Goal: Task Accomplishment & Management: Manage account settings

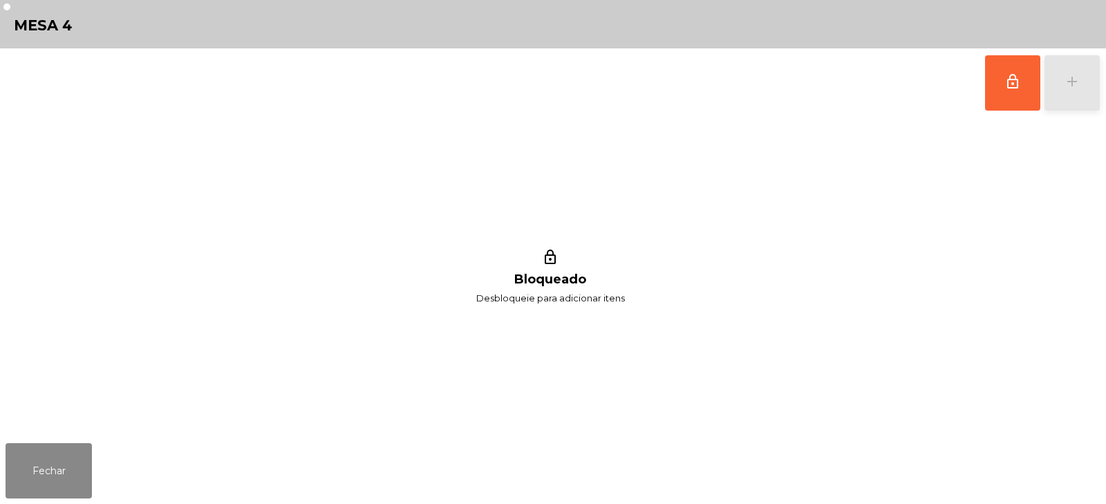
click at [1077, 76] on div "add" at bounding box center [1072, 81] width 17 height 17
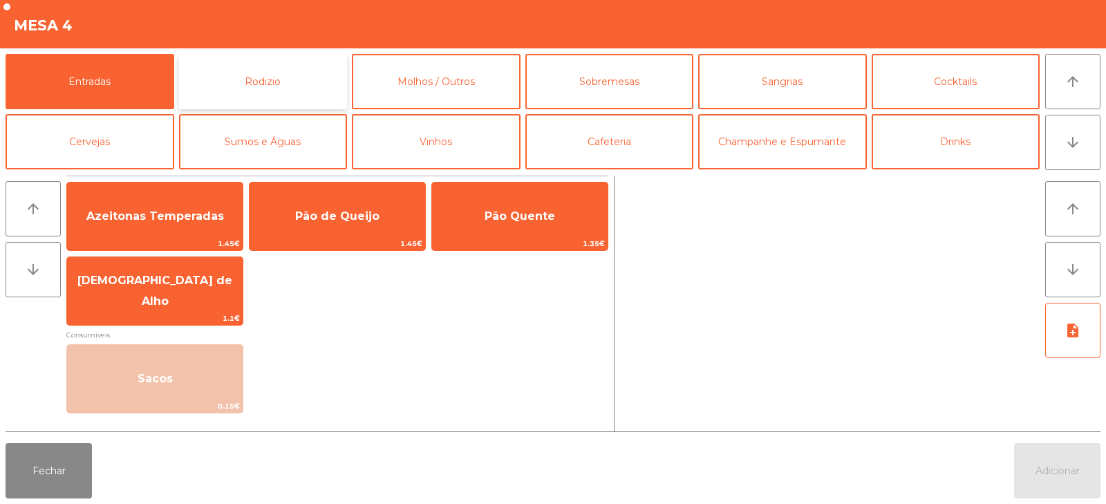
click at [313, 86] on button "Rodizio" at bounding box center [263, 81] width 169 height 55
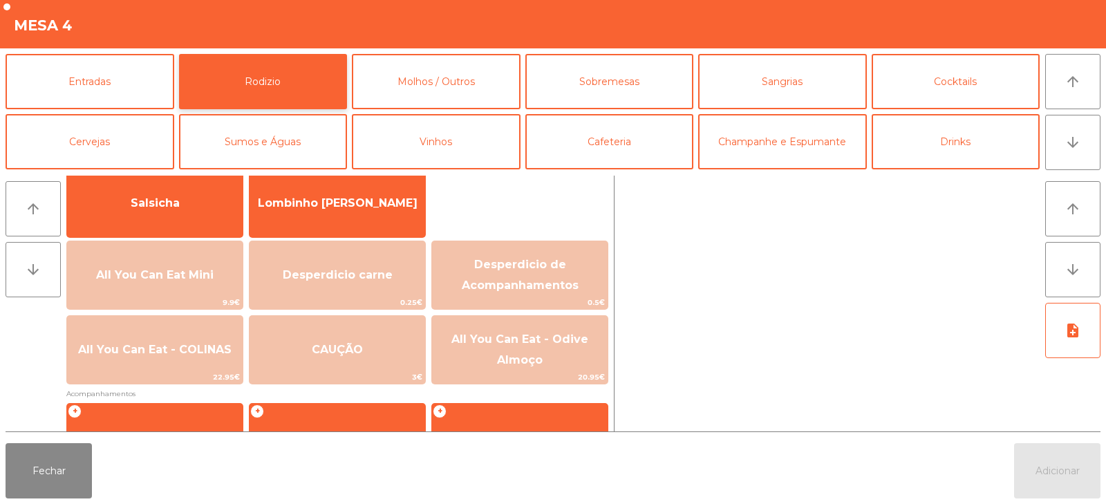
scroll to position [106, 0]
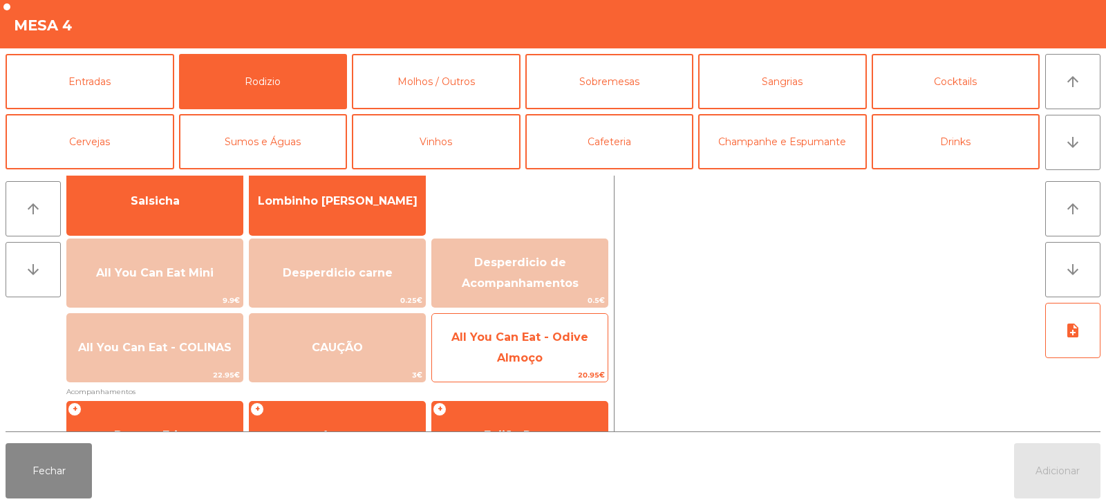
click at [518, 353] on span "All You Can Eat - Odive Almoço" at bounding box center [519, 347] width 137 height 34
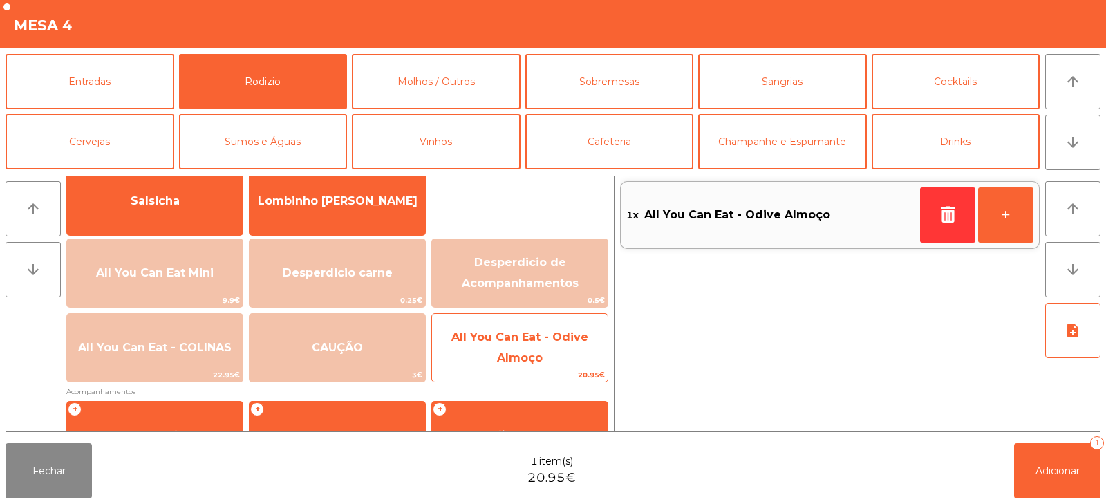
click at [541, 360] on span "All You Can Eat - Odive Almoço" at bounding box center [519, 347] width 137 height 34
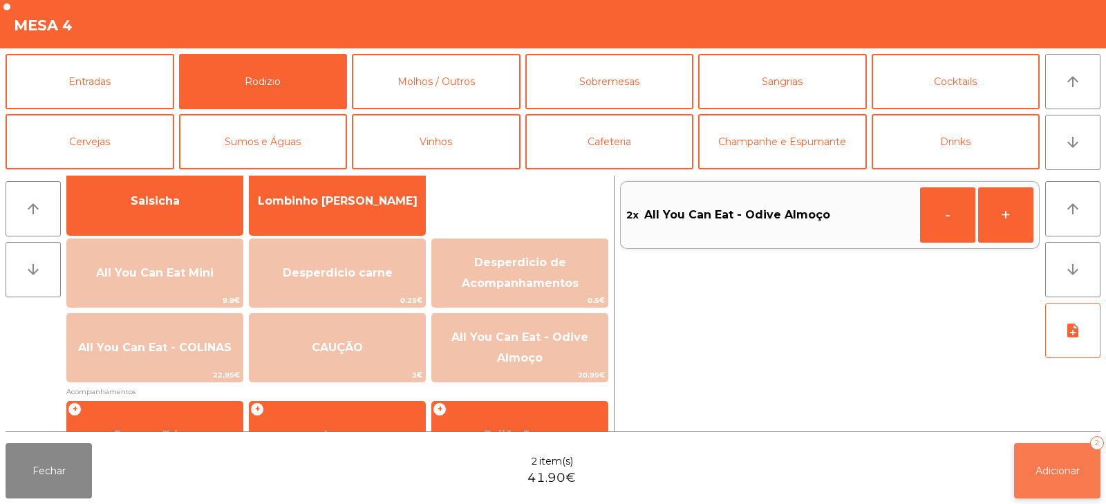
click at [1017, 475] on button "Adicionar 2" at bounding box center [1057, 470] width 86 height 55
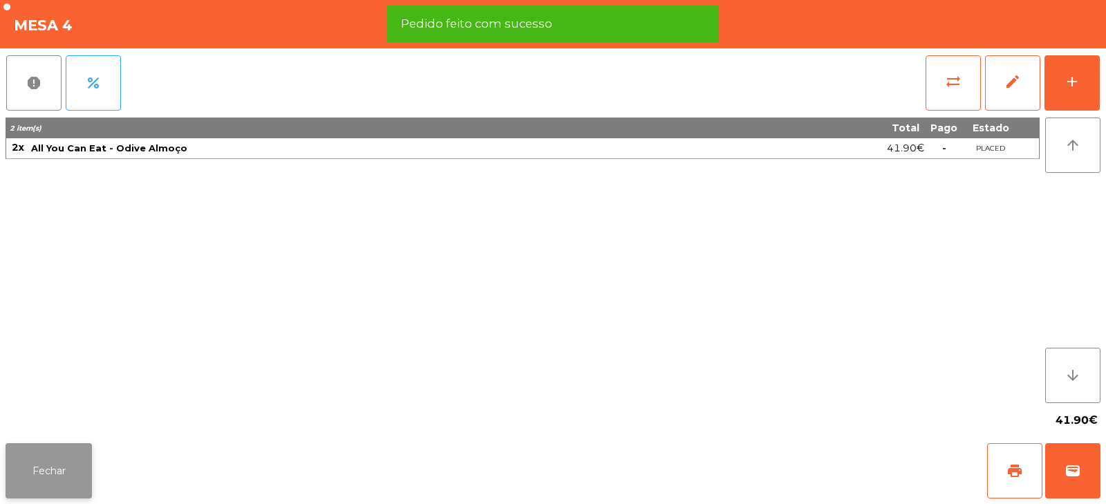
click at [65, 458] on button "Fechar" at bounding box center [49, 470] width 86 height 55
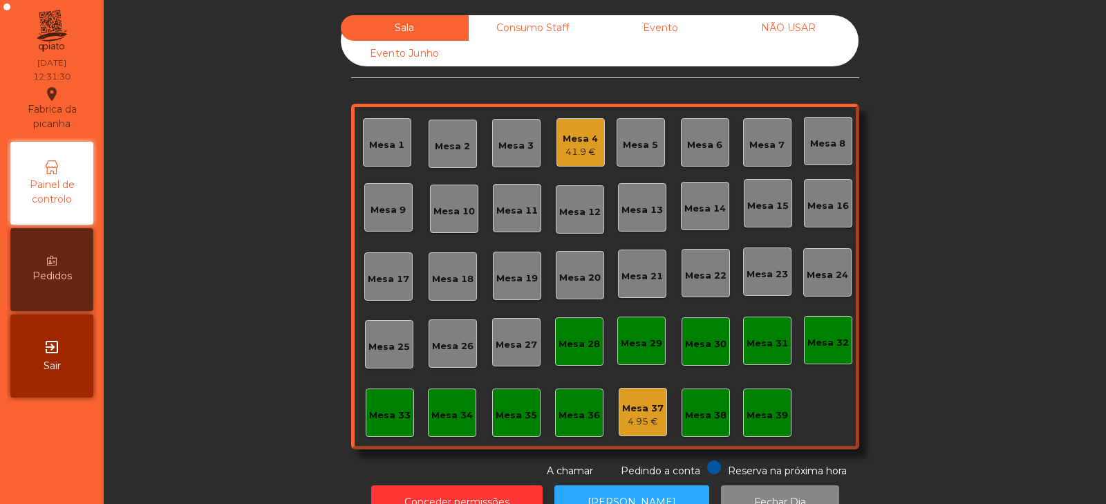
click at [711, 150] on div "Mesa 6" at bounding box center [704, 145] width 35 height 14
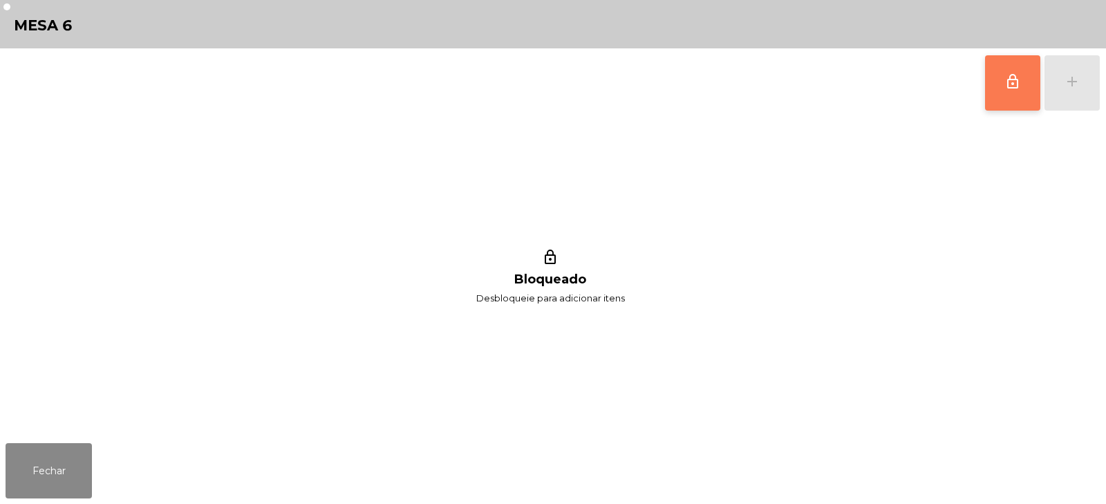
click at [1018, 85] on span "lock_outline" at bounding box center [1012, 81] width 17 height 17
click at [1069, 94] on button "add" at bounding box center [1071, 82] width 55 height 55
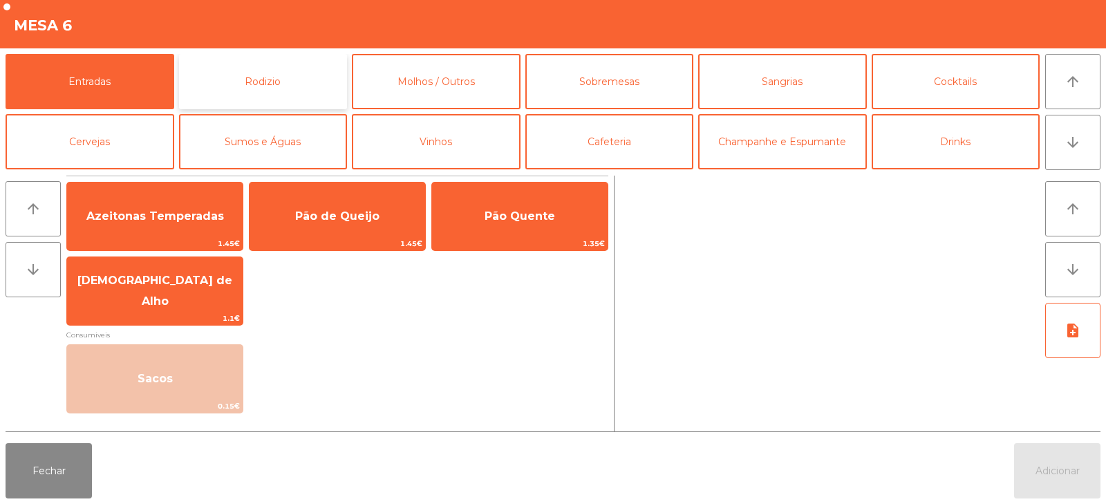
click at [315, 76] on button "Rodizio" at bounding box center [263, 81] width 169 height 55
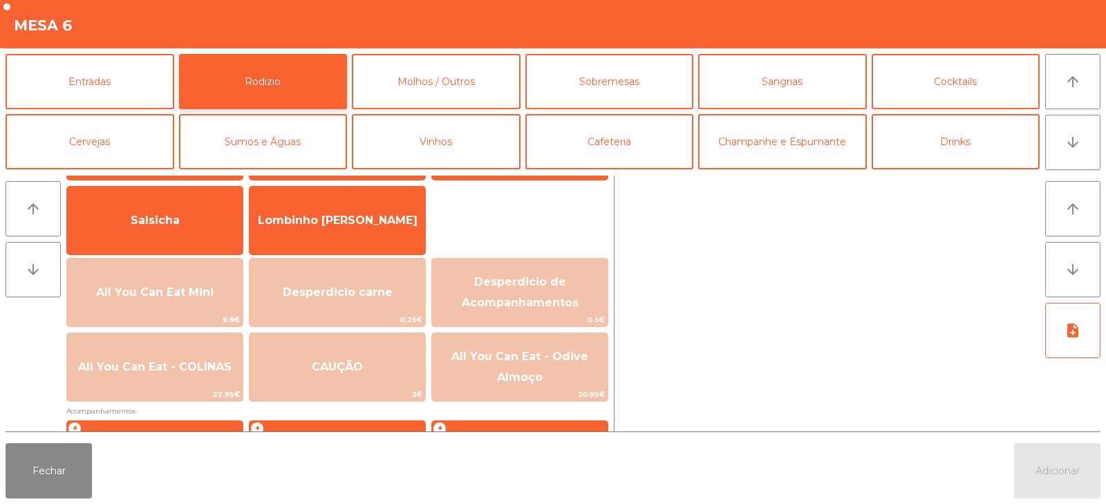
scroll to position [103, 0]
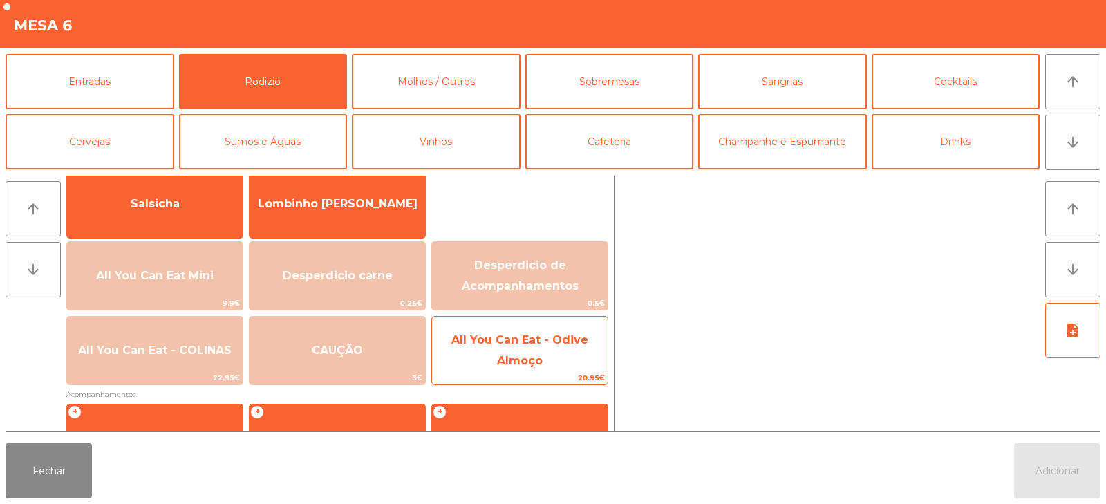
click at [523, 355] on span "All You Can Eat - Odive Almoço" at bounding box center [519, 350] width 137 height 34
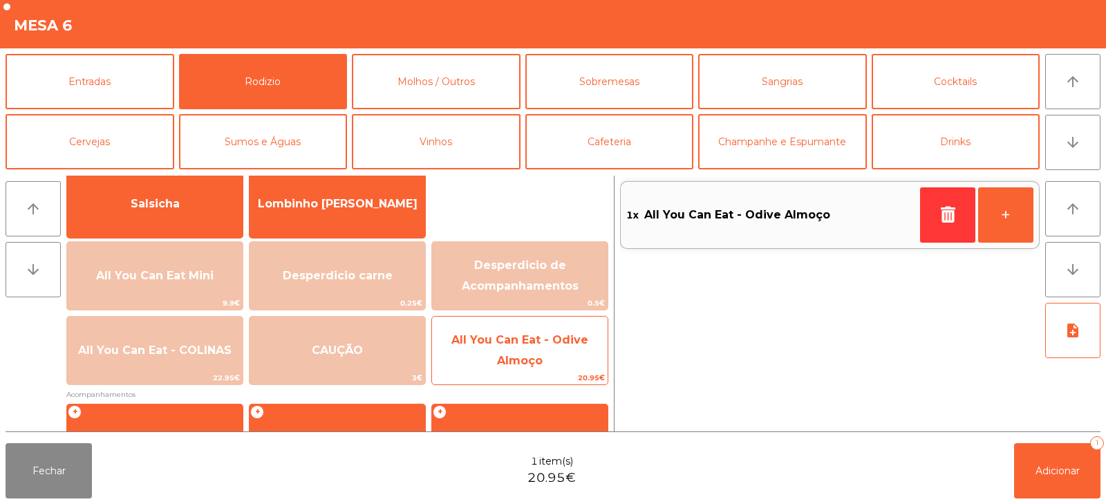
click at [527, 366] on span "All You Can Eat - Odive Almoço" at bounding box center [519, 350] width 137 height 34
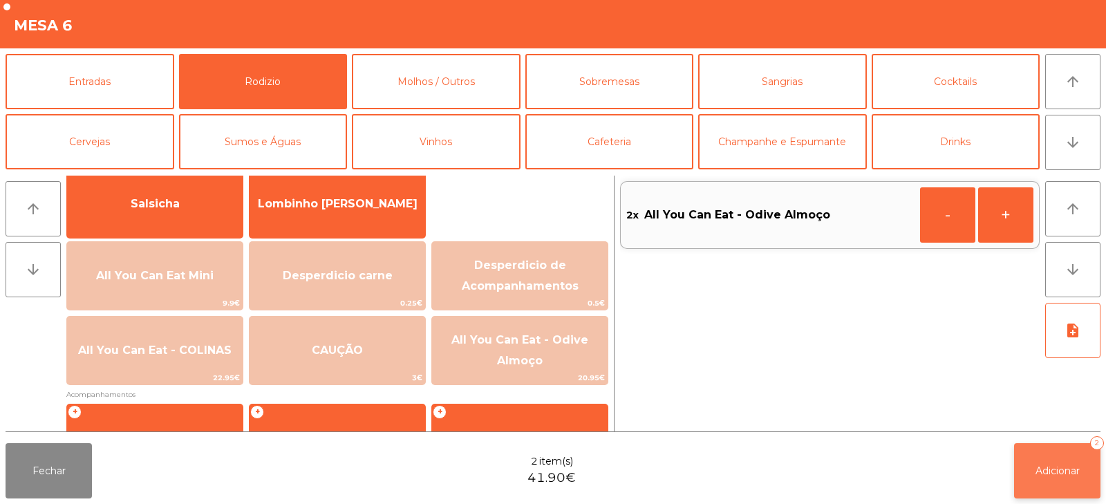
click at [1042, 474] on span "Adicionar" at bounding box center [1057, 471] width 44 height 12
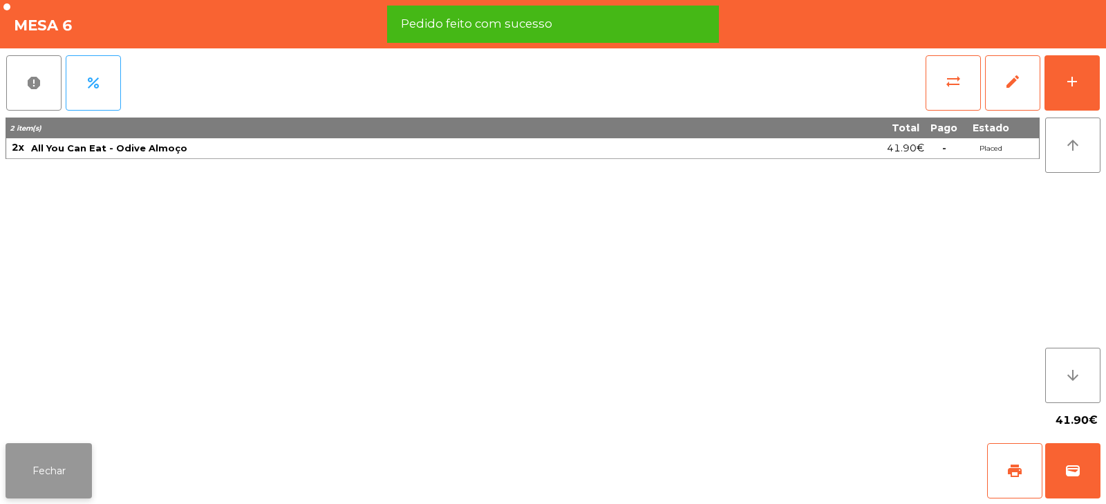
click at [70, 456] on button "Fechar" at bounding box center [49, 470] width 86 height 55
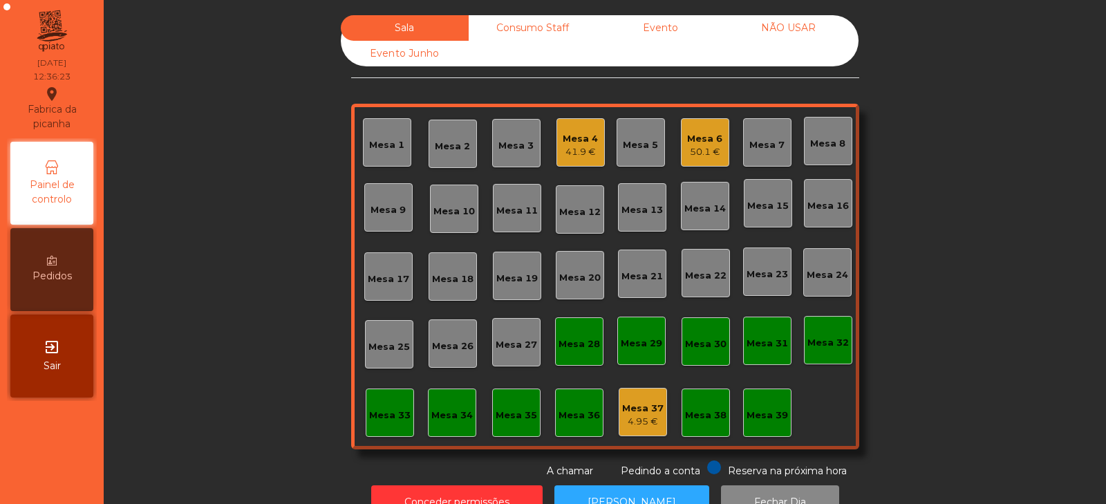
click at [303, 221] on div "Sala Consumo Staff Evento NÃO USAR Evento Junho Mesa 1 Mesa 2 Mesa 3 Mesa 4 41.…" at bounding box center [604, 246] width 965 height 463
click at [435, 146] on div "Mesa 2" at bounding box center [452, 147] width 35 height 14
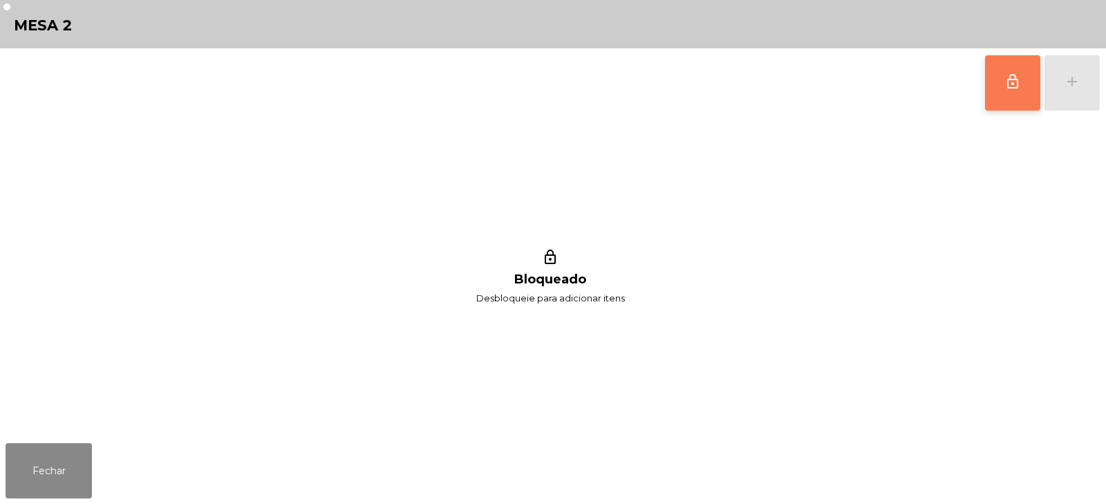
click at [998, 76] on button "lock_outline" at bounding box center [1012, 82] width 55 height 55
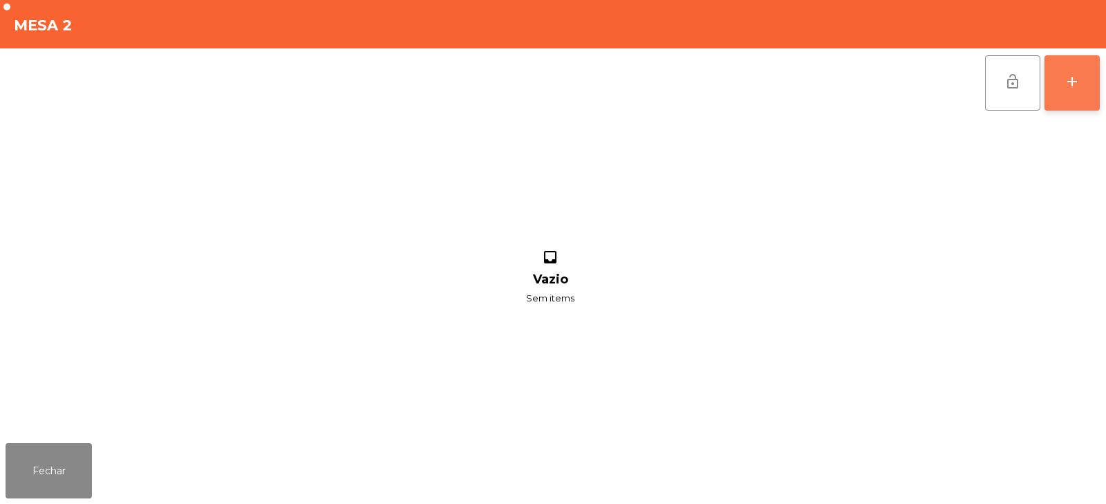
click at [1080, 81] on button "add" at bounding box center [1071, 82] width 55 height 55
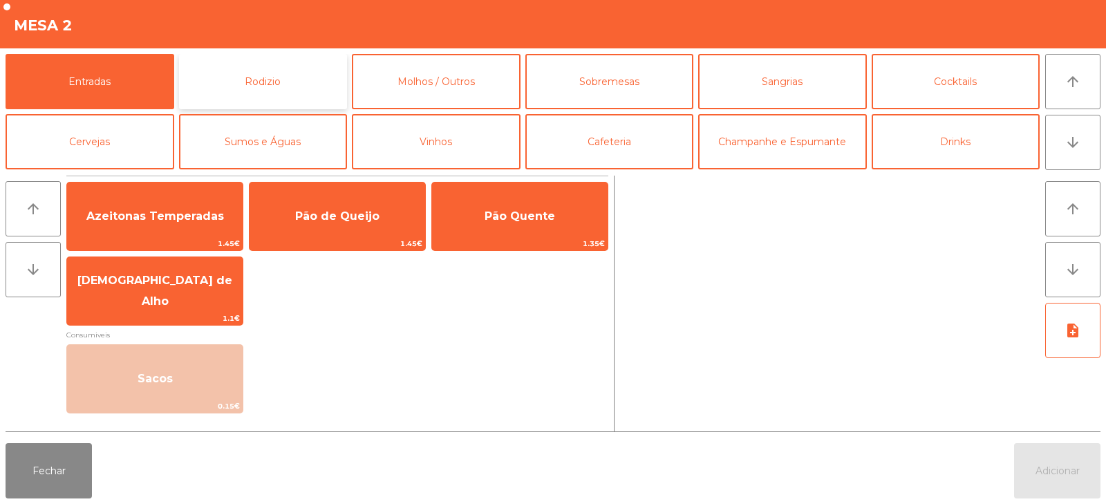
click at [231, 77] on button "Rodizio" at bounding box center [263, 81] width 169 height 55
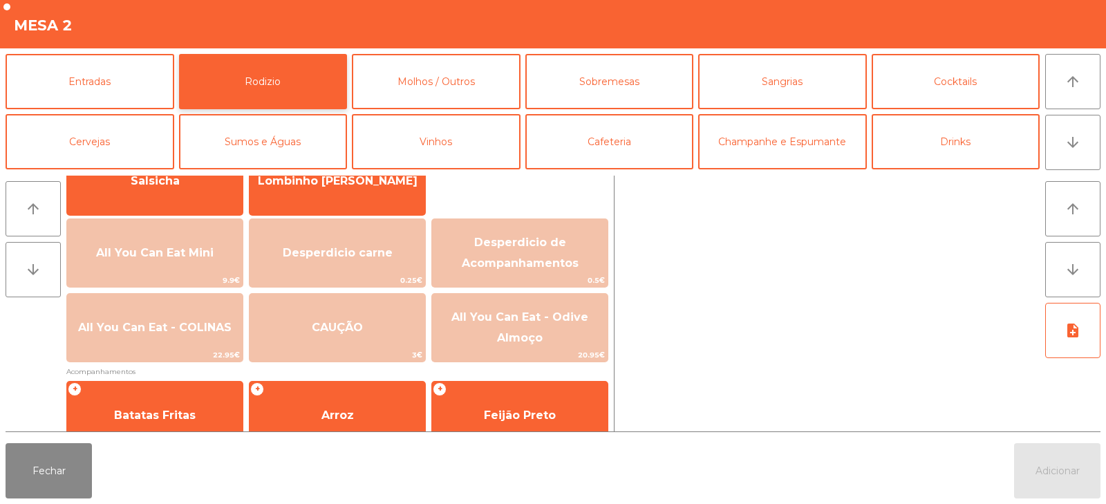
scroll to position [129, 0]
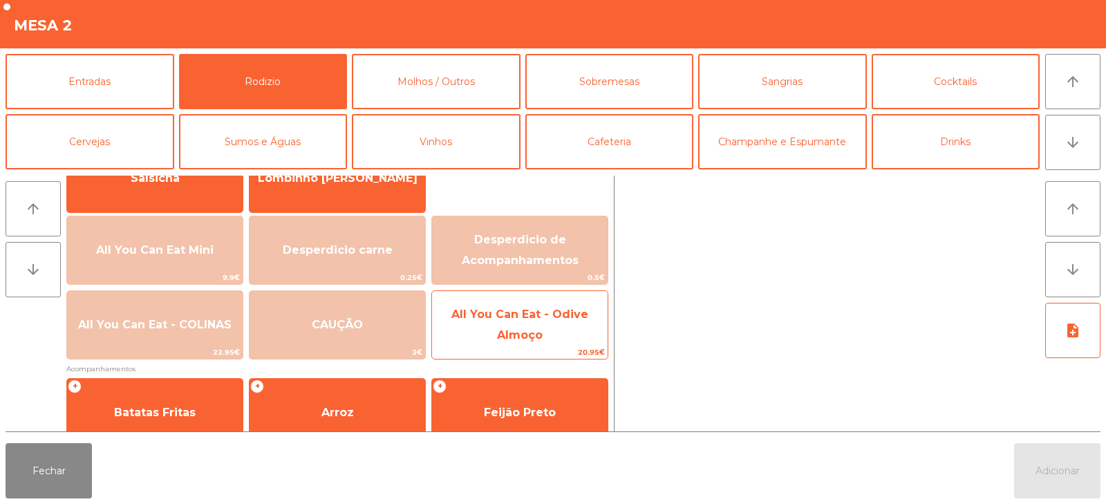
click at [544, 343] on span "All You Can Eat - Odive Almoço" at bounding box center [520, 325] width 176 height 59
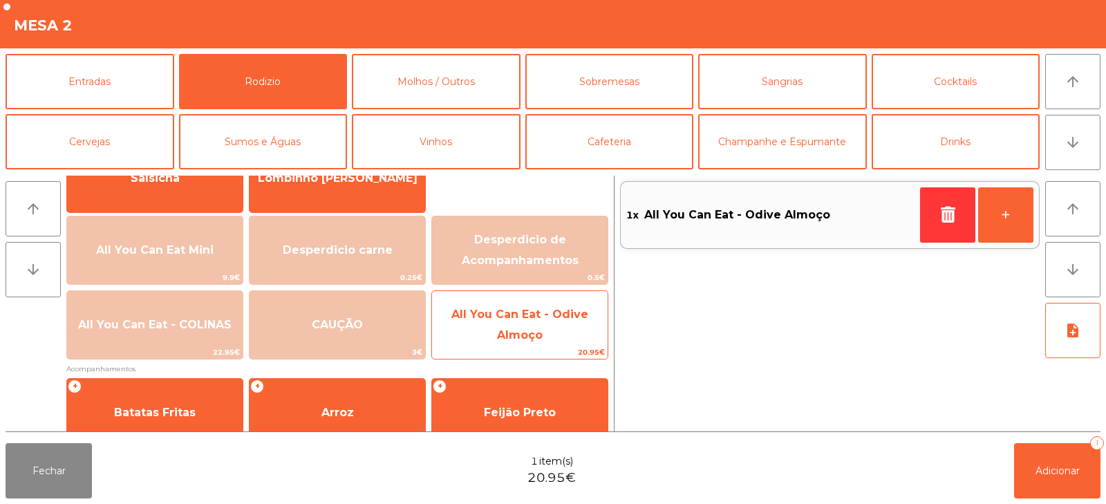
click at [543, 322] on span "All You Can Eat - Odive Almoço" at bounding box center [520, 325] width 176 height 59
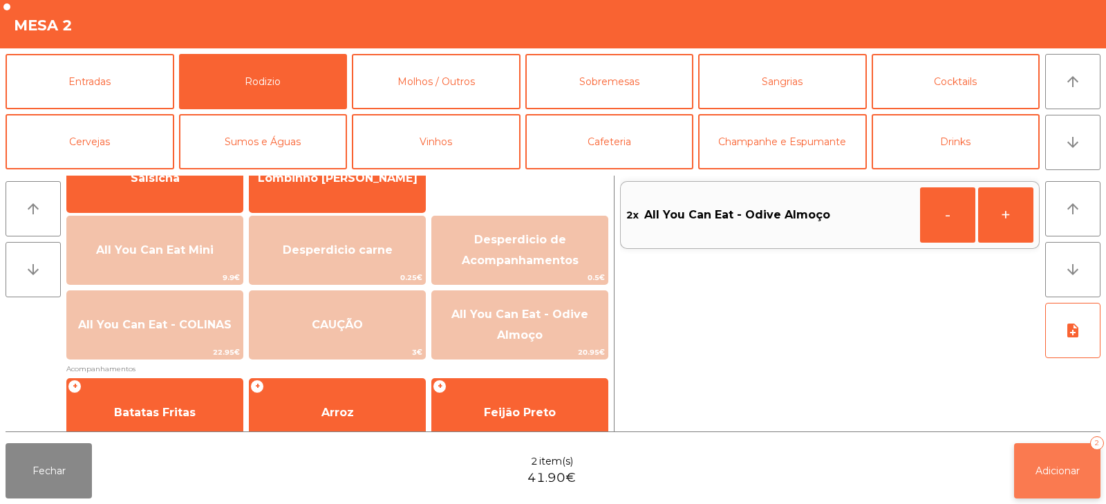
click at [1058, 473] on span "Adicionar" at bounding box center [1057, 471] width 44 height 12
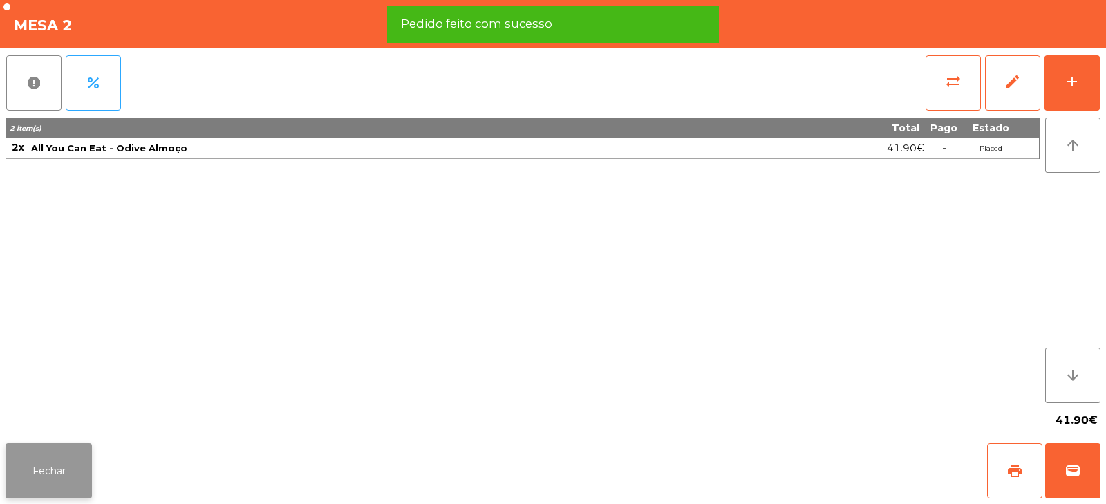
click at [39, 471] on button "Fechar" at bounding box center [49, 470] width 86 height 55
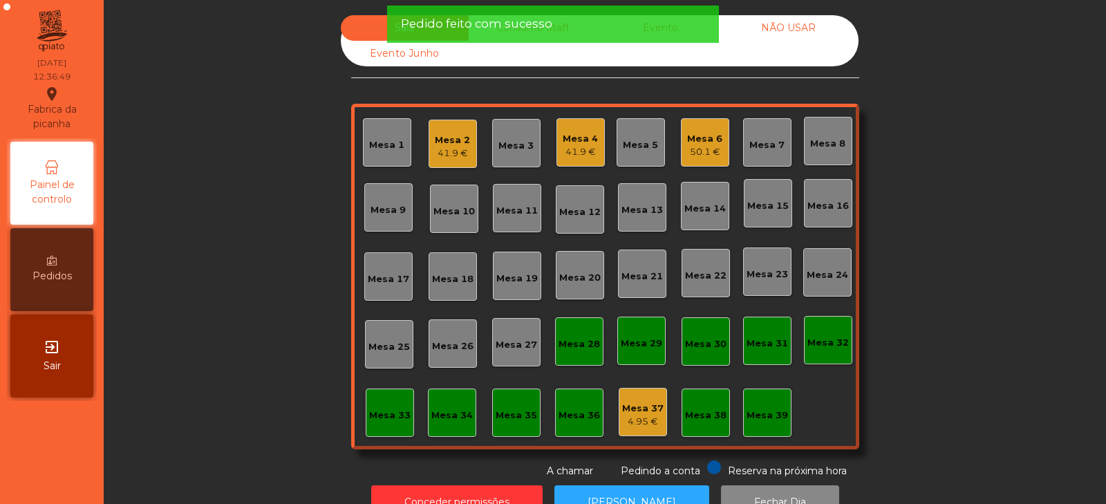
click at [207, 258] on div "Sala Consumo Staff Evento NÃO USAR Evento Junho Mesa 1 Mesa 2 41.9 € Mesa 3 Mes…" at bounding box center [604, 246] width 965 height 463
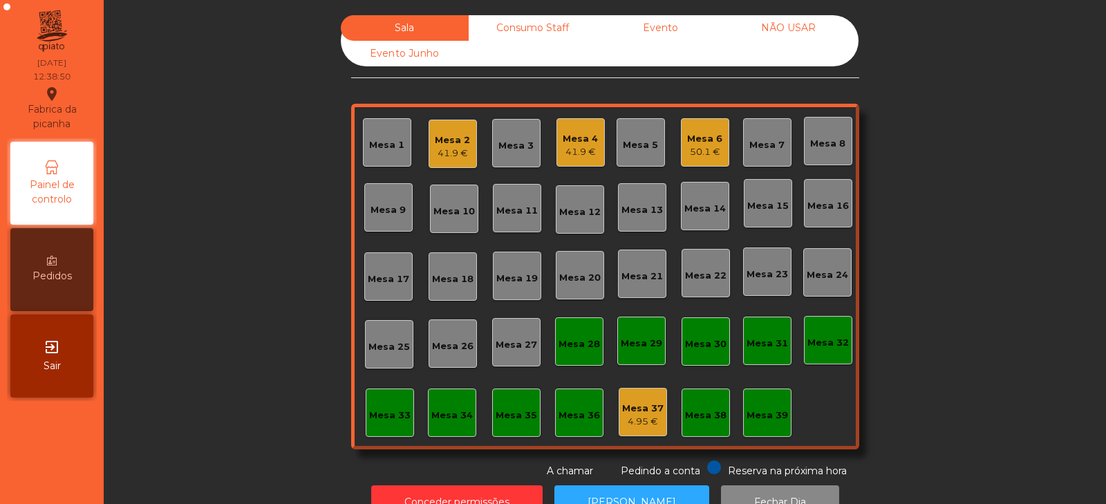
click at [759, 142] on div "Mesa 7" at bounding box center [766, 145] width 35 height 14
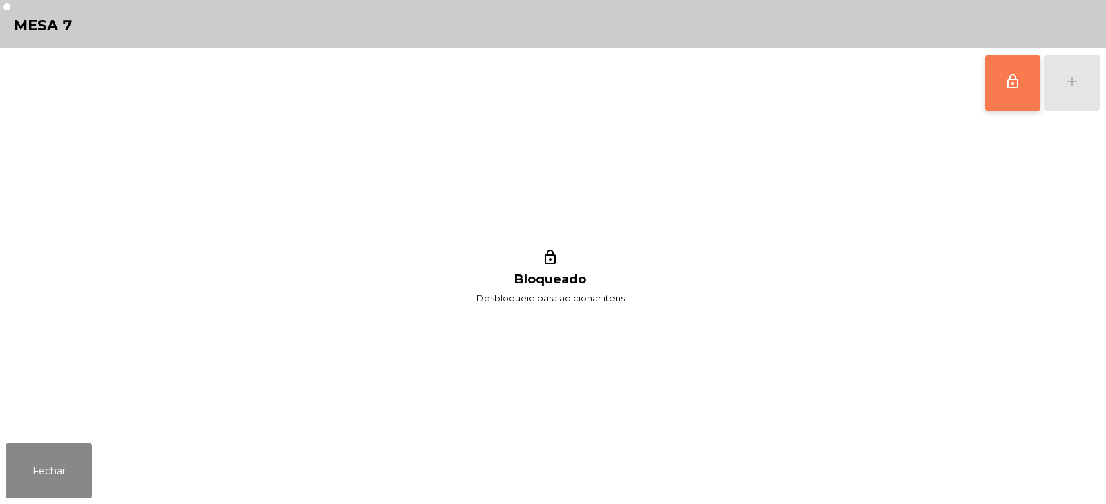
click at [1015, 86] on span "lock_outline" at bounding box center [1012, 81] width 17 height 17
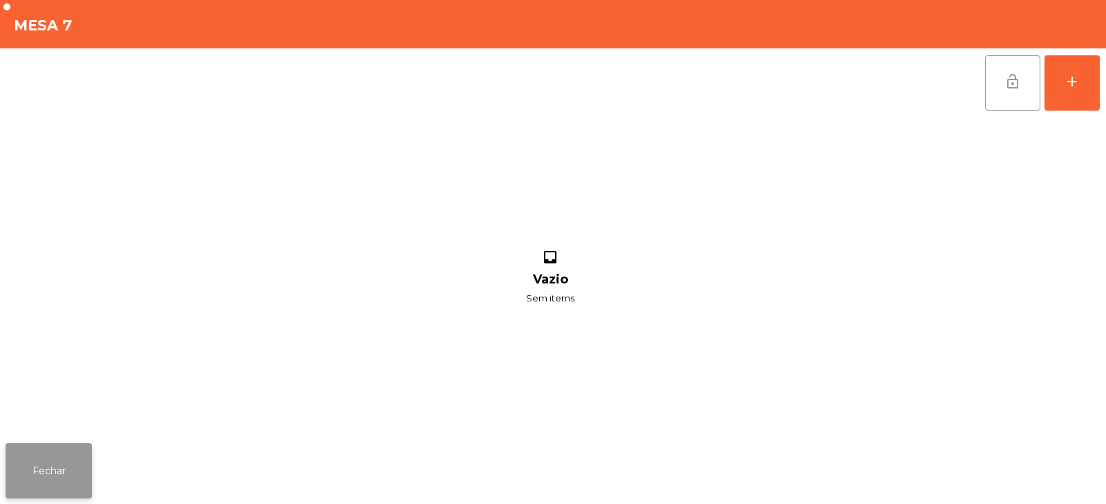
click at [38, 478] on button "Fechar" at bounding box center [49, 470] width 86 height 55
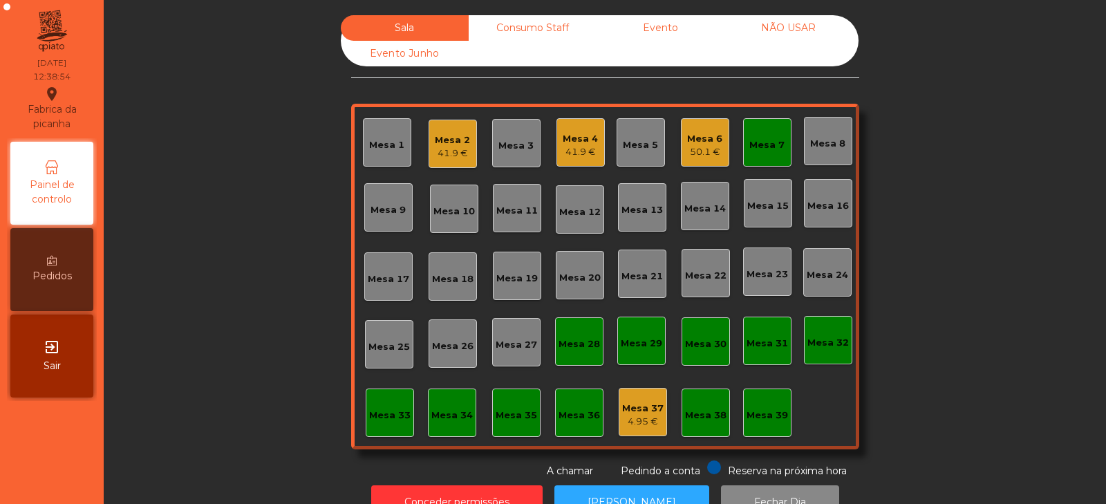
click at [442, 155] on div "41.9 €" at bounding box center [452, 154] width 35 height 14
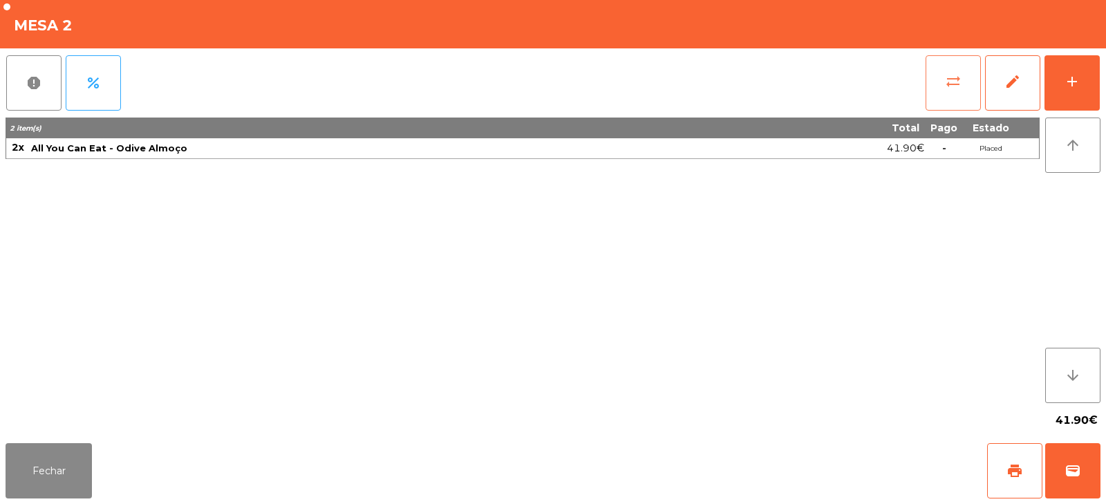
click at [939, 81] on button "sync_alt" at bounding box center [953, 82] width 55 height 55
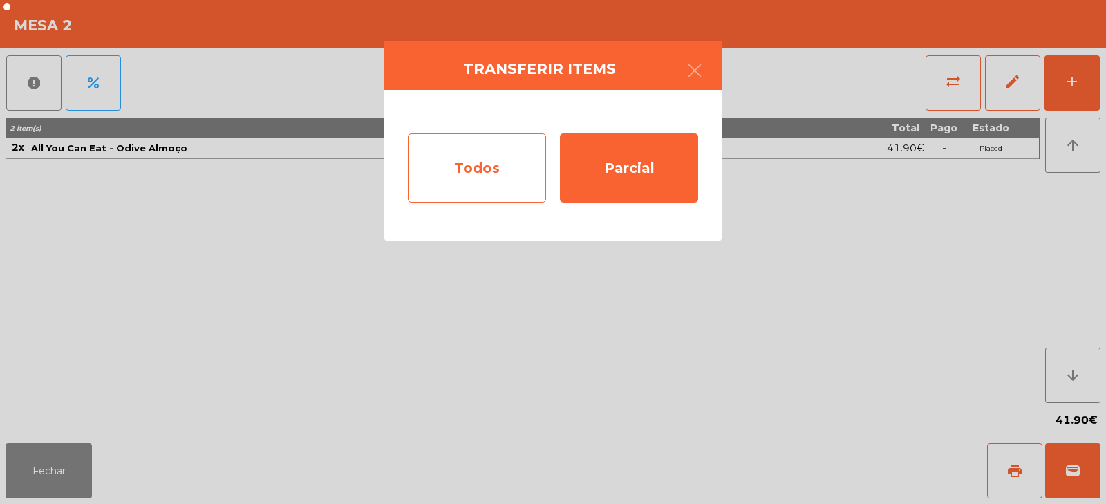
click at [480, 172] on div "Todos" at bounding box center [477, 167] width 138 height 69
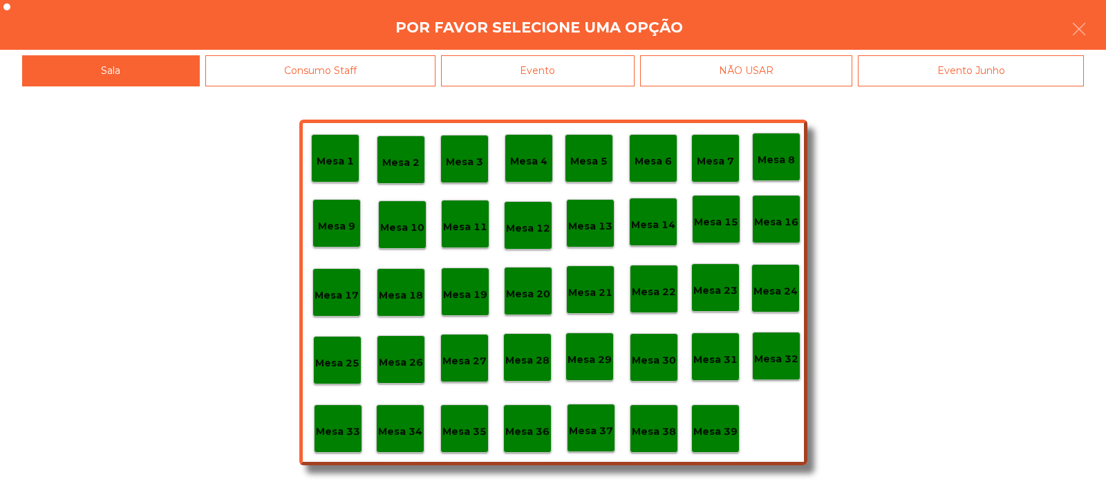
click at [726, 156] on p "Mesa 7" at bounding box center [715, 161] width 37 height 16
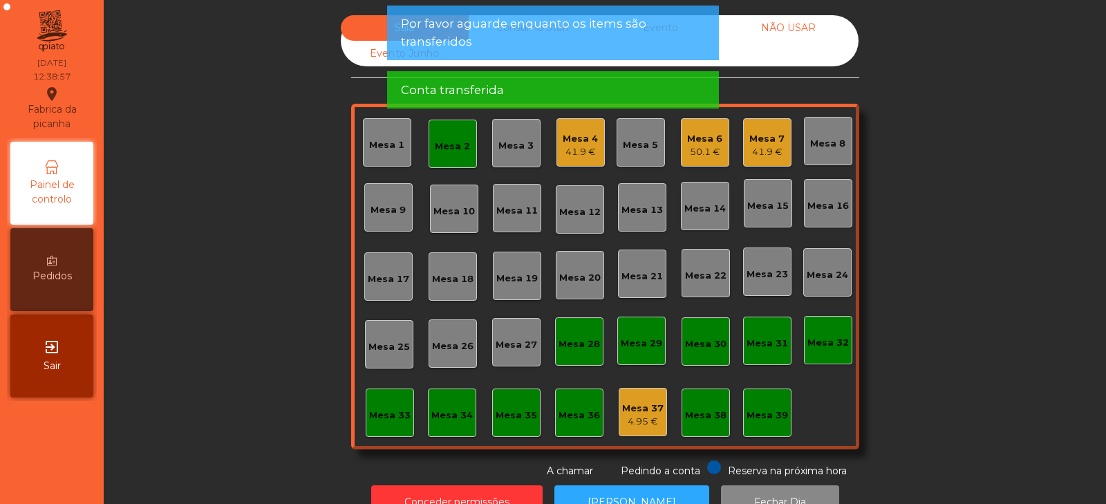
click at [992, 203] on div "Sala Consumo Staff Evento NÃO USAR Evento Junho Mesa 1 Mesa 2 Mesa 3 Mesa 4 41.…" at bounding box center [604, 246] width 965 height 463
click at [441, 161] on div "Mesa 2" at bounding box center [453, 144] width 48 height 48
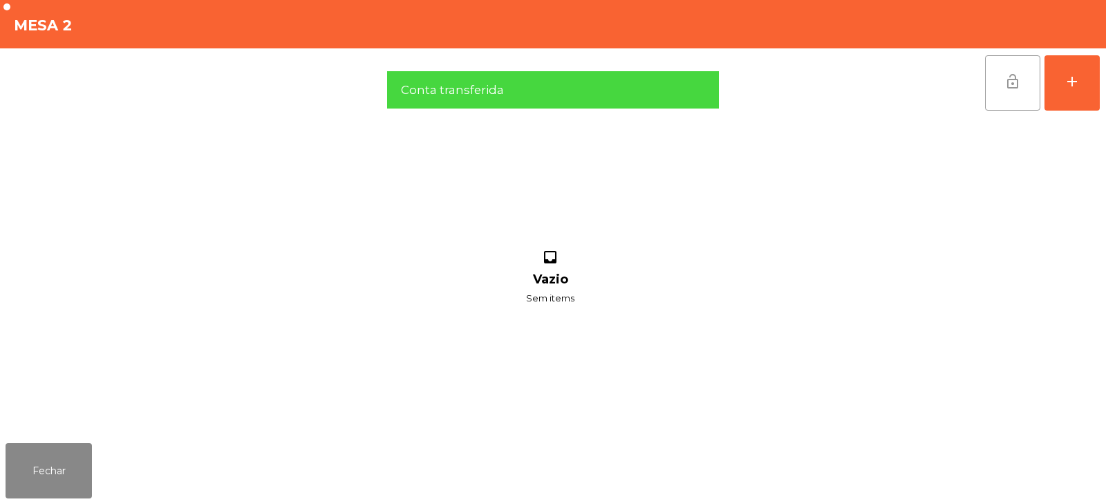
click at [1013, 95] on button "lock_open" at bounding box center [1012, 82] width 55 height 55
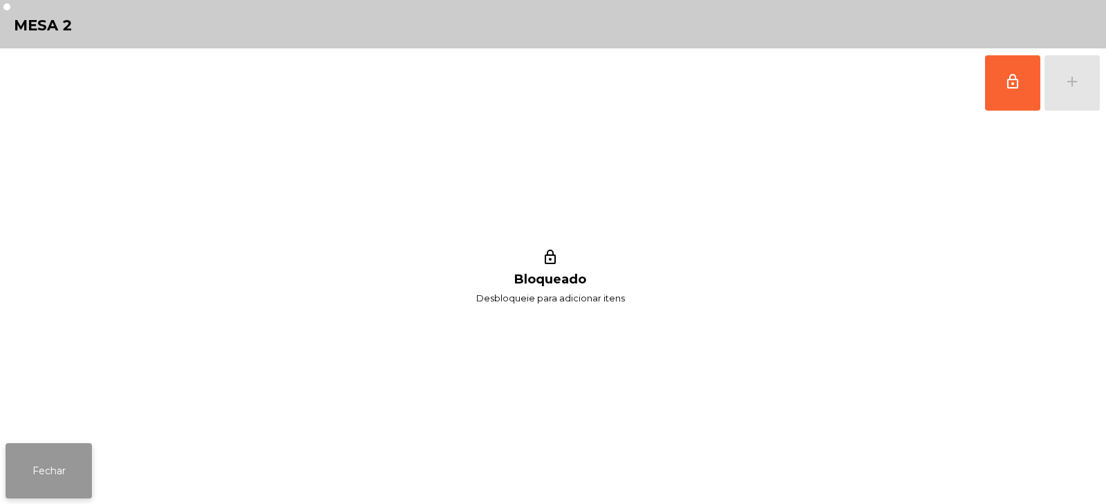
click at [35, 461] on button "Fechar" at bounding box center [49, 470] width 86 height 55
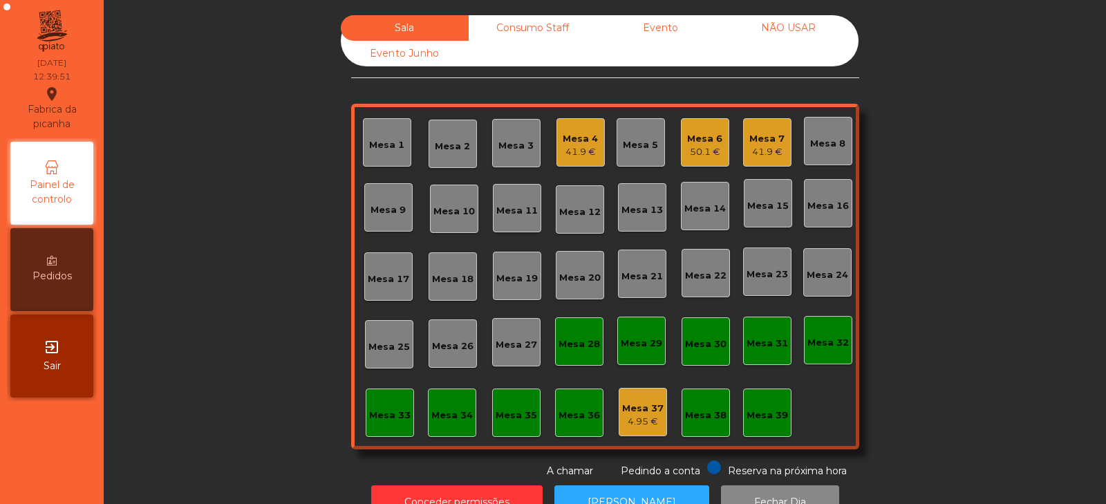
click at [760, 399] on div "Mesa 39" at bounding box center [767, 412] width 48 height 48
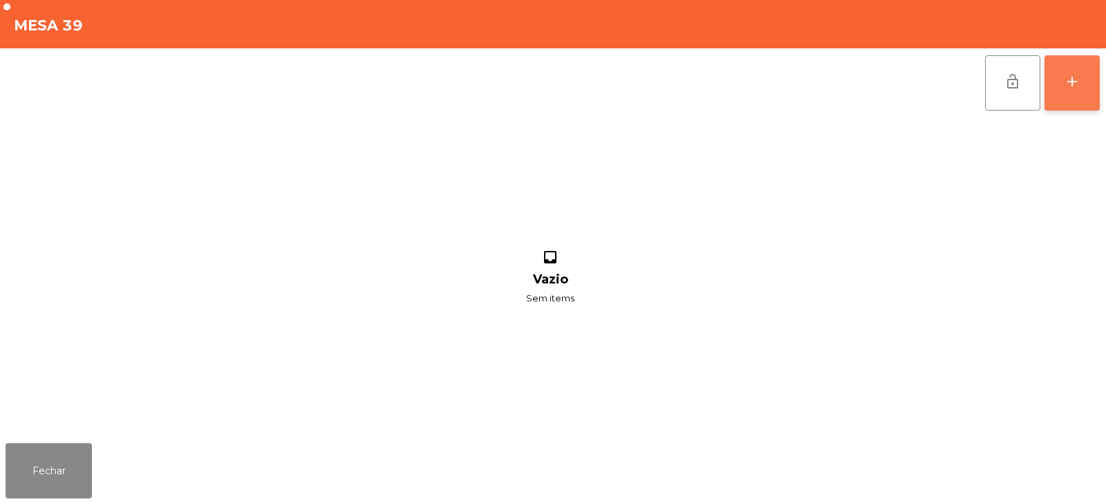
click at [1074, 84] on div "add" at bounding box center [1072, 81] width 17 height 17
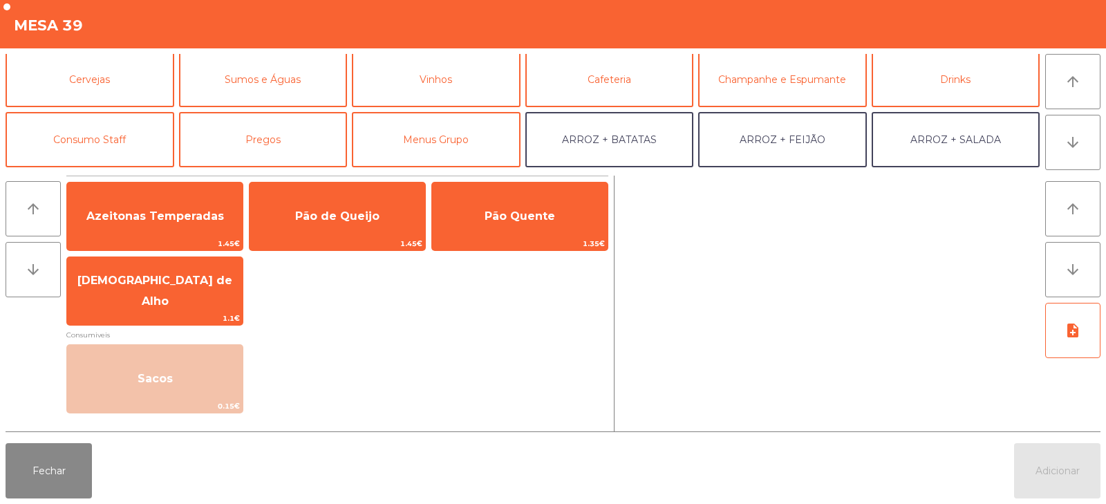
scroll to position [95, 0]
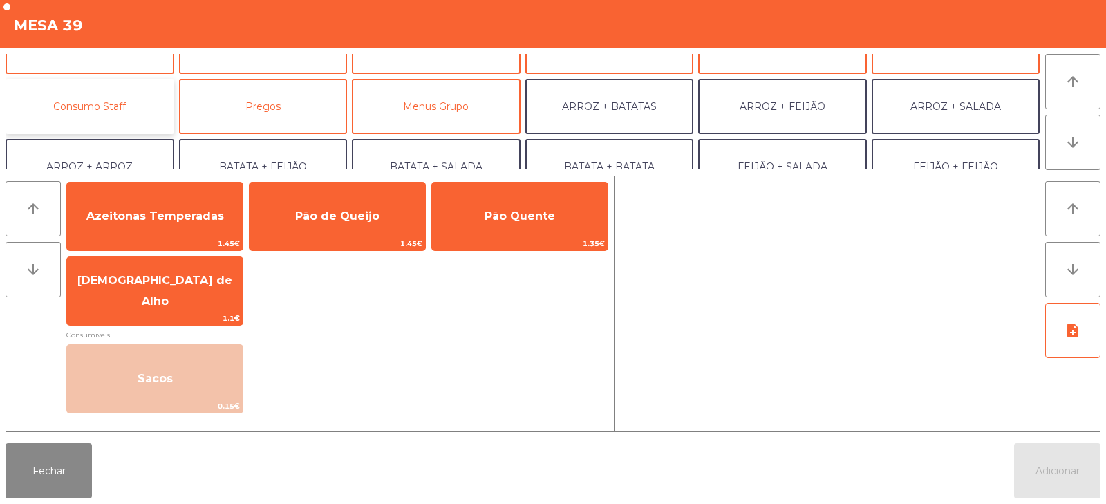
click at [101, 104] on button "Consumo Staff" at bounding box center [90, 106] width 169 height 55
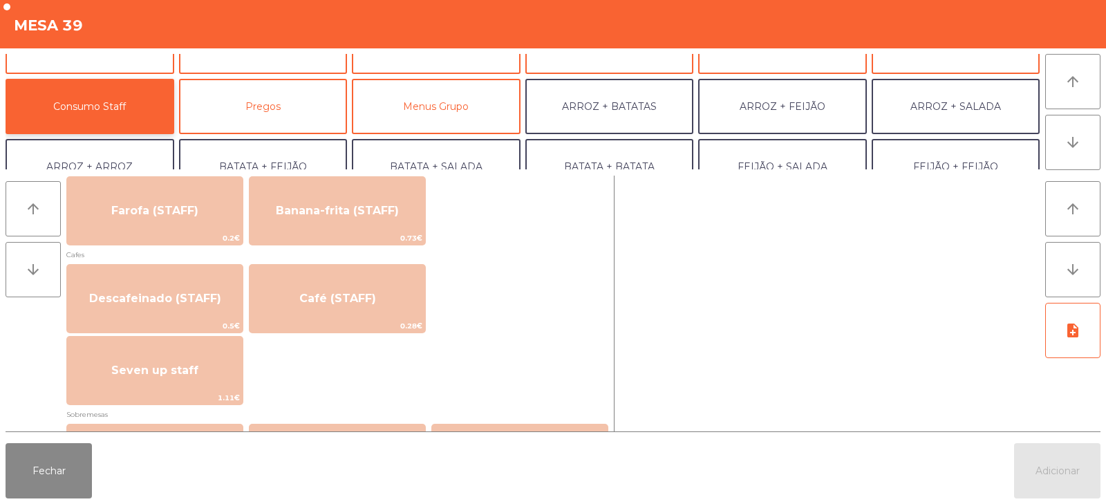
scroll to position [736, 0]
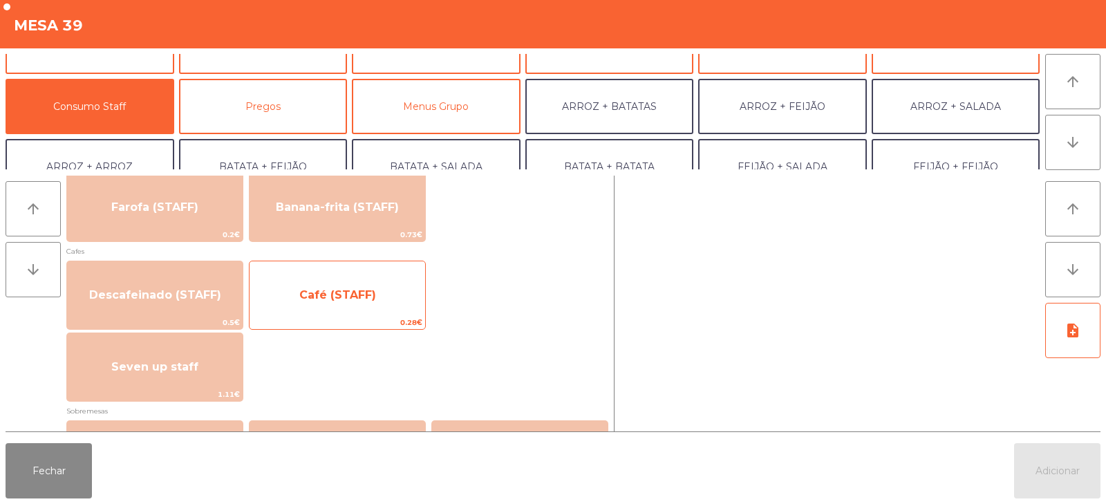
click at [370, 290] on span "Café (STAFF)" at bounding box center [337, 294] width 77 height 13
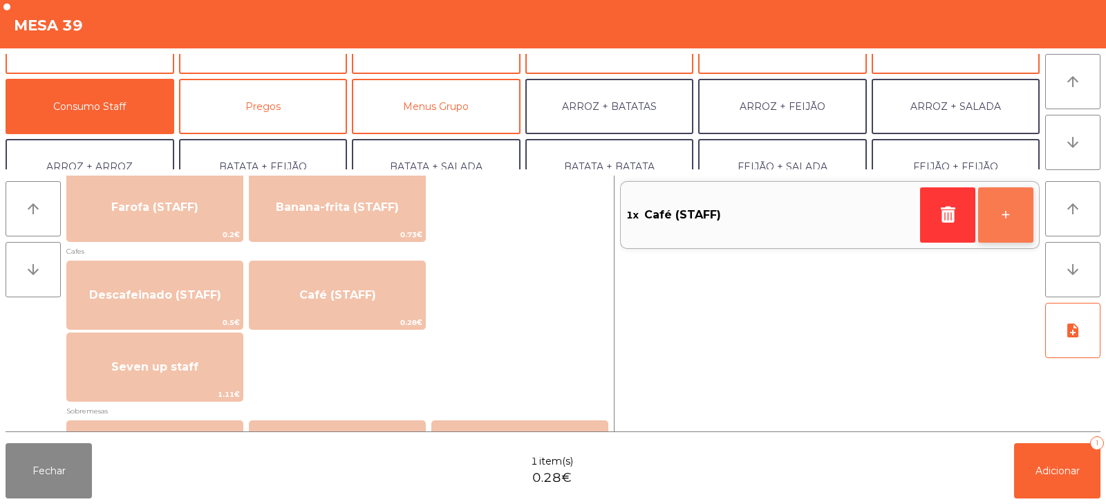
click at [1023, 212] on button "+" at bounding box center [1005, 214] width 55 height 55
click at [1009, 219] on button "+" at bounding box center [1005, 214] width 55 height 55
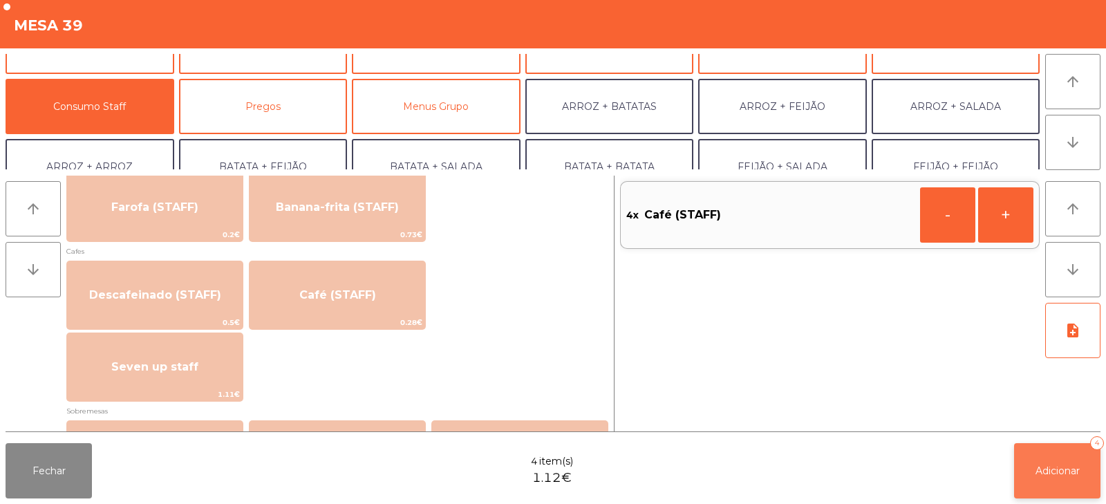
click at [1047, 469] on span "Adicionar" at bounding box center [1057, 471] width 44 height 12
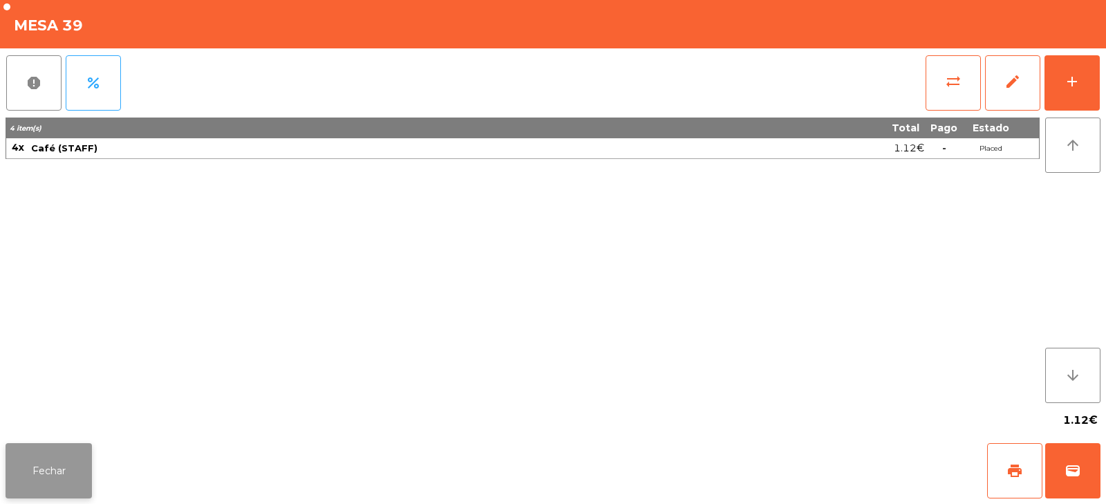
click at [8, 469] on button "Fechar" at bounding box center [49, 470] width 86 height 55
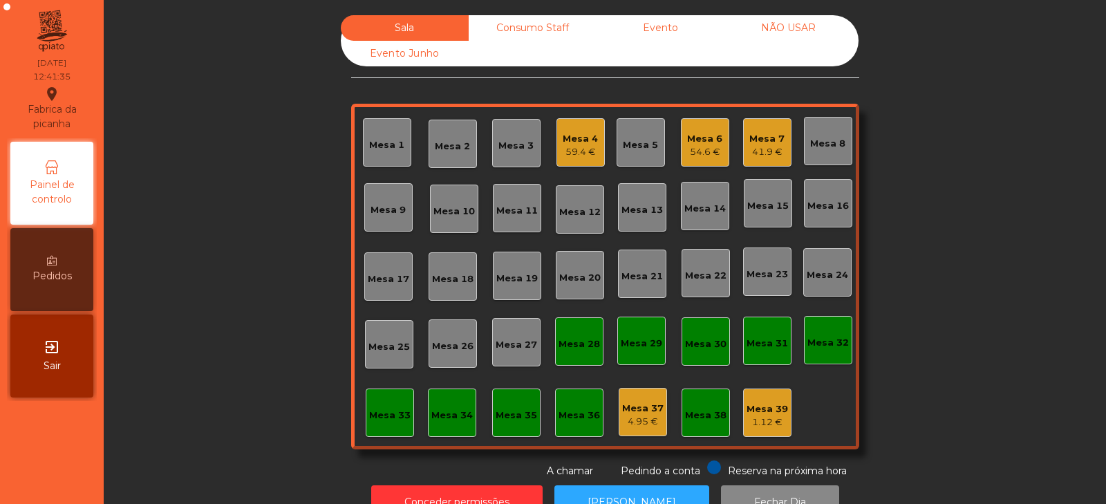
click at [572, 210] on div "Mesa 12" at bounding box center [579, 212] width 41 height 14
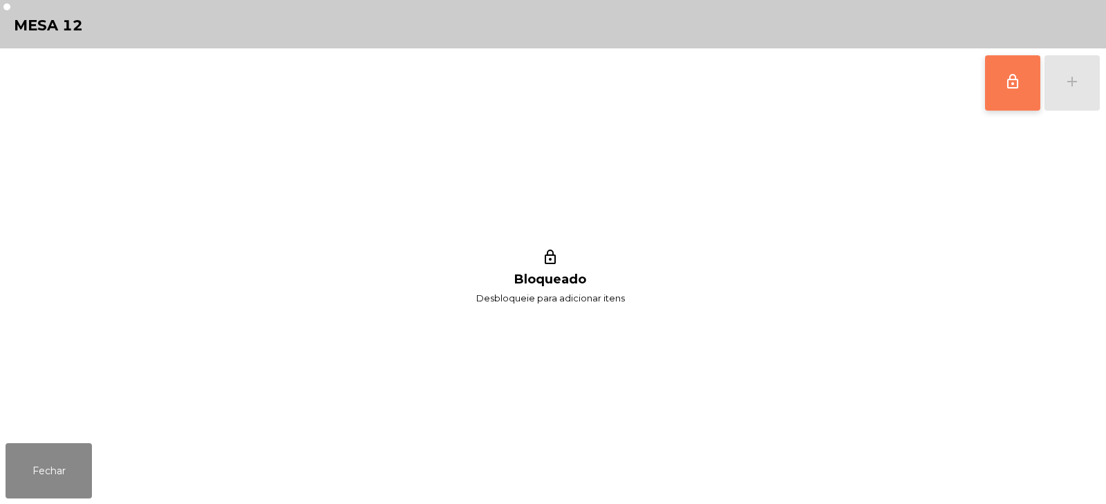
click at [1015, 98] on button "lock_outline" at bounding box center [1012, 82] width 55 height 55
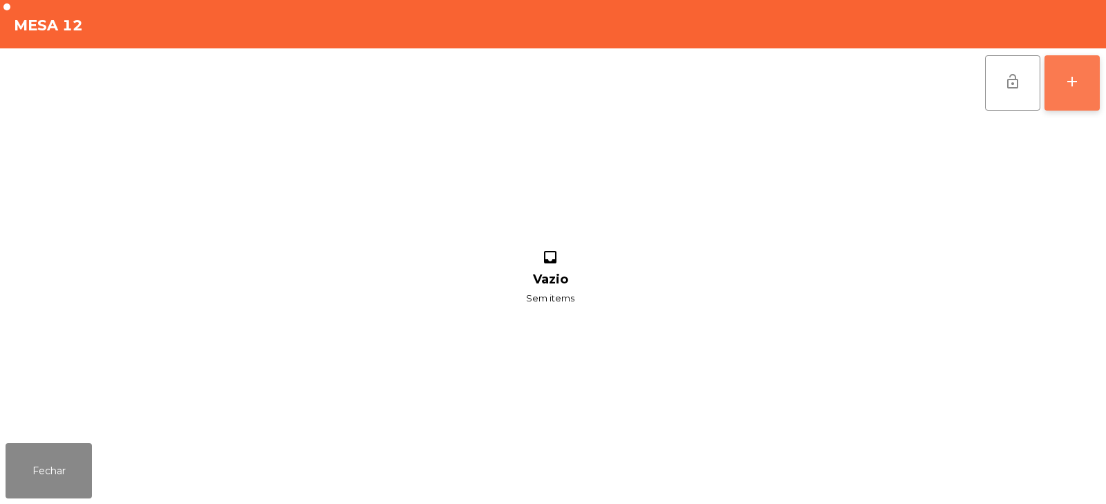
click at [1084, 75] on button "add" at bounding box center [1071, 82] width 55 height 55
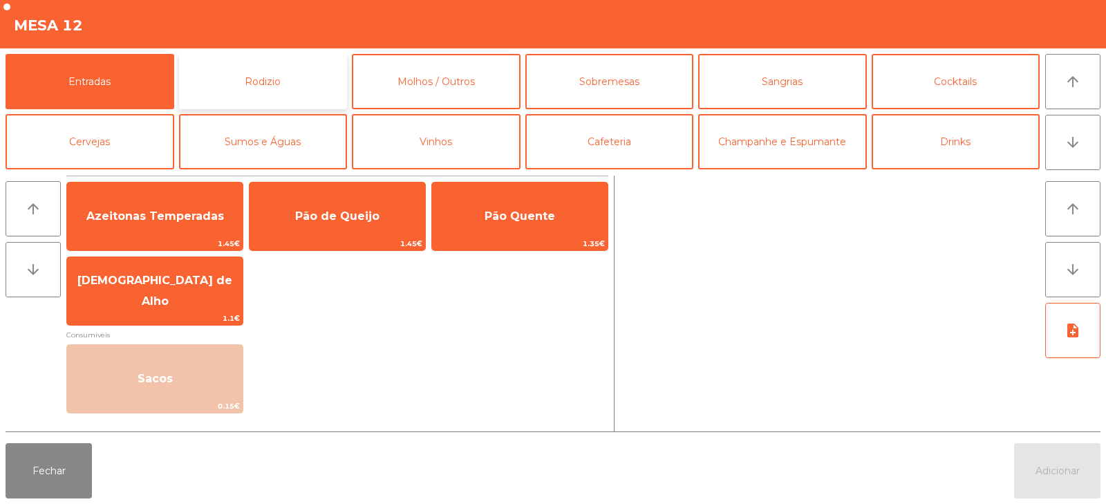
click at [270, 74] on button "Rodizio" at bounding box center [263, 81] width 169 height 55
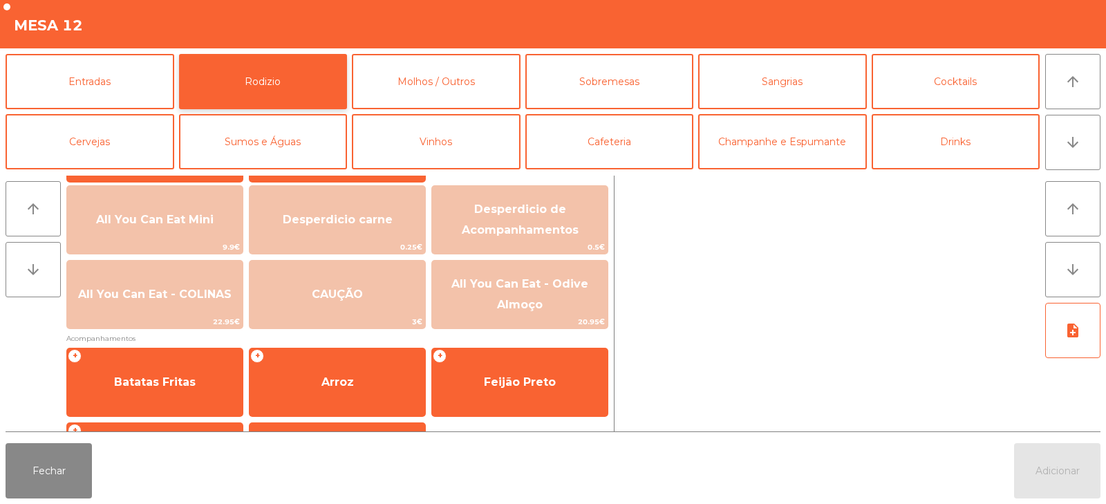
scroll to position [156, 0]
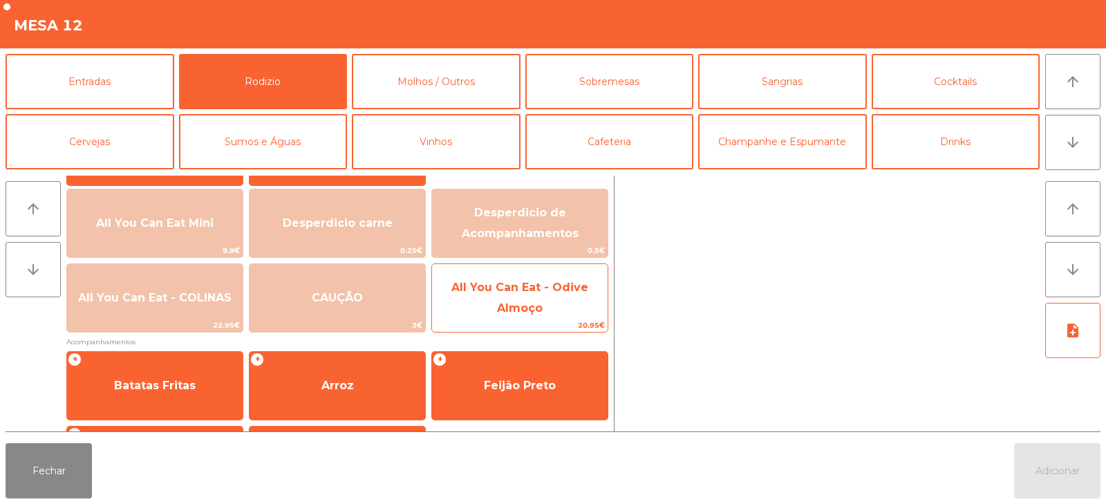
click at [522, 297] on span "All You Can Eat - Odive Almoço" at bounding box center [520, 298] width 176 height 59
click at [527, 304] on span "All You Can Eat - Odive Almoço" at bounding box center [519, 298] width 137 height 34
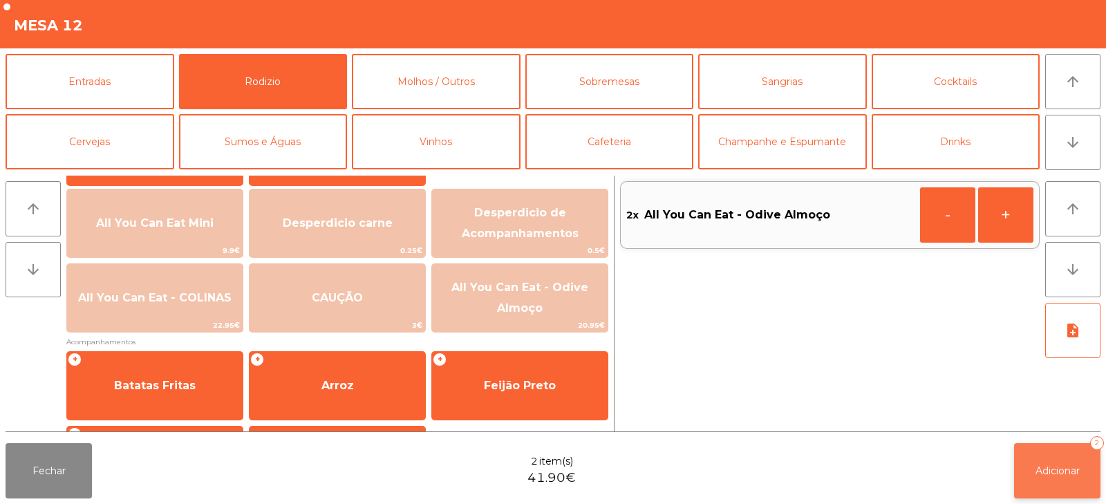
click at [1047, 472] on span "Adicionar" at bounding box center [1057, 471] width 44 height 12
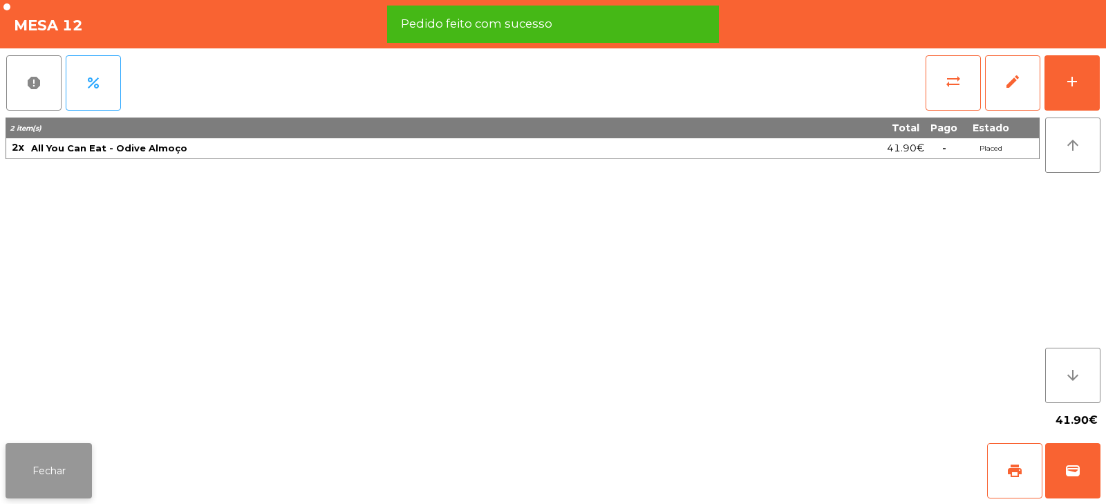
click at [53, 473] on button "Fechar" at bounding box center [49, 470] width 86 height 55
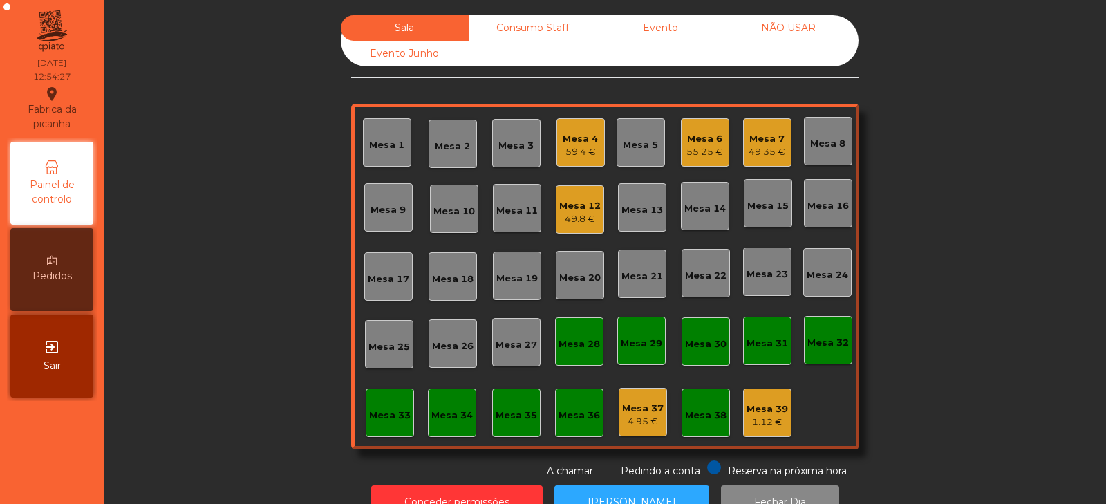
click at [459, 149] on div "Mesa 2" at bounding box center [452, 147] width 35 height 14
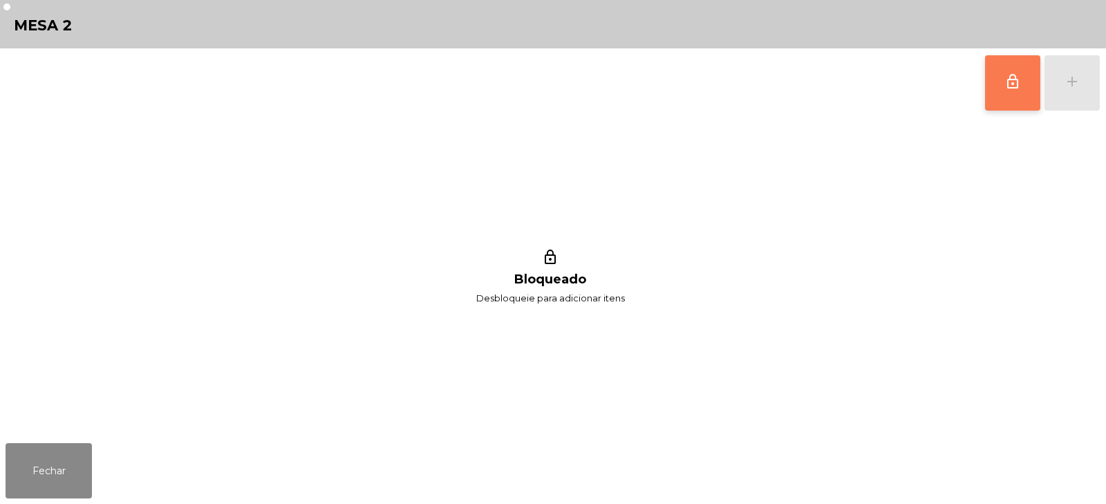
click at [994, 73] on button "lock_outline" at bounding box center [1012, 82] width 55 height 55
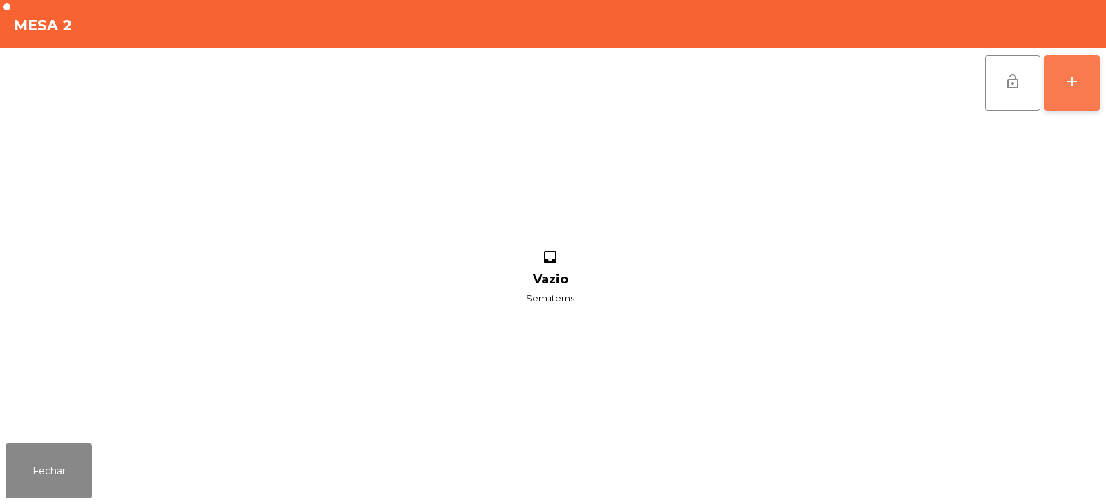
click at [1085, 84] on button "add" at bounding box center [1071, 82] width 55 height 55
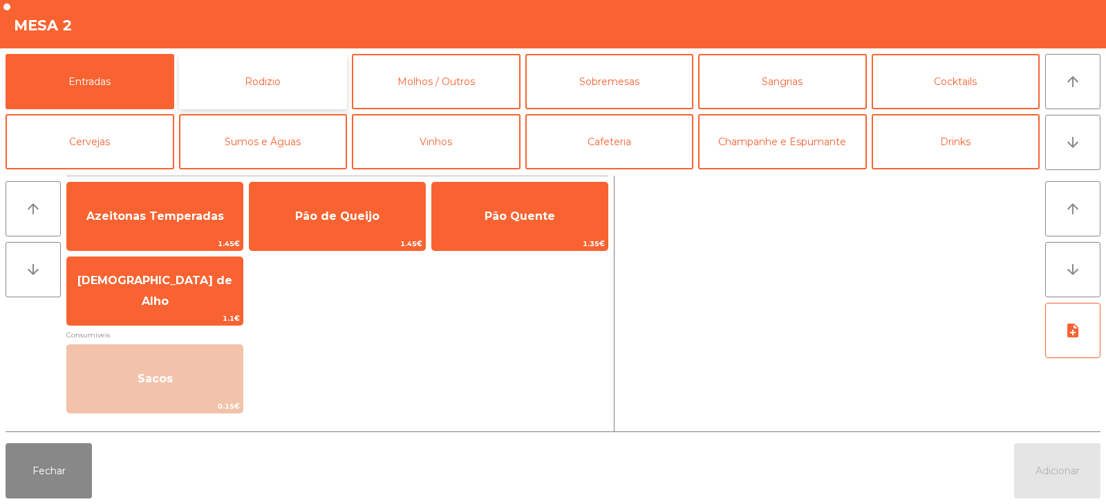
click at [248, 85] on button "Rodizio" at bounding box center [263, 81] width 169 height 55
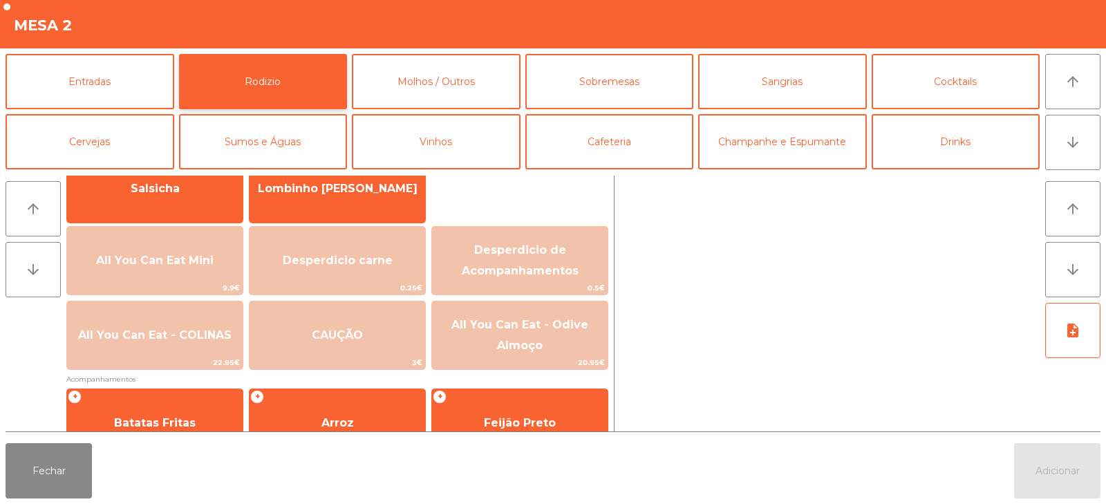
scroll to position [158, 0]
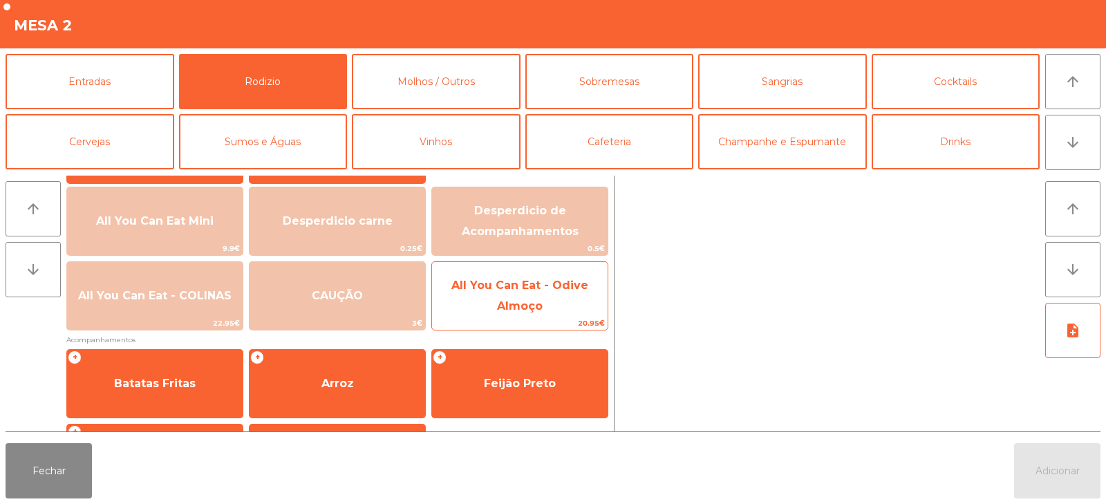
click at [543, 309] on span "All You Can Eat - Odive Almoço" at bounding box center [520, 296] width 176 height 59
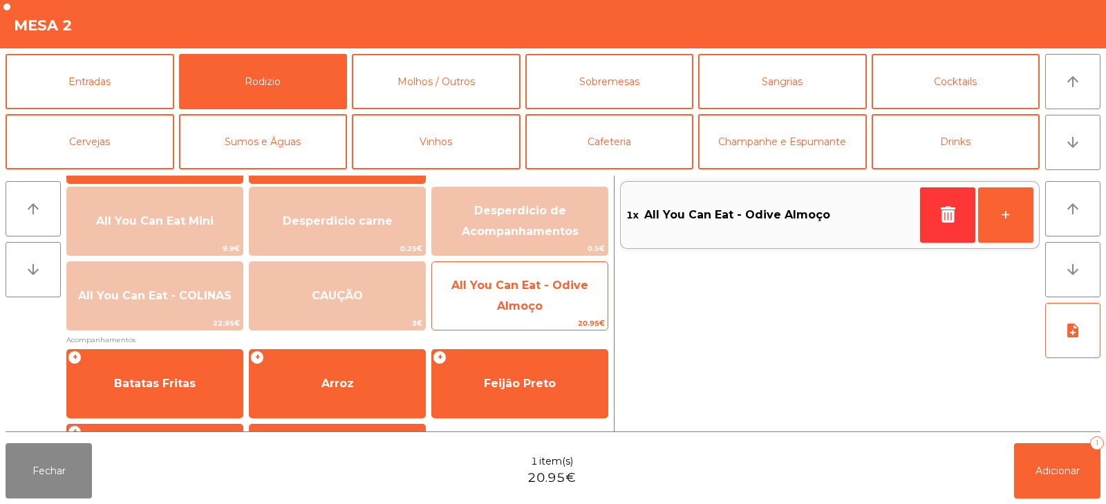
click at [558, 308] on span "All You Can Eat - Odive Almoço" at bounding box center [520, 296] width 176 height 59
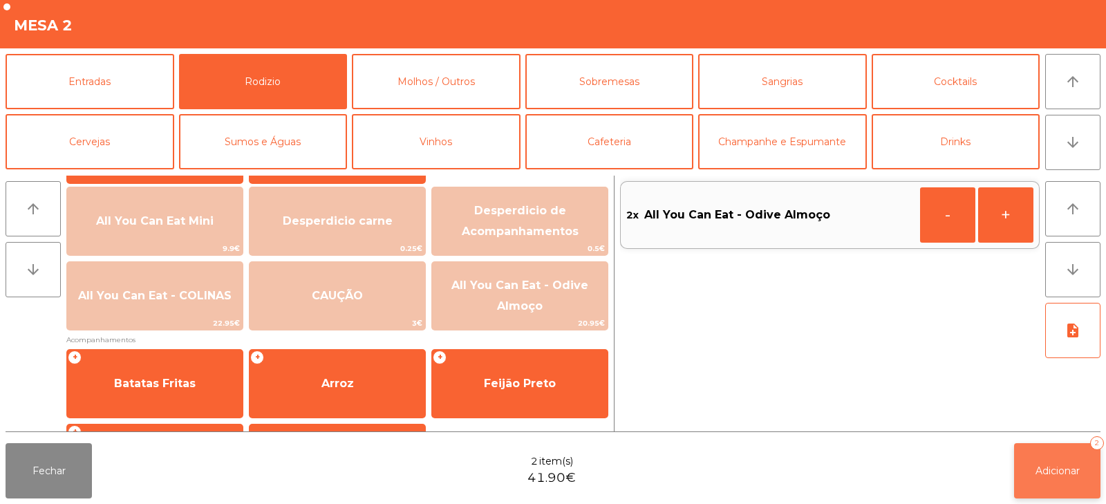
click at [1053, 478] on button "Adicionar 2" at bounding box center [1057, 470] width 86 height 55
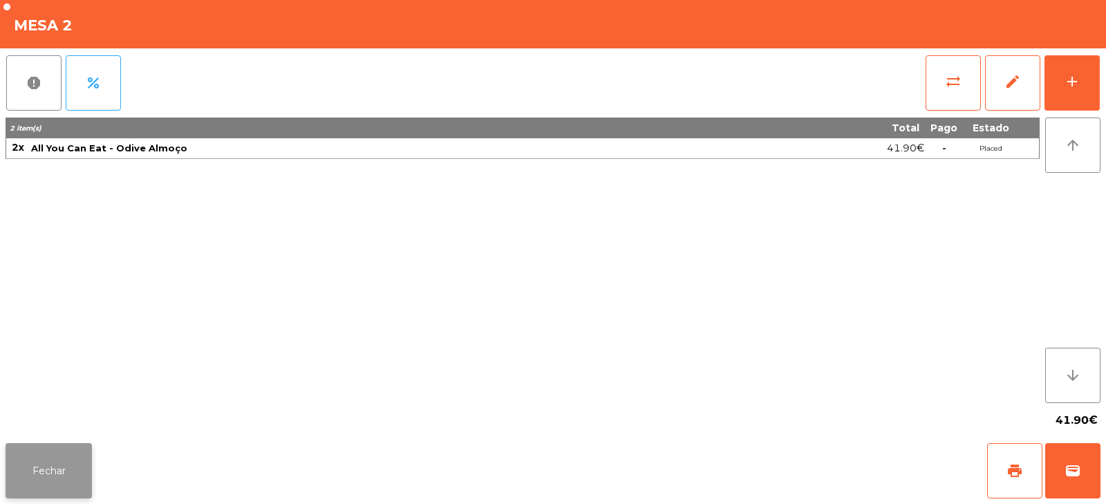
click at [57, 467] on button "Fechar" at bounding box center [49, 470] width 86 height 55
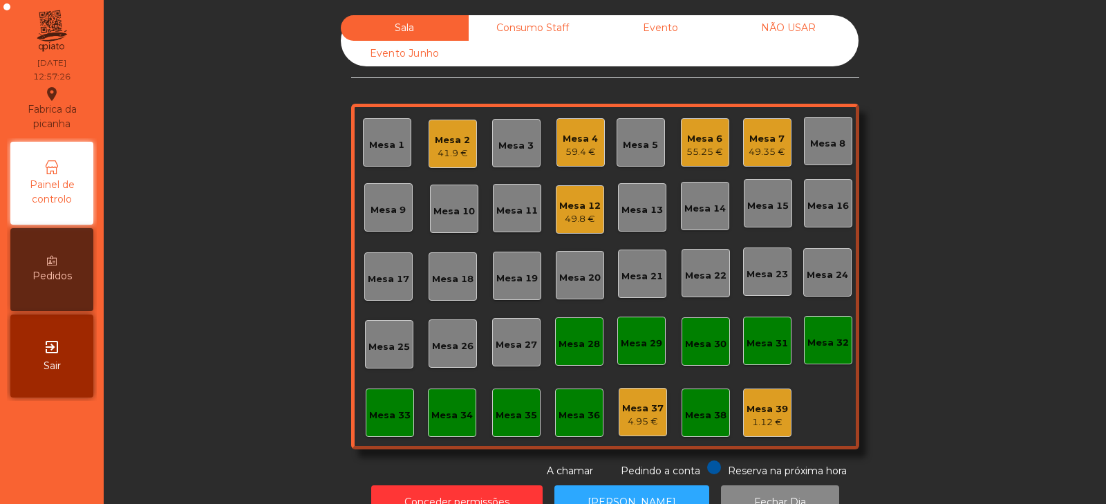
click at [838, 341] on div "Mesa 32" at bounding box center [827, 343] width 41 height 14
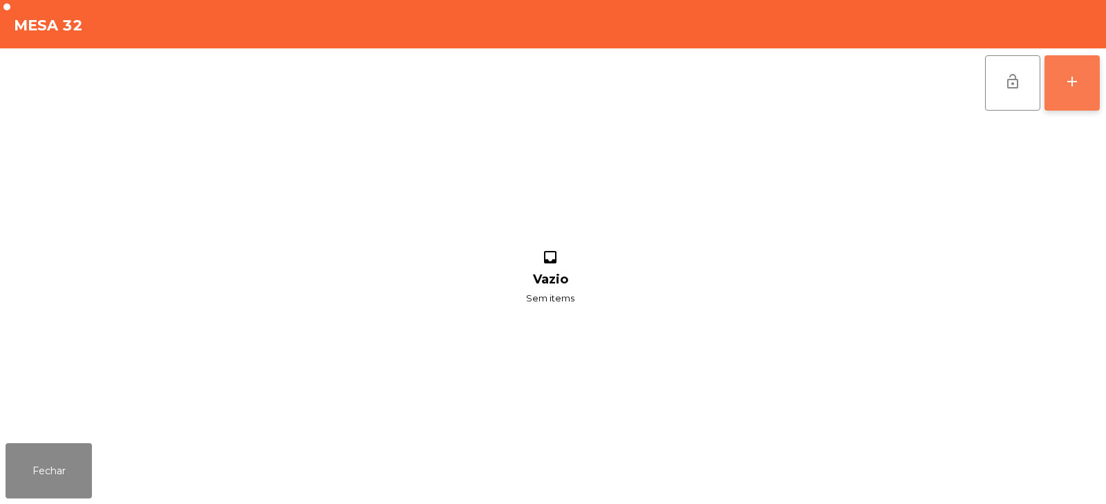
click at [1080, 99] on button "add" at bounding box center [1071, 82] width 55 height 55
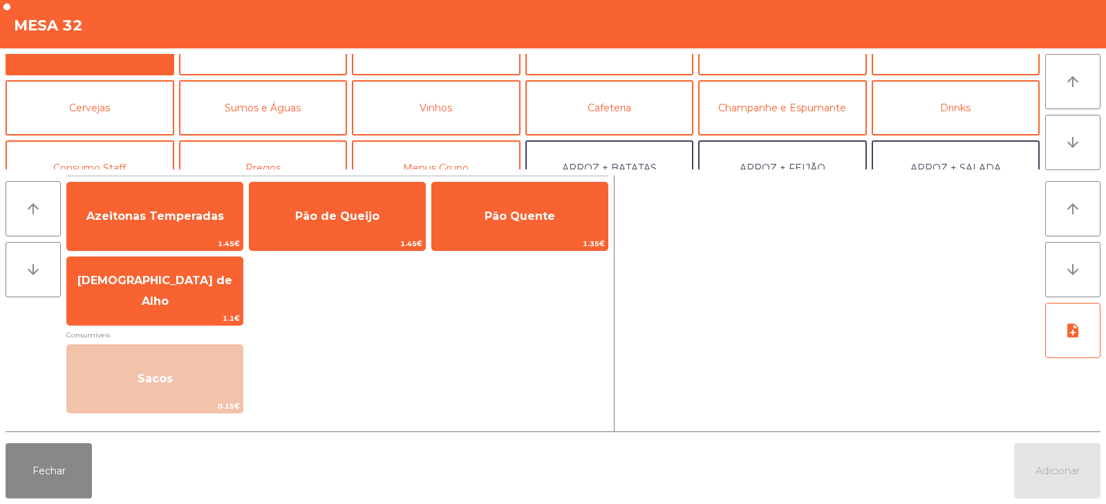
scroll to position [56, 0]
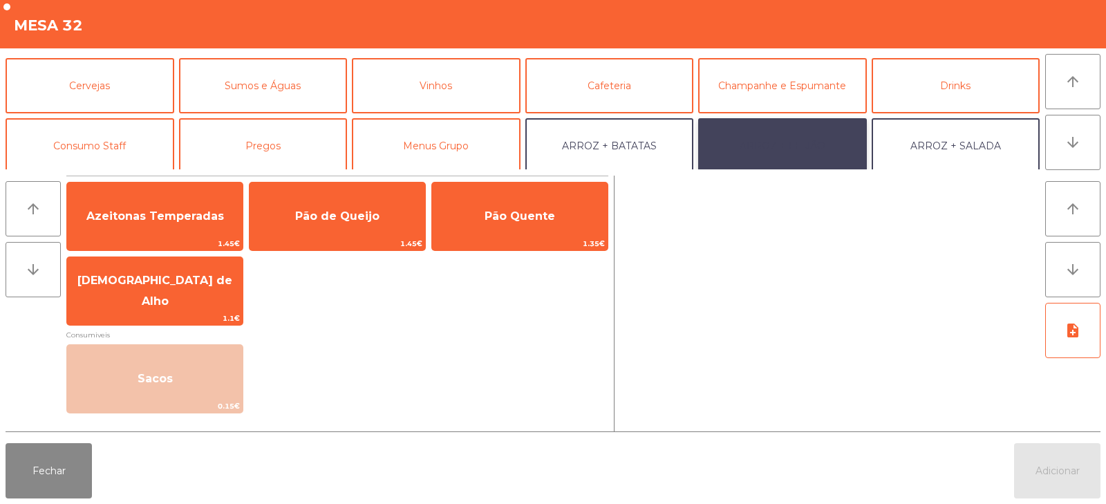
click at [789, 151] on button "ARROZ + FEIJÃO" at bounding box center [782, 145] width 169 height 55
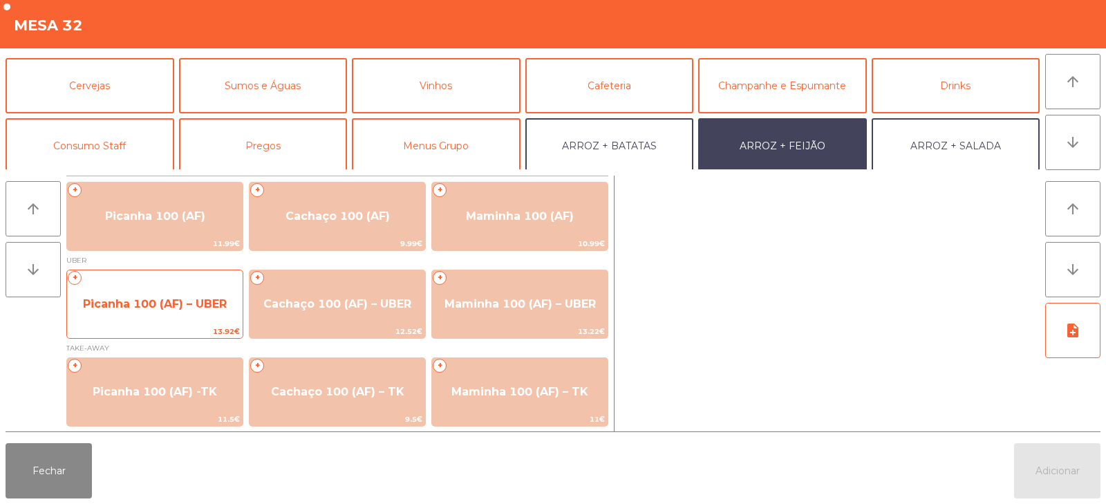
click at [223, 298] on span "Picanha 100 (AF) – UBER" at bounding box center [155, 303] width 144 height 13
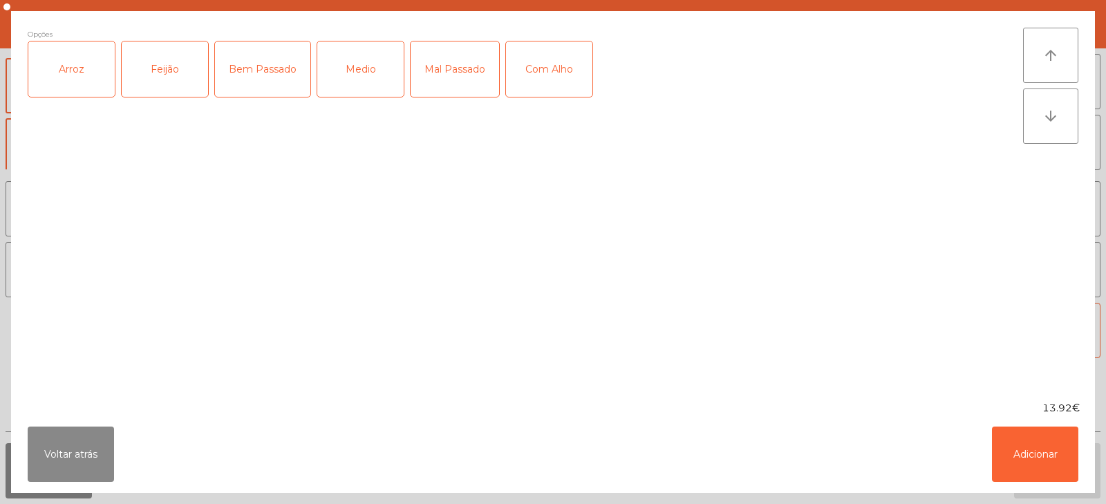
click at [91, 76] on div "Arroz" at bounding box center [71, 68] width 86 height 55
click at [163, 73] on div "Feijão" at bounding box center [165, 68] width 86 height 55
click at [286, 80] on div "Bem Passado" at bounding box center [262, 68] width 95 height 55
click at [1028, 460] on button "Adicionar" at bounding box center [1035, 453] width 86 height 55
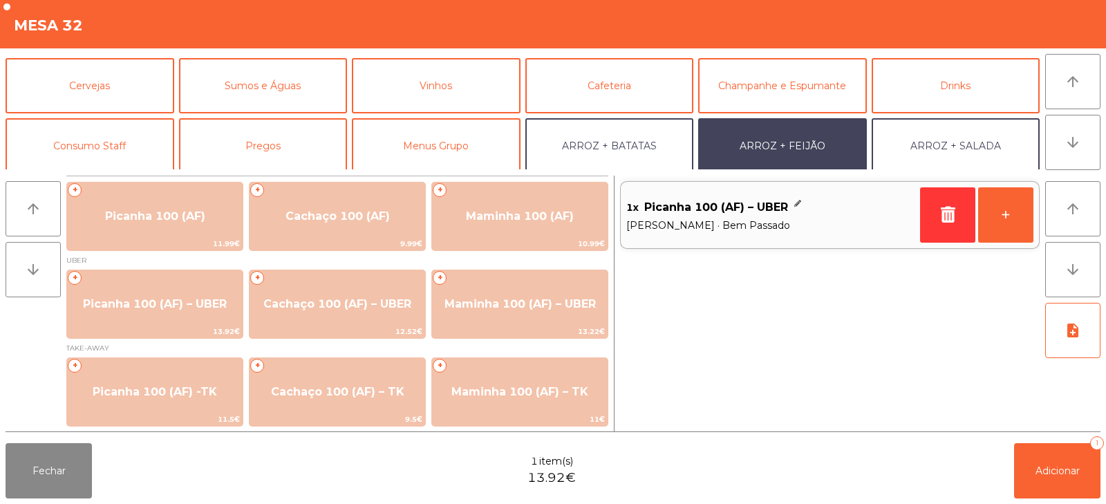
scroll to position [1, 0]
click at [947, 219] on icon "button" at bounding box center [947, 214] width 21 height 17
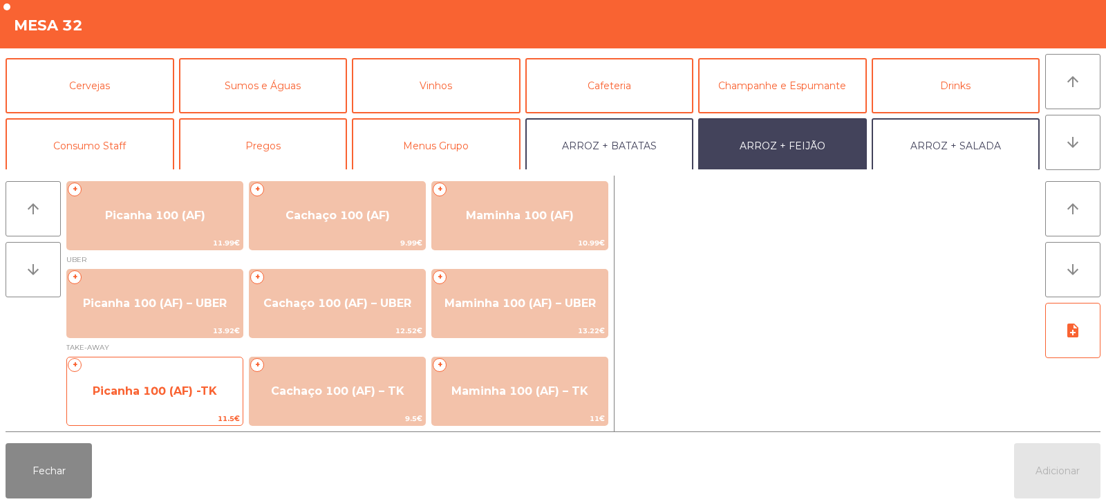
click at [199, 390] on span "Picanha 100 (AF) -TK" at bounding box center [155, 390] width 124 height 13
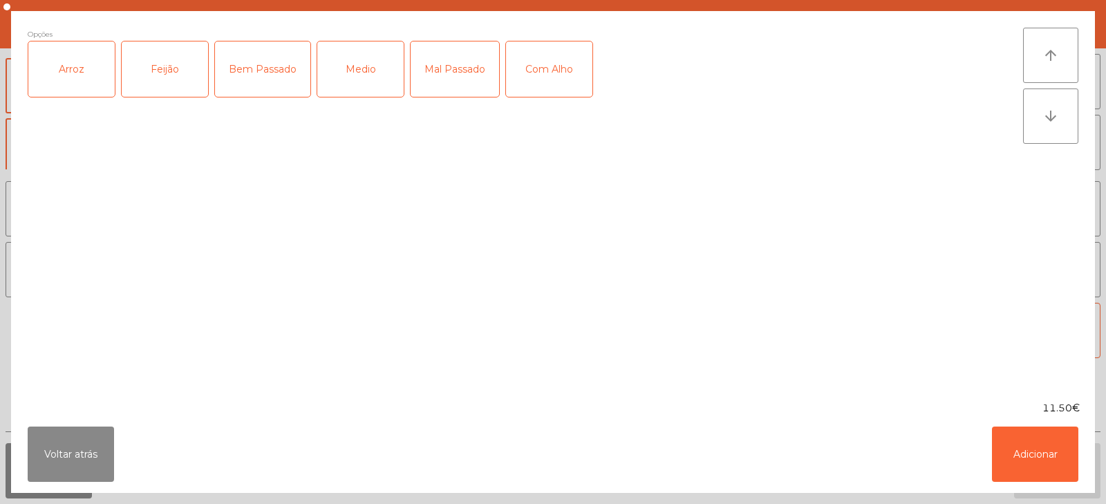
click at [89, 77] on div "Arroz" at bounding box center [71, 68] width 86 height 55
click at [159, 78] on div "Feijão" at bounding box center [165, 68] width 86 height 55
click at [283, 76] on div "Bem Passado" at bounding box center [262, 68] width 95 height 55
click at [1048, 478] on button "Adicionar" at bounding box center [1035, 453] width 86 height 55
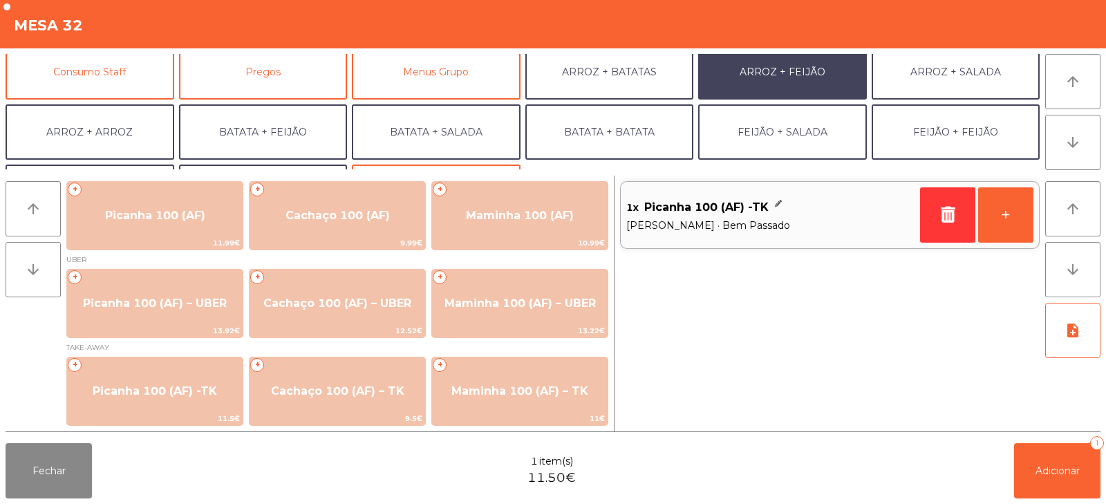
scroll to position [180, 0]
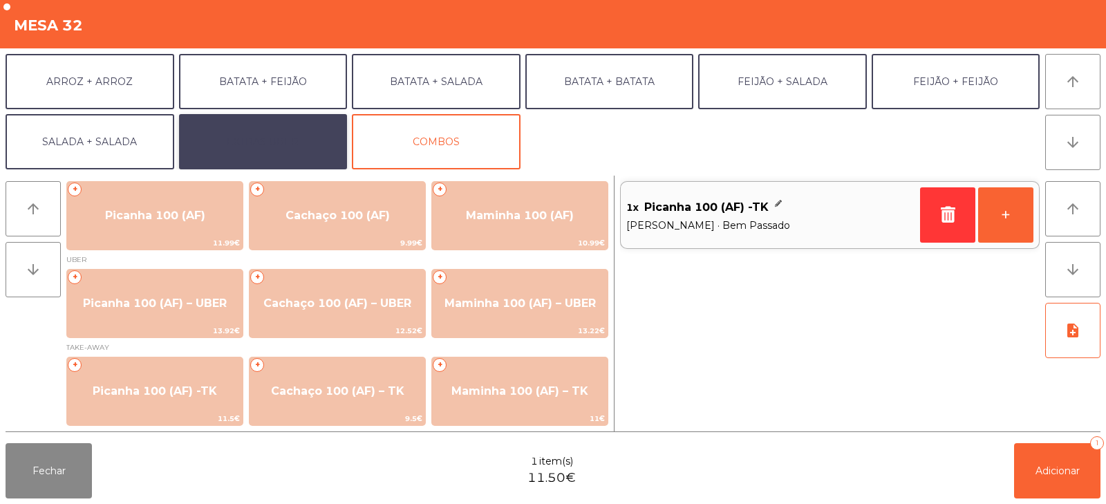
click at [301, 133] on button "EXTRAS UBER" at bounding box center [263, 141] width 169 height 55
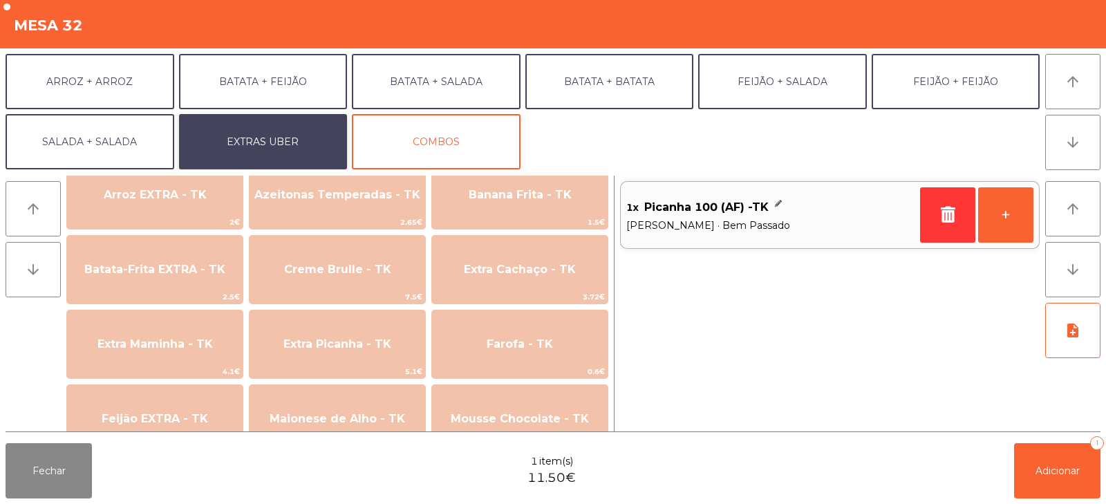
scroll to position [574, 0]
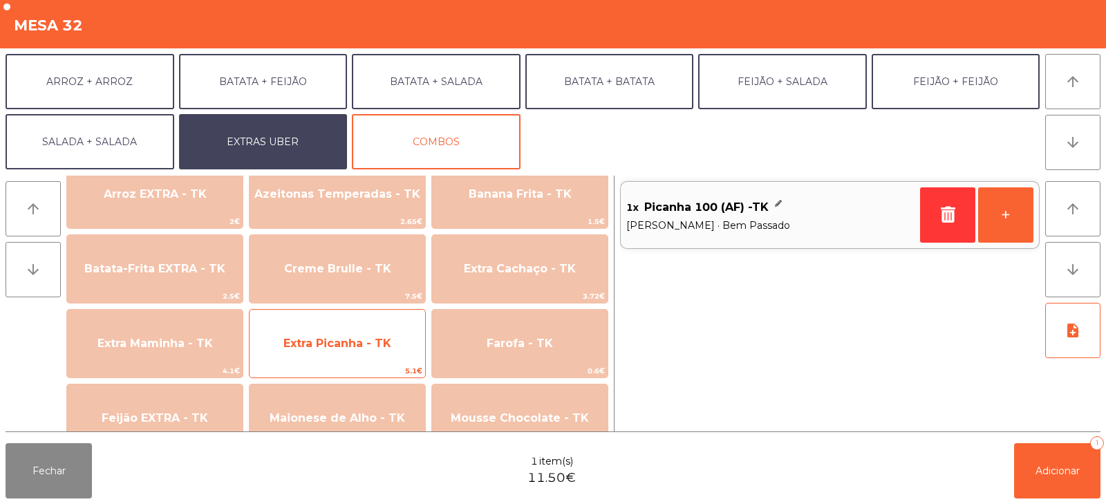
click at [355, 349] on span "Extra Picanha - TK" at bounding box center [337, 343] width 108 height 13
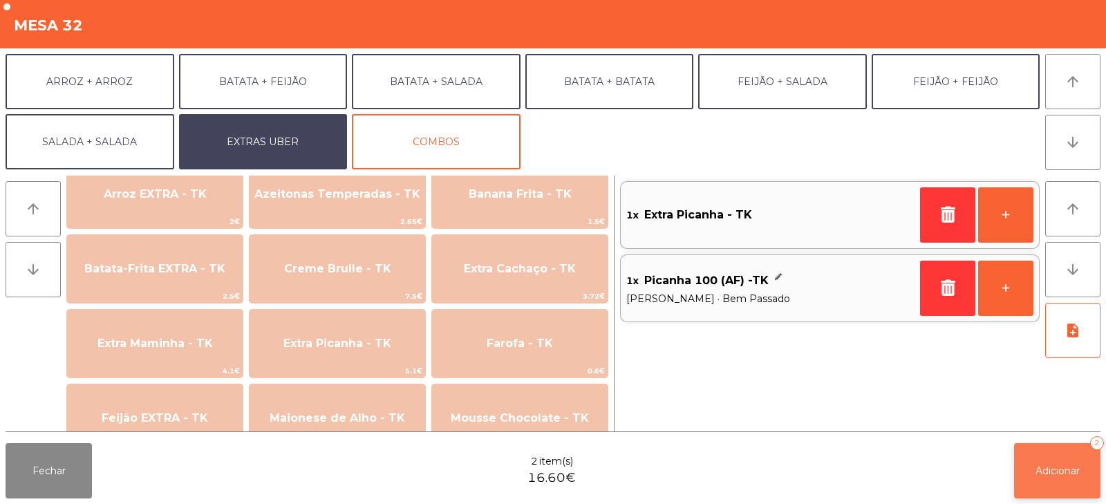
click at [1069, 467] on span "Adicionar" at bounding box center [1057, 471] width 44 height 12
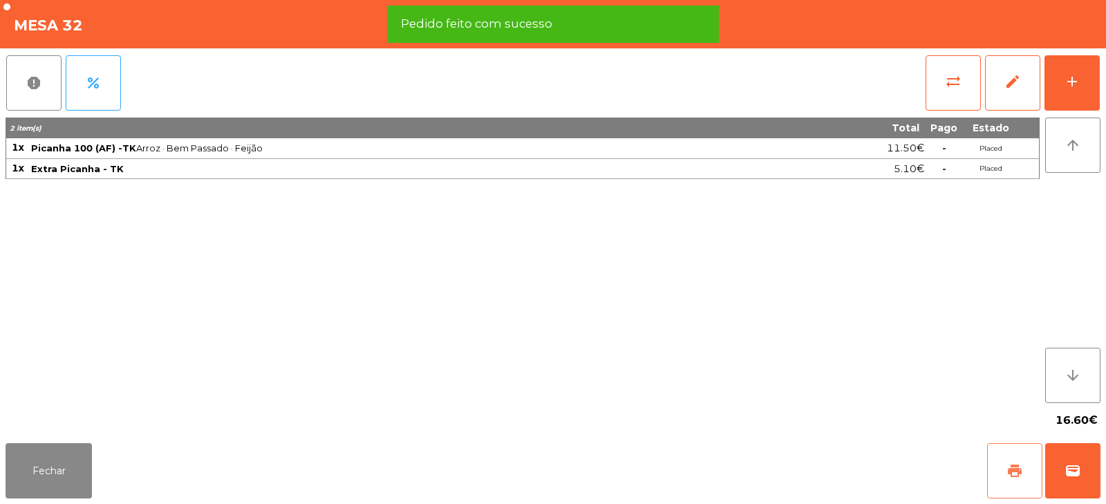
click at [1011, 465] on span "print" at bounding box center [1014, 470] width 17 height 17
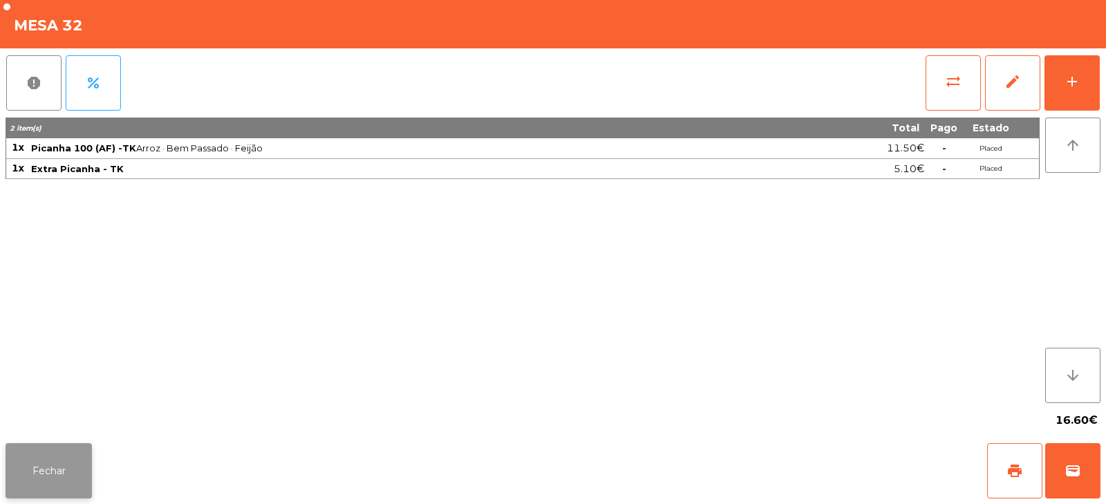
click at [42, 457] on button "Fechar" at bounding box center [49, 470] width 86 height 55
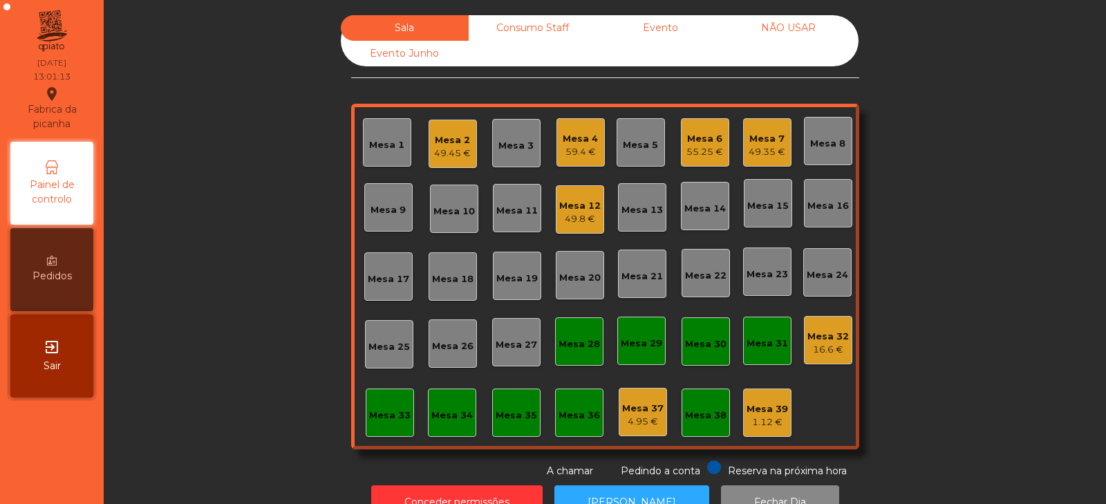
click at [192, 328] on div "Sala Consumo Staff Evento NÃO USAR Evento Junho Mesa 1 Mesa 2 49.45 € Mesa 3 Me…" at bounding box center [604, 246] width 965 height 463
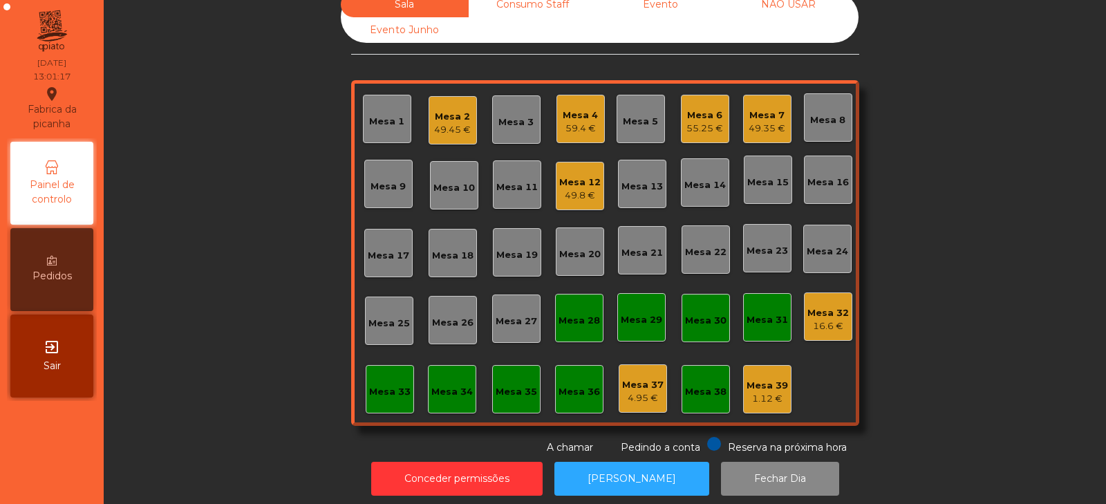
scroll to position [41, 0]
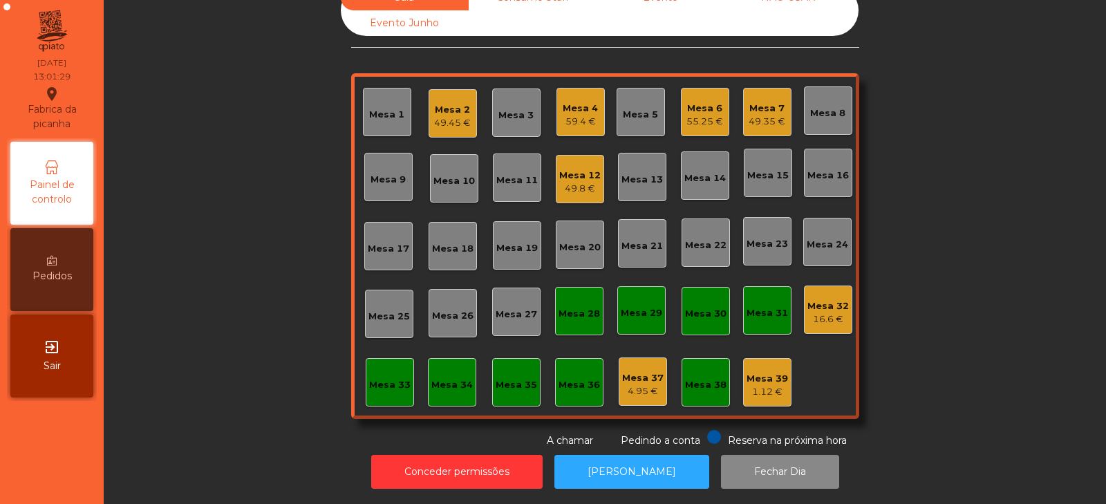
click at [700, 171] on div "Mesa 14" at bounding box center [704, 178] width 41 height 14
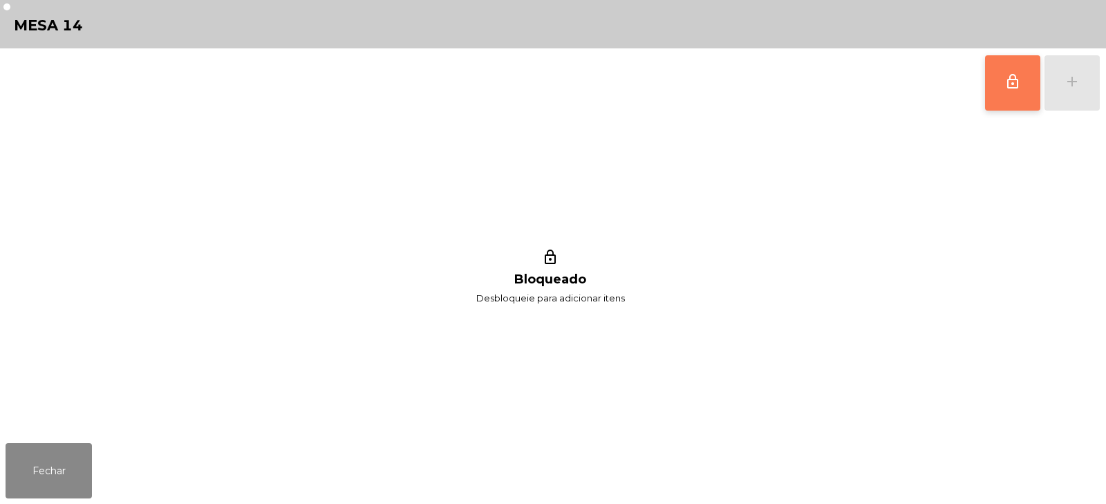
click at [1015, 102] on button "lock_outline" at bounding box center [1012, 82] width 55 height 55
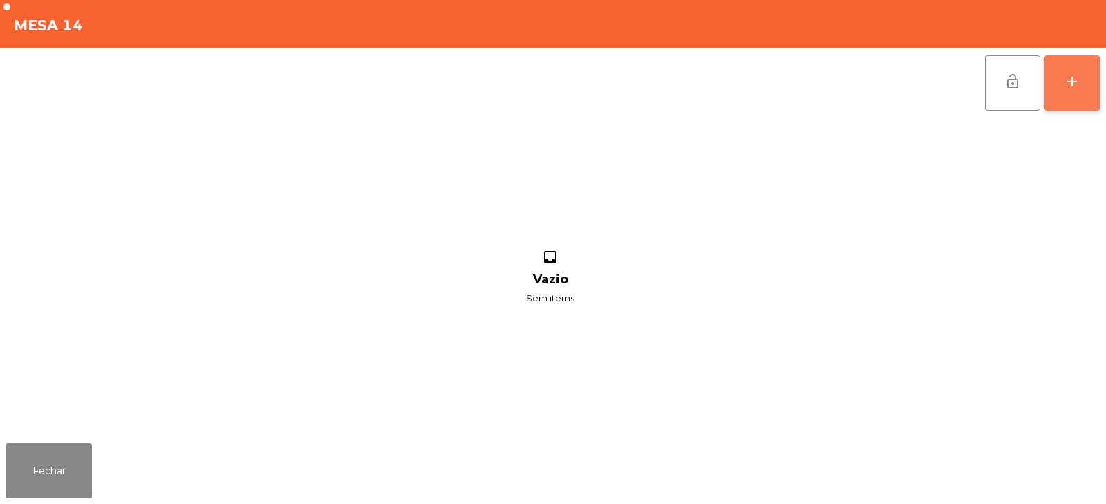
click at [1093, 97] on button "add" at bounding box center [1071, 82] width 55 height 55
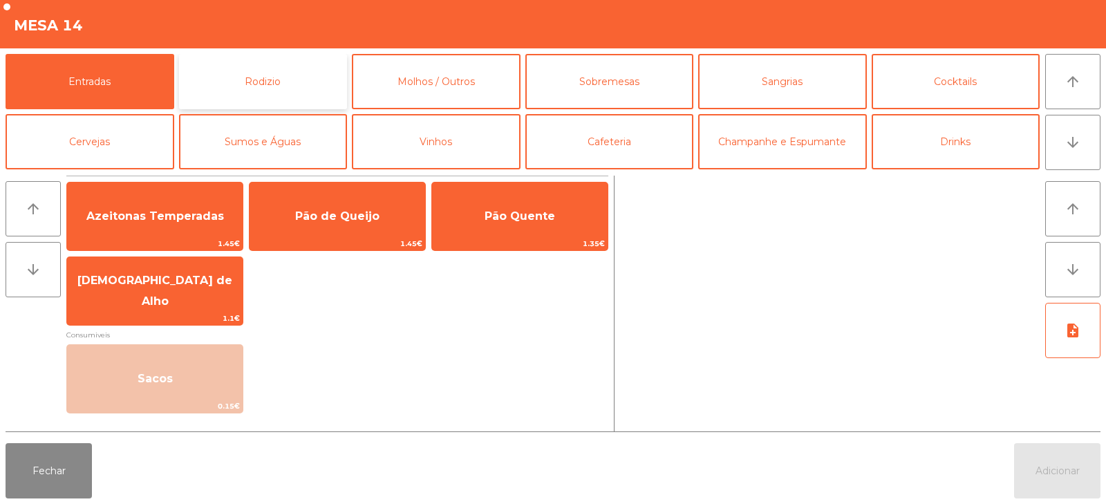
click at [290, 64] on button "Rodizio" at bounding box center [263, 81] width 169 height 55
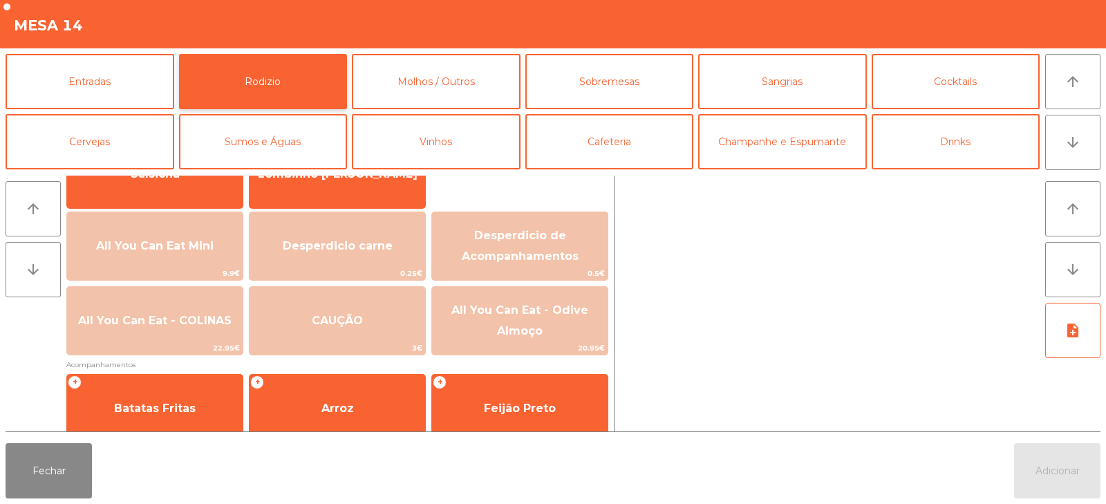
scroll to position [135, 0]
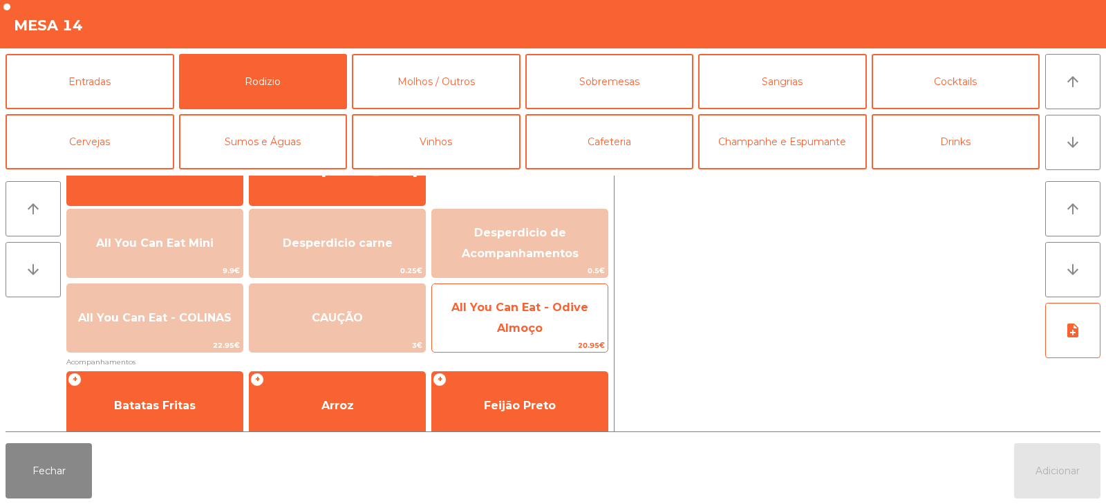
click at [513, 307] on span "All You Can Eat - Odive Almoço" at bounding box center [519, 318] width 137 height 34
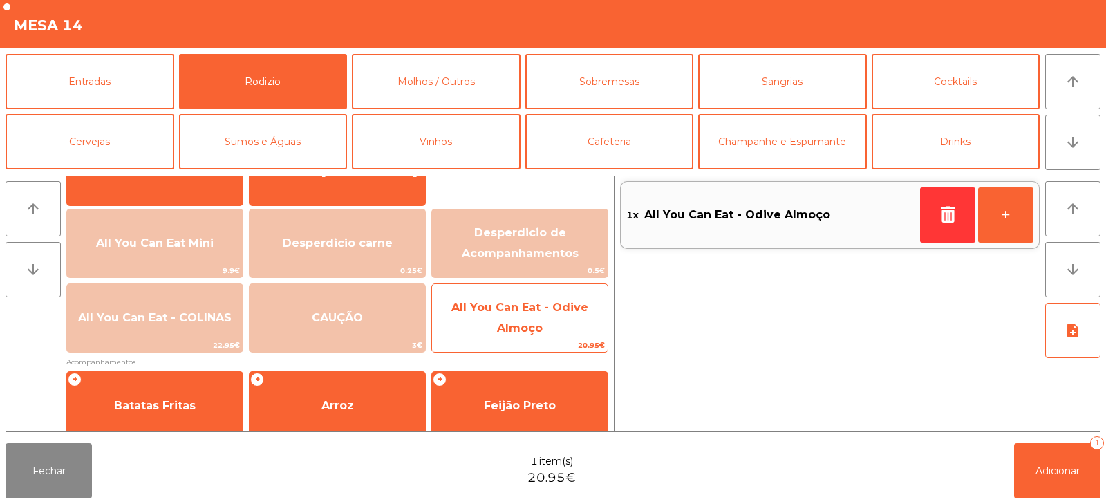
click at [494, 314] on span "All You Can Eat - Odive Almoço" at bounding box center [520, 318] width 176 height 59
click at [498, 327] on span "All You Can Eat - Odive Almoço" at bounding box center [519, 318] width 137 height 34
click at [510, 344] on span "20.95€" at bounding box center [520, 345] width 176 height 13
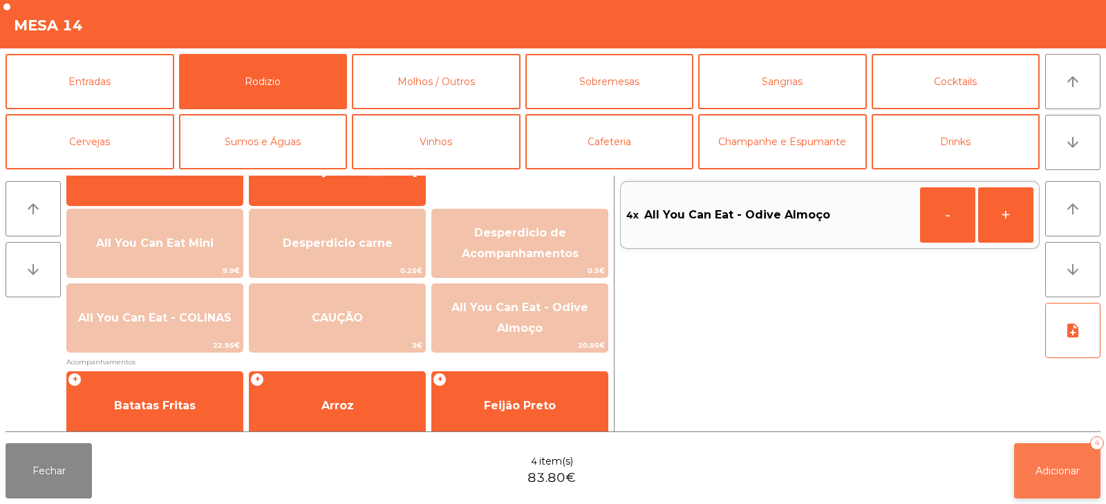
click at [1089, 475] on button "Adicionar 4" at bounding box center [1057, 470] width 86 height 55
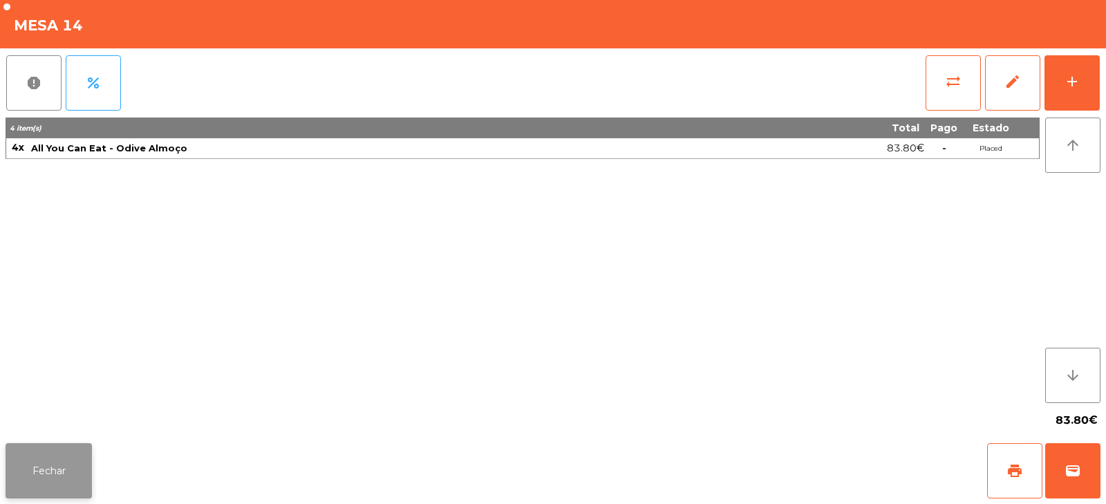
click at [49, 478] on button "Fechar" at bounding box center [49, 470] width 86 height 55
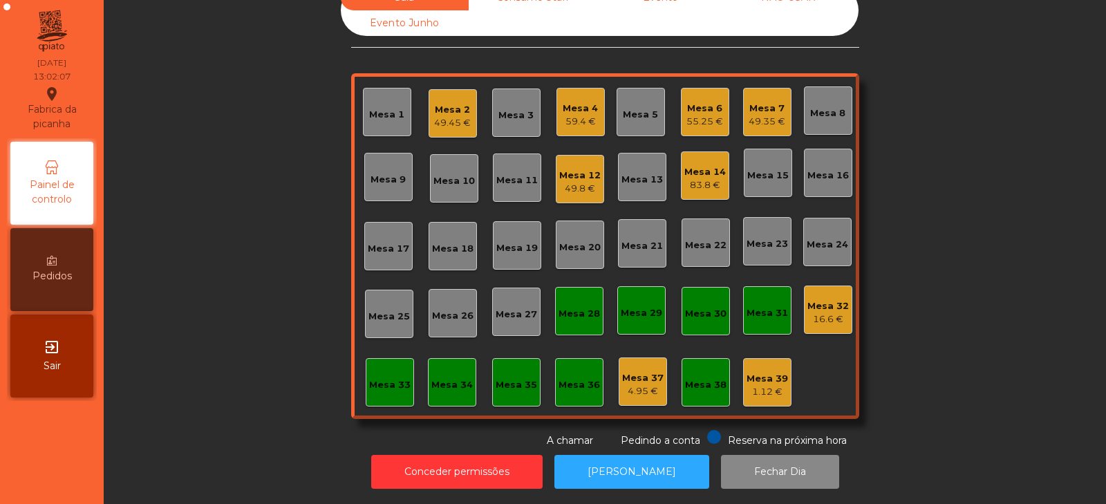
click at [748, 301] on div "Mesa 31" at bounding box center [767, 310] width 41 height 19
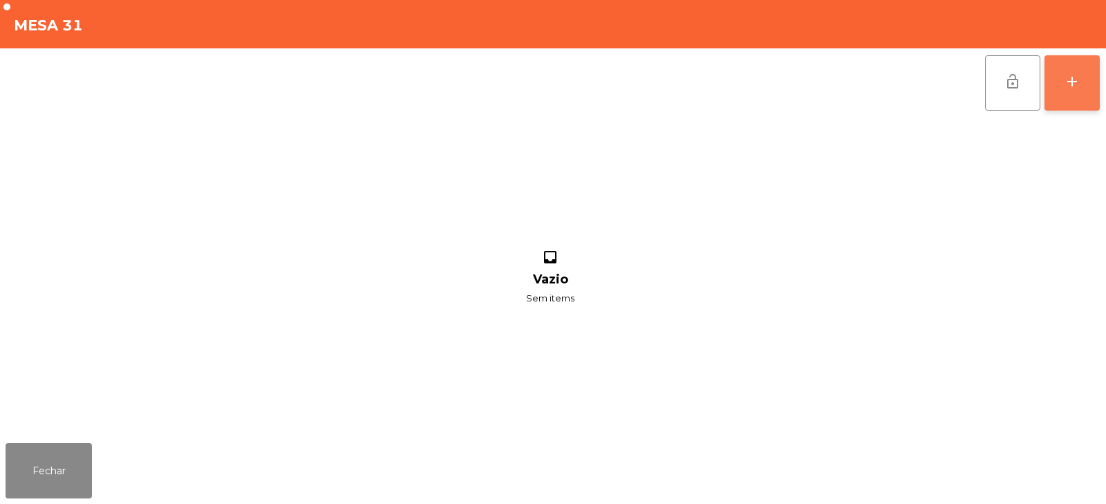
click at [1071, 84] on div "add" at bounding box center [1072, 81] width 17 height 17
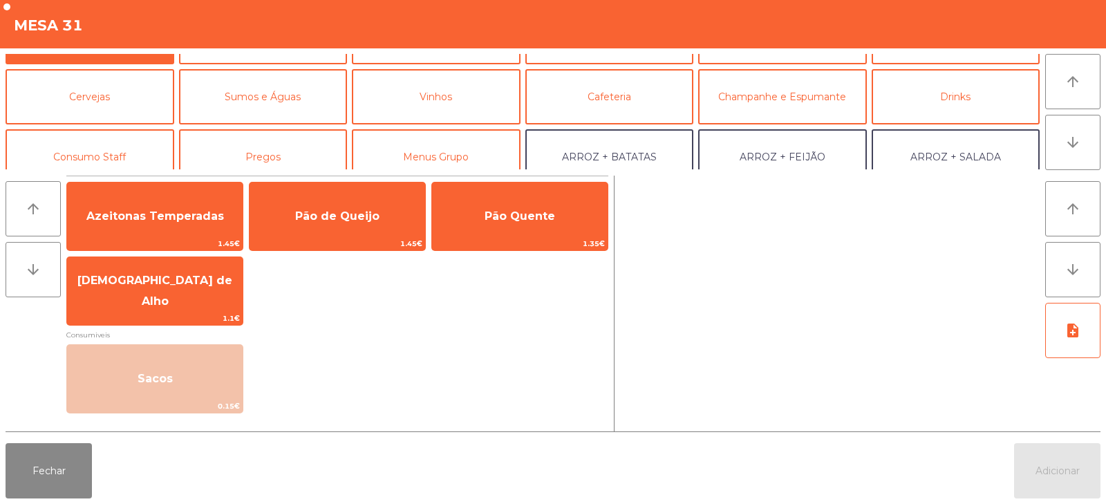
scroll to position [90, 0]
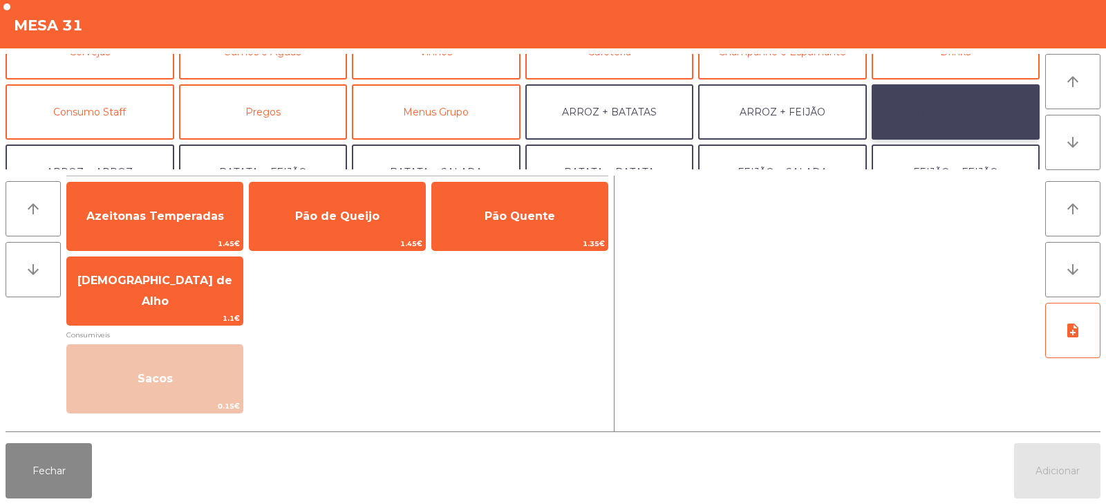
click at [946, 122] on button "ARROZ + SALADA" at bounding box center [956, 111] width 169 height 55
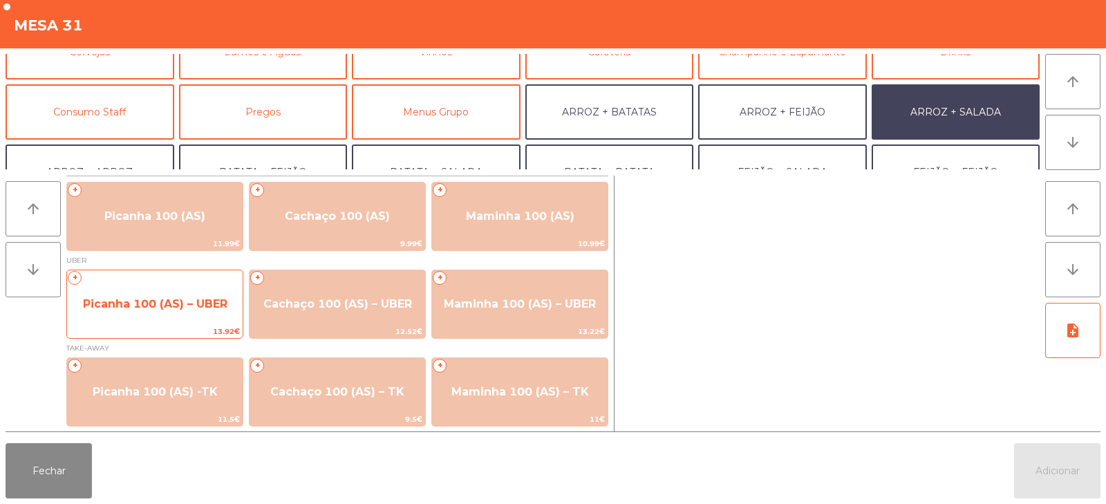
click at [200, 298] on span "Picanha 100 (AS) – UBER" at bounding box center [155, 303] width 144 height 13
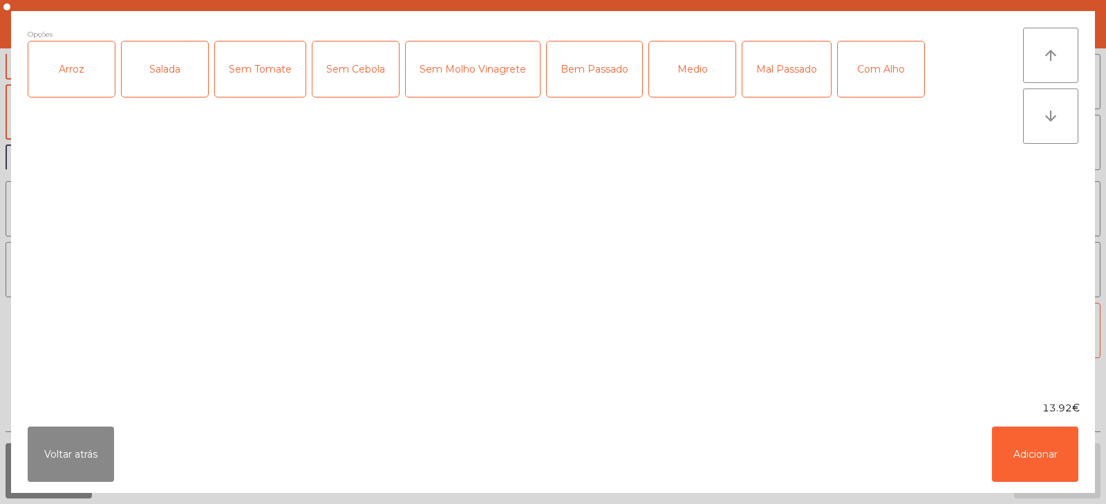
click at [110, 78] on div "Arroz" at bounding box center [71, 68] width 86 height 55
click at [173, 78] on div "Salada" at bounding box center [165, 68] width 86 height 55
click at [711, 78] on div "Medio" at bounding box center [692, 68] width 86 height 55
click at [872, 62] on div "Com Alho" at bounding box center [881, 68] width 86 height 55
click at [1053, 452] on button "Adicionar" at bounding box center [1035, 453] width 86 height 55
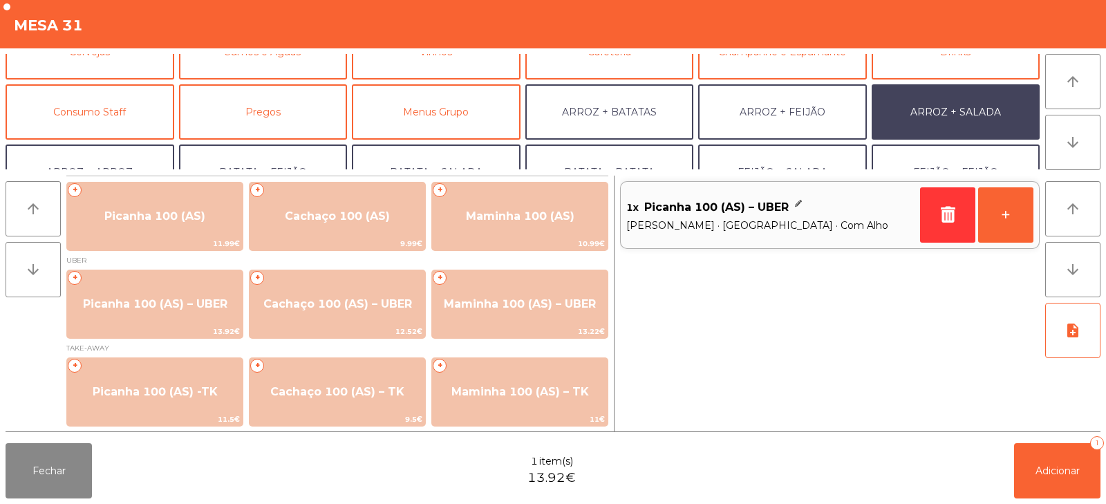
scroll to position [180, 0]
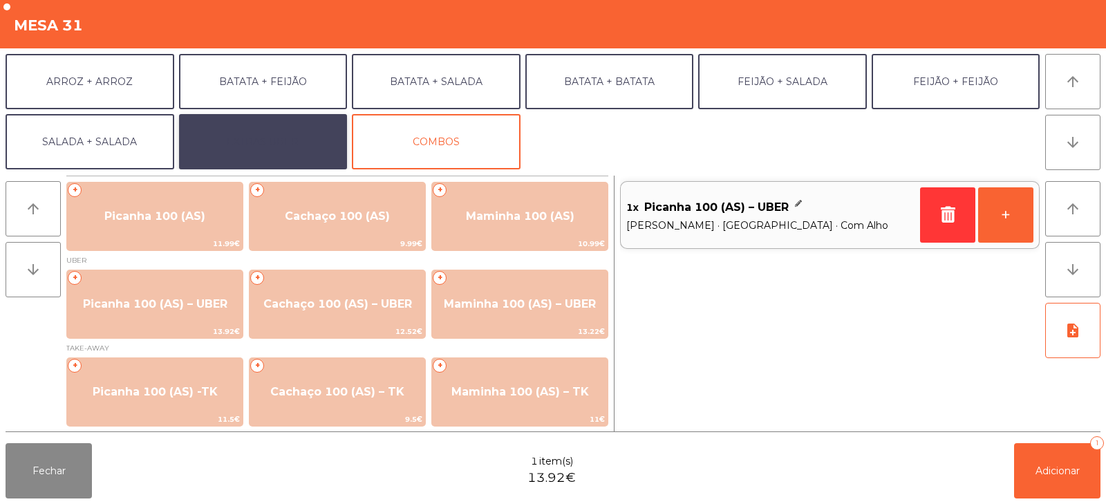
click at [312, 151] on button "EXTRAS UBER" at bounding box center [263, 141] width 169 height 55
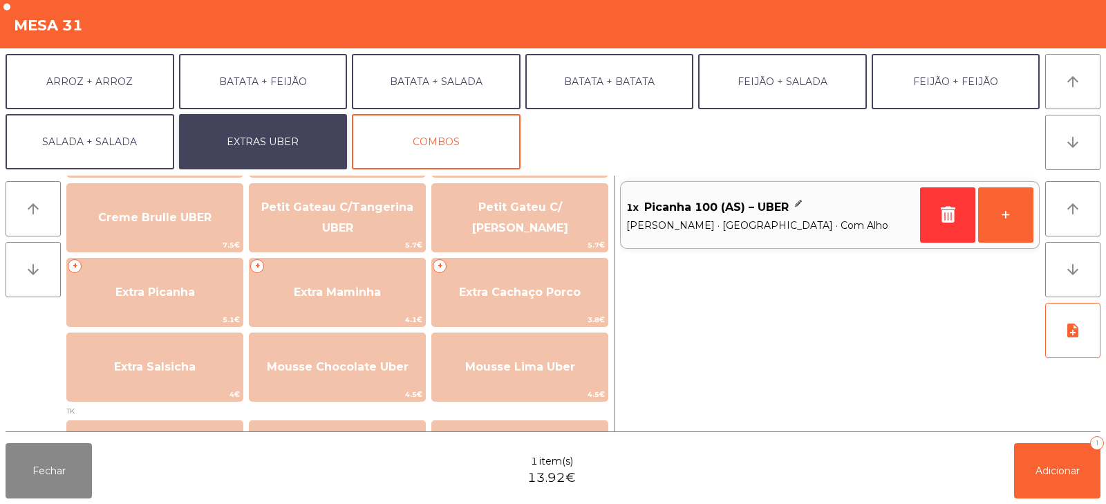
scroll to position [339, 0]
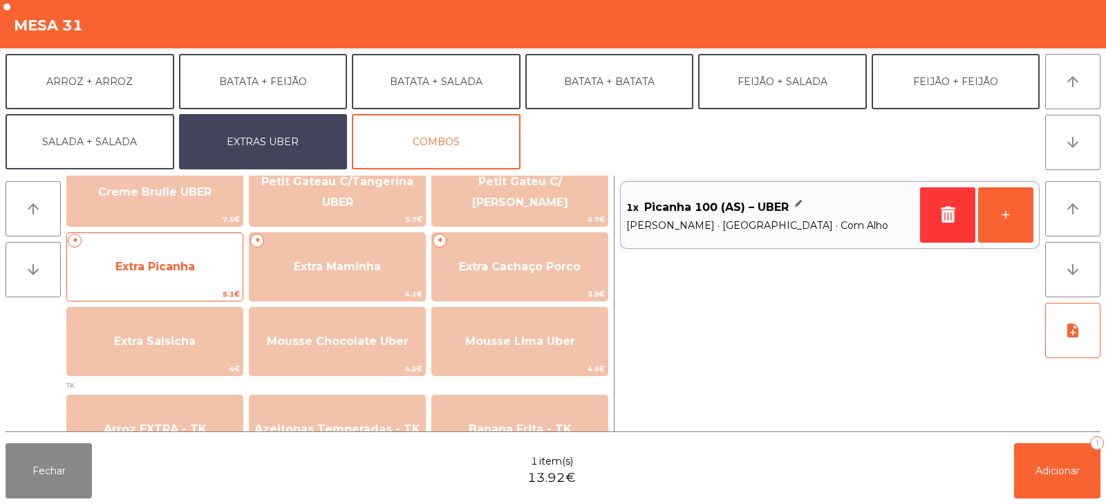
click at [210, 284] on span "Extra Picanha" at bounding box center [155, 266] width 176 height 37
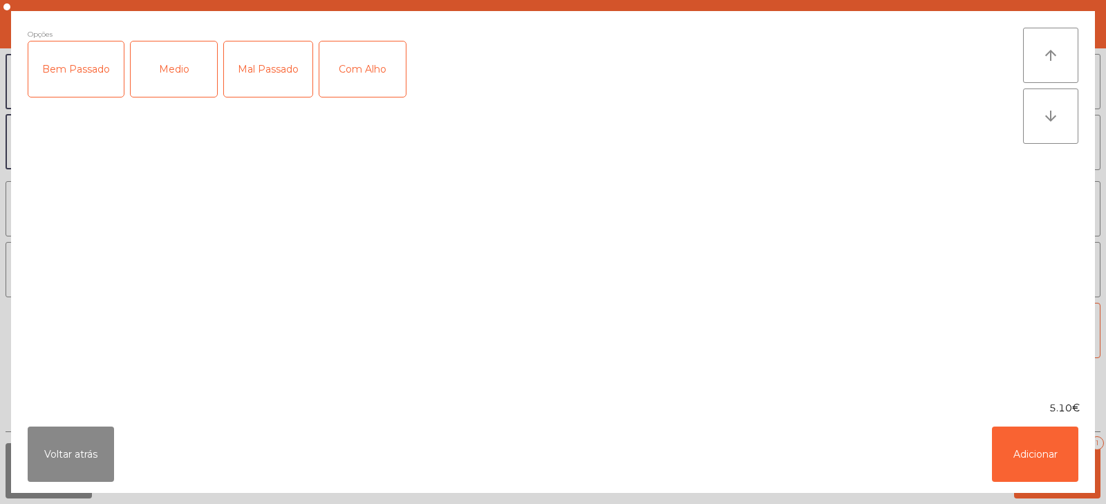
click at [189, 80] on div "Medio" at bounding box center [174, 68] width 86 height 55
click at [1027, 469] on button "Adicionar" at bounding box center [1035, 453] width 86 height 55
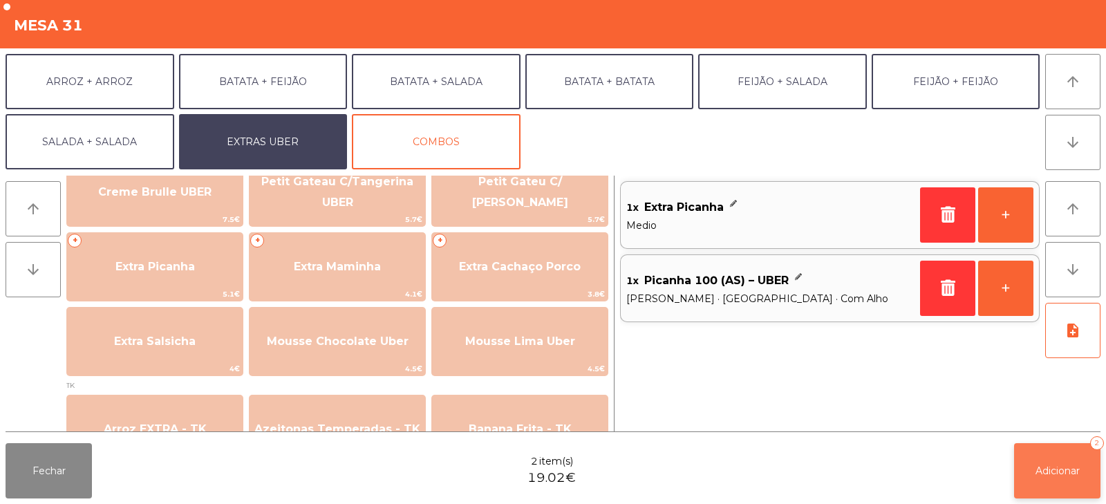
click at [1056, 473] on span "Adicionar" at bounding box center [1057, 471] width 44 height 12
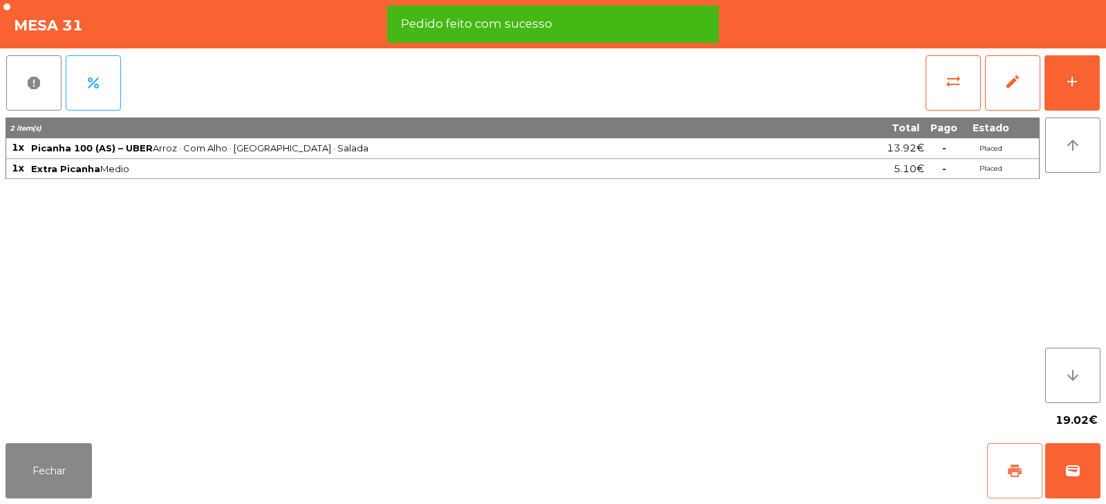
click at [1015, 468] on span "print" at bounding box center [1014, 470] width 17 height 17
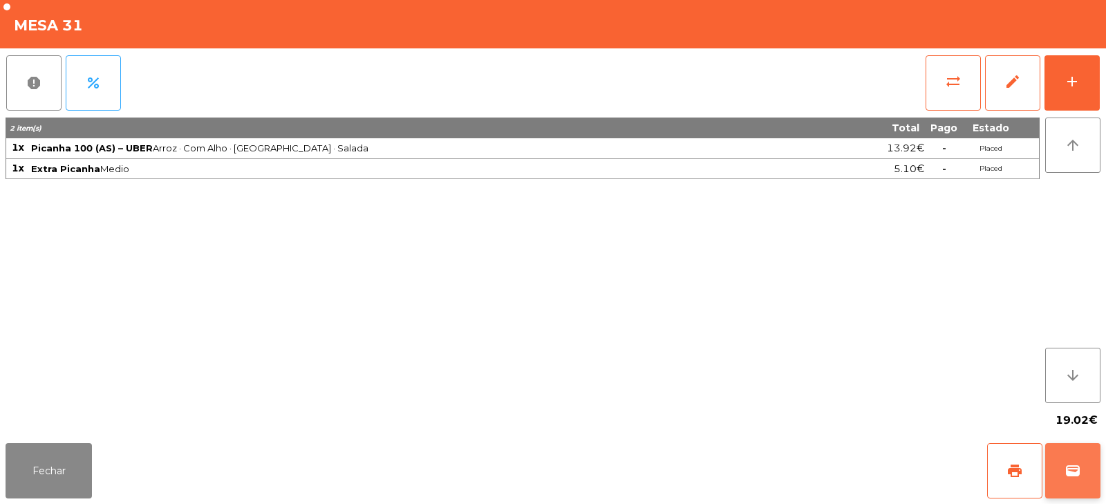
click at [1070, 475] on span "wallet" at bounding box center [1072, 470] width 17 height 17
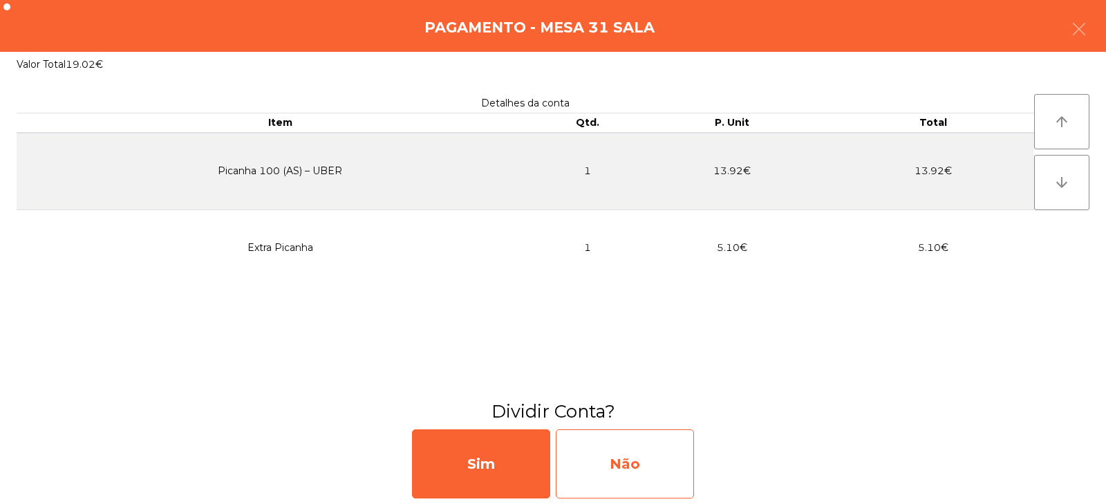
click at [663, 456] on div "Não" at bounding box center [625, 463] width 138 height 69
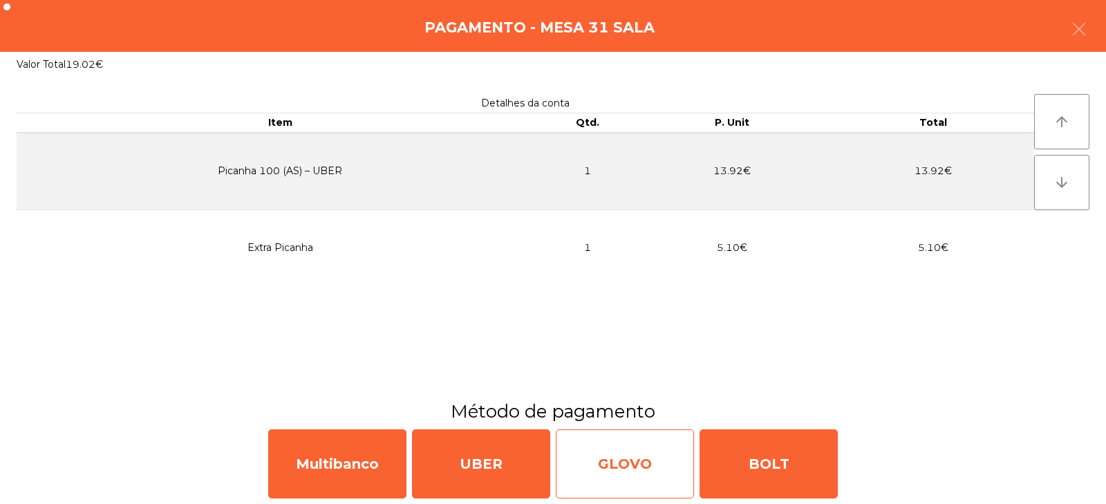
click at [637, 467] on div "GLOVO" at bounding box center [625, 463] width 138 height 69
select select "**"
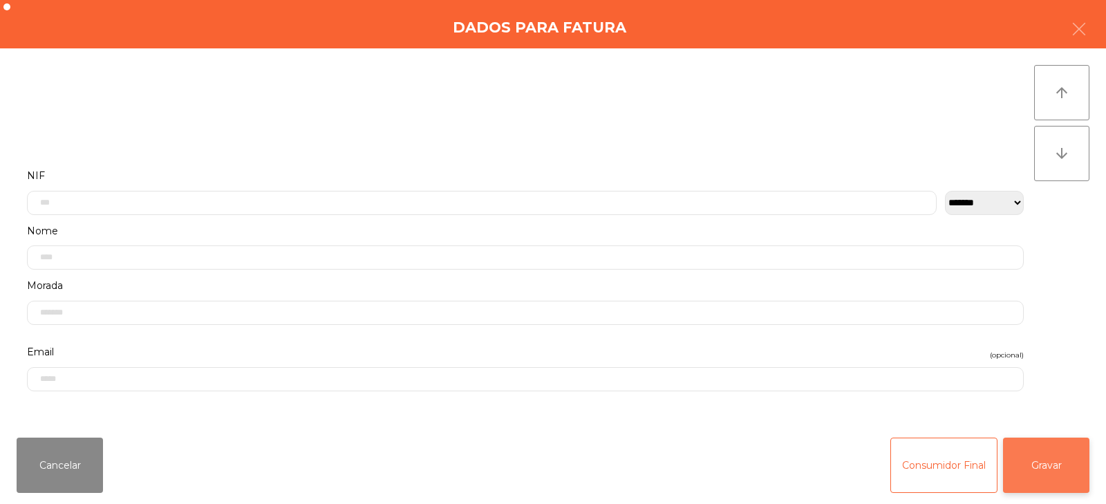
click at [1046, 474] on button "Gravar" at bounding box center [1046, 465] width 86 height 55
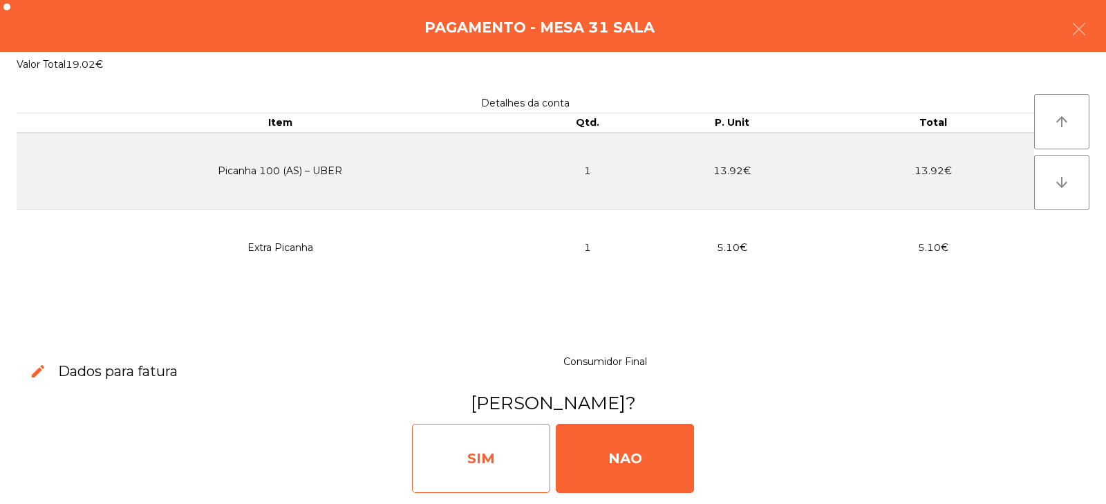
click at [496, 464] on div "SIM" at bounding box center [481, 458] width 138 height 69
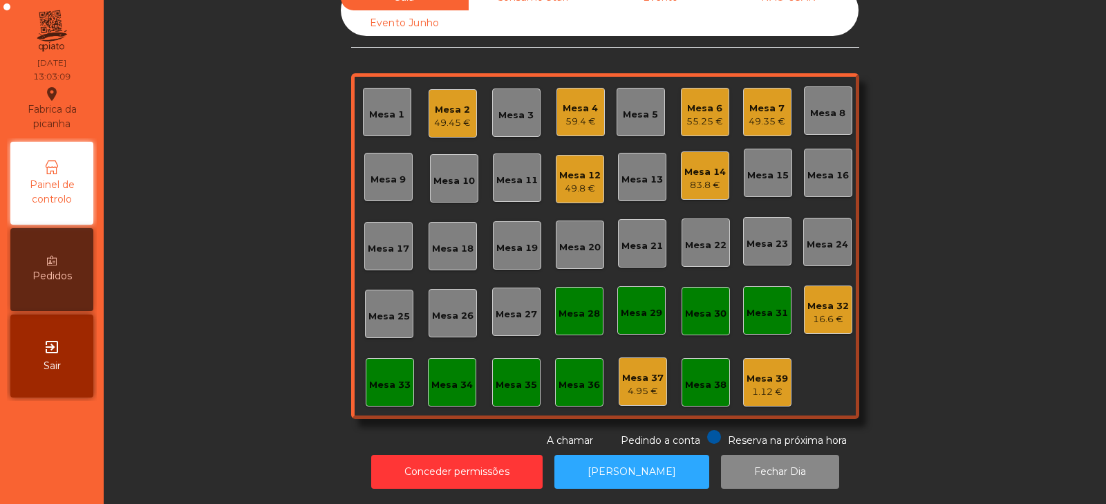
click at [581, 122] on div "Mesa 4 59.4 €" at bounding box center [580, 112] width 48 height 48
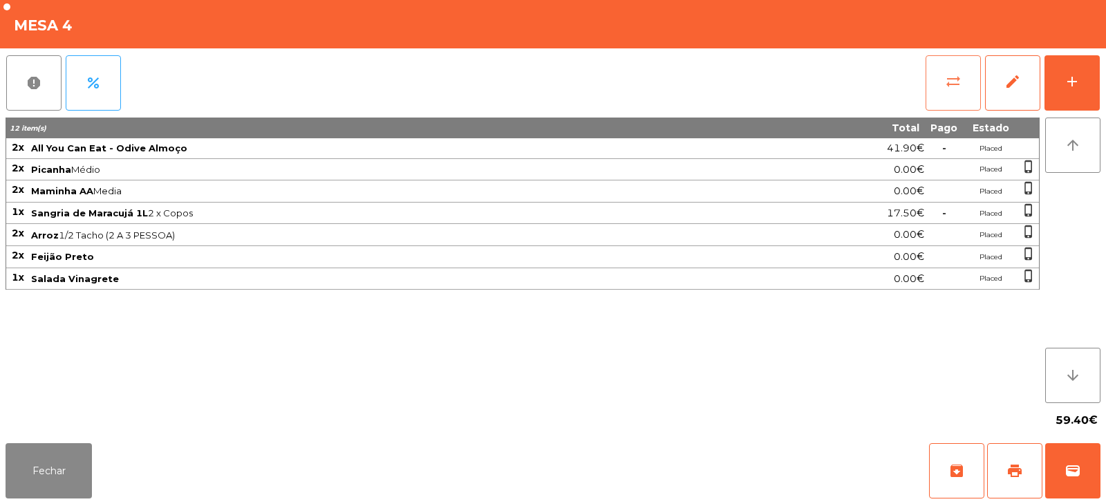
click at [968, 91] on button "sync_alt" at bounding box center [953, 82] width 55 height 55
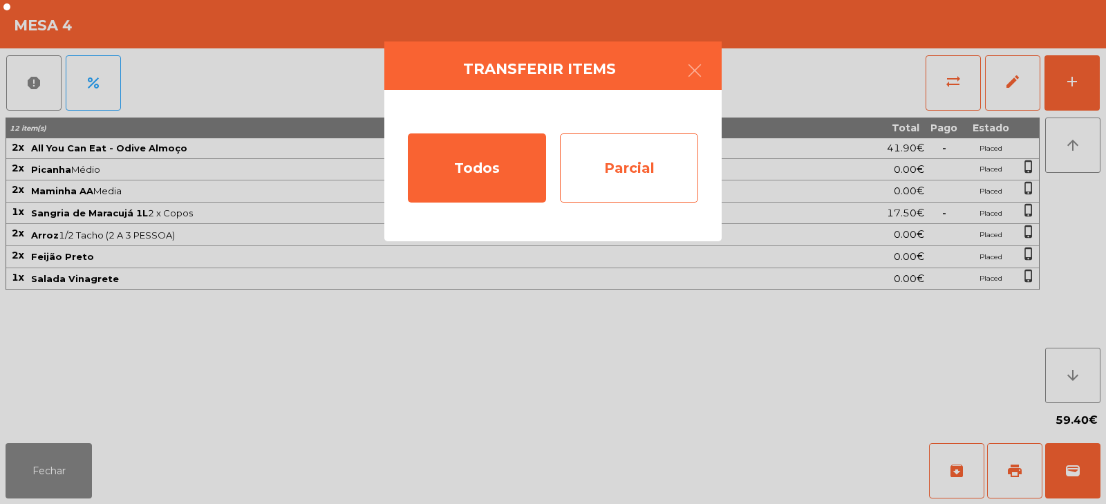
click at [657, 165] on div "Parcial" at bounding box center [629, 167] width 138 height 69
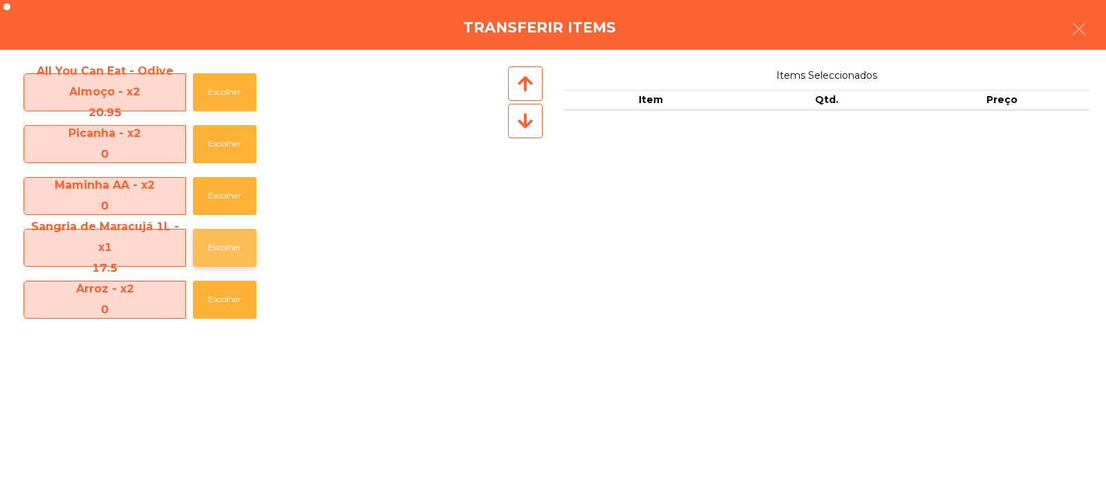
click at [224, 243] on button "Escolher" at bounding box center [225, 248] width 64 height 38
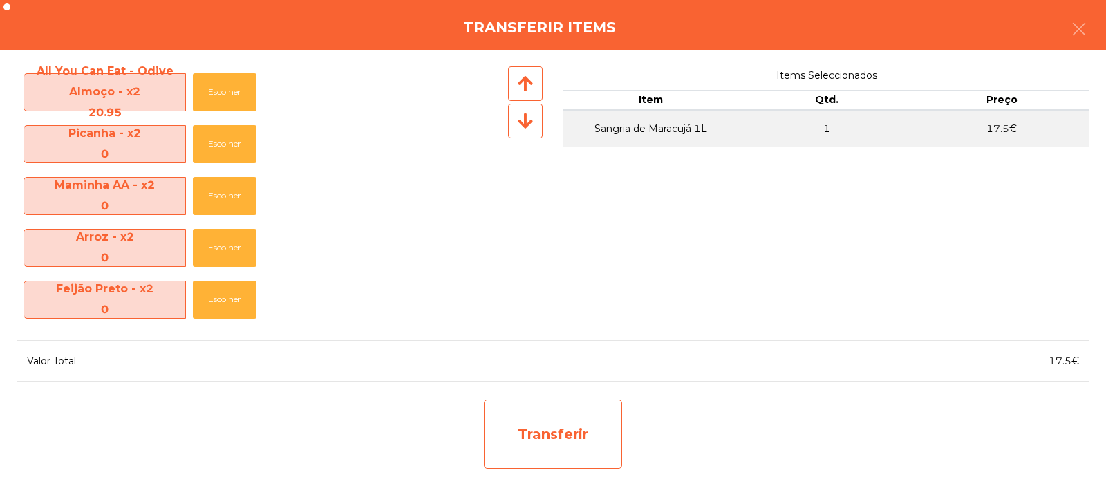
click at [553, 423] on div "Transferir" at bounding box center [553, 434] width 138 height 69
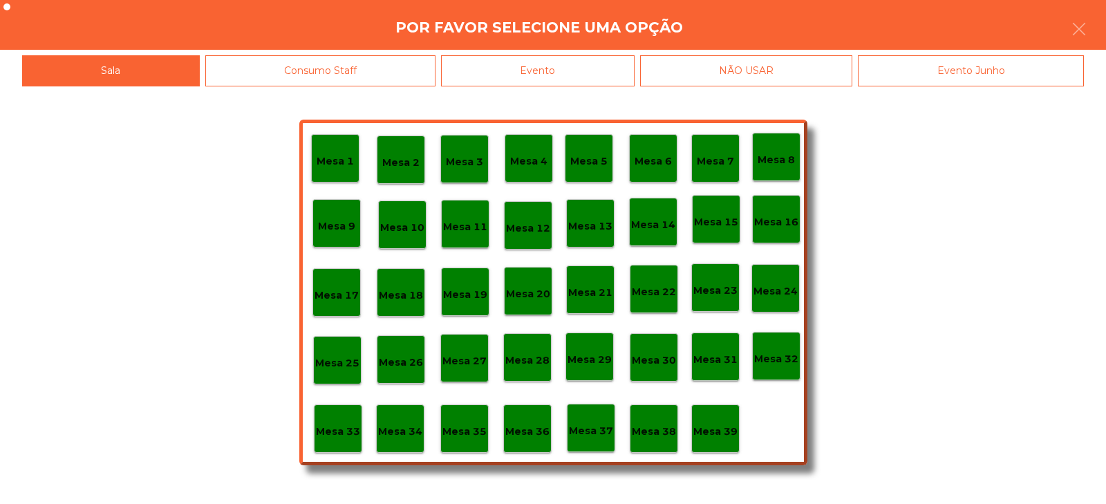
click at [345, 433] on p "Mesa 33" at bounding box center [338, 432] width 44 height 16
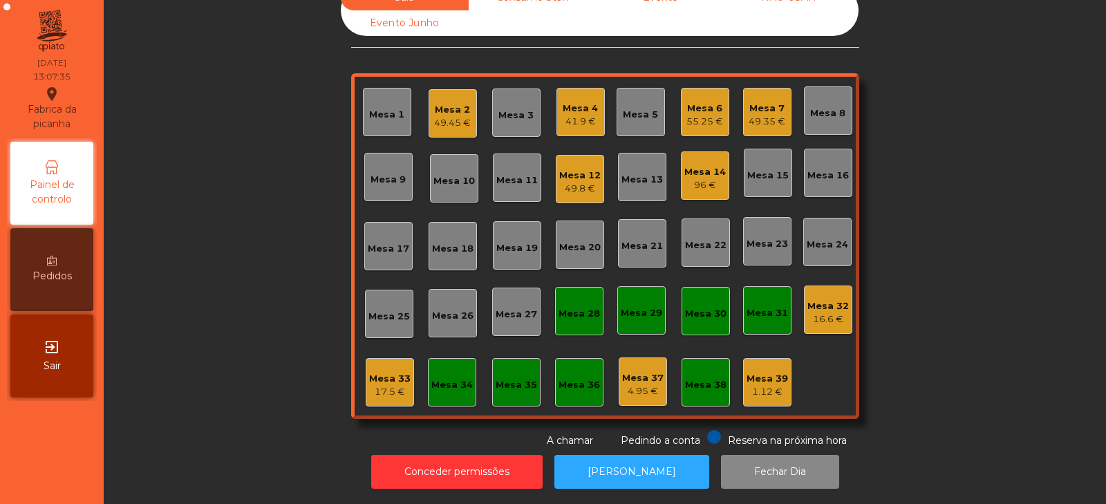
scroll to position [0, 0]
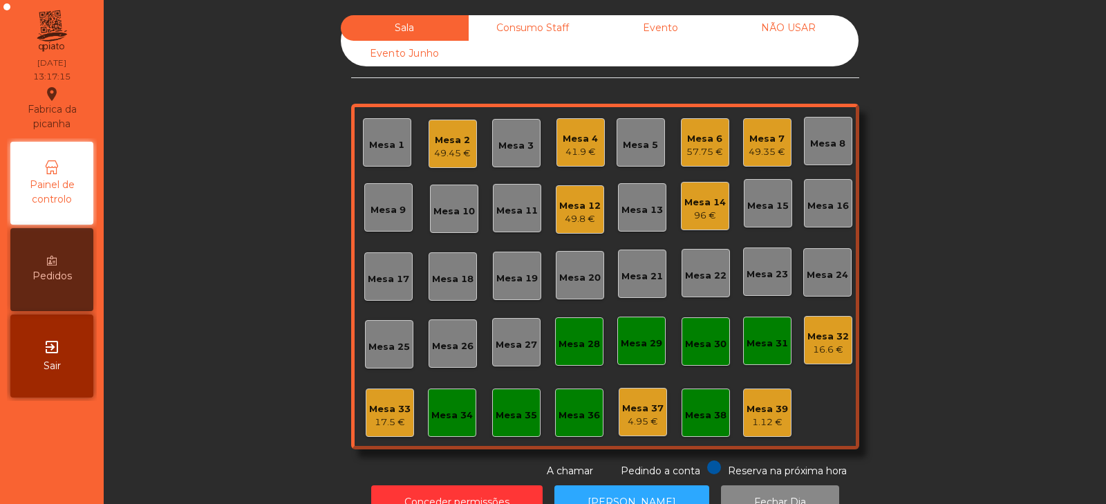
click at [763, 332] on div "Mesa 31" at bounding box center [767, 340] width 41 height 19
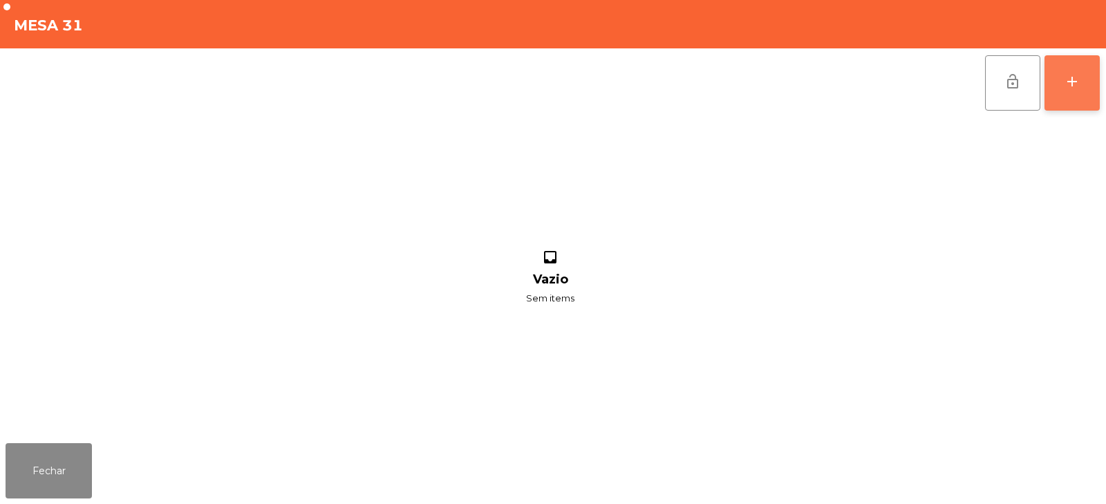
click at [1081, 97] on button "add" at bounding box center [1071, 82] width 55 height 55
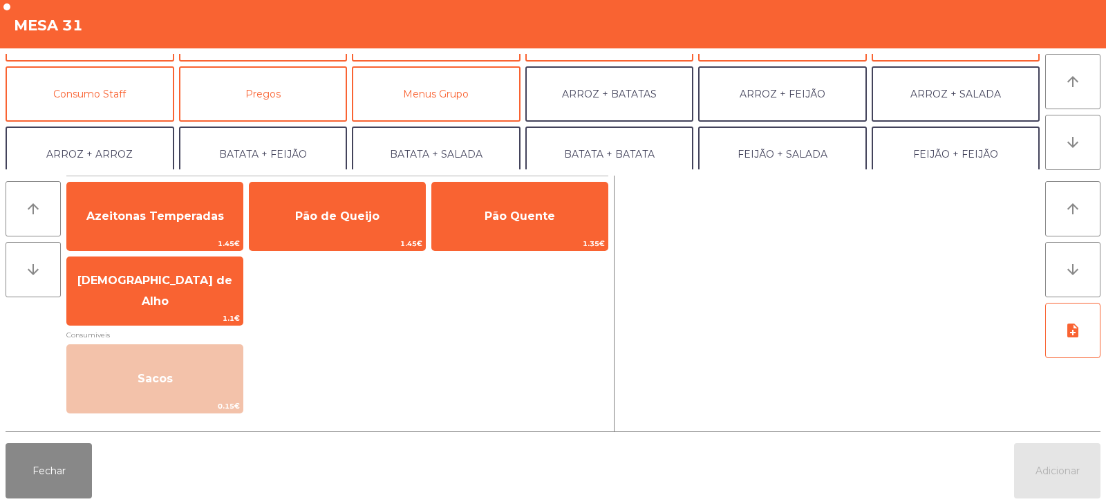
scroll to position [103, 0]
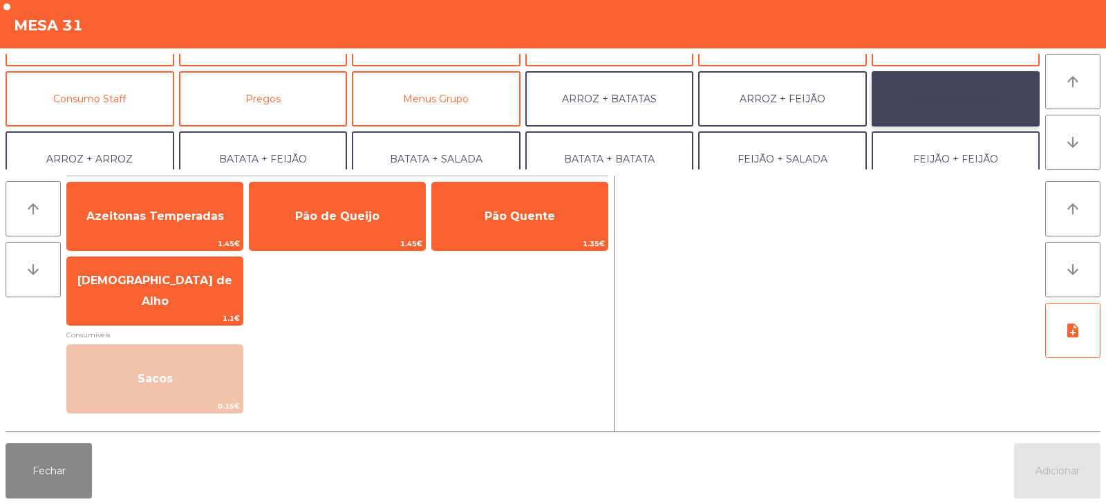
click at [955, 102] on button "ARROZ + SALADA" at bounding box center [956, 98] width 169 height 55
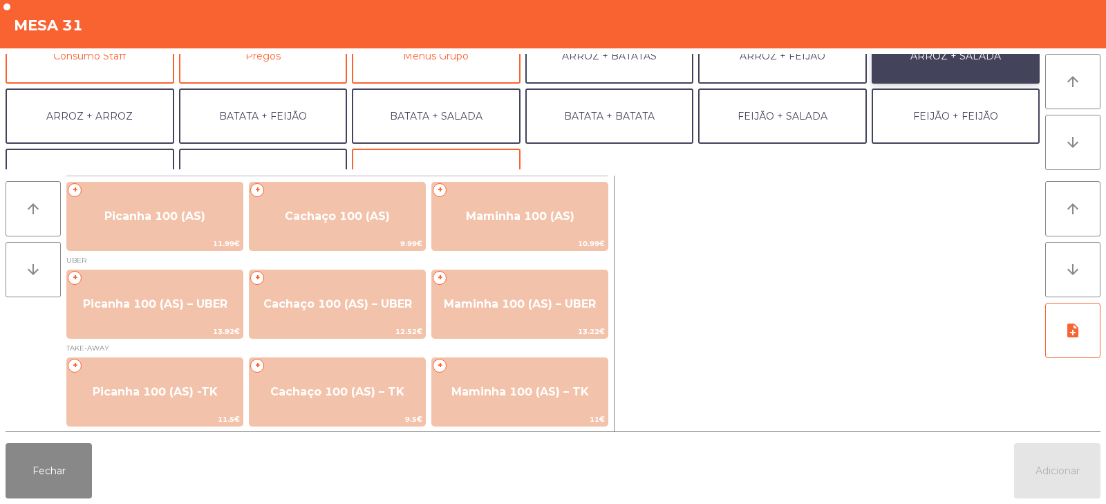
scroll to position [158, 0]
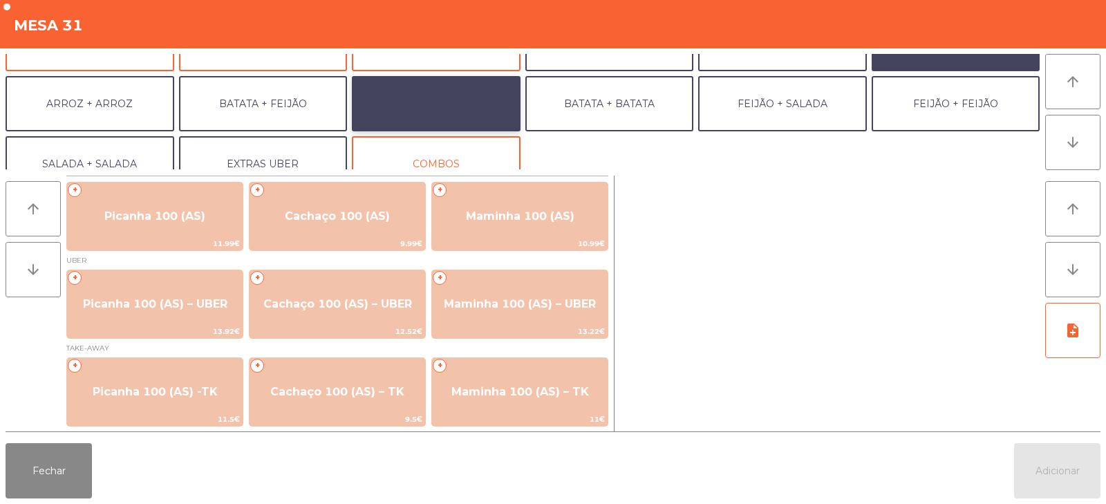
click at [495, 106] on button "BATATA + SALADA" at bounding box center [436, 103] width 169 height 55
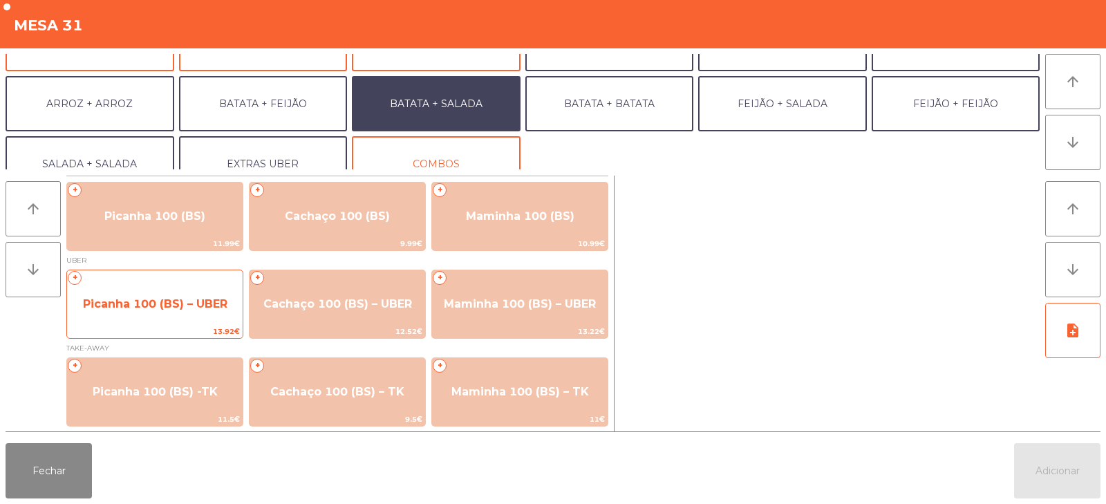
click at [143, 302] on span "Picanha 100 (BS) – UBER" at bounding box center [155, 303] width 144 height 13
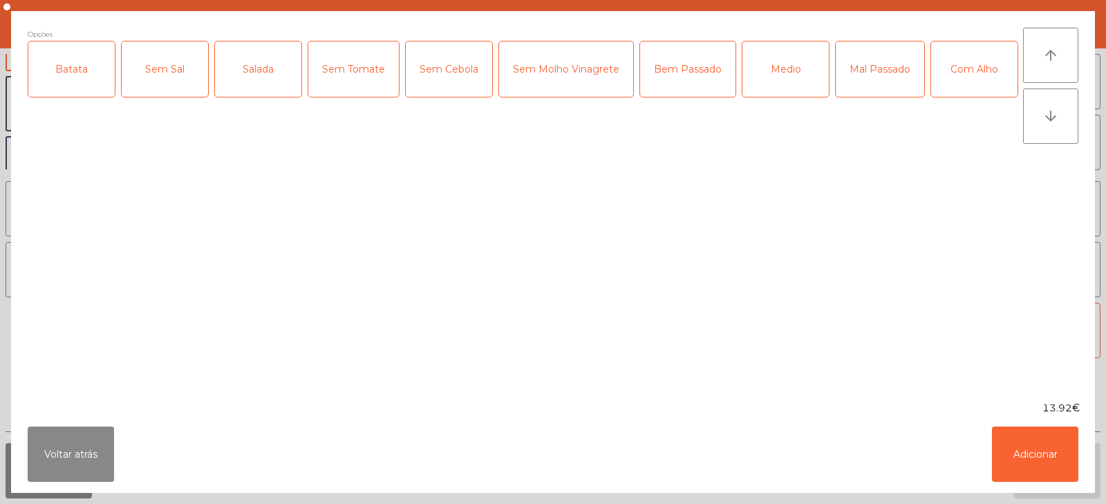
click at [73, 71] on div "Batata" at bounding box center [71, 68] width 86 height 55
click at [247, 79] on div "Salada" at bounding box center [258, 68] width 86 height 55
click at [776, 79] on div "Medio" at bounding box center [785, 68] width 86 height 55
click at [1035, 459] on button "Adicionar" at bounding box center [1035, 453] width 86 height 55
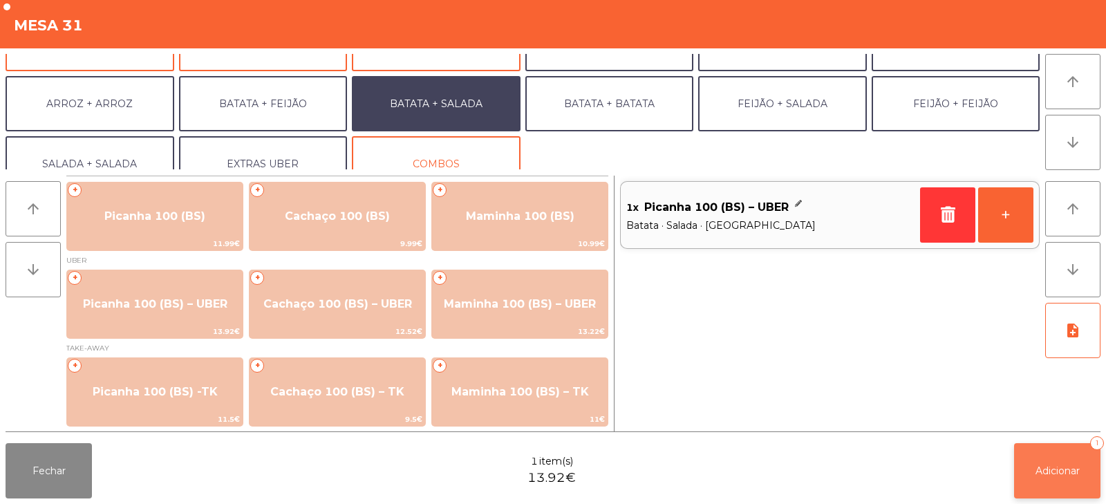
click at [1035, 471] on span "Adicionar" at bounding box center [1057, 471] width 44 height 12
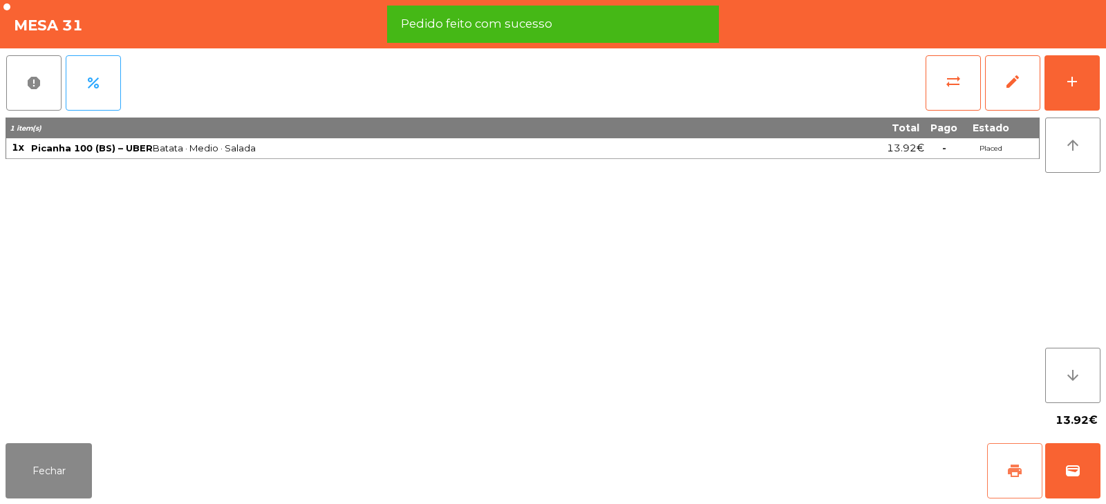
click at [1023, 482] on button "print" at bounding box center [1014, 470] width 55 height 55
click at [1070, 473] on span "wallet" at bounding box center [1072, 470] width 17 height 17
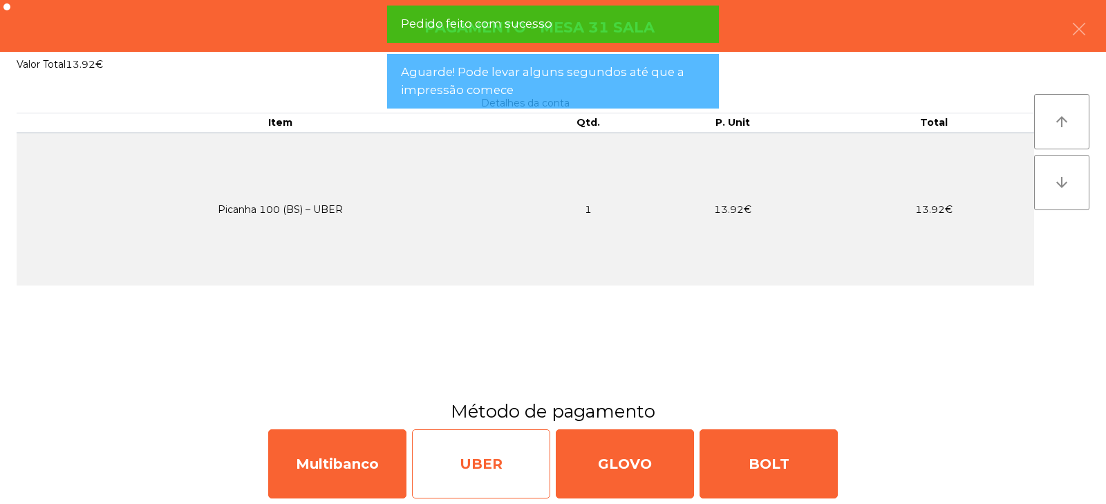
click at [518, 477] on div "UBER" at bounding box center [481, 463] width 138 height 69
select select "**"
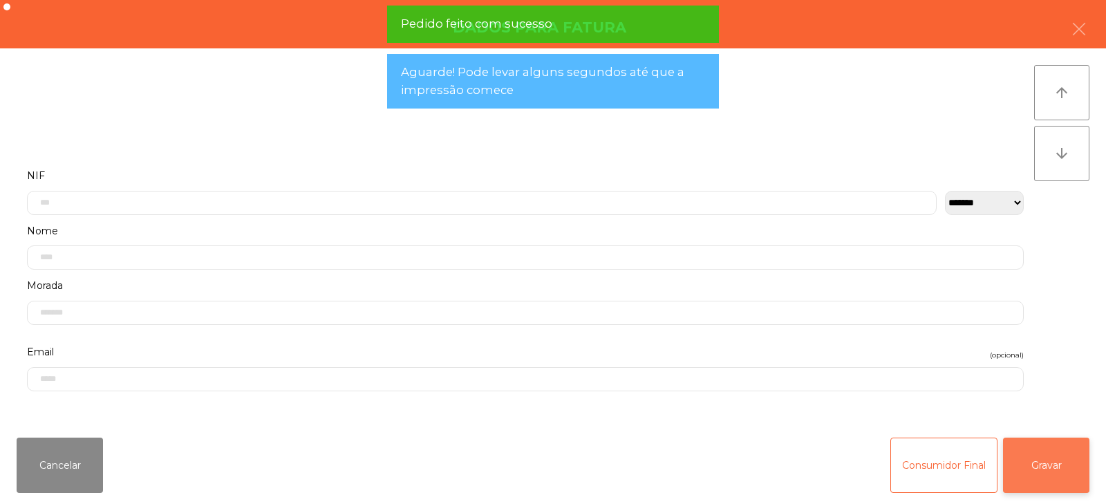
click at [1044, 471] on button "Gravar" at bounding box center [1046, 465] width 86 height 55
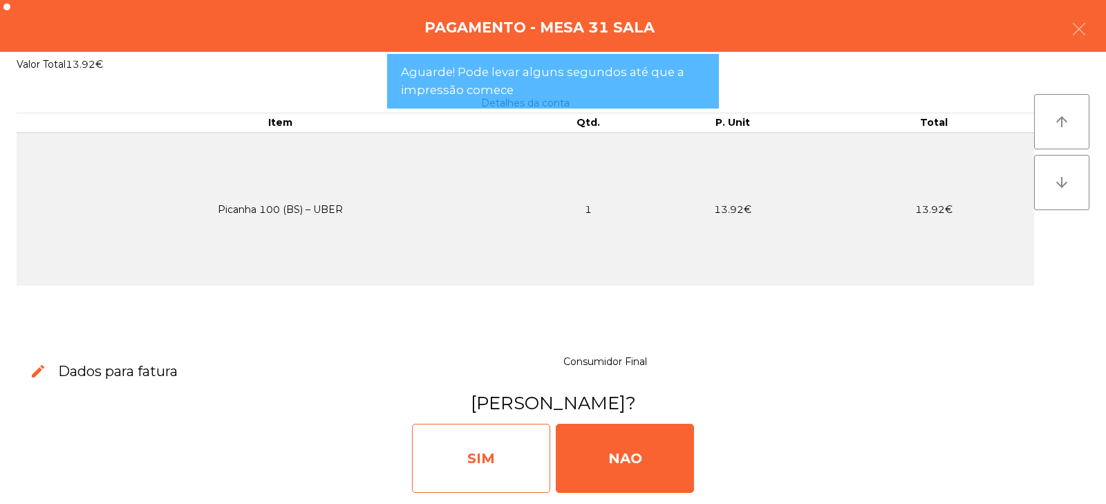
click at [480, 476] on div "SIM" at bounding box center [481, 458] width 138 height 69
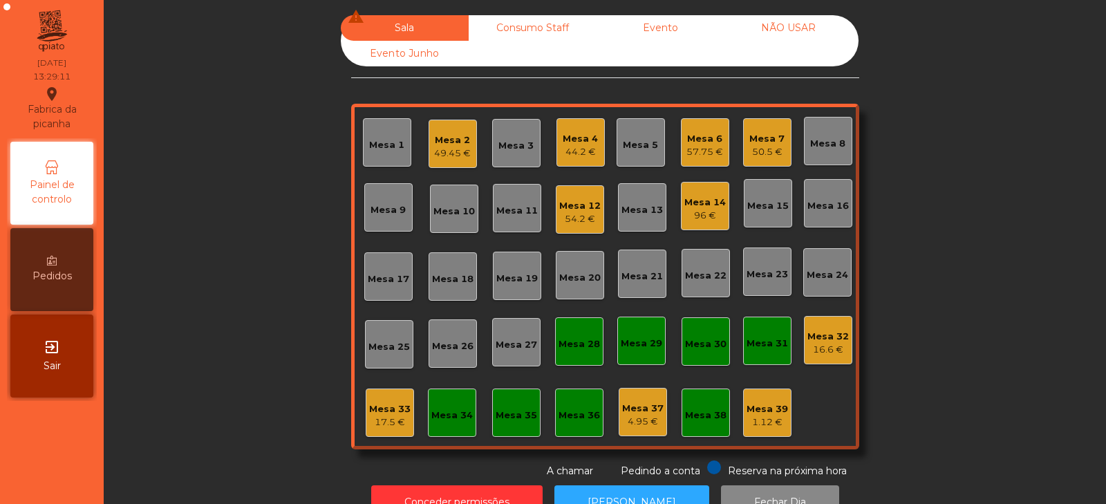
click at [772, 149] on div "50.5 €" at bounding box center [766, 152] width 35 height 14
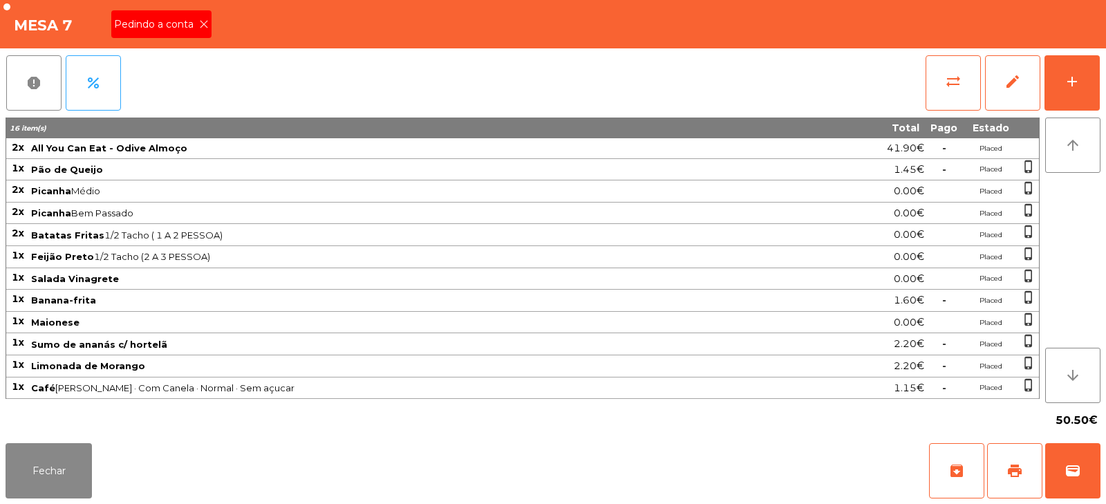
click at [188, 26] on span "Pedindo a conta" at bounding box center [156, 24] width 85 height 15
click at [1012, 474] on span "print" at bounding box center [1014, 470] width 17 height 17
click at [1074, 476] on span "wallet" at bounding box center [1072, 470] width 17 height 17
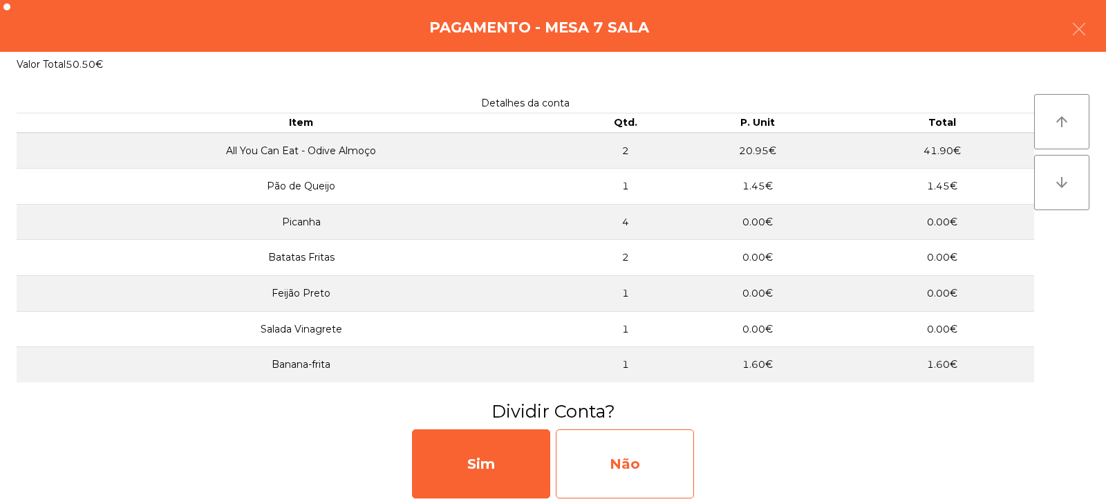
click at [640, 465] on div "Não" at bounding box center [625, 463] width 138 height 69
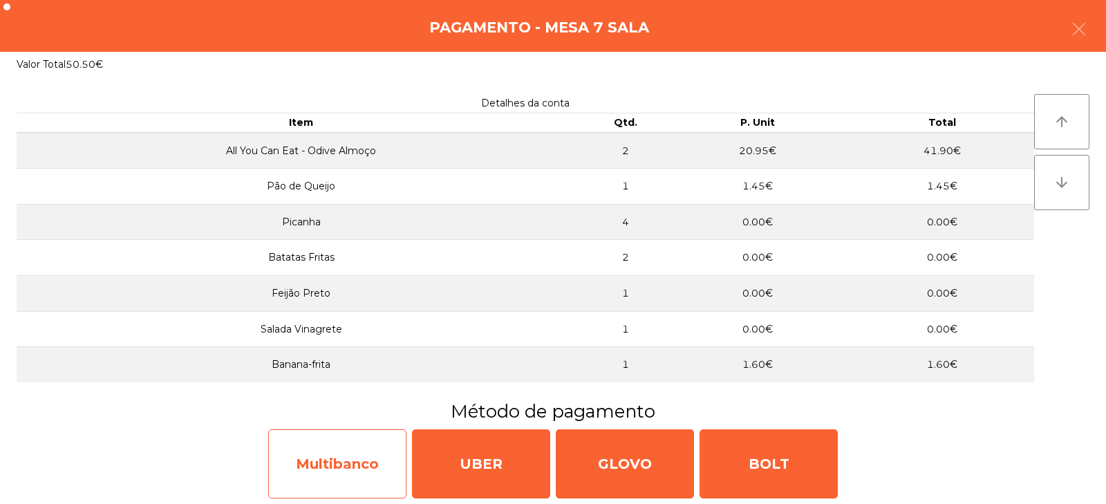
click at [365, 471] on div "Multibanco" at bounding box center [337, 463] width 138 height 69
select select "**"
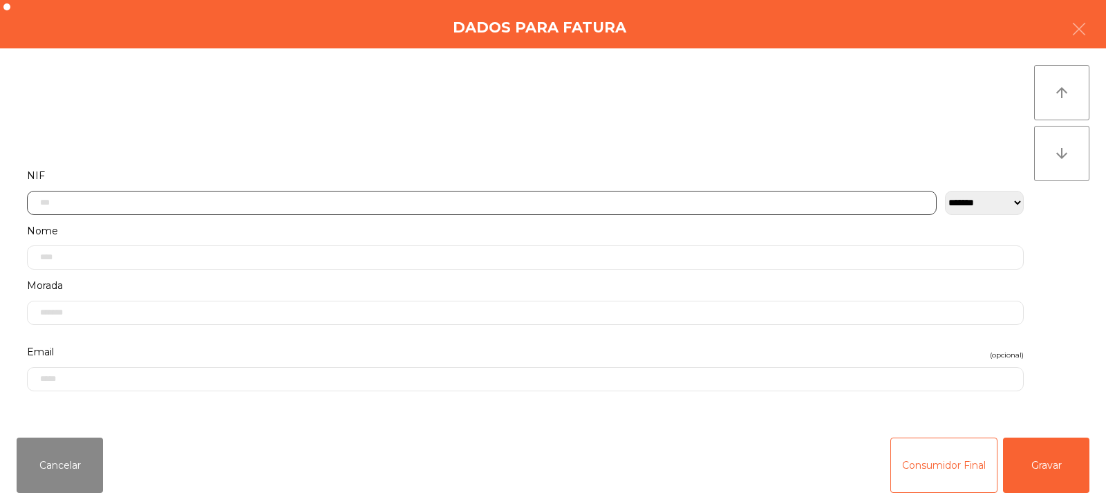
click at [426, 203] on input "text" at bounding box center [482, 203] width 910 height 24
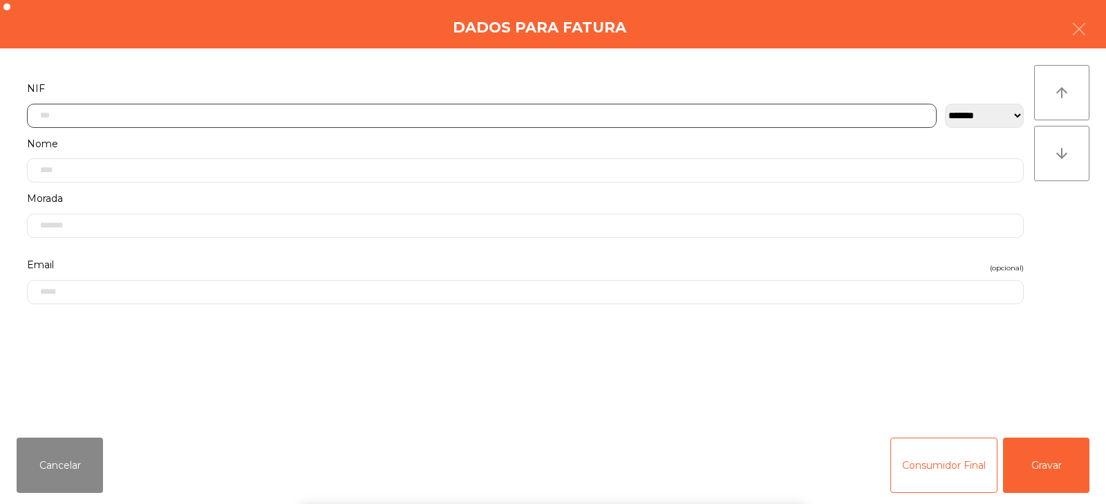
scroll to position [101, 0]
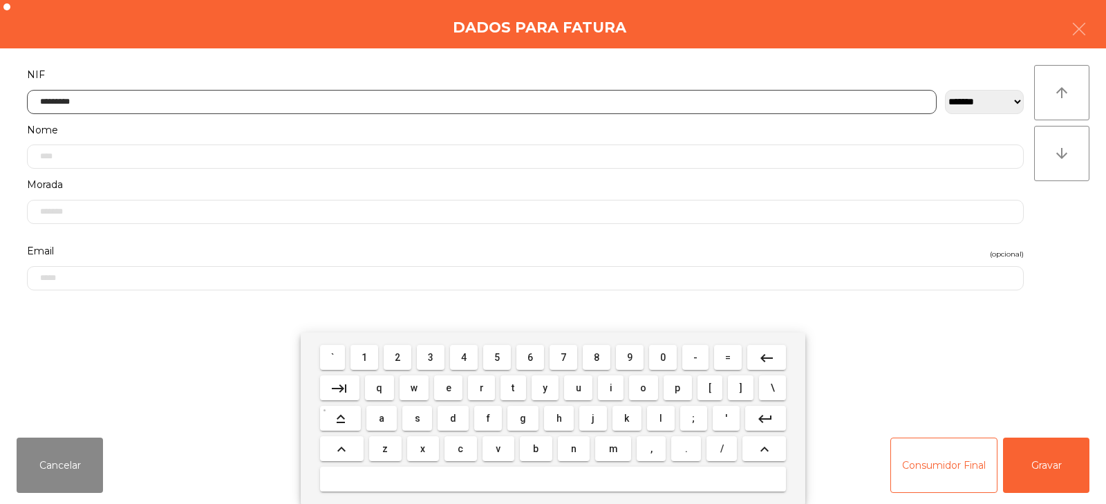
type input "*********"
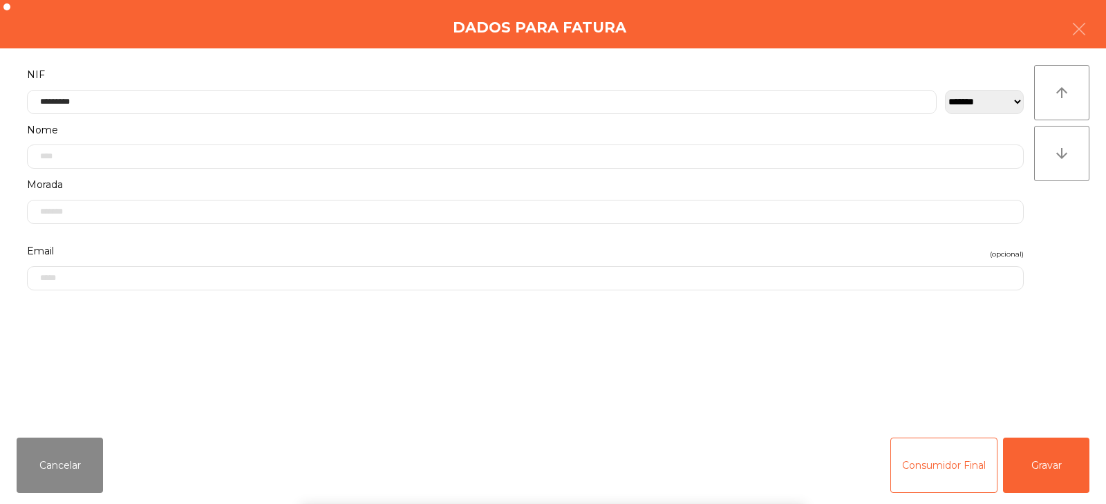
click at [1058, 470] on div "` 1 2 3 4 5 6 7 8 9 0 - = keyboard_backspace keyboard_tab q w e r t y u i o p […" at bounding box center [553, 417] width 1106 height 171
click at [1042, 477] on button "Gravar" at bounding box center [1046, 465] width 86 height 55
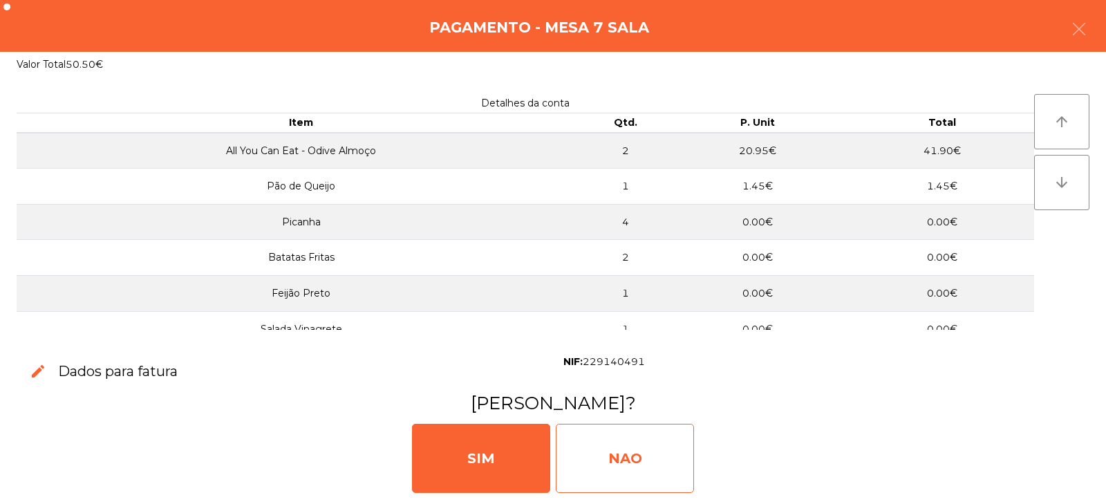
click at [608, 456] on div "NAO" at bounding box center [625, 458] width 138 height 69
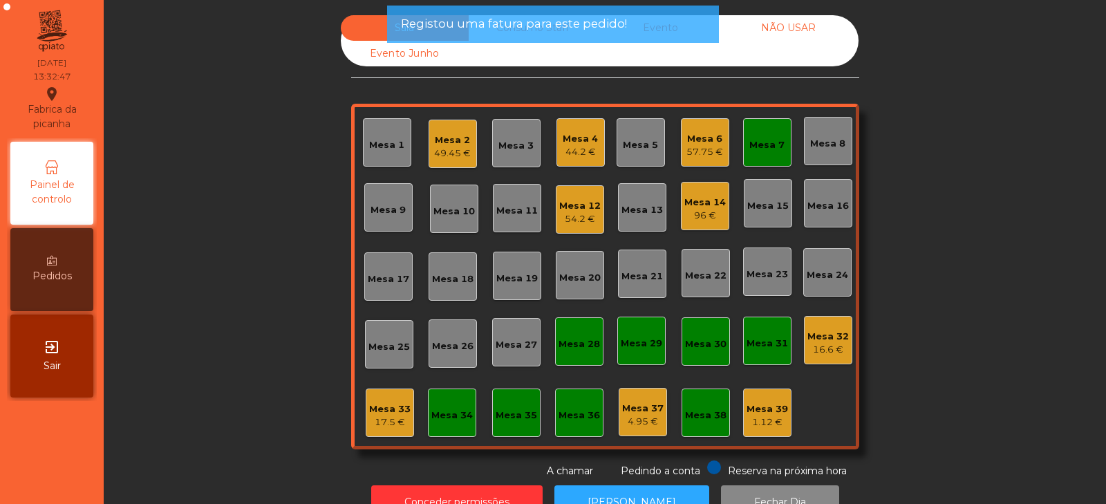
scroll to position [41, 0]
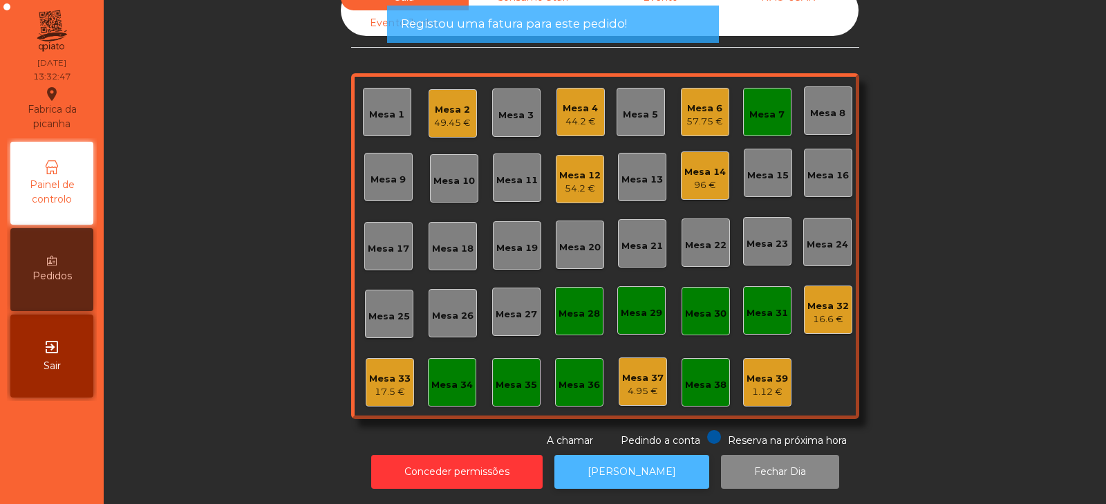
click at [599, 467] on button "[PERSON_NAME]" at bounding box center [631, 472] width 155 height 34
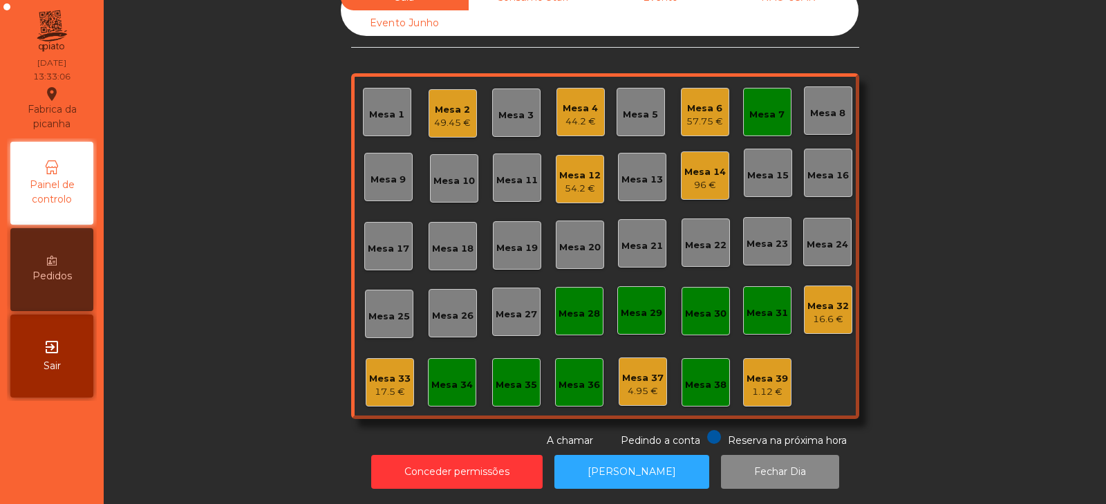
click at [768, 88] on div "Mesa 7" at bounding box center [767, 112] width 48 height 48
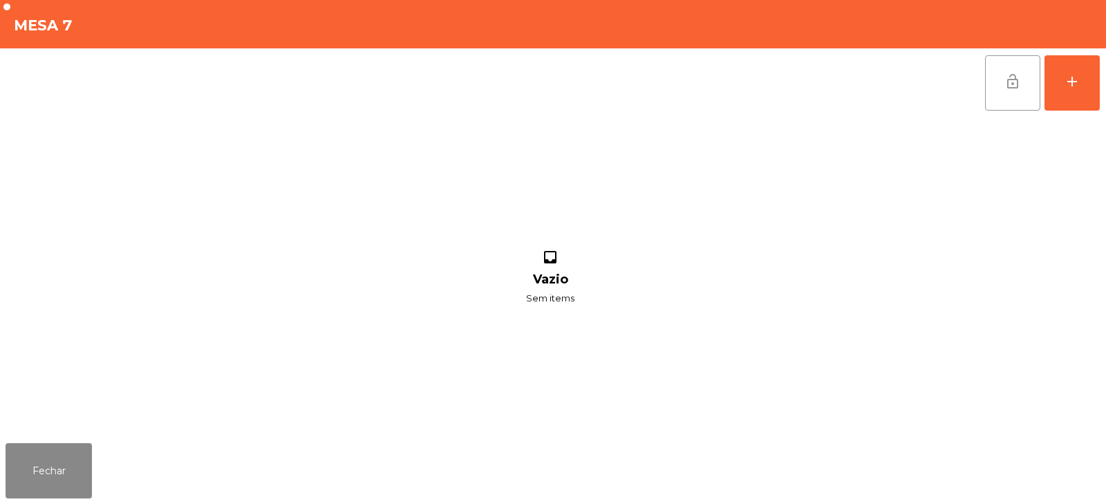
click at [1000, 91] on button "lock_open" at bounding box center [1012, 82] width 55 height 55
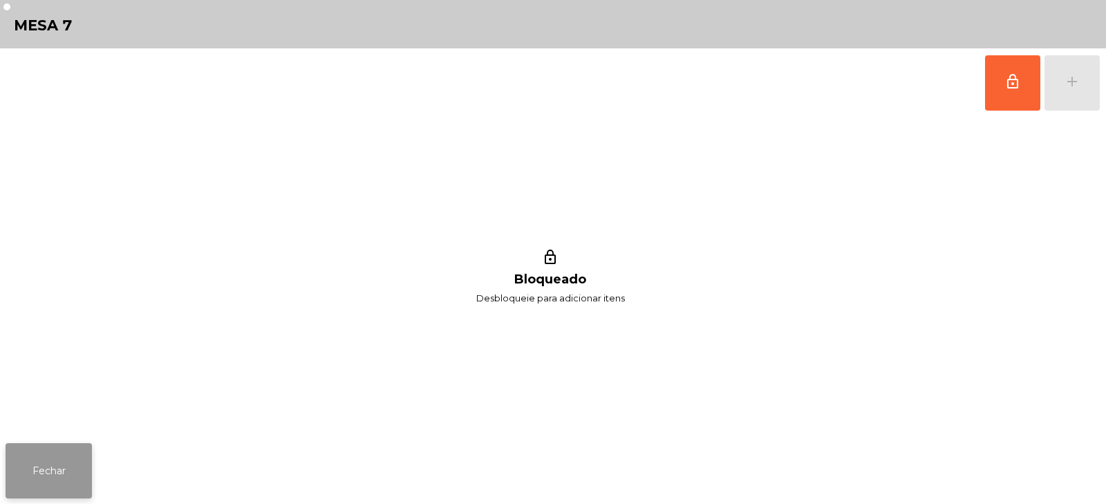
click at [50, 453] on button "Fechar" at bounding box center [49, 470] width 86 height 55
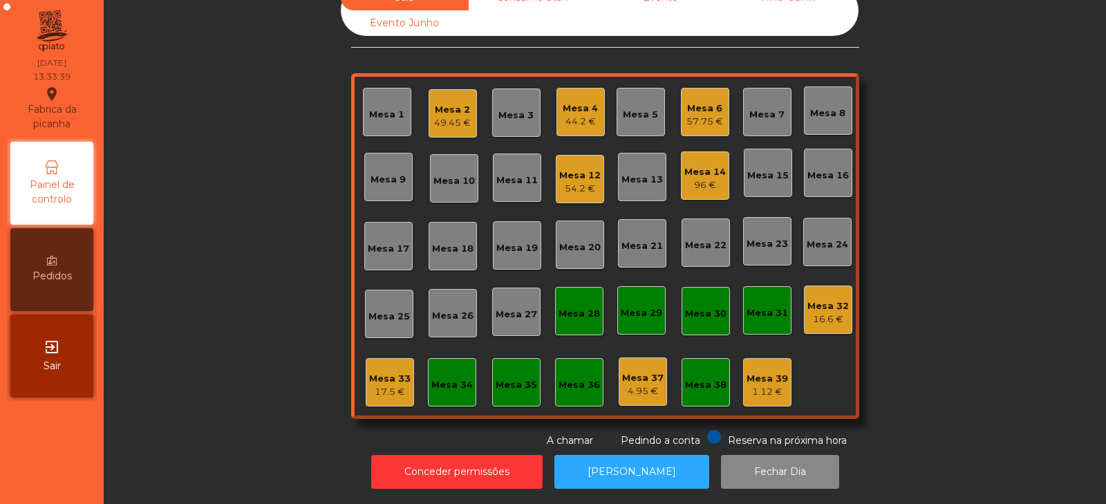
click at [943, 142] on div "Sala Consumo Staff Evento NÃO USAR Evento Junho Mesa 1 Mesa 2 49.45 € Mesa 3 Me…" at bounding box center [604, 216] width 965 height 463
click at [828, 106] on div "Mesa 8" at bounding box center [827, 113] width 35 height 14
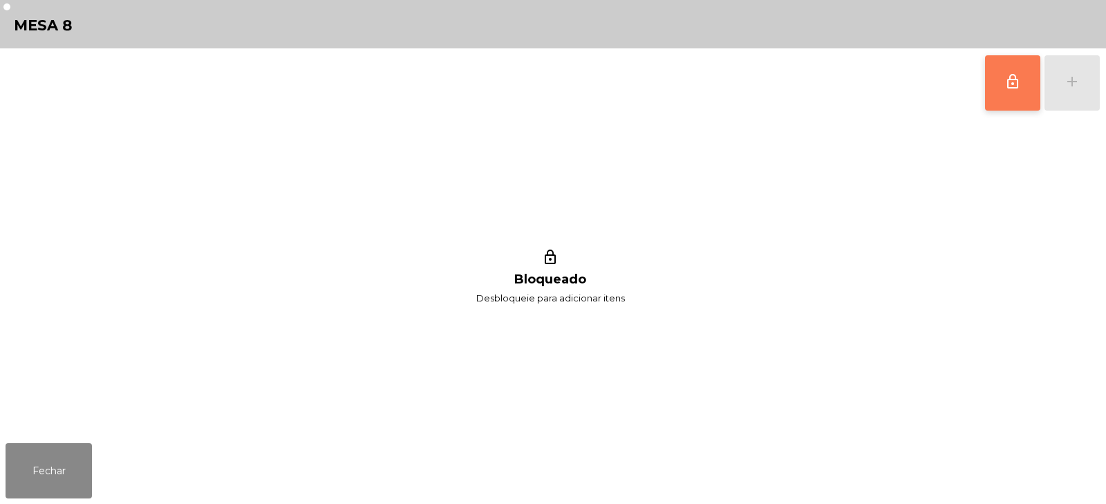
click at [1017, 84] on span "lock_outline" at bounding box center [1012, 81] width 17 height 17
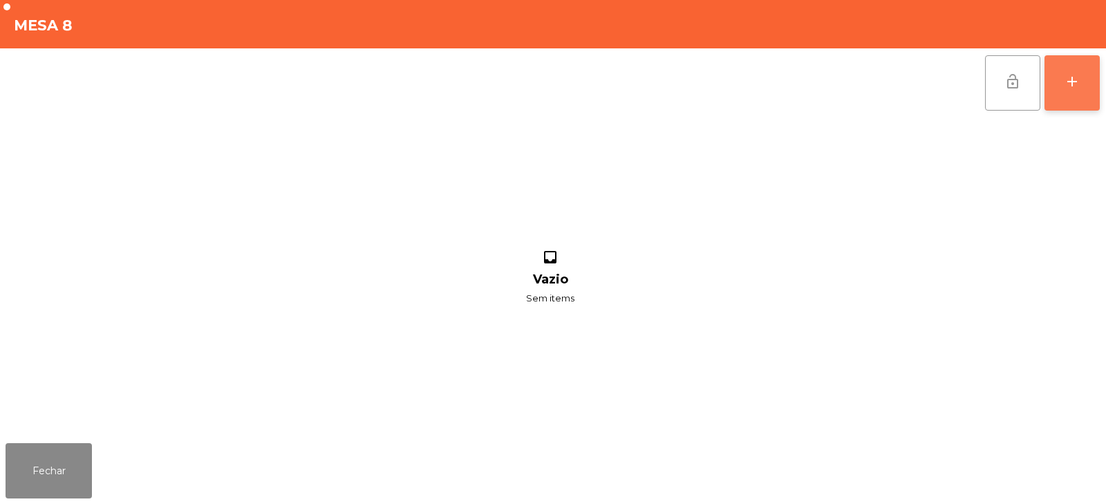
click at [1079, 82] on div "add" at bounding box center [1072, 81] width 17 height 17
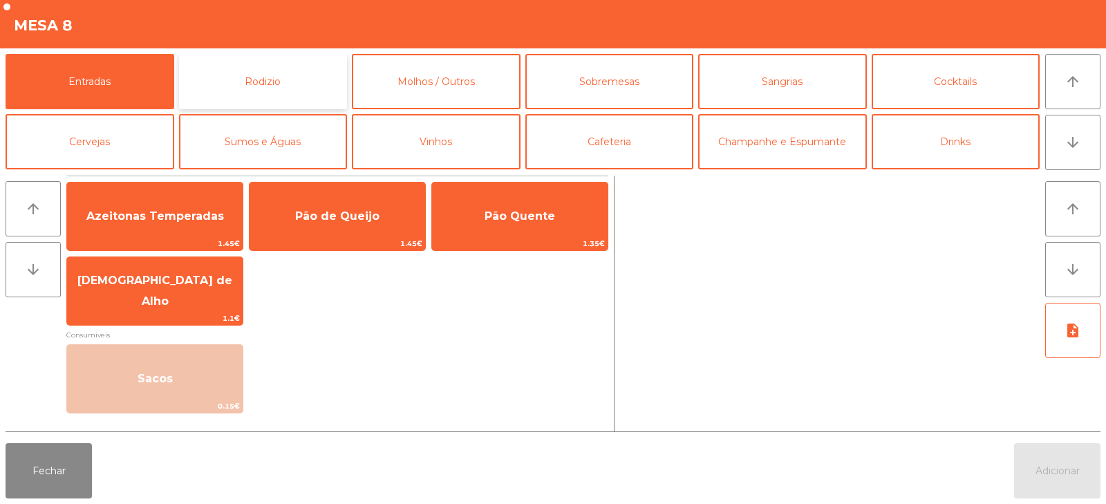
click at [290, 73] on button "Rodizio" at bounding box center [263, 81] width 169 height 55
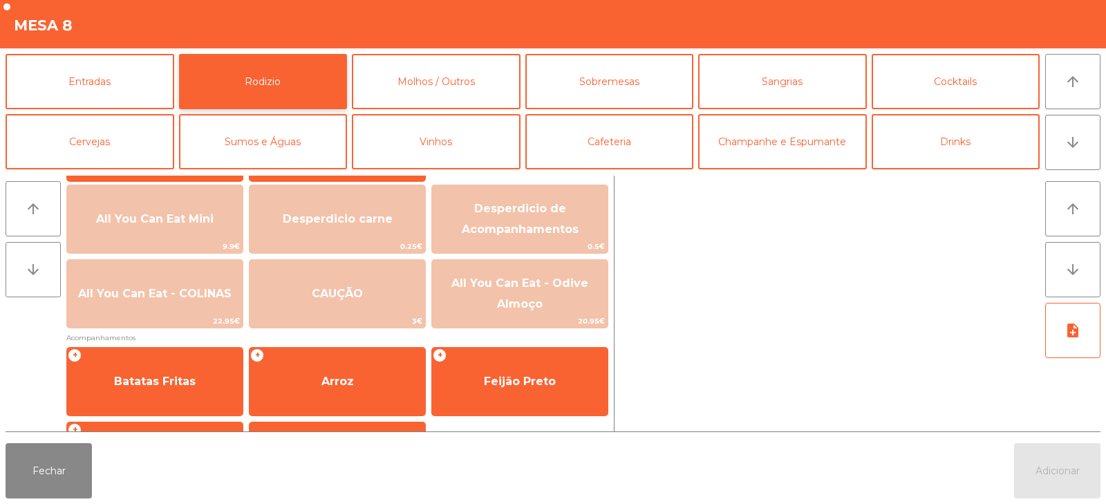
scroll to position [163, 0]
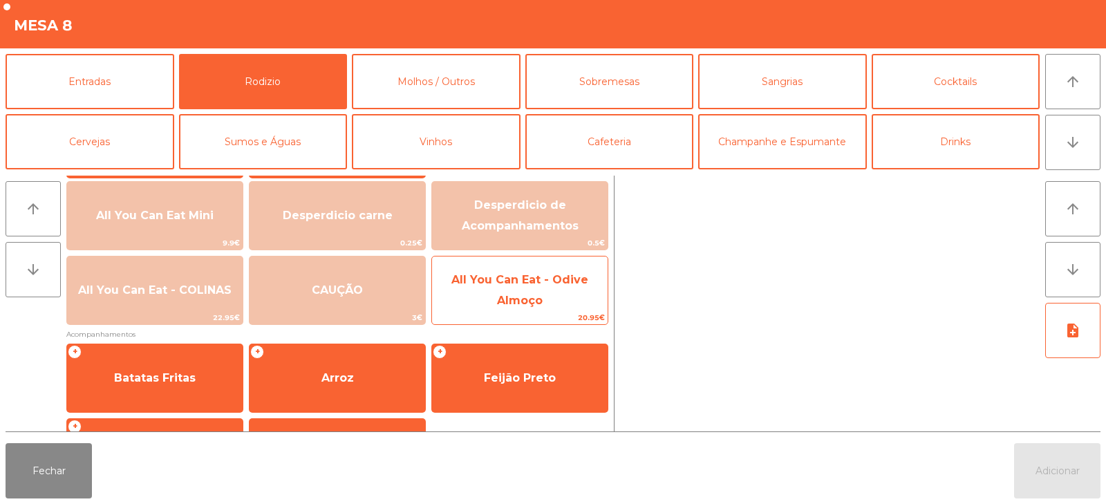
click at [558, 293] on span "All You Can Eat - Odive Almoço" at bounding box center [520, 290] width 176 height 59
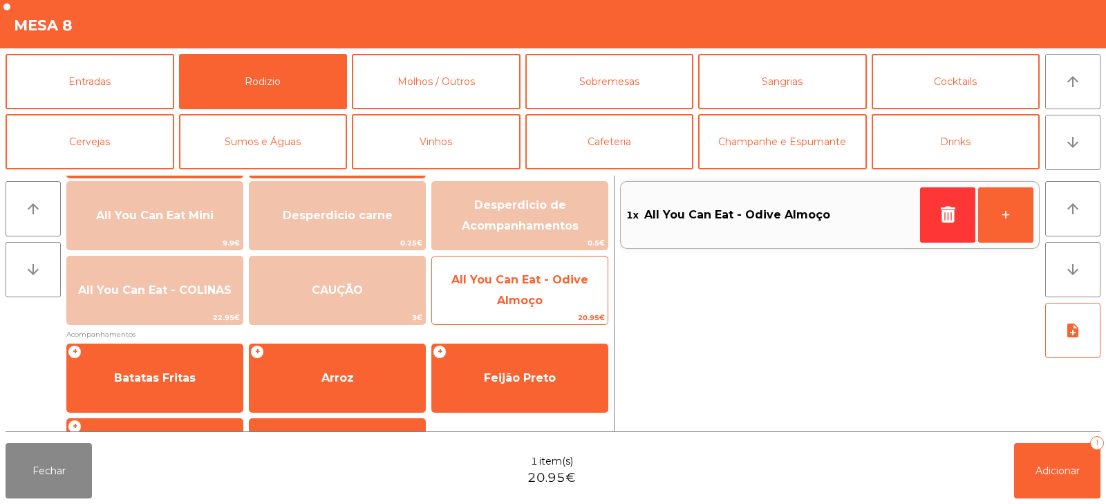
click at [563, 294] on span "All You Can Eat - Odive Almoço" at bounding box center [520, 290] width 176 height 59
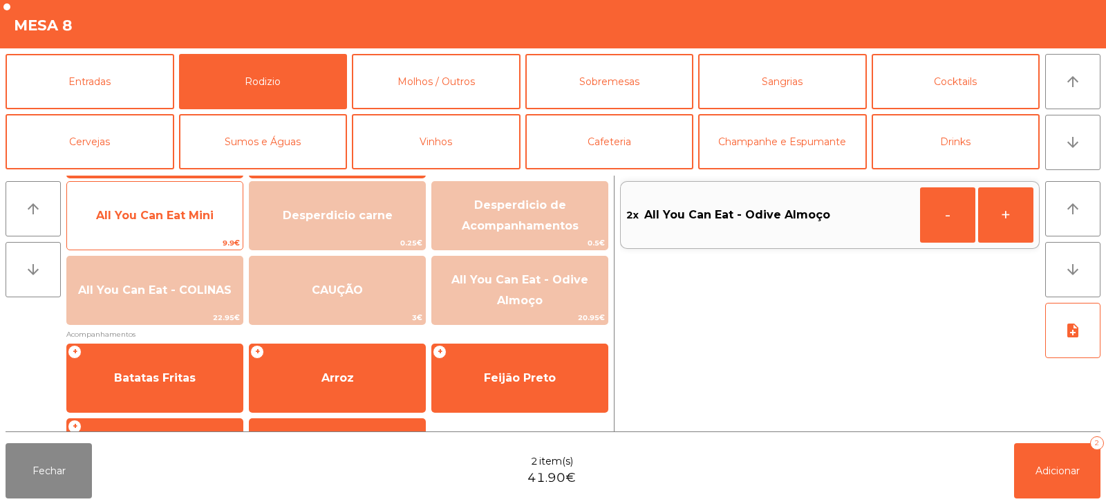
click at [167, 221] on span "All You Can Eat Mini" at bounding box center [155, 215] width 118 height 13
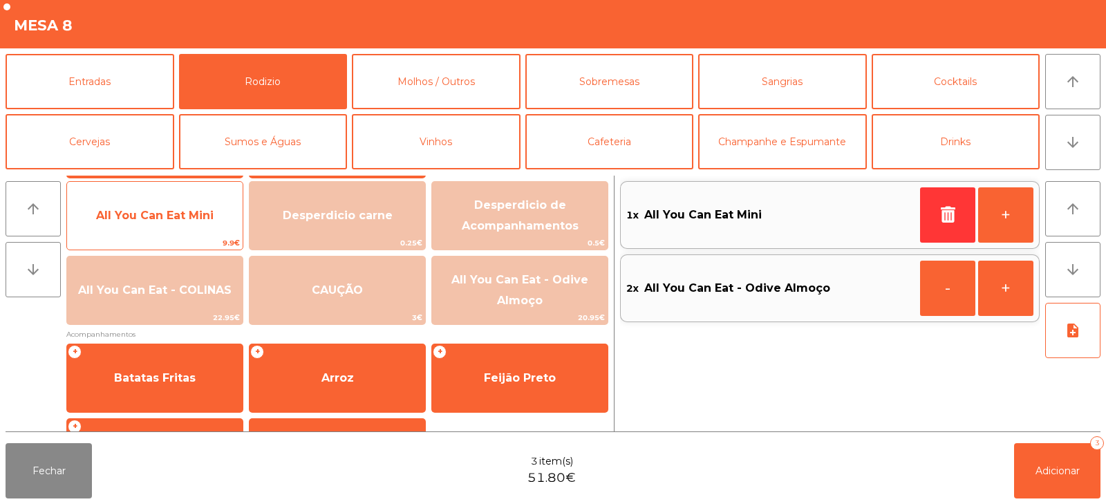
click at [184, 227] on span "All You Can Eat Mini" at bounding box center [155, 215] width 176 height 37
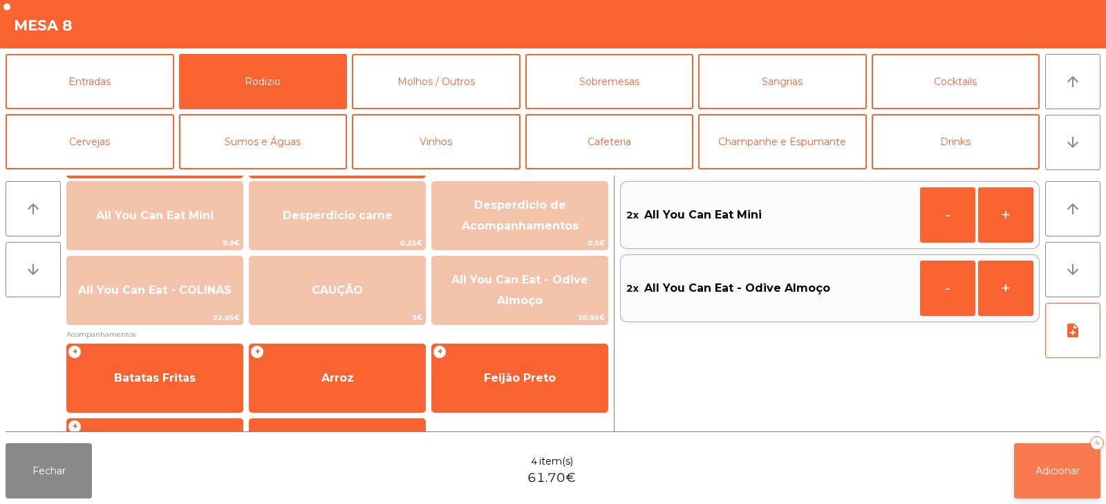
click at [1064, 493] on button "Adicionar 4" at bounding box center [1057, 470] width 86 height 55
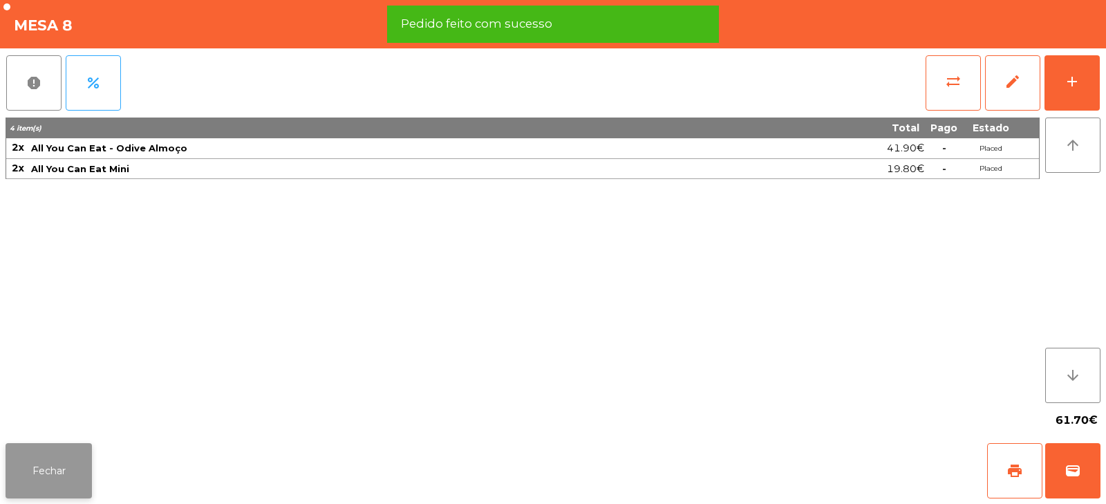
click at [50, 465] on button "Fechar" at bounding box center [49, 470] width 86 height 55
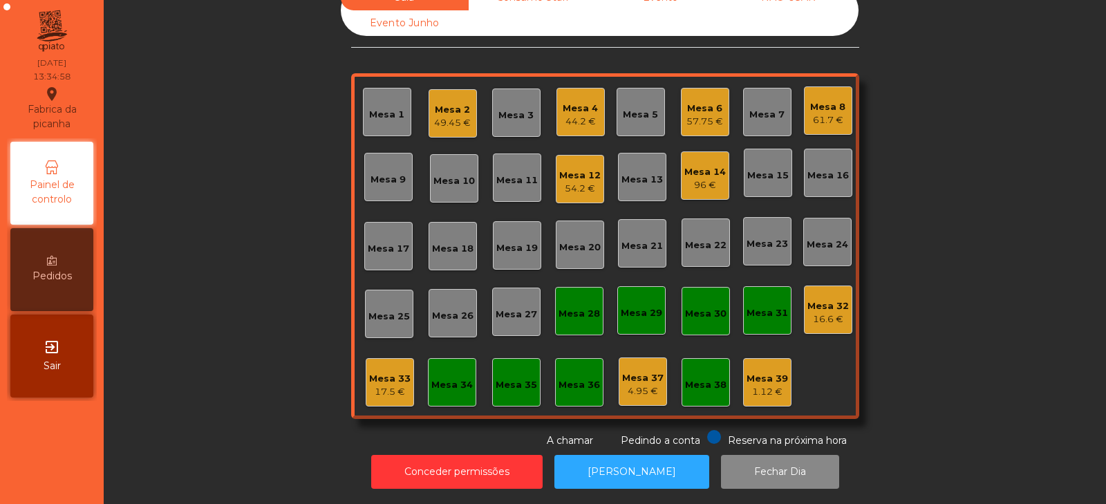
click at [569, 187] on div "Mesa 12 54.2 €" at bounding box center [580, 179] width 48 height 48
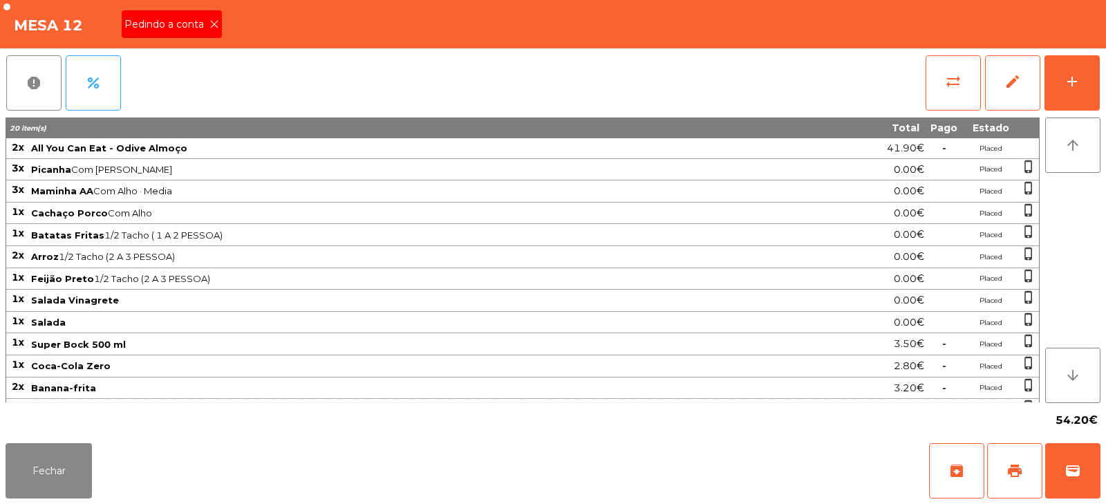
click at [213, 25] on icon at bounding box center [214, 24] width 10 height 10
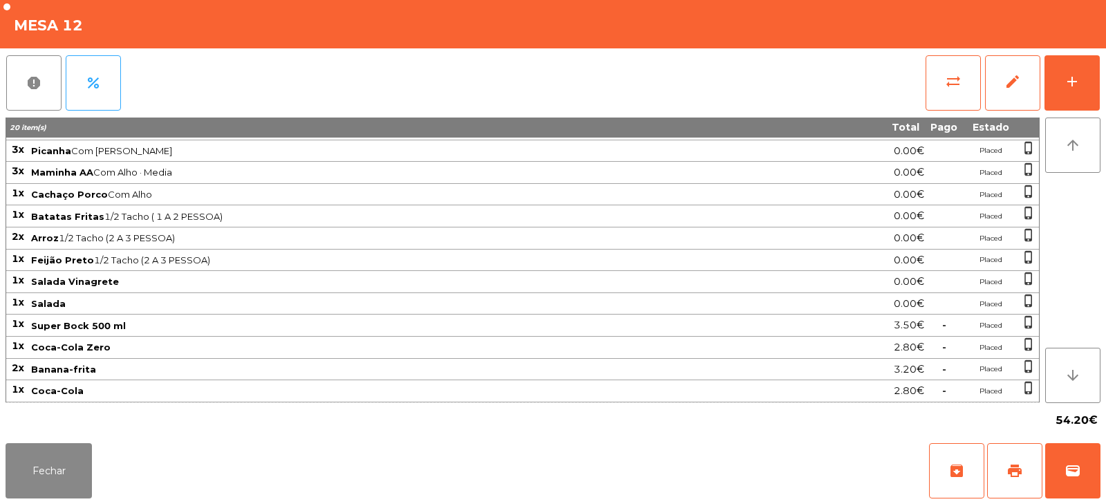
scroll to position [0, 0]
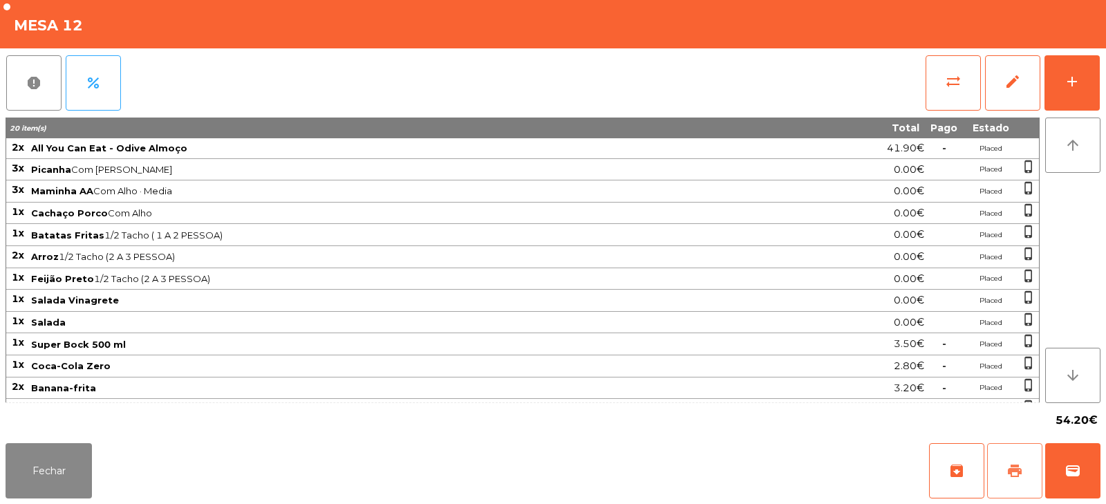
click at [1011, 470] on span "print" at bounding box center [1014, 470] width 17 height 17
click at [46, 498] on button "Fechar" at bounding box center [49, 470] width 86 height 55
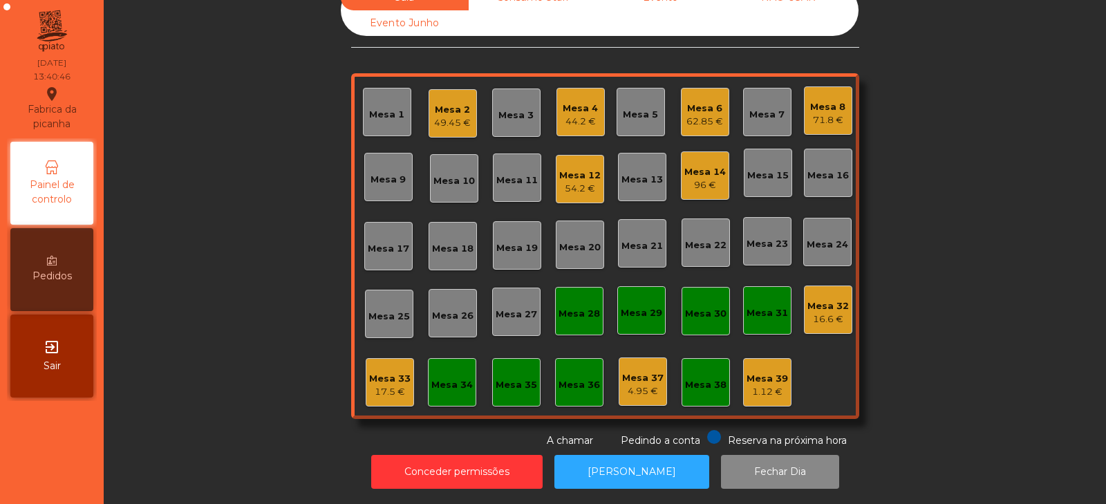
click at [814, 316] on div "Mesa 32 16.6 €" at bounding box center [828, 309] width 48 height 48
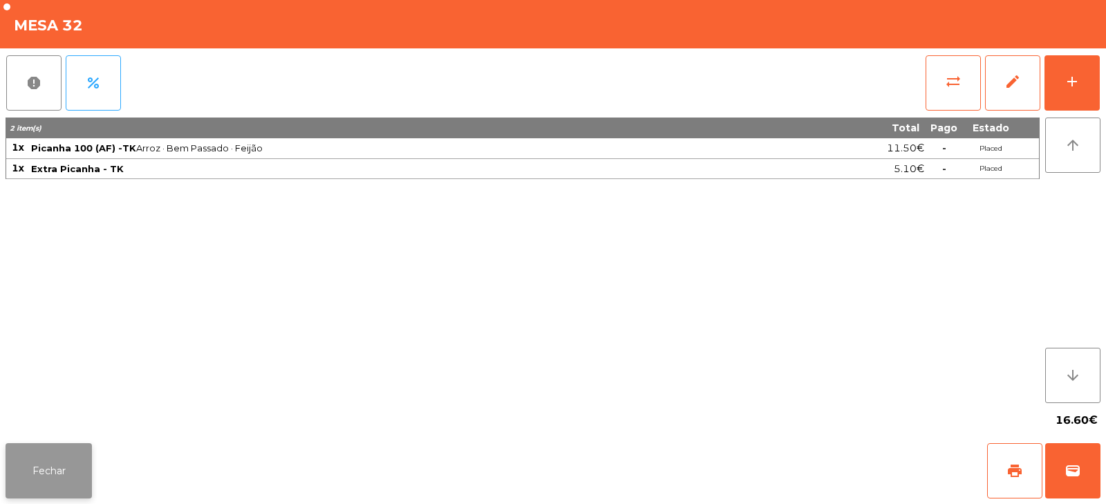
click at [77, 470] on button "Fechar" at bounding box center [49, 470] width 86 height 55
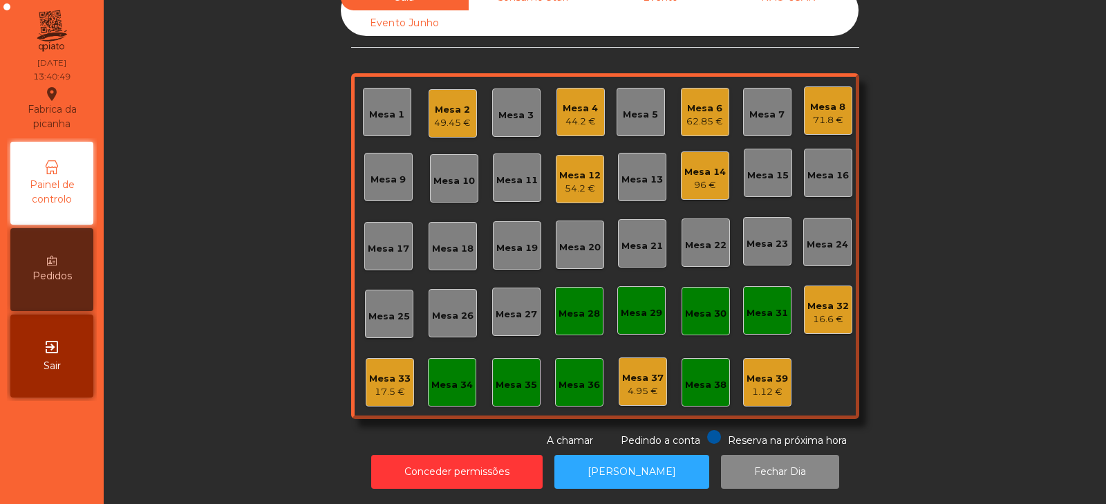
click at [563, 115] on div "44.2 €" at bounding box center [580, 122] width 35 height 14
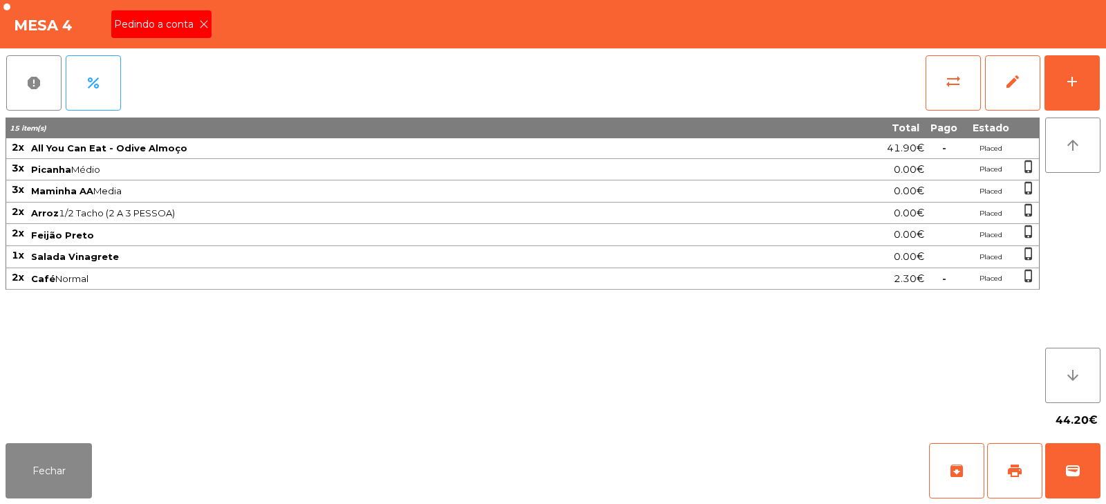
click at [200, 25] on icon at bounding box center [204, 24] width 10 height 10
click at [1011, 469] on span "print" at bounding box center [1014, 470] width 17 height 17
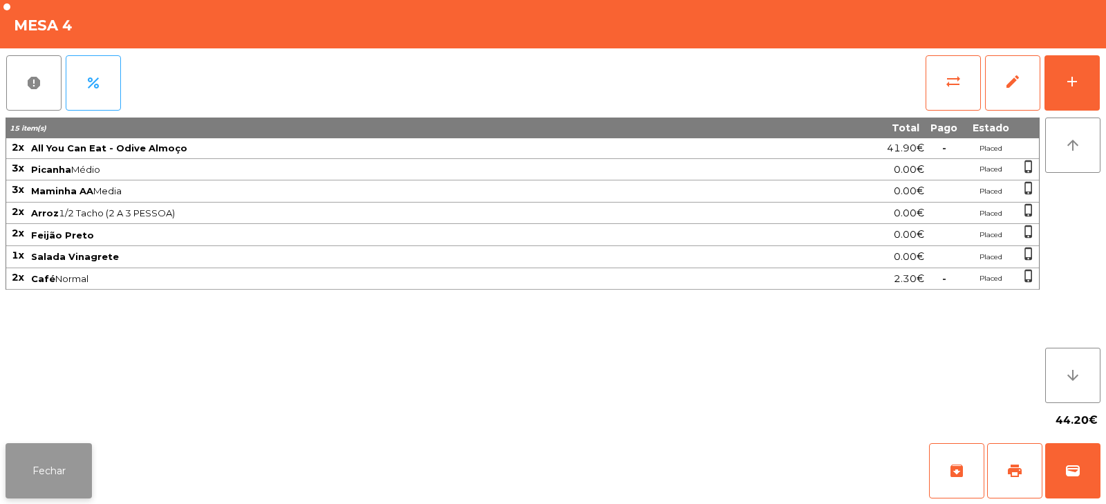
click at [50, 463] on button "Fechar" at bounding box center [49, 470] width 86 height 55
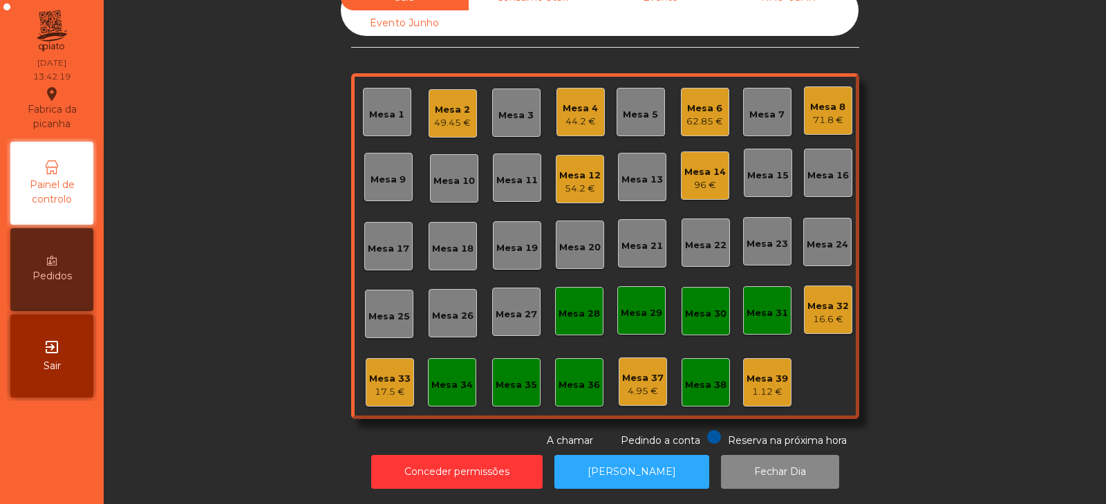
click at [565, 169] on div "Mesa 12" at bounding box center [579, 176] width 41 height 14
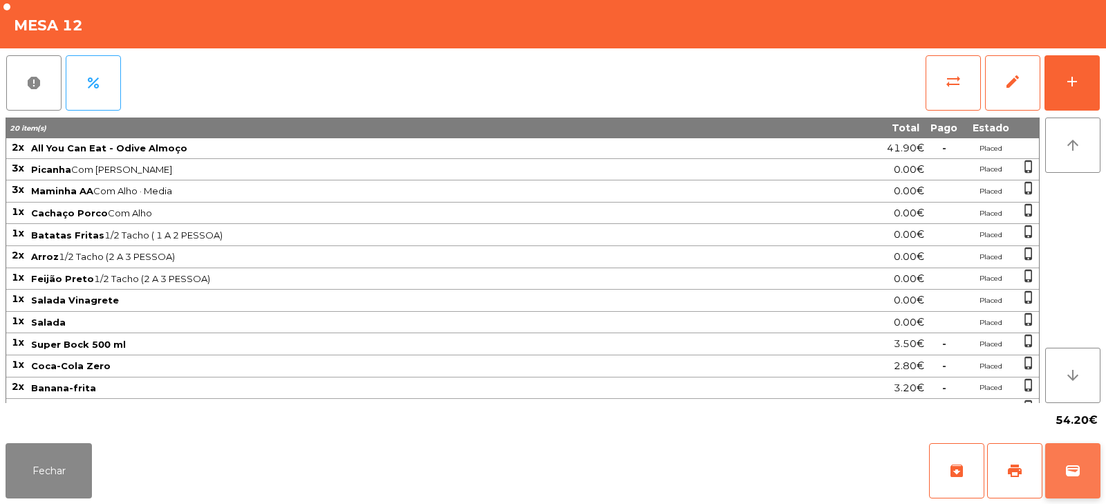
click at [1080, 473] on span "wallet" at bounding box center [1072, 470] width 17 height 17
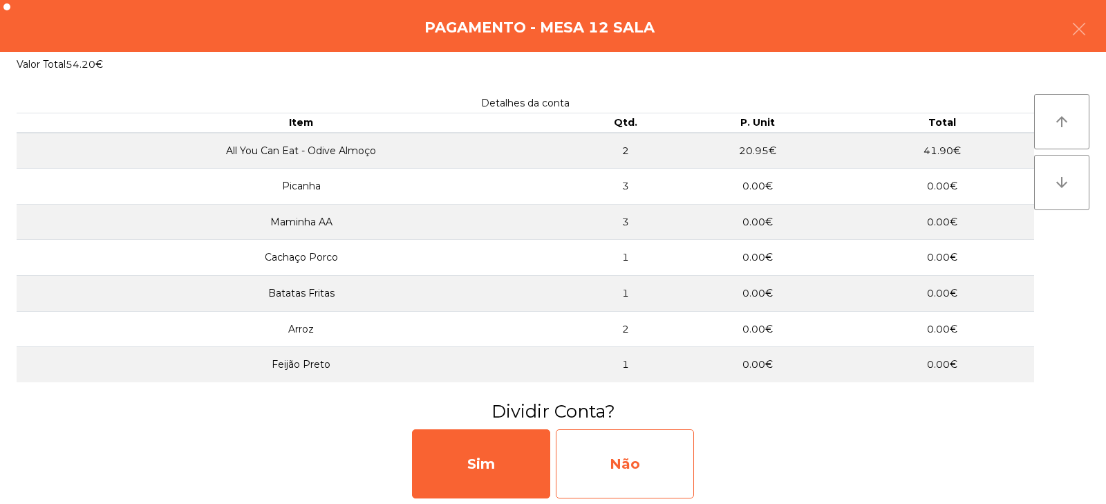
click at [629, 464] on div "Não" at bounding box center [625, 463] width 138 height 69
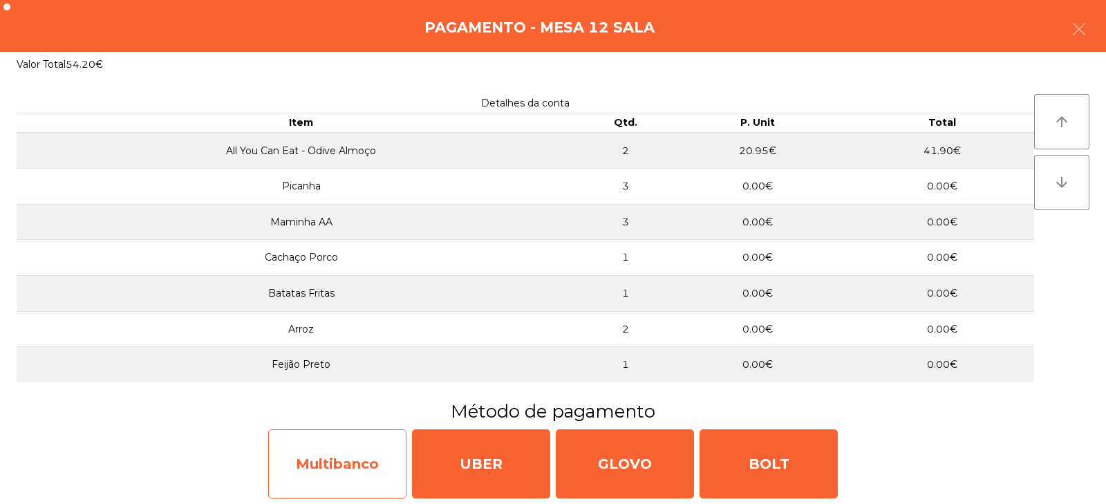
click at [328, 470] on div "Multibanco" at bounding box center [337, 463] width 138 height 69
select select "**"
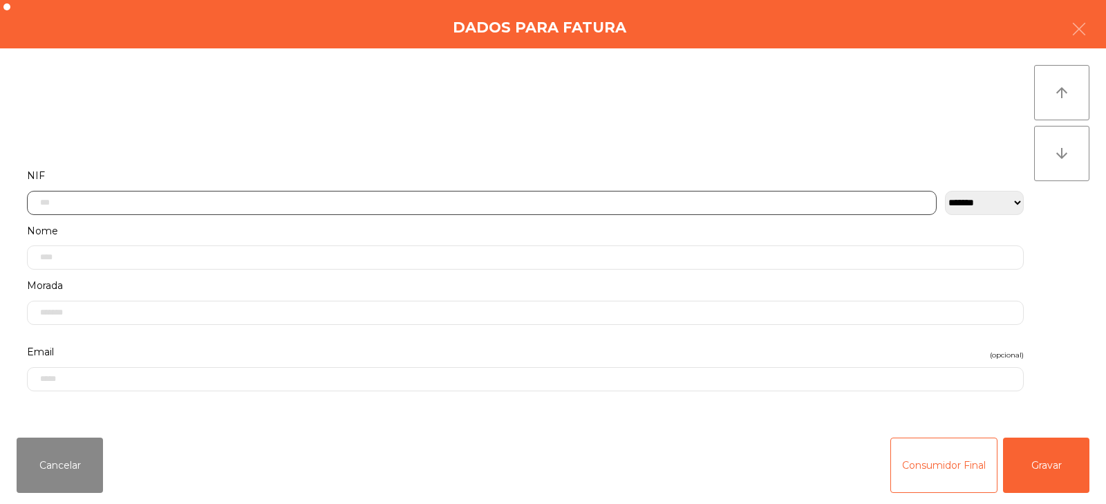
click at [394, 203] on input "text" at bounding box center [482, 203] width 910 height 24
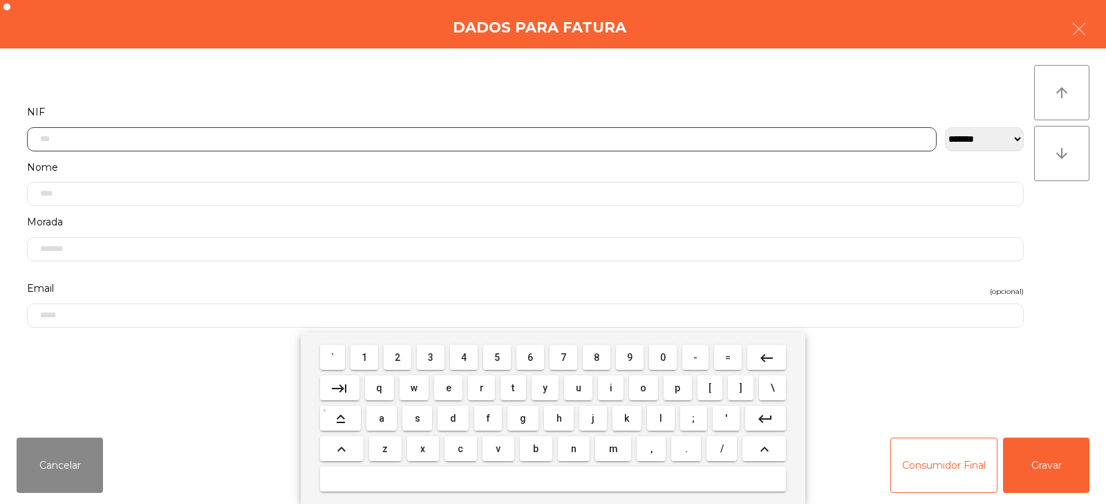
scroll to position [101, 0]
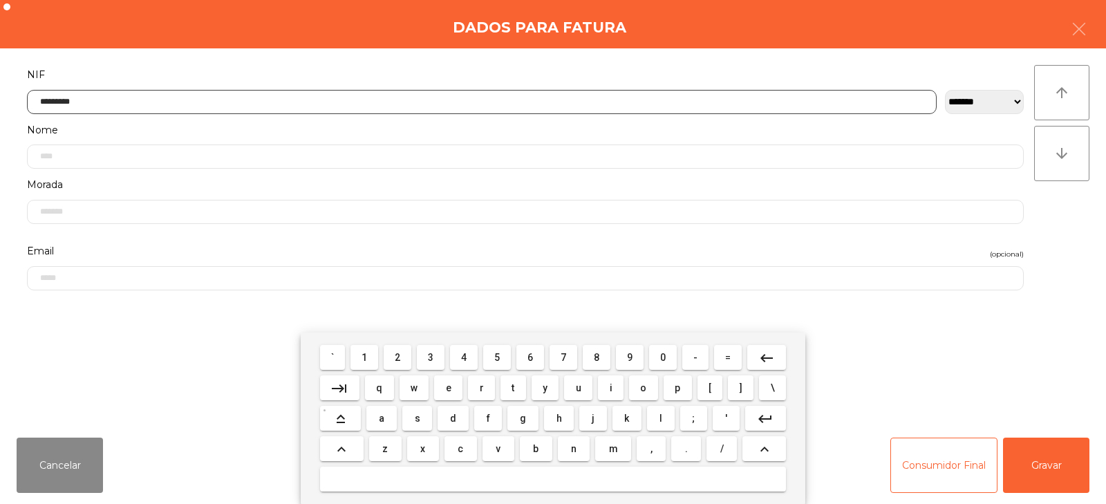
type input "*********"
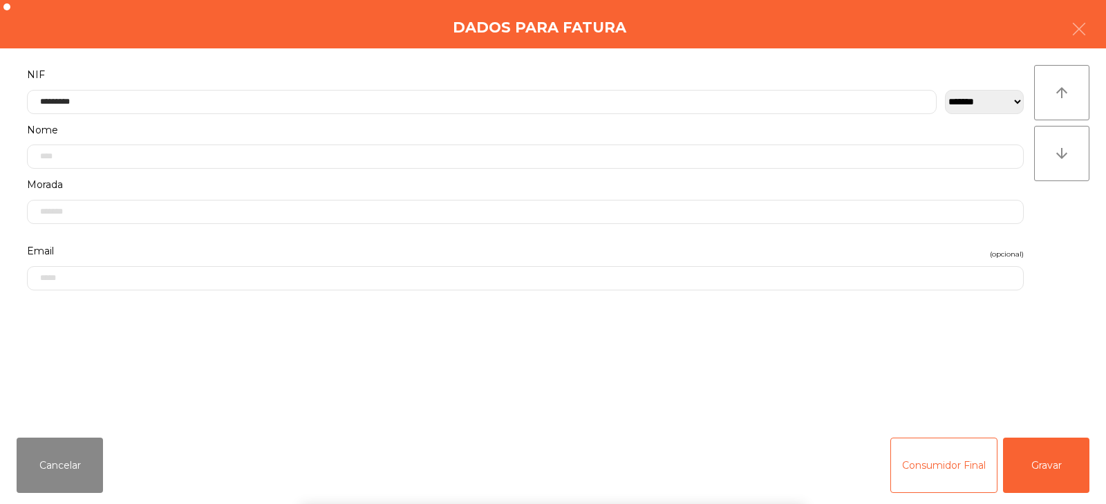
click at [1071, 453] on div "` 1 2 3 4 5 6 7 8 9 0 - = keyboard_backspace keyboard_tab q w e r t y u i o p […" at bounding box center [553, 417] width 1106 height 171
click at [1053, 467] on button "Gravar" at bounding box center [1046, 465] width 86 height 55
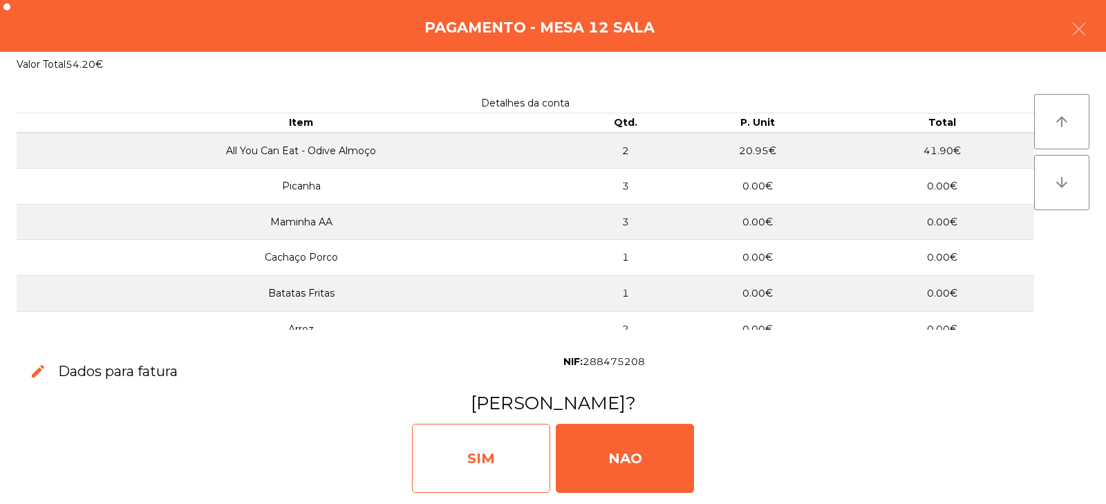
click at [491, 468] on div "SIM" at bounding box center [481, 458] width 138 height 69
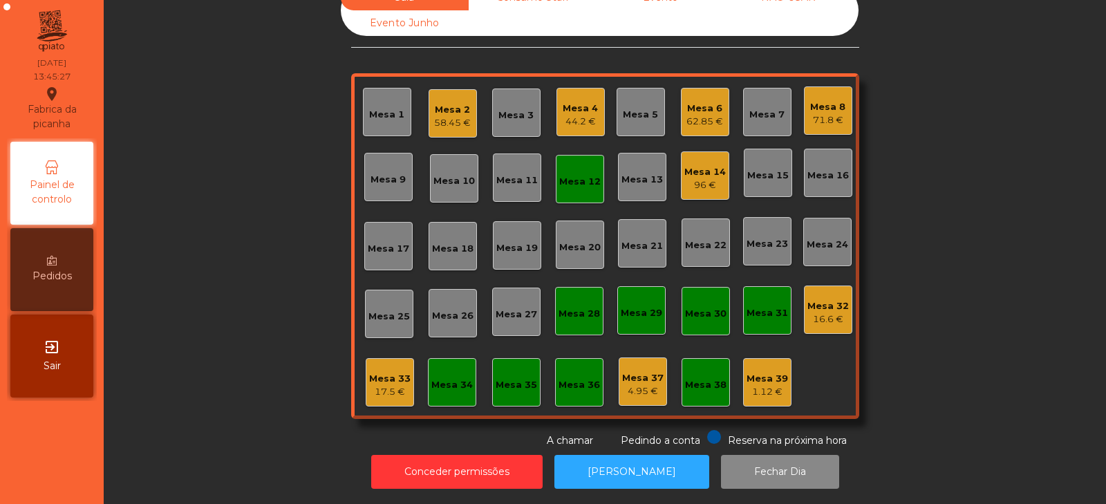
click at [576, 169] on div "Mesa 12" at bounding box center [579, 178] width 41 height 19
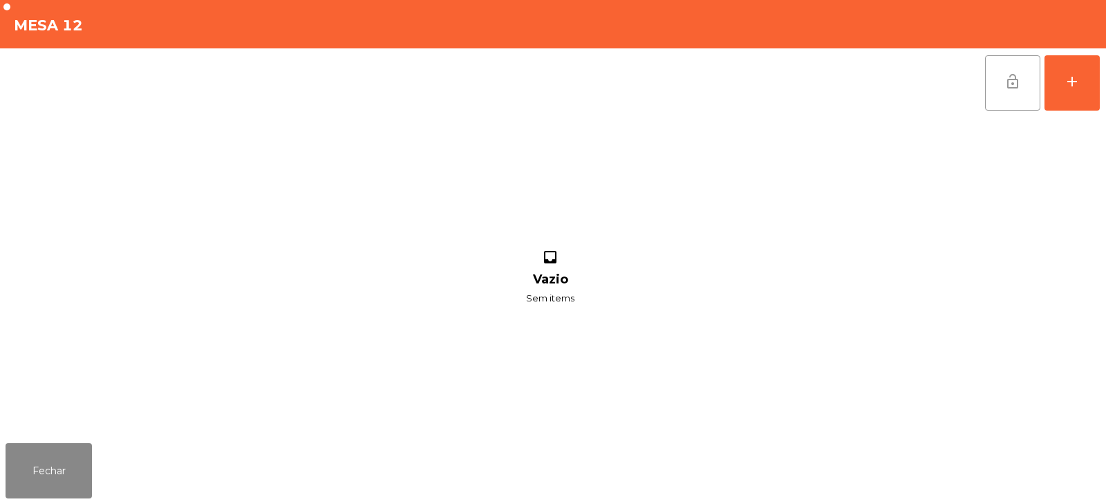
click at [1014, 96] on button "lock_open" at bounding box center [1012, 82] width 55 height 55
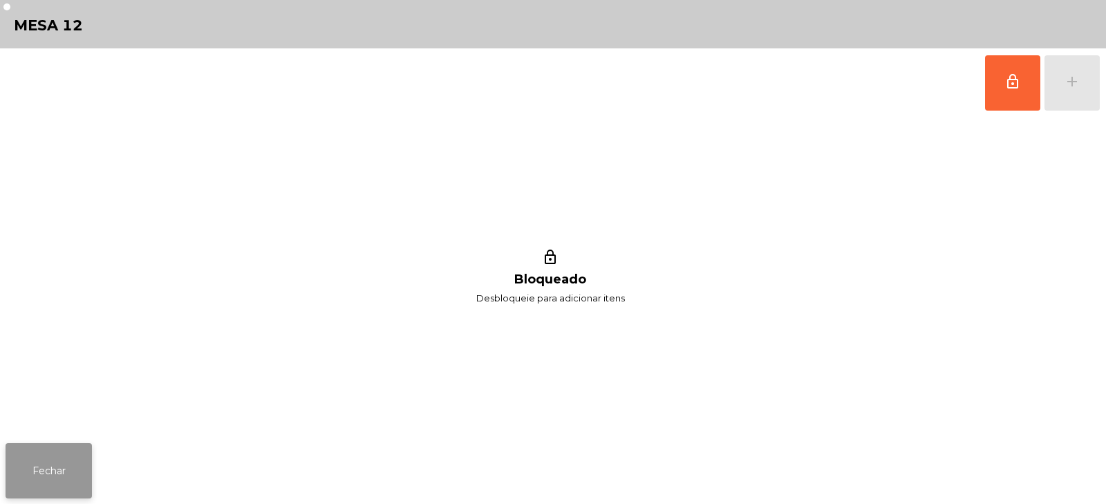
click at [64, 477] on button "Fechar" at bounding box center [49, 470] width 86 height 55
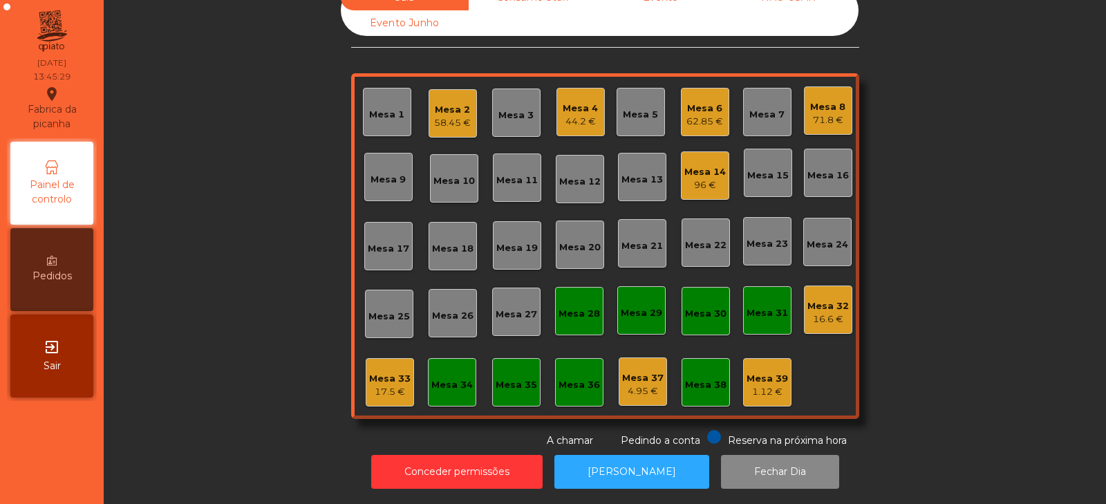
click at [245, 276] on div "Sala Consumo Staff Evento NÃO USAR Evento Junho Mesa 1 Mesa 2 58.45 € Mesa 3 Me…" at bounding box center [604, 216] width 965 height 463
click at [581, 102] on div "Mesa 4" at bounding box center [580, 109] width 35 height 14
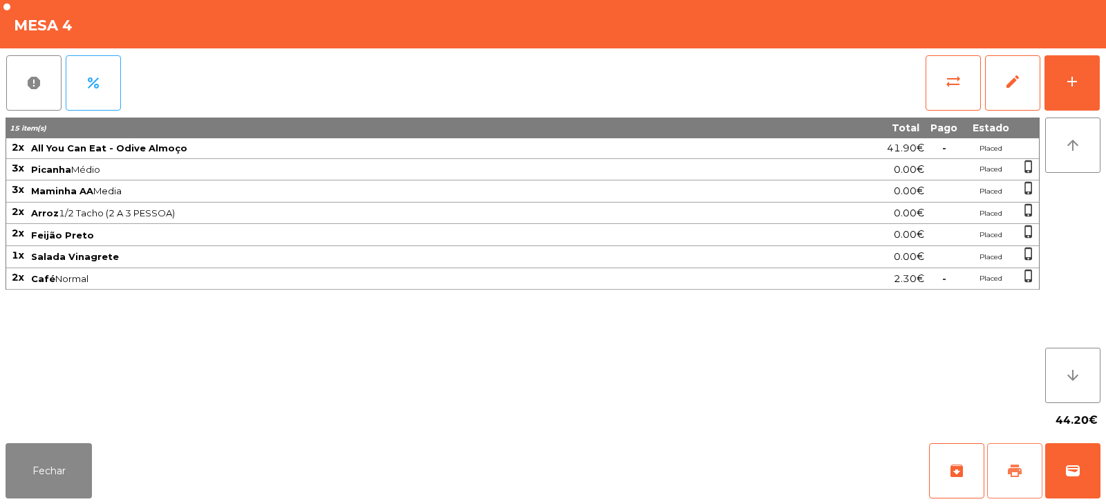
click at [1015, 482] on button "print" at bounding box center [1014, 470] width 55 height 55
click at [63, 471] on button "Fechar" at bounding box center [49, 470] width 86 height 55
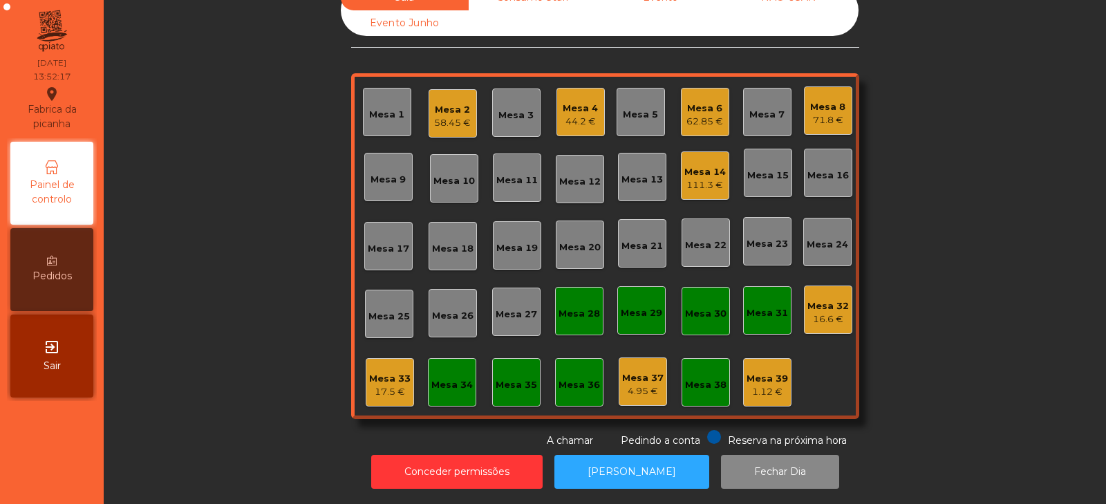
scroll to position [0, 0]
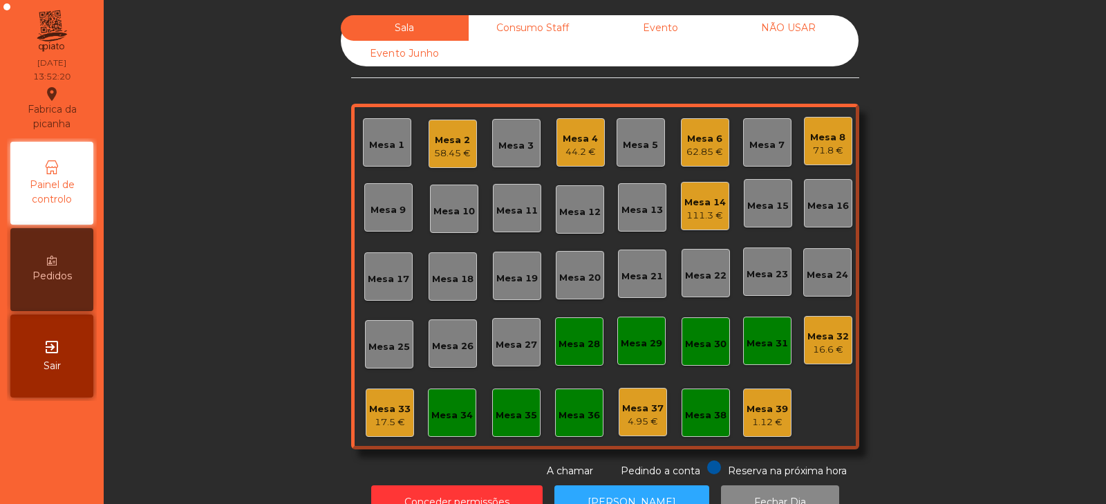
click at [818, 359] on div "Mesa 32 16.6 €" at bounding box center [828, 340] width 48 height 48
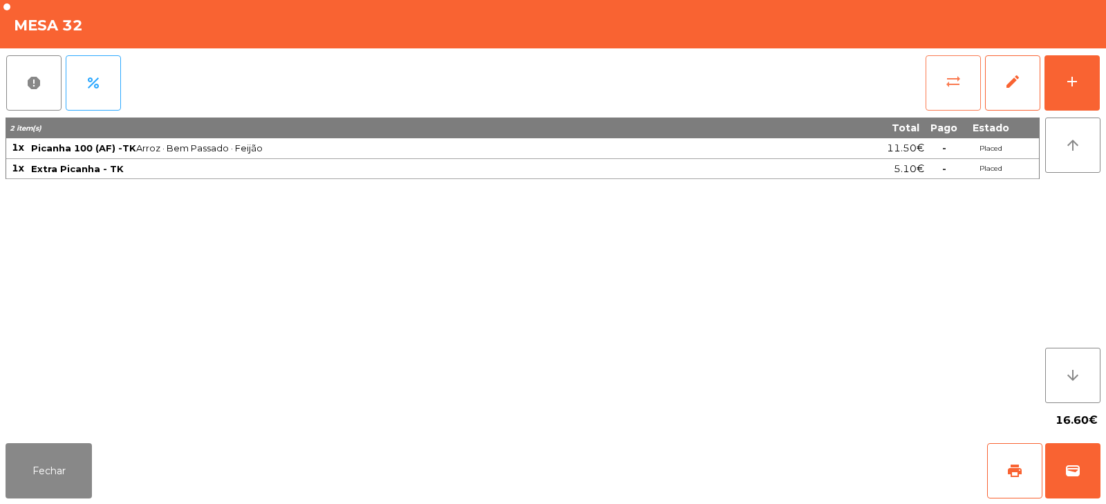
click at [937, 88] on button "sync_alt" at bounding box center [953, 82] width 55 height 55
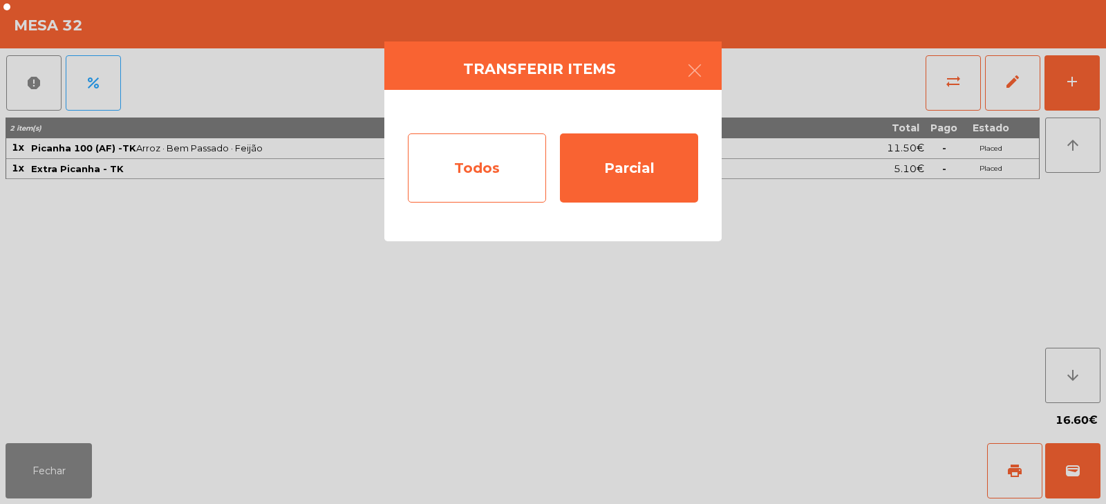
click at [491, 165] on div "Todos" at bounding box center [477, 167] width 138 height 69
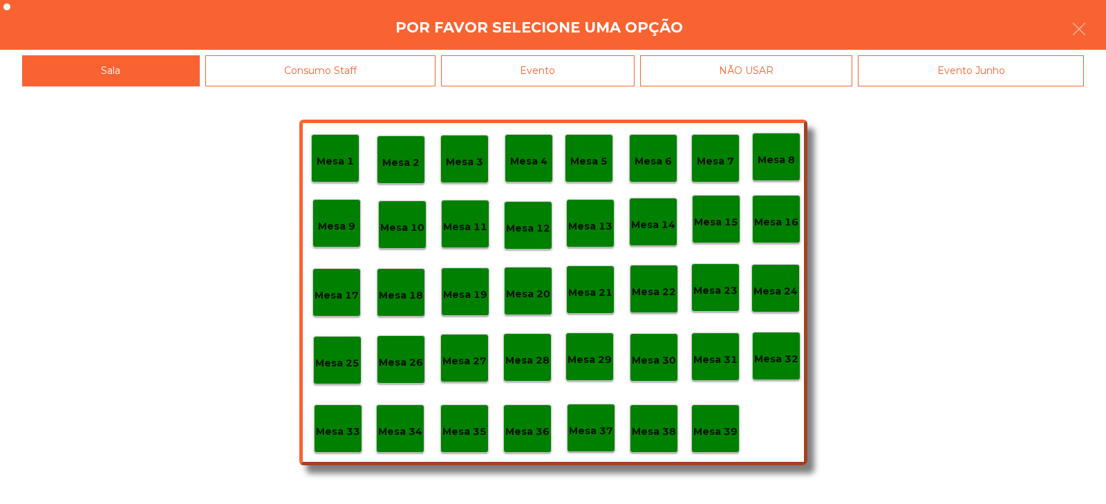
click at [491, 71] on div "Evento" at bounding box center [538, 70] width 194 height 31
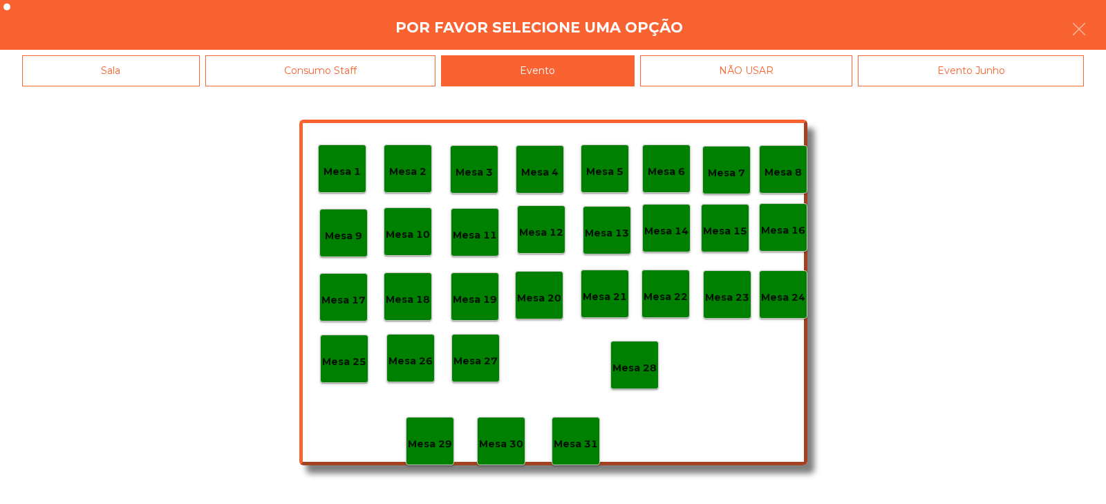
click at [642, 376] on div "Mesa 28" at bounding box center [634, 365] width 48 height 48
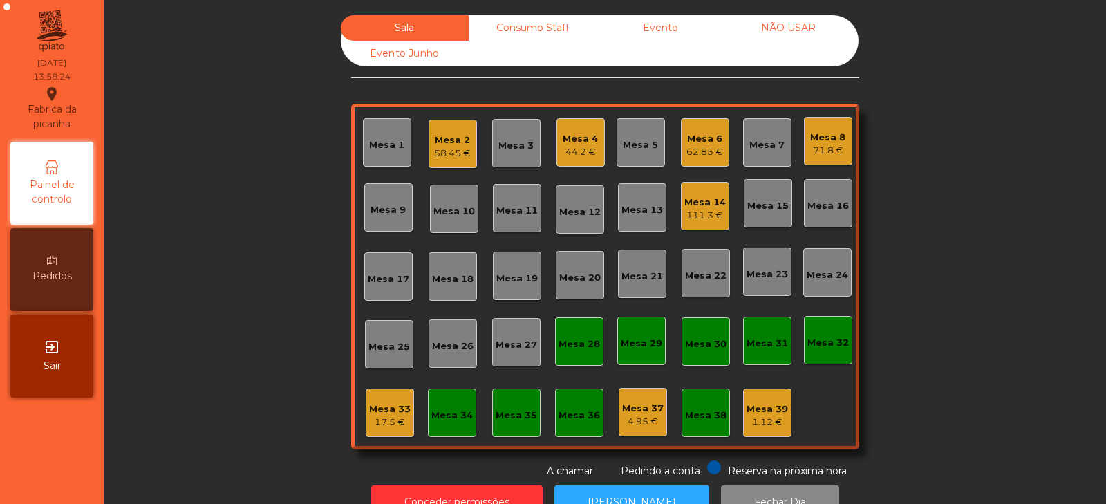
click at [576, 151] on div "44.2 €" at bounding box center [580, 152] width 35 height 14
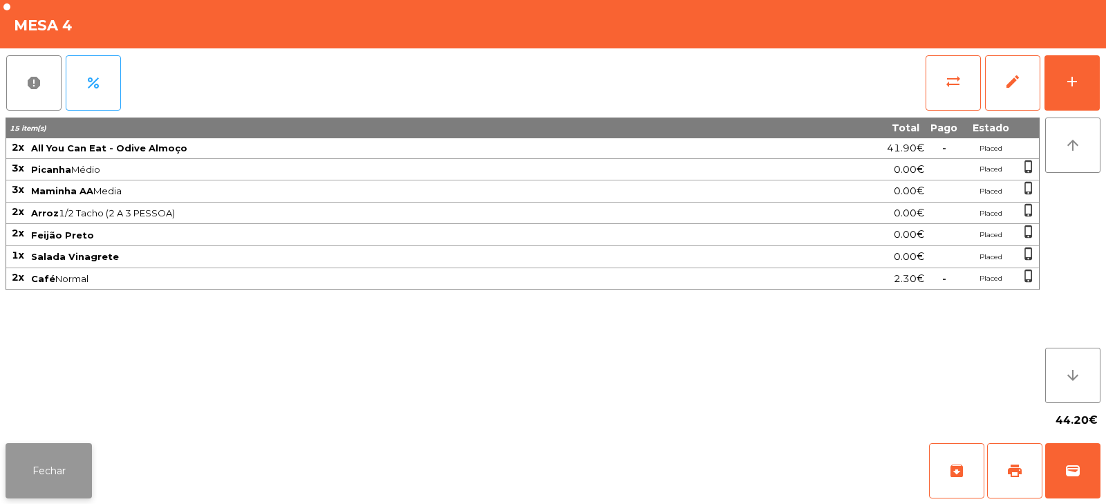
click at [54, 466] on button "Fechar" at bounding box center [49, 470] width 86 height 55
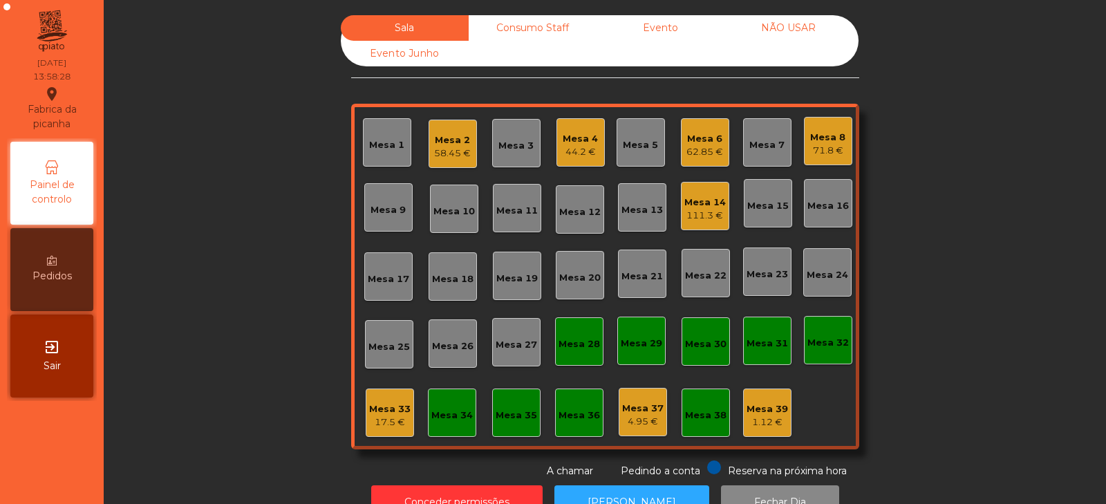
click at [510, 162] on div "Mesa 3" at bounding box center [516, 143] width 48 height 48
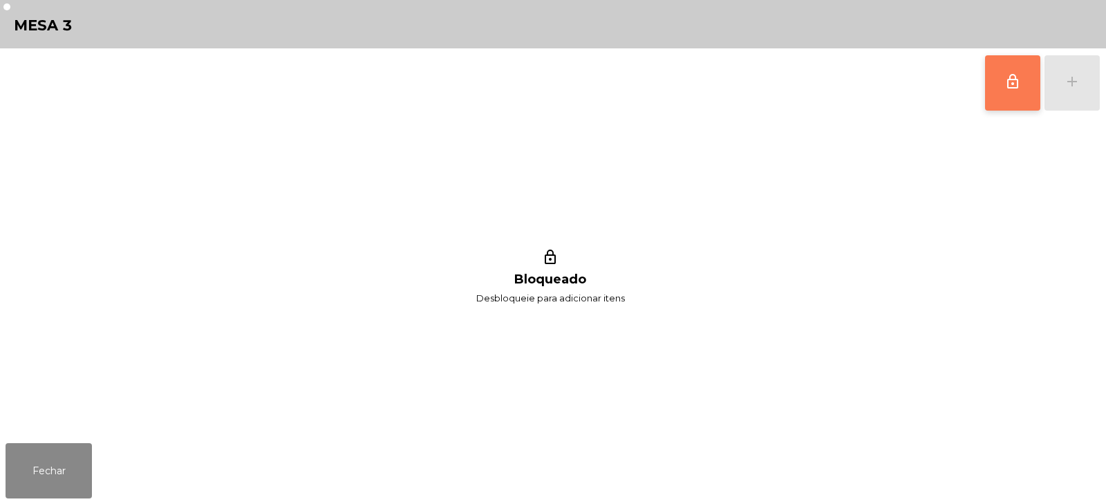
click at [995, 103] on button "lock_outline" at bounding box center [1012, 82] width 55 height 55
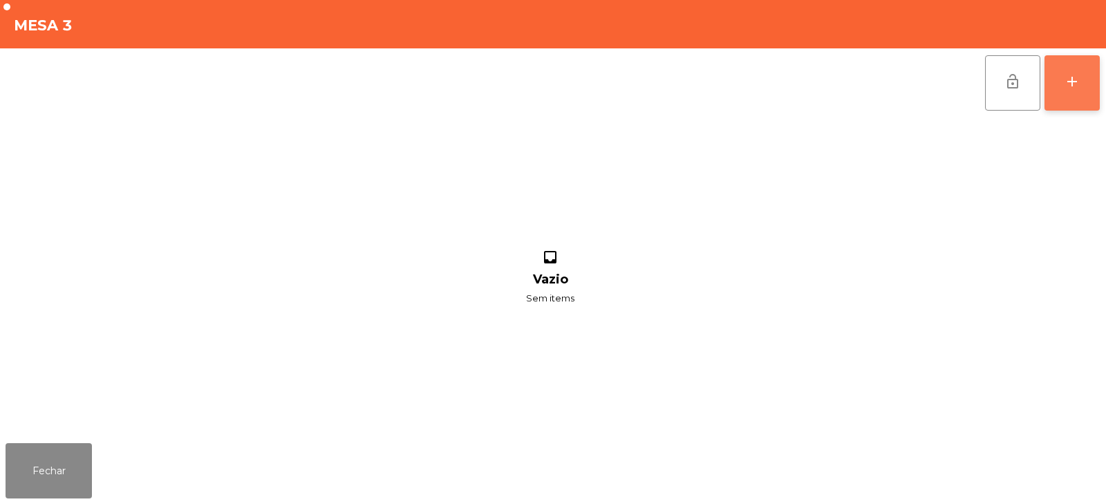
click at [1068, 95] on button "add" at bounding box center [1071, 82] width 55 height 55
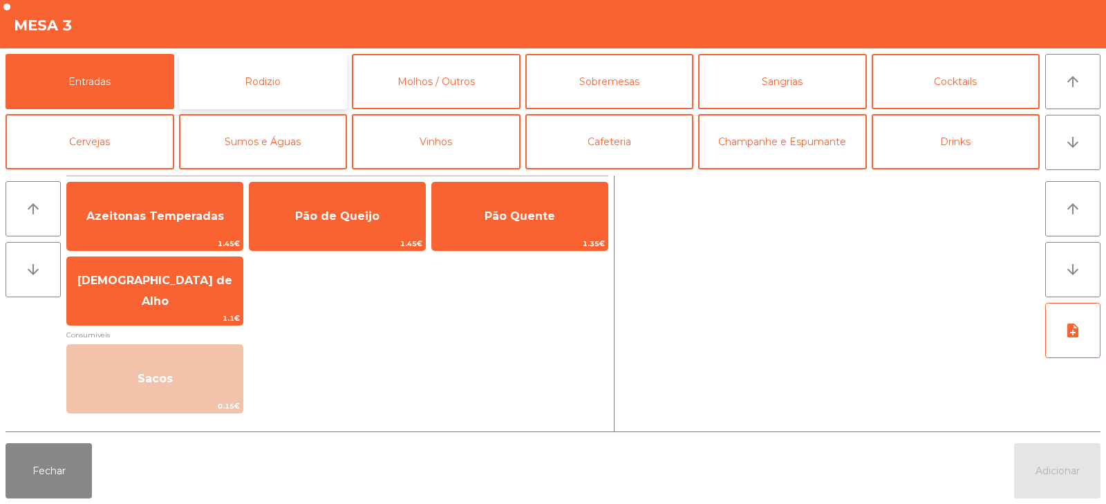
click at [265, 77] on button "Rodizio" at bounding box center [263, 81] width 169 height 55
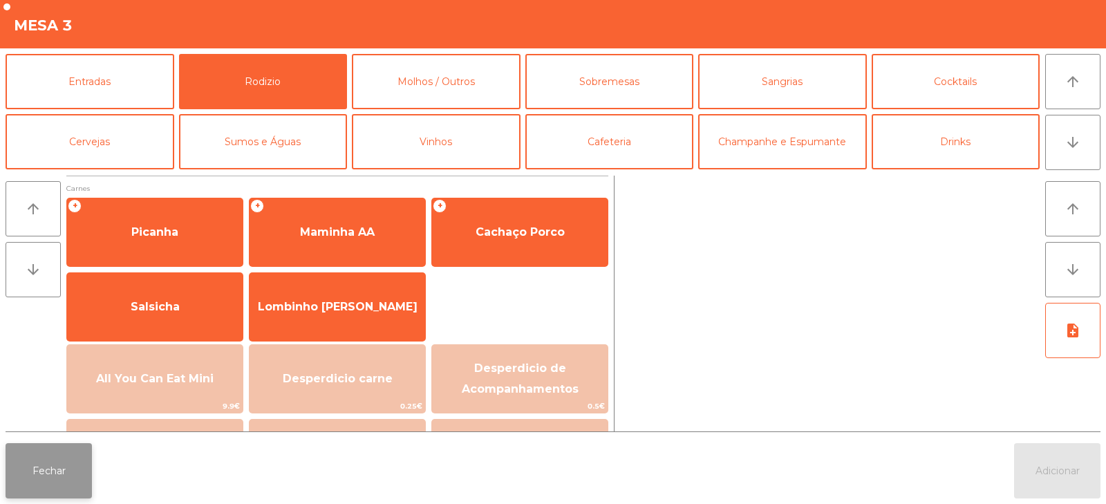
click at [49, 480] on button "Fechar" at bounding box center [49, 470] width 86 height 55
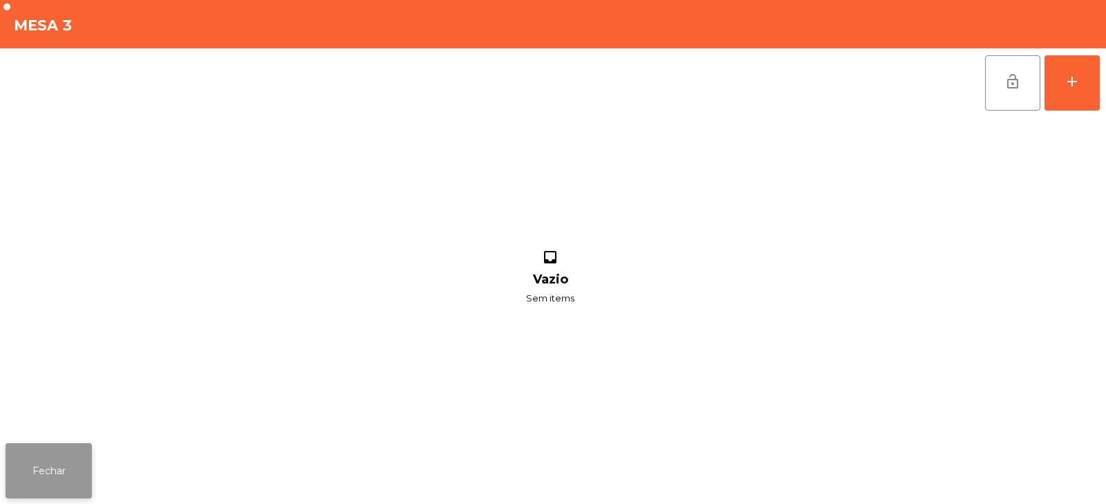
click at [54, 480] on button "Fechar" at bounding box center [49, 470] width 86 height 55
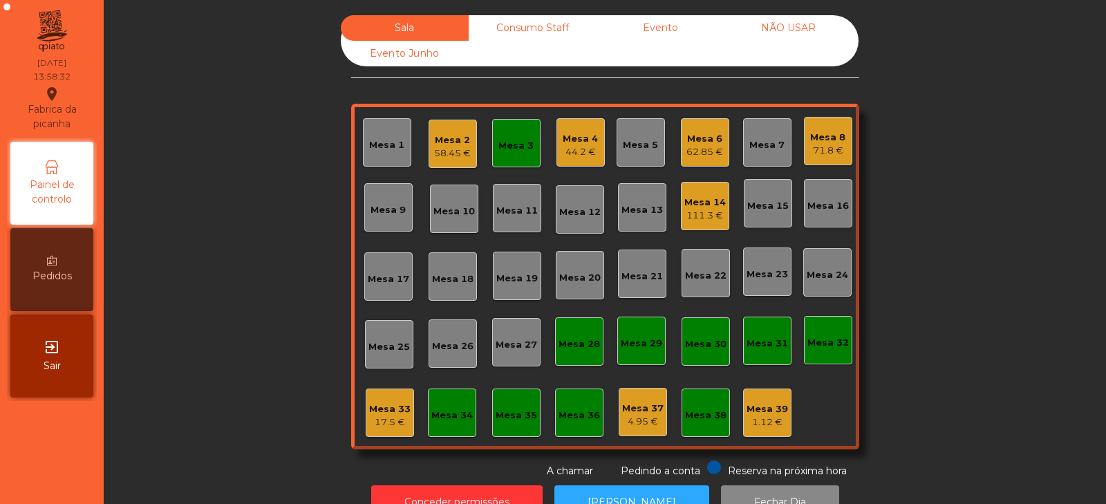
click at [625, 148] on div "Mesa 5" at bounding box center [640, 145] width 35 height 14
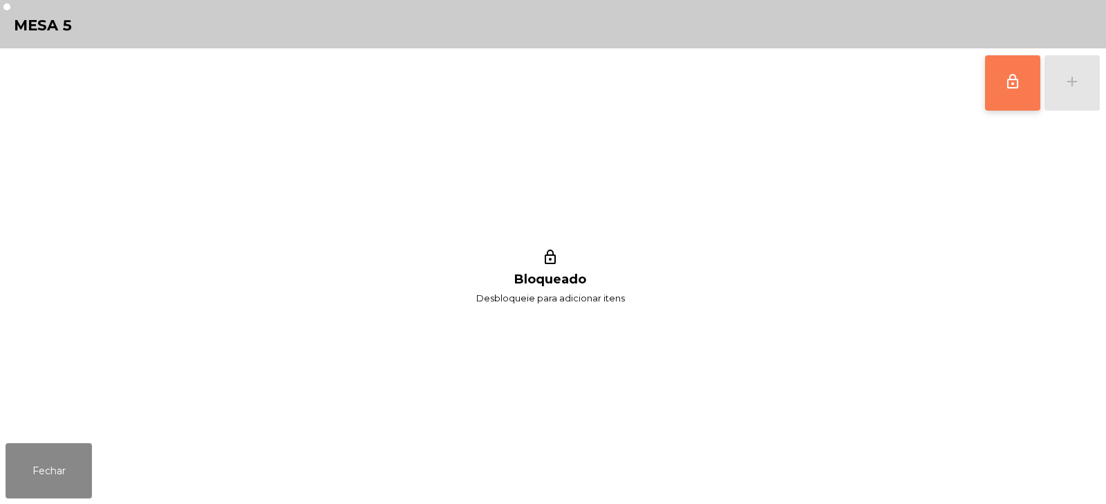
click at [1002, 91] on button "lock_outline" at bounding box center [1012, 82] width 55 height 55
click at [1084, 88] on button "add" at bounding box center [1071, 82] width 55 height 55
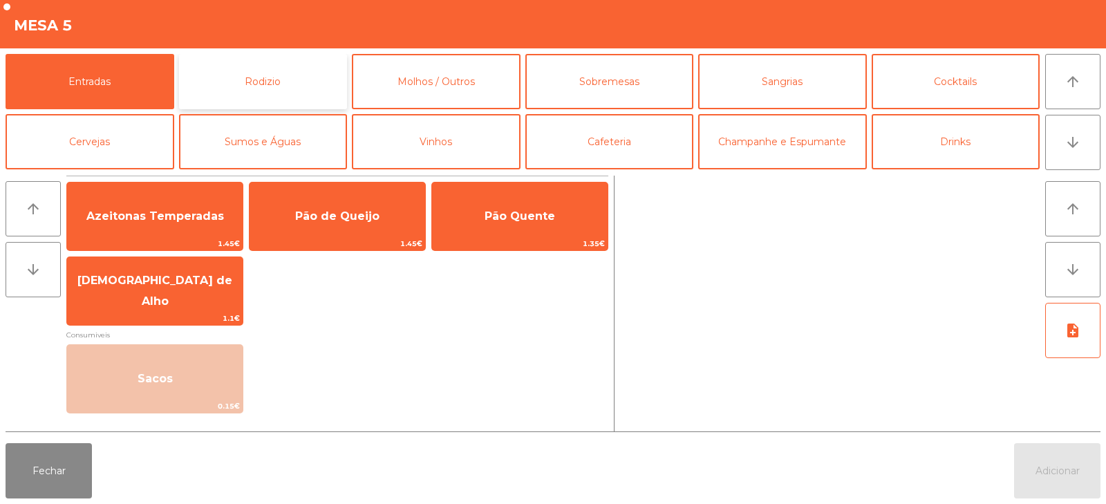
click at [292, 93] on button "Rodizio" at bounding box center [263, 81] width 169 height 55
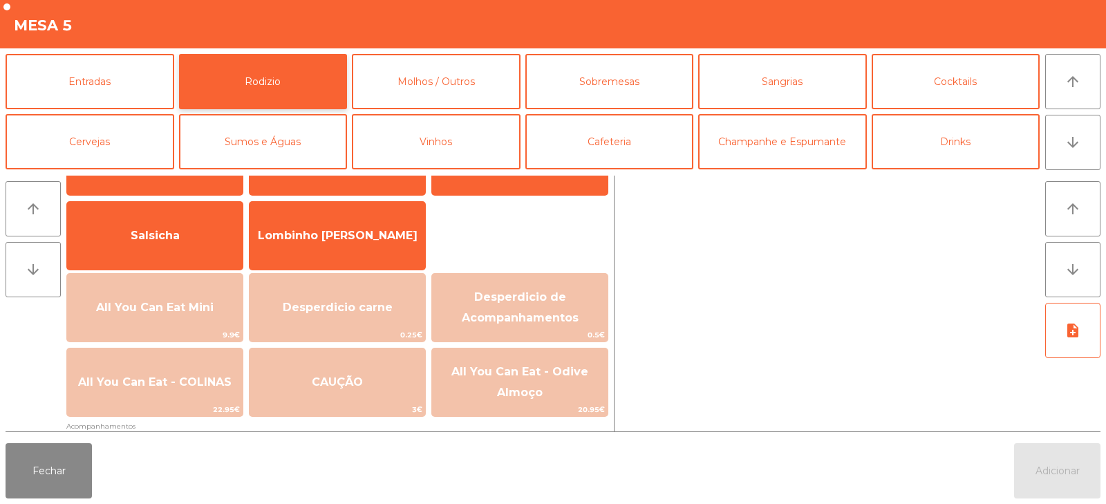
scroll to position [73, 0]
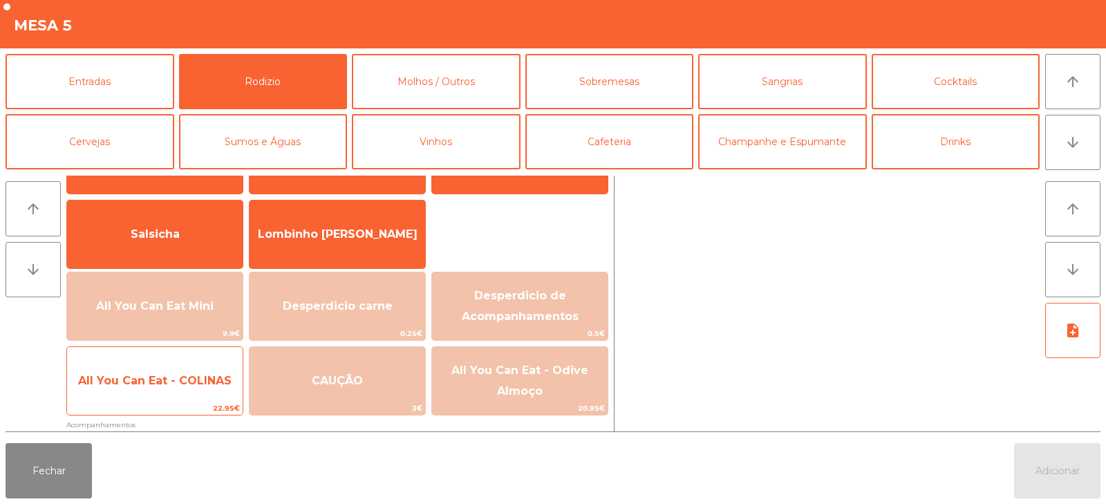
click at [175, 369] on span "All You Can Eat - COLINAS" at bounding box center [155, 380] width 176 height 37
click at [187, 372] on span "All You Can Eat - COLINAS" at bounding box center [155, 380] width 176 height 37
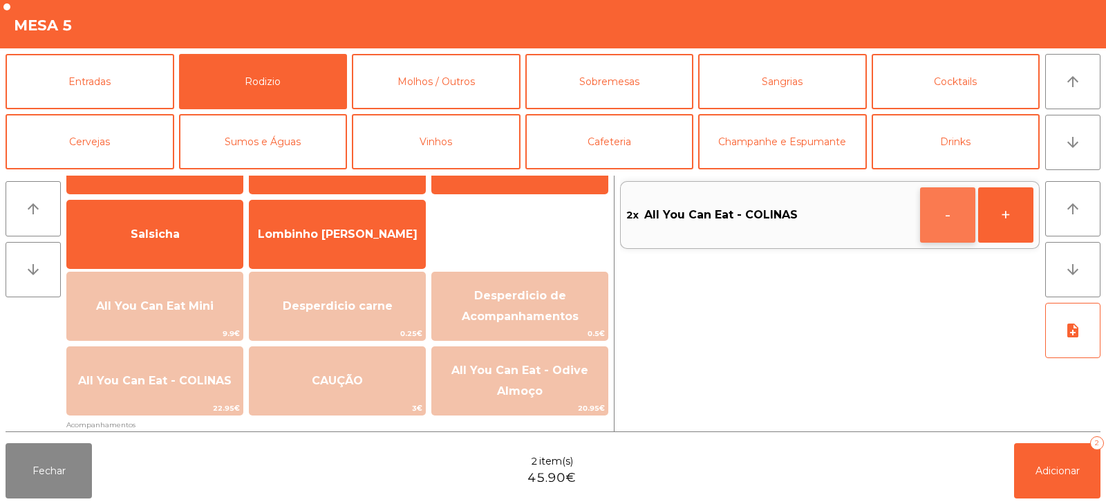
click at [946, 218] on button "-" at bounding box center [947, 214] width 55 height 55
click at [939, 203] on button "button" at bounding box center [947, 214] width 55 height 55
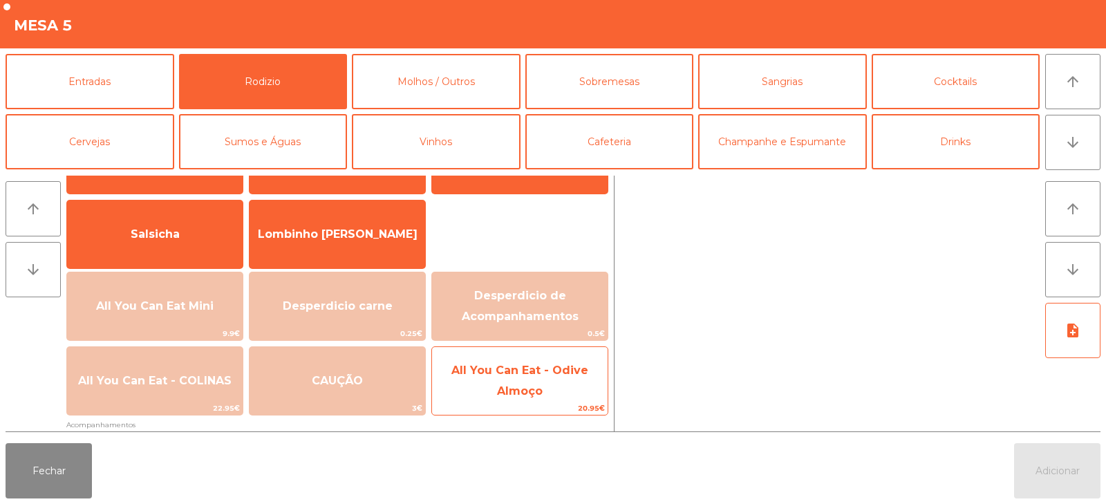
click at [542, 386] on span "All You Can Eat - Odive Almoço" at bounding box center [519, 381] width 137 height 34
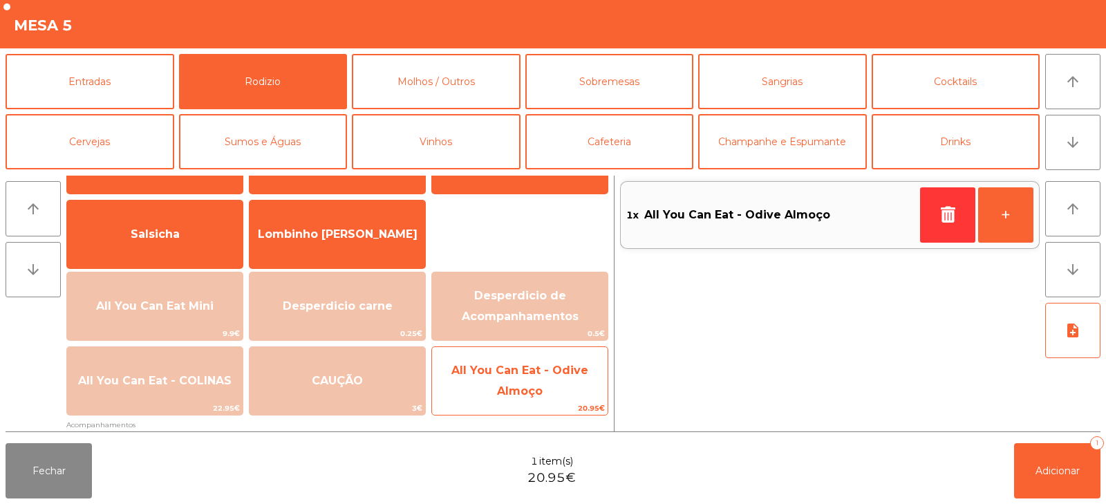
click at [566, 377] on span "All You Can Eat - Odive Almoço" at bounding box center [520, 381] width 176 height 59
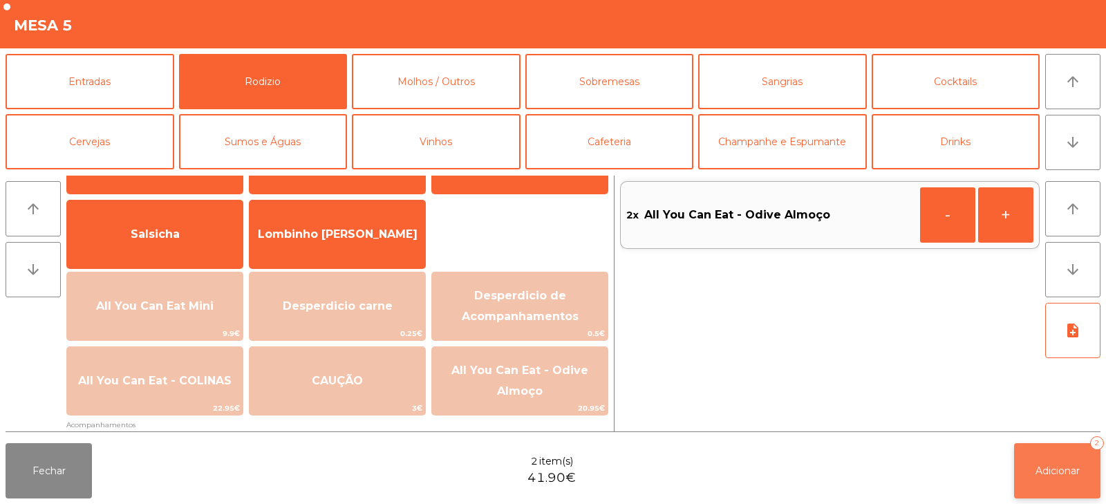
click at [1034, 447] on button "Adicionar 2" at bounding box center [1057, 470] width 86 height 55
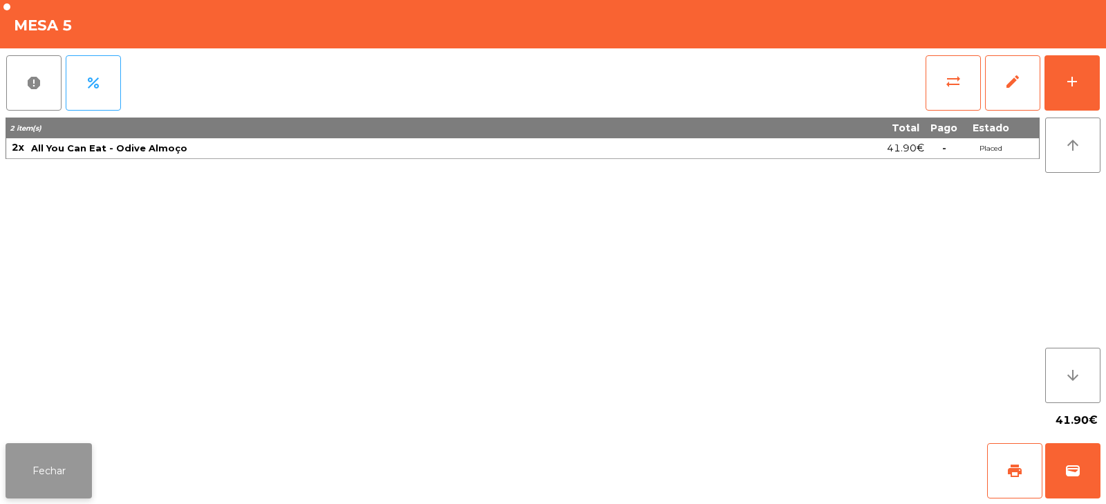
click at [66, 471] on button "Fechar" at bounding box center [49, 470] width 86 height 55
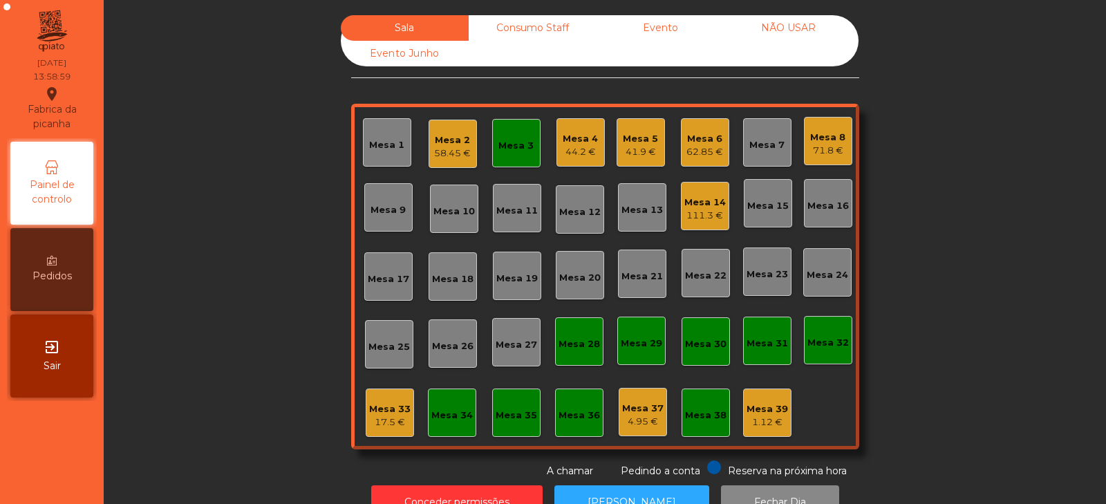
click at [575, 148] on div "44.2 €" at bounding box center [580, 152] width 35 height 14
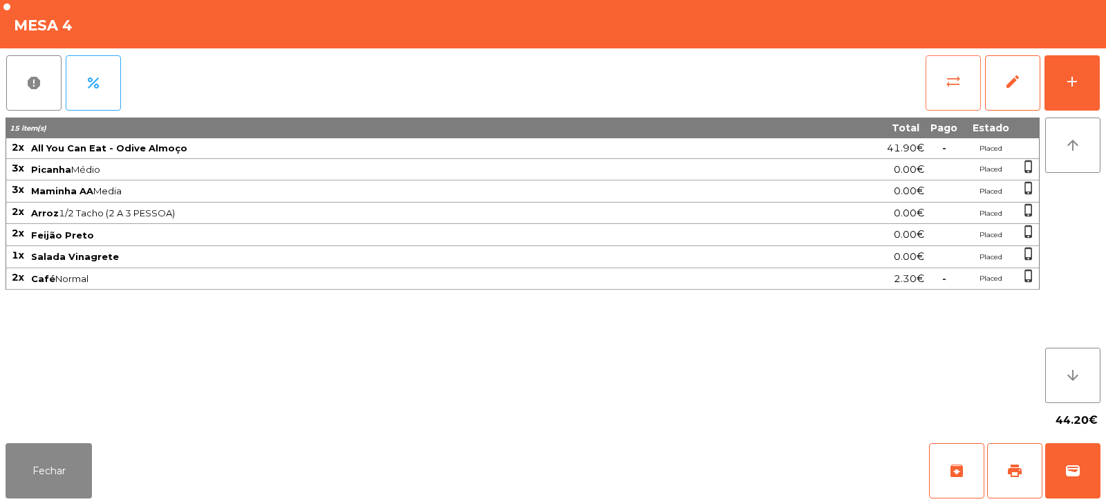
click at [962, 97] on button "sync_alt" at bounding box center [953, 82] width 55 height 55
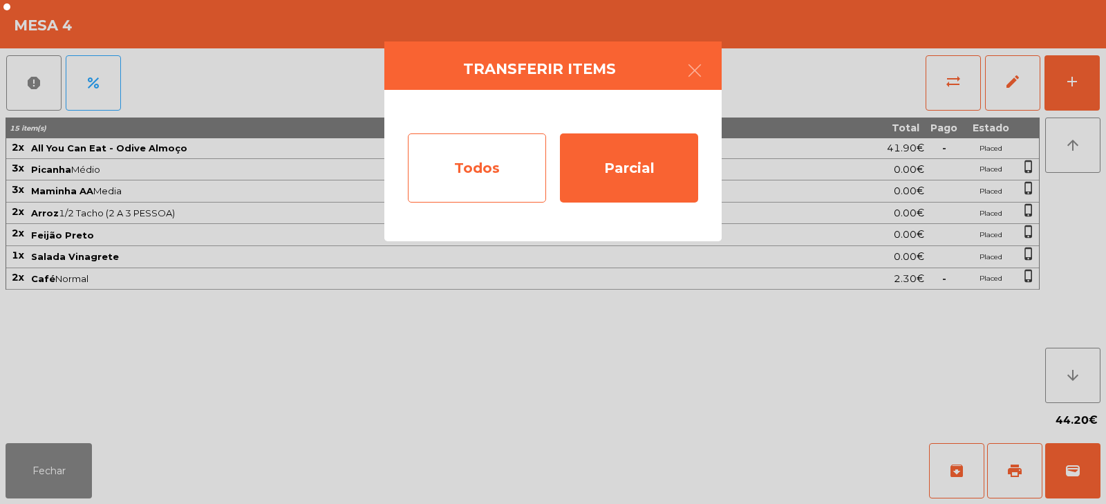
click at [501, 170] on div "Todos" at bounding box center [477, 167] width 138 height 69
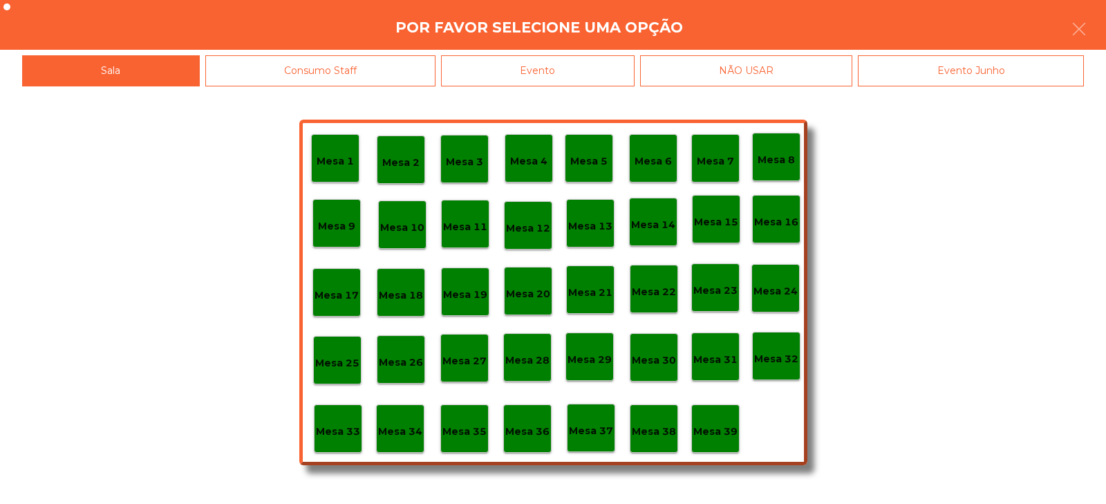
click at [619, 65] on div "Evento" at bounding box center [538, 70] width 194 height 31
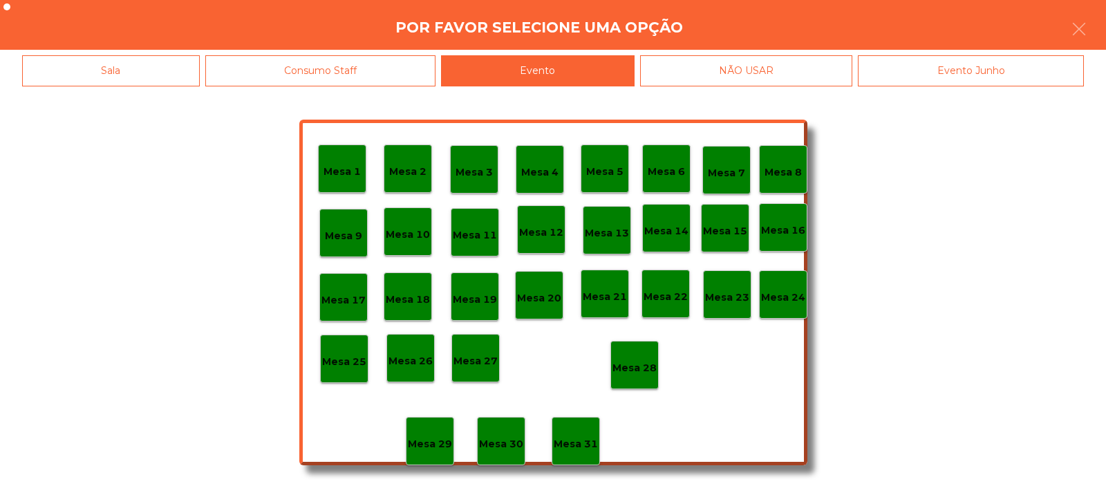
click at [632, 361] on p "Mesa 28" at bounding box center [634, 368] width 44 height 16
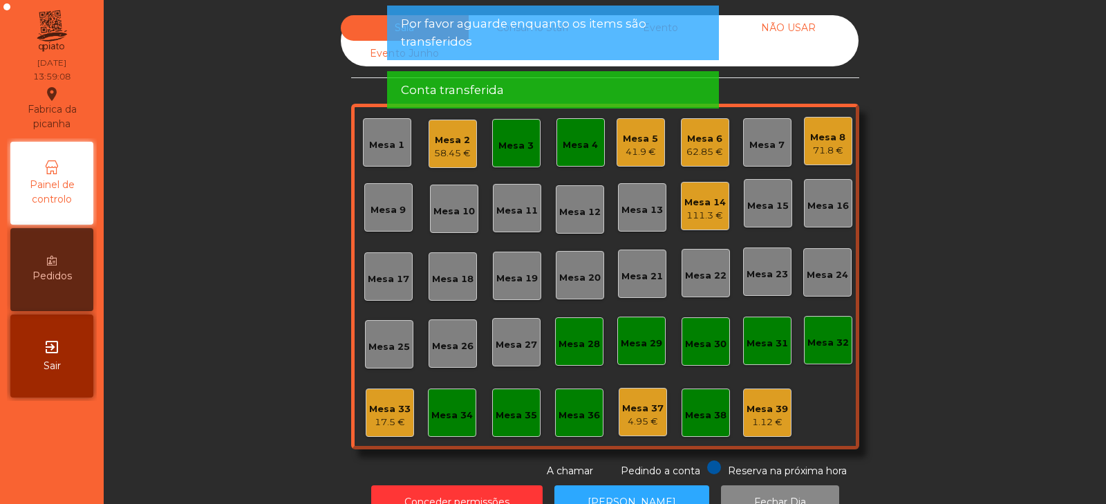
click at [639, 145] on div "41.9 €" at bounding box center [640, 152] width 35 height 14
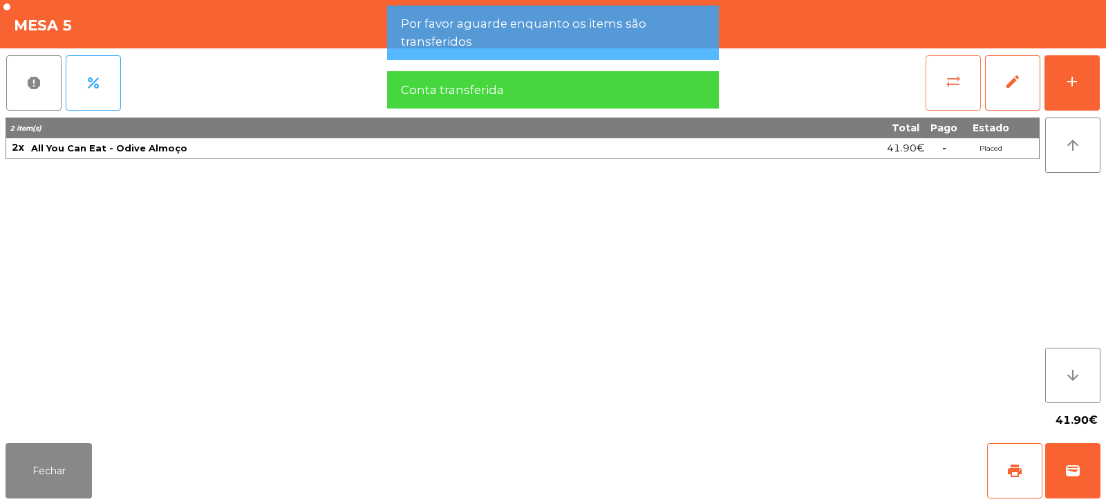
click at [955, 79] on span "sync_alt" at bounding box center [953, 81] width 17 height 17
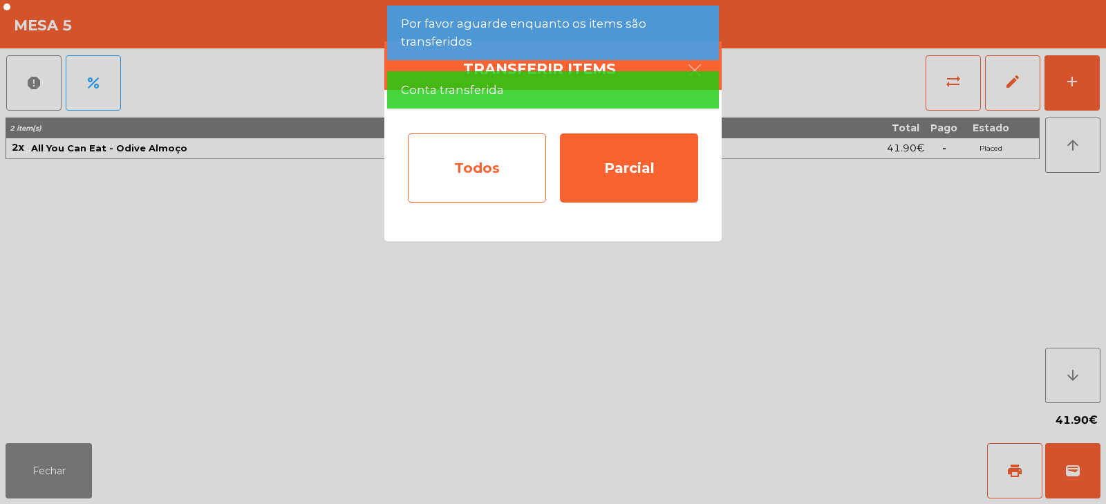
click at [467, 171] on div "Todos" at bounding box center [477, 167] width 138 height 69
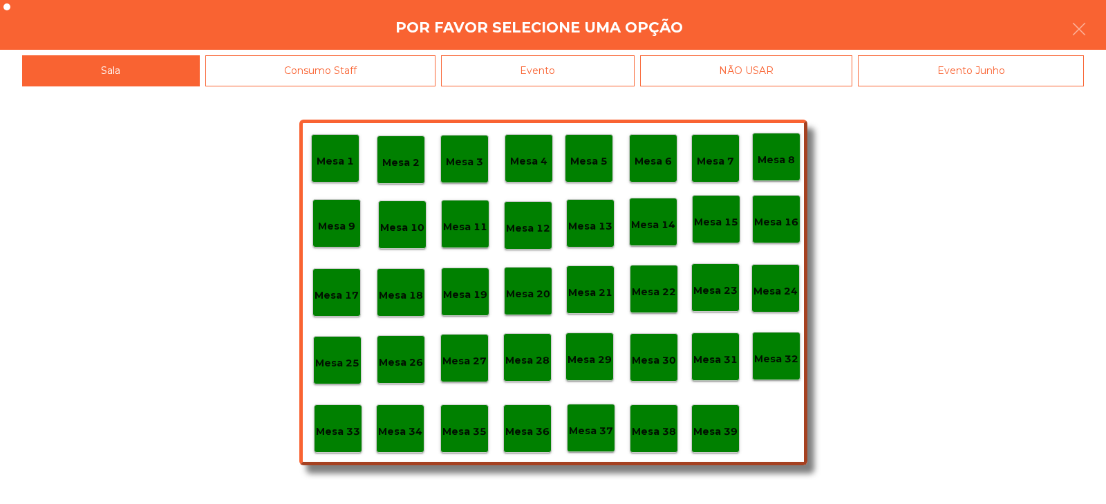
click at [531, 162] on p "Mesa 4" at bounding box center [528, 161] width 37 height 16
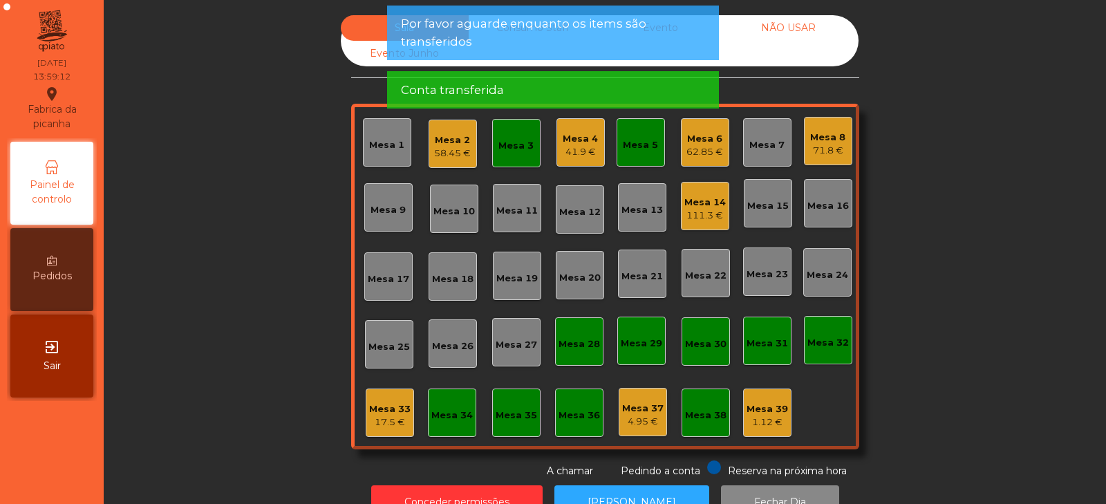
click at [516, 154] on div "Mesa 3" at bounding box center [516, 143] width 48 height 48
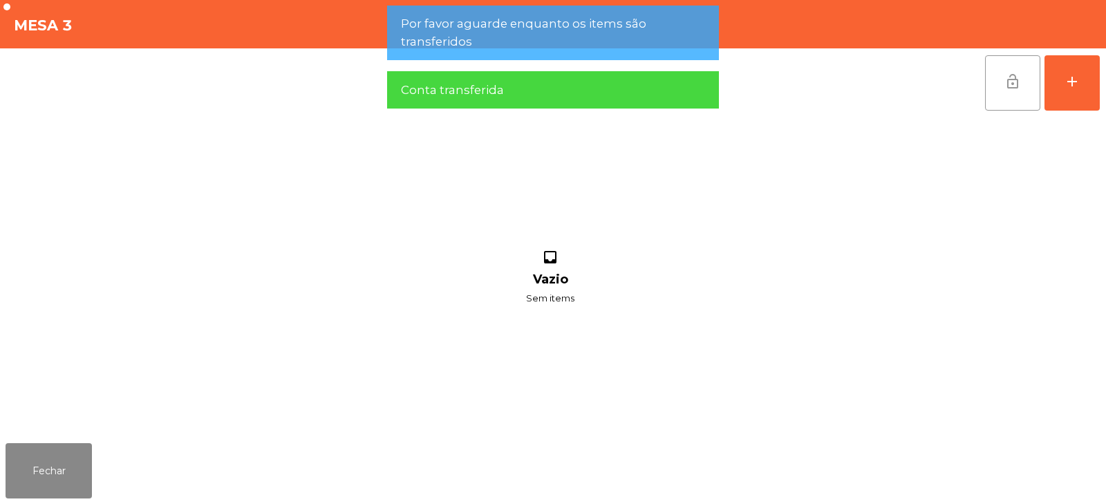
click at [996, 76] on button "lock_open" at bounding box center [1012, 82] width 55 height 55
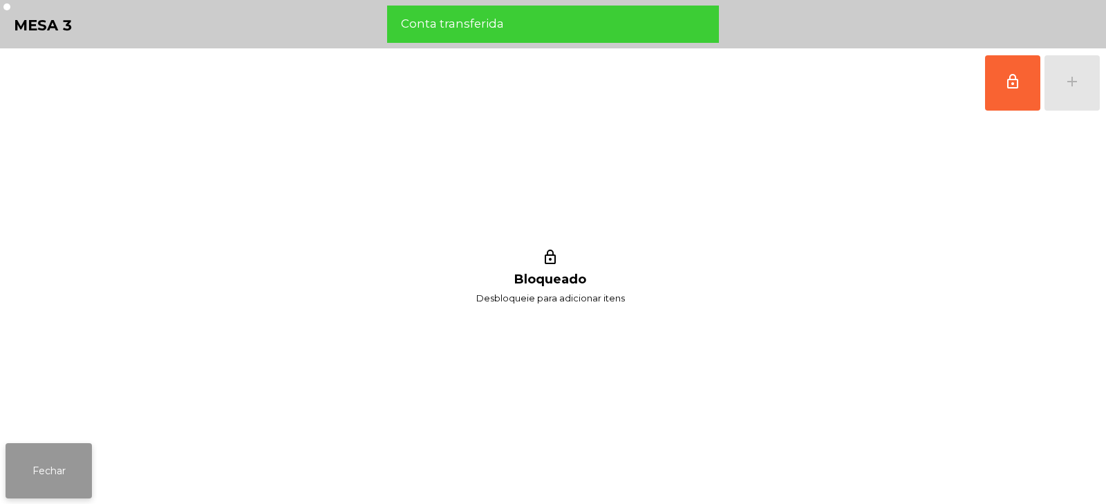
click at [86, 464] on button "Fechar" at bounding box center [49, 470] width 86 height 55
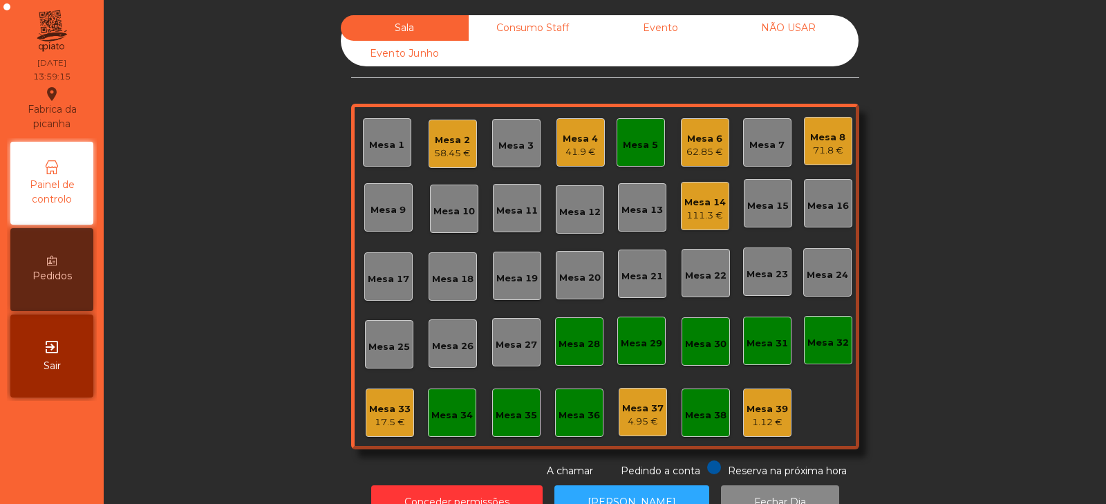
click at [649, 153] on div "Mesa 5" at bounding box center [641, 142] width 48 height 48
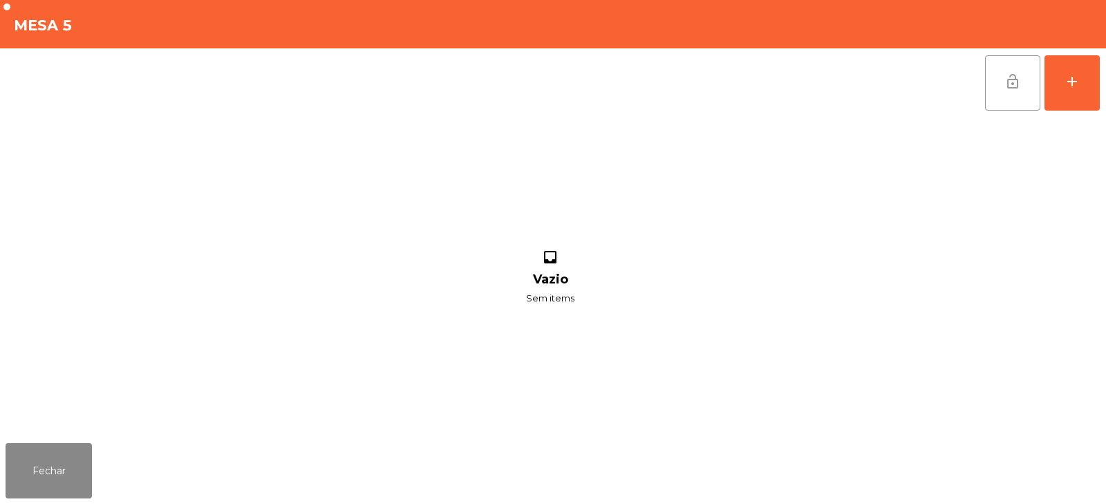
click at [1004, 82] on span "lock_open" at bounding box center [1012, 81] width 17 height 17
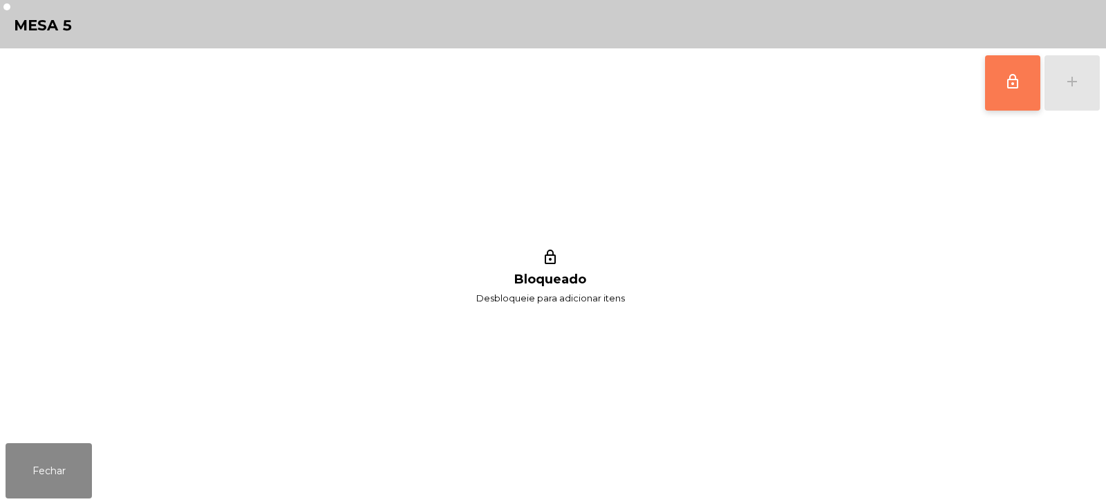
click at [107, 462] on div "Fechar" at bounding box center [553, 471] width 1106 height 66
click at [79, 466] on button "Fechar" at bounding box center [49, 470] width 86 height 55
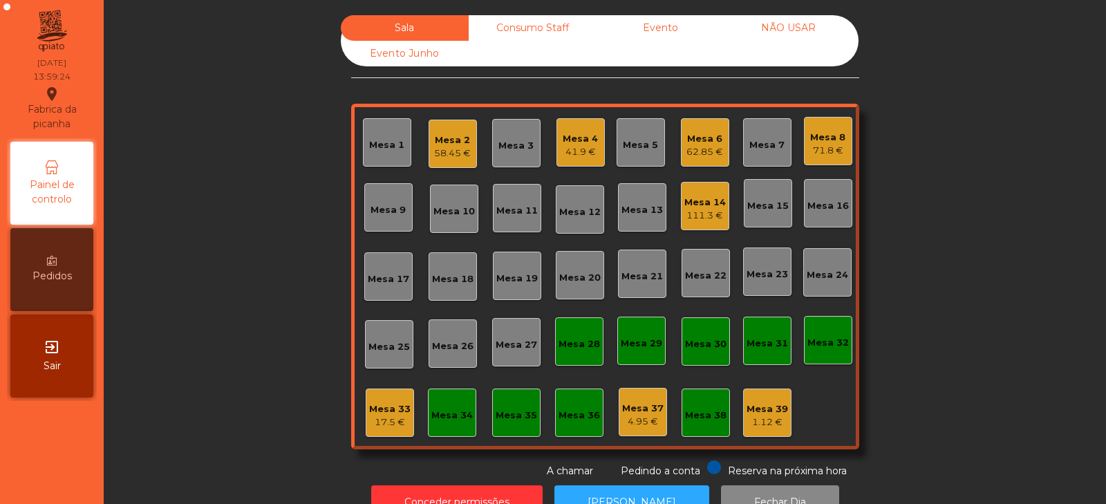
scroll to position [41, 0]
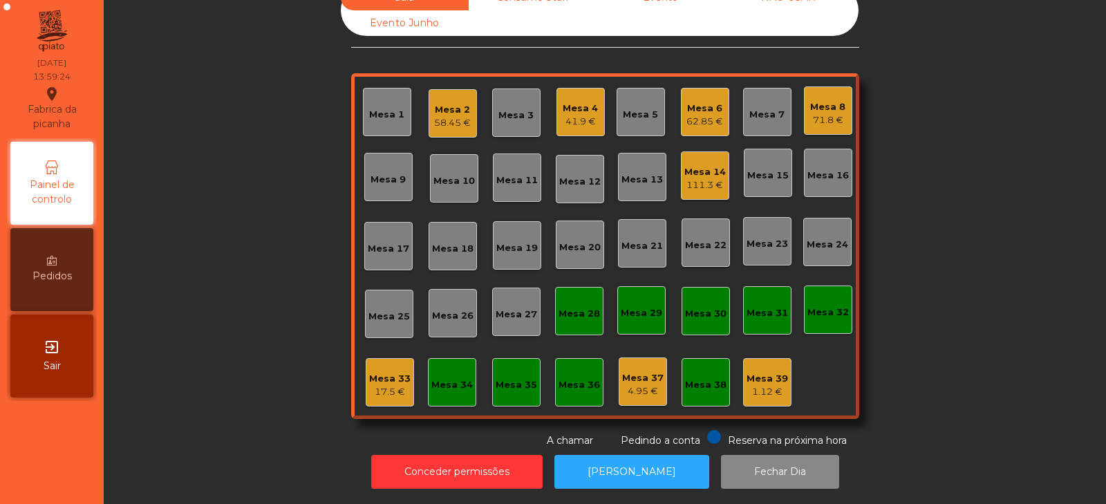
click at [384, 385] on div "17.5 €" at bounding box center [389, 392] width 41 height 14
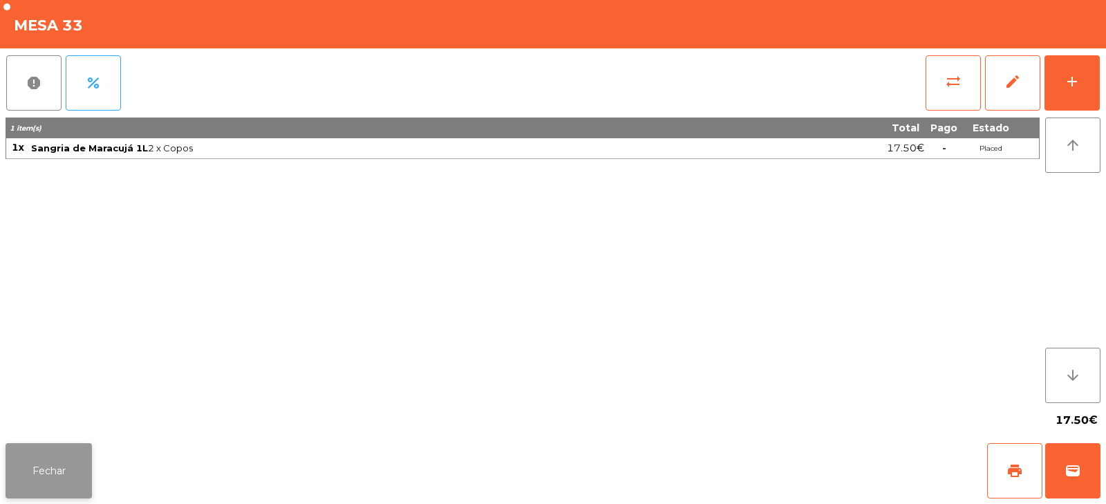
click at [84, 487] on button "Fechar" at bounding box center [49, 470] width 86 height 55
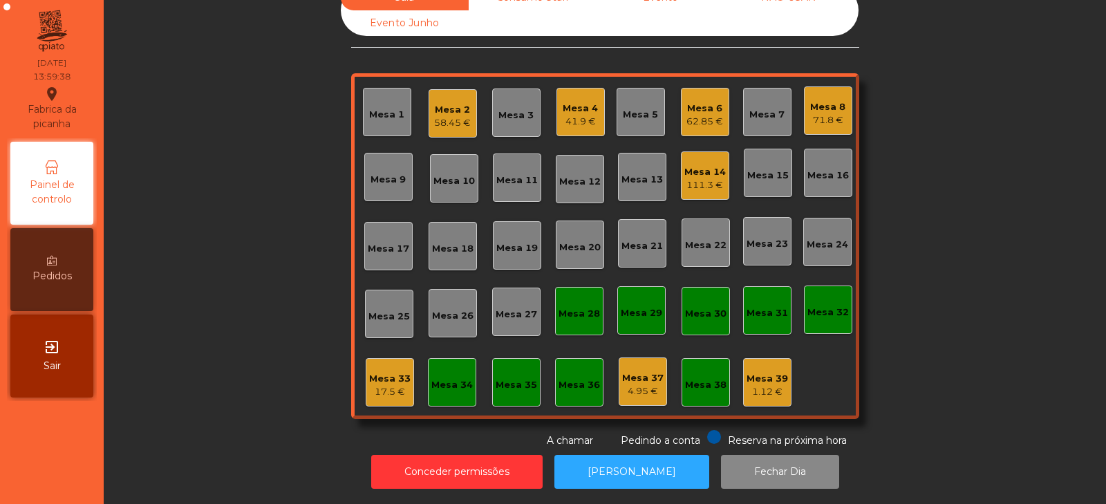
click at [393, 373] on div "Mesa 33" at bounding box center [389, 379] width 41 height 14
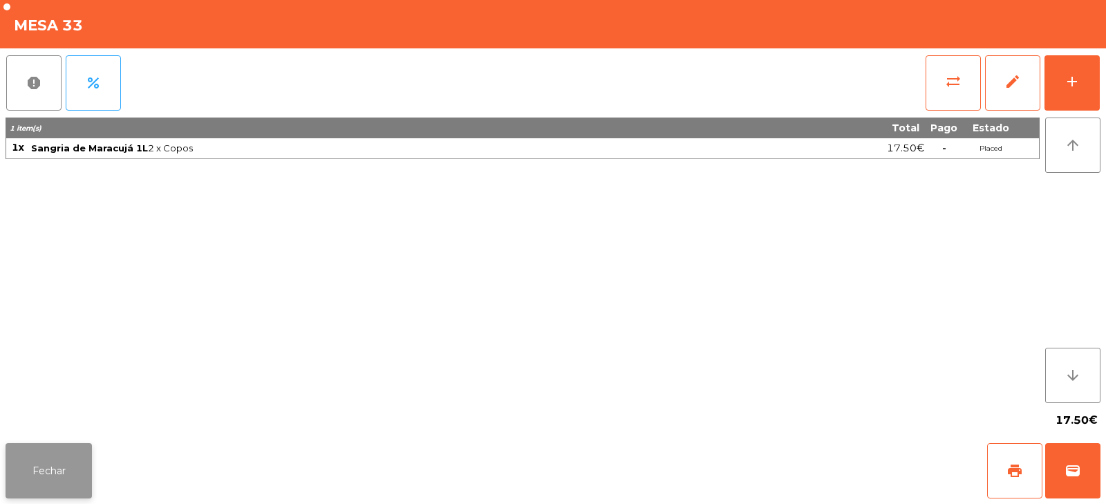
click at [54, 494] on button "Fechar" at bounding box center [49, 470] width 86 height 55
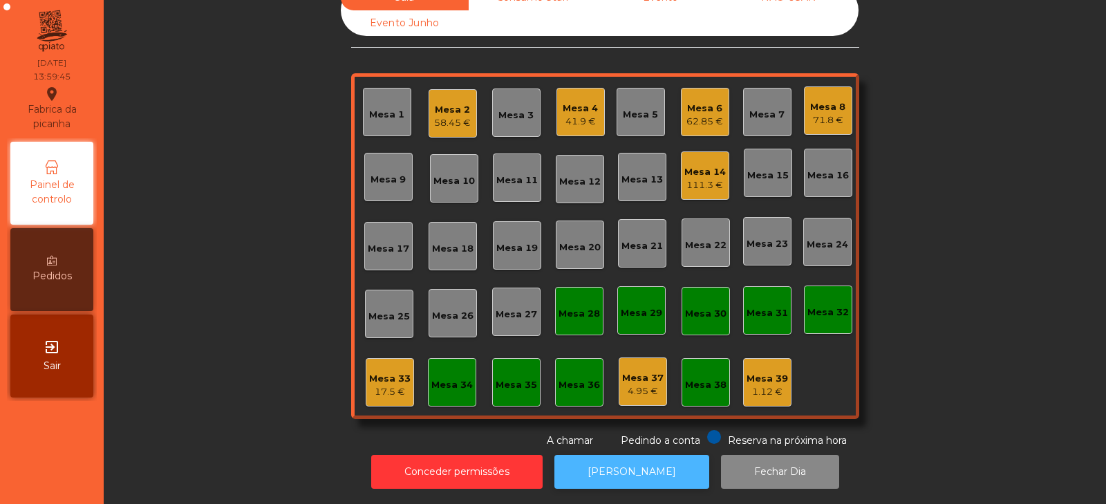
click at [603, 469] on button "[PERSON_NAME]" at bounding box center [631, 472] width 155 height 34
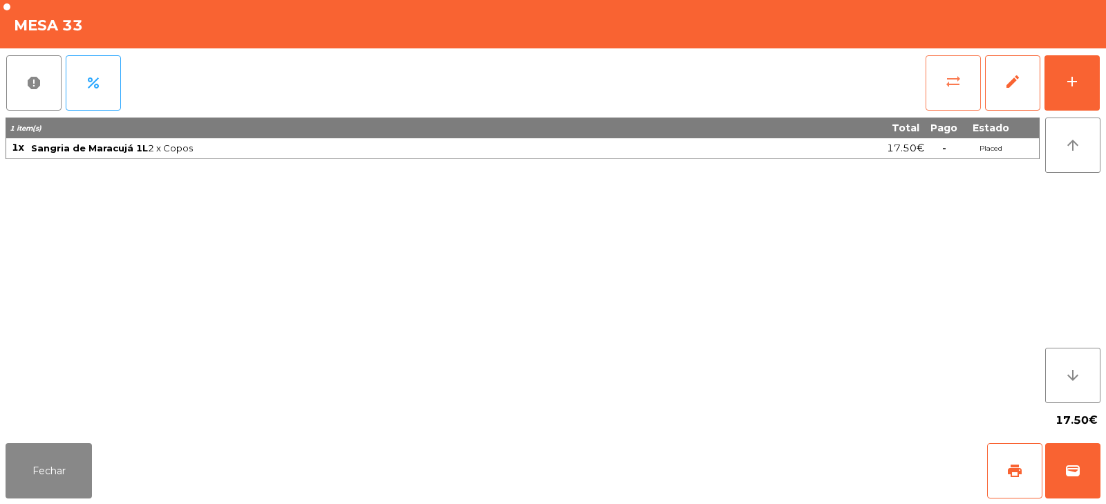
click at [957, 88] on span "sync_alt" at bounding box center [953, 81] width 17 height 17
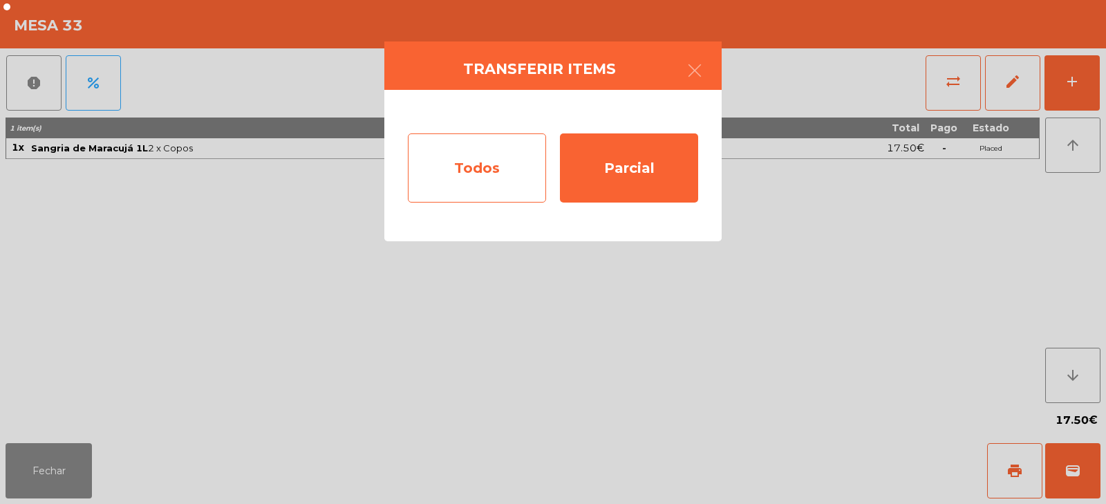
click at [529, 170] on div "Todos" at bounding box center [477, 167] width 138 height 69
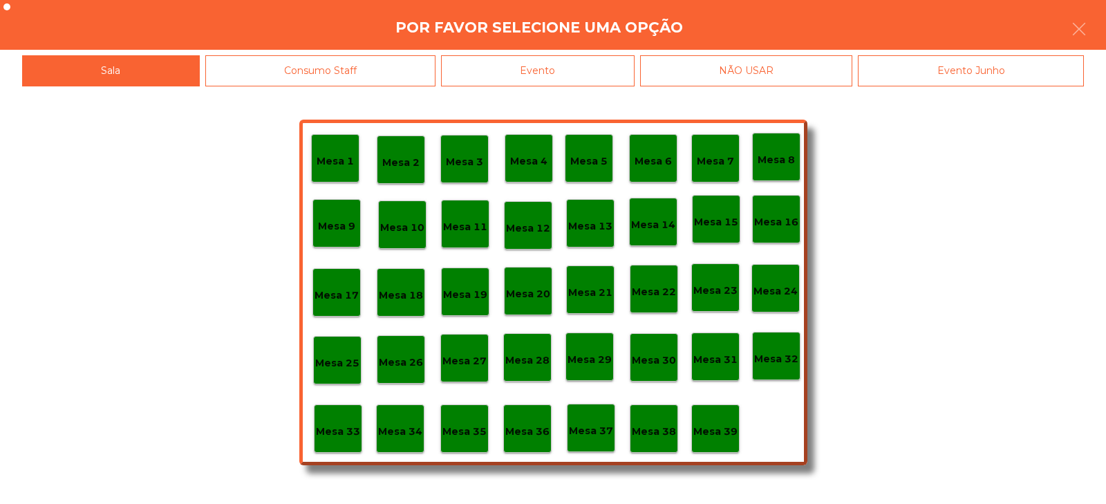
click at [595, 64] on div "Evento" at bounding box center [538, 70] width 194 height 31
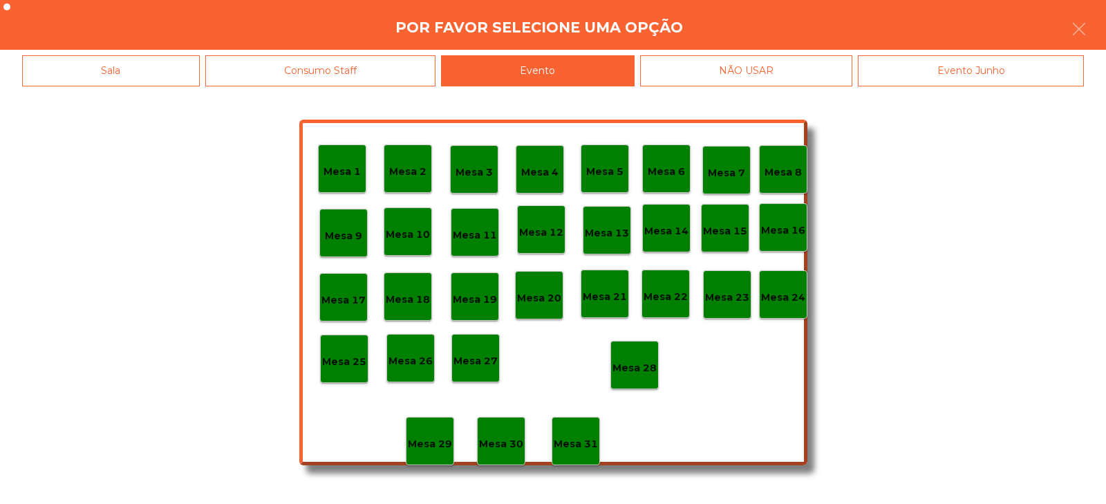
click at [646, 350] on div "Mesa 28" at bounding box center [634, 365] width 48 height 48
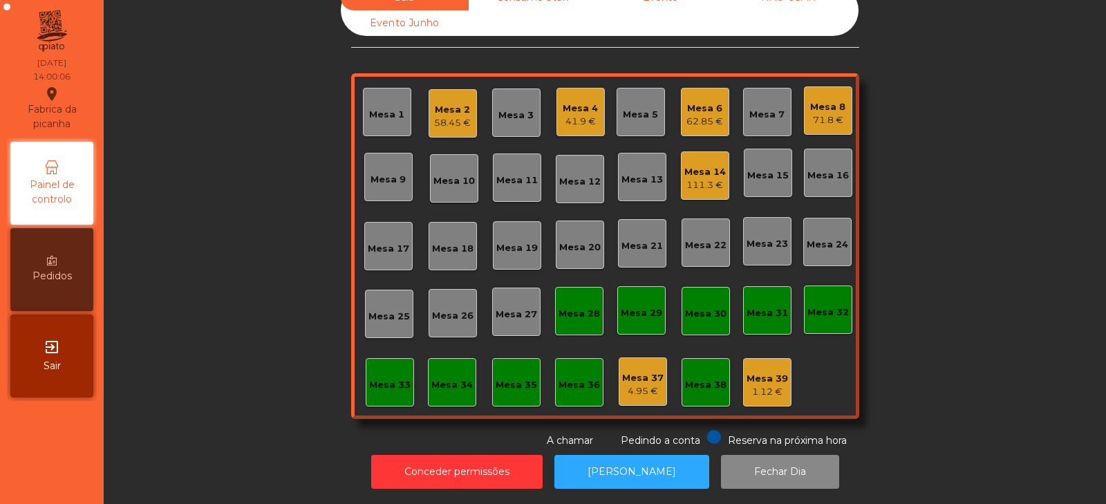
scroll to position [0, 0]
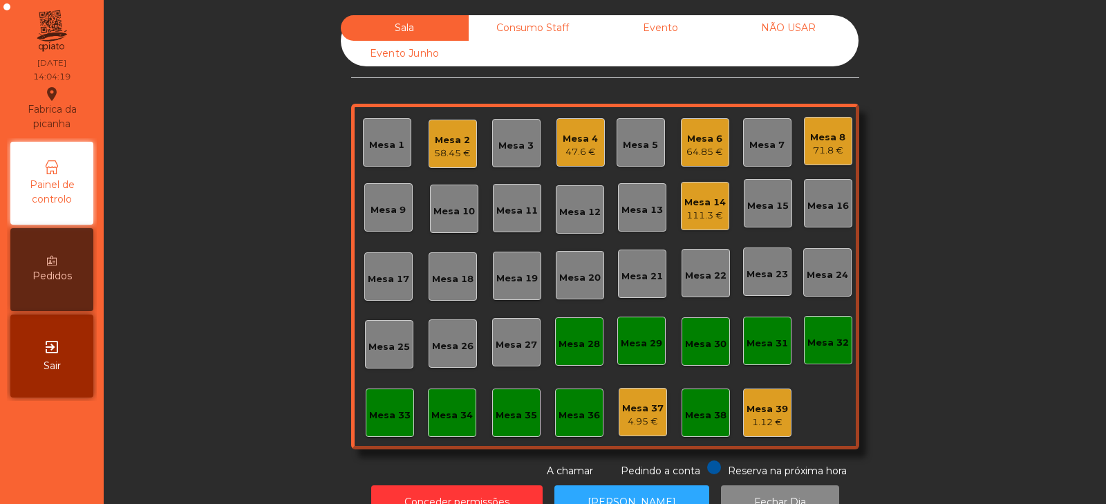
click at [706, 142] on div "Mesa 6" at bounding box center [704, 139] width 37 height 14
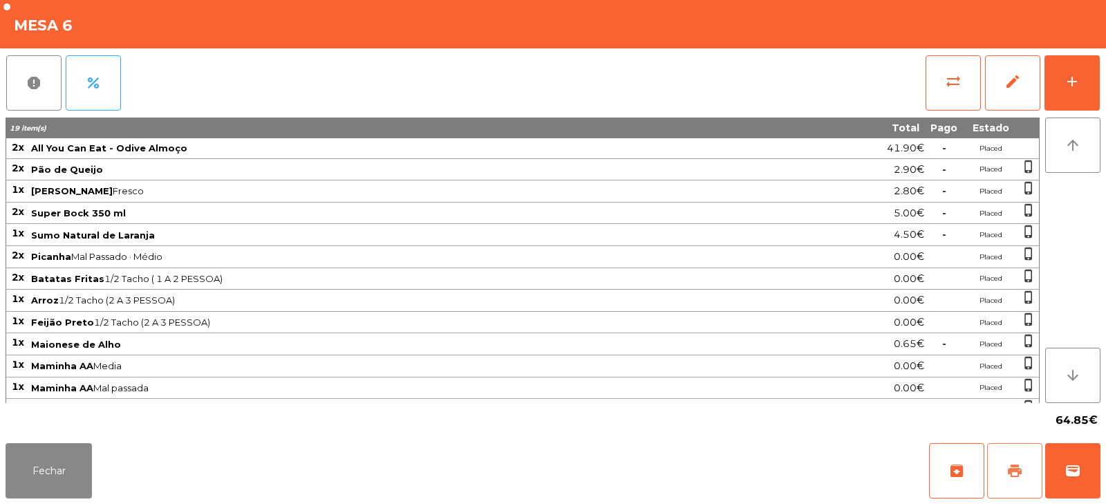
click at [1011, 484] on button "print" at bounding box center [1014, 470] width 55 height 55
click at [1035, 459] on button "print" at bounding box center [1014, 470] width 55 height 55
click at [958, 85] on span "sync_alt" at bounding box center [953, 81] width 17 height 17
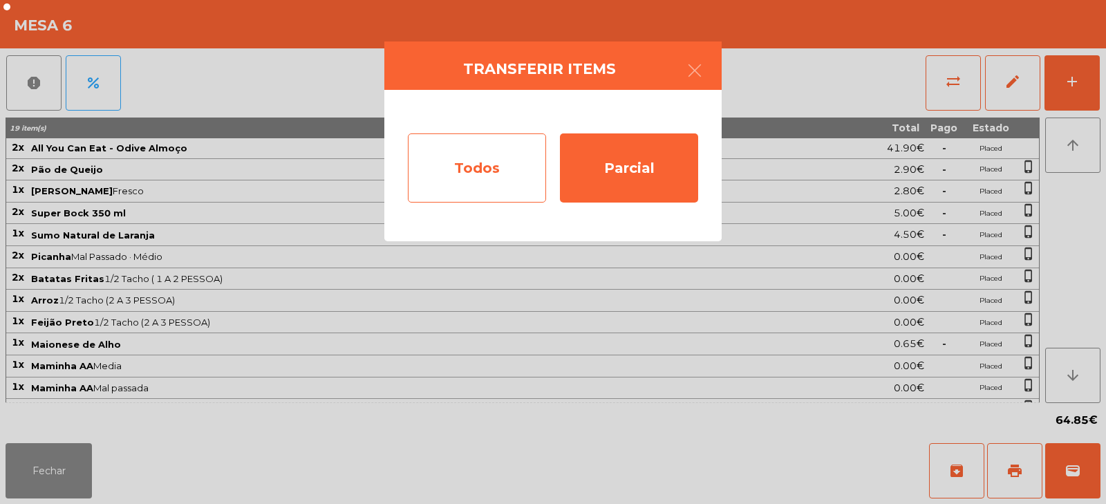
click at [503, 177] on div "Todos" at bounding box center [477, 167] width 138 height 69
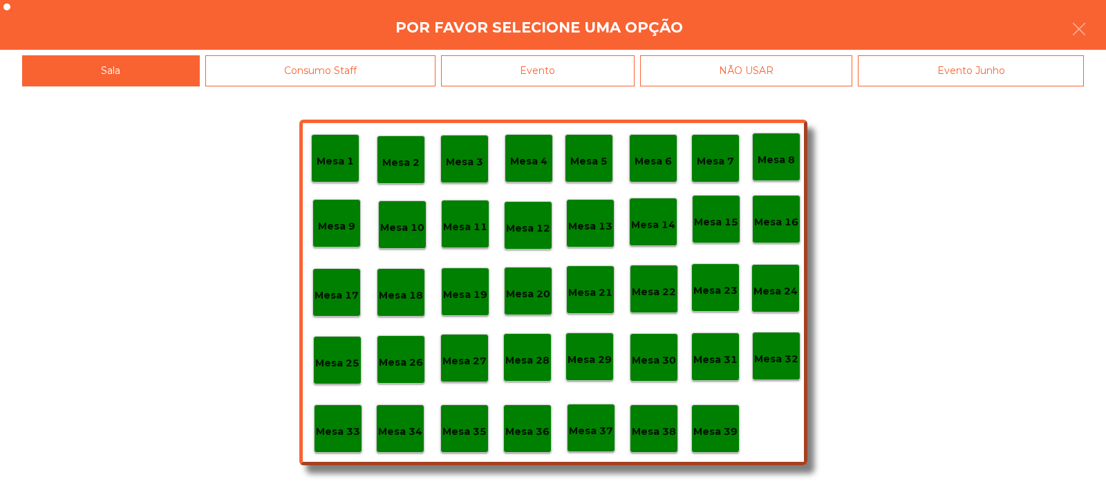
click at [503, 65] on div "Evento" at bounding box center [538, 70] width 194 height 31
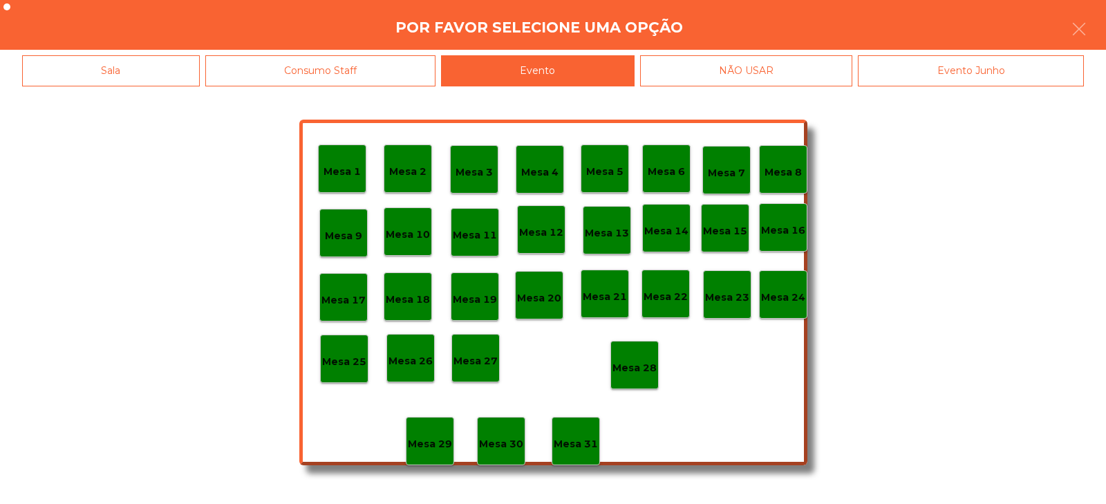
click at [648, 359] on div "Mesa 28" at bounding box center [634, 365] width 44 height 21
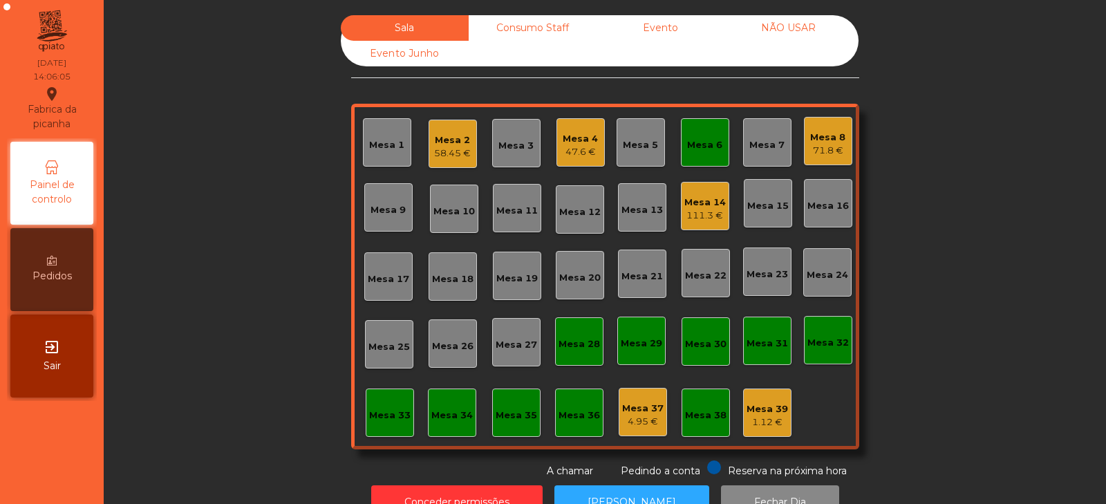
click at [704, 140] on div "Mesa 6" at bounding box center [704, 145] width 35 height 14
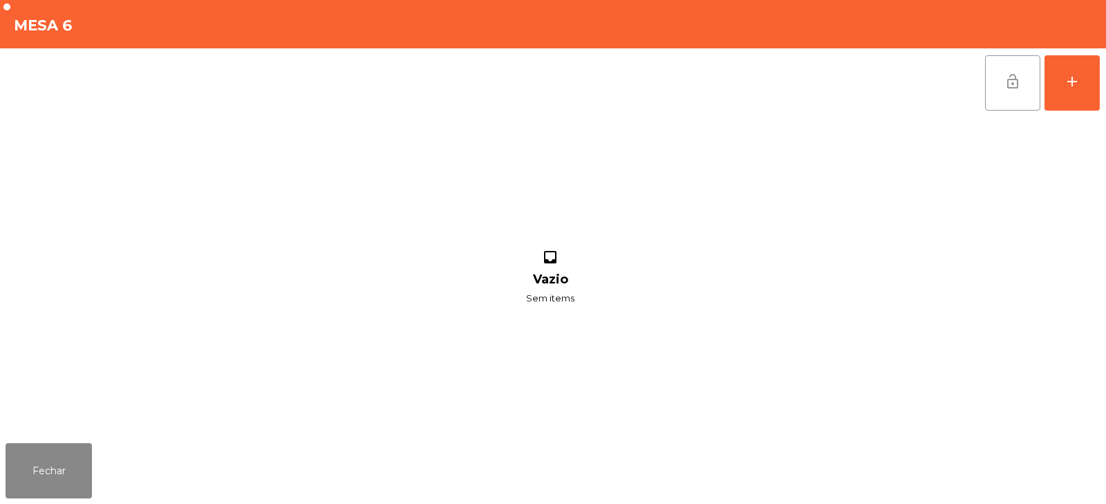
click at [1011, 91] on button "lock_open" at bounding box center [1012, 82] width 55 height 55
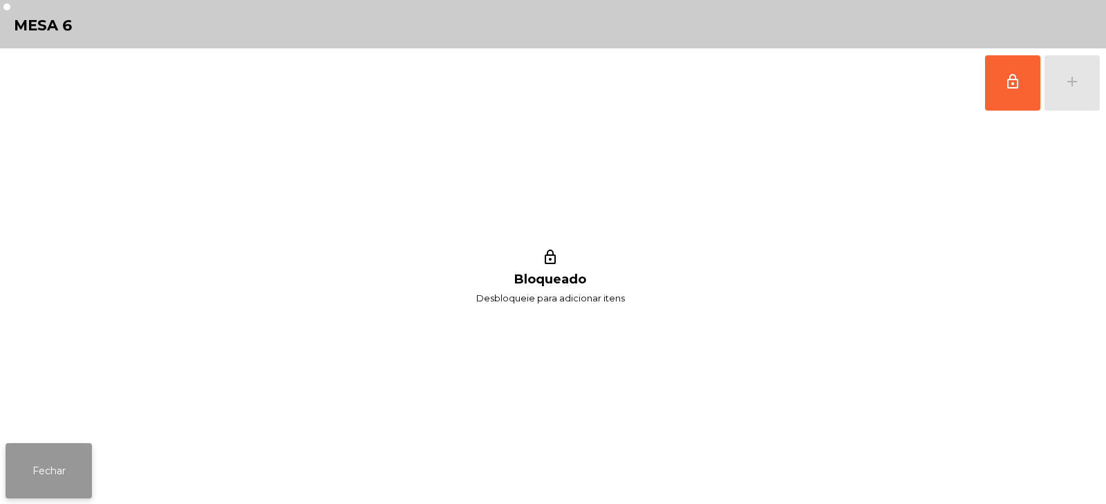
click at [41, 471] on button "Fechar" at bounding box center [49, 470] width 86 height 55
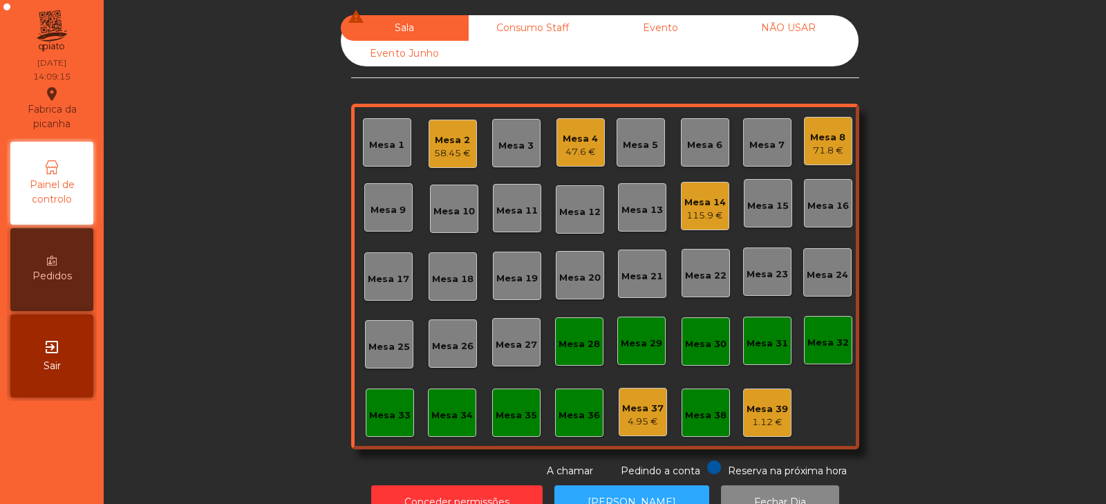
click at [456, 153] on div "58.45 €" at bounding box center [452, 154] width 37 height 14
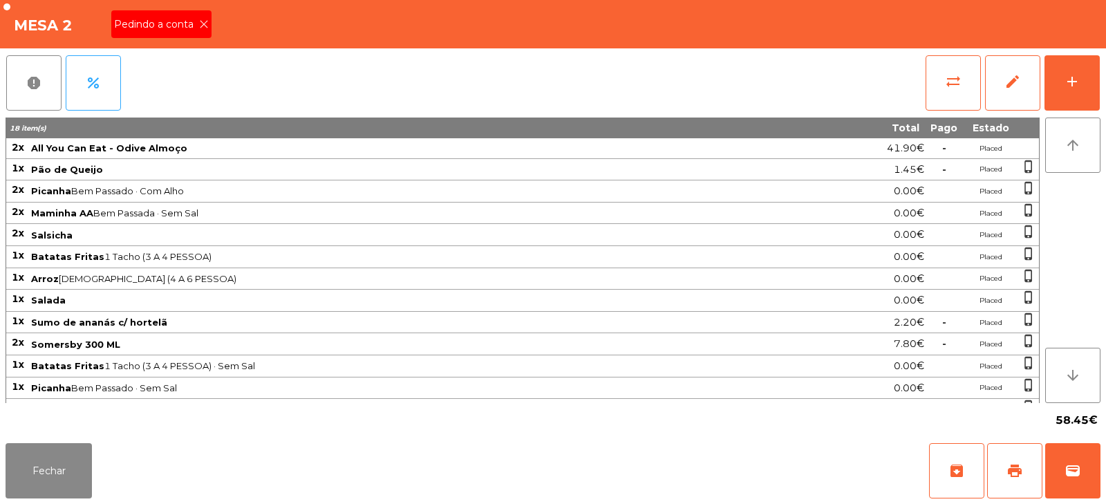
click at [203, 24] on icon at bounding box center [204, 24] width 10 height 10
click at [1015, 466] on span "print" at bounding box center [1014, 470] width 17 height 17
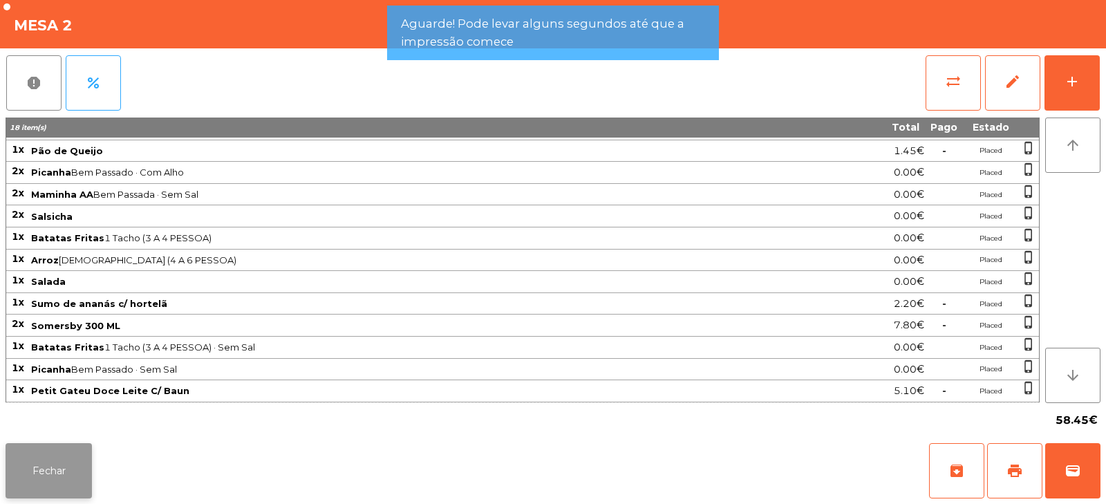
click at [79, 493] on button "Fechar" at bounding box center [49, 470] width 86 height 55
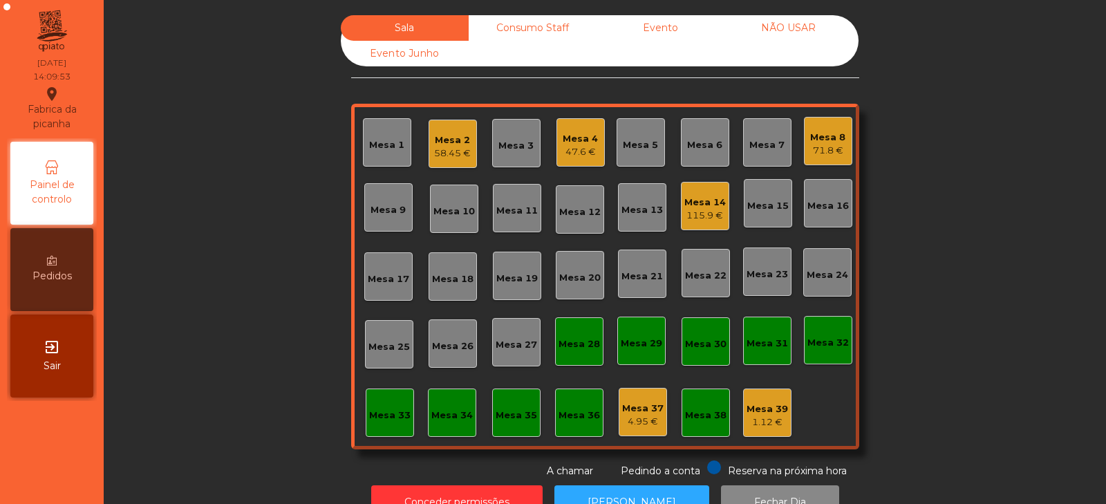
click at [451, 151] on div "58.45 €" at bounding box center [452, 154] width 37 height 14
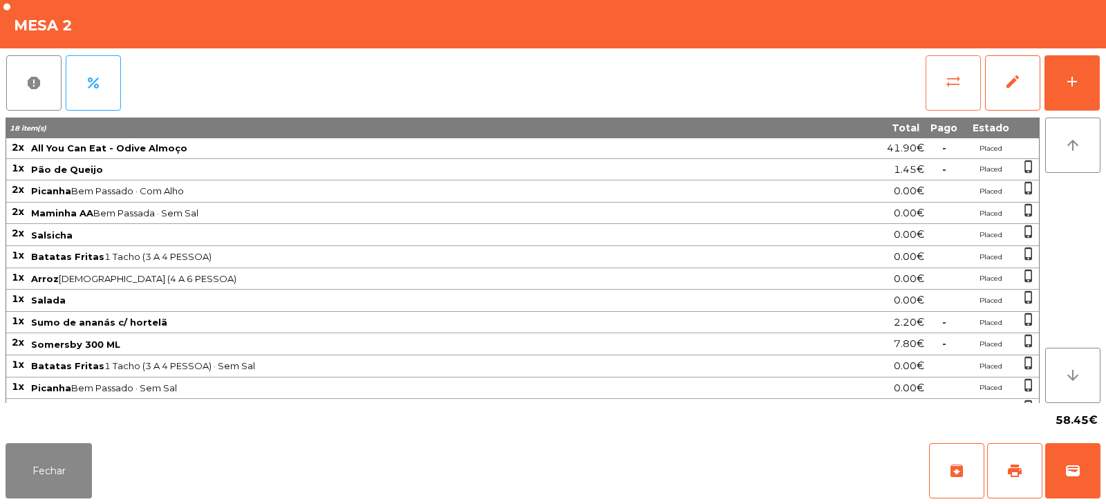
click at [951, 100] on button "sync_alt" at bounding box center [953, 82] width 55 height 55
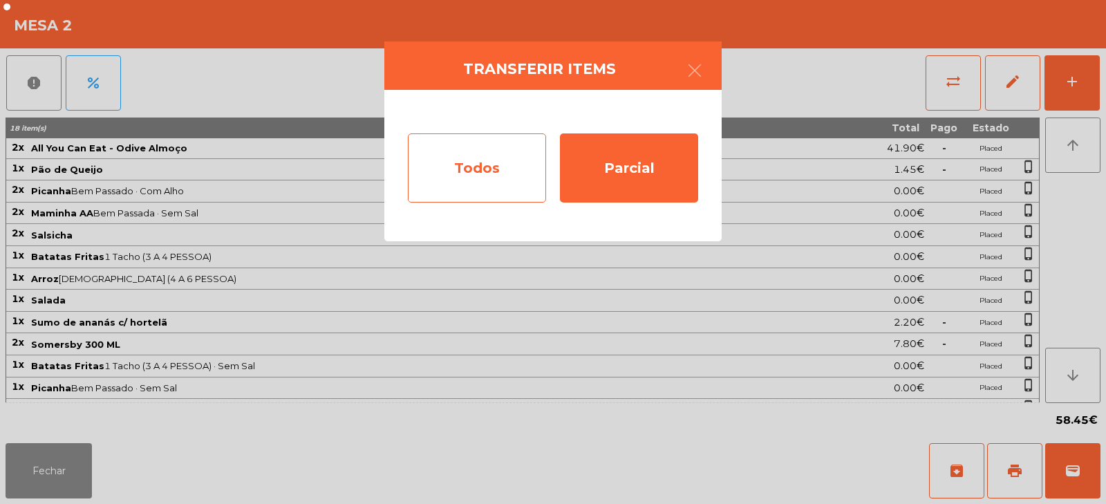
click at [514, 165] on div "Todos" at bounding box center [477, 167] width 138 height 69
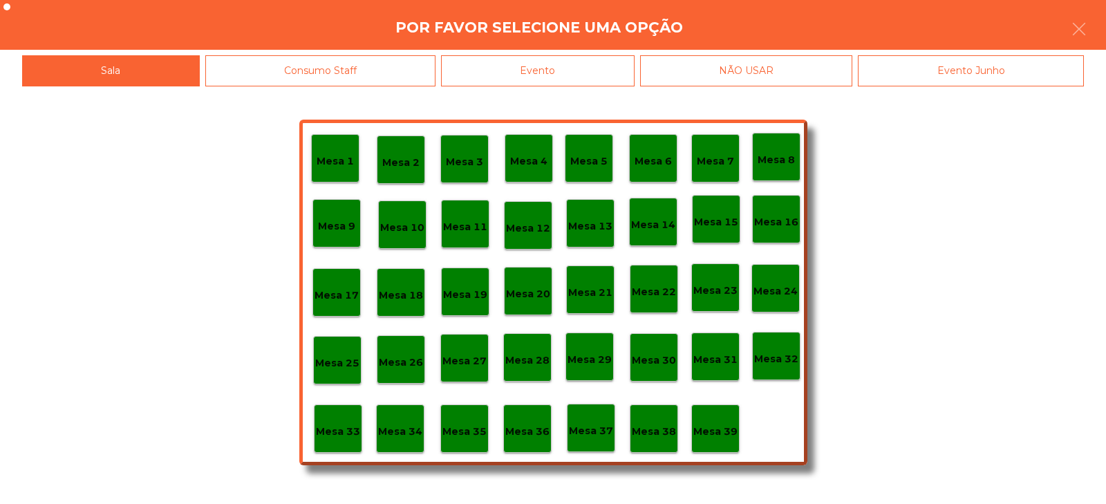
click at [568, 67] on div "Evento" at bounding box center [538, 70] width 194 height 31
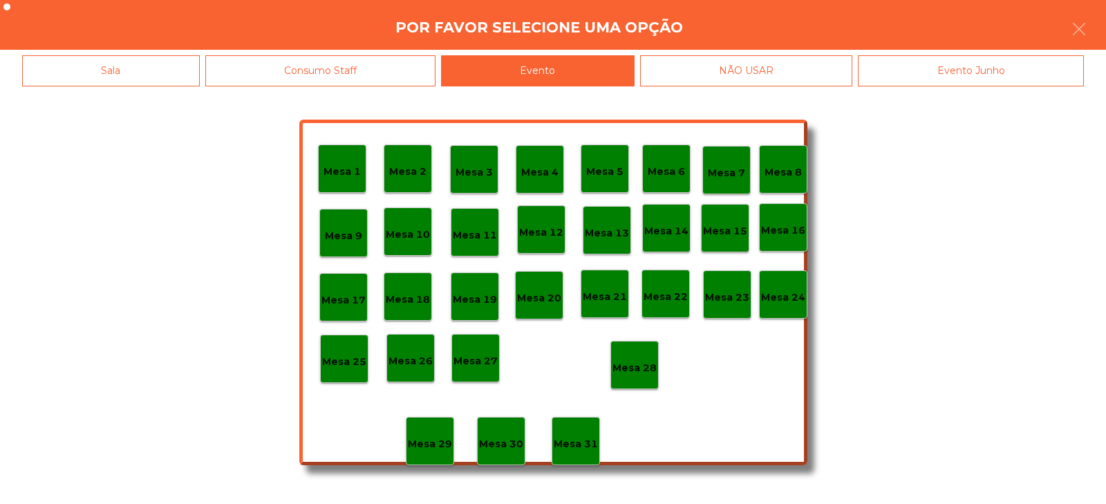
click at [639, 351] on div "Mesa 28" at bounding box center [634, 365] width 48 height 48
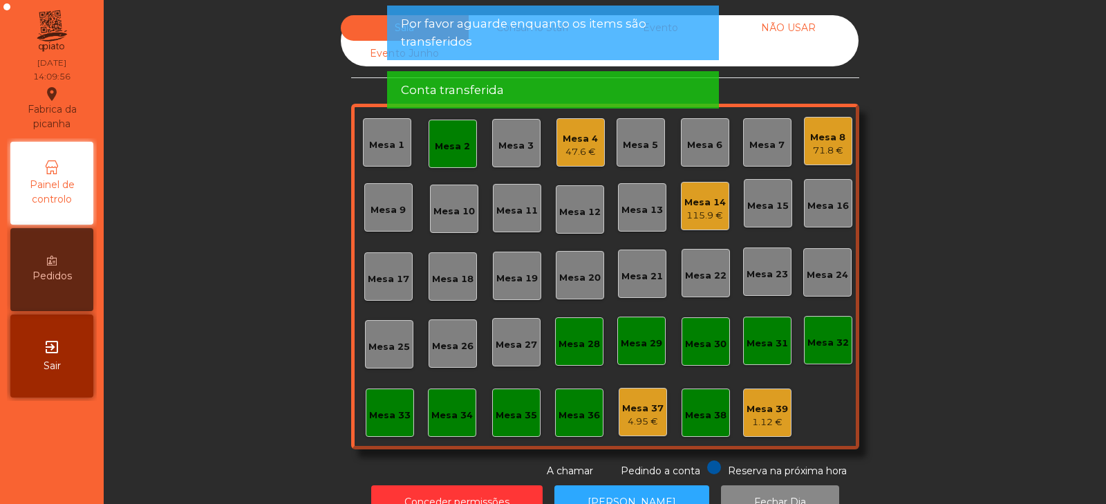
click at [458, 158] on div "Mesa 2" at bounding box center [453, 144] width 48 height 48
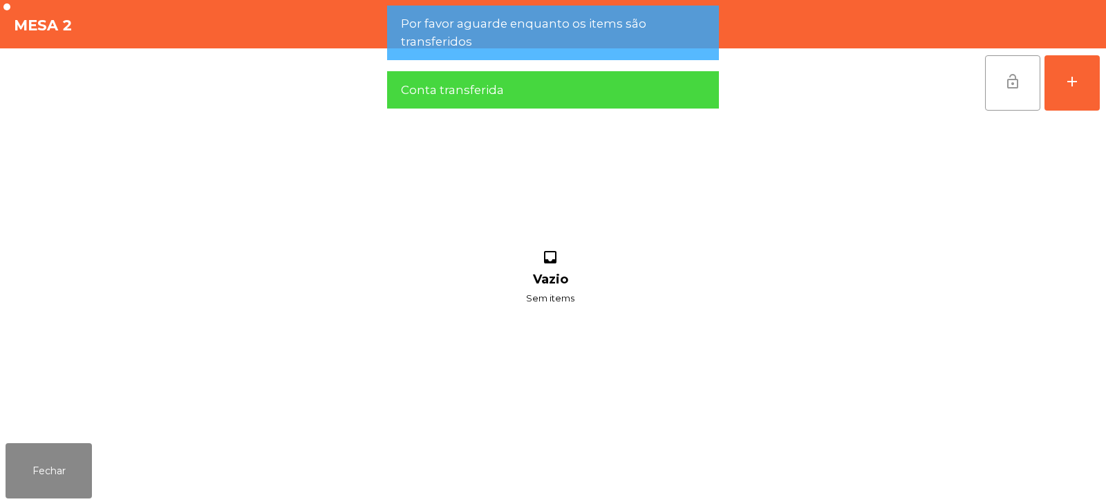
click at [1020, 95] on button "lock_open" at bounding box center [1012, 82] width 55 height 55
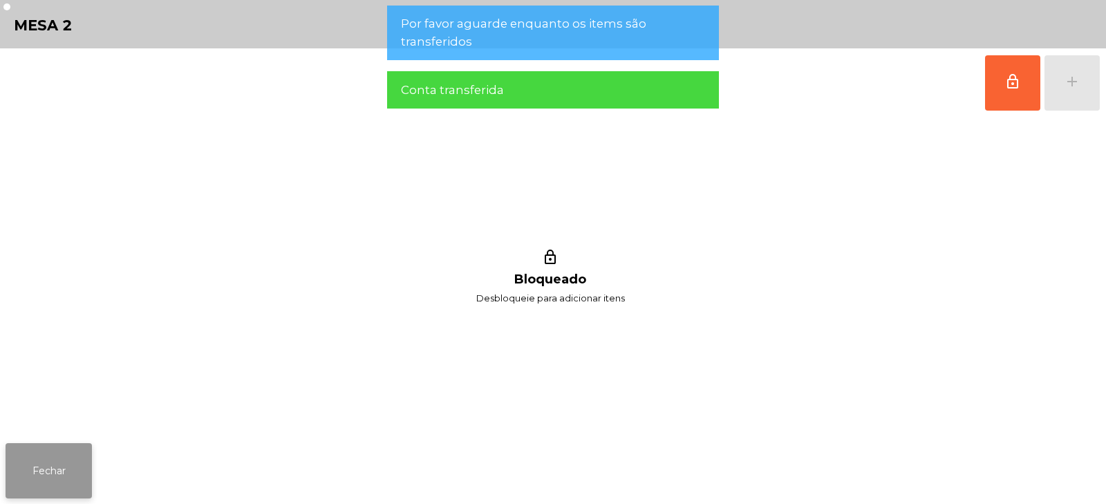
click at [90, 469] on button "Fechar" at bounding box center [49, 470] width 86 height 55
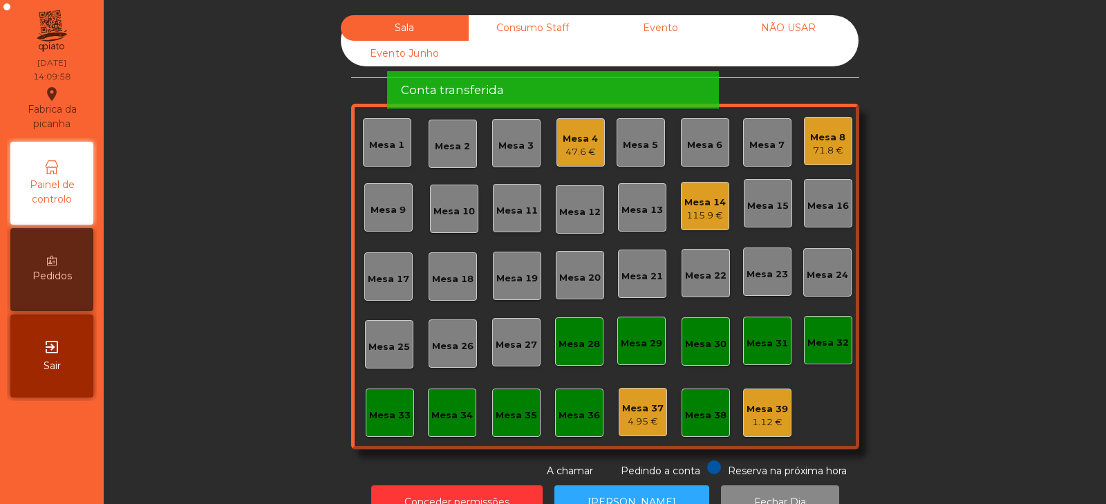
scroll to position [41, 0]
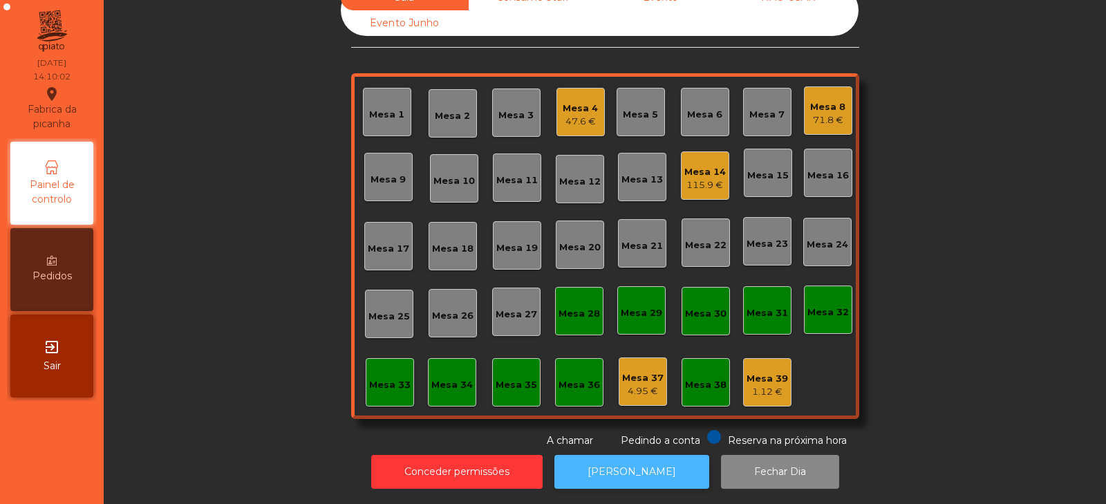
click at [646, 460] on button "[PERSON_NAME]" at bounding box center [631, 472] width 155 height 34
click at [452, 112] on div "Mesa 2" at bounding box center [452, 116] width 35 height 14
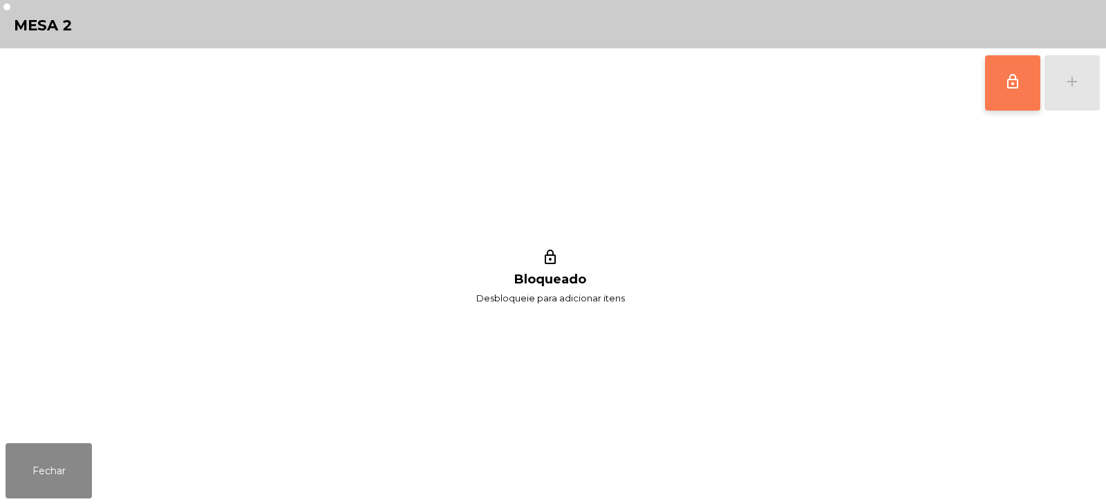
click at [1015, 94] on button "lock_outline" at bounding box center [1012, 82] width 55 height 55
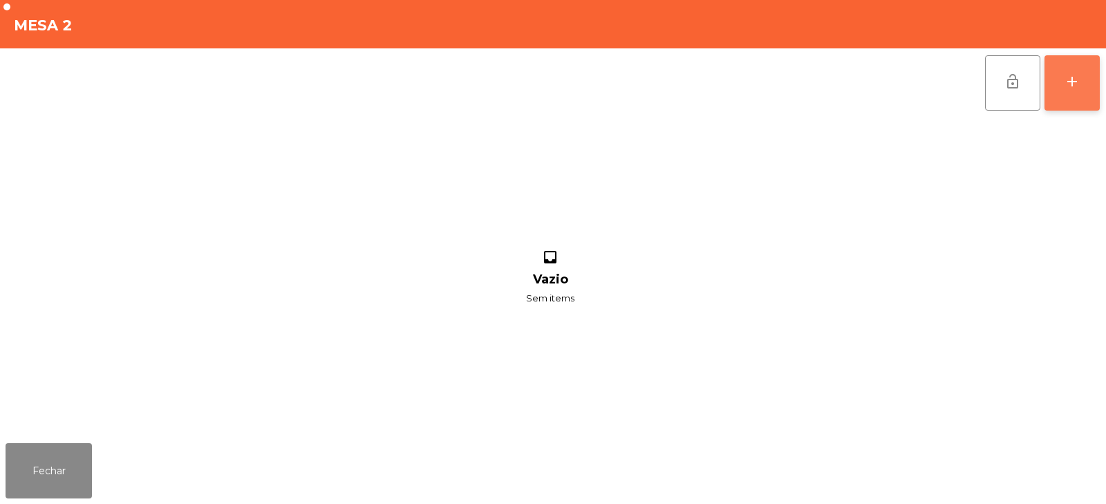
click at [1073, 85] on div "add" at bounding box center [1072, 81] width 17 height 17
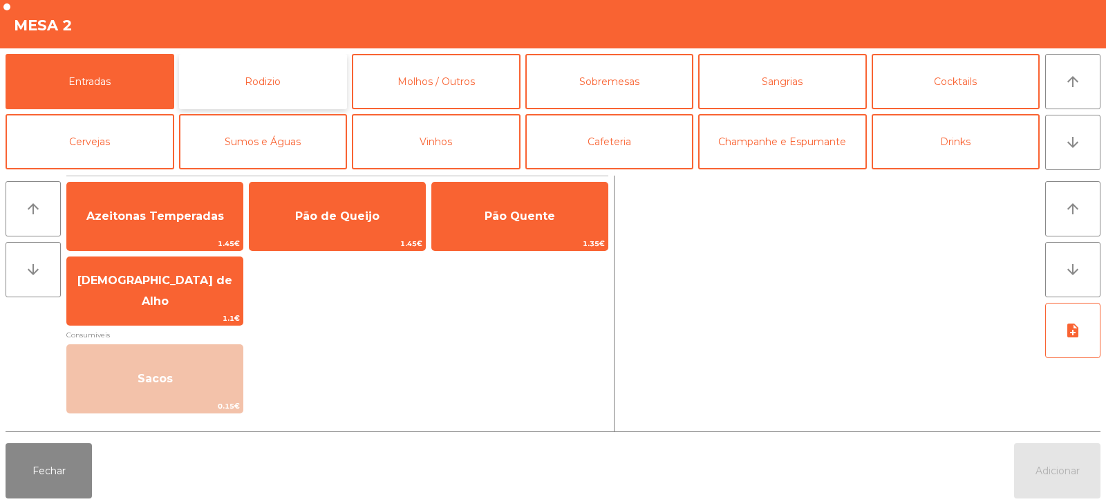
click at [288, 80] on button "Rodizio" at bounding box center [263, 81] width 169 height 55
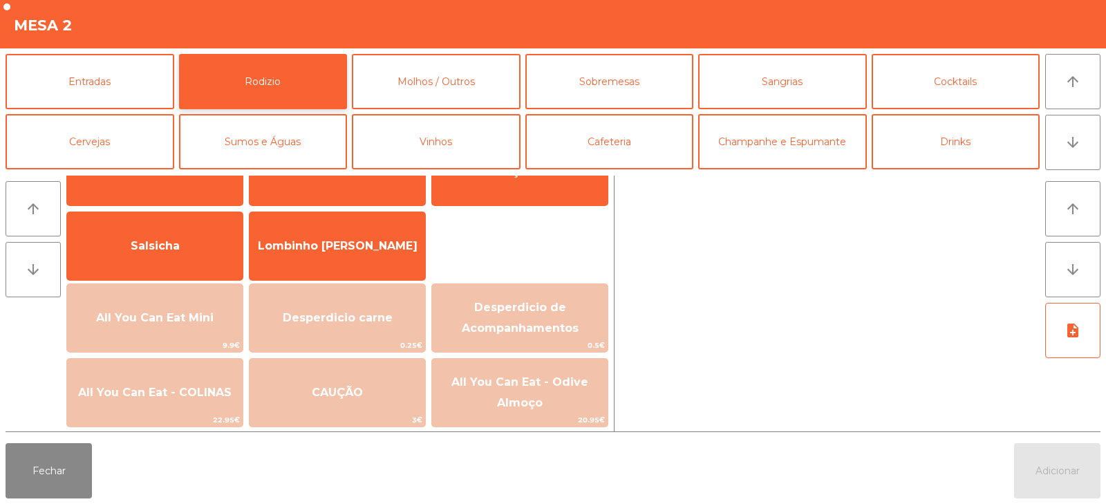
scroll to position [78, 0]
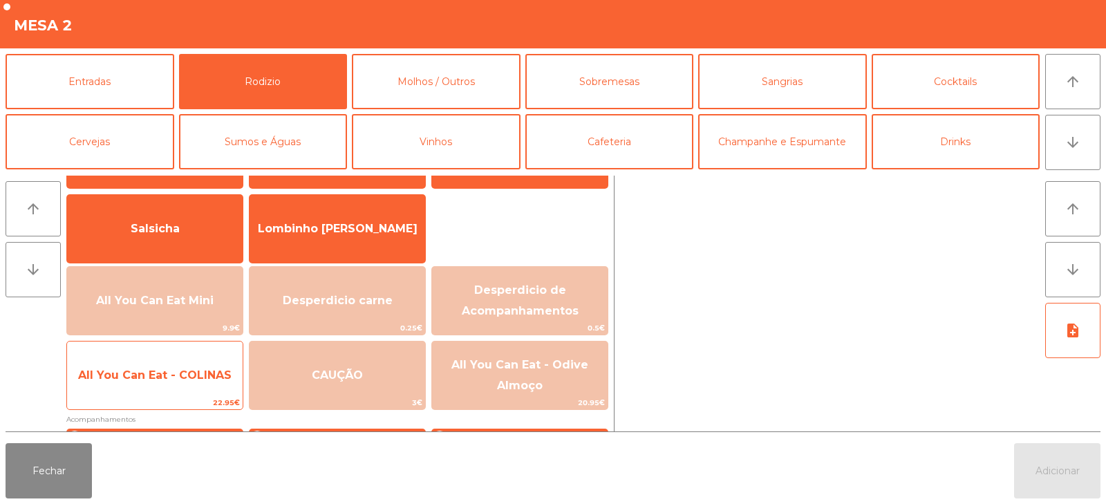
click at [192, 374] on span "All You Can Eat - COLINAS" at bounding box center [154, 374] width 153 height 13
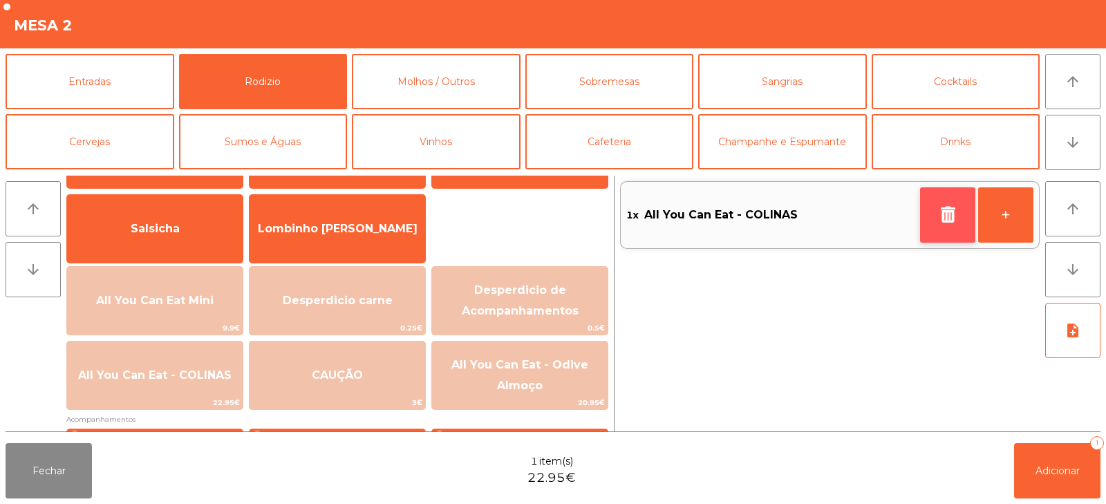
click at [932, 223] on button "button" at bounding box center [947, 214] width 55 height 55
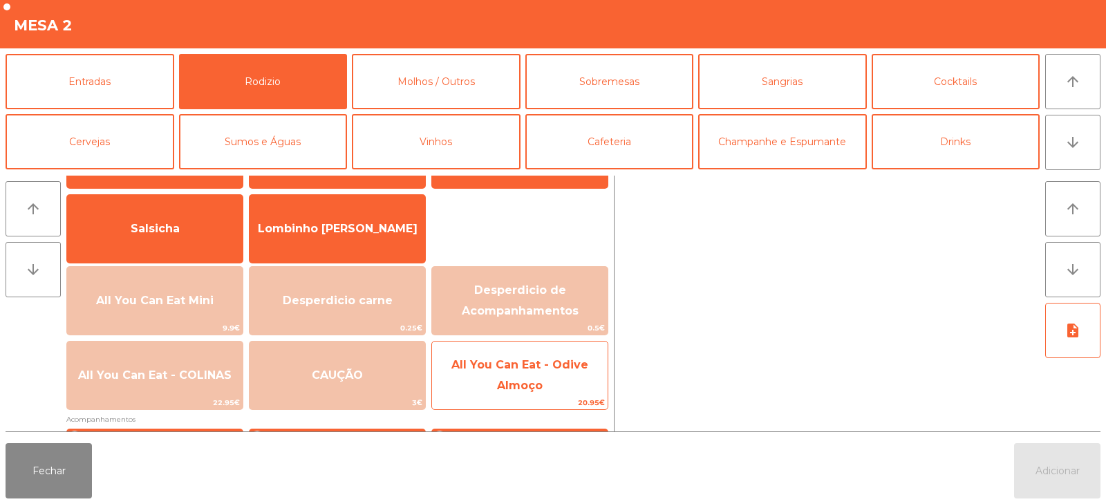
click at [514, 381] on span "All You Can Eat - Odive Almoço" at bounding box center [519, 375] width 137 height 34
click at [518, 393] on span "All You Can Eat - Odive Almoço" at bounding box center [520, 375] width 176 height 59
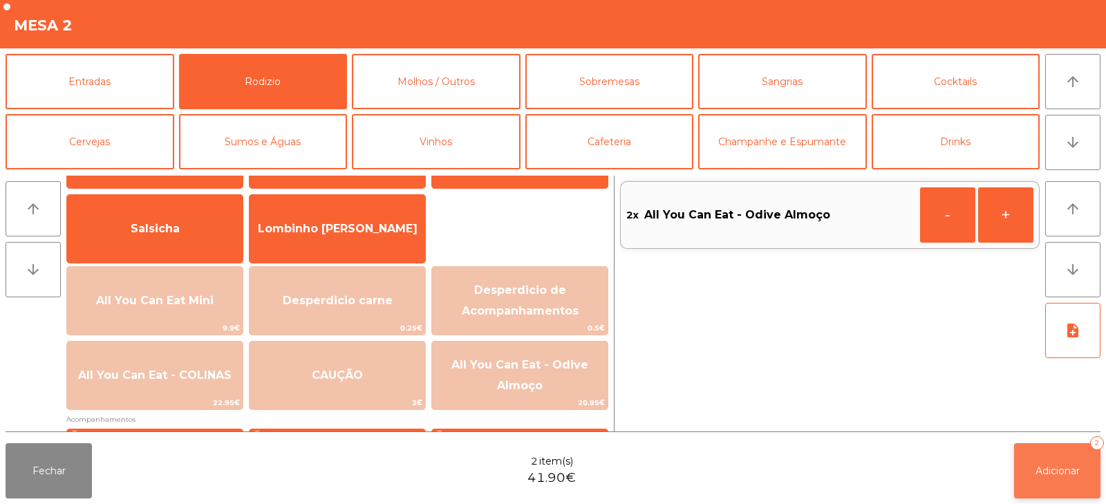
click at [1051, 468] on span "Adicionar" at bounding box center [1057, 471] width 44 height 12
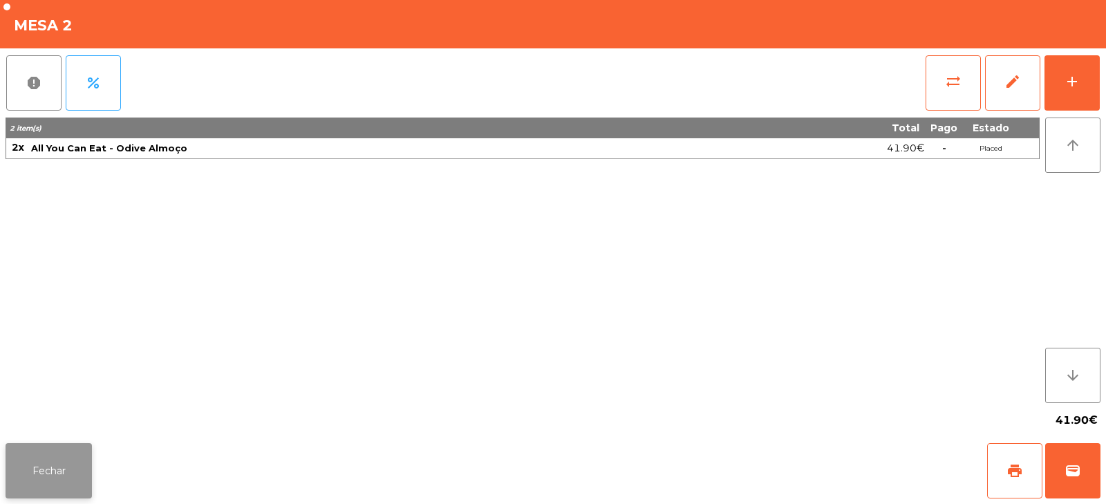
click at [56, 465] on button "Fechar" at bounding box center [49, 470] width 86 height 55
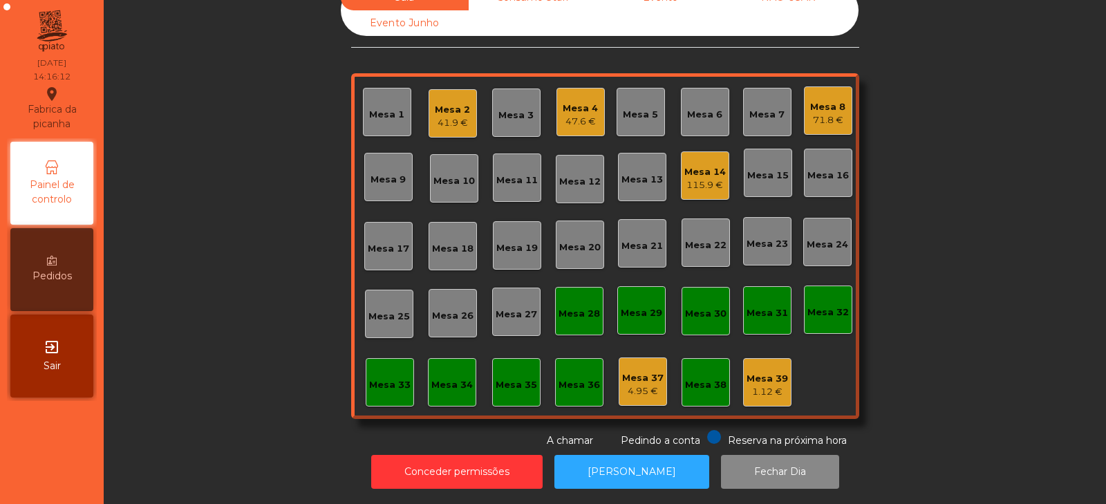
scroll to position [0, 0]
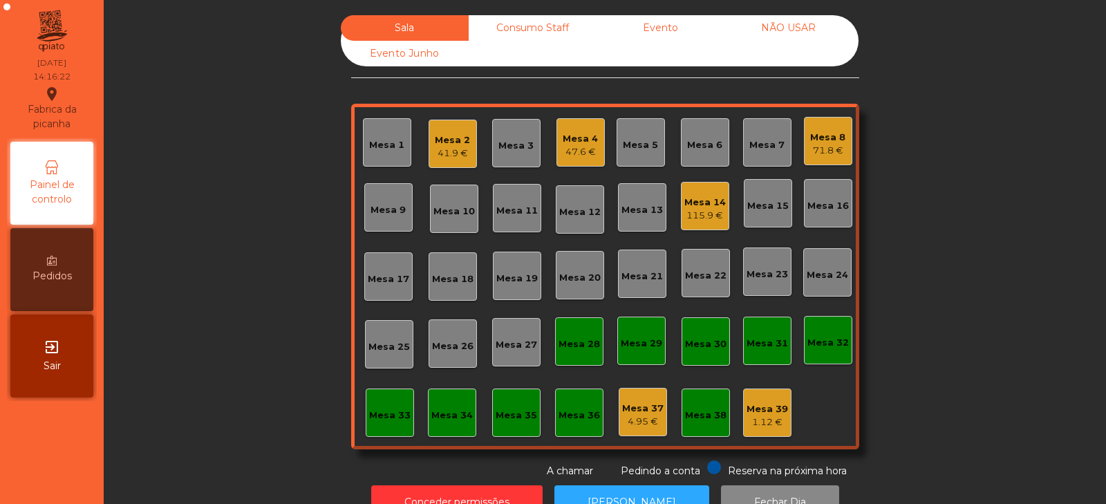
click at [716, 214] on div "115.9 €" at bounding box center [704, 216] width 41 height 14
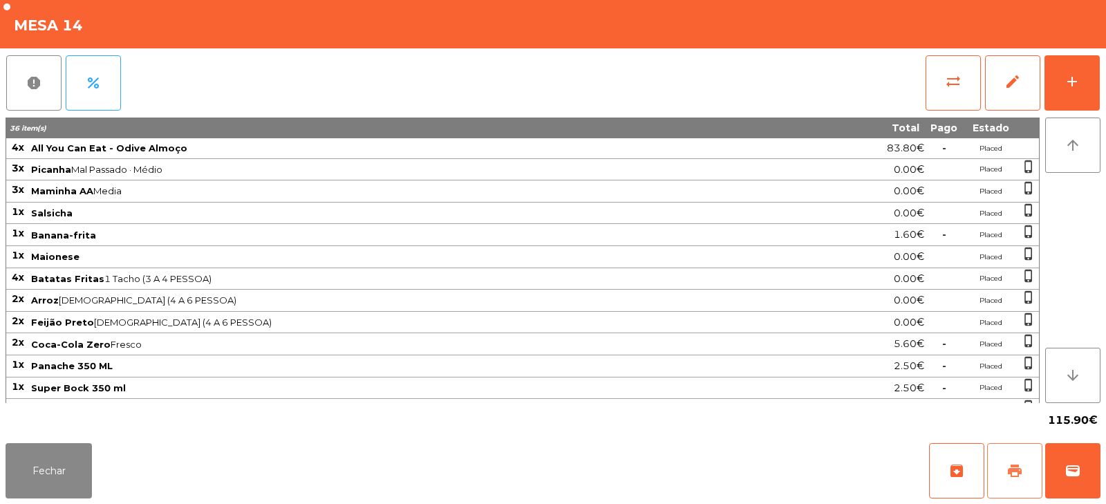
click at [1018, 469] on span "print" at bounding box center [1014, 470] width 17 height 17
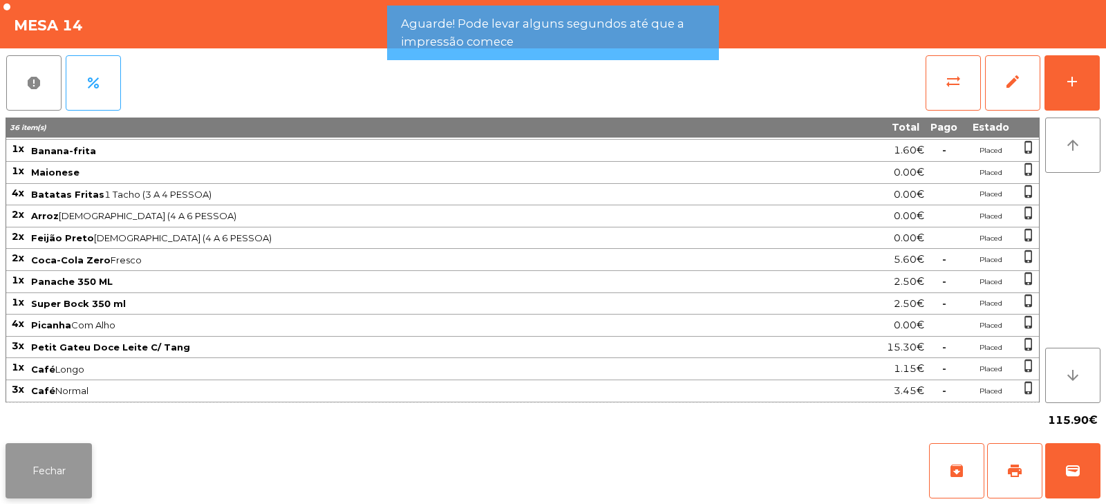
click at [35, 467] on button "Fechar" at bounding box center [49, 470] width 86 height 55
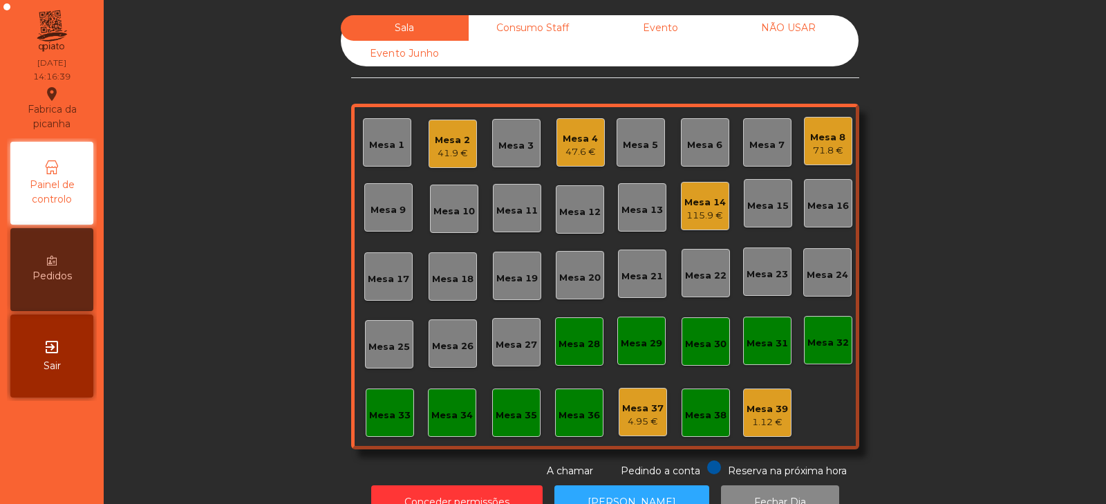
click at [829, 138] on div "Mesa 8" at bounding box center [827, 138] width 35 height 14
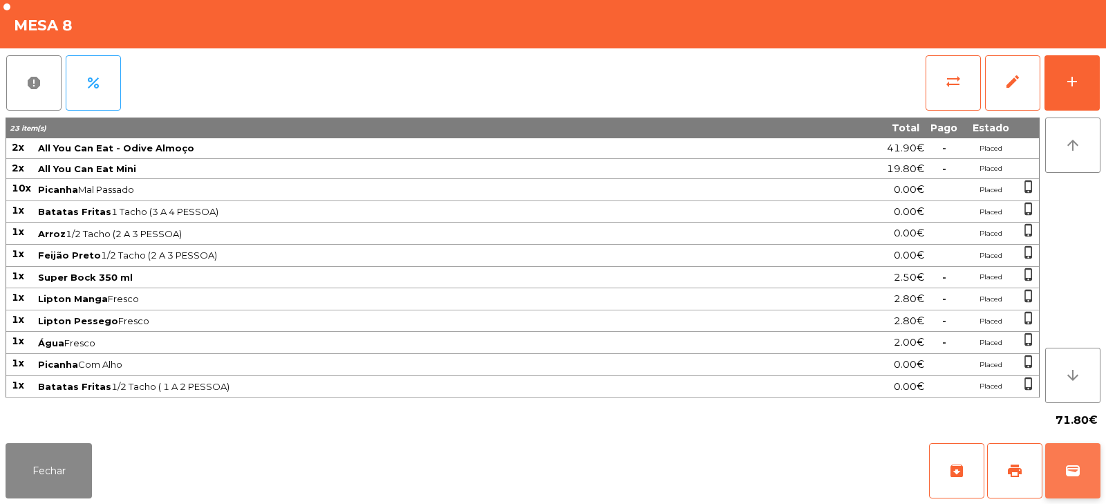
click at [1059, 471] on button "wallet" at bounding box center [1072, 470] width 55 height 55
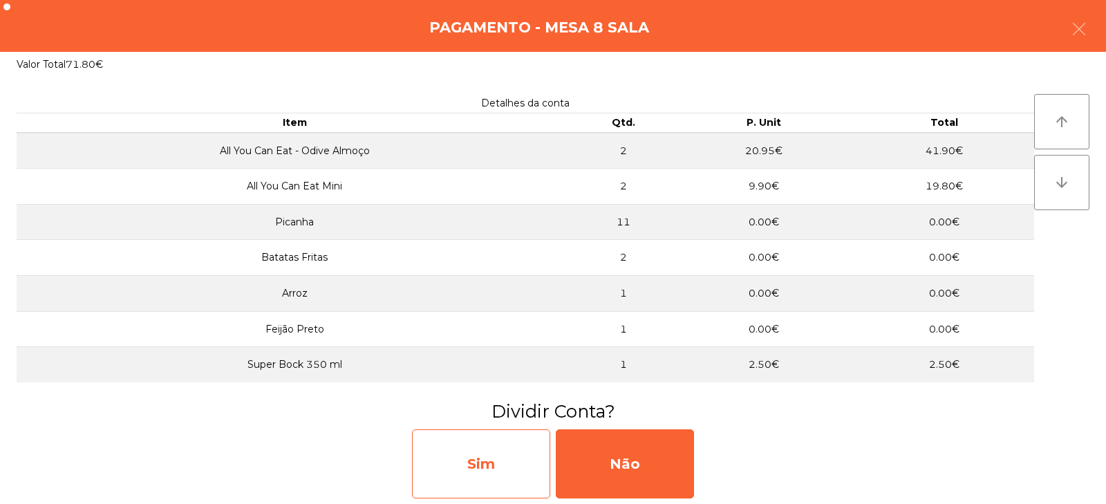
click at [507, 455] on div "Sim" at bounding box center [481, 463] width 138 height 69
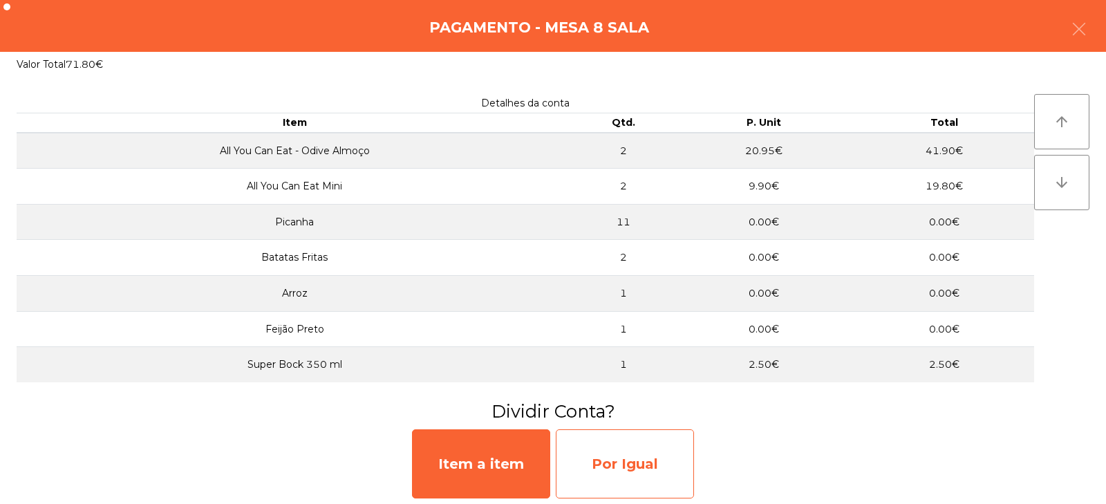
click at [637, 467] on div "Por Igual" at bounding box center [625, 463] width 138 height 69
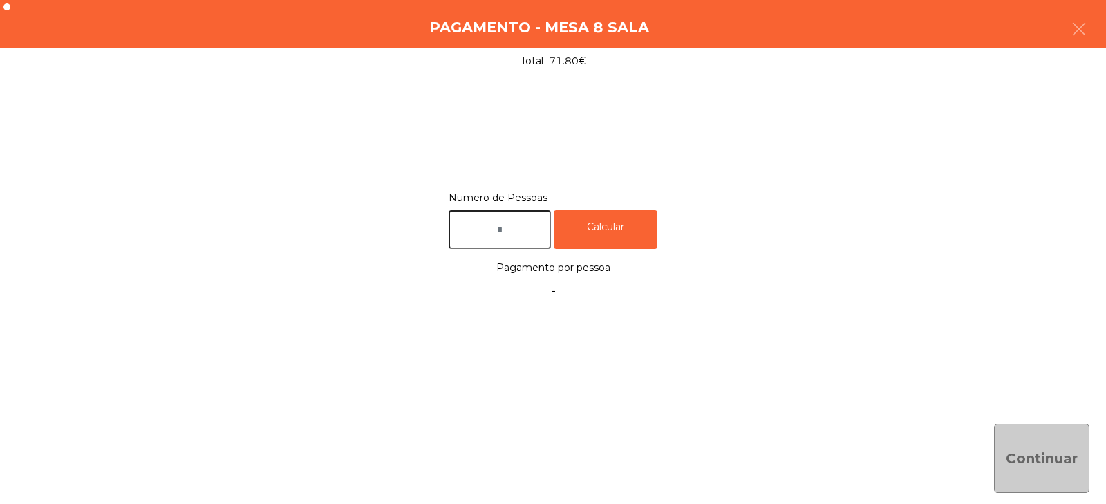
click at [529, 233] on input "text" at bounding box center [500, 229] width 102 height 39
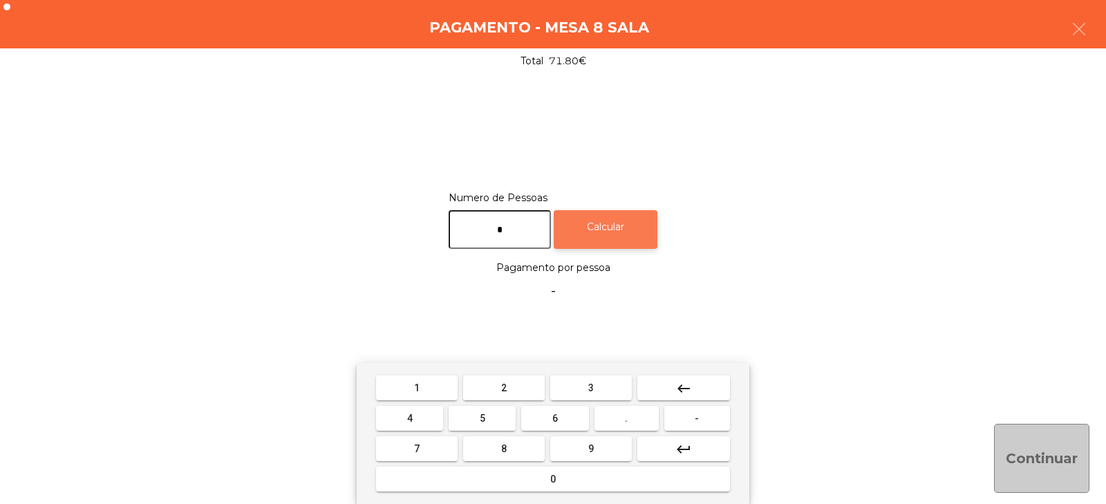
type input "*"
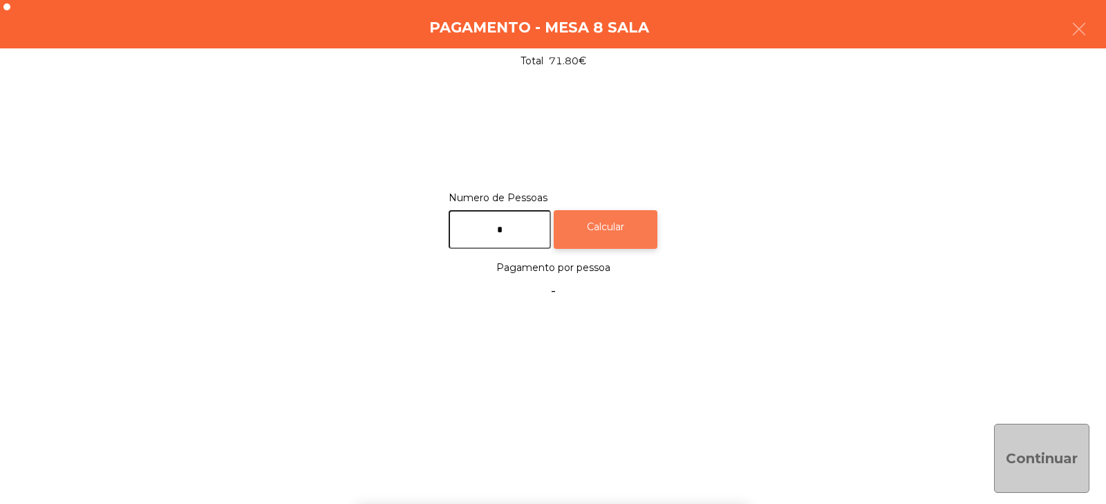
click at [619, 227] on div "Calcular" at bounding box center [606, 229] width 104 height 39
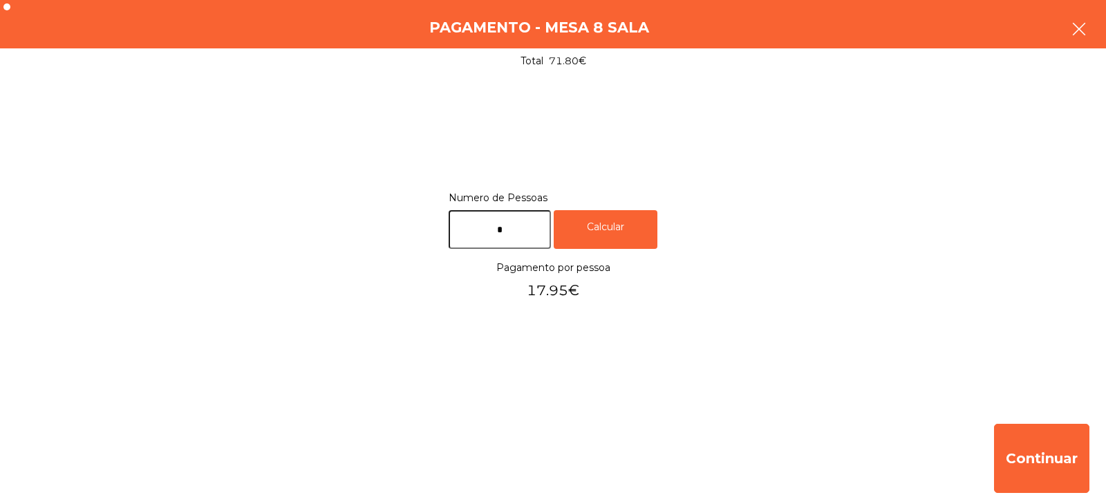
click at [1083, 29] on icon "button" at bounding box center [1079, 29] width 17 height 17
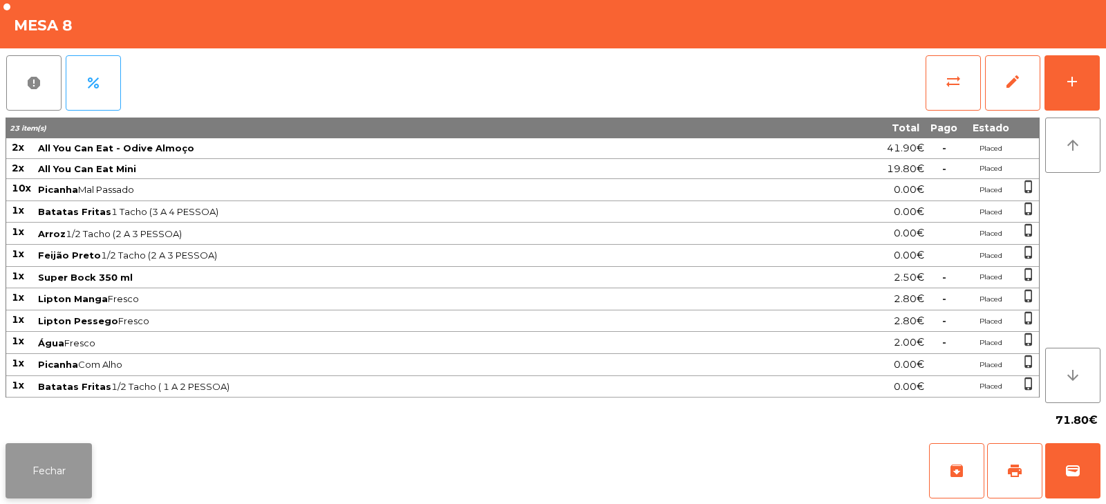
click at [64, 469] on button "Fechar" at bounding box center [49, 470] width 86 height 55
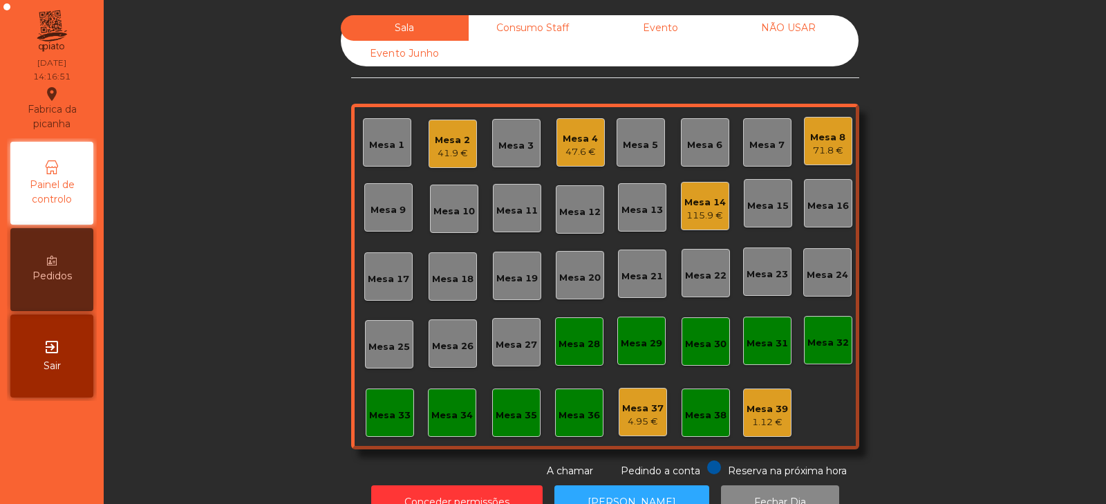
click at [709, 207] on div "Mesa 14" at bounding box center [704, 203] width 41 height 14
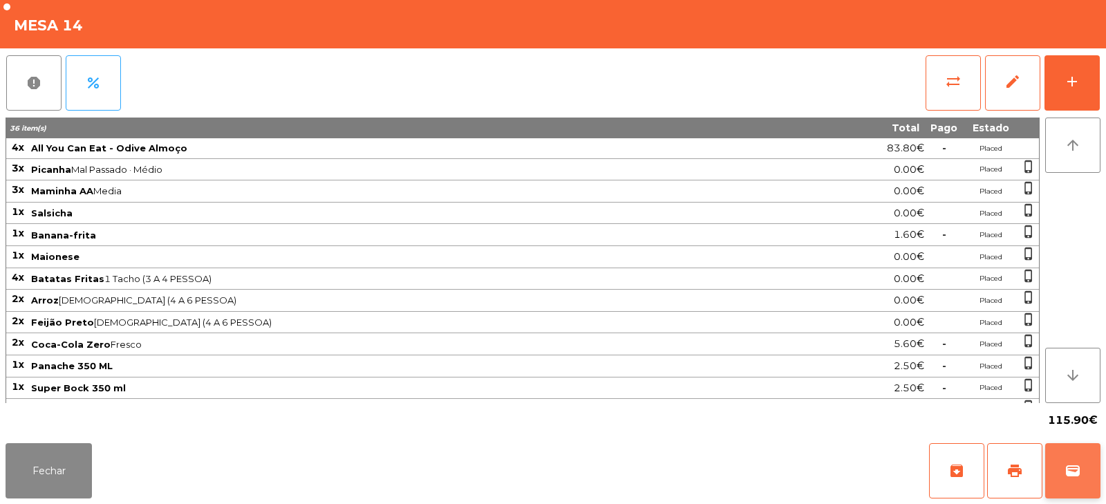
click at [1087, 468] on button "wallet" at bounding box center [1072, 470] width 55 height 55
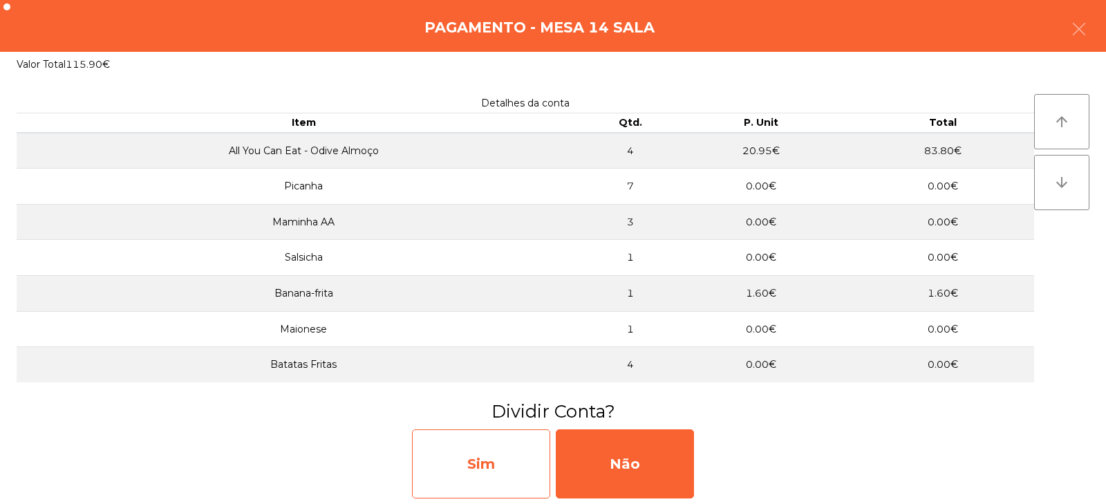
click at [478, 453] on div "Sim" at bounding box center [481, 463] width 138 height 69
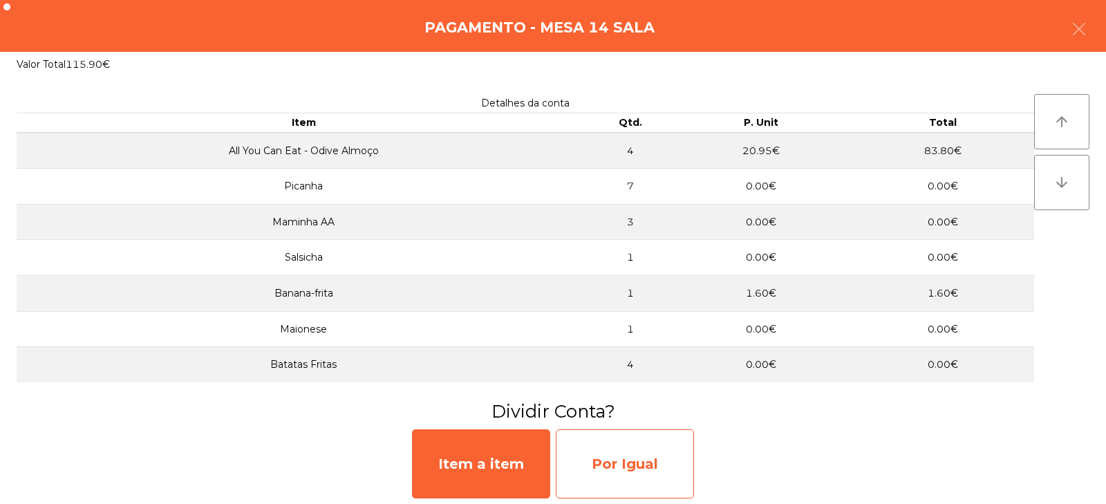
click at [617, 465] on div "Por Igual" at bounding box center [625, 463] width 138 height 69
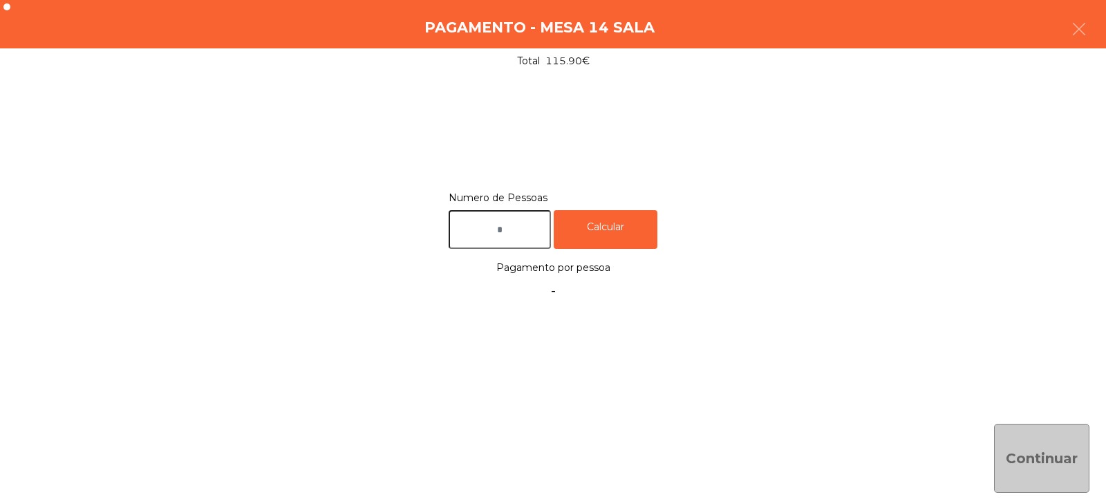
click at [527, 232] on input "text" at bounding box center [500, 229] width 102 height 39
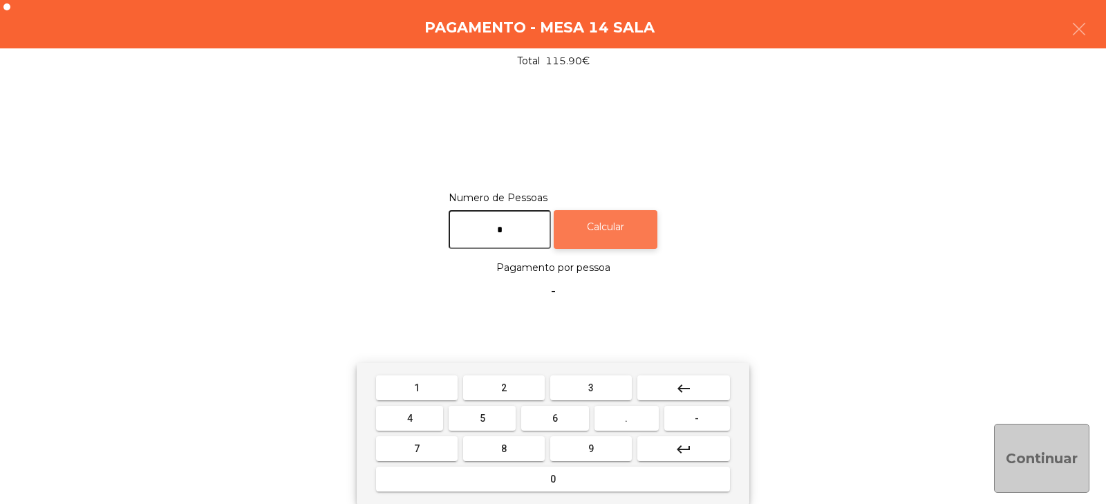
type input "*"
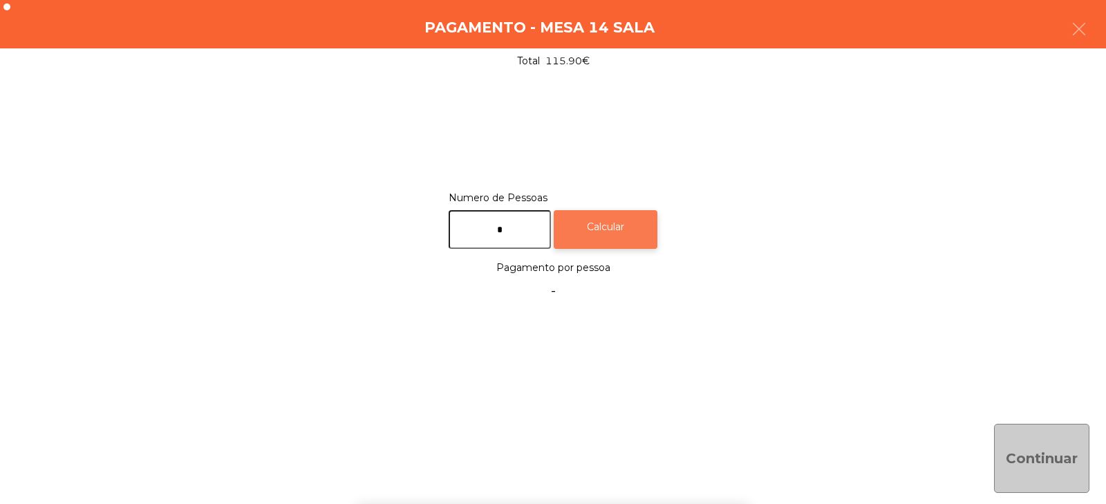
click at [629, 212] on div "Calcular" at bounding box center [606, 229] width 104 height 39
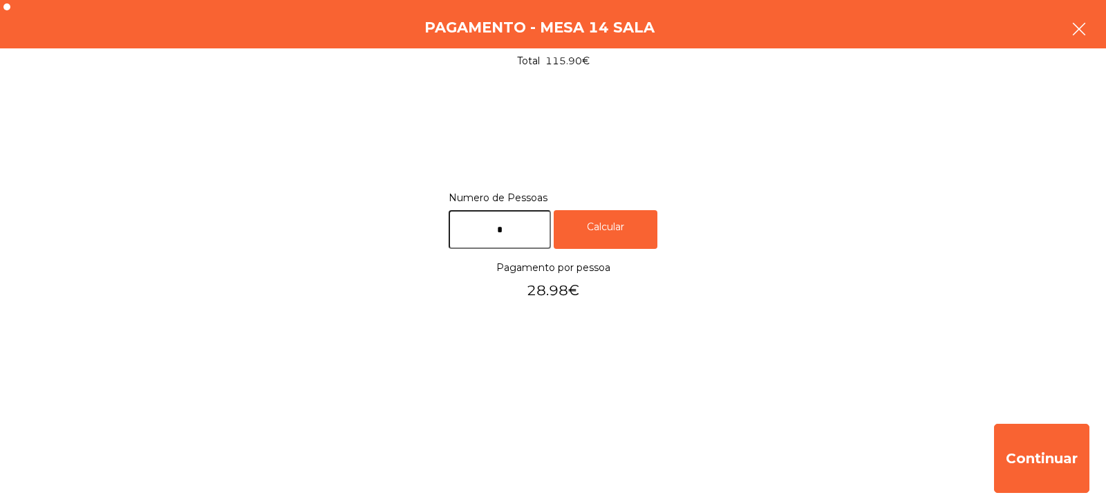
click at [1085, 44] on button "button" at bounding box center [1079, 30] width 39 height 41
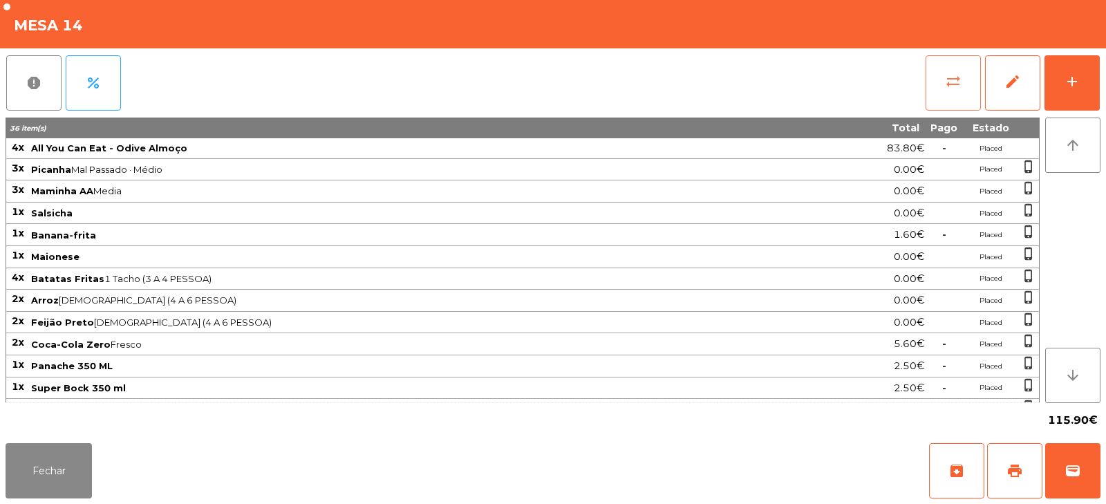
click at [947, 85] on span "sync_alt" at bounding box center [953, 81] width 17 height 17
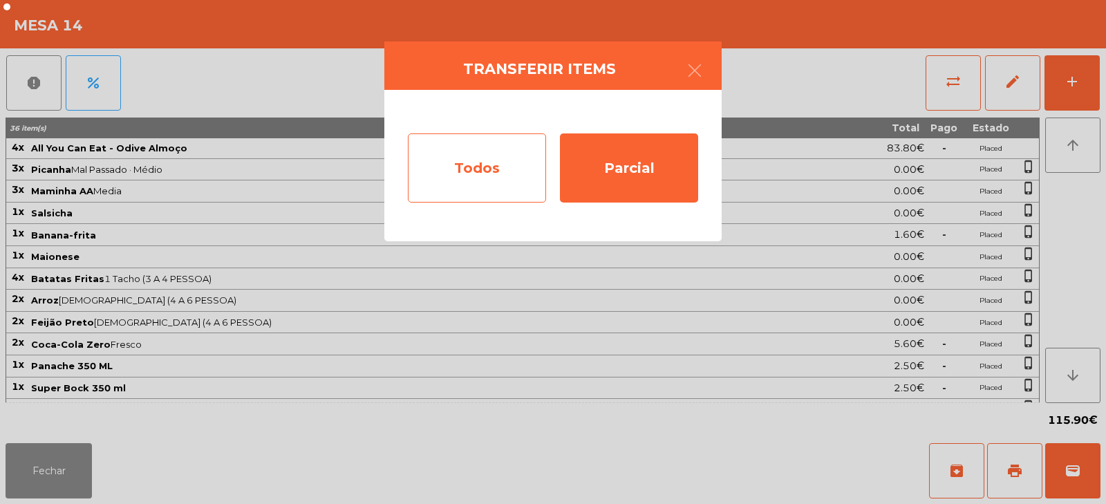
click at [503, 173] on div "Todos" at bounding box center [477, 167] width 138 height 69
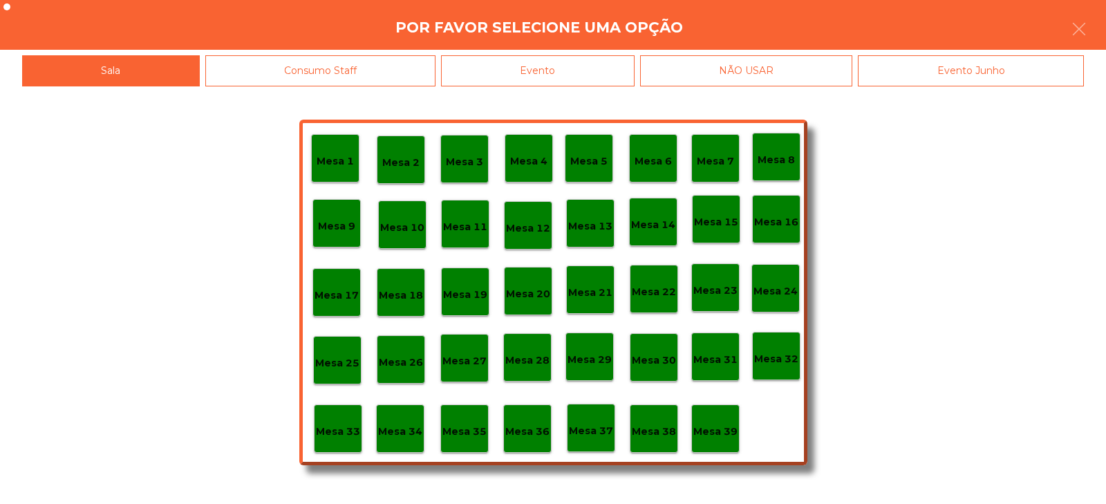
click at [556, 82] on div "Evento" at bounding box center [538, 70] width 194 height 31
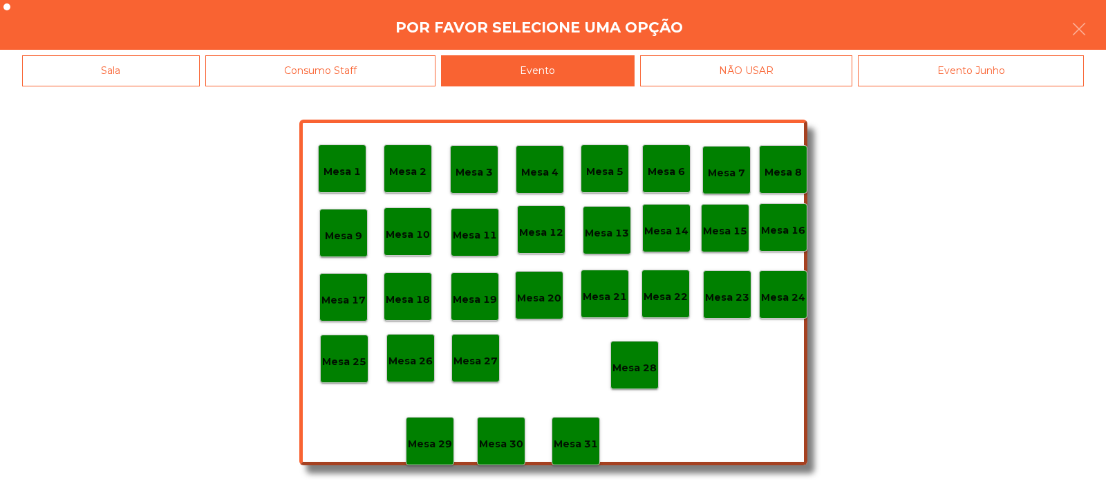
click at [636, 384] on div "Mesa 28" at bounding box center [634, 365] width 48 height 48
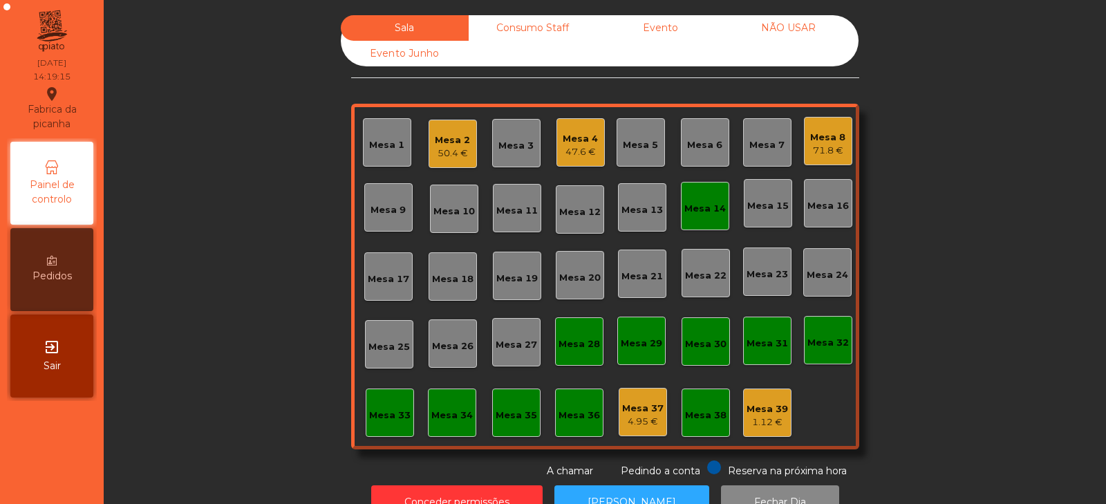
click at [699, 209] on div "Mesa 14" at bounding box center [704, 209] width 41 height 14
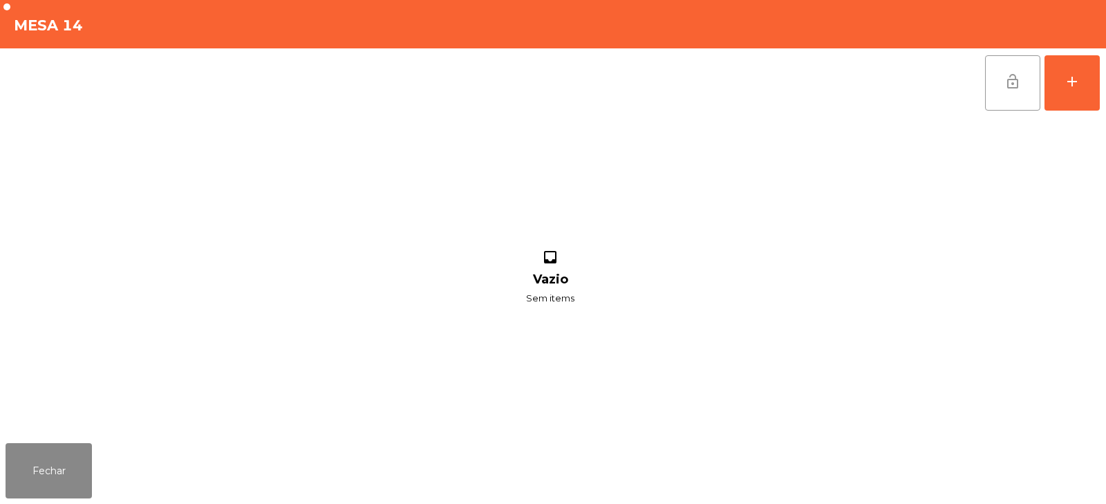
click at [1005, 88] on span "lock_open" at bounding box center [1012, 81] width 17 height 17
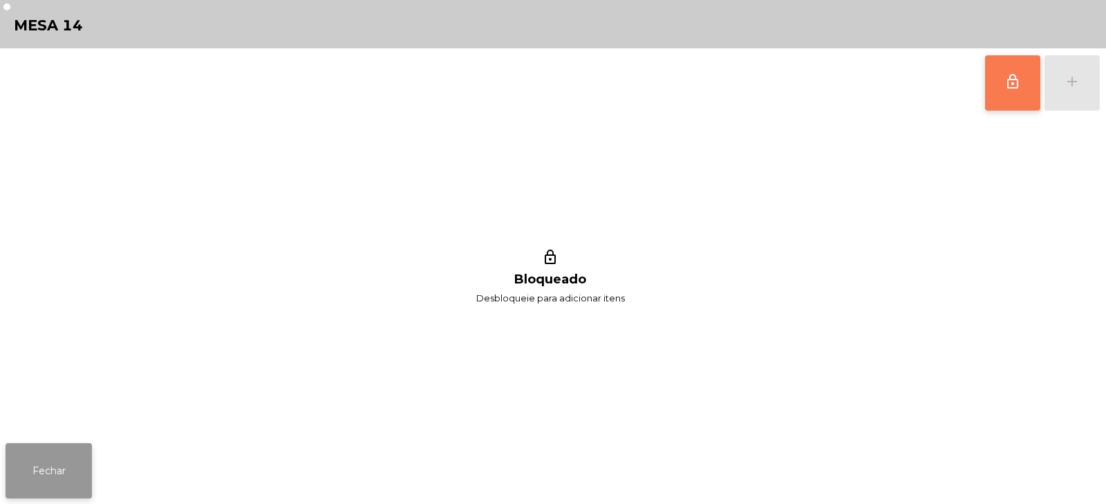
click at [87, 458] on button "Fechar" at bounding box center [49, 470] width 86 height 55
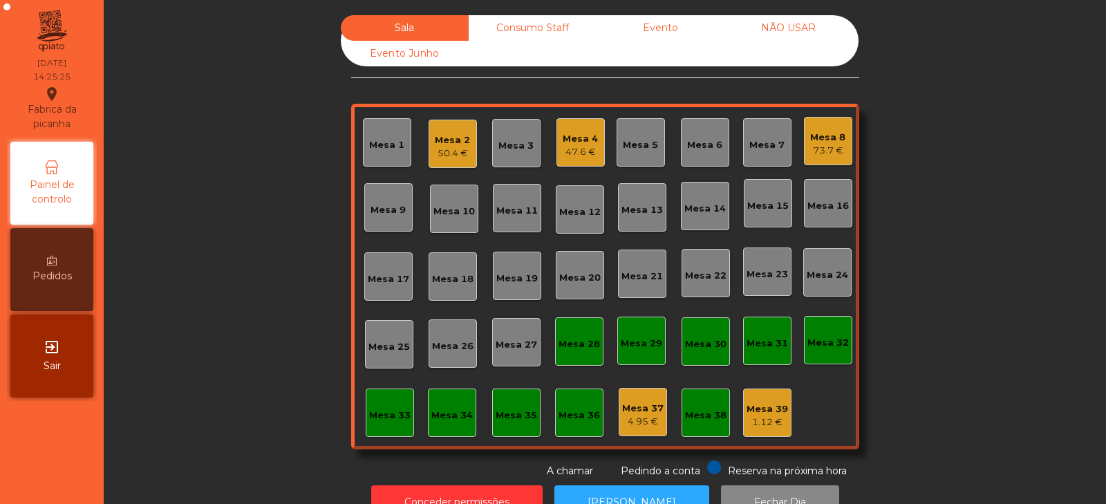
scroll to position [41, 0]
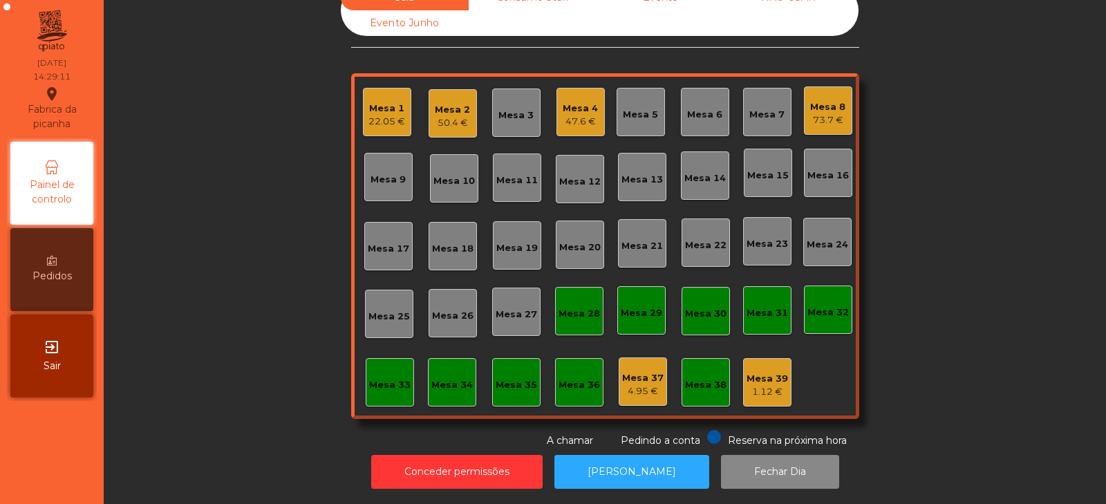
click at [386, 115] on div "22.05 €" at bounding box center [386, 122] width 37 height 14
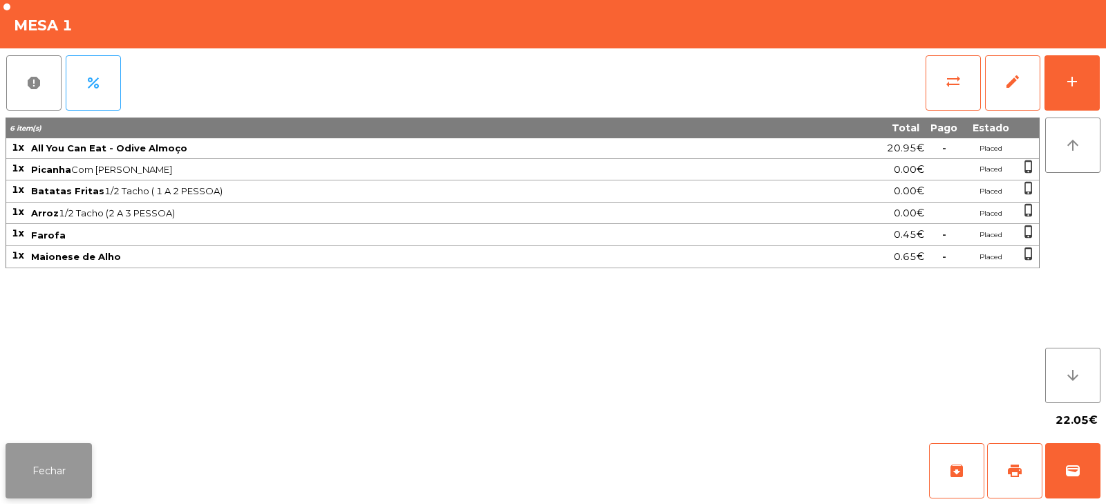
click at [64, 469] on button "Fechar" at bounding box center [49, 470] width 86 height 55
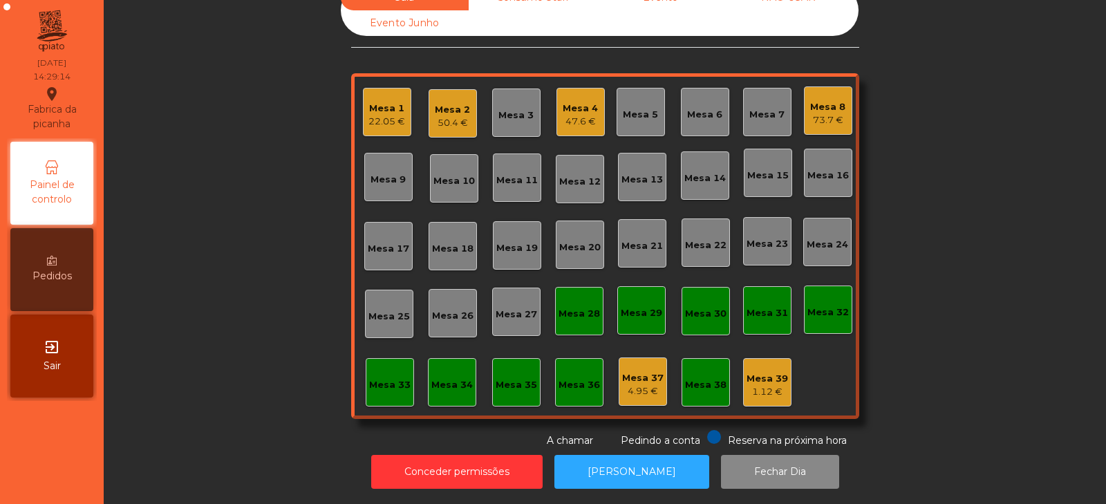
click at [53, 468] on nav "Fabrica da picanha location_on [DATE] 14:29:14 Painel de controlo Pedidos exit_…" at bounding box center [52, 252] width 104 height 504
click at [762, 385] on div "1.12 €" at bounding box center [767, 392] width 41 height 14
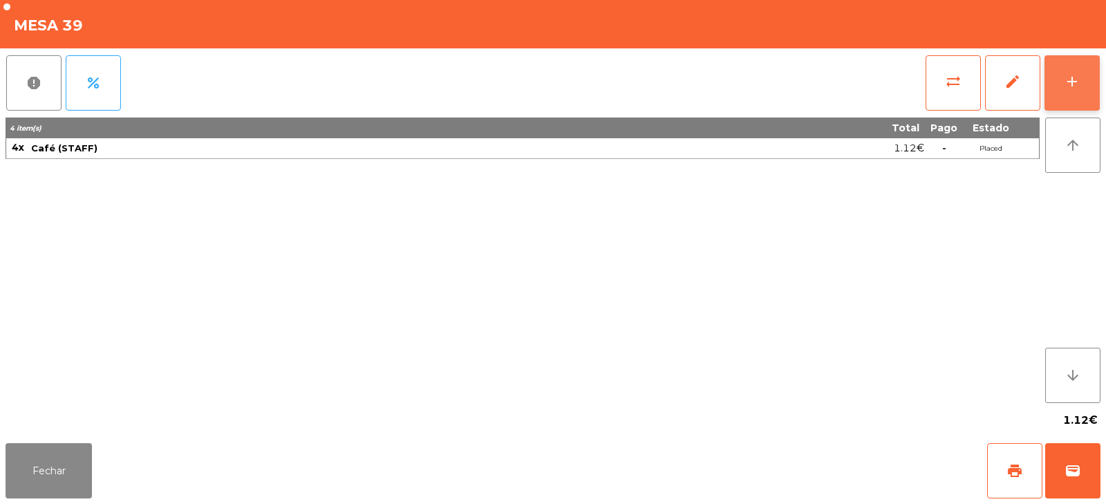
click at [1073, 73] on div "add" at bounding box center [1072, 81] width 17 height 17
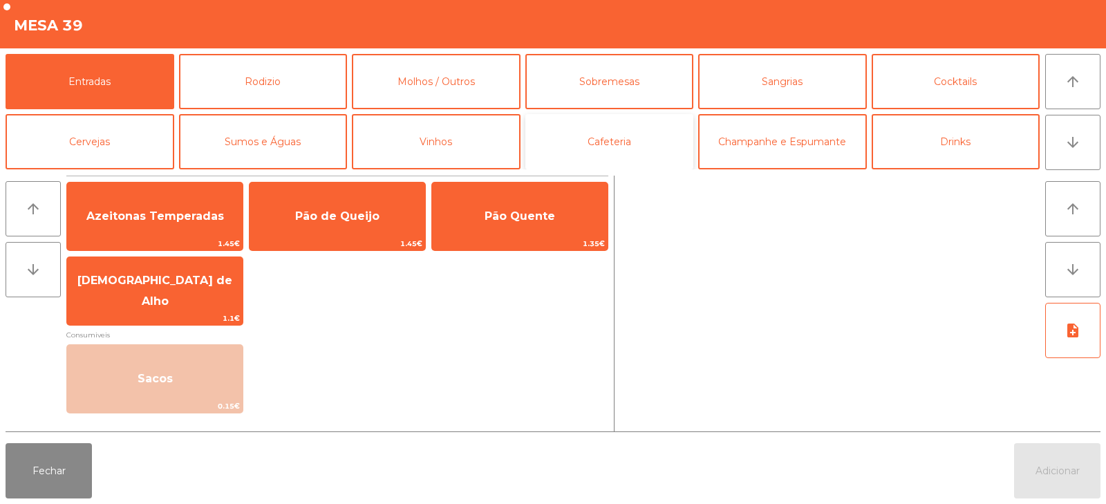
click at [579, 153] on button "Cafeteria" at bounding box center [609, 141] width 169 height 55
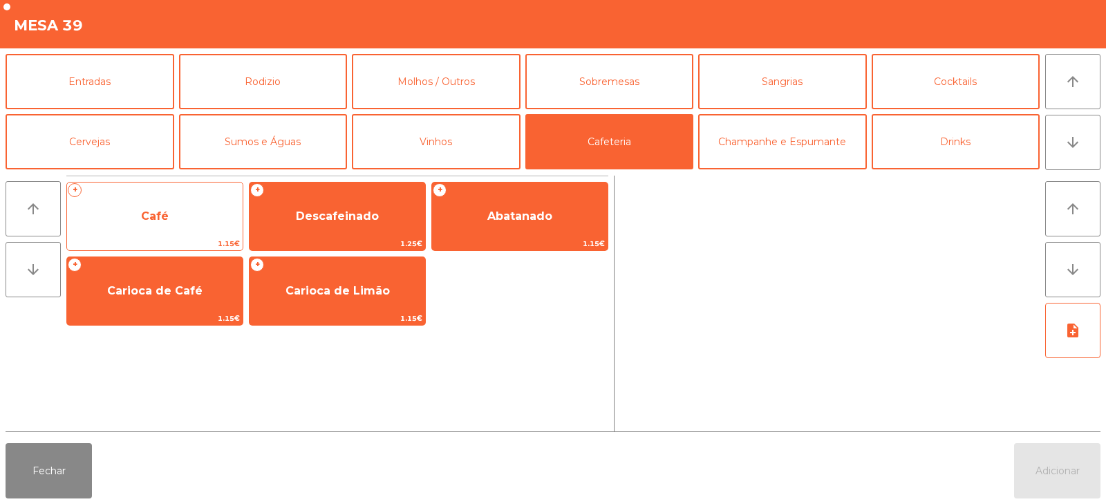
click at [168, 223] on span "Café" at bounding box center [155, 216] width 176 height 37
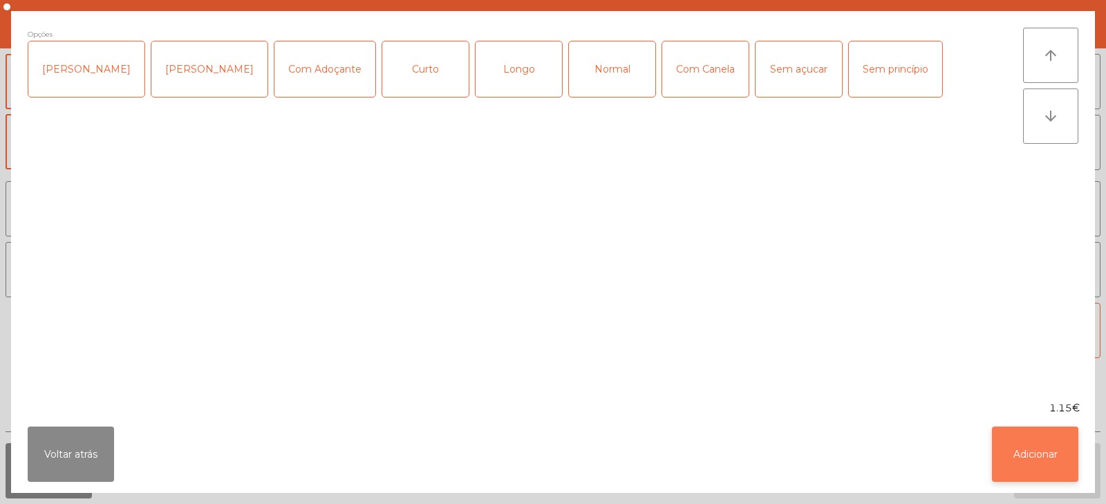
click at [1020, 453] on button "Adicionar" at bounding box center [1035, 453] width 86 height 55
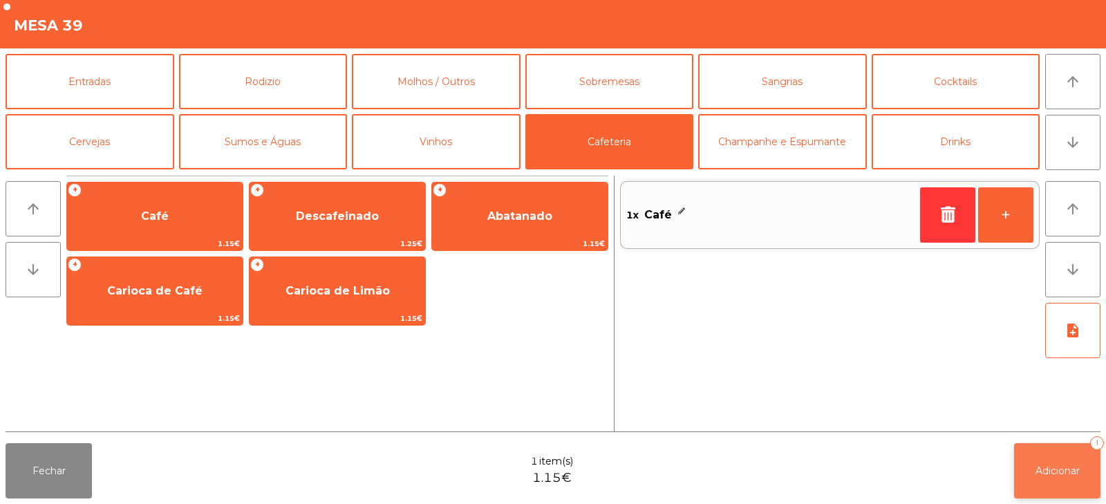
click at [1041, 461] on button "Adicionar 1" at bounding box center [1057, 470] width 86 height 55
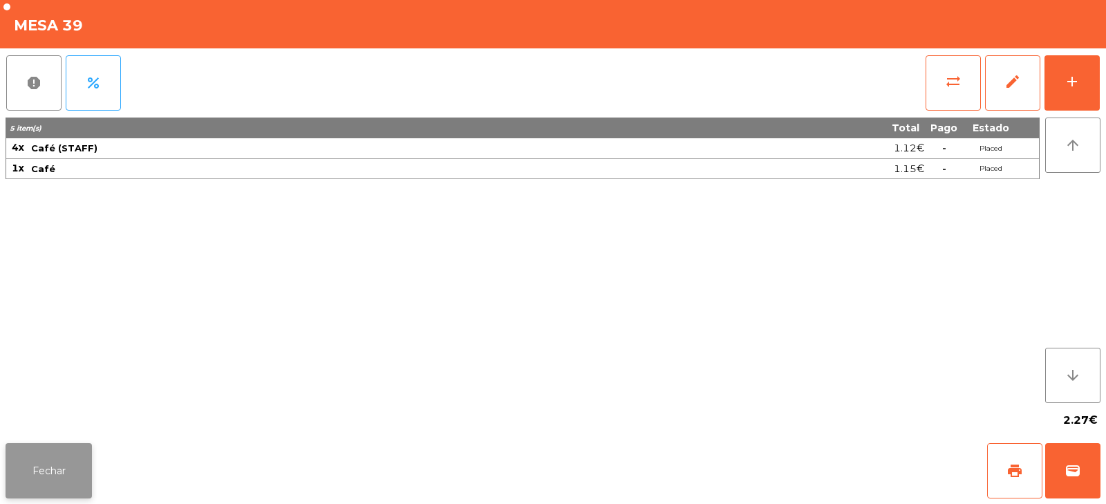
click at [52, 482] on button "Fechar" at bounding box center [49, 470] width 86 height 55
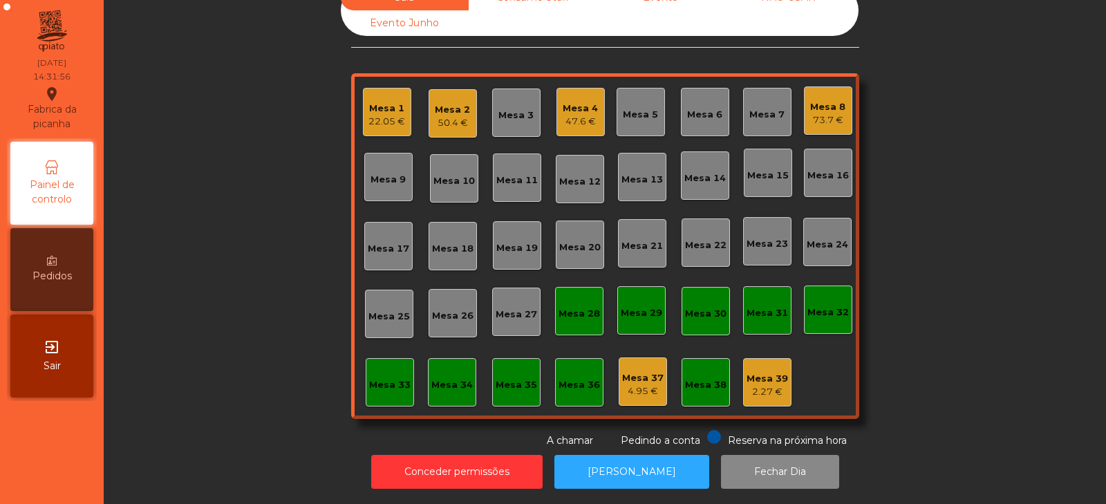
click at [826, 319] on div "Mesa 32" at bounding box center [828, 309] width 48 height 48
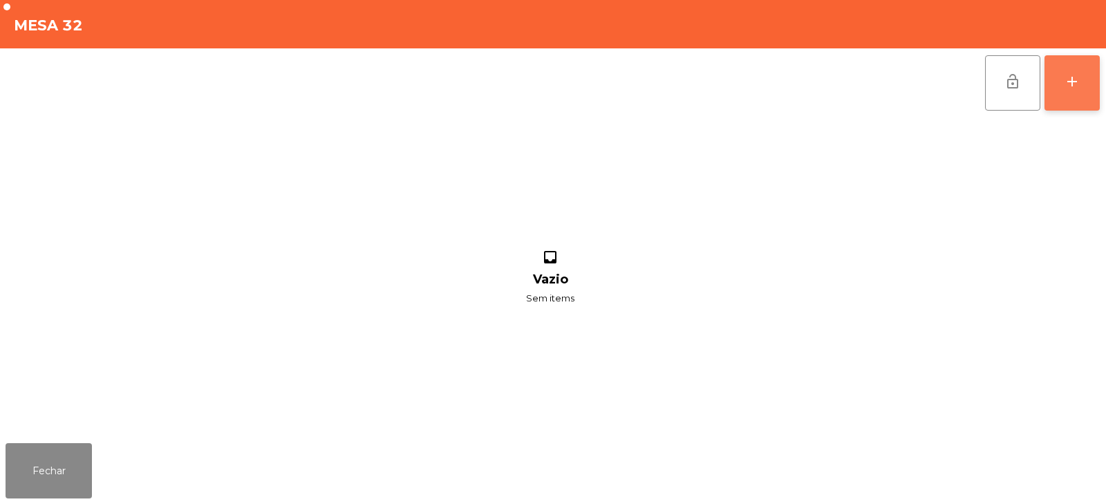
click at [1071, 99] on button "add" at bounding box center [1071, 82] width 55 height 55
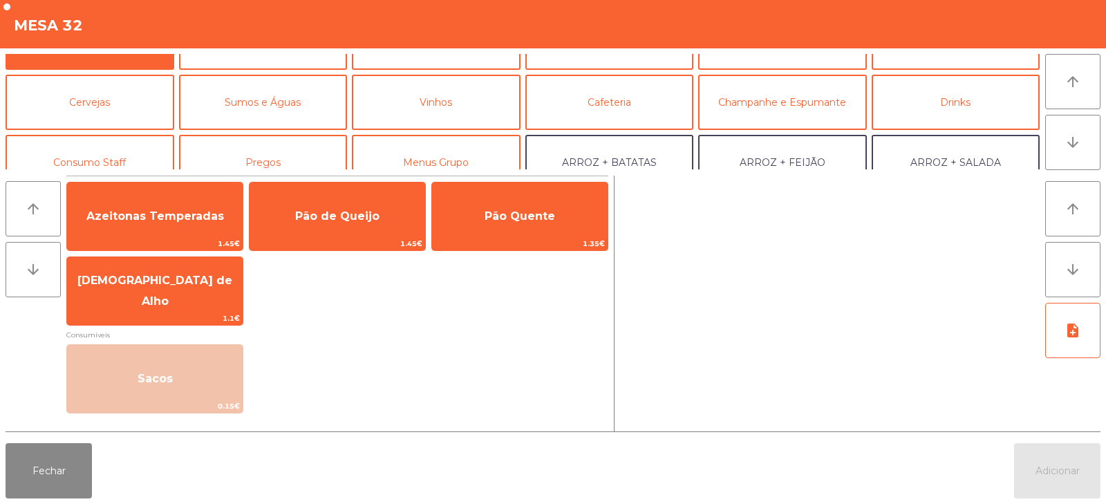
scroll to position [77, 0]
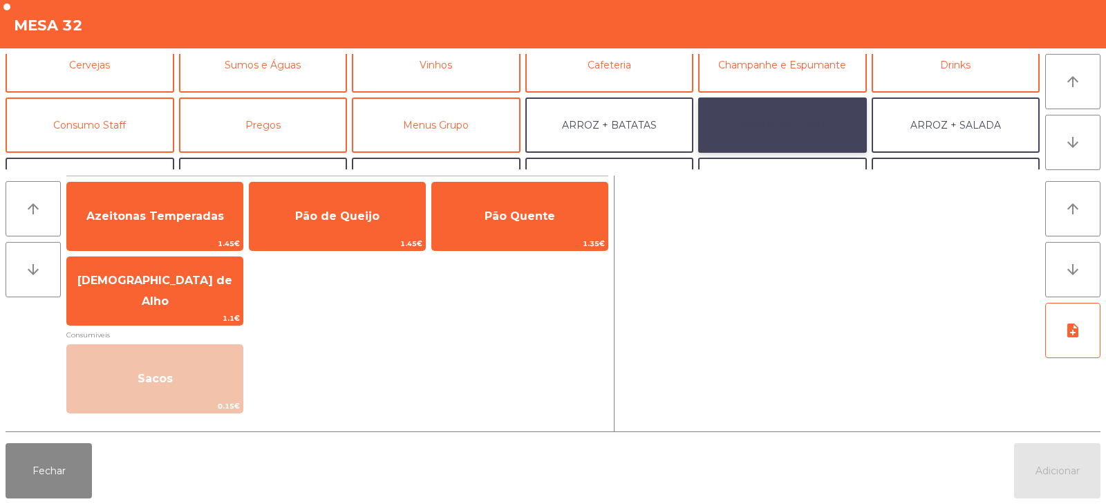
click at [789, 129] on button "ARROZ + FEIJÃO" at bounding box center [782, 124] width 169 height 55
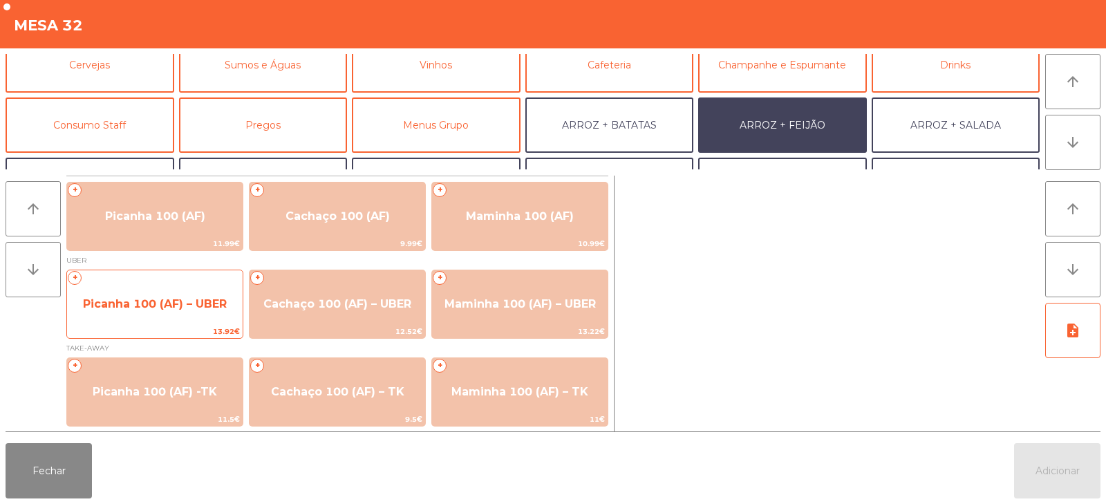
click at [215, 310] on span "Picanha 100 (AF) – UBER" at bounding box center [155, 303] width 176 height 37
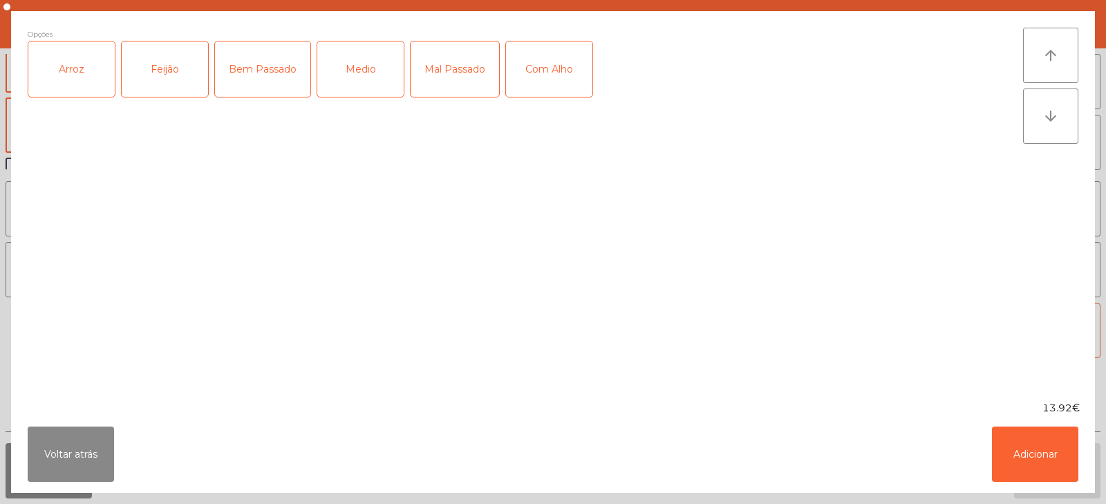
click at [87, 83] on div "Arroz" at bounding box center [71, 68] width 86 height 55
click at [158, 71] on div "Feijão" at bounding box center [165, 68] width 86 height 55
click at [284, 86] on div "Bem Passado" at bounding box center [262, 68] width 95 height 55
click at [552, 88] on div "Com Alho" at bounding box center [549, 68] width 86 height 55
click at [1022, 451] on button "Adicionar" at bounding box center [1035, 453] width 86 height 55
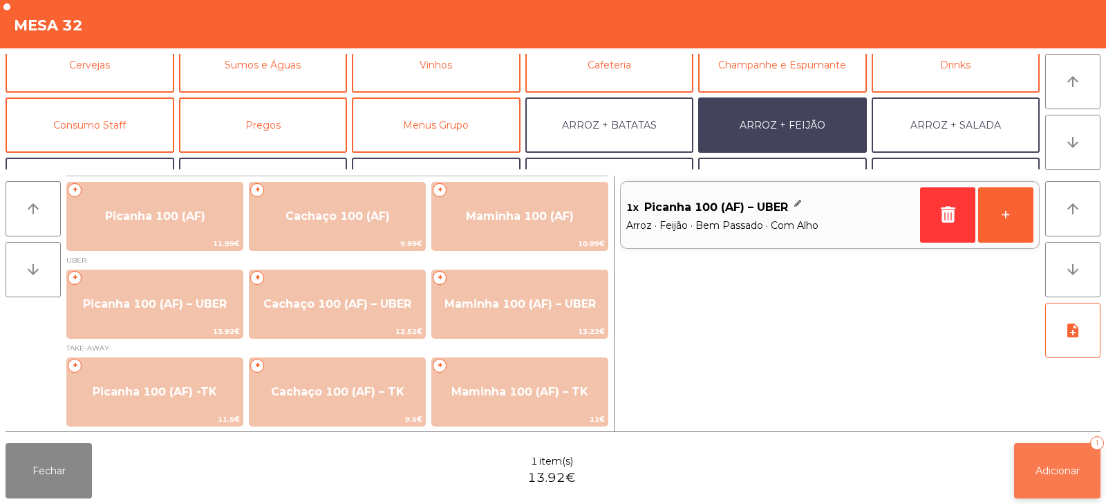
click at [1053, 471] on span "Adicionar" at bounding box center [1057, 471] width 44 height 12
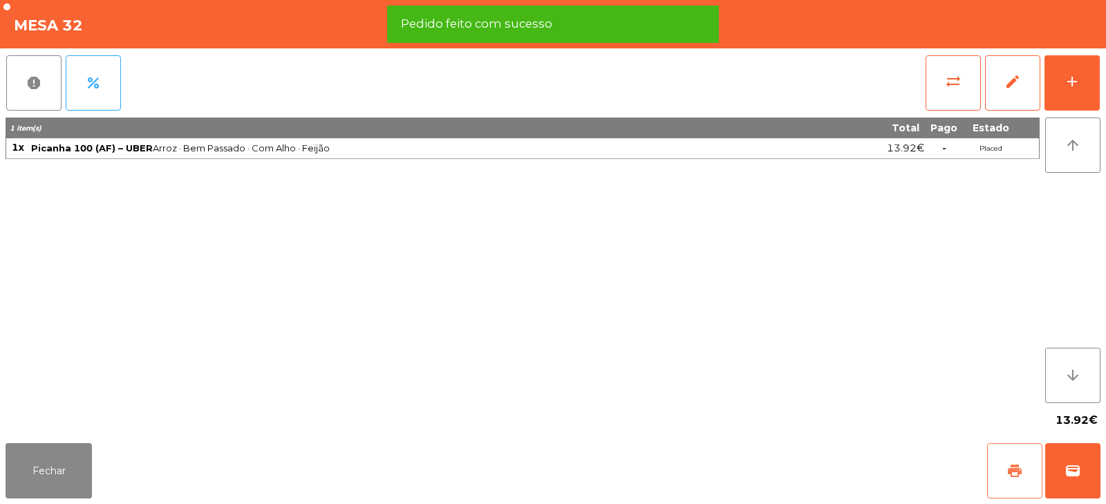
click at [998, 461] on button "print" at bounding box center [1014, 470] width 55 height 55
click at [1062, 468] on button "wallet" at bounding box center [1072, 470] width 55 height 55
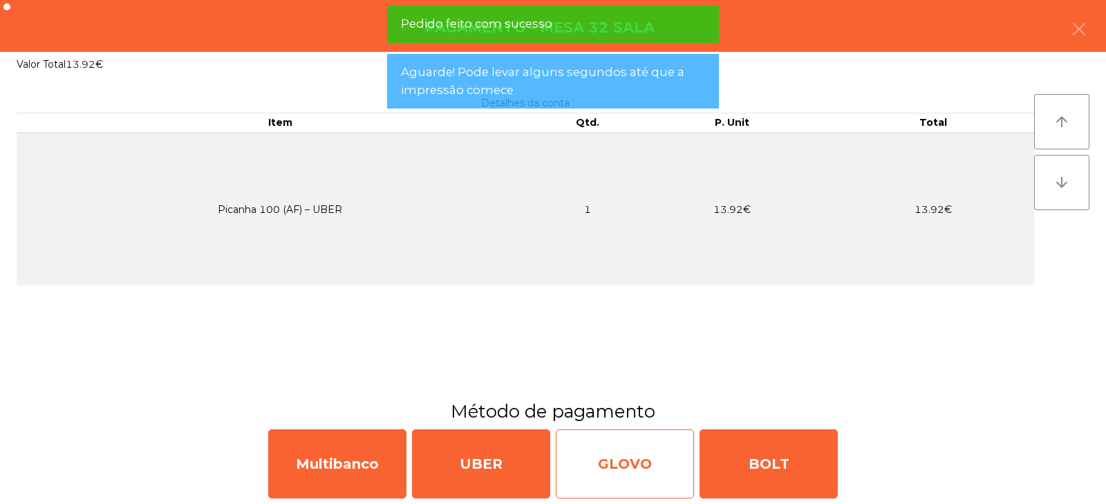
click at [619, 478] on div "GLOVO" at bounding box center [625, 463] width 138 height 69
select select "**"
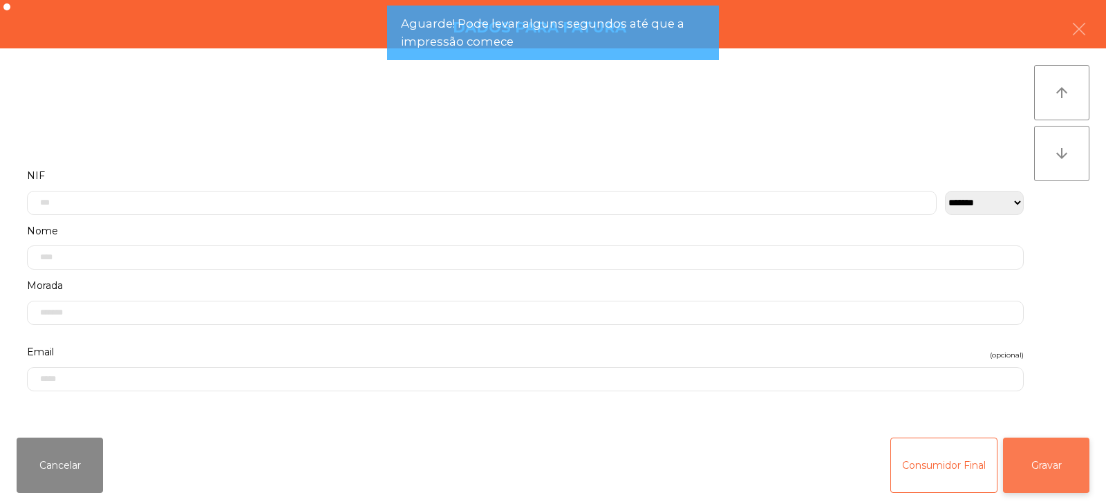
click at [1057, 491] on button "Gravar" at bounding box center [1046, 465] width 86 height 55
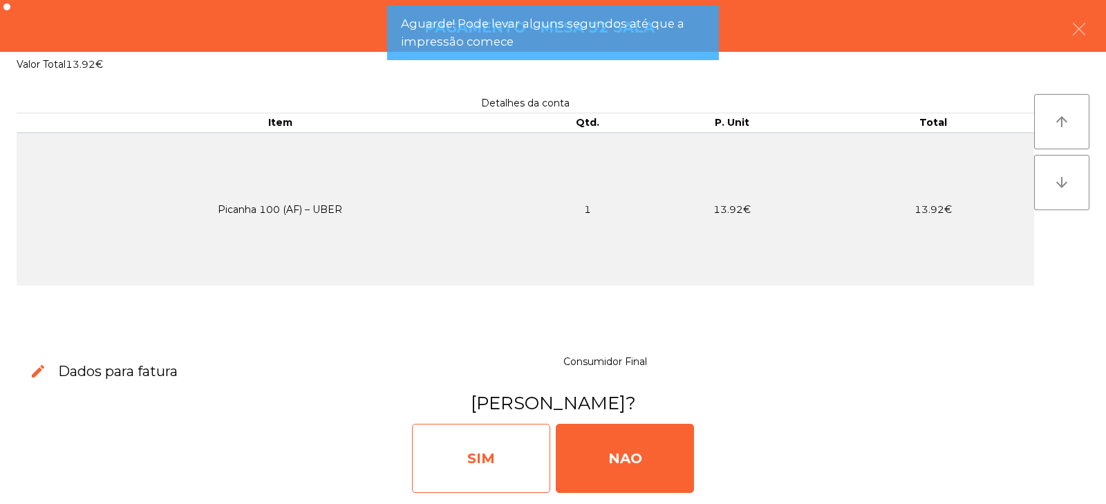
click at [471, 456] on div "SIM" at bounding box center [481, 458] width 138 height 69
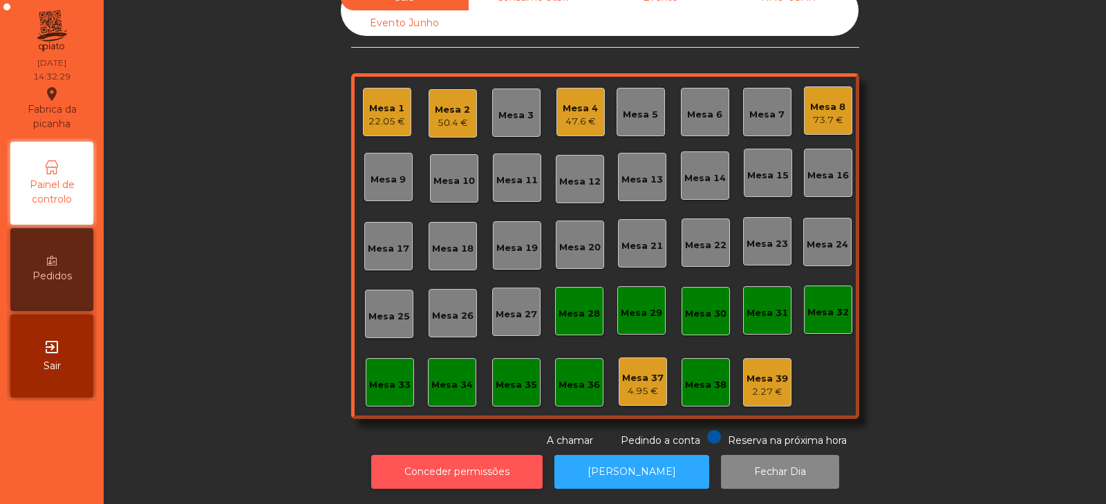
click at [445, 455] on button "Conceder permissões" at bounding box center [456, 472] width 171 height 34
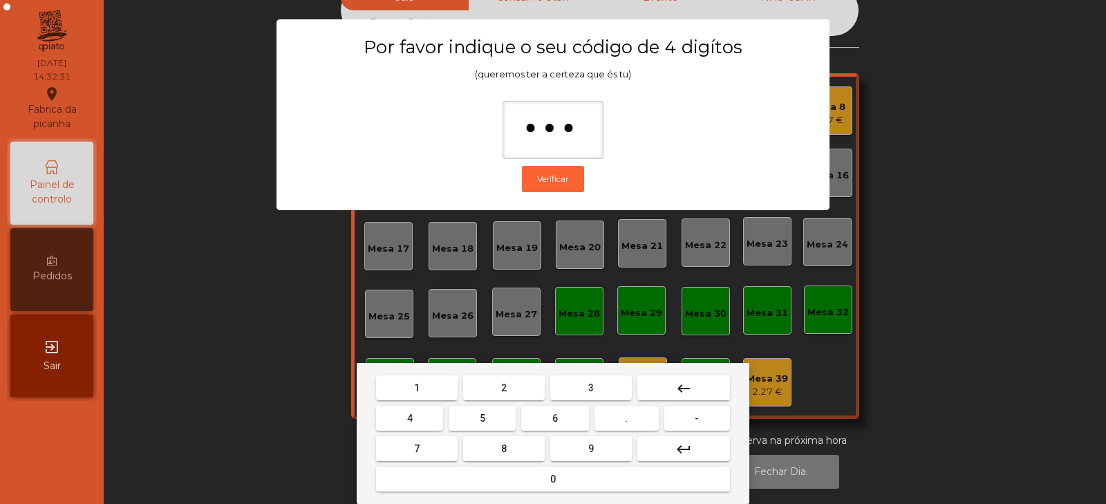
type input "****"
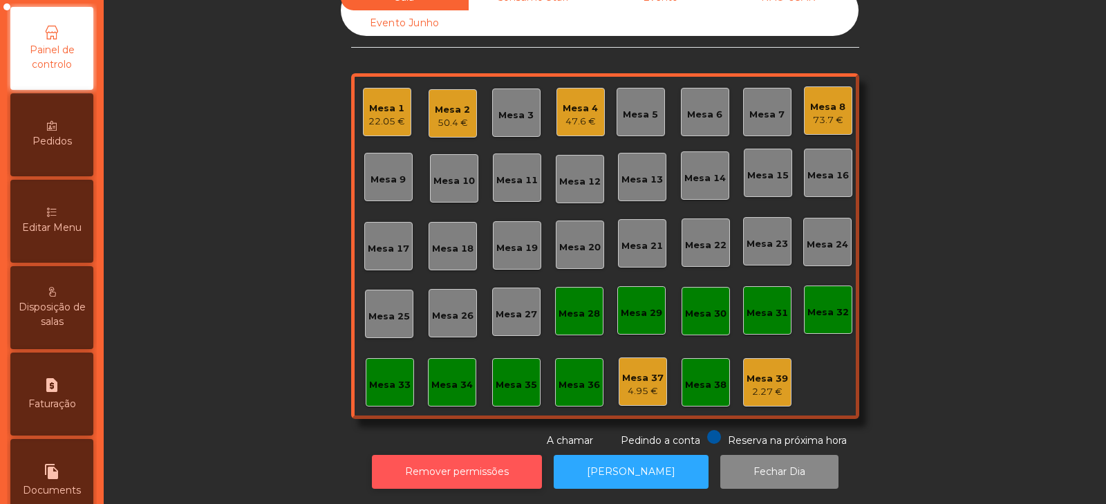
scroll to position [142, 0]
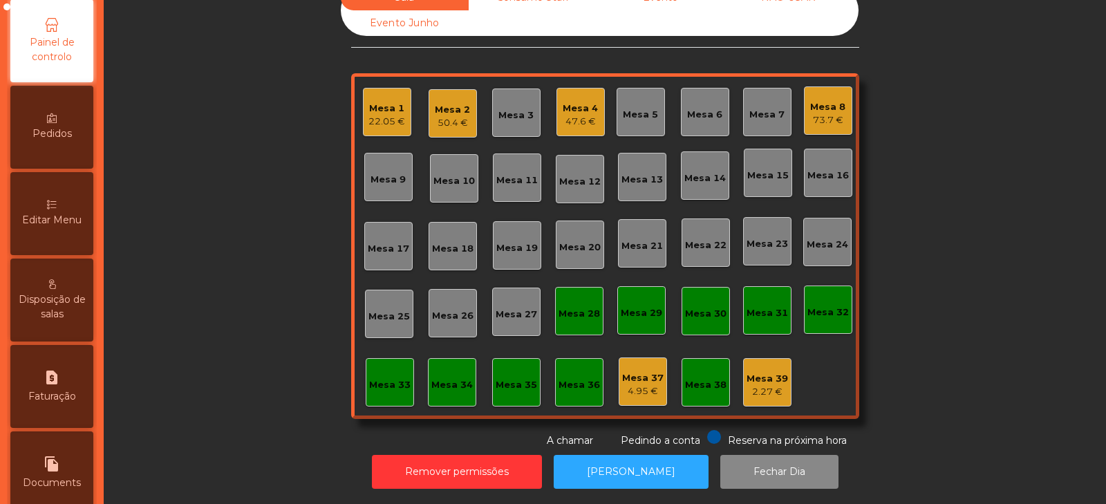
click at [67, 398] on span "Faturação" at bounding box center [52, 396] width 48 height 15
select select "*"
select select "****"
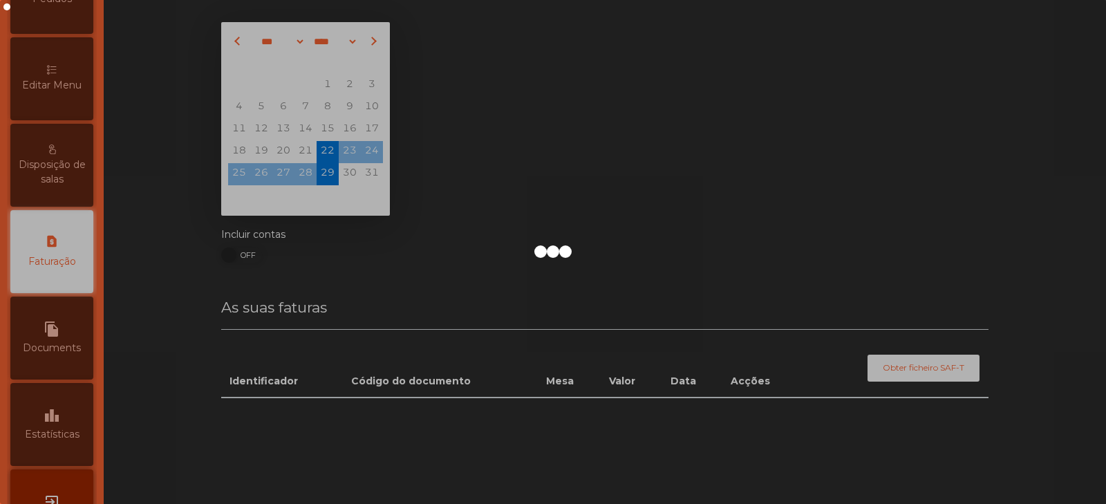
scroll to position [41, 0]
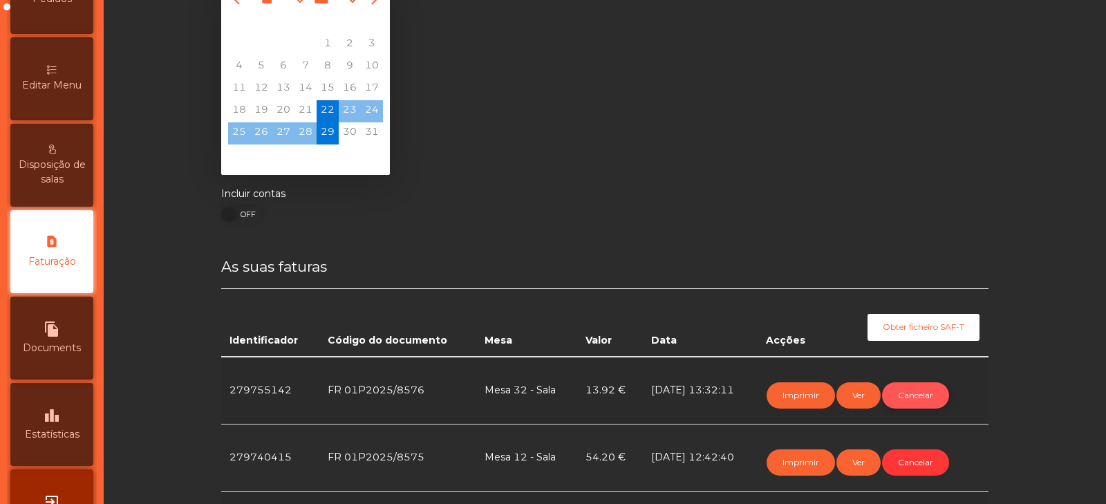
click at [915, 396] on button "Cancelar" at bounding box center [915, 395] width 67 height 26
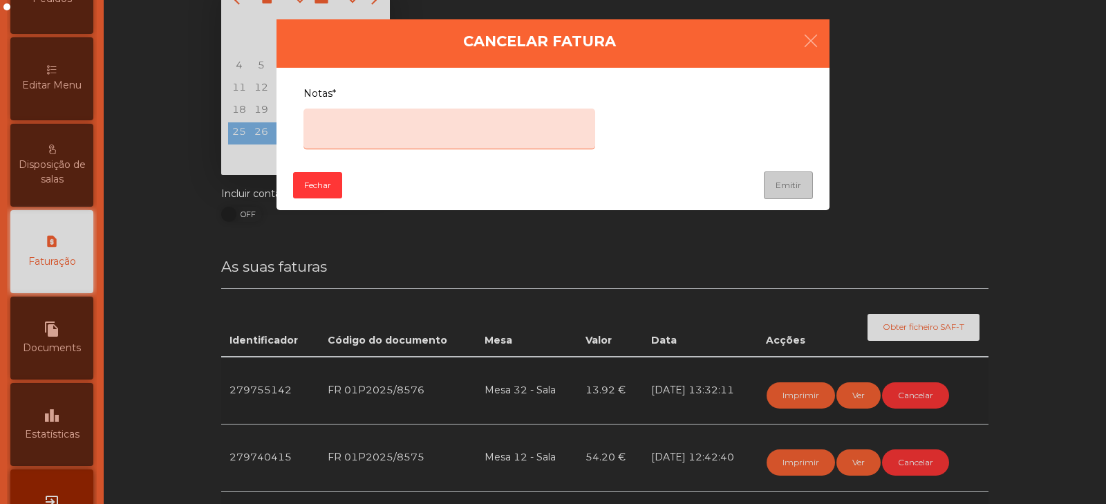
click at [512, 126] on textarea "Notas*" at bounding box center [449, 129] width 292 height 41
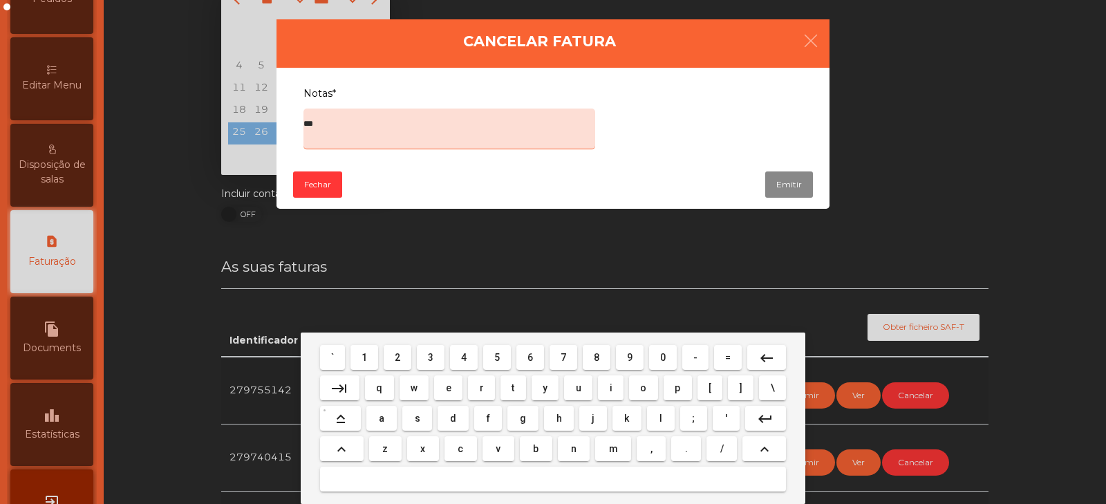
type textarea "****"
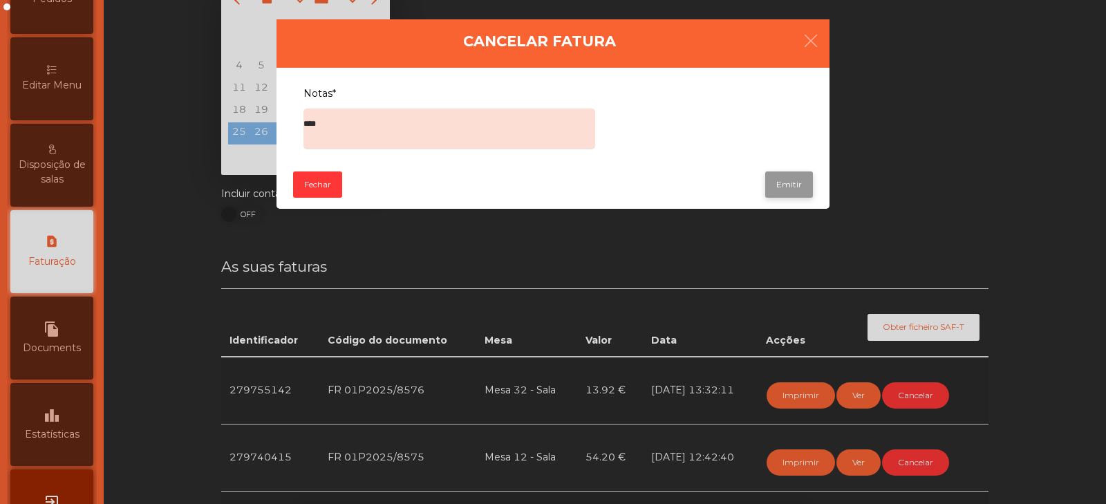
click at [790, 185] on button "Emitir" at bounding box center [789, 184] width 48 height 26
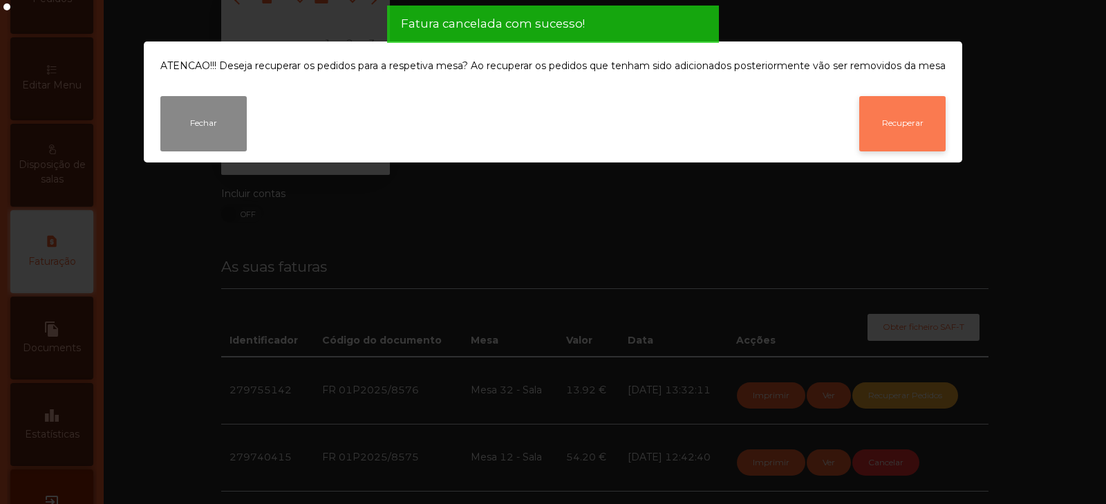
click at [893, 126] on button "Recuperar" at bounding box center [902, 123] width 86 height 55
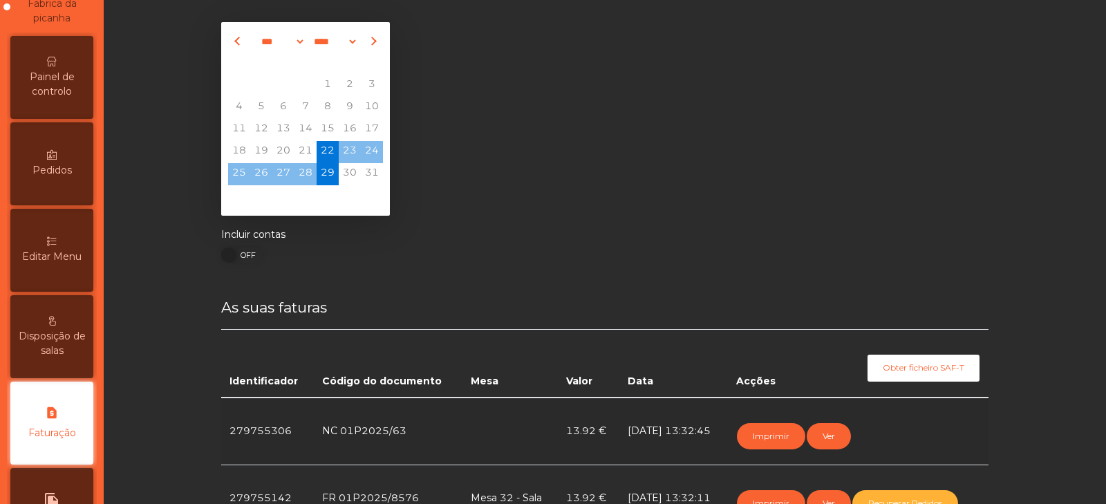
scroll to position [0, 0]
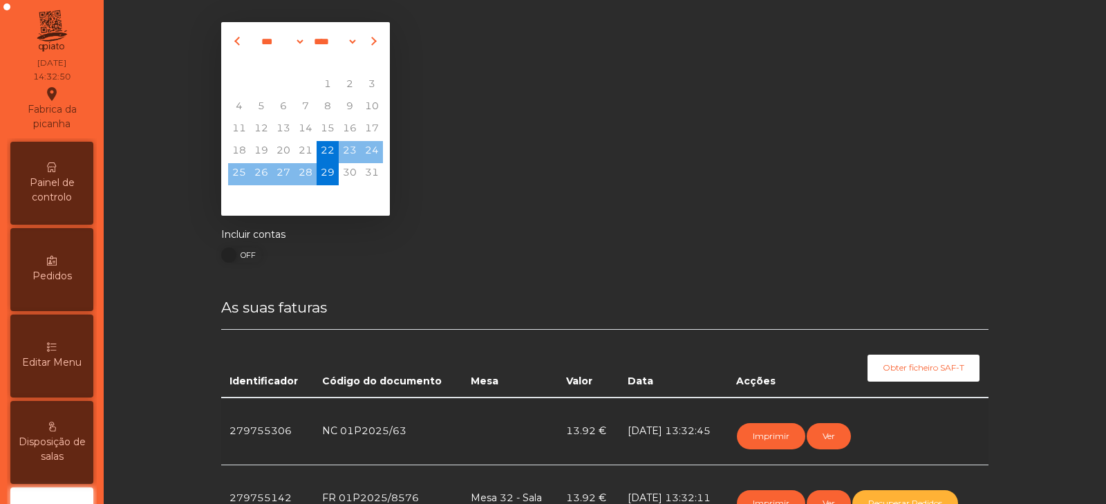
click at [68, 191] on span "Painel de controlo" at bounding box center [52, 190] width 76 height 29
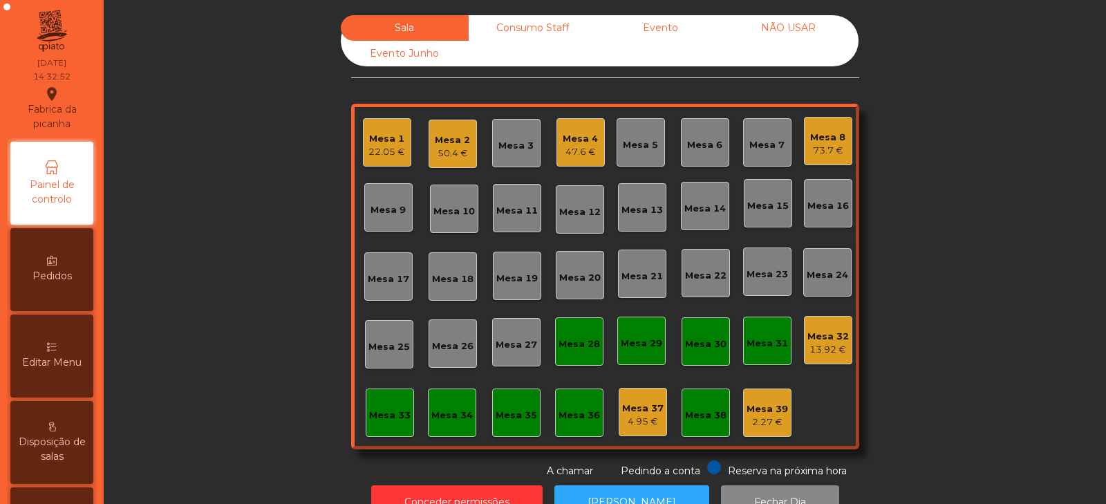
click at [811, 350] on div "13.92 €" at bounding box center [827, 350] width 41 height 14
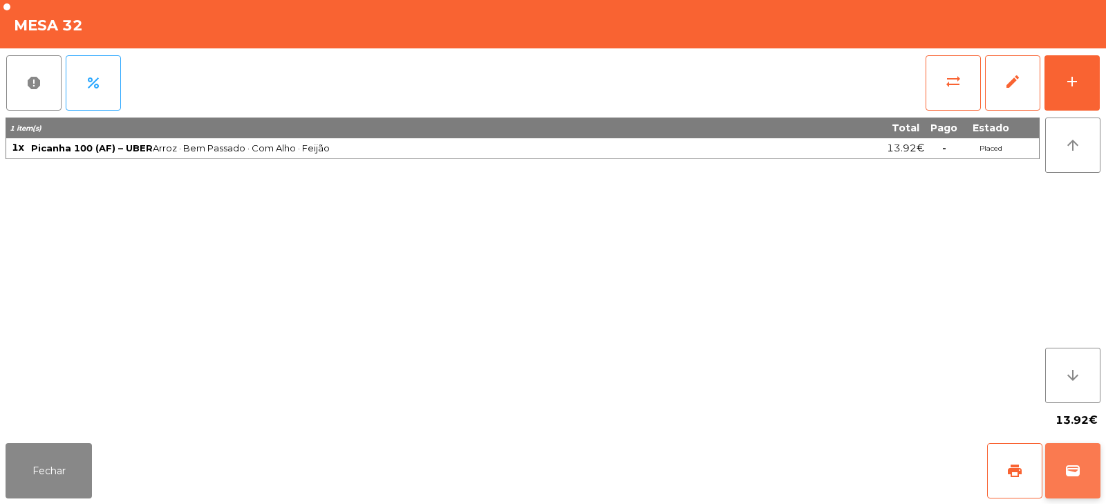
click at [1082, 475] on button "wallet" at bounding box center [1072, 470] width 55 height 55
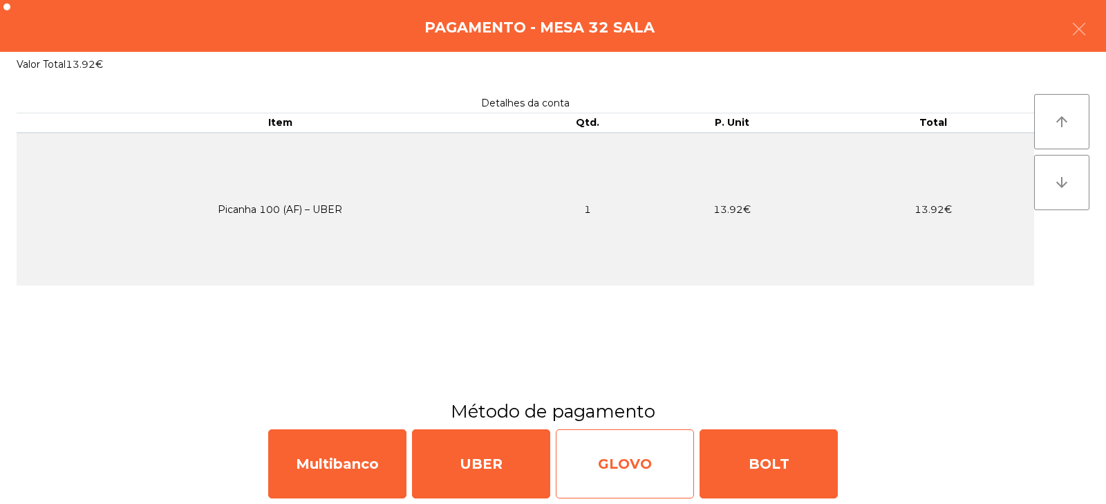
click at [653, 470] on div "GLOVO" at bounding box center [625, 463] width 138 height 69
select select "**"
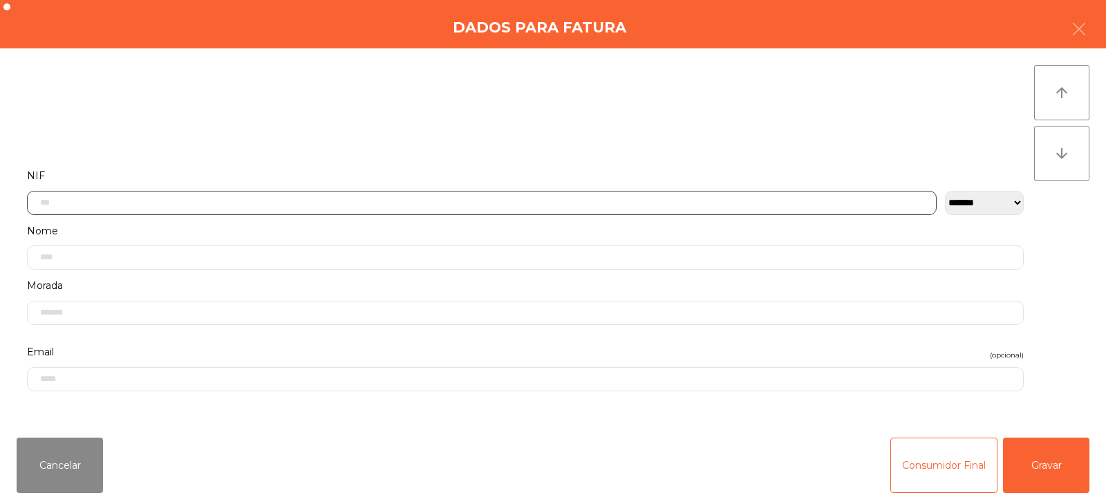
click at [529, 201] on input "text" at bounding box center [482, 203] width 910 height 24
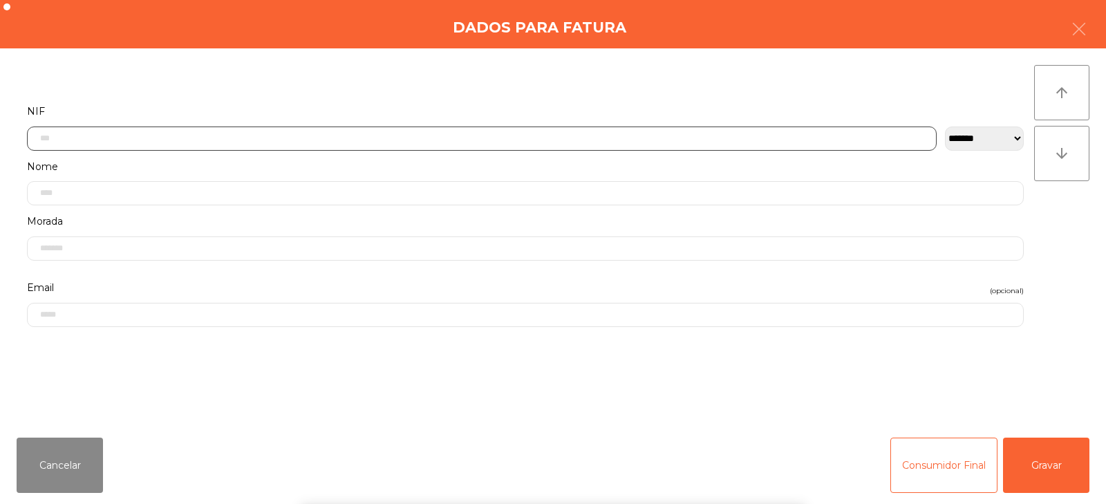
scroll to position [101, 0]
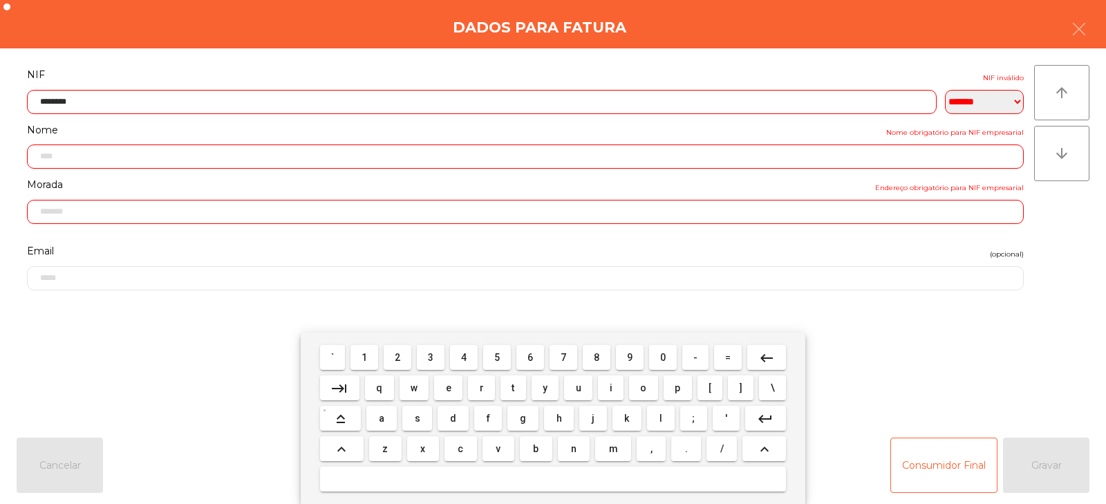
type input "*********"
type input "**********"
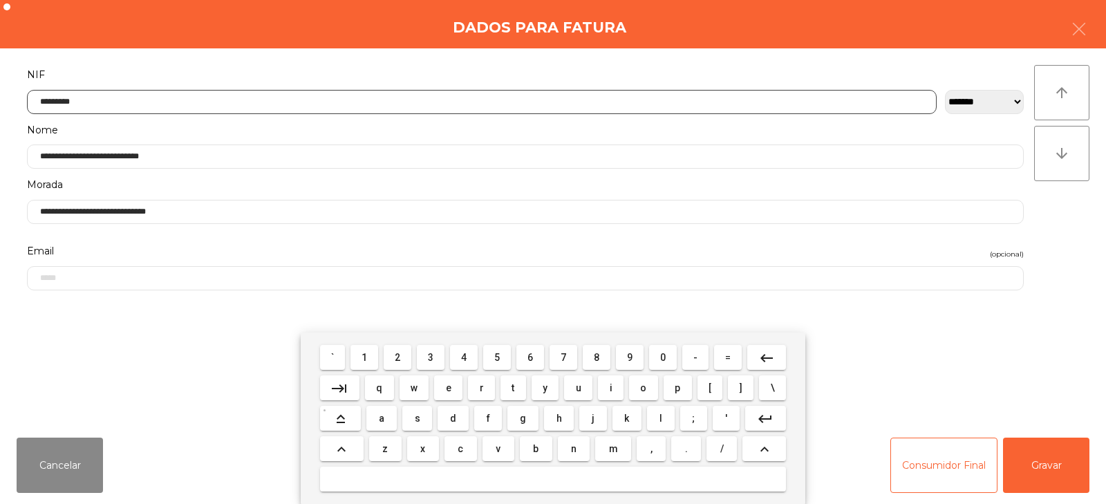
type input "*********"
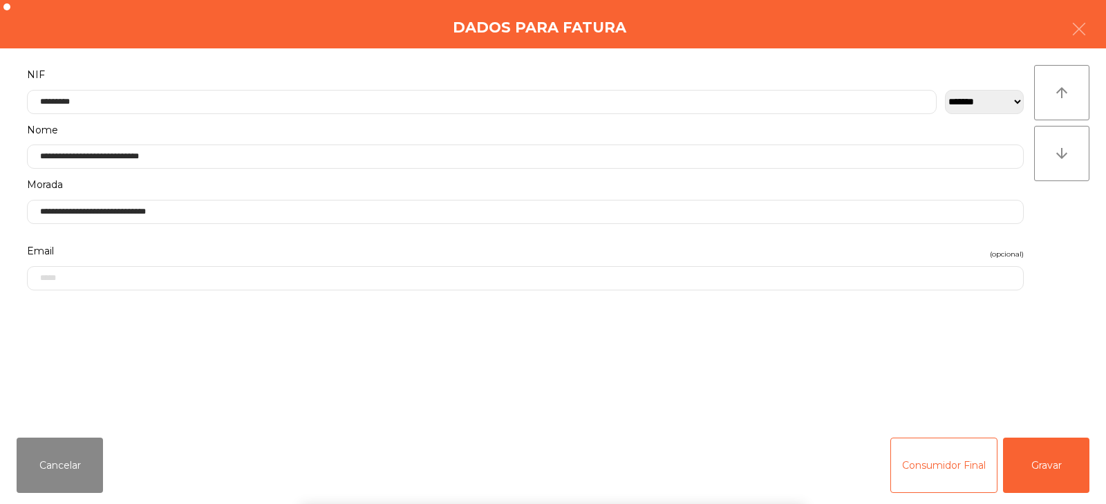
click at [1042, 469] on div "` 1 2 3 4 5 6 7 8 9 0 - = keyboard_backspace keyboard_tab q w e r t y u i o p […" at bounding box center [553, 417] width 1106 height 171
click at [1040, 460] on button "Gravar" at bounding box center [1046, 465] width 86 height 55
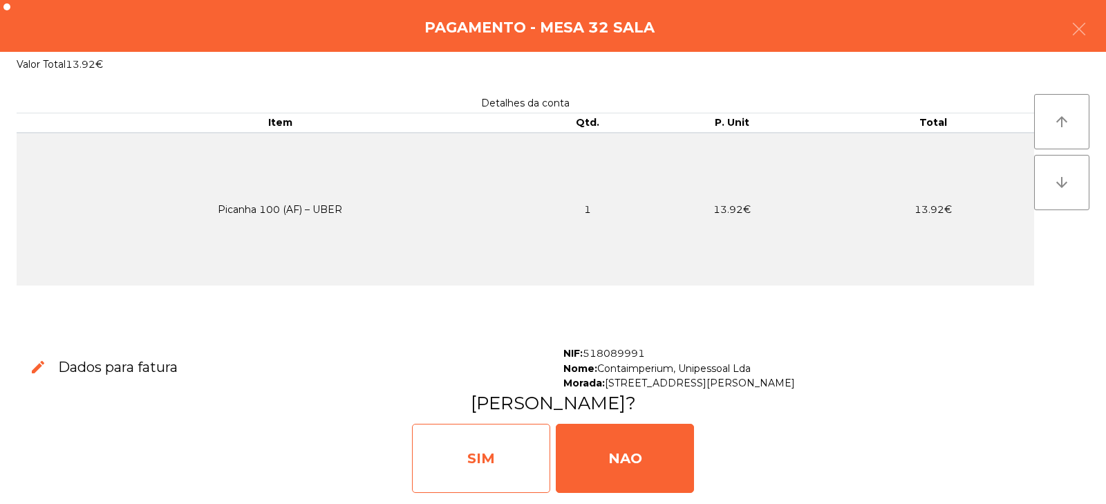
click at [489, 462] on div "SIM" at bounding box center [481, 458] width 138 height 69
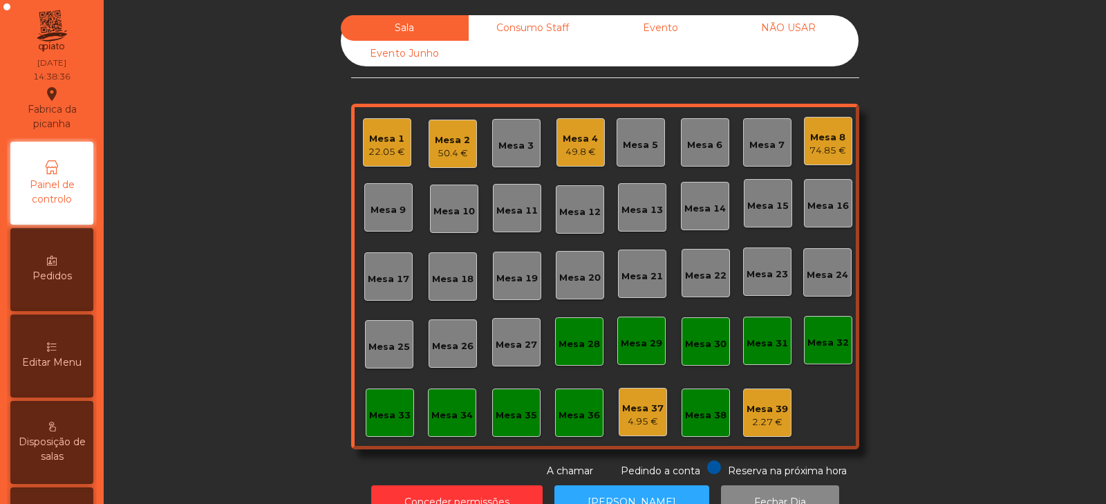
click at [531, 17] on div "Consumo Staff" at bounding box center [533, 28] width 128 height 26
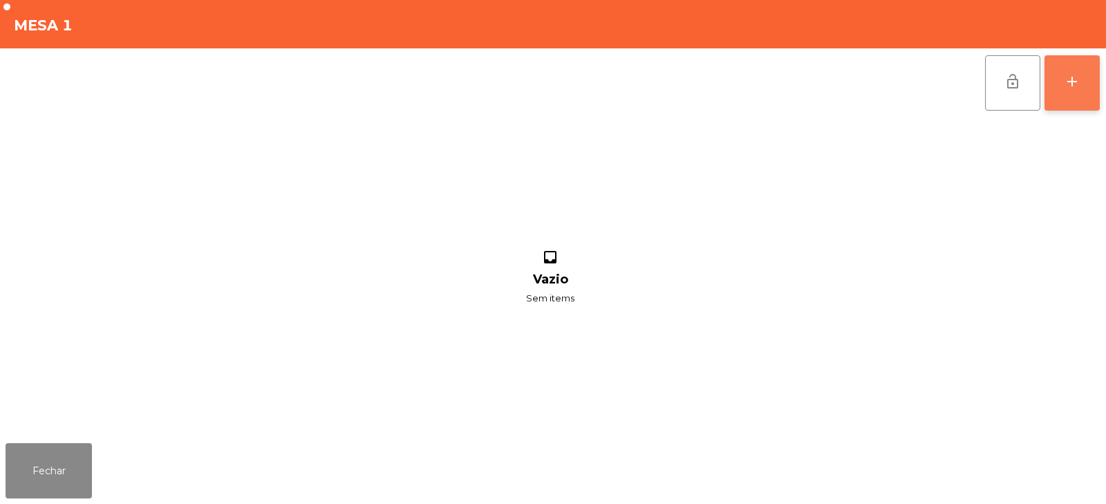
click at [1064, 72] on button "add" at bounding box center [1071, 82] width 55 height 55
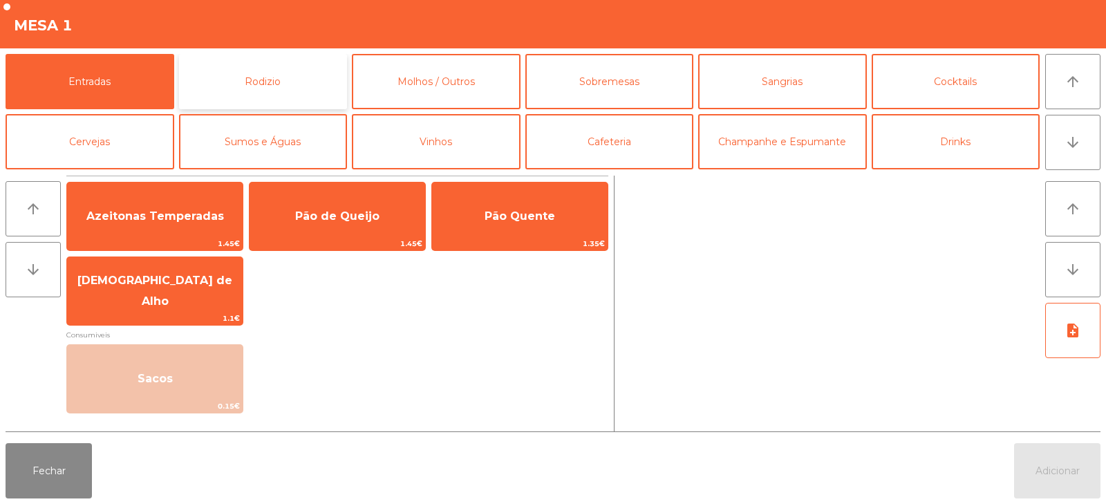
click at [304, 64] on button "Rodizio" at bounding box center [263, 81] width 169 height 55
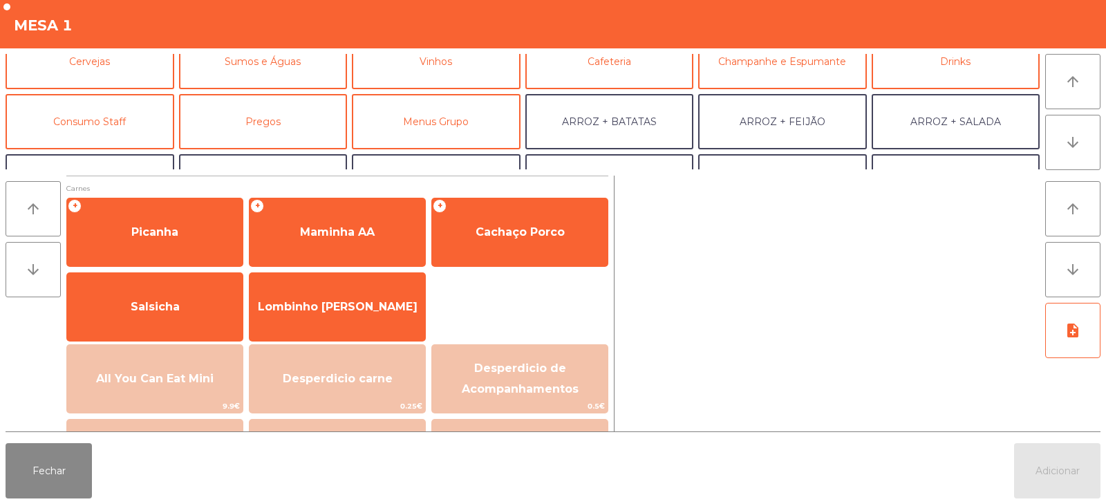
scroll to position [81, 0]
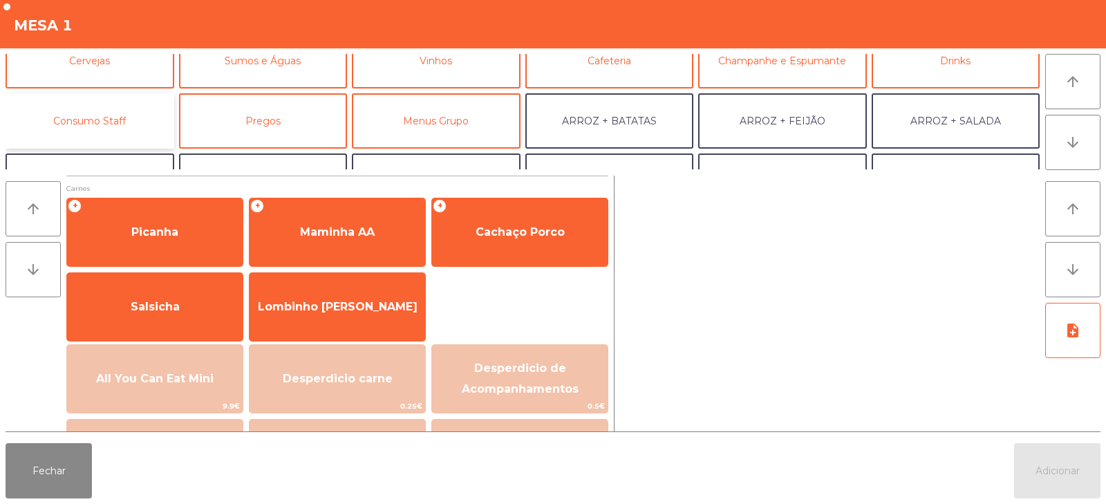
click at [112, 120] on button "Consumo Staff" at bounding box center [90, 120] width 169 height 55
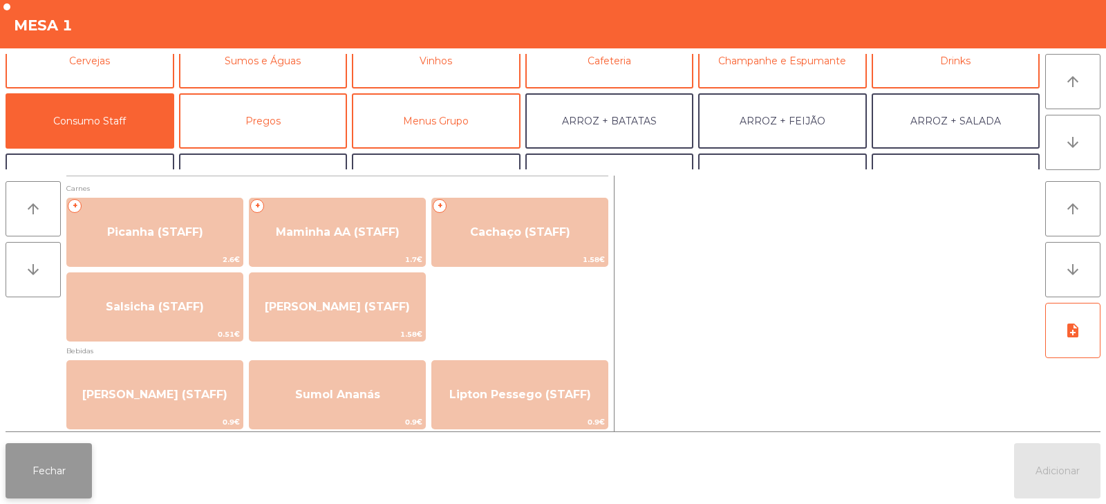
click at [15, 462] on button "Fechar" at bounding box center [49, 470] width 86 height 55
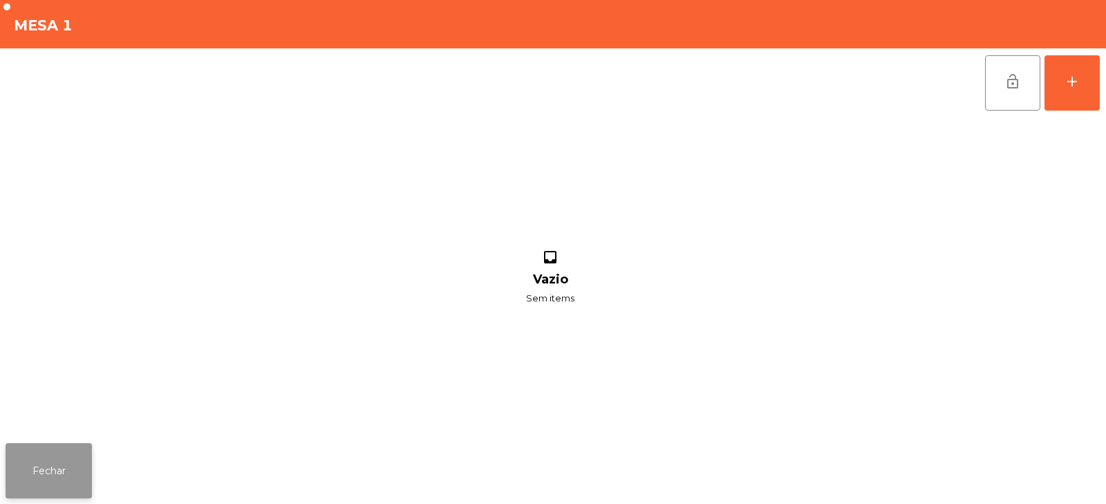
click at [63, 491] on button "Fechar" at bounding box center [49, 470] width 86 height 55
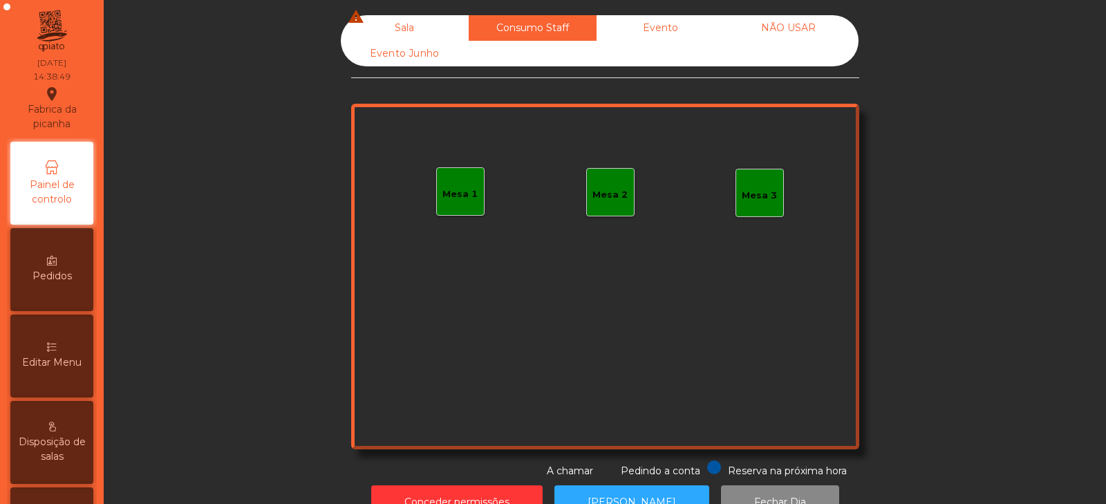
click at [295, 300] on div "Sala warning Consumo Staff Evento NÃO USAR Evento Junho Mesa 1 Mesa 2 Mesa 3 Re…" at bounding box center [604, 246] width 965 height 463
click at [420, 42] on div "Evento Junho" at bounding box center [405, 54] width 128 height 26
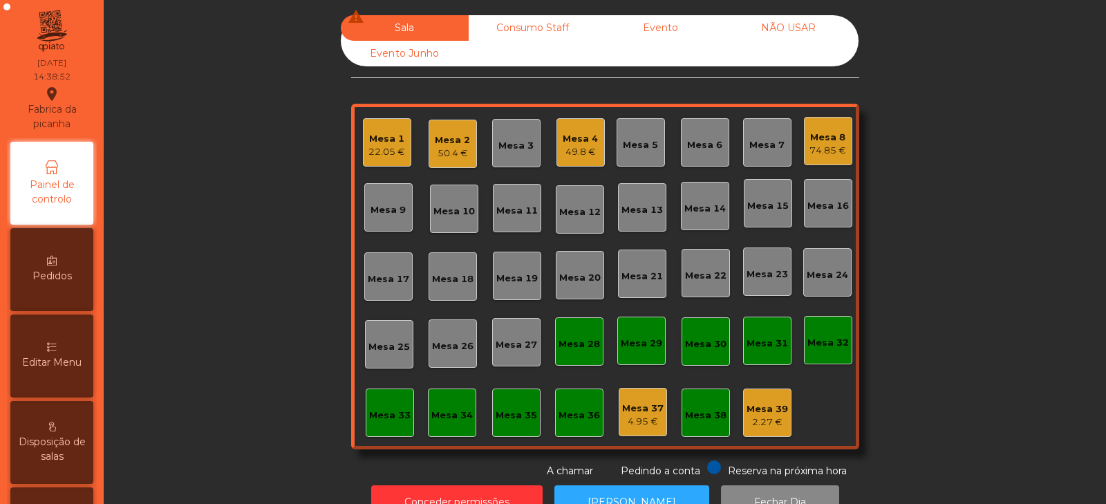
click at [841, 143] on div "Mesa 8 74.85 €" at bounding box center [828, 141] width 48 height 48
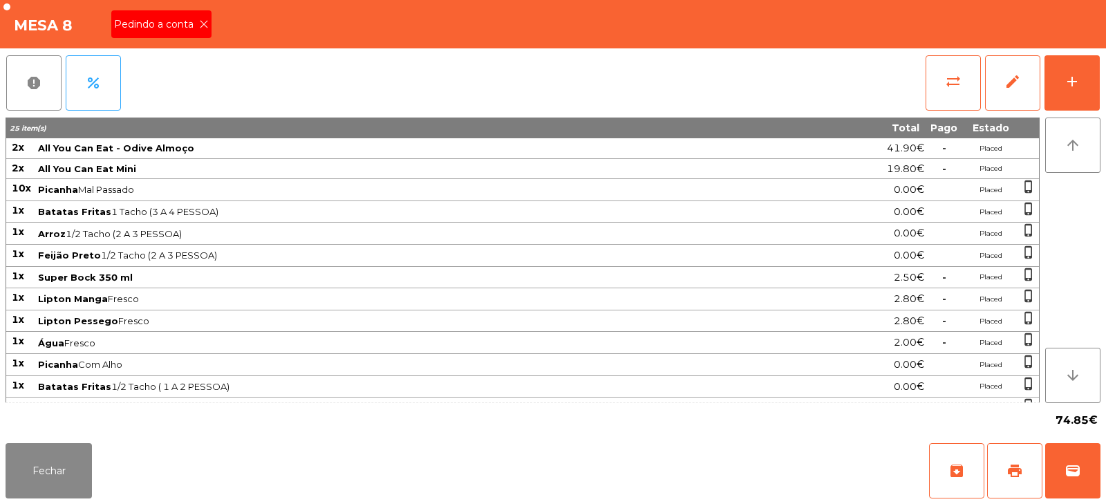
click at [206, 28] on icon at bounding box center [204, 24] width 10 height 10
click at [1012, 456] on button "print" at bounding box center [1014, 470] width 55 height 55
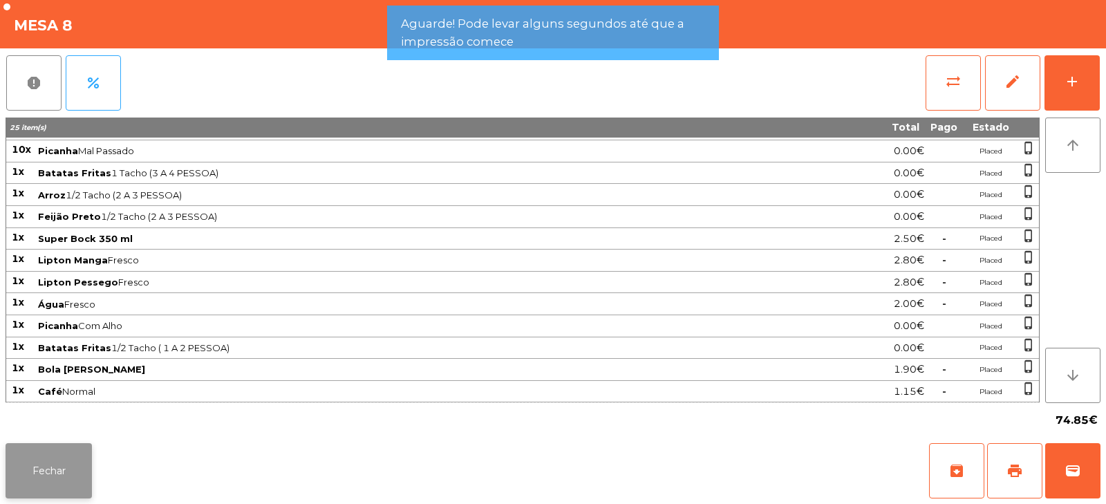
click at [79, 475] on button "Fechar" at bounding box center [49, 470] width 86 height 55
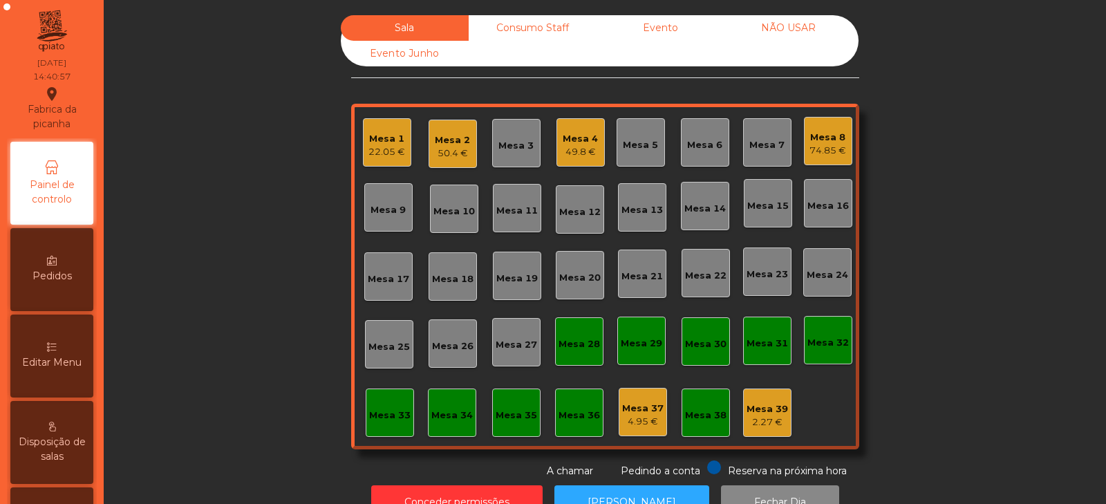
click at [832, 141] on div "Mesa 8" at bounding box center [827, 138] width 37 height 14
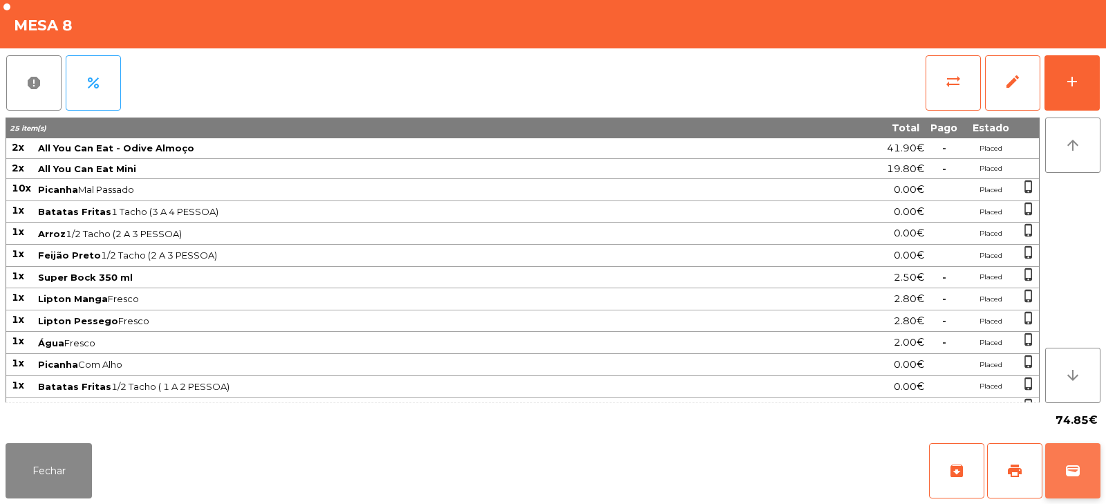
click button "wallet"
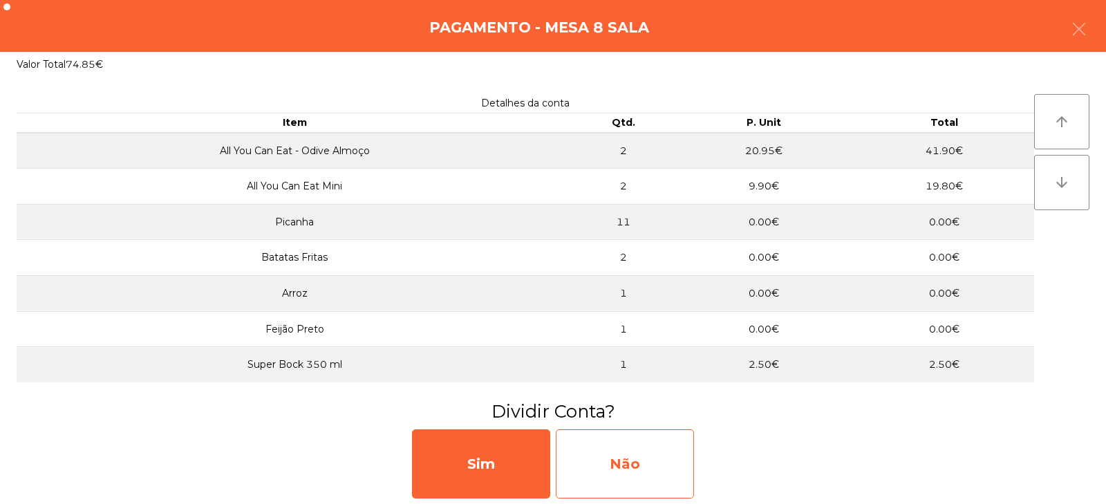
click div "Não"
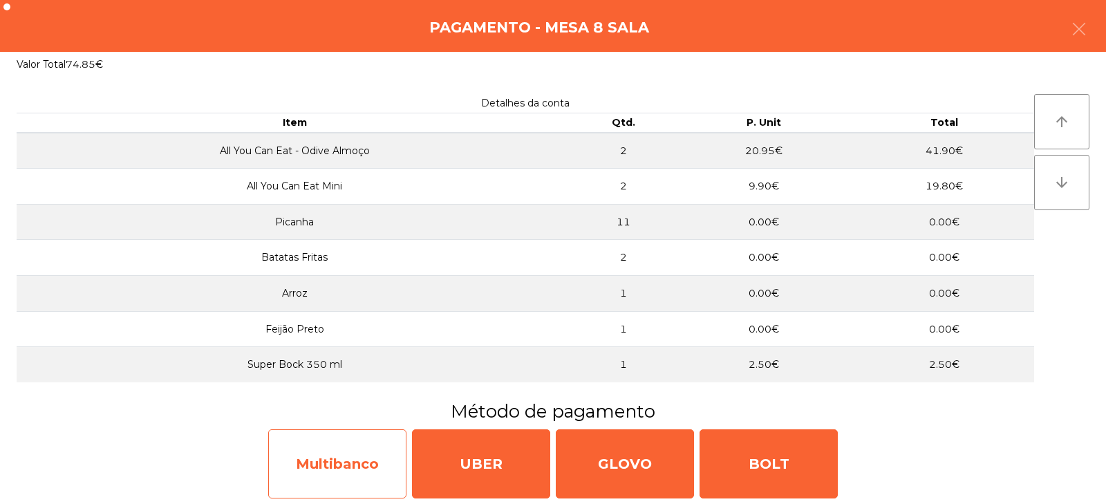
click div "Multibanco"
select select "**"
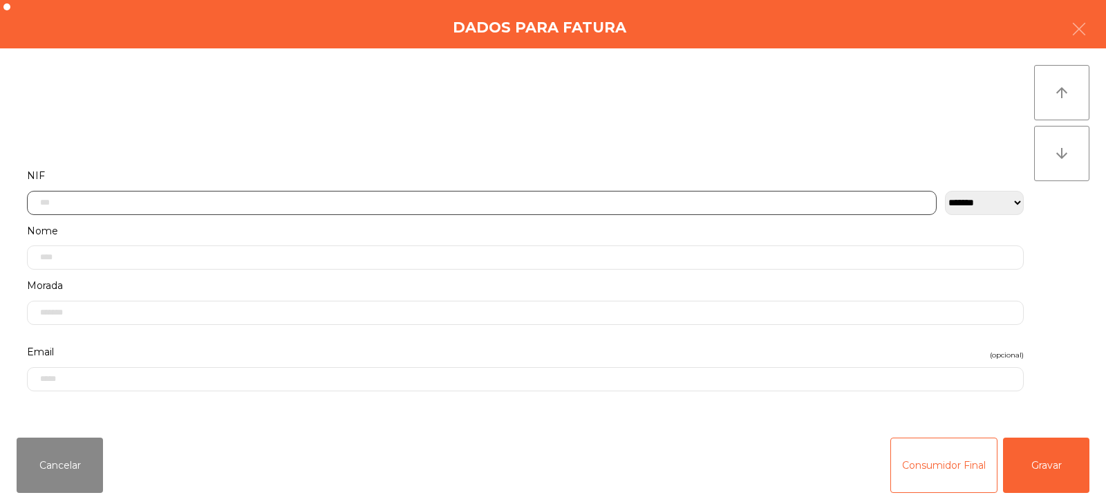
click input "text"
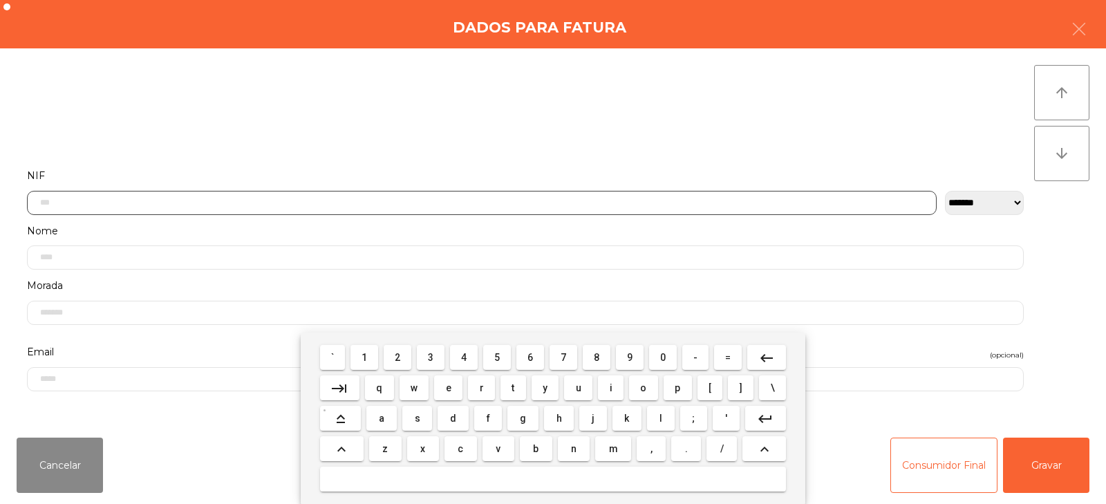
scroll to position [101, 0]
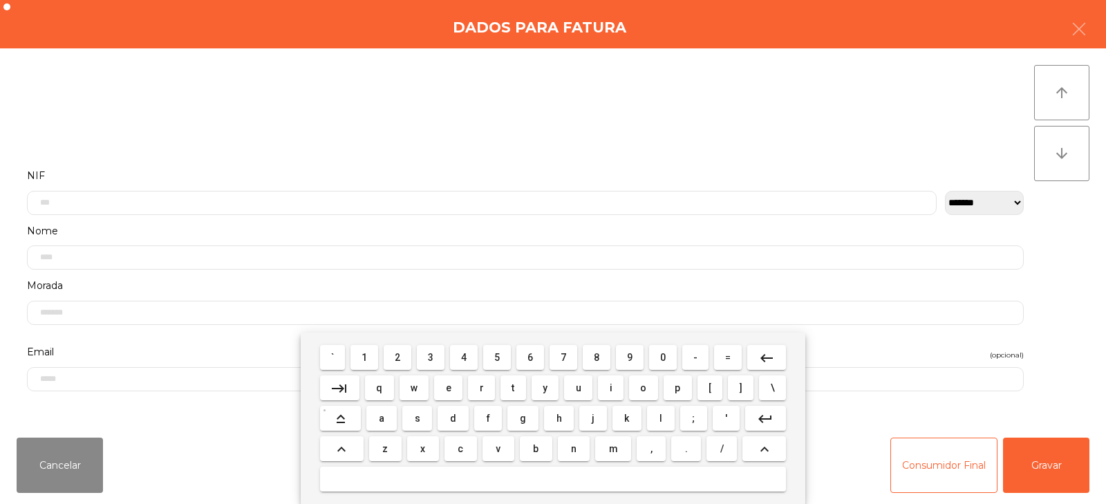
select select "**"
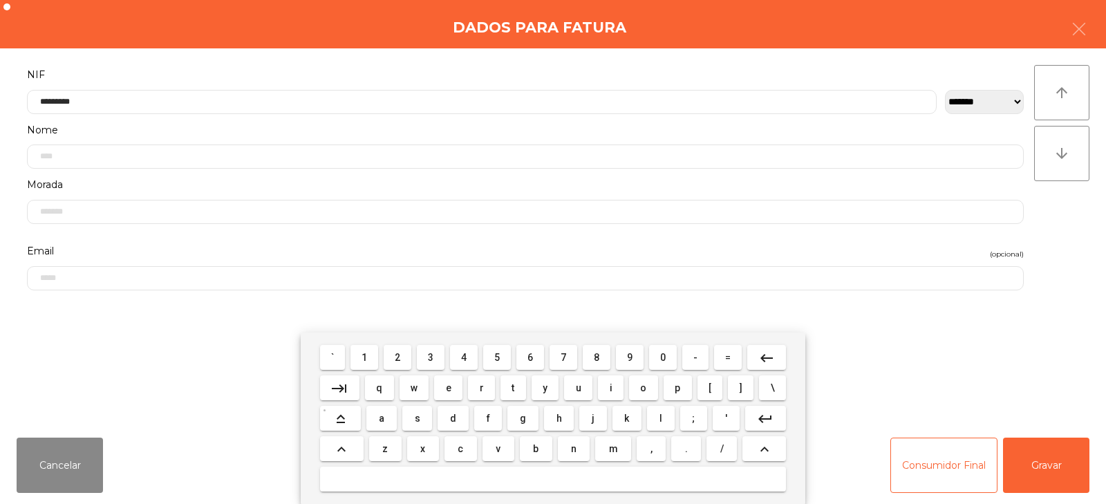
type input "*********"
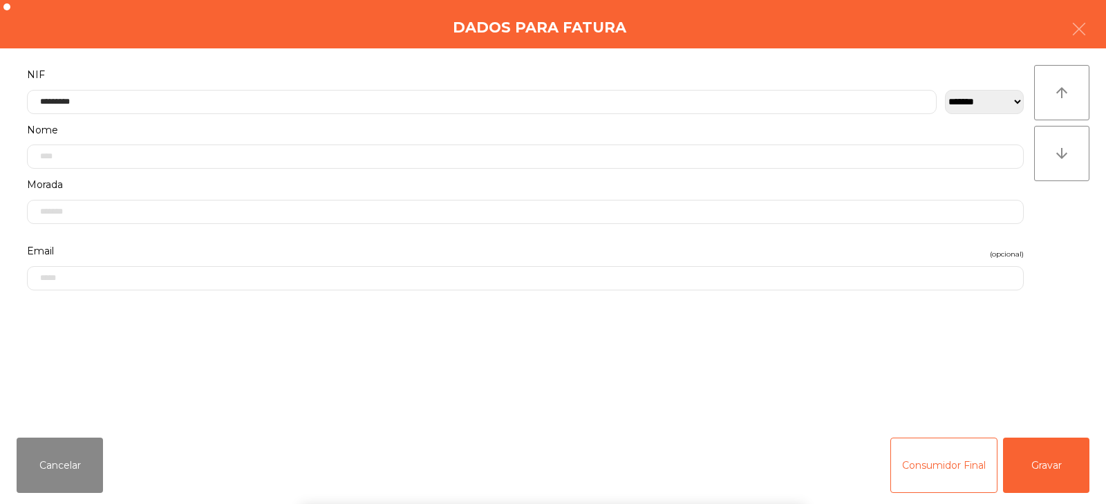
click at [1030, 443] on div "` 1 2 3 4 5 6 7 8 9 0 - = keyboard_backspace keyboard_tab q w e r t y u i o p […" at bounding box center [553, 417] width 1106 height 171
click at [1039, 469] on button "Gravar" at bounding box center [1046, 465] width 86 height 55
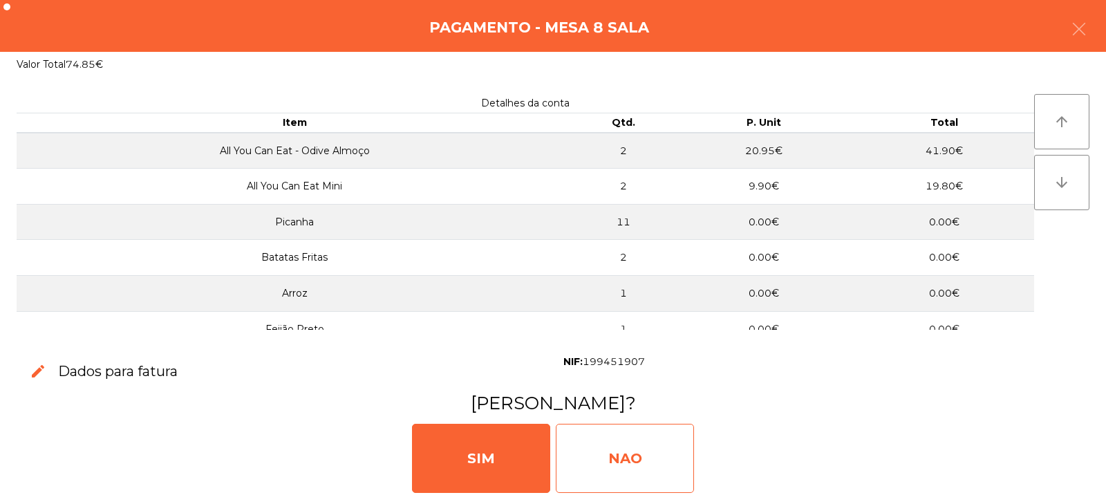
click at [663, 449] on div "NAO" at bounding box center [625, 458] width 138 height 69
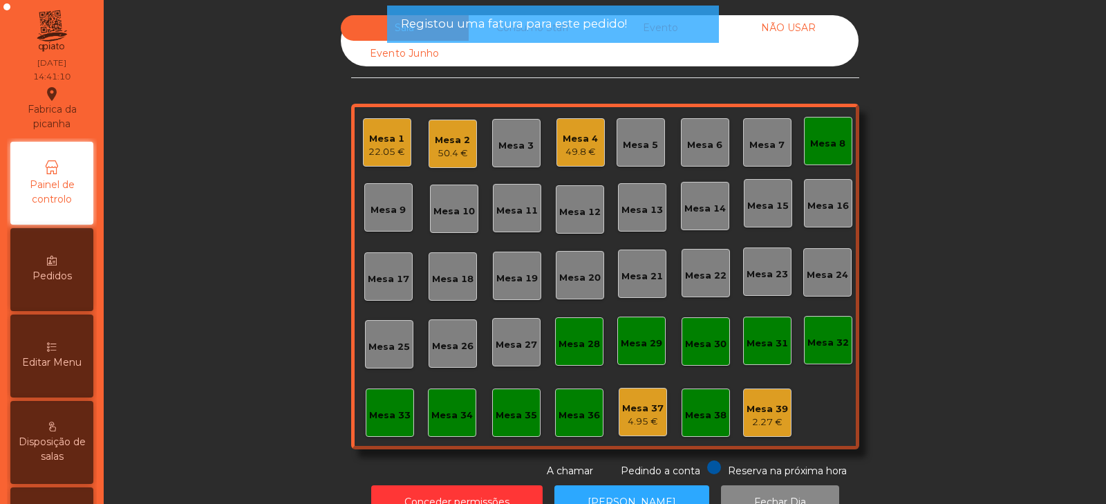
click at [815, 144] on div "Mesa 8" at bounding box center [827, 144] width 35 height 14
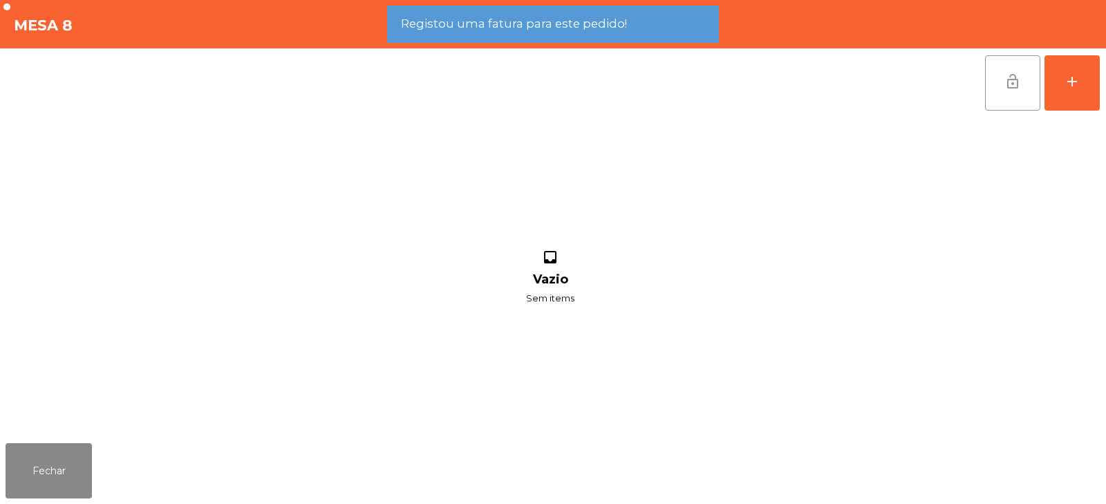
click at [1009, 79] on span "lock_open" at bounding box center [1012, 81] width 17 height 17
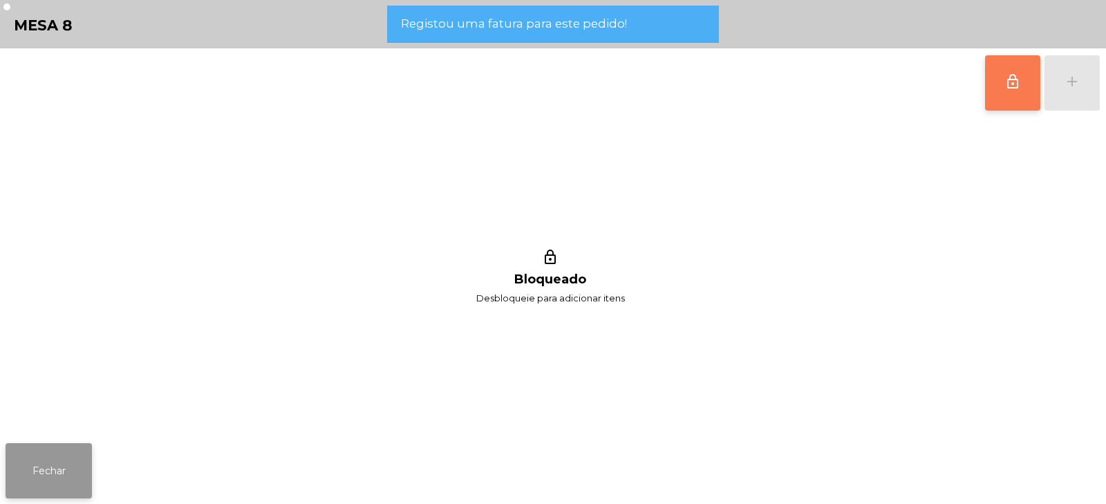
click at [66, 480] on button "Fechar" at bounding box center [49, 470] width 86 height 55
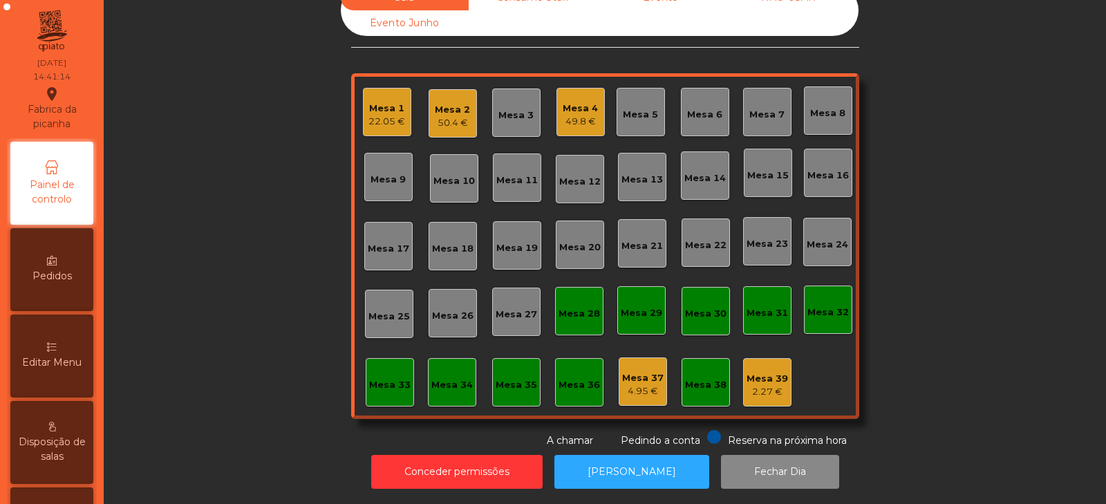
scroll to position [0, 0]
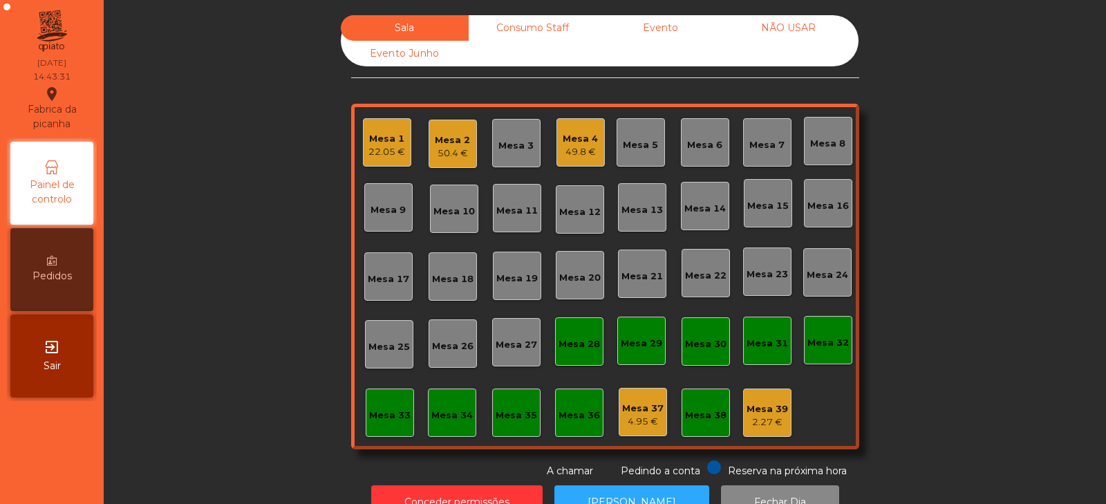
click at [826, 345] on div "Mesa 32" at bounding box center [827, 343] width 41 height 14
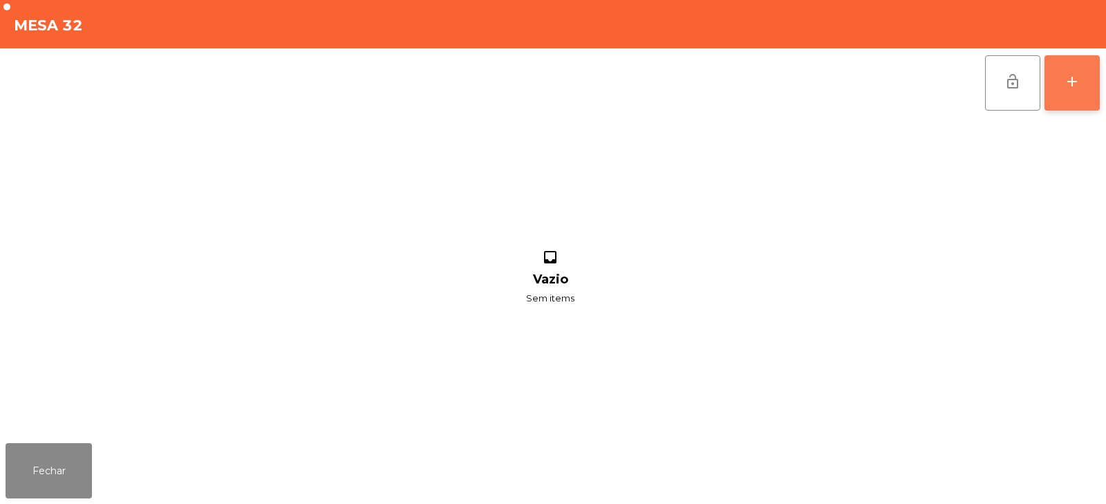
click at [1085, 98] on button "add" at bounding box center [1071, 82] width 55 height 55
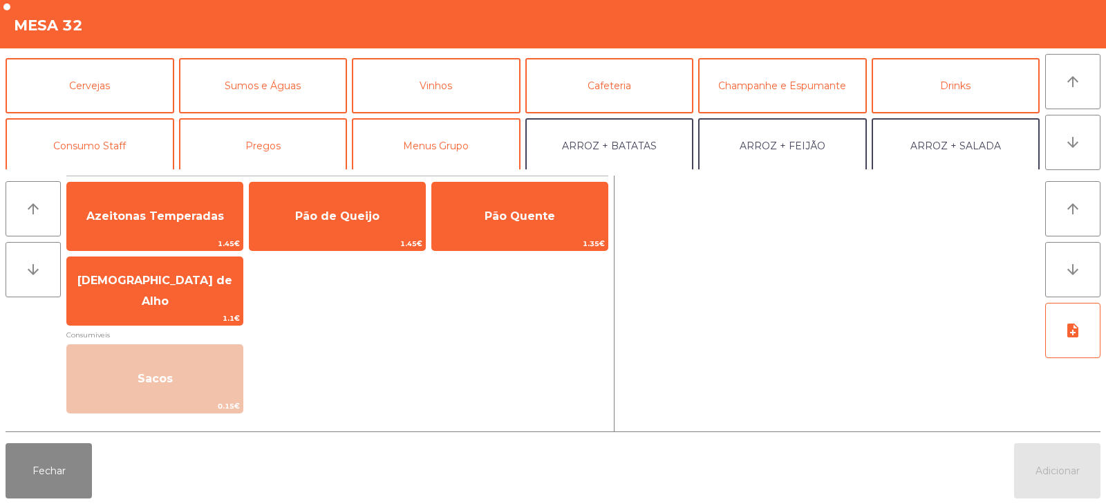
scroll to position [68, 0]
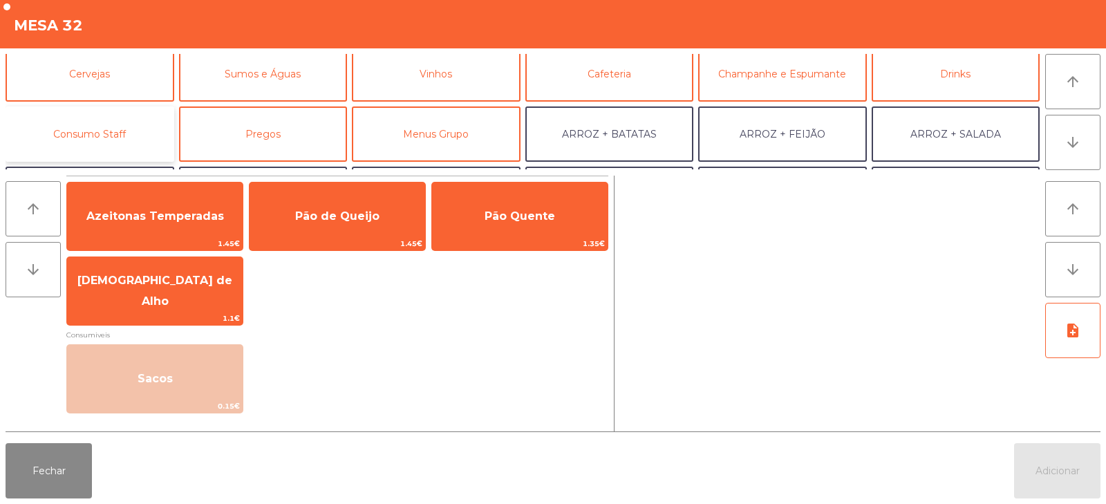
click at [142, 126] on button "Consumo Staff" at bounding box center [90, 133] width 169 height 55
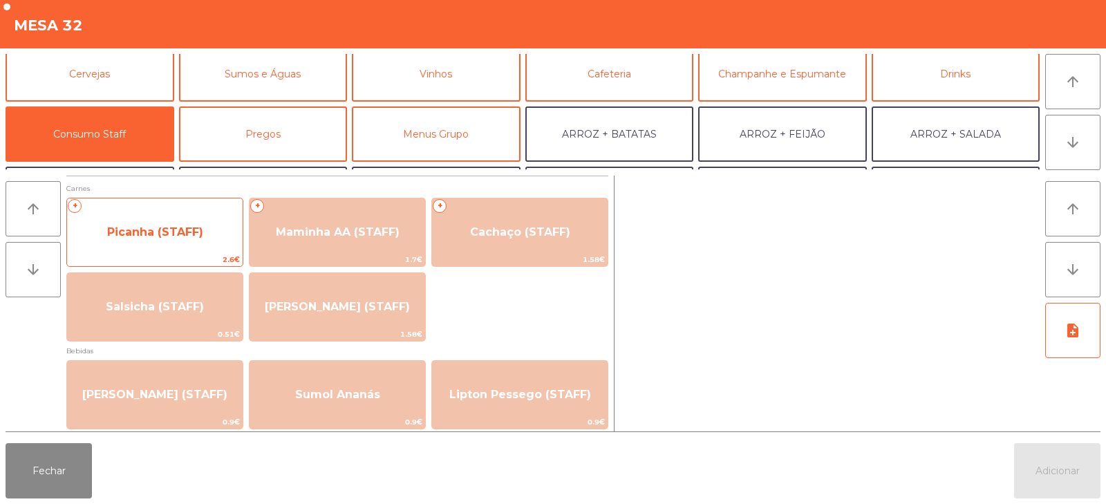
click at [202, 222] on span "Picanha (STAFF)" at bounding box center [155, 232] width 176 height 37
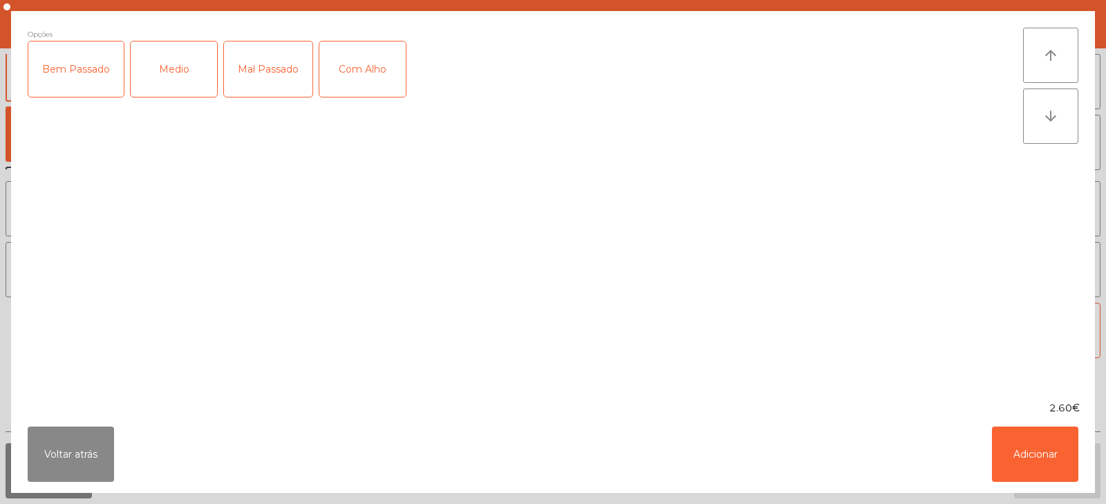
click at [170, 70] on div "Medio" at bounding box center [174, 68] width 86 height 55
click at [364, 75] on div "Com Alho" at bounding box center [362, 68] width 86 height 55
click at [1044, 478] on button "Adicionar" at bounding box center [1035, 453] width 86 height 55
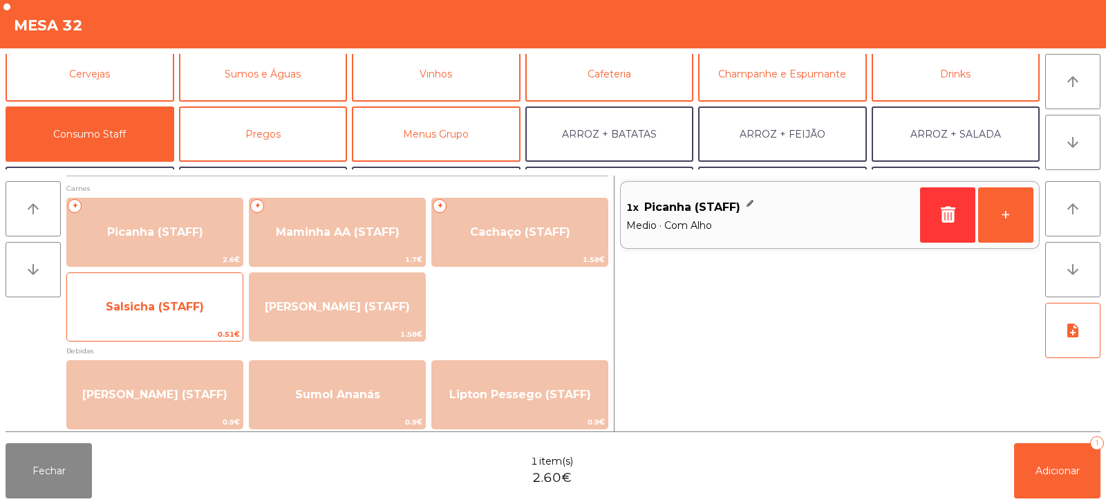
click at [187, 317] on span "Salsicha (STAFF)" at bounding box center [155, 306] width 176 height 37
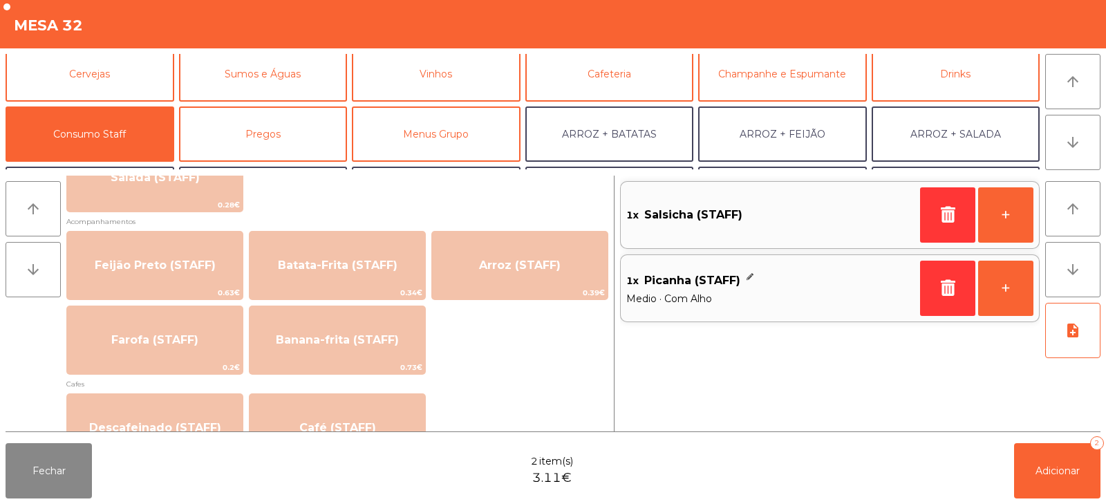
scroll to position [601, 0]
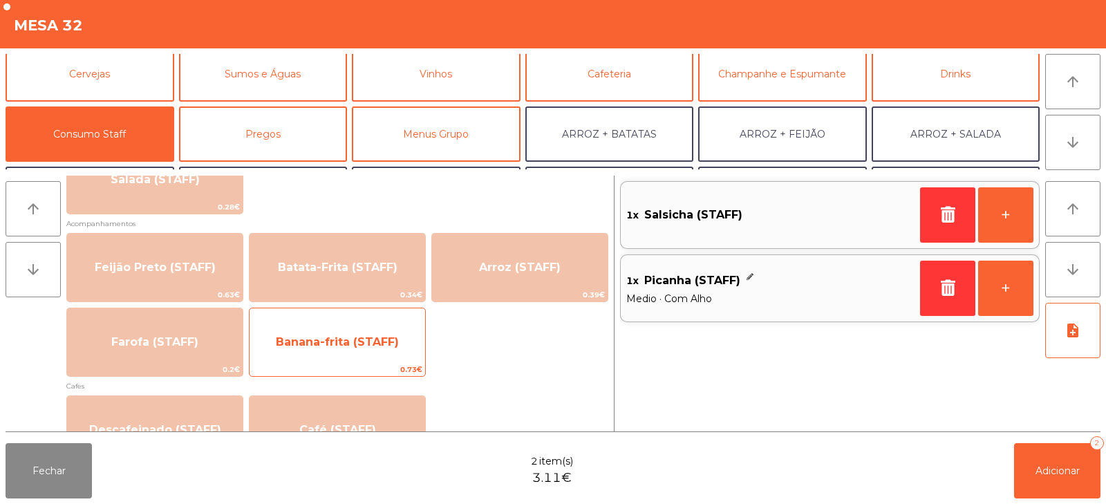
click at [385, 353] on span "Banana-frita (STAFF)" at bounding box center [338, 341] width 176 height 37
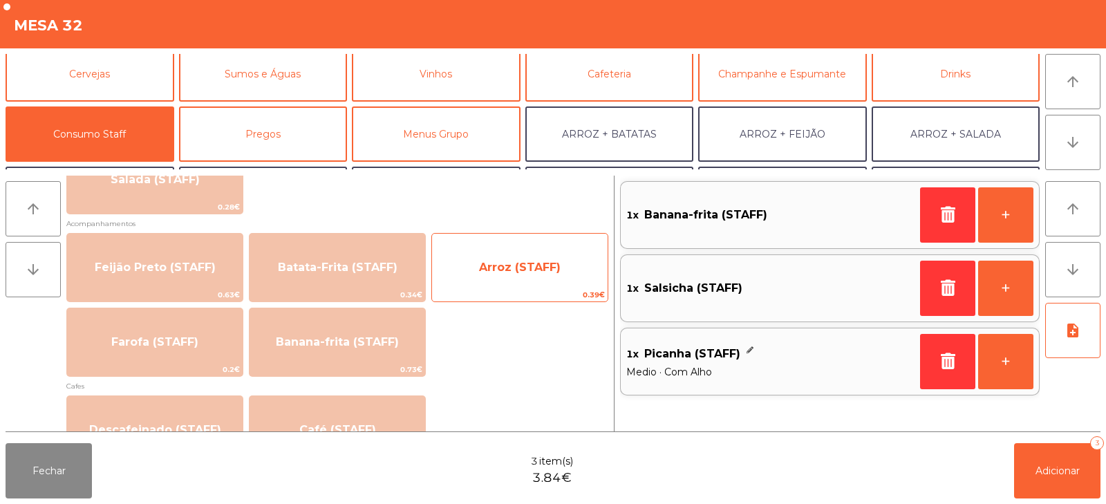
click at [532, 282] on span "Arroz (STAFF)" at bounding box center [520, 267] width 176 height 37
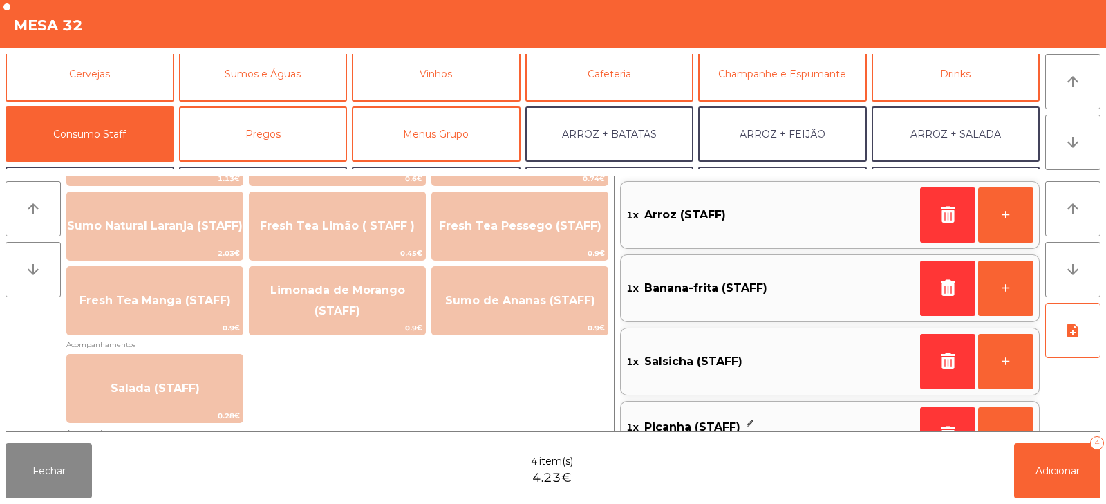
scroll to position [391, 0]
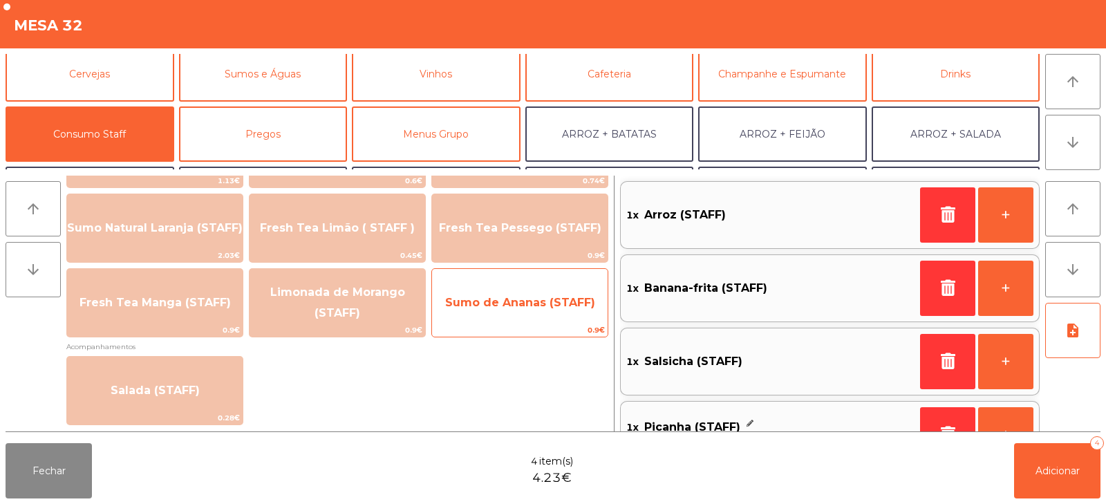
click at [518, 308] on span "Sumo de Ananas (STAFF)" at bounding box center [520, 302] width 150 height 13
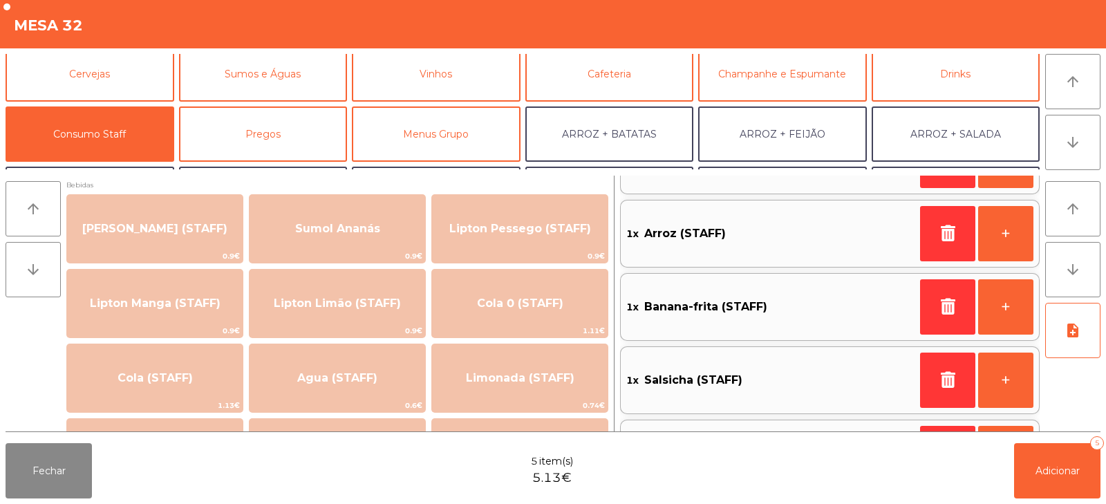
scroll to position [116, 0]
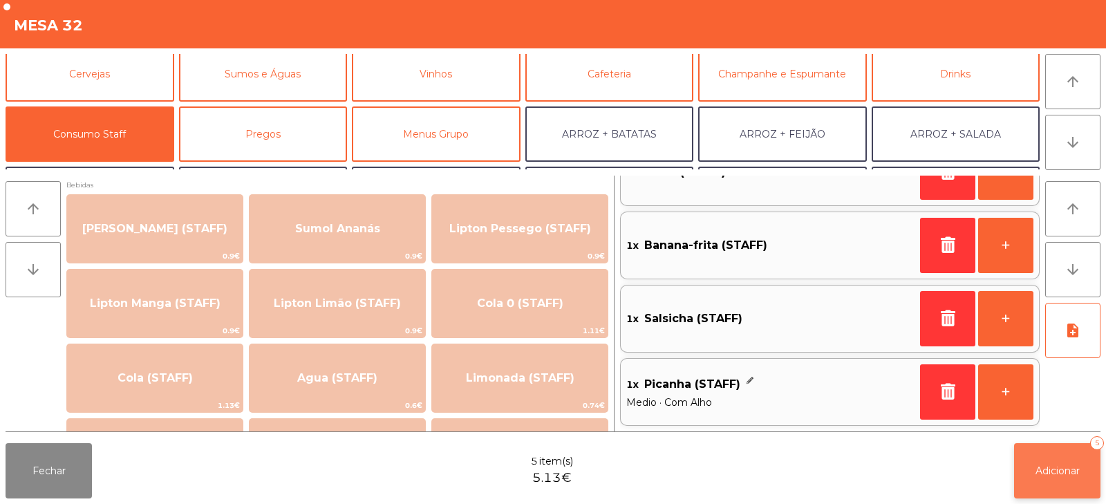
click at [1056, 473] on span "Adicionar" at bounding box center [1057, 471] width 44 height 12
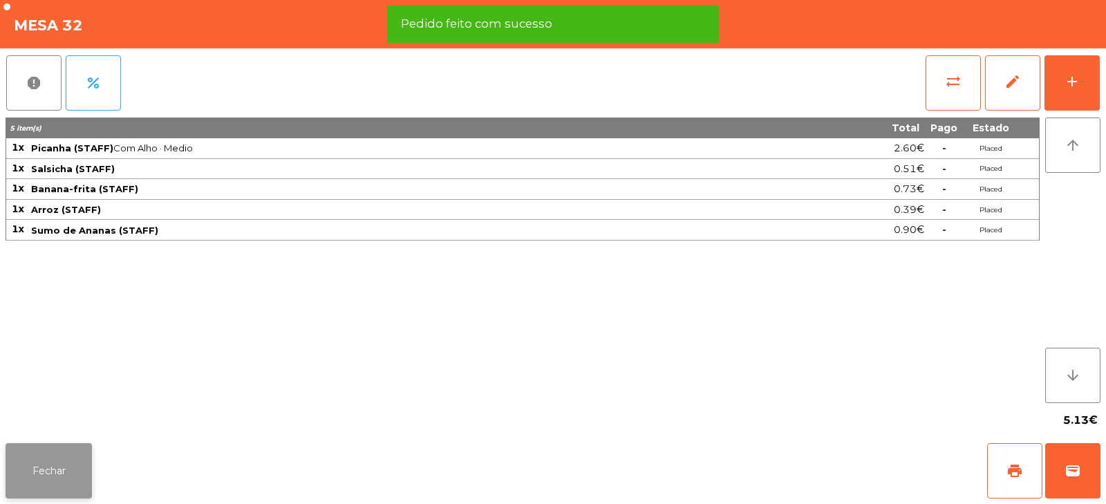
click at [84, 490] on button "Fechar" at bounding box center [49, 470] width 86 height 55
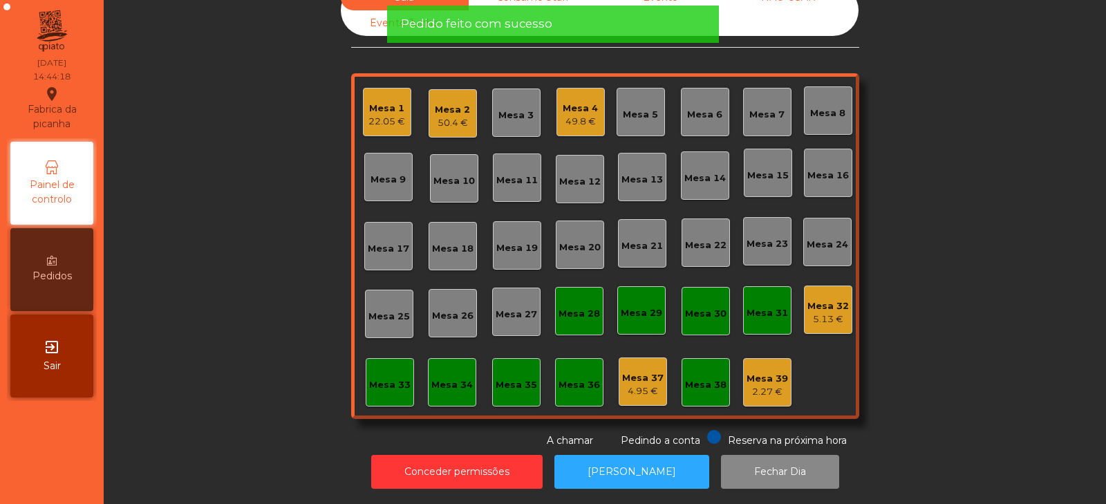
scroll to position [0, 0]
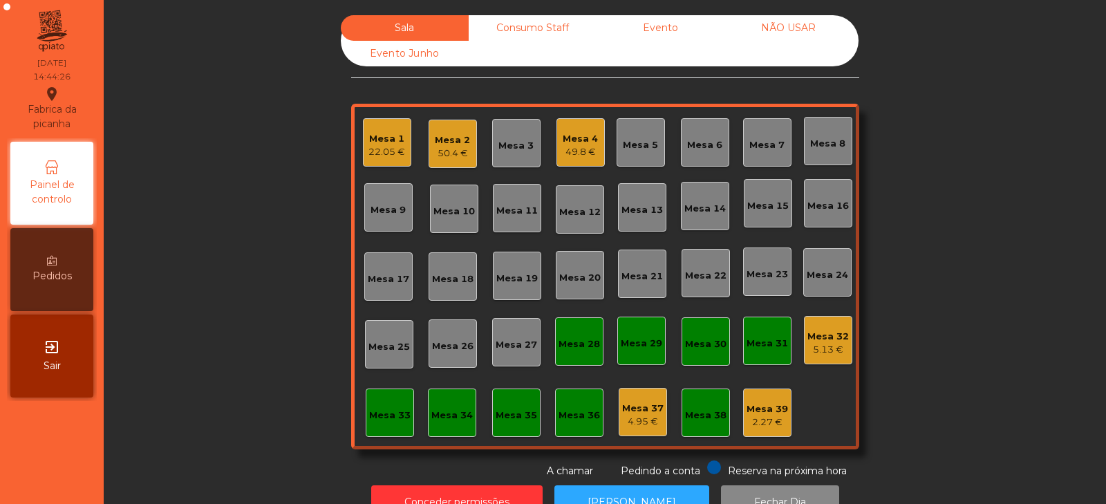
click at [771, 341] on div "Mesa 31" at bounding box center [767, 344] width 41 height 14
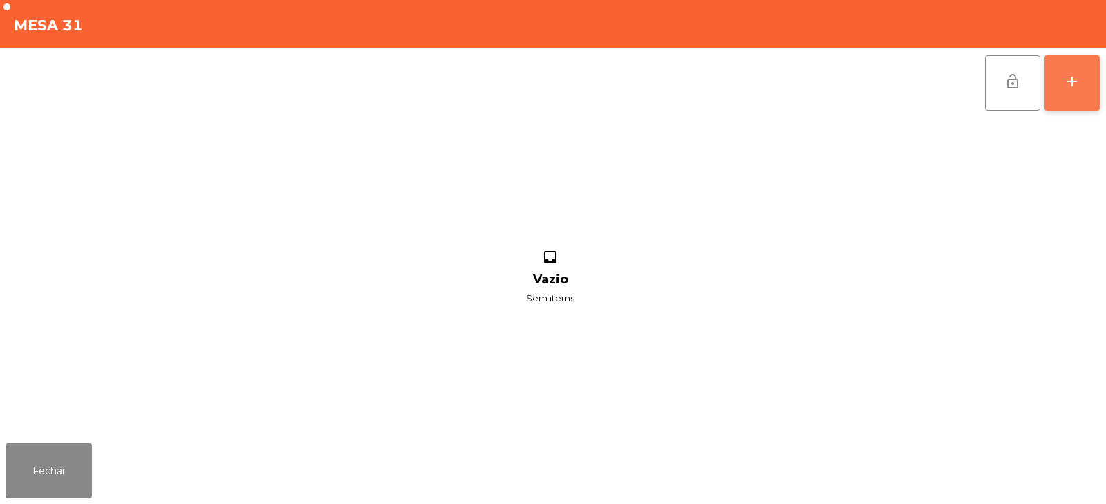
click at [1068, 88] on div "add" at bounding box center [1072, 81] width 17 height 17
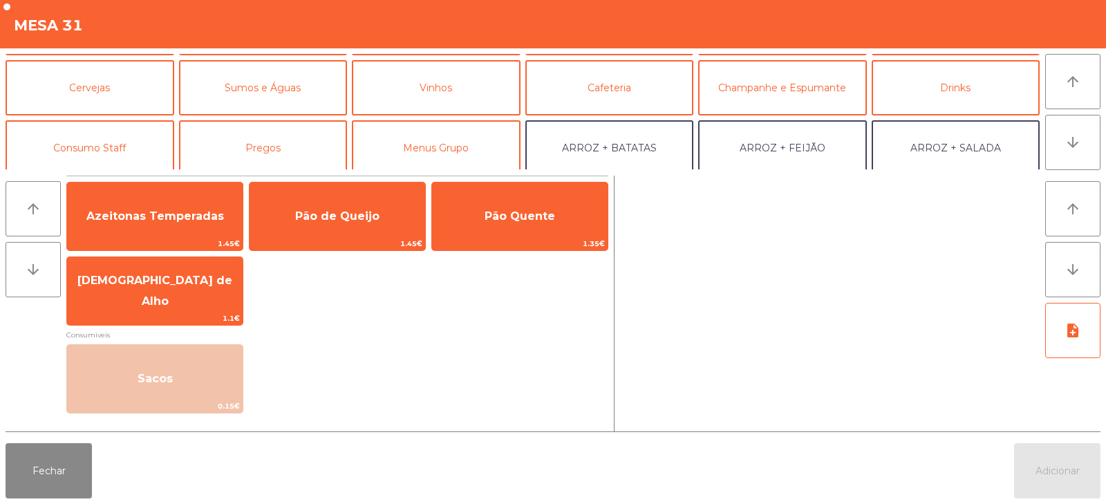
scroll to position [78, 0]
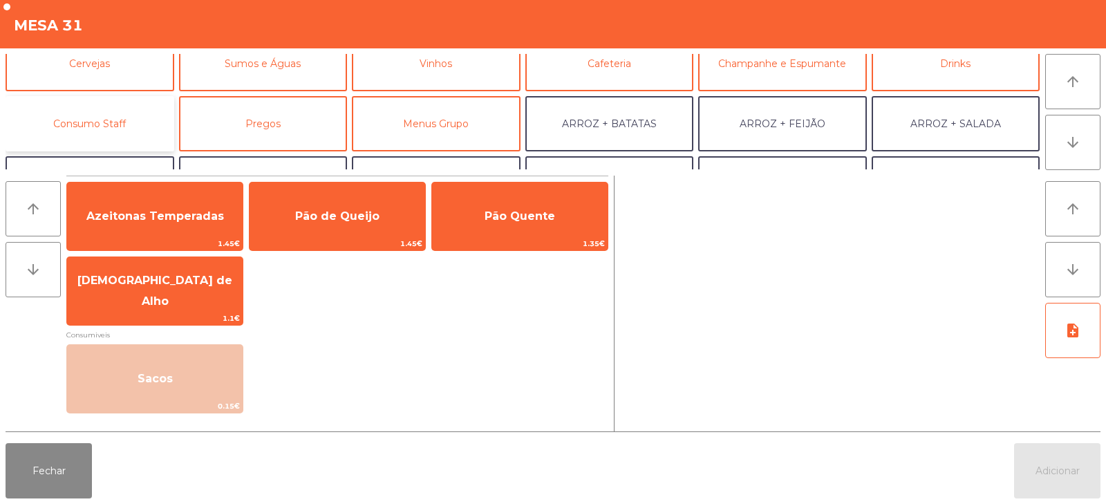
click at [141, 122] on button "Consumo Staff" at bounding box center [90, 123] width 169 height 55
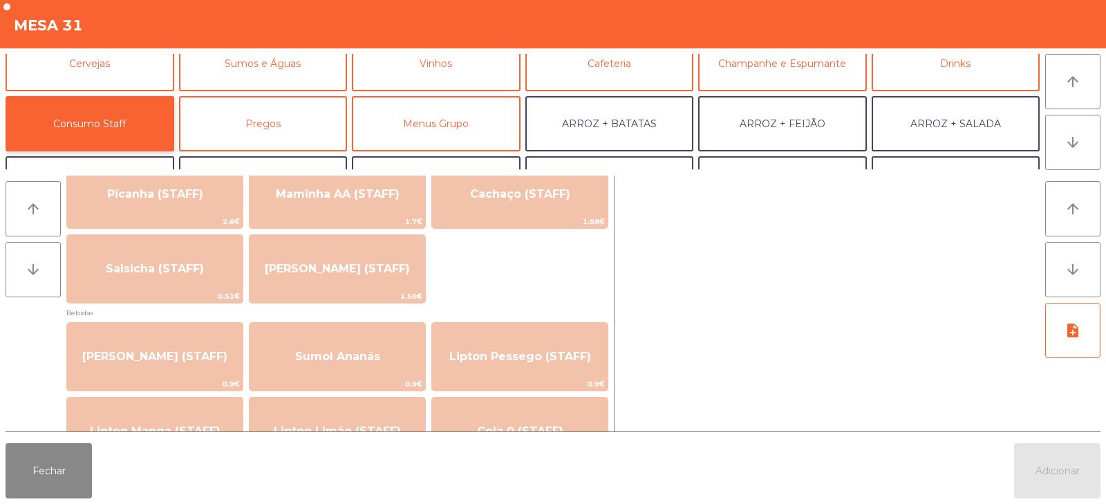
scroll to position [5, 0]
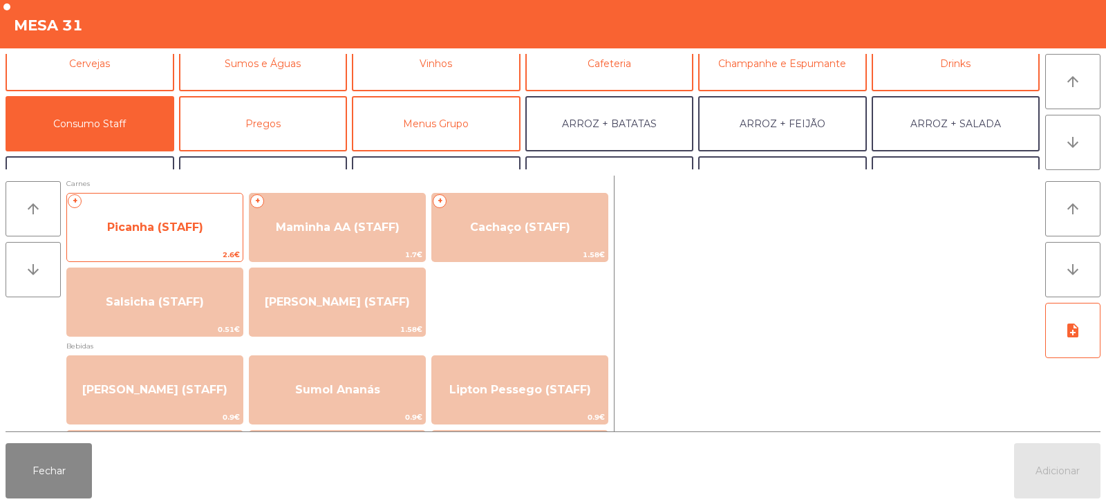
click at [197, 243] on span "Picanha (STAFF)" at bounding box center [155, 227] width 176 height 37
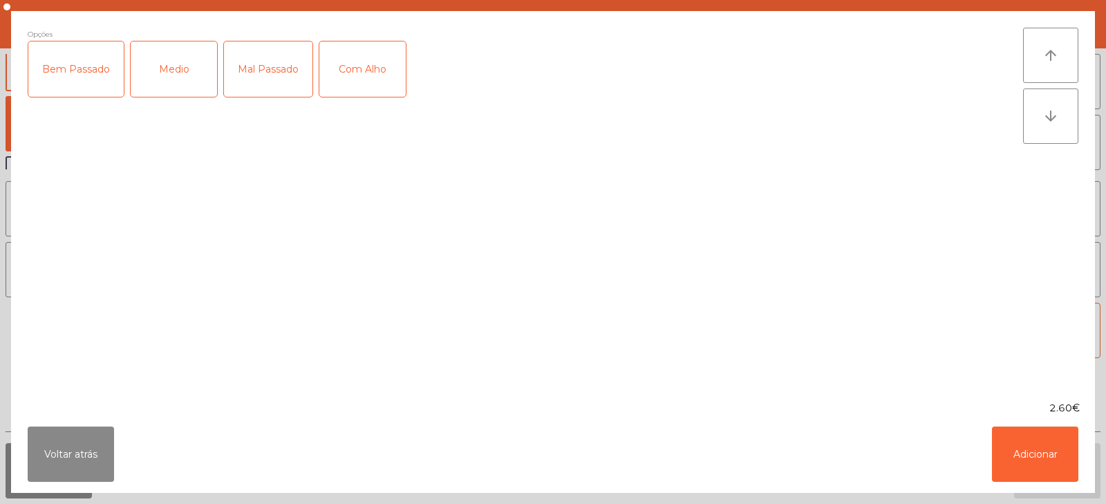
click at [173, 84] on div "Medio" at bounding box center [174, 68] width 86 height 55
click at [335, 78] on div "Com Alho" at bounding box center [362, 68] width 86 height 55
click at [1069, 447] on button "Adicionar" at bounding box center [1035, 453] width 86 height 55
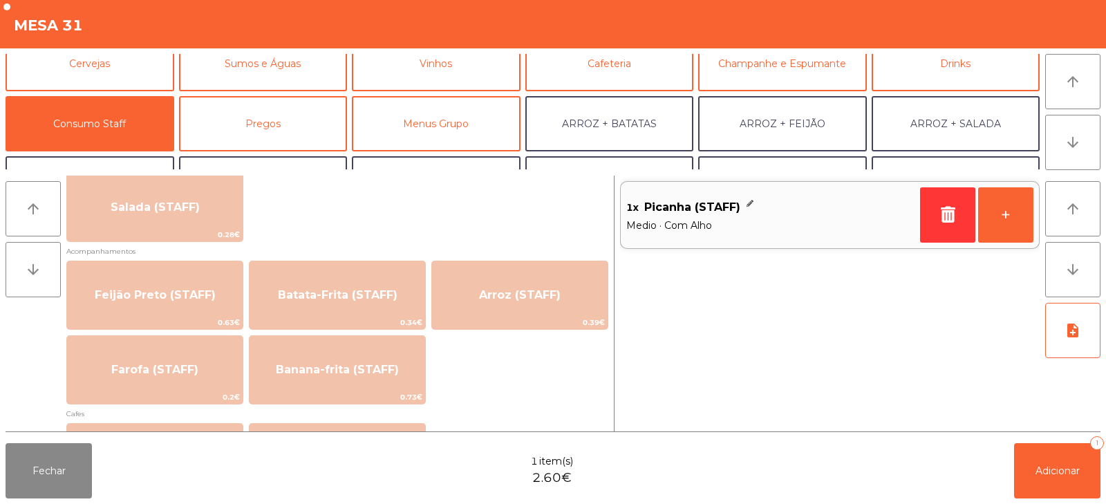
scroll to position [592, 0]
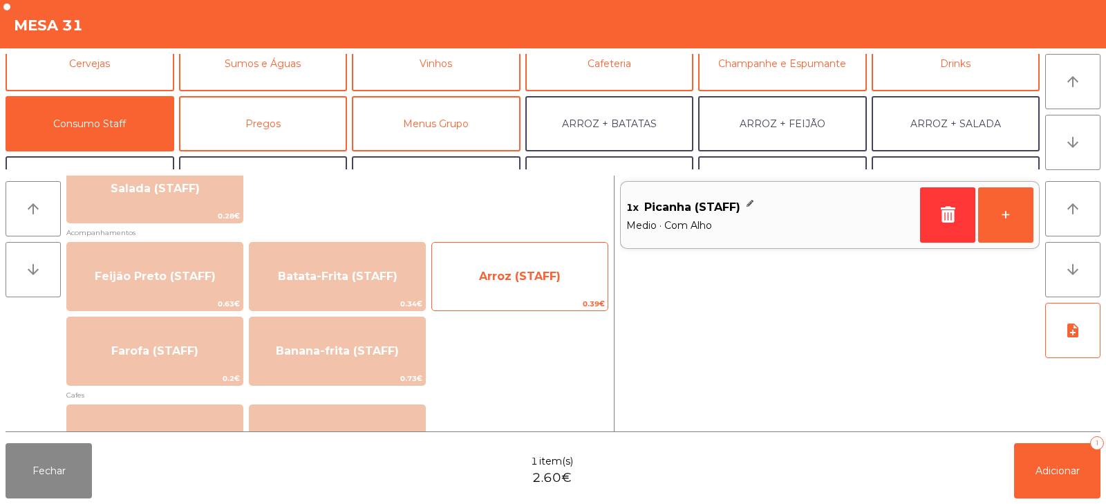
click at [541, 287] on span "Arroz (STAFF)" at bounding box center [520, 276] width 176 height 37
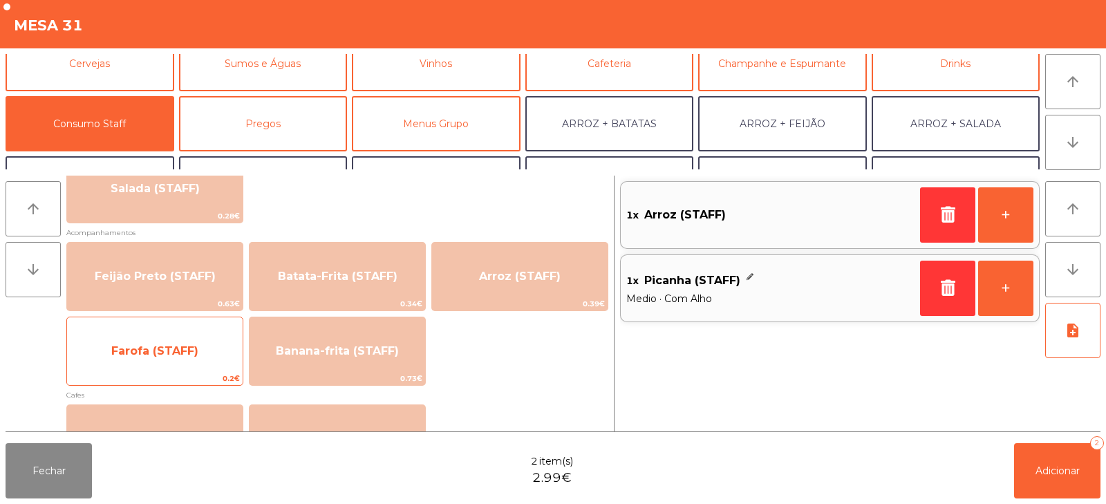
click at [198, 357] on span "Farofa (STAFF)" at bounding box center [155, 350] width 176 height 37
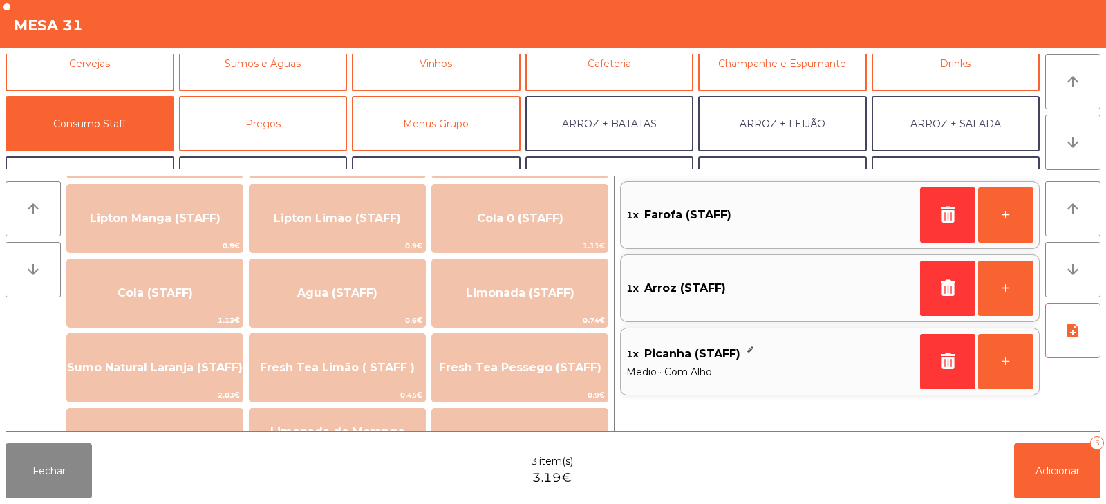
scroll to position [250, 0]
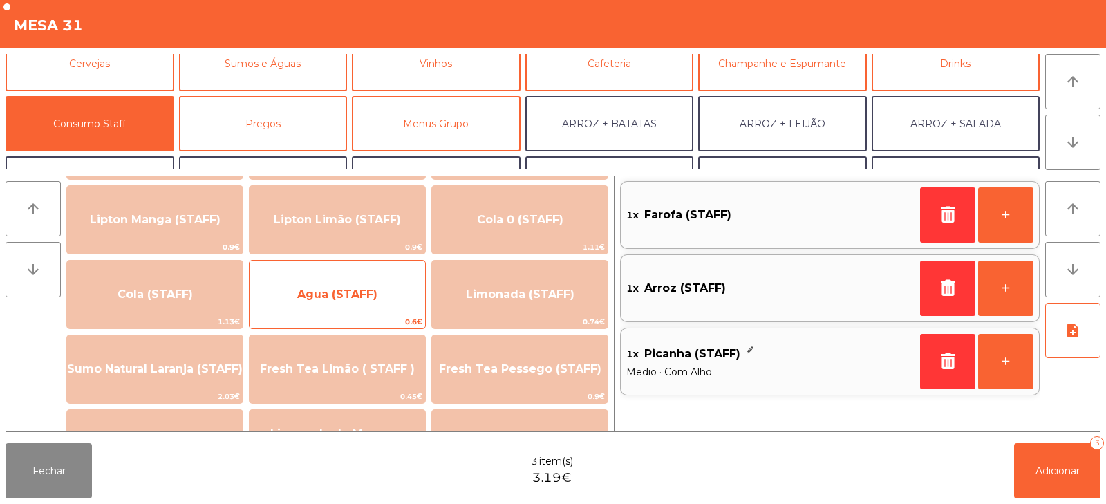
click at [353, 305] on span "Agua (STAFF)" at bounding box center [338, 294] width 176 height 37
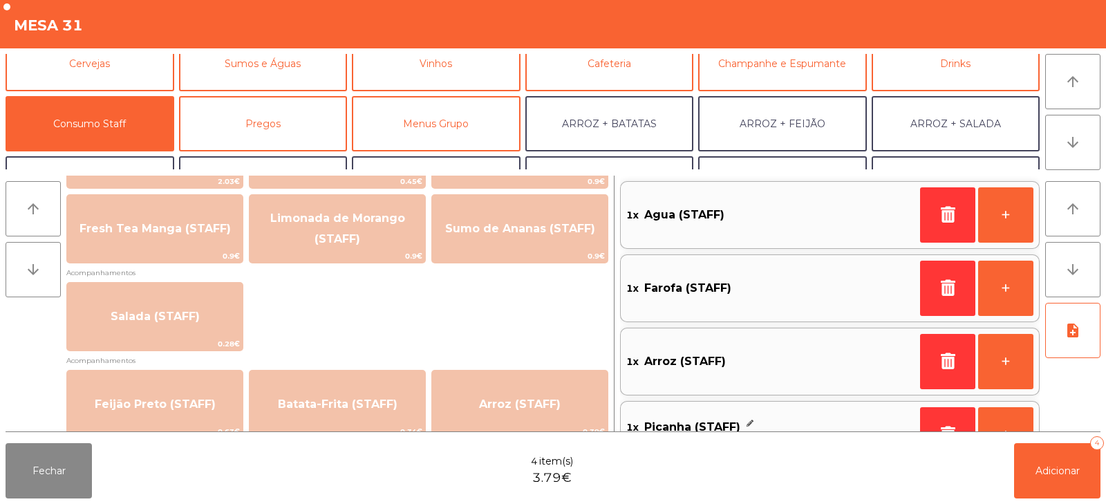
scroll to position [466, 0]
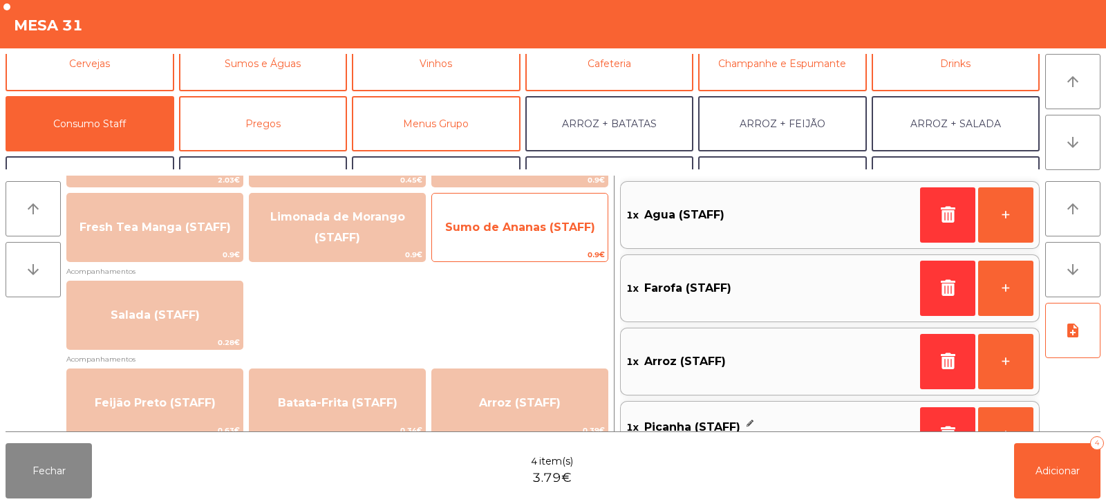
click at [545, 237] on span "Sumo de Ananas (STAFF)" at bounding box center [520, 227] width 176 height 37
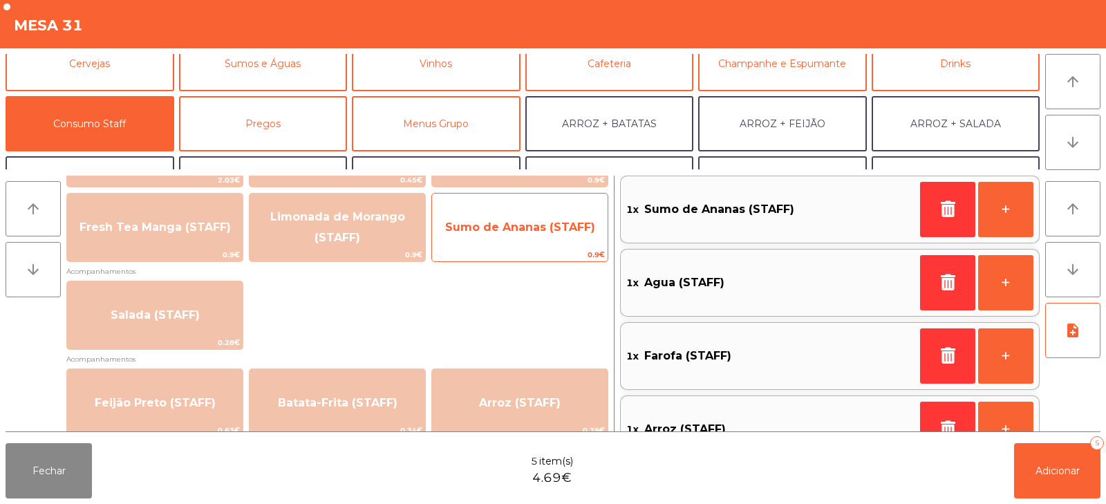
scroll to position [116, 0]
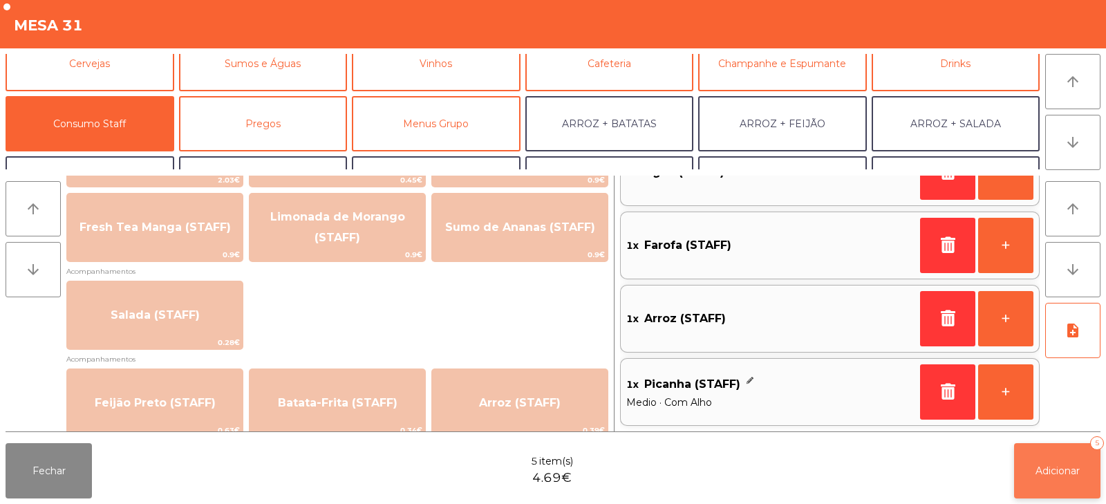
click at [1052, 476] on span "Adicionar" at bounding box center [1057, 471] width 44 height 12
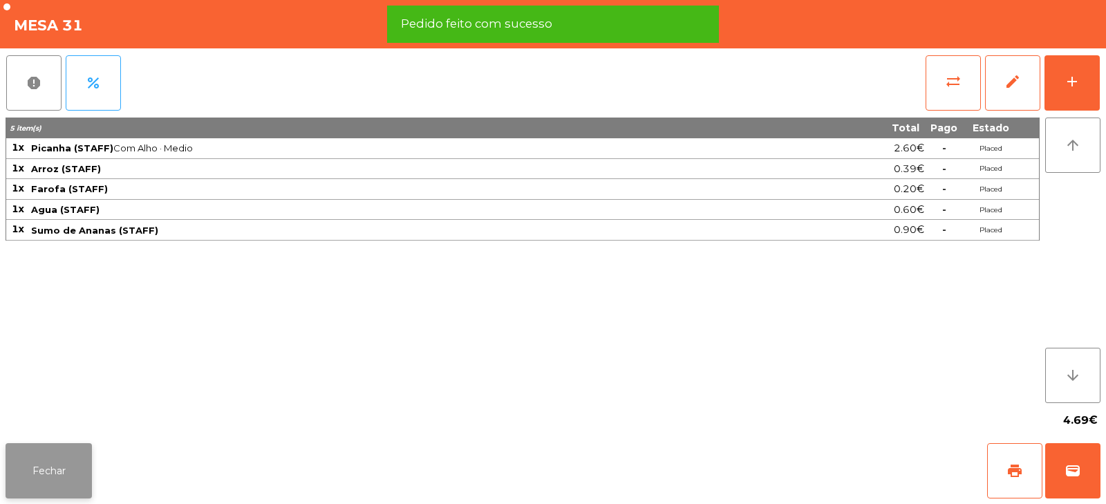
click at [39, 455] on button "Fechar" at bounding box center [49, 470] width 86 height 55
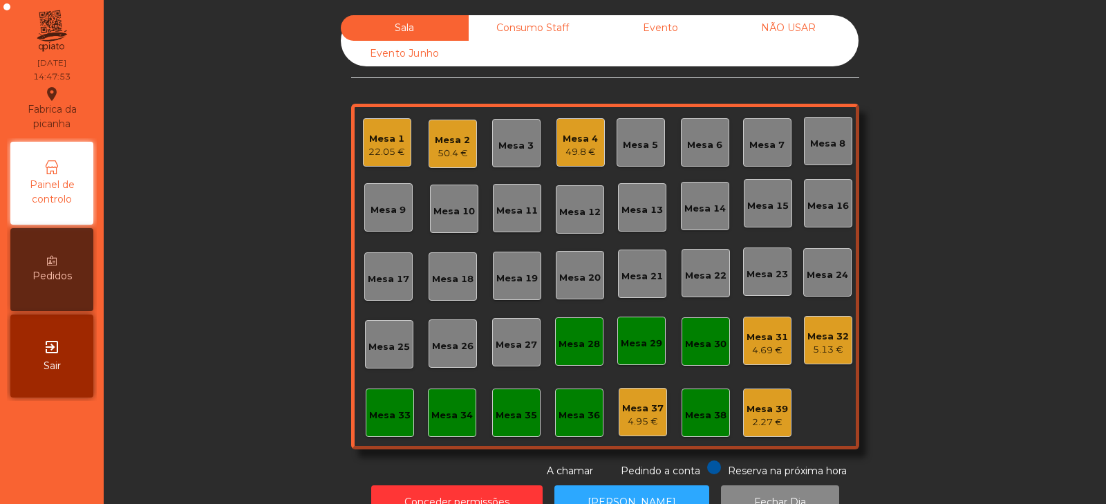
click at [459, 147] on div "50.4 €" at bounding box center [452, 154] width 35 height 14
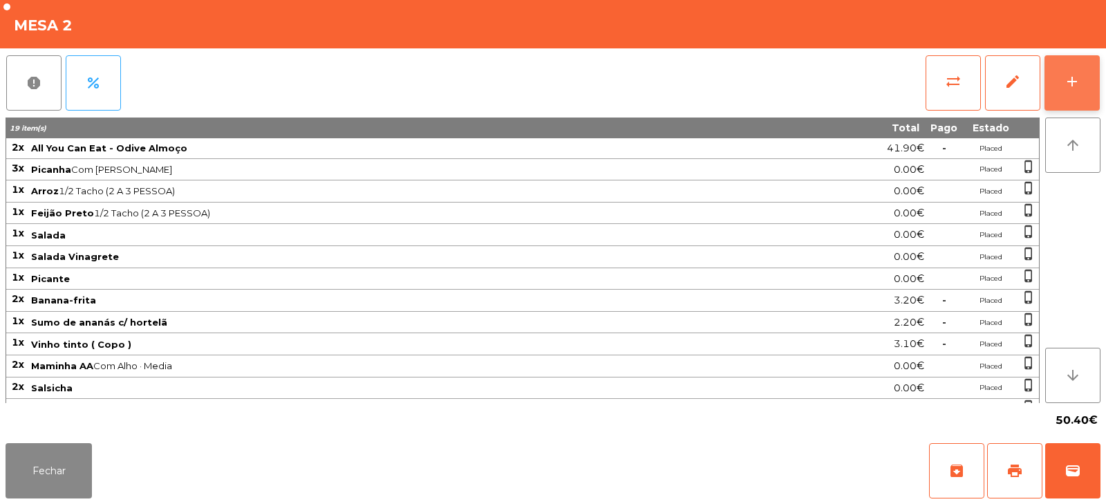
click at [1062, 99] on button "add" at bounding box center [1071, 82] width 55 height 55
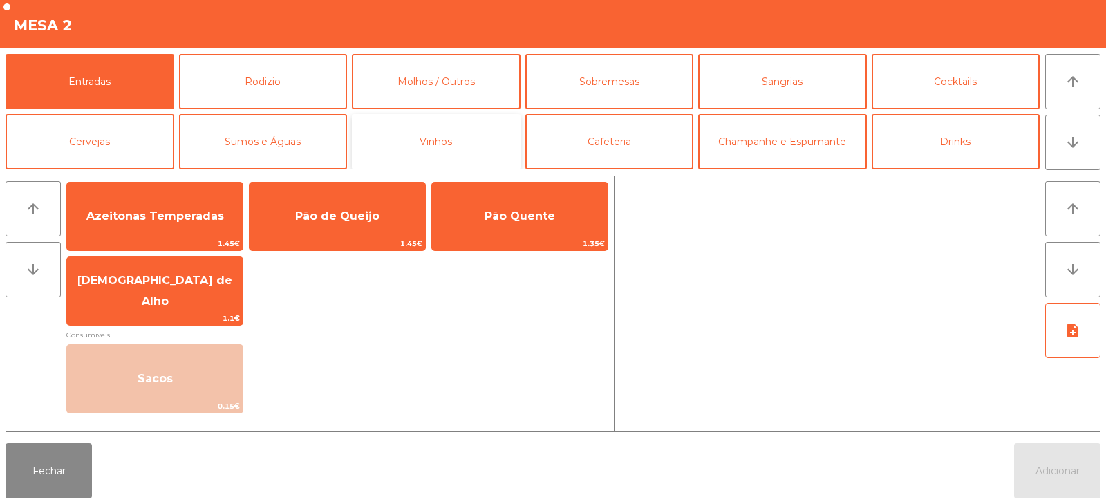
click at [467, 137] on button "Vinhos" at bounding box center [436, 141] width 169 height 55
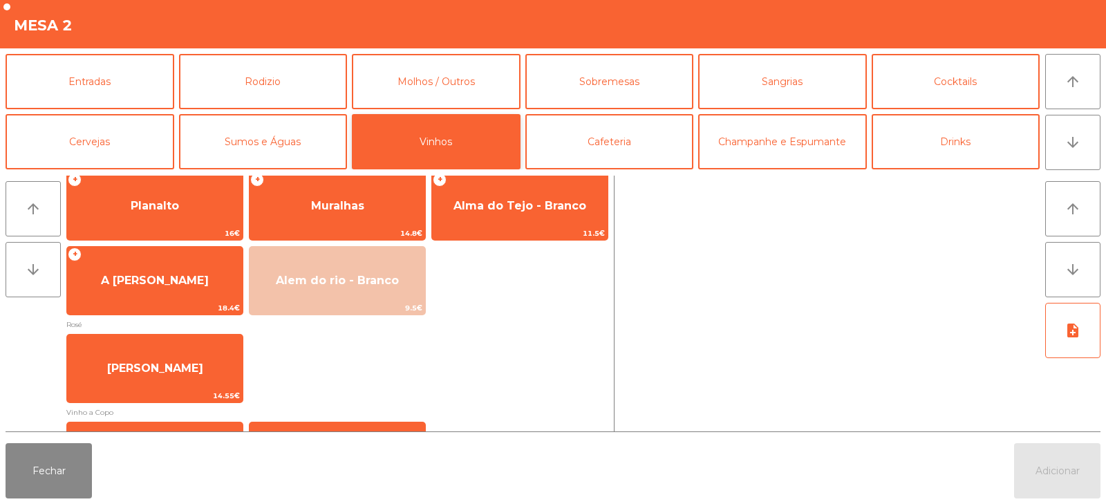
scroll to position [254, 0]
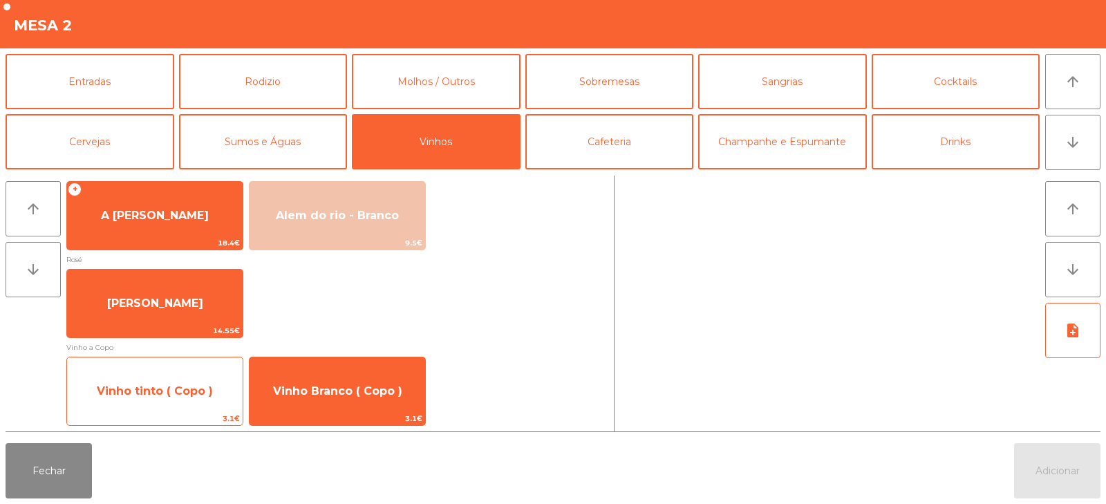
click at [198, 405] on span "Vinho tinto ( Copo )" at bounding box center [155, 391] width 176 height 37
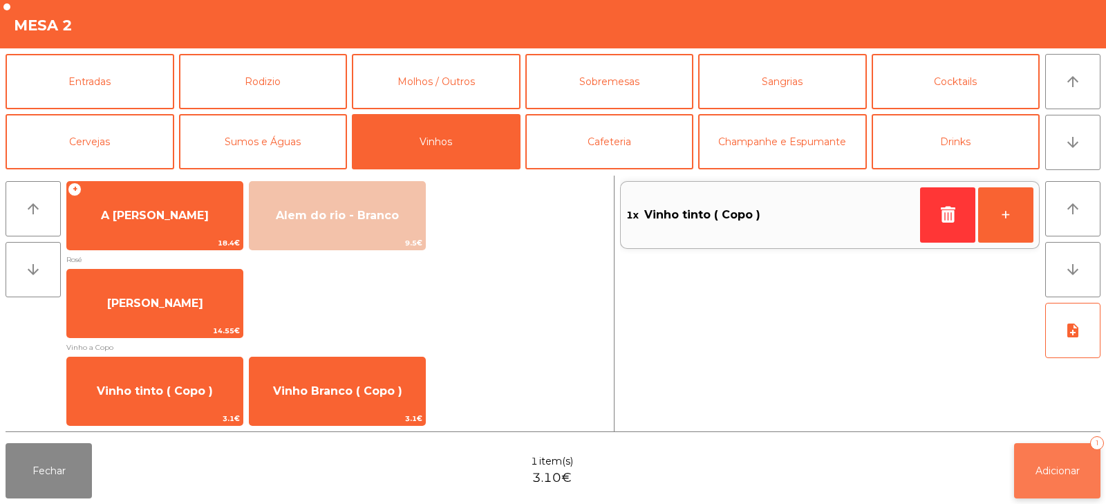
click at [1053, 465] on span "Adicionar" at bounding box center [1057, 471] width 44 height 12
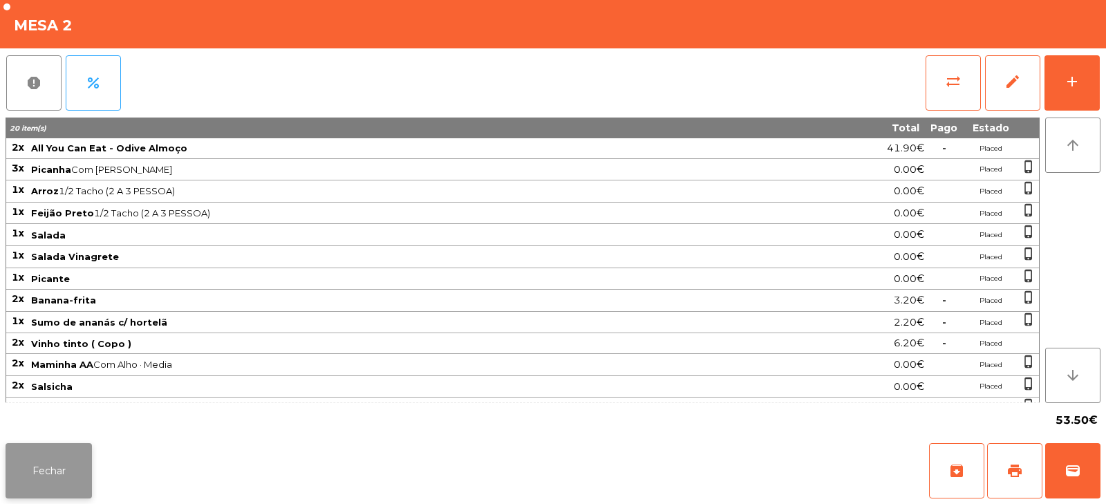
click at [55, 454] on button "Fechar" at bounding box center [49, 470] width 86 height 55
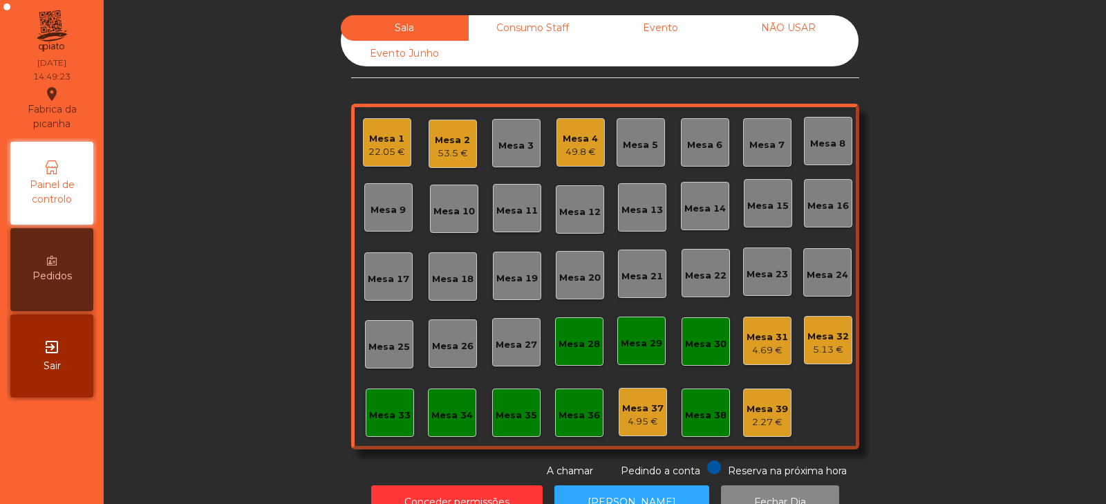
scroll to position [41, 0]
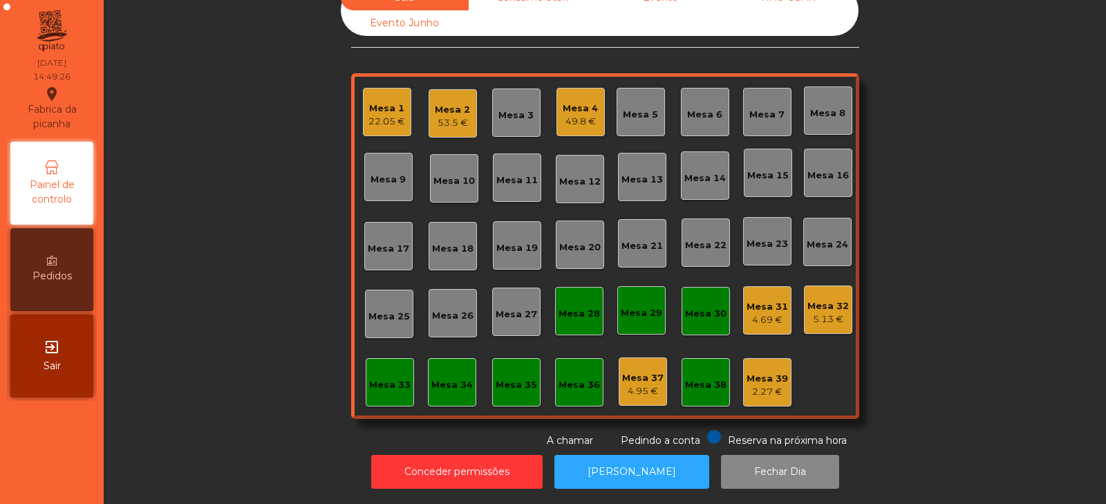
click at [759, 300] on div "Mesa 31" at bounding box center [767, 307] width 41 height 14
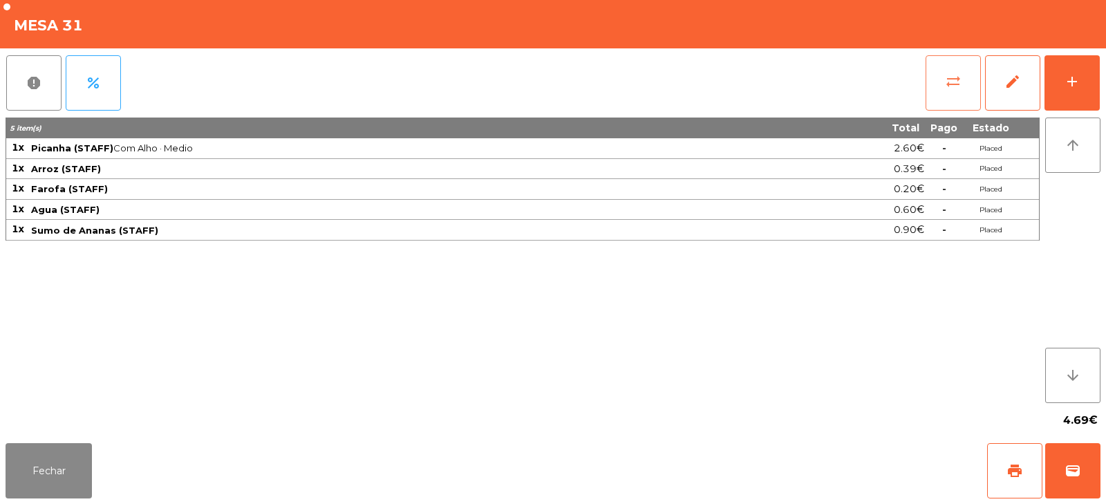
click at [948, 82] on span "sync_alt" at bounding box center [953, 81] width 17 height 17
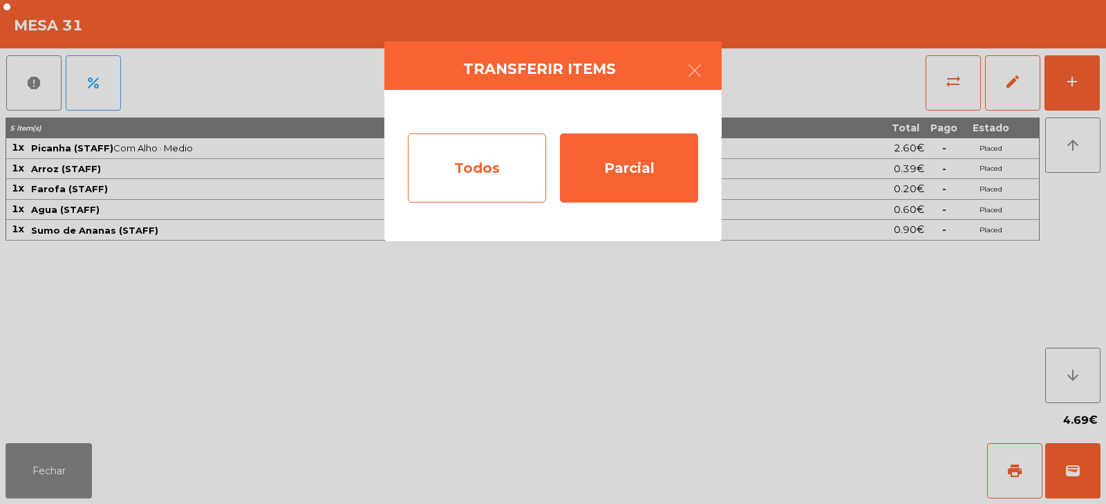
click at [503, 154] on div "Todos" at bounding box center [477, 167] width 138 height 69
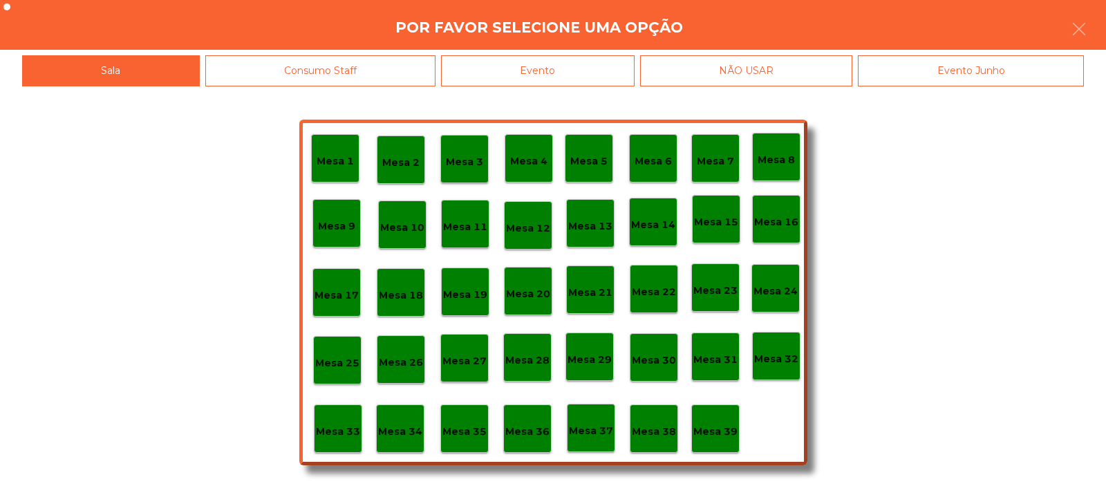
click at [572, 62] on div "Evento" at bounding box center [538, 70] width 194 height 31
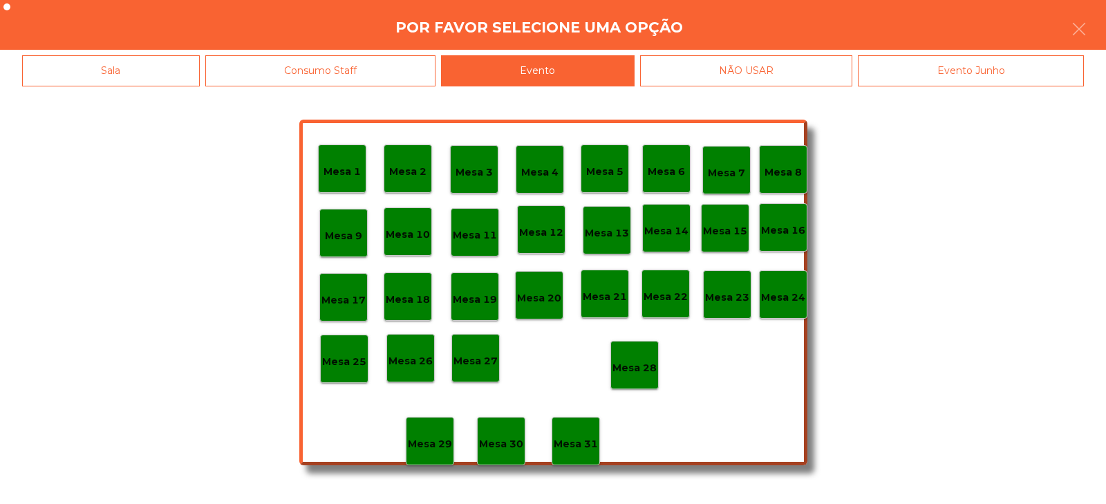
click at [636, 373] on p "Mesa 28" at bounding box center [634, 368] width 44 height 16
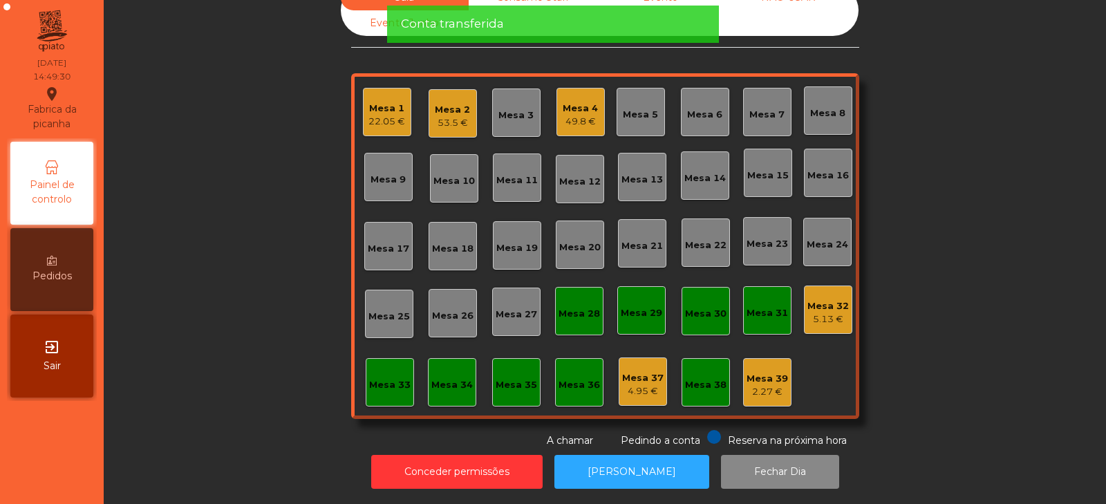
click at [400, 11] on div "Conta transferida" at bounding box center [553, 24] width 332 height 37
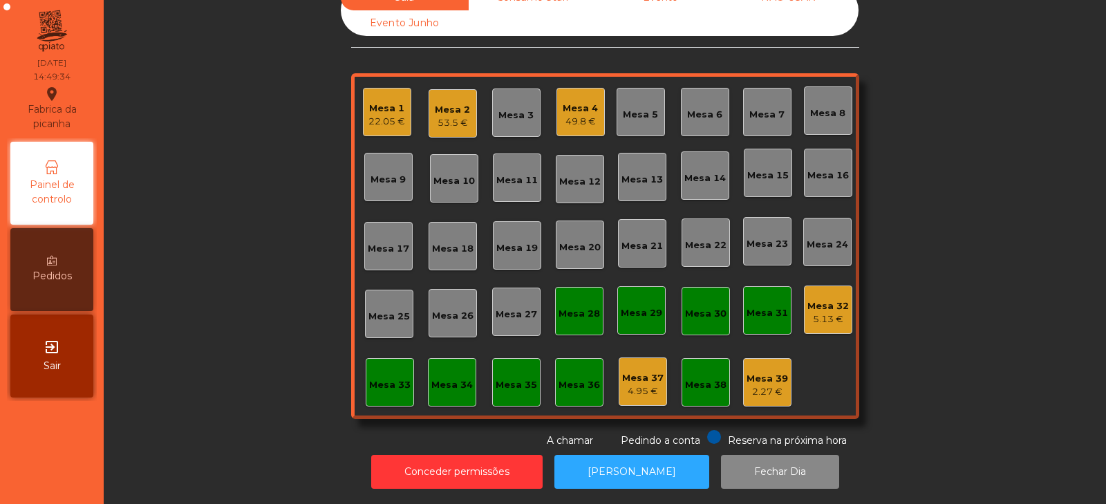
click at [833, 312] on div "5.13 €" at bounding box center [827, 319] width 41 height 14
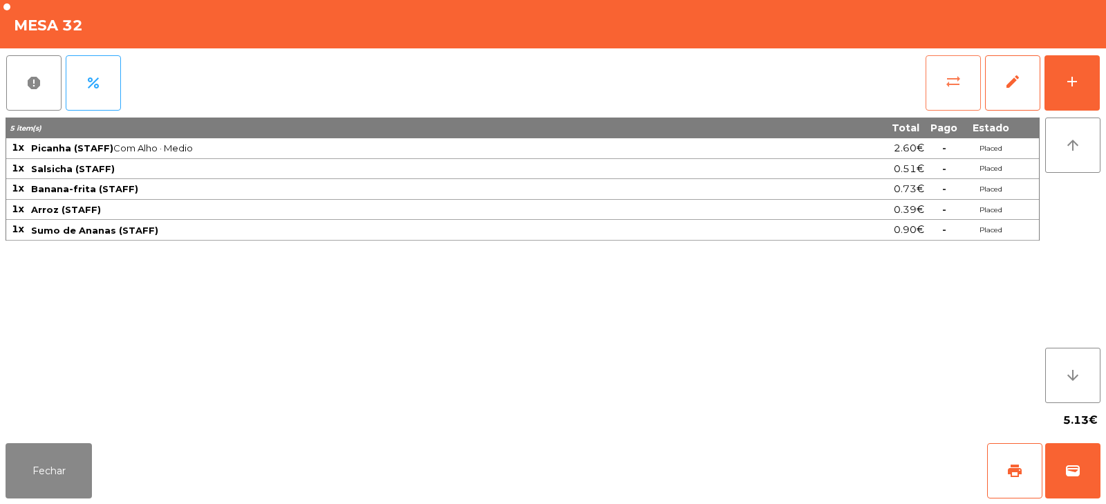
click at [960, 82] on span "sync_alt" at bounding box center [953, 81] width 17 height 17
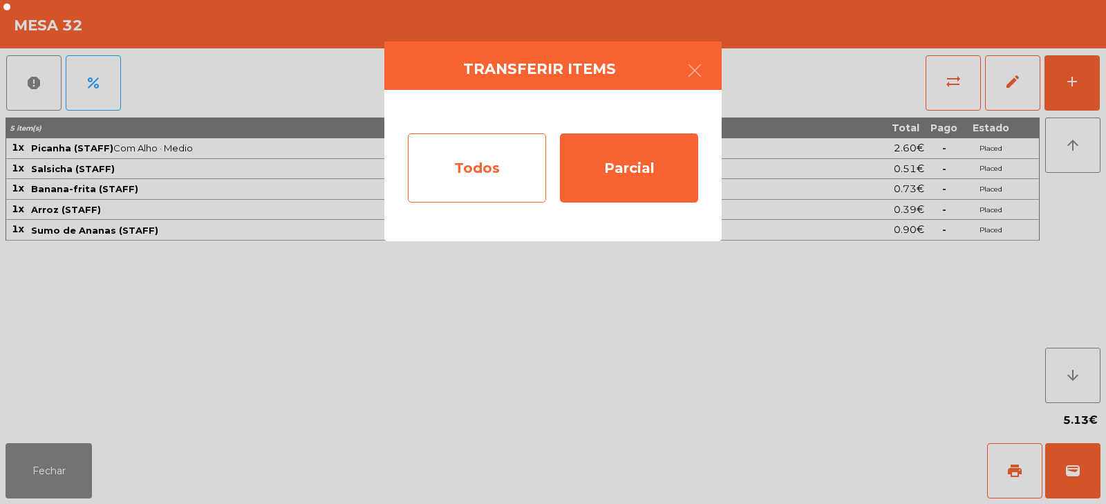
click at [531, 160] on div "Todos" at bounding box center [477, 167] width 138 height 69
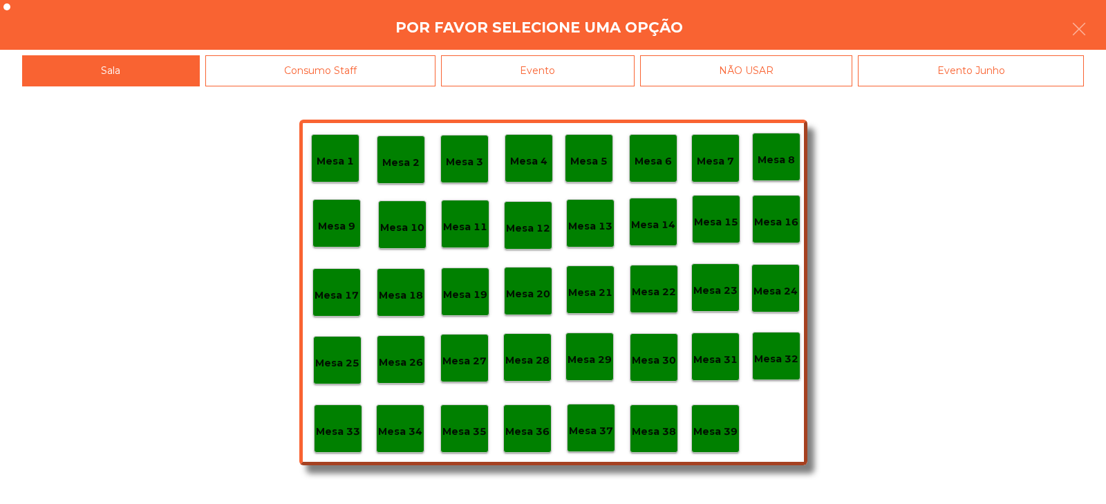
click at [562, 63] on div "Evento" at bounding box center [538, 70] width 194 height 31
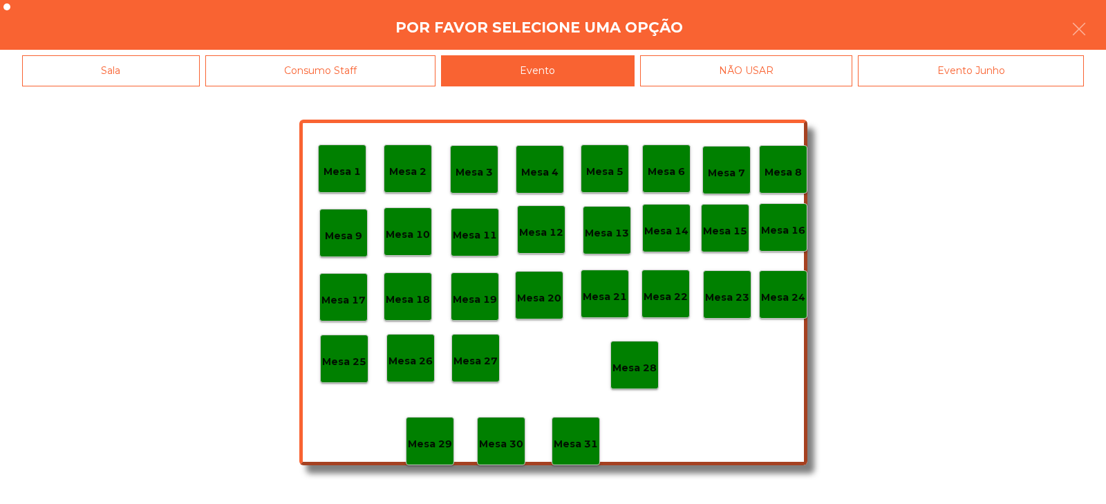
click at [646, 360] on p "Mesa 28" at bounding box center [634, 368] width 44 height 16
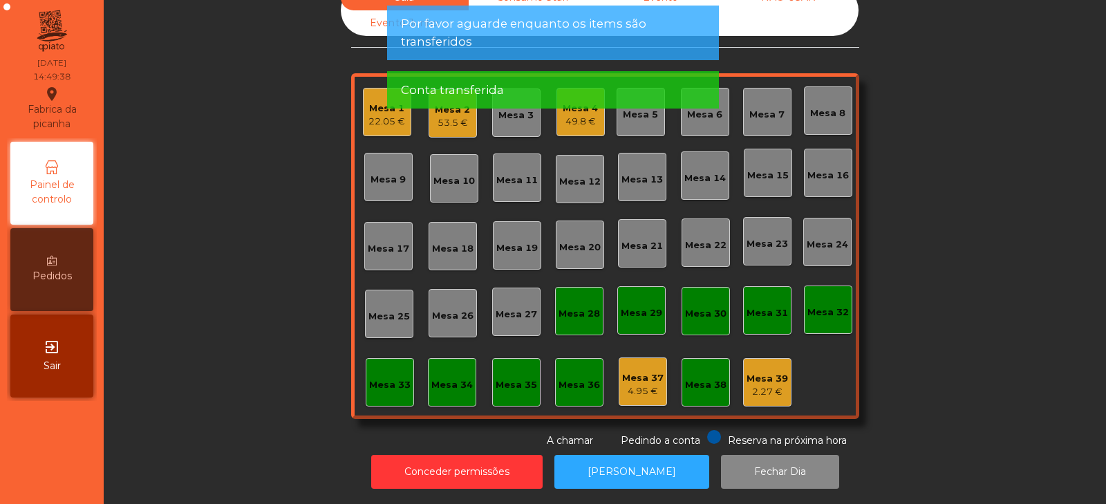
scroll to position [0, 0]
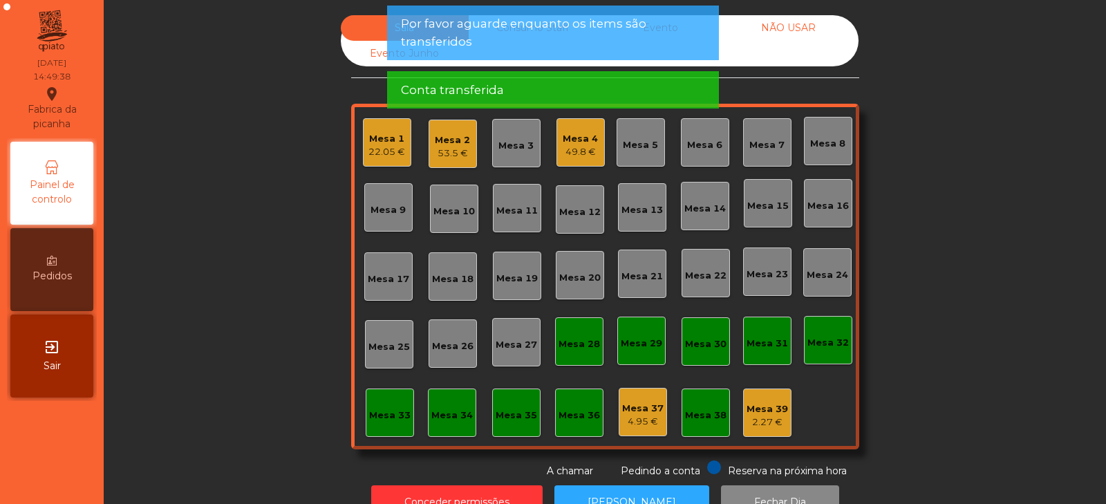
click at [456, 143] on div "Mesa 2" at bounding box center [452, 140] width 35 height 14
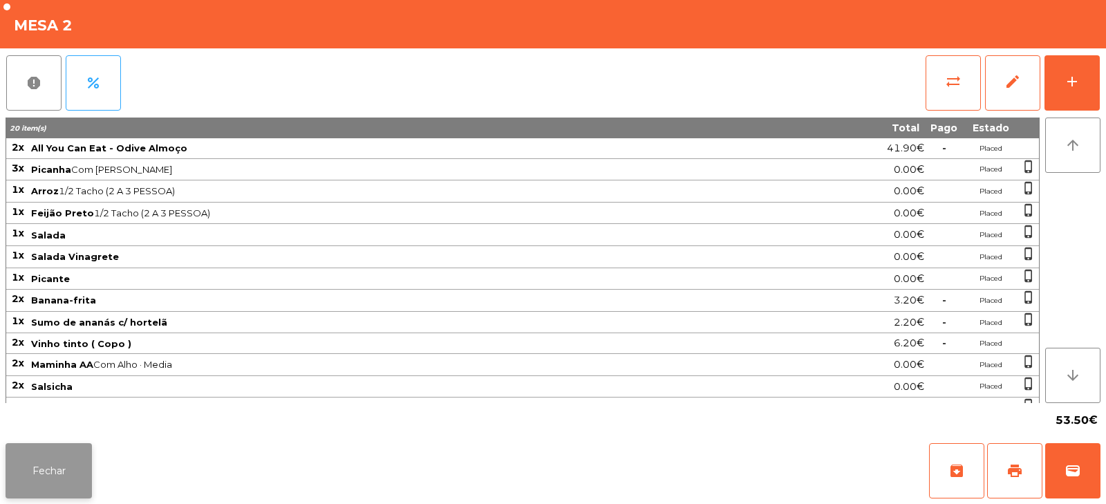
click at [83, 460] on button "Fechar" at bounding box center [49, 470] width 86 height 55
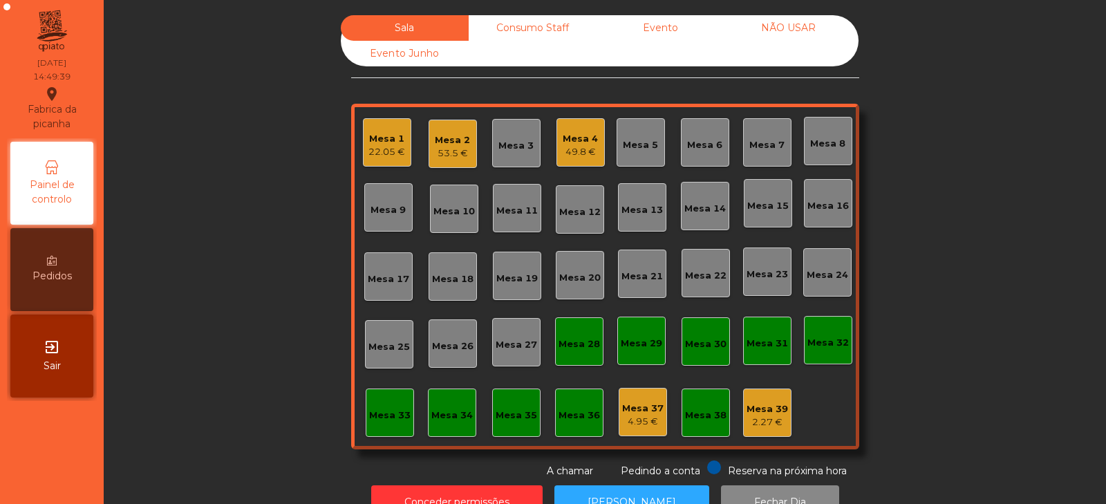
click at [399, 152] on div "22.05 €" at bounding box center [386, 152] width 37 height 14
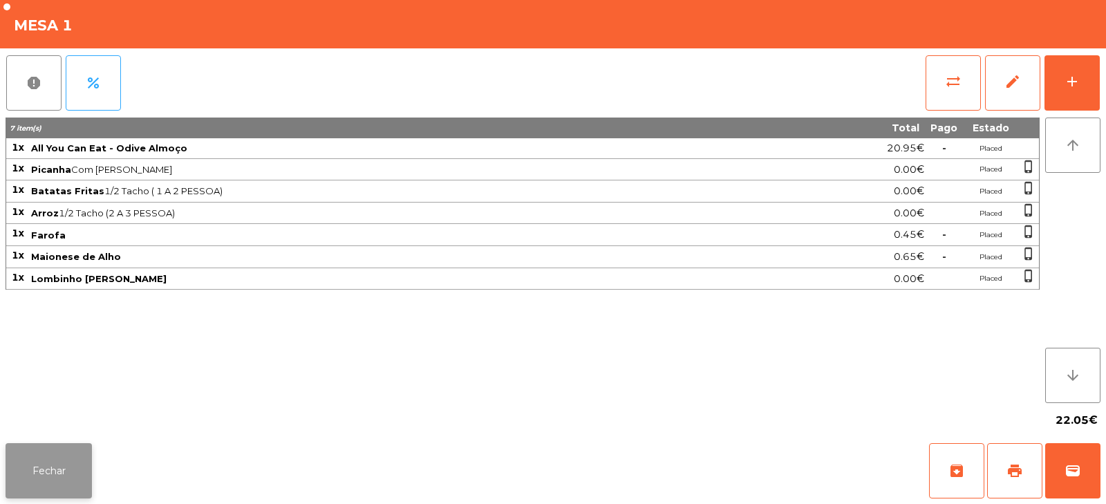
click at [79, 467] on button "Fechar" at bounding box center [49, 470] width 86 height 55
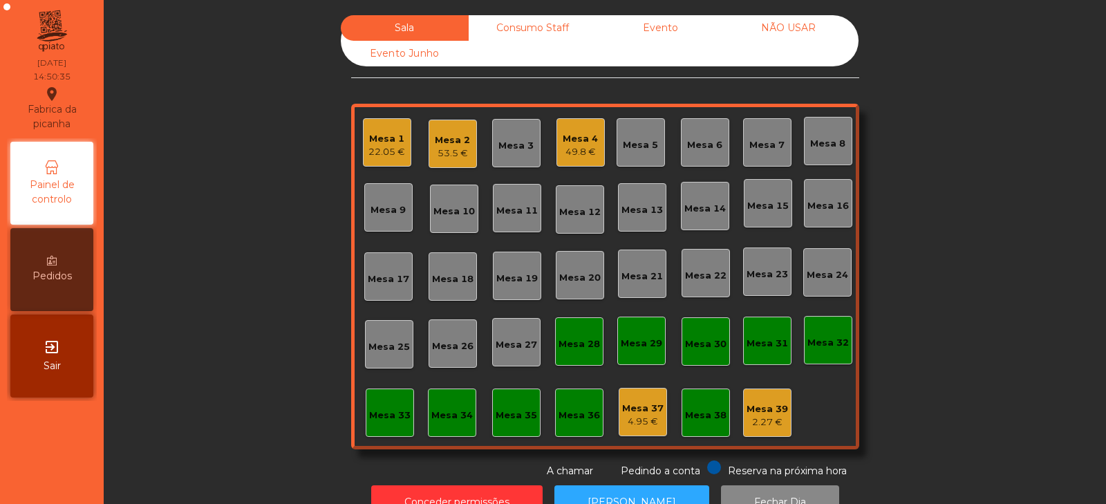
click at [440, 158] on div "53.5 €" at bounding box center [452, 154] width 35 height 14
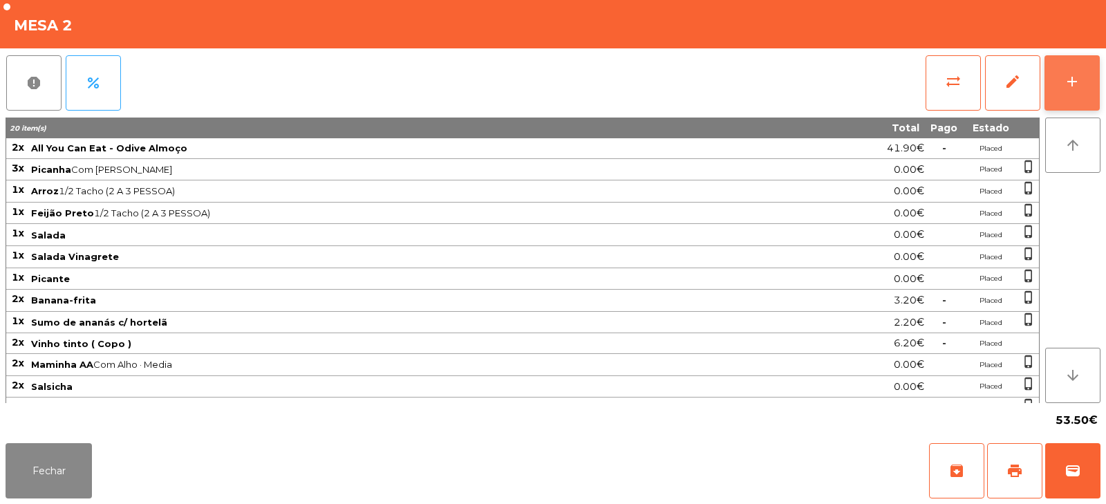
click at [1071, 84] on div "add" at bounding box center [1072, 81] width 17 height 17
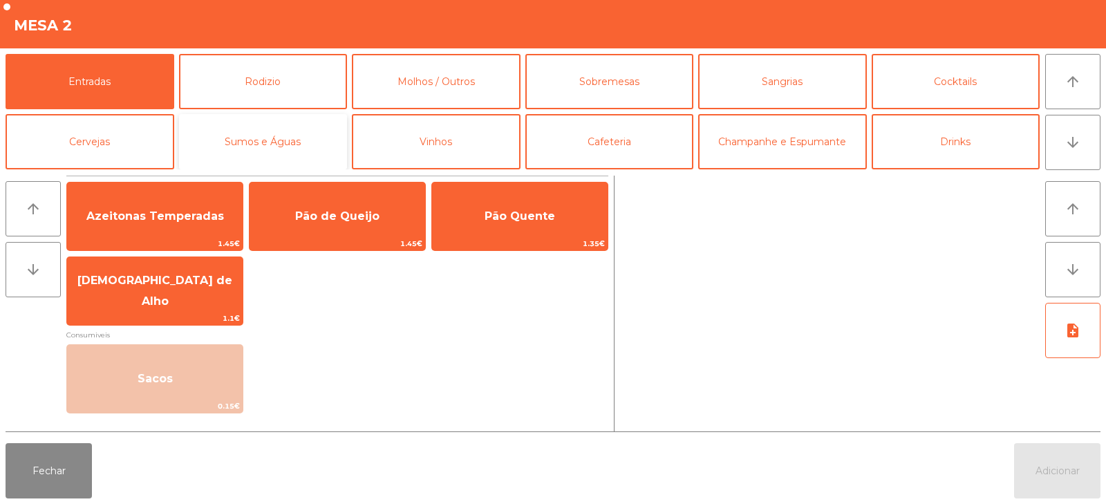
click at [281, 137] on button "Sumos e Águas" at bounding box center [263, 141] width 169 height 55
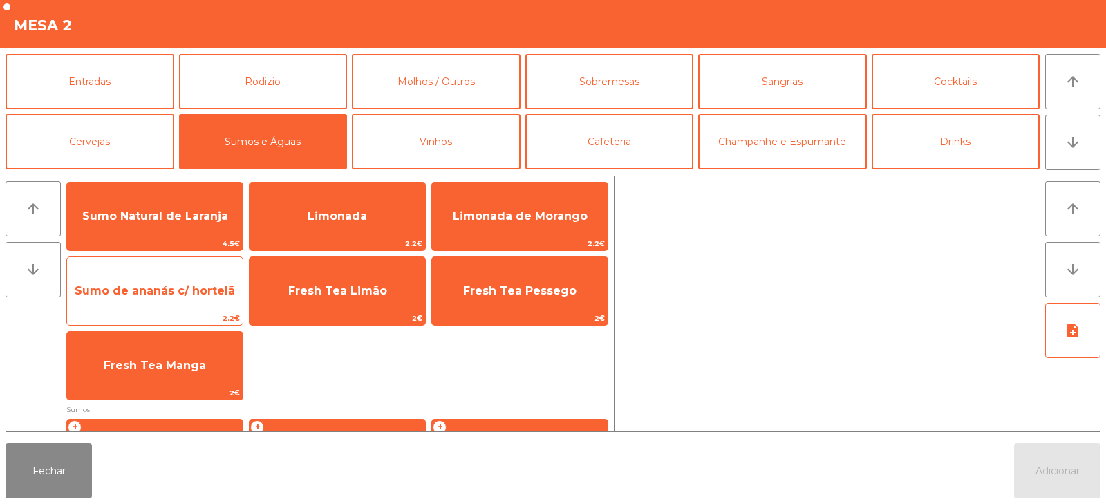
click at [181, 292] on span "Sumo de ananás c/ hortelã" at bounding box center [155, 290] width 160 height 13
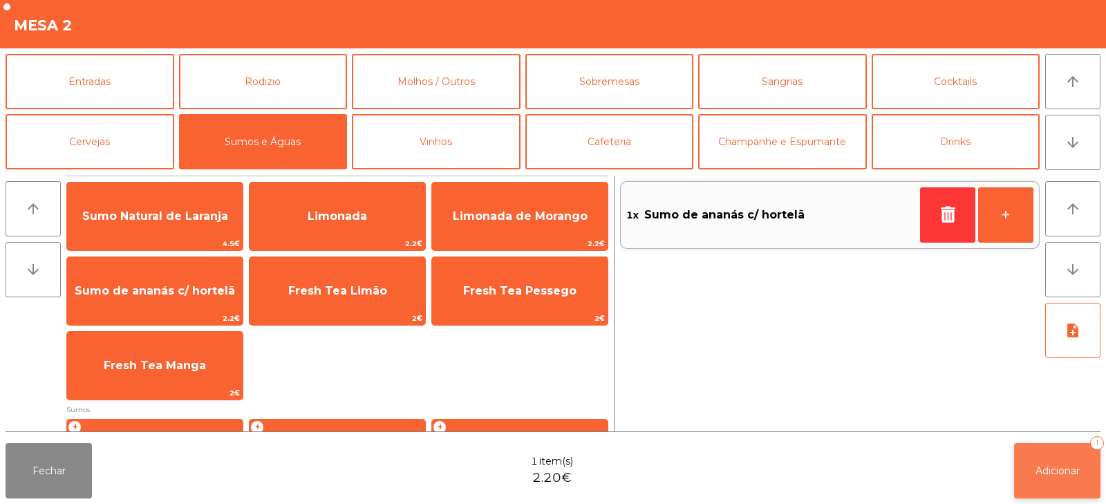
click at [1039, 463] on button "Adicionar 1" at bounding box center [1057, 470] width 86 height 55
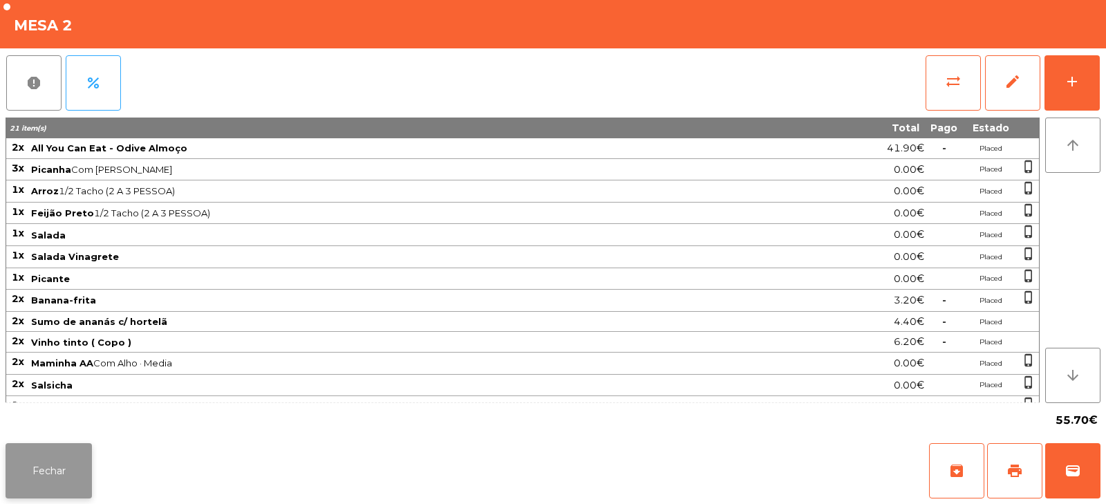
click at [58, 483] on button "Fechar" at bounding box center [49, 470] width 86 height 55
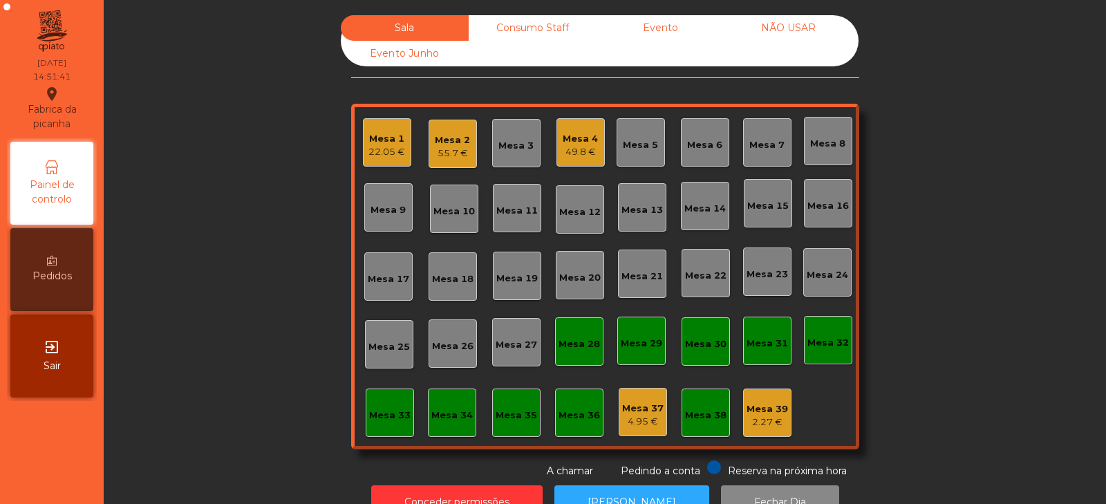
click at [222, 297] on div "Sala Consumo Staff Evento NÃO USAR Evento Junho Mesa 1 22.05 € Mesa 2 55.7 € Me…" at bounding box center [604, 246] width 965 height 463
click at [816, 351] on div "Mesa 32" at bounding box center [828, 340] width 48 height 48
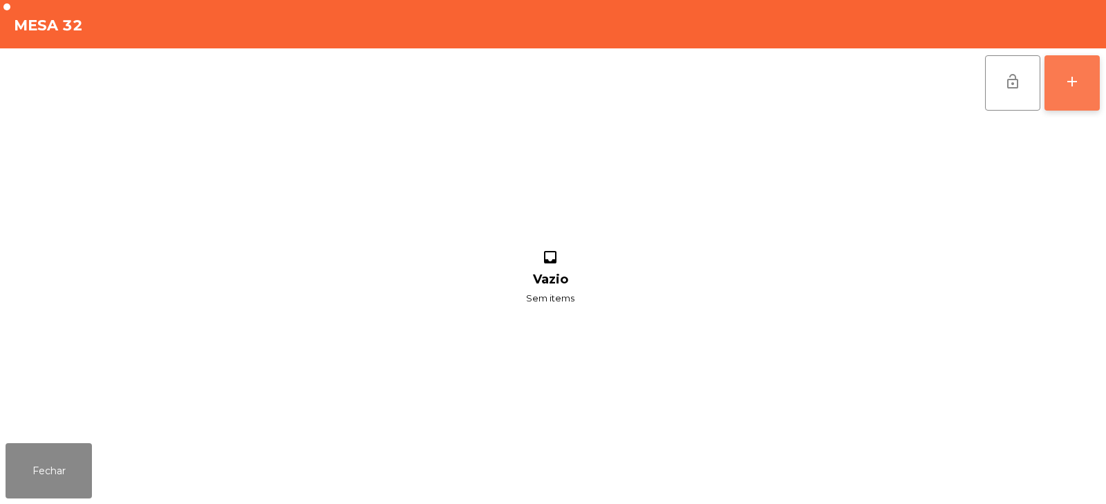
click at [1075, 98] on button "add" at bounding box center [1071, 82] width 55 height 55
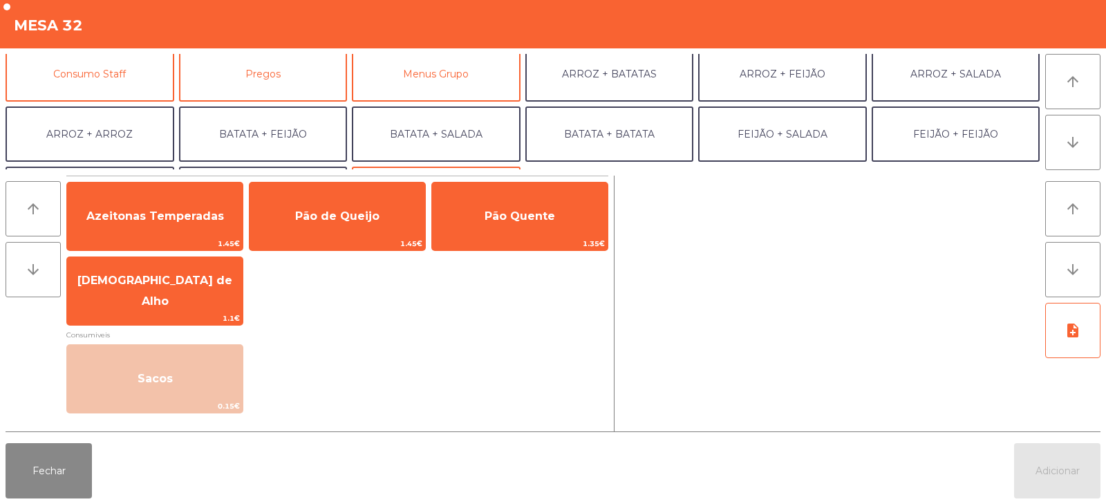
scroll to position [132, 0]
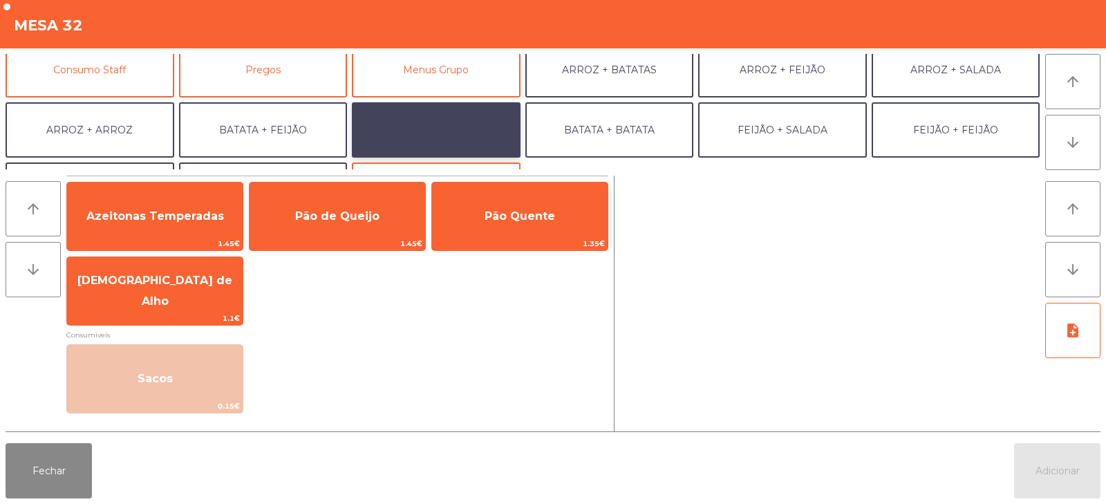
click at [497, 135] on button "BATATA + SALADA" at bounding box center [436, 129] width 169 height 55
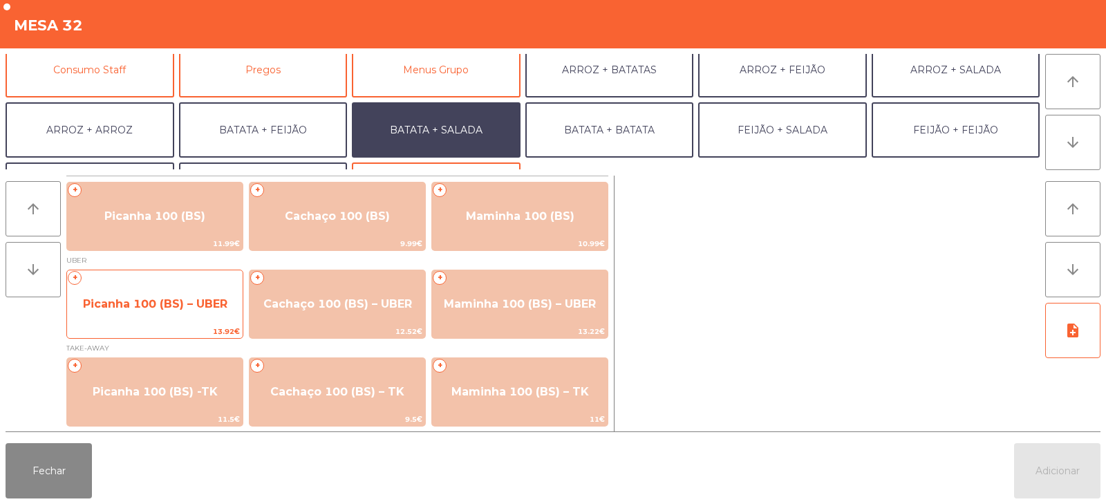
click at [207, 282] on div "+ Picanha 100 (BS) – UBER 13.92€" at bounding box center [154, 304] width 177 height 69
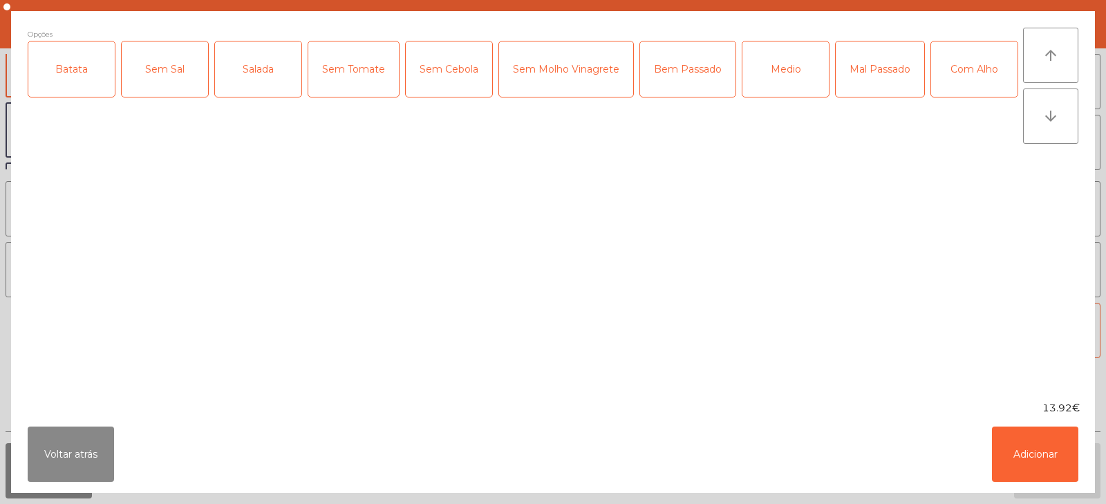
click at [59, 77] on div "Batata" at bounding box center [71, 68] width 86 height 55
click at [262, 76] on div "Salada" at bounding box center [258, 68] width 86 height 55
click at [787, 86] on div "Medio" at bounding box center [785, 68] width 86 height 55
click at [931, 97] on div "Com Alho" at bounding box center [974, 68] width 86 height 55
click at [1034, 463] on button "Adicionar" at bounding box center [1035, 453] width 86 height 55
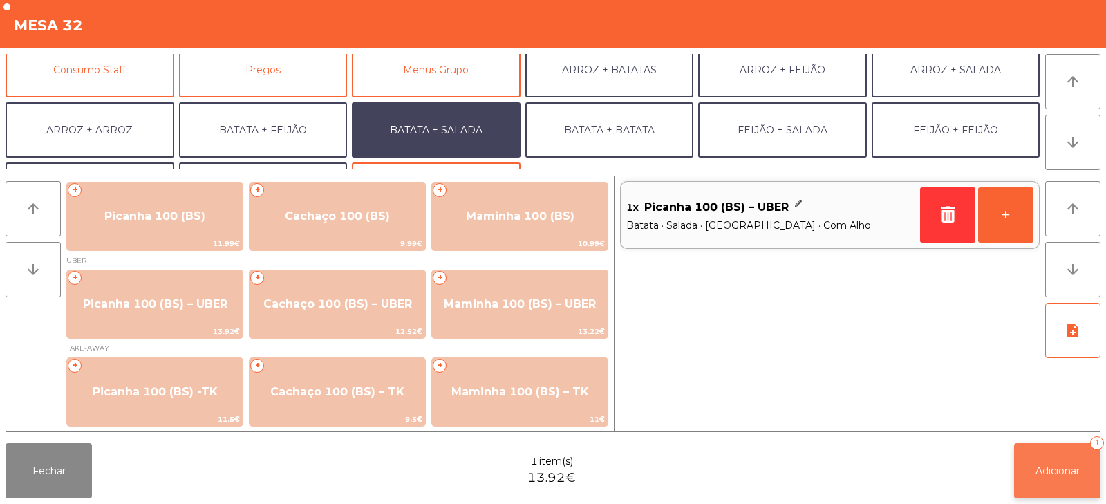
click at [1059, 476] on span "Adicionar" at bounding box center [1057, 471] width 44 height 12
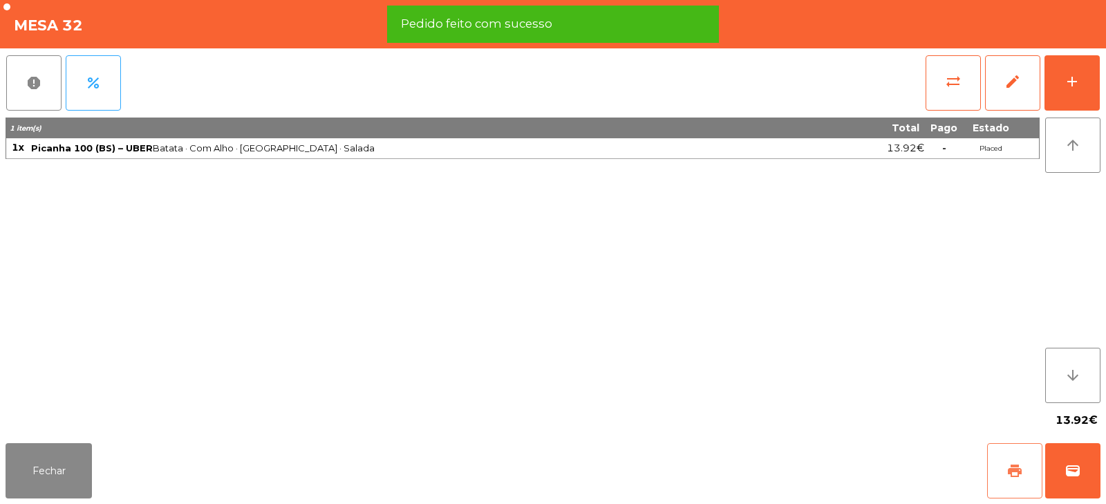
click at [1002, 483] on button "print" at bounding box center [1014, 470] width 55 height 55
click at [1078, 480] on button "wallet" at bounding box center [1072, 470] width 55 height 55
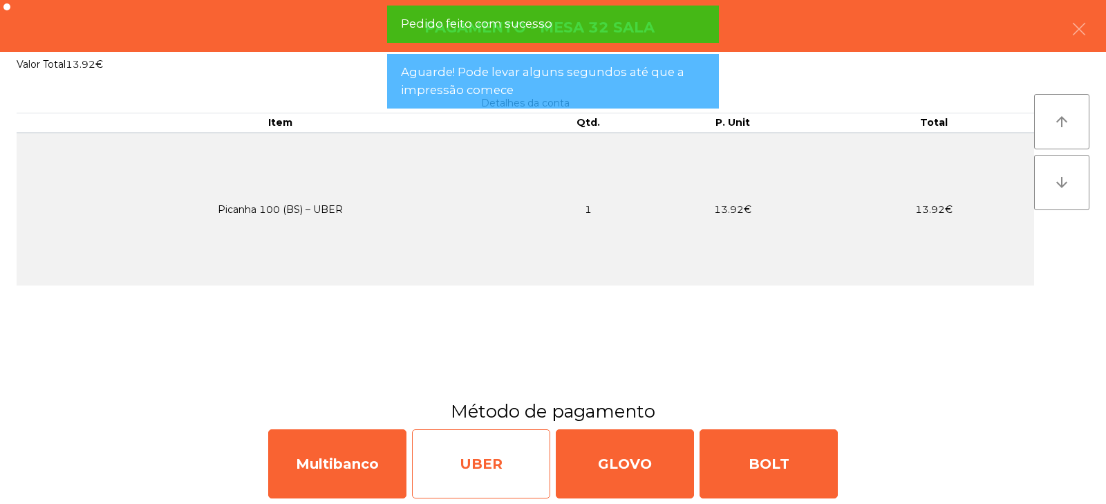
click at [525, 471] on div "UBER" at bounding box center [481, 463] width 138 height 69
select select "**"
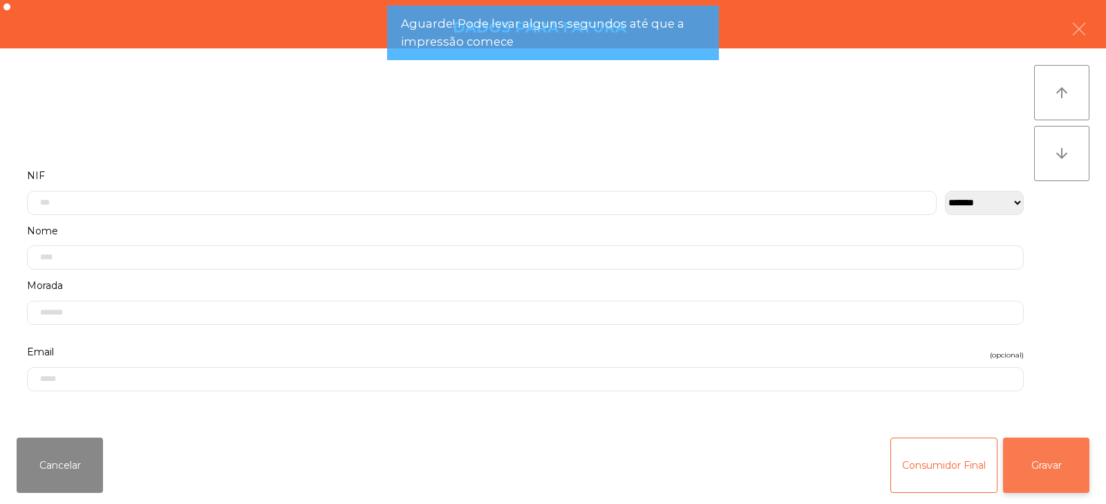
click at [1045, 478] on button "Gravar" at bounding box center [1046, 465] width 86 height 55
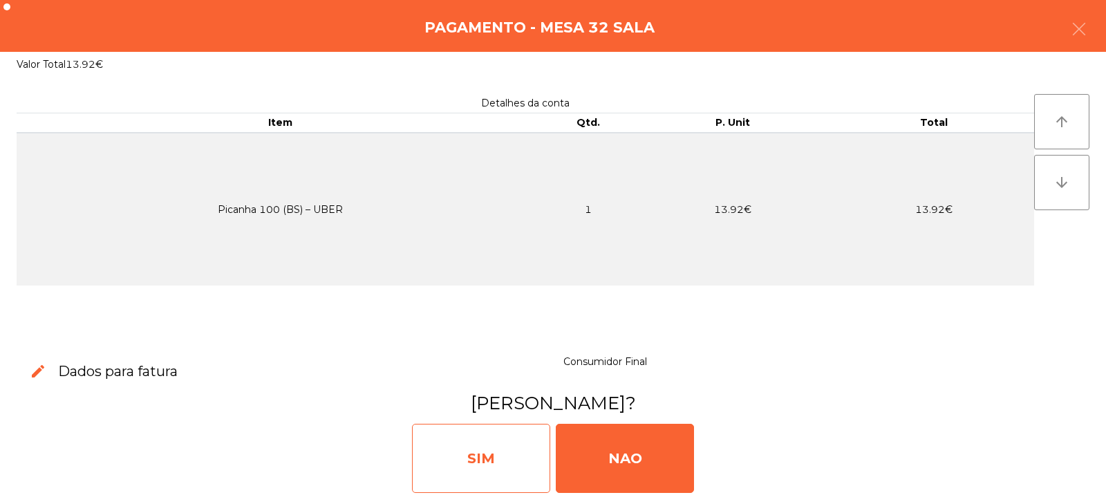
click at [529, 458] on div "SIM" at bounding box center [481, 458] width 138 height 69
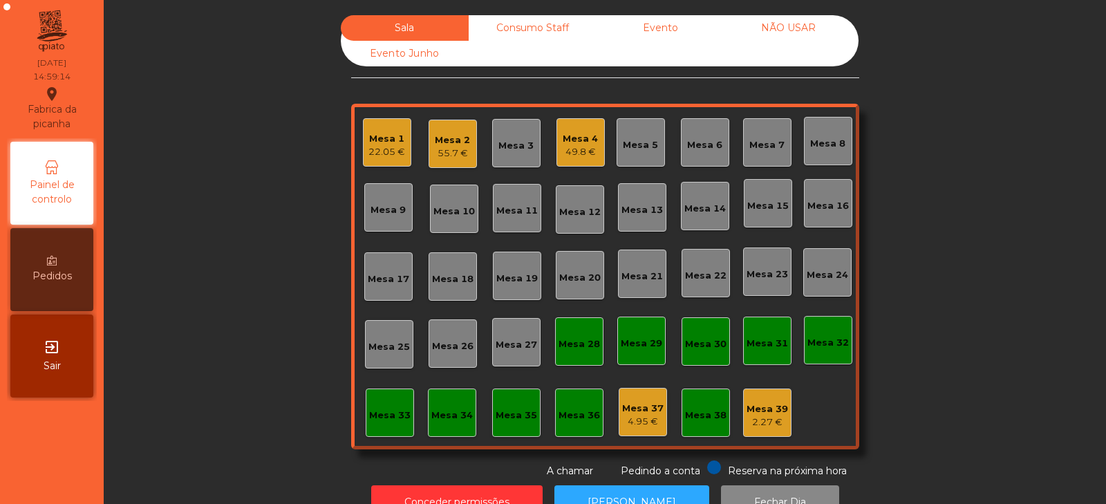
click at [377, 143] on div "Mesa 1" at bounding box center [386, 139] width 37 height 14
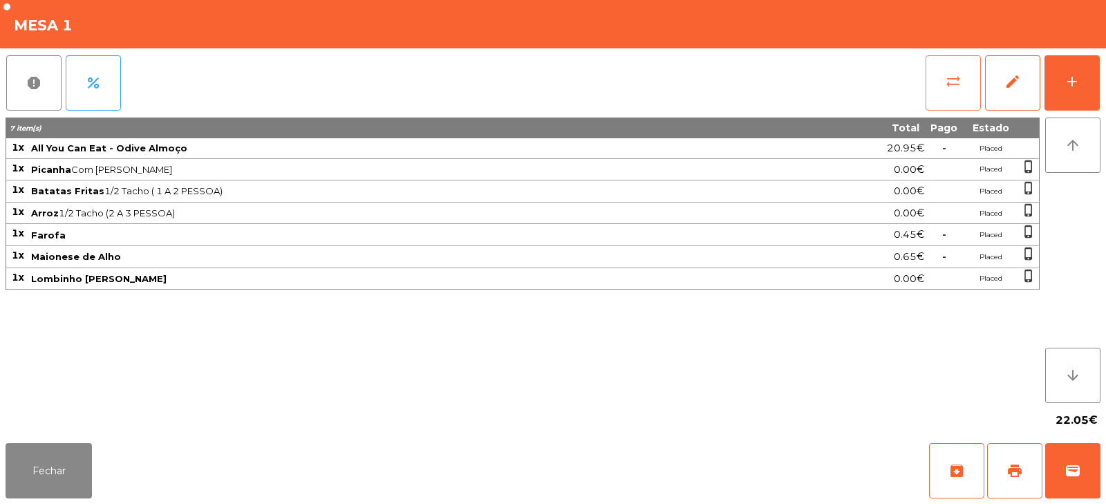
click at [937, 86] on button "sync_alt" at bounding box center [953, 82] width 55 height 55
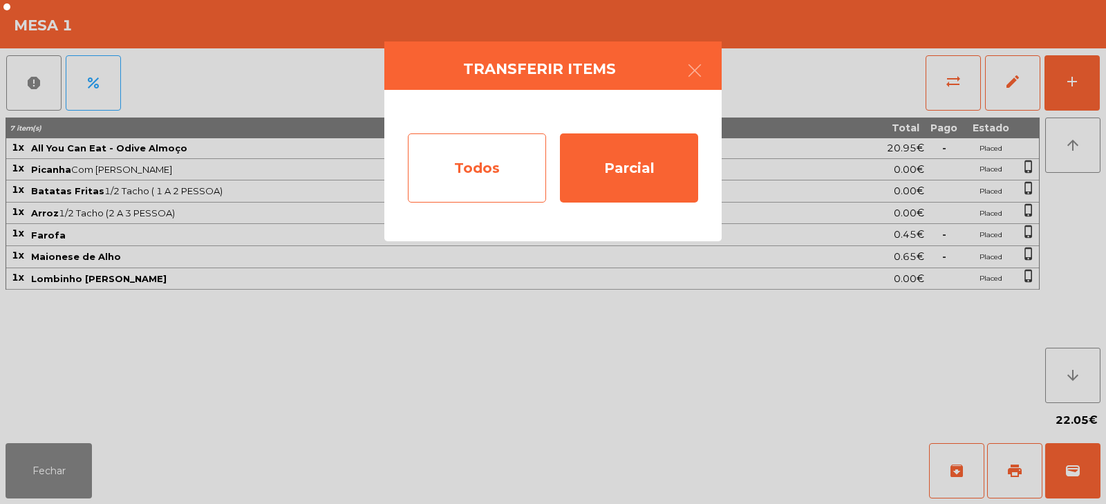
click at [518, 179] on div "Todos" at bounding box center [477, 167] width 138 height 69
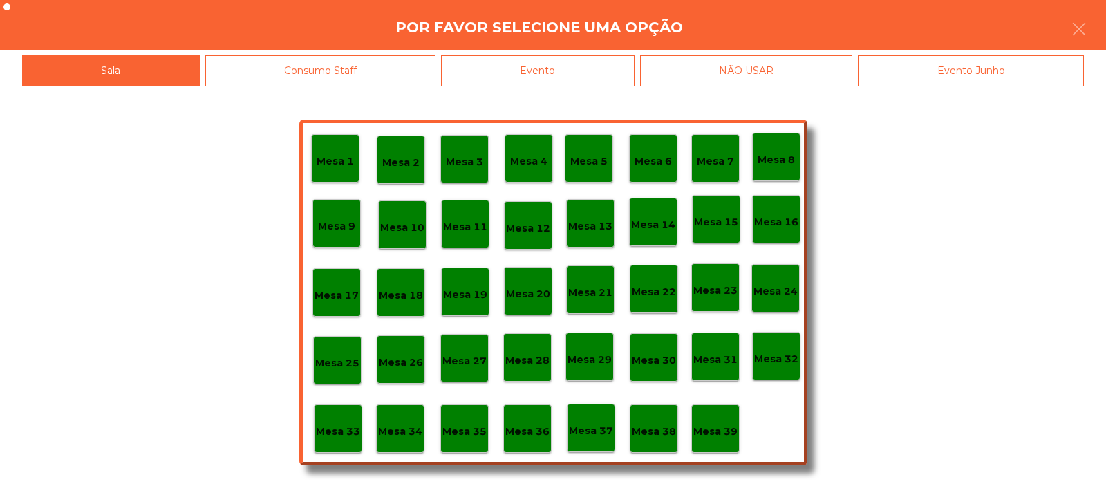
click at [532, 431] on p "Mesa 36" at bounding box center [527, 432] width 44 height 16
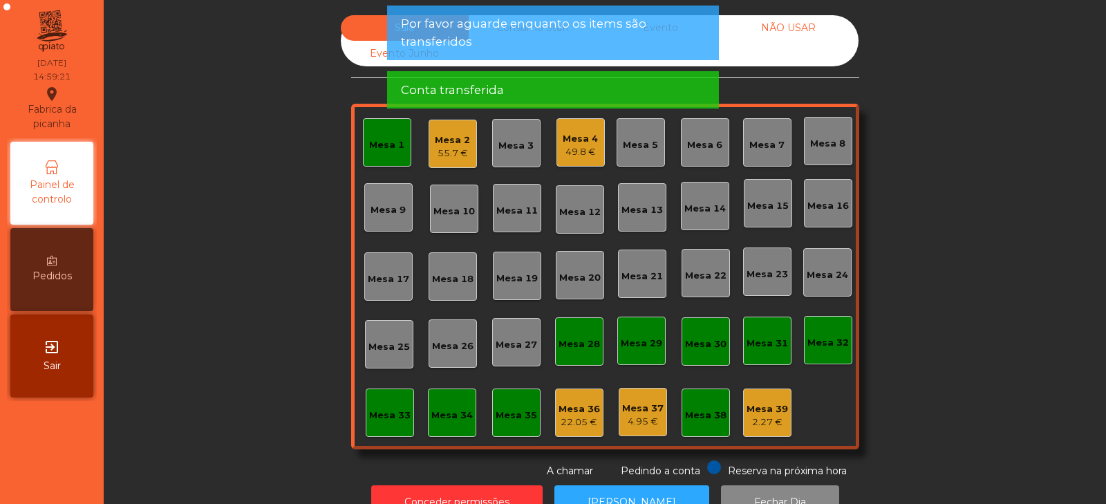
click at [383, 142] on div "Mesa 1" at bounding box center [386, 145] width 35 height 14
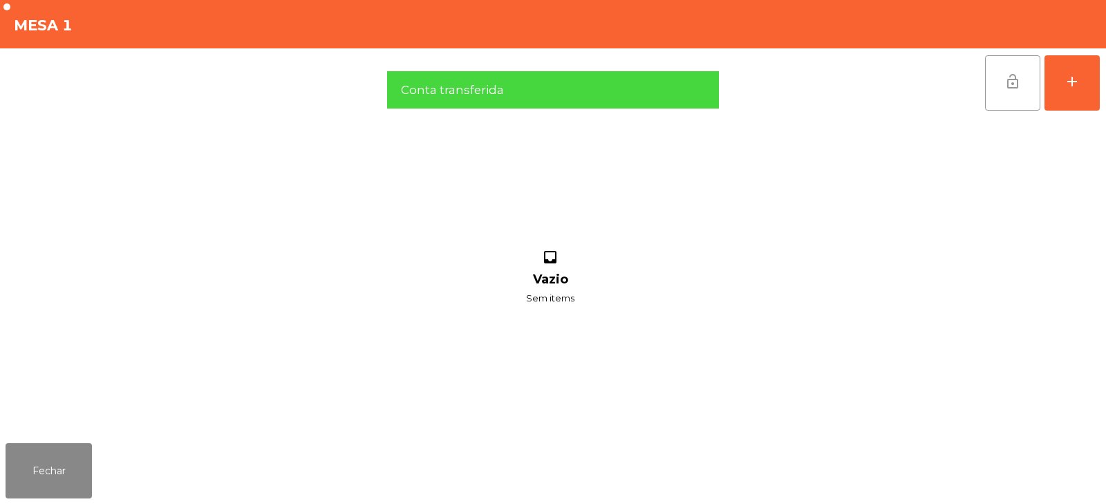
click at [1023, 98] on button "lock_open" at bounding box center [1012, 82] width 55 height 55
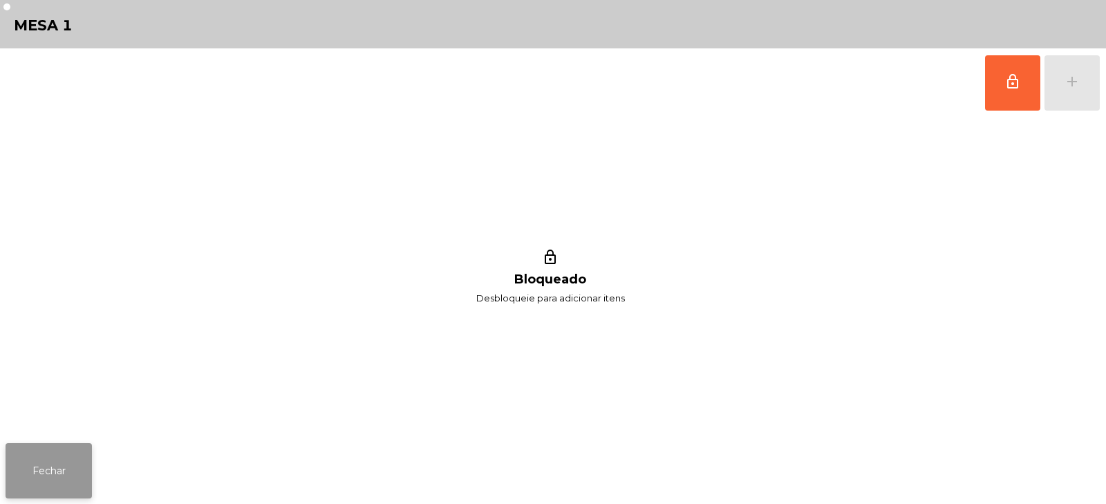
click at [73, 471] on button "Fechar" at bounding box center [49, 470] width 86 height 55
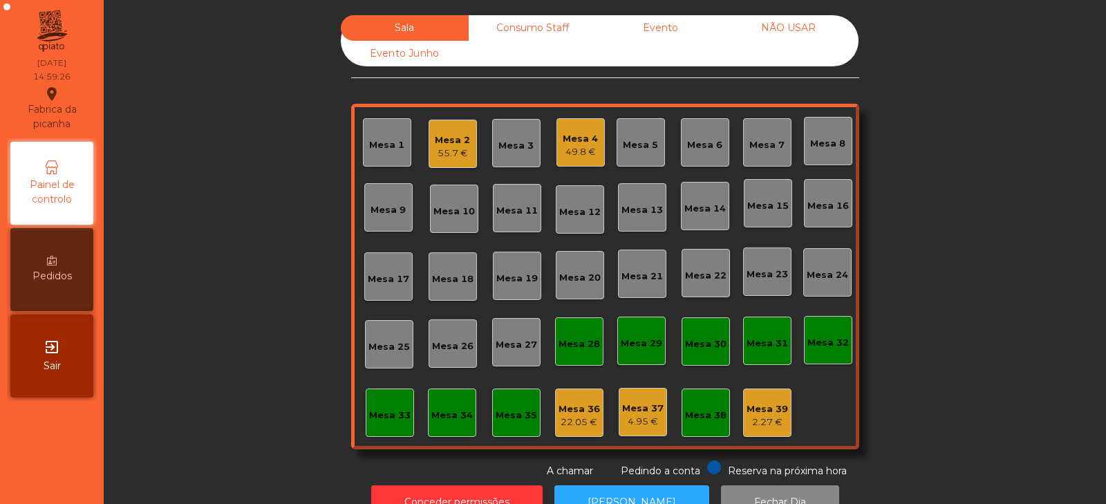
click at [583, 417] on div "22.05 €" at bounding box center [579, 422] width 41 height 14
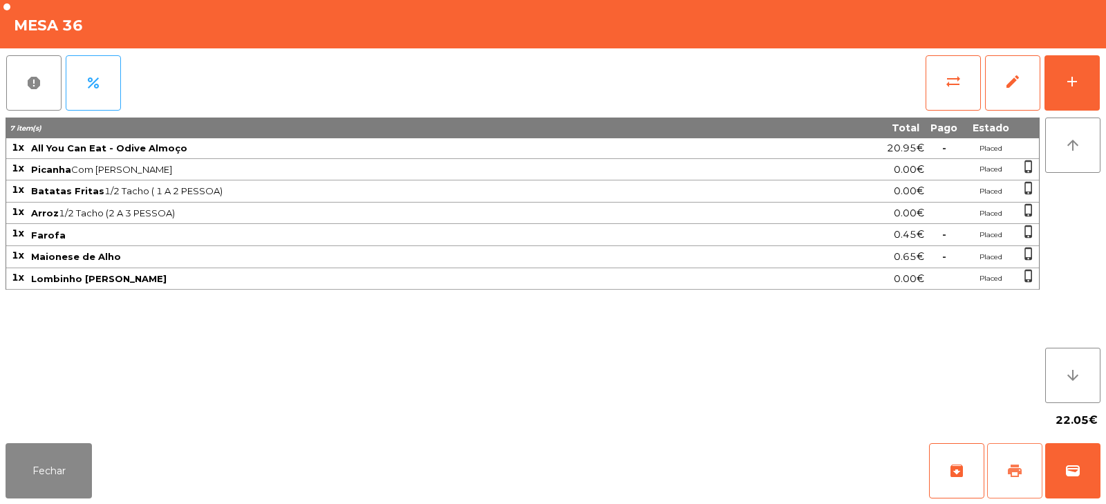
click at [1010, 469] on span "print" at bounding box center [1014, 470] width 17 height 17
click at [55, 493] on button "Fechar" at bounding box center [49, 470] width 86 height 55
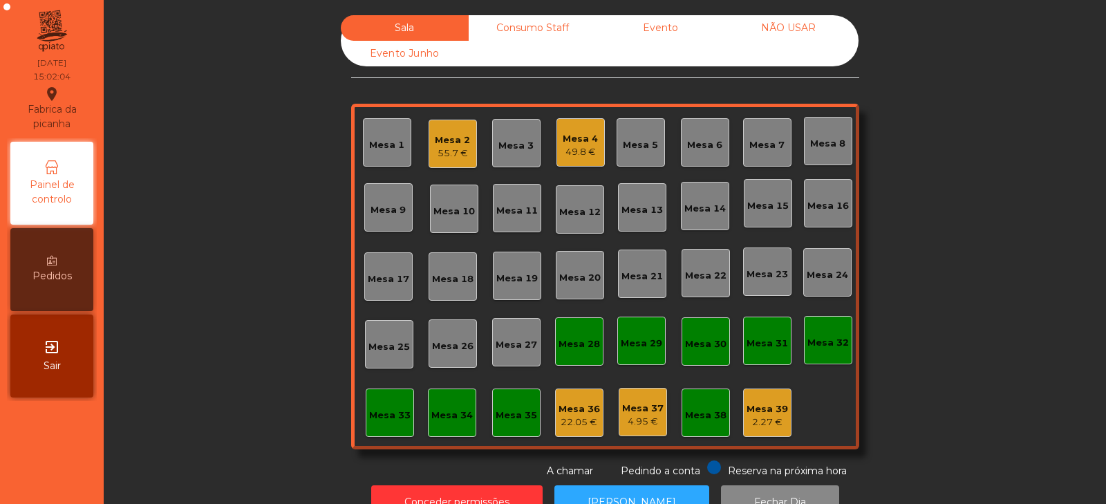
click at [579, 146] on div "49.8 €" at bounding box center [580, 152] width 35 height 14
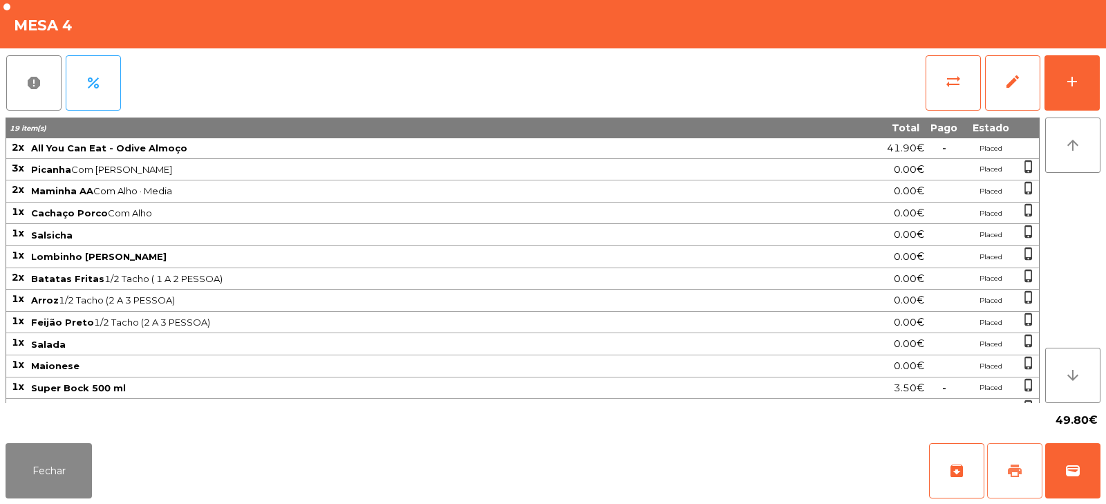
click at [1022, 475] on span "print" at bounding box center [1014, 470] width 17 height 17
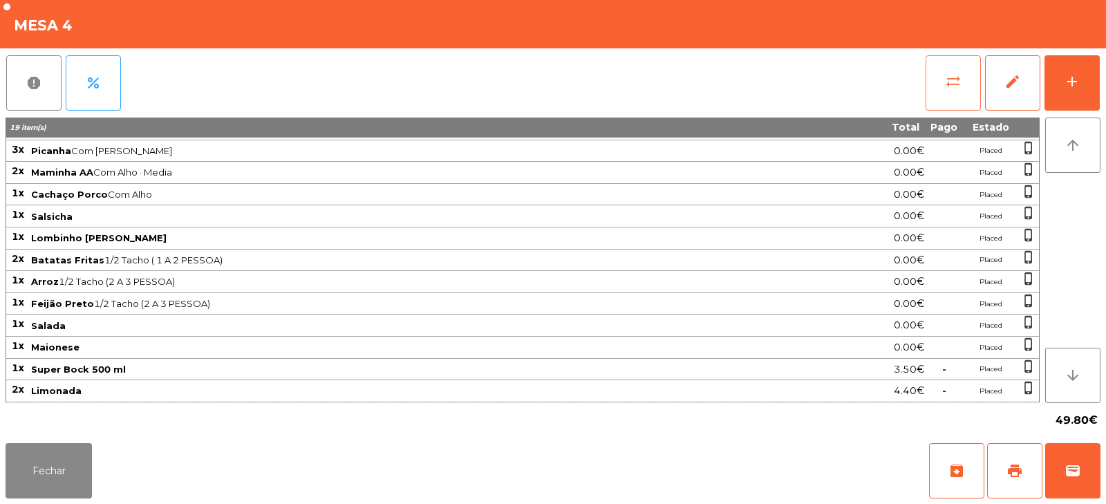
click at [941, 105] on button "sync_alt" at bounding box center [953, 82] width 55 height 55
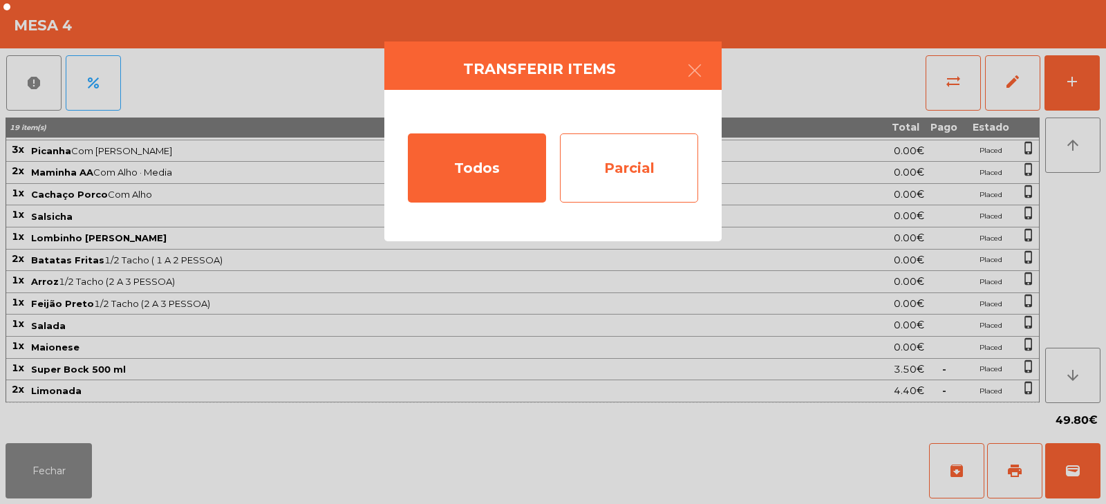
click at [637, 171] on div "Parcial" at bounding box center [629, 167] width 138 height 69
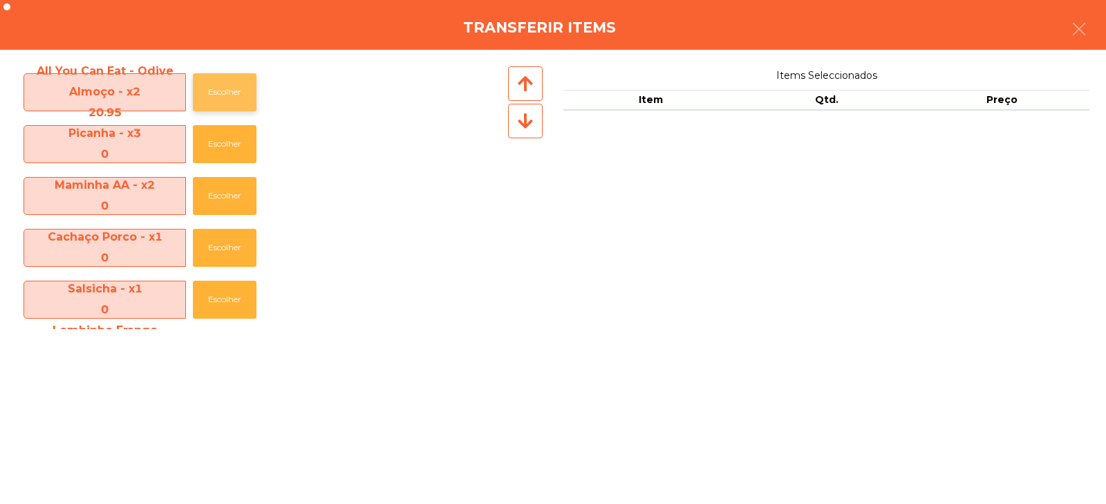
click at [223, 92] on button "Escolher" at bounding box center [225, 92] width 64 height 38
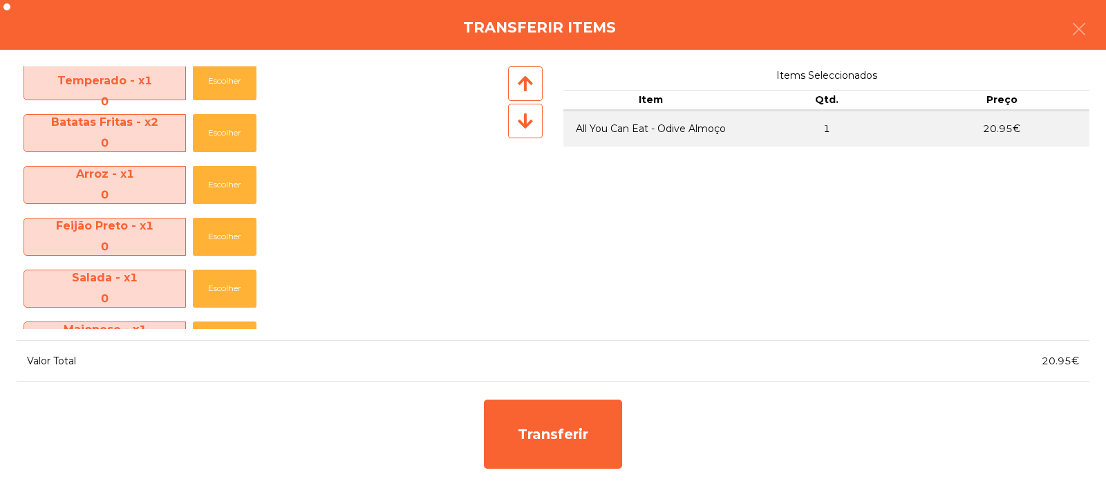
scroll to position [411, 0]
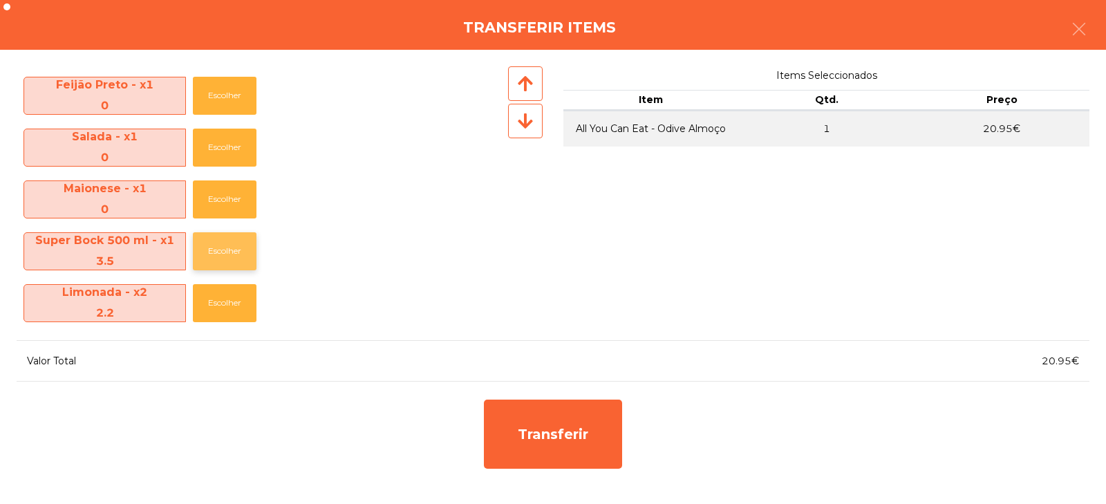
click at [225, 253] on button "Escolher" at bounding box center [225, 251] width 64 height 38
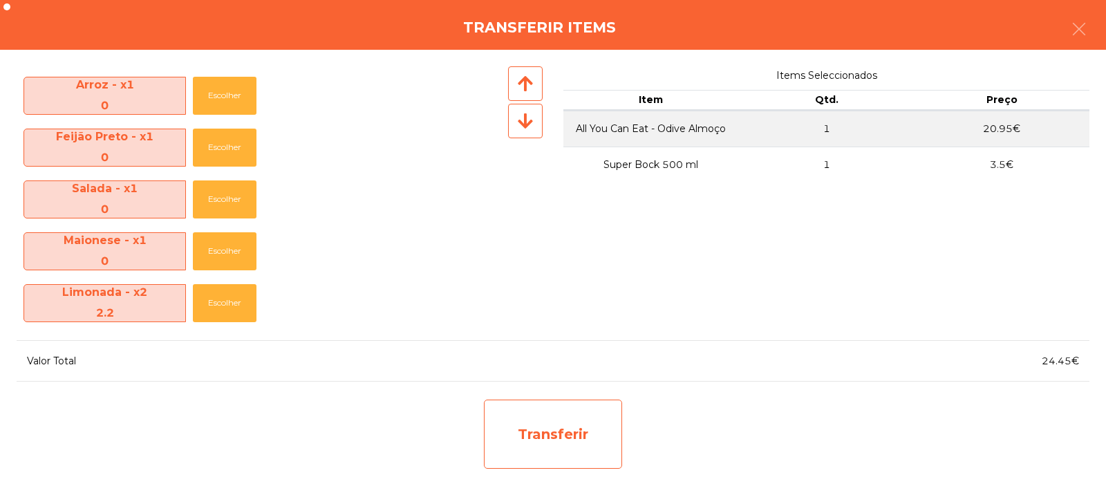
click at [549, 444] on div "Transferir" at bounding box center [553, 434] width 138 height 69
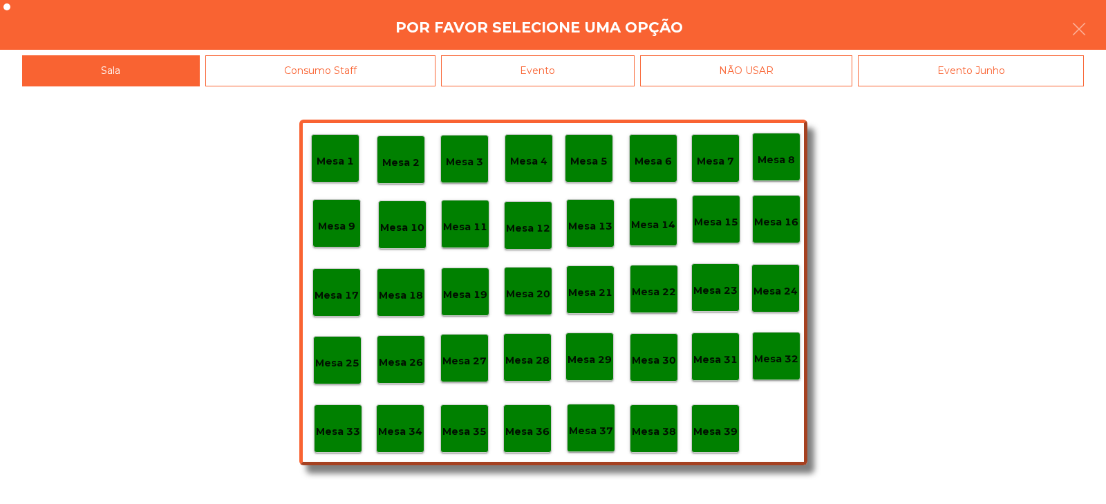
click at [702, 362] on p "Mesa 31" at bounding box center [715, 360] width 44 height 16
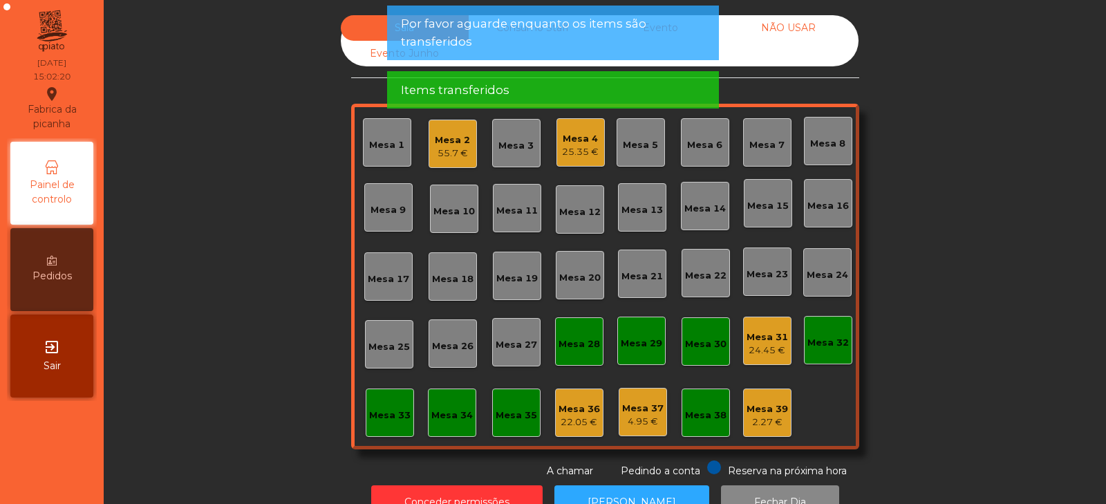
click at [757, 351] on div "24.45 €" at bounding box center [767, 351] width 41 height 14
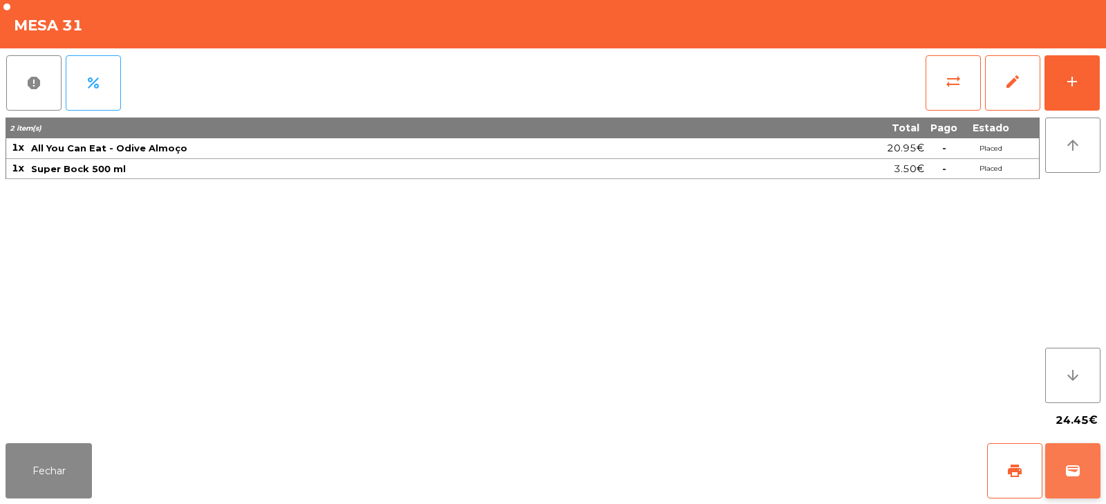
click at [1056, 467] on button "wallet" at bounding box center [1072, 470] width 55 height 55
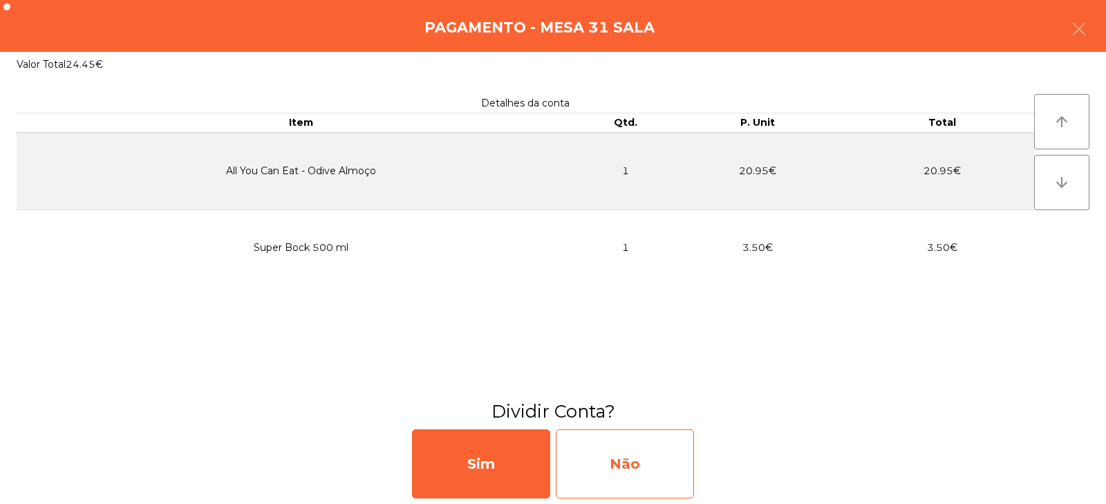
click at [659, 460] on div "Não" at bounding box center [625, 463] width 138 height 69
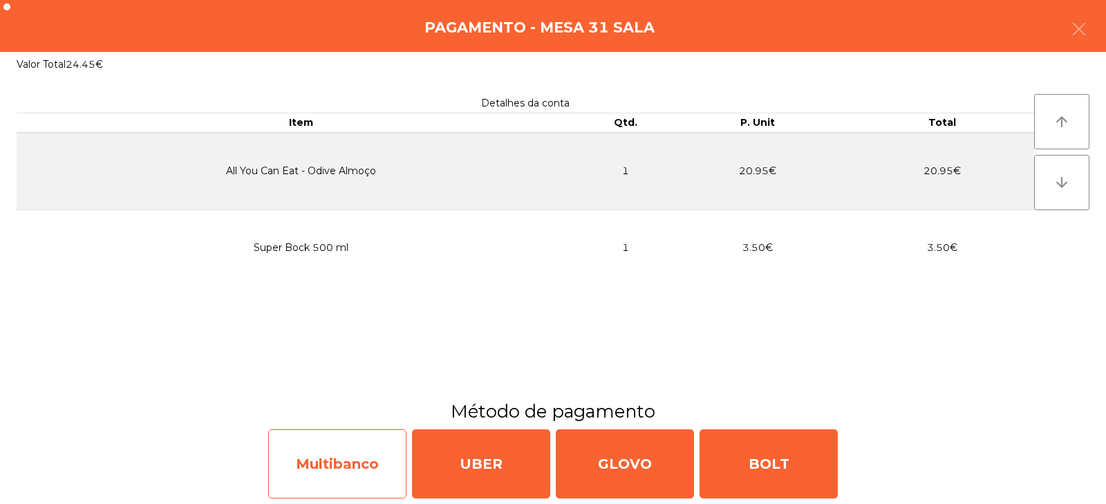
click at [361, 460] on div "Multibanco" at bounding box center [337, 463] width 138 height 69
select select "**"
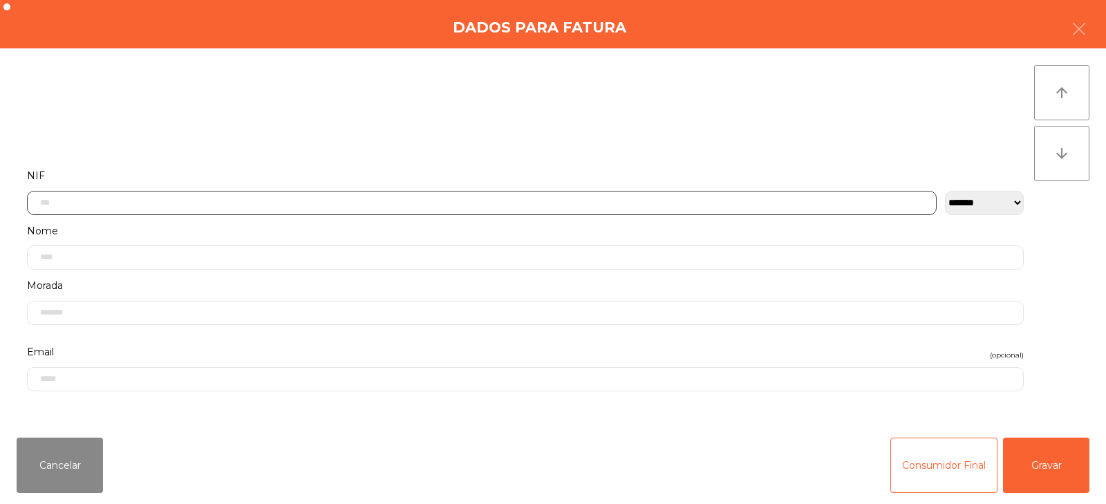
click at [446, 202] on input "text" at bounding box center [482, 203] width 910 height 24
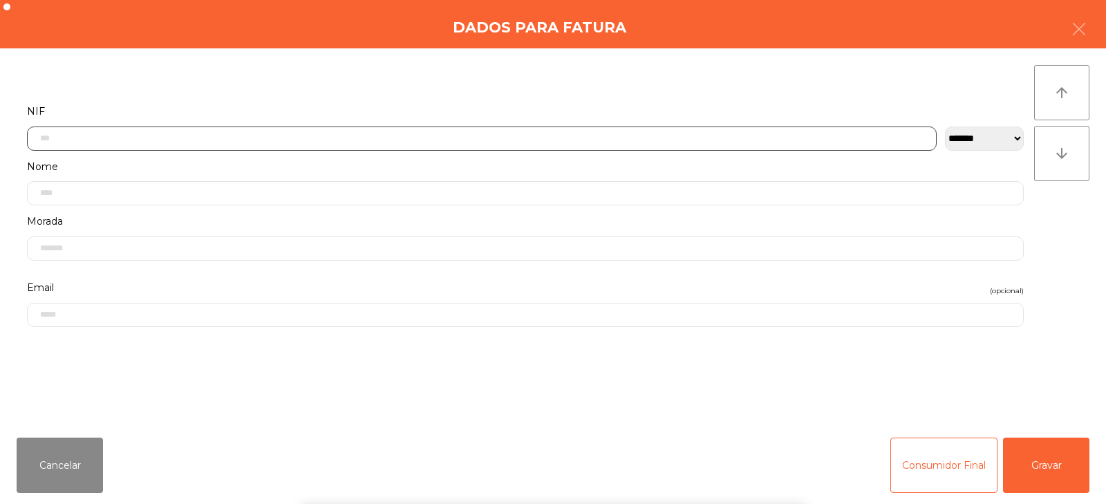
scroll to position [101, 0]
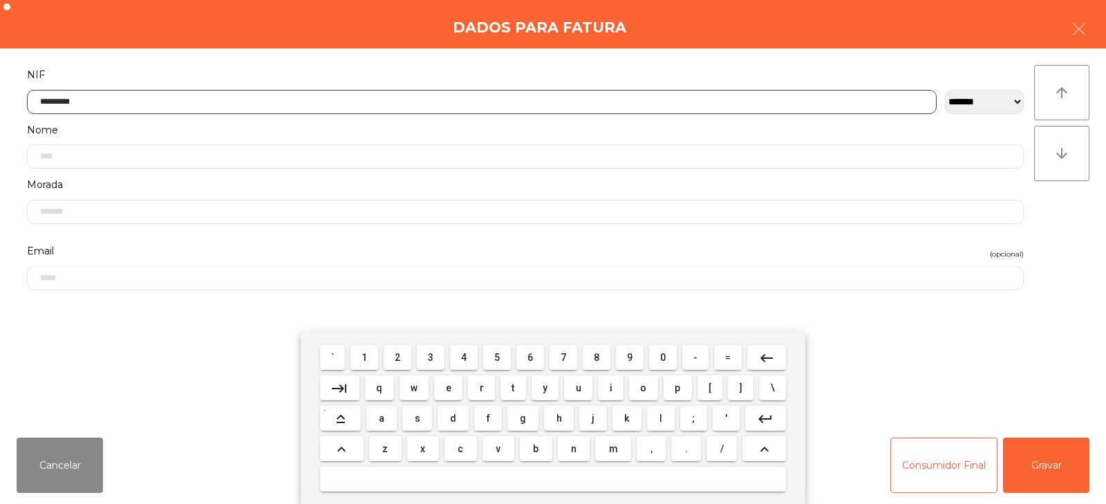
type input "*********"
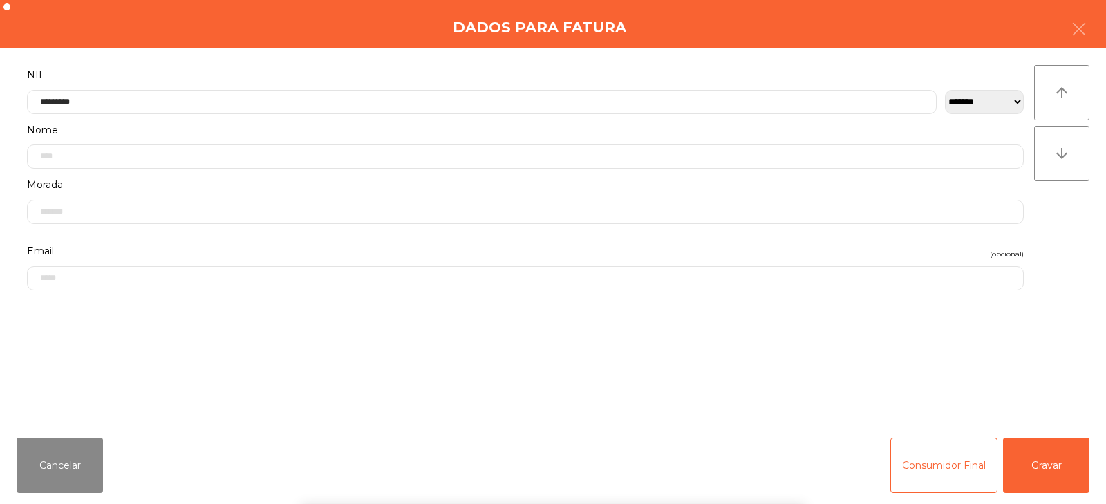
click at [1029, 444] on div "` 1 2 3 4 5 6 7 8 9 0 - = keyboard_backspace keyboard_tab q w e r t y u i o p […" at bounding box center [553, 417] width 1106 height 171
click at [1046, 464] on button "Gravar" at bounding box center [1046, 465] width 86 height 55
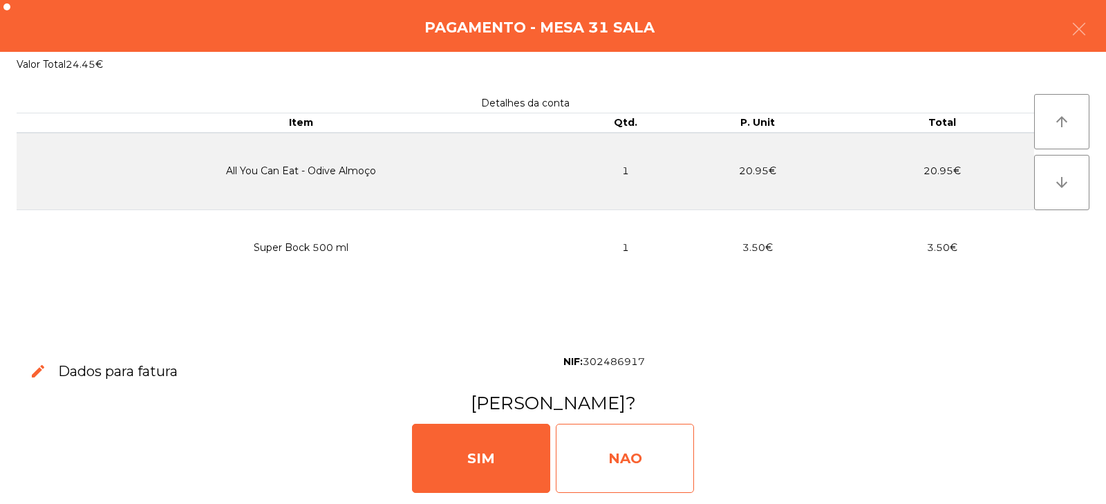
click at [640, 458] on div "NAO" at bounding box center [625, 458] width 138 height 69
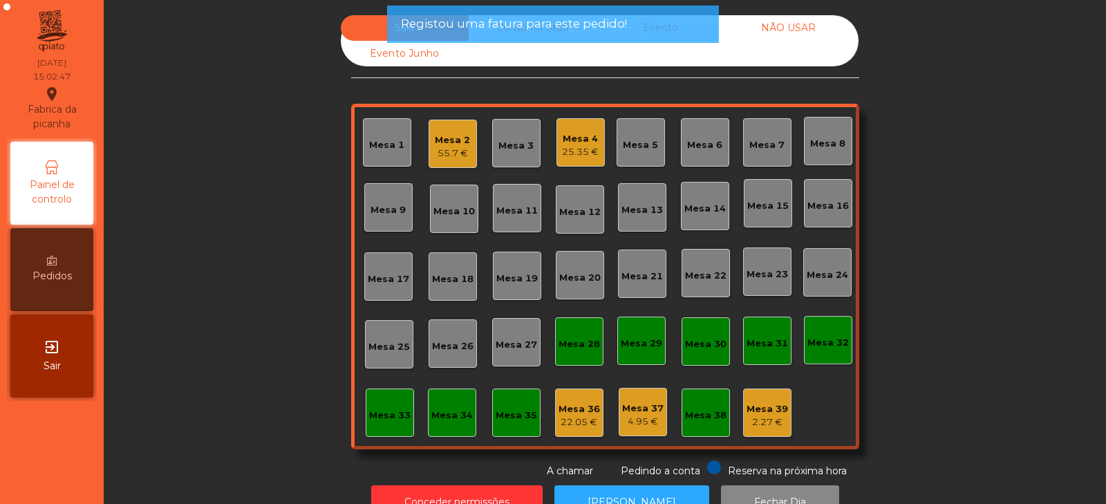
click at [581, 153] on div "25.35 €" at bounding box center [580, 152] width 37 height 14
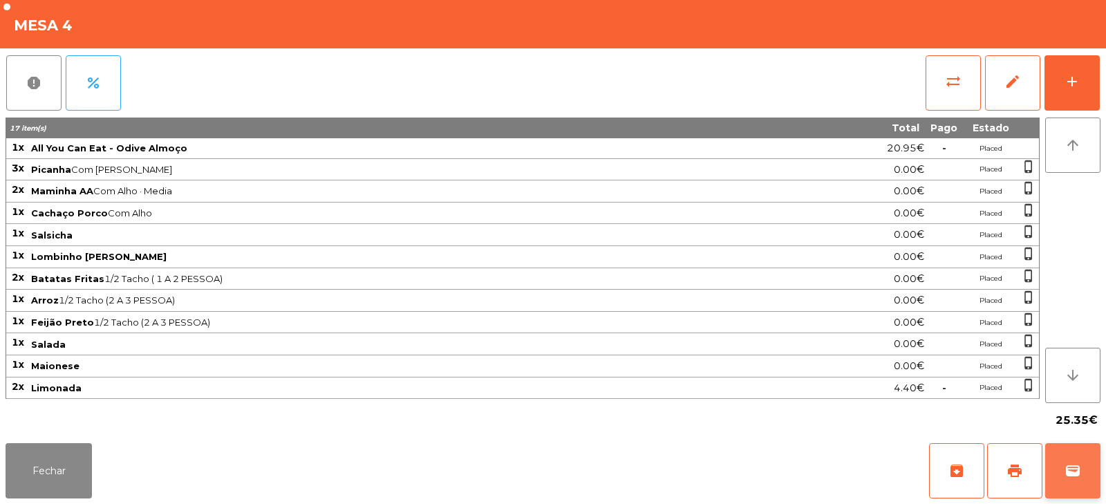
click at [1071, 469] on span "wallet" at bounding box center [1072, 470] width 17 height 17
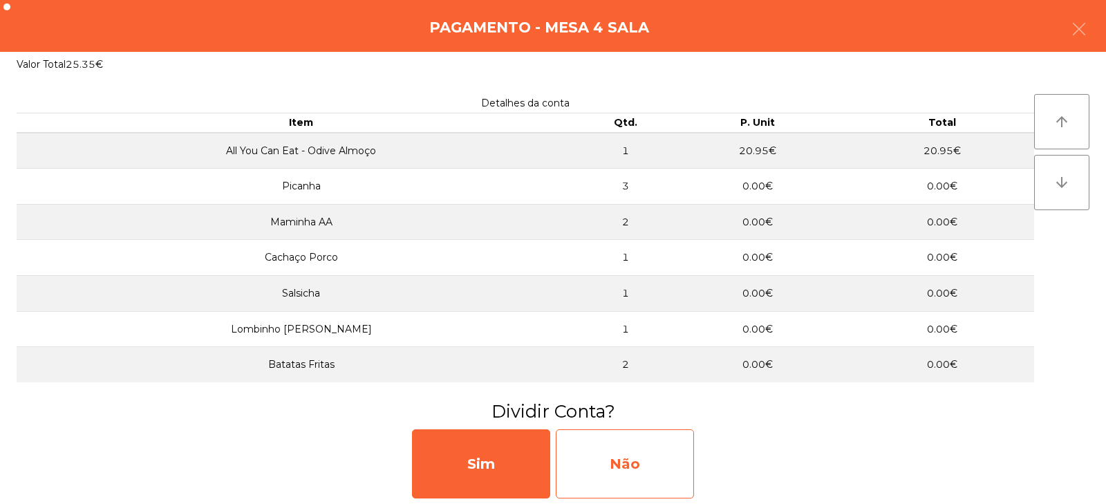
click at [642, 456] on div "Não" at bounding box center [625, 463] width 138 height 69
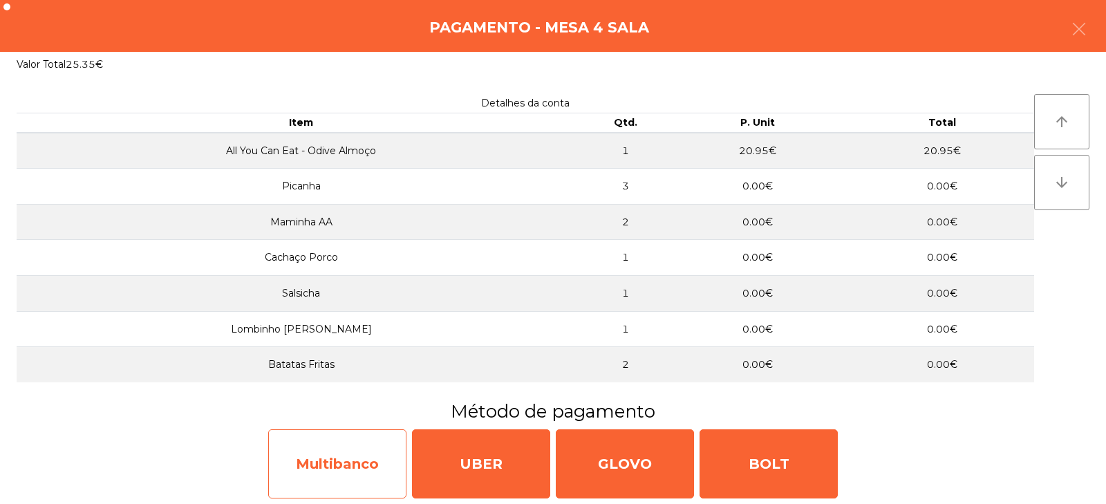
click at [366, 460] on div "Multibanco" at bounding box center [337, 463] width 138 height 69
select select "**"
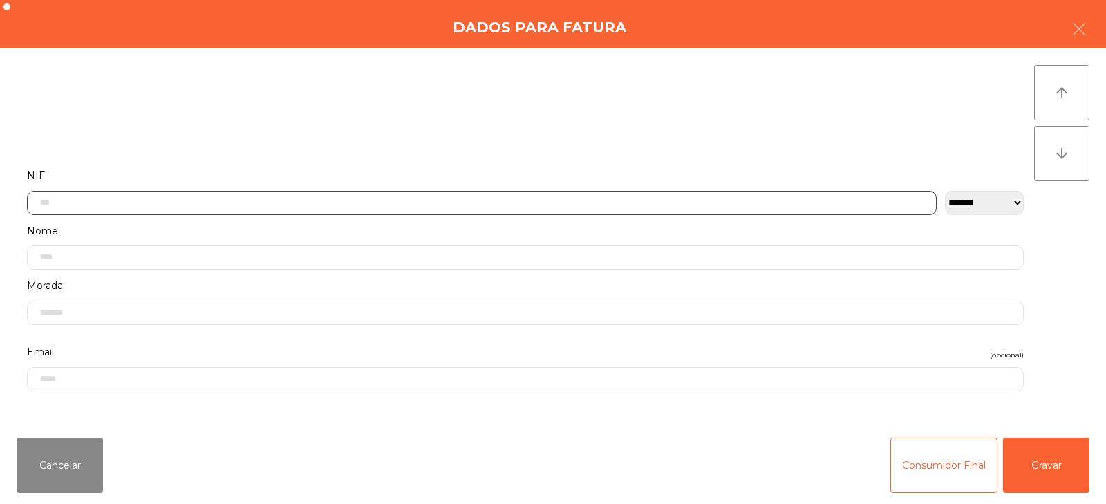
click at [486, 201] on input "text" at bounding box center [482, 203] width 910 height 24
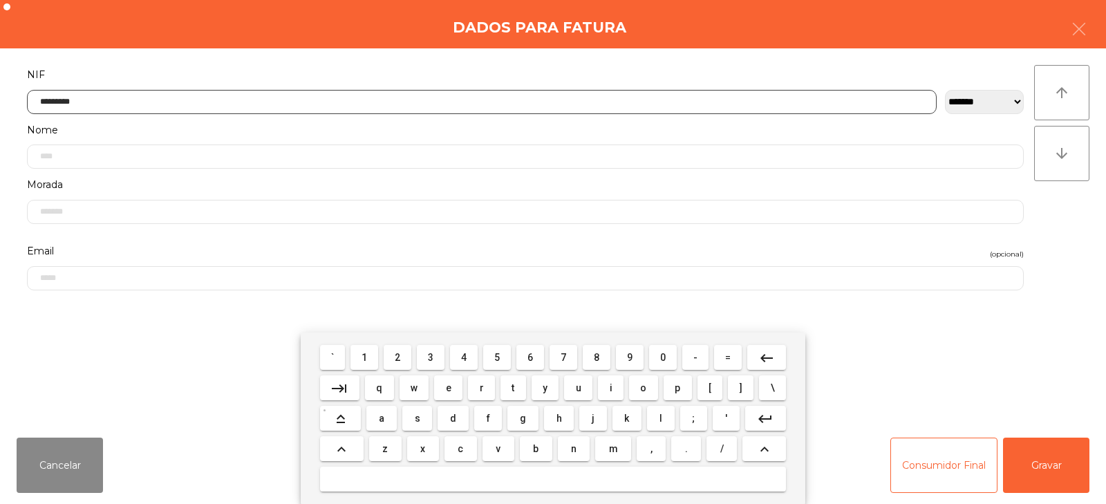
type input "*********"
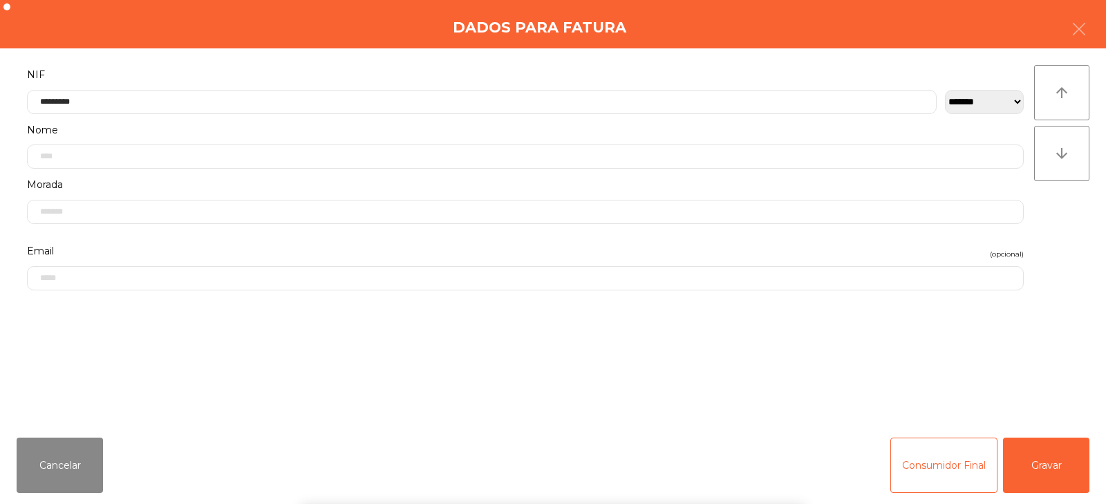
click at [1033, 473] on div "` 1 2 3 4 5 6 7 8 9 0 - = keyboard_backspace keyboard_tab q w e r t y u i o p […" at bounding box center [553, 417] width 1106 height 171
click at [1044, 473] on button "Gravar" at bounding box center [1046, 465] width 86 height 55
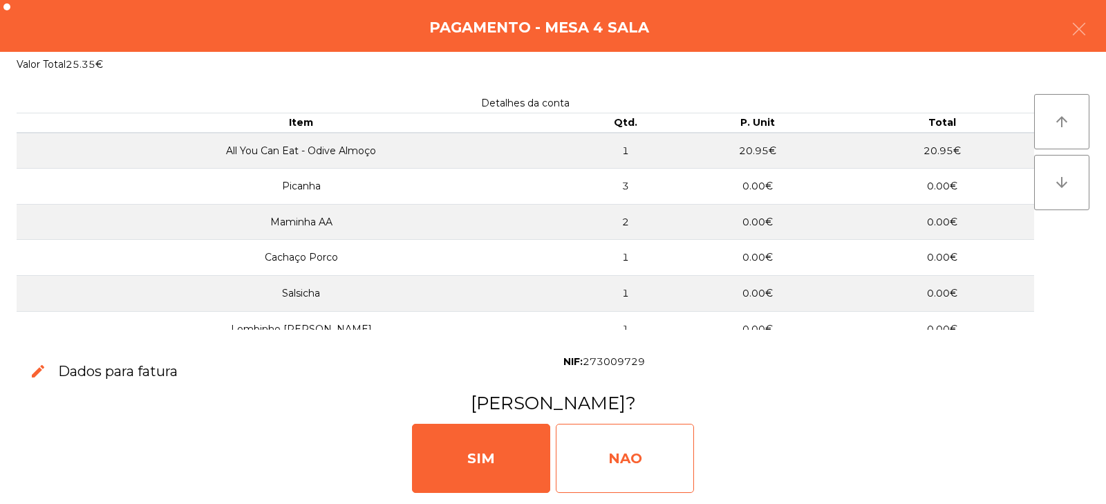
click at [637, 458] on div "NAO" at bounding box center [625, 458] width 138 height 69
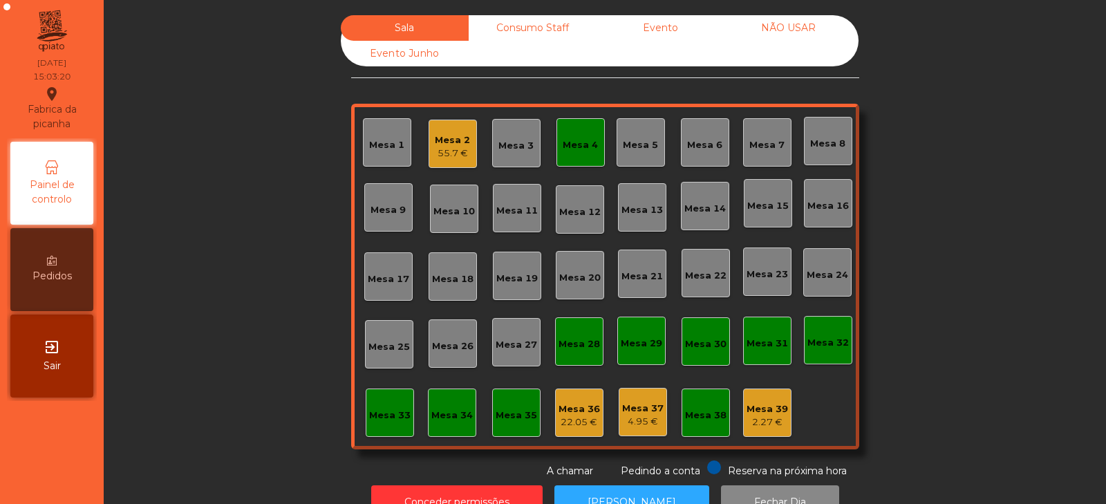
click at [581, 138] on div "Mesa 4" at bounding box center [580, 142] width 35 height 19
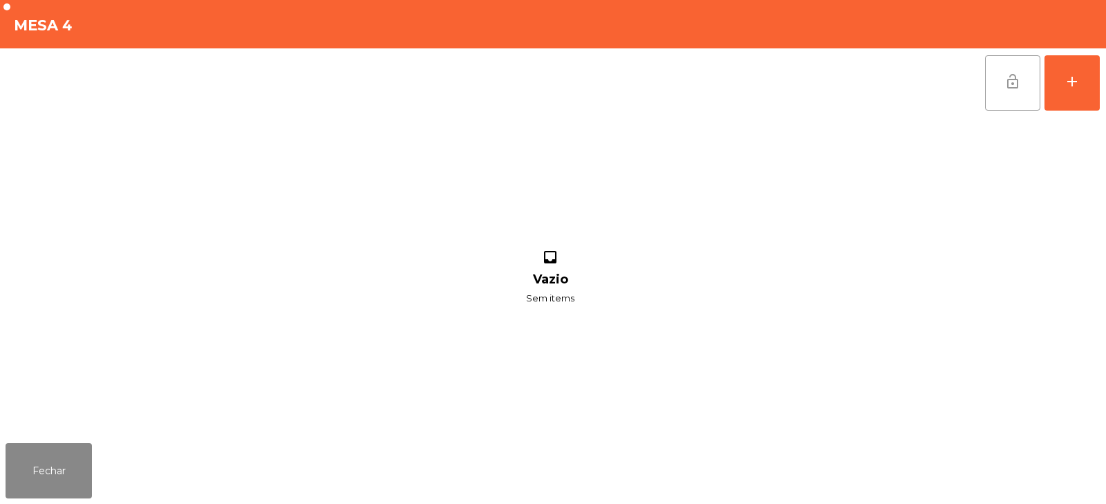
click at [1013, 88] on span "lock_open" at bounding box center [1012, 81] width 17 height 17
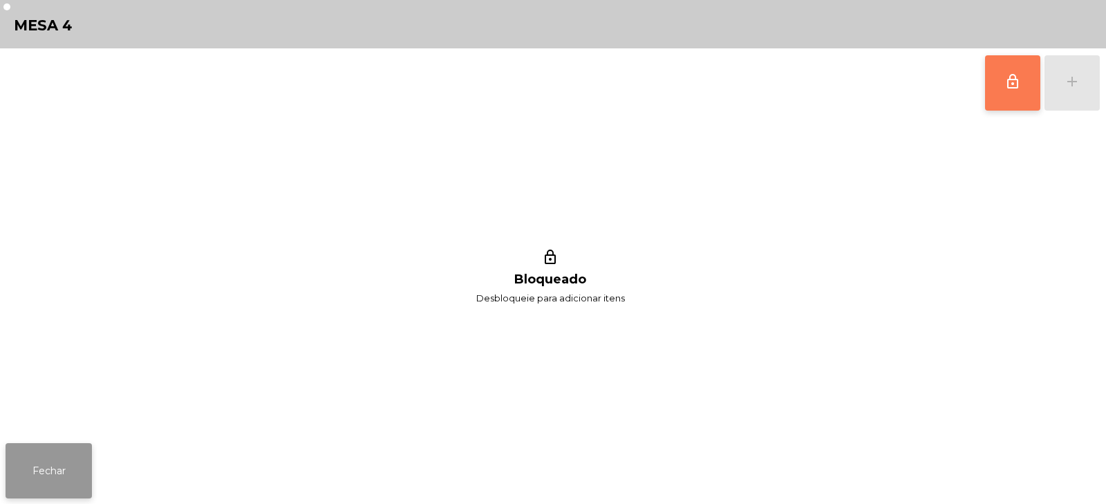
click at [59, 468] on button "Fechar" at bounding box center [49, 470] width 86 height 55
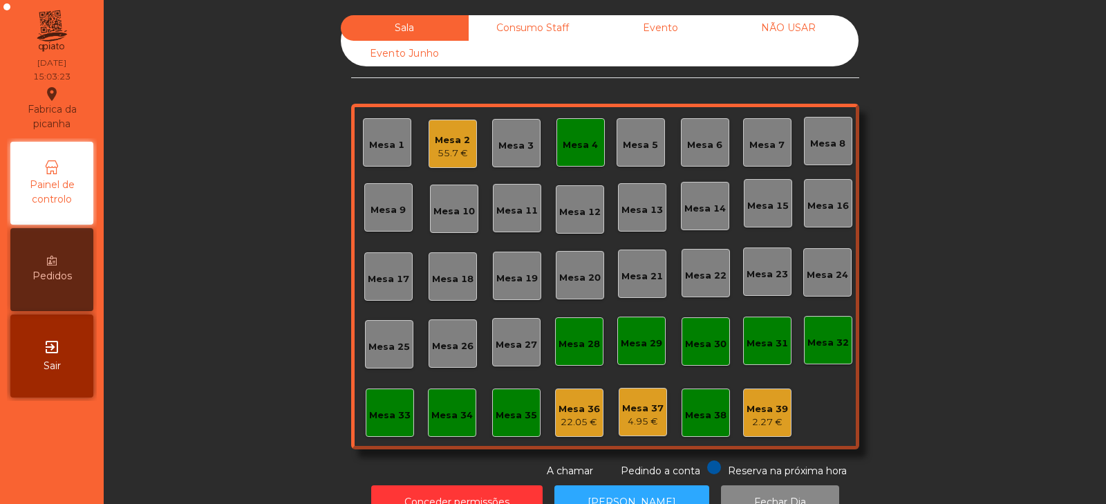
scroll to position [41, 0]
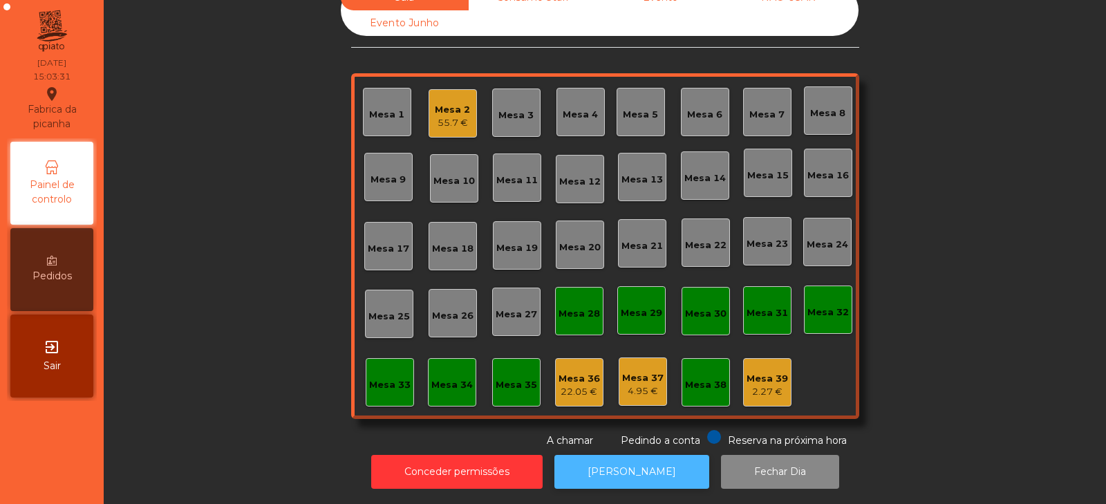
click at [659, 458] on button "[PERSON_NAME]" at bounding box center [631, 472] width 155 height 34
click at [768, 391] on div "Mesa 39 2.27 €" at bounding box center [767, 382] width 48 height 48
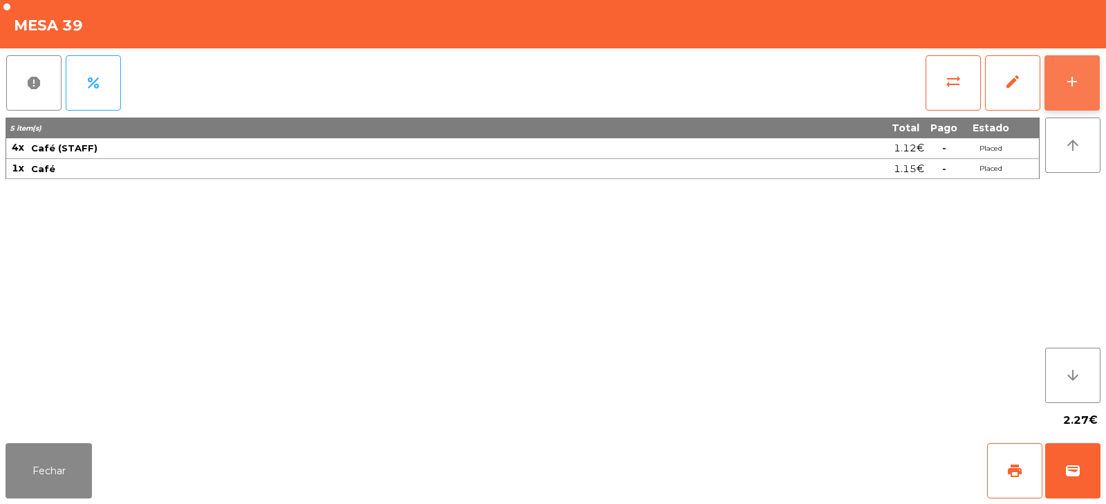
click at [1079, 88] on div "add" at bounding box center [1072, 81] width 17 height 17
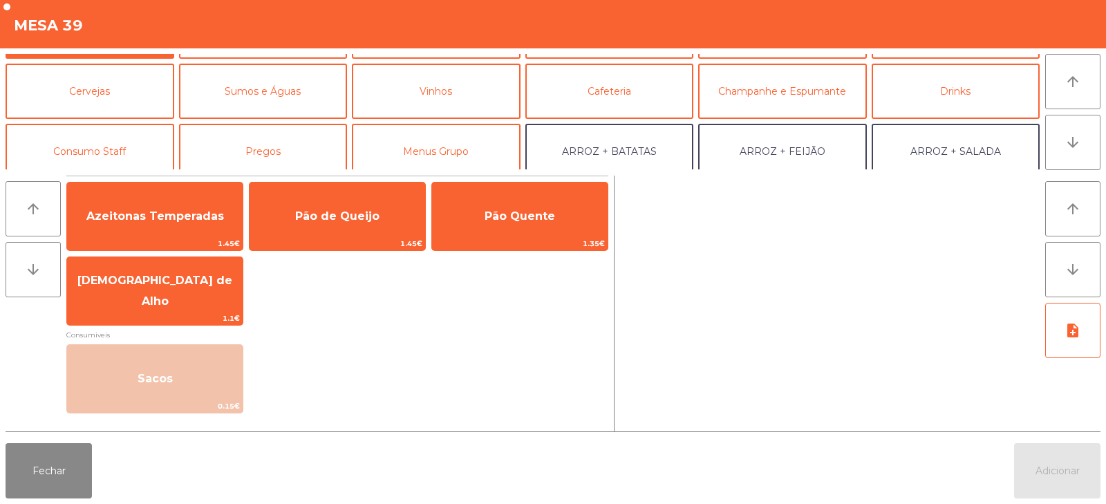
scroll to position [56, 0]
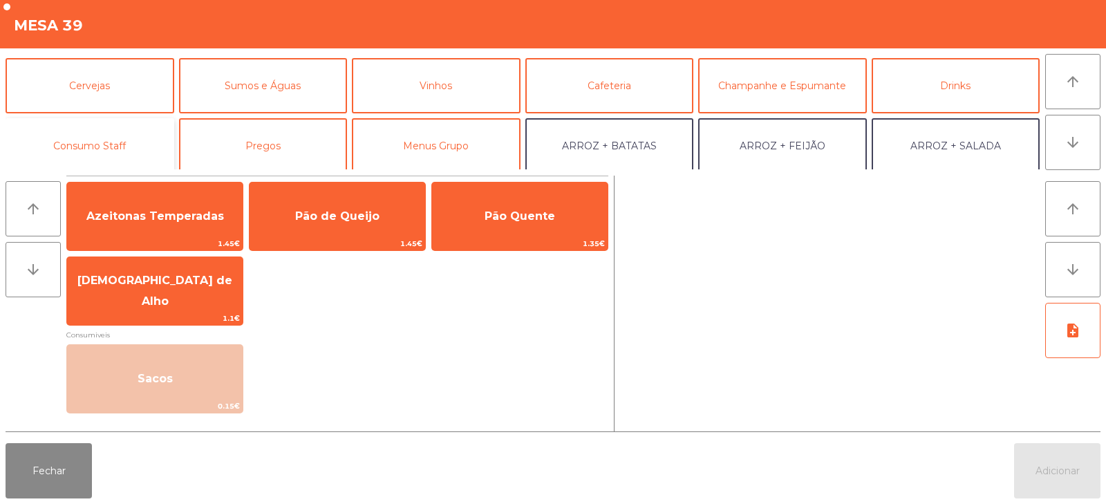
click at [111, 147] on button "Consumo Staff" at bounding box center [90, 145] width 169 height 55
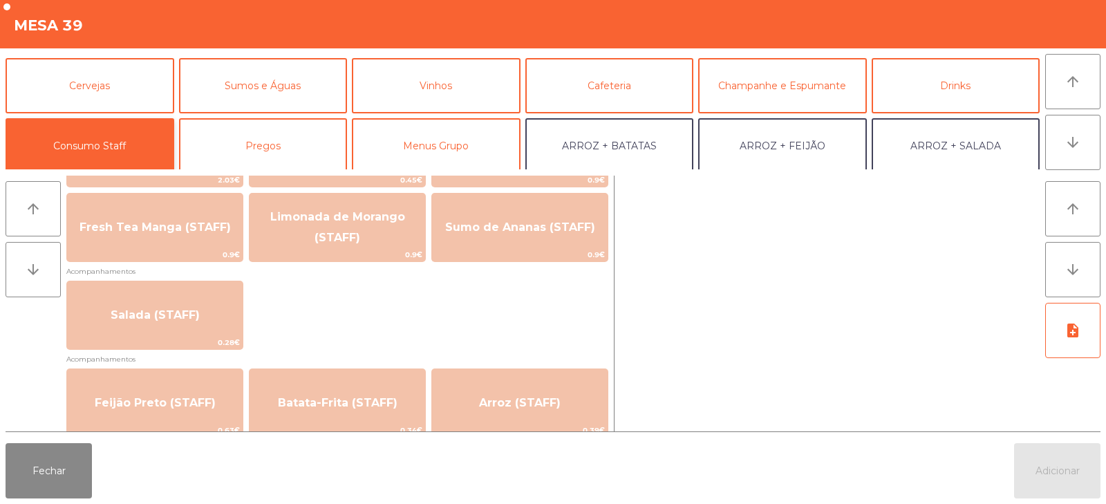
scroll to position [471, 0]
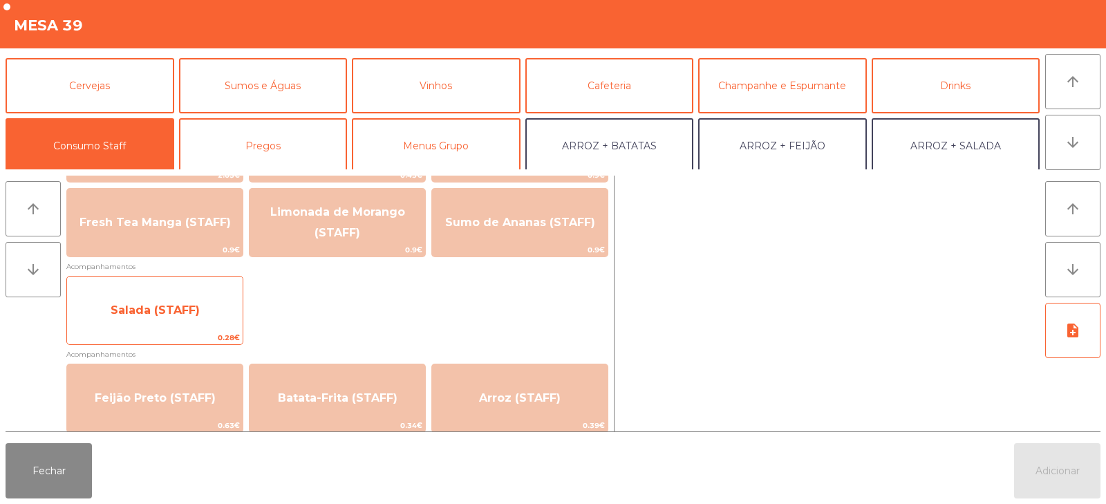
click at [169, 321] on span "Salada (STAFF)" at bounding box center [155, 310] width 176 height 37
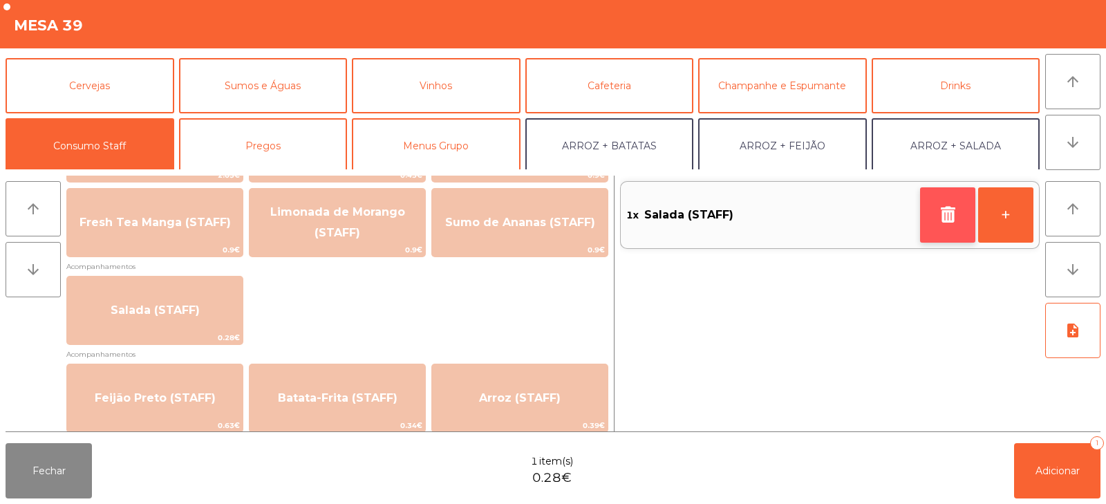
click at [944, 209] on icon "button" at bounding box center [947, 214] width 21 height 17
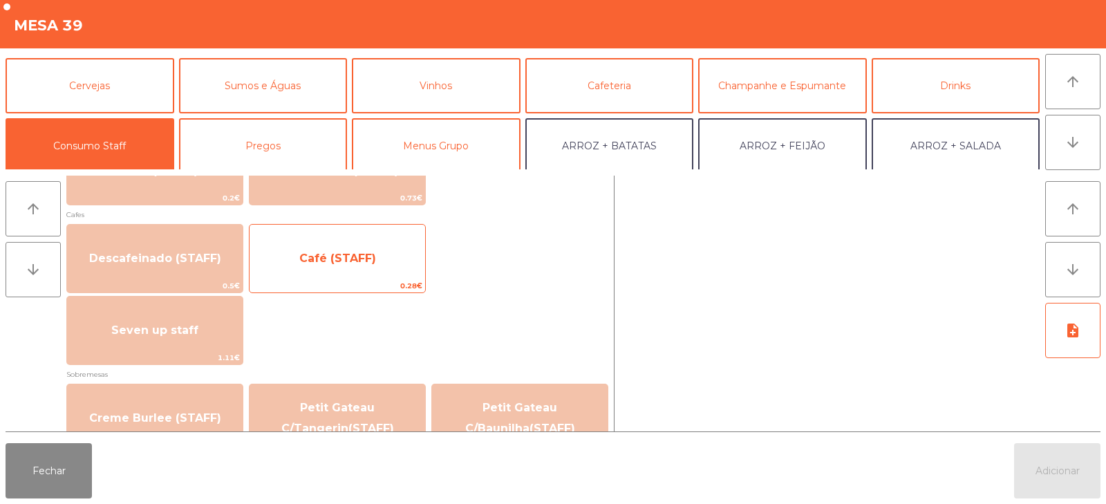
click at [335, 266] on span "Café (STAFF)" at bounding box center [338, 258] width 176 height 37
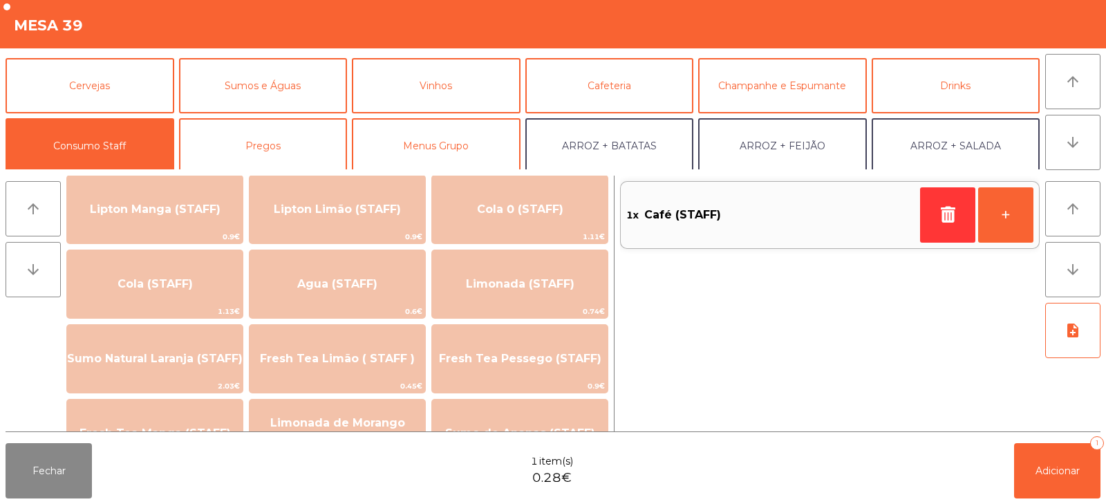
scroll to position [259, 0]
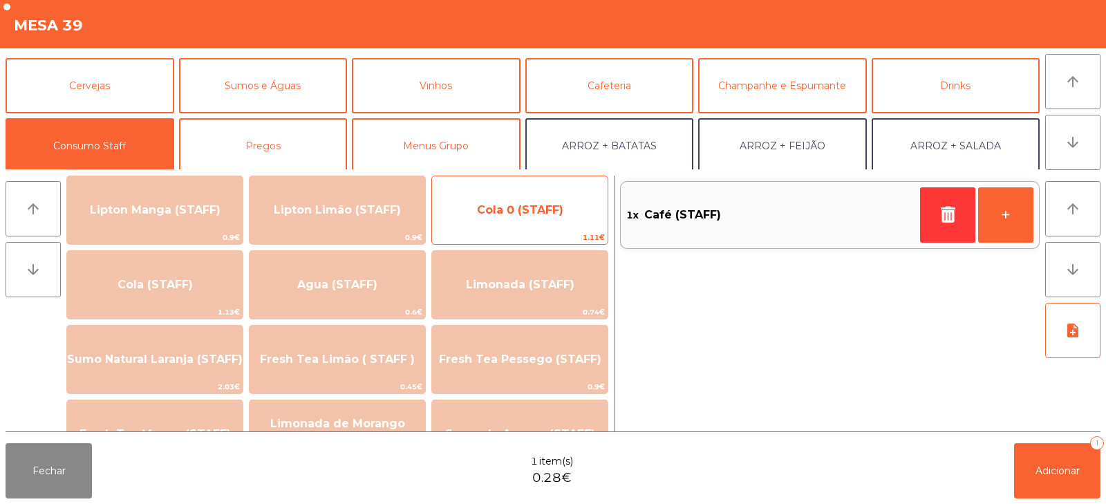
click at [520, 216] on span "Cola 0 (STAFF)" at bounding box center [520, 209] width 176 height 37
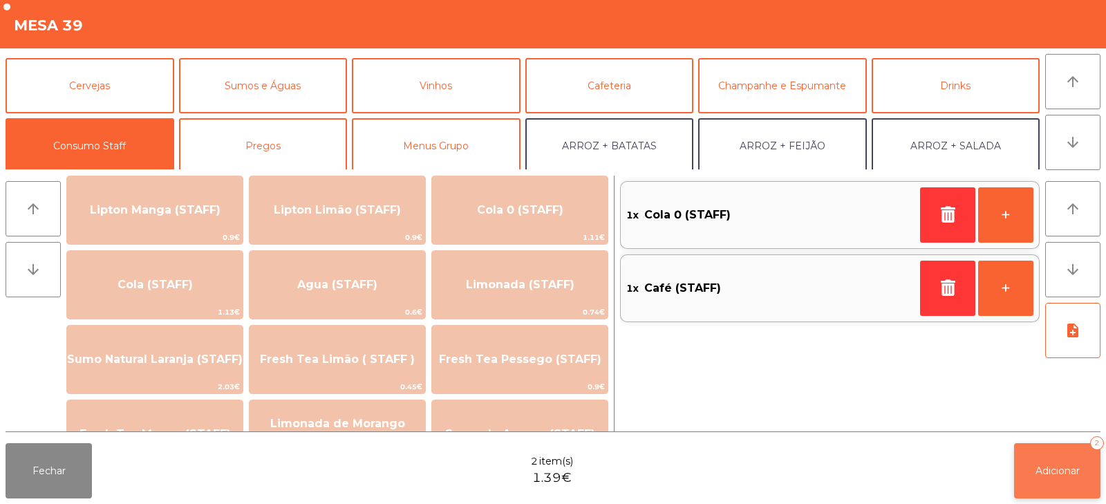
click at [1044, 477] on button "Adicionar 2" at bounding box center [1057, 470] width 86 height 55
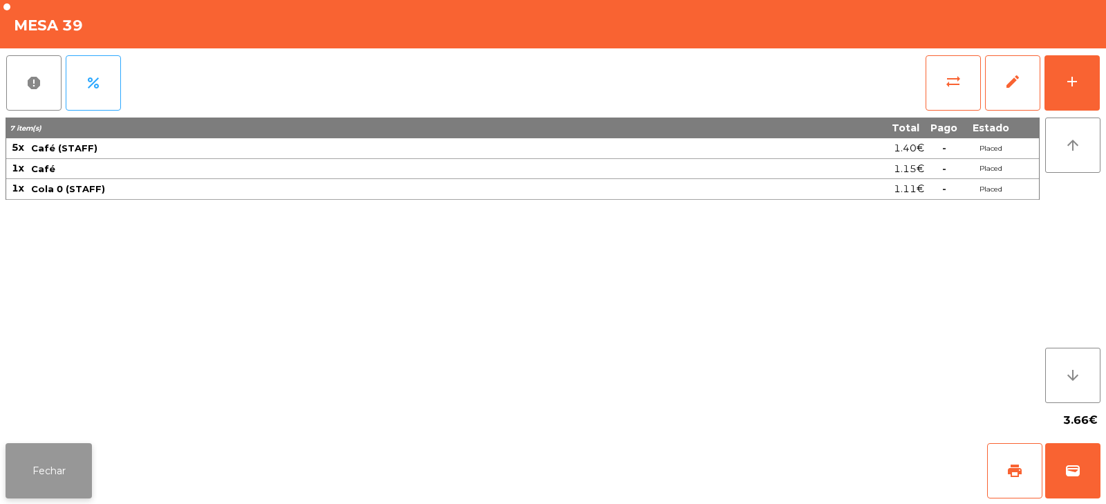
click at [57, 467] on button "Fechar" at bounding box center [49, 470] width 86 height 55
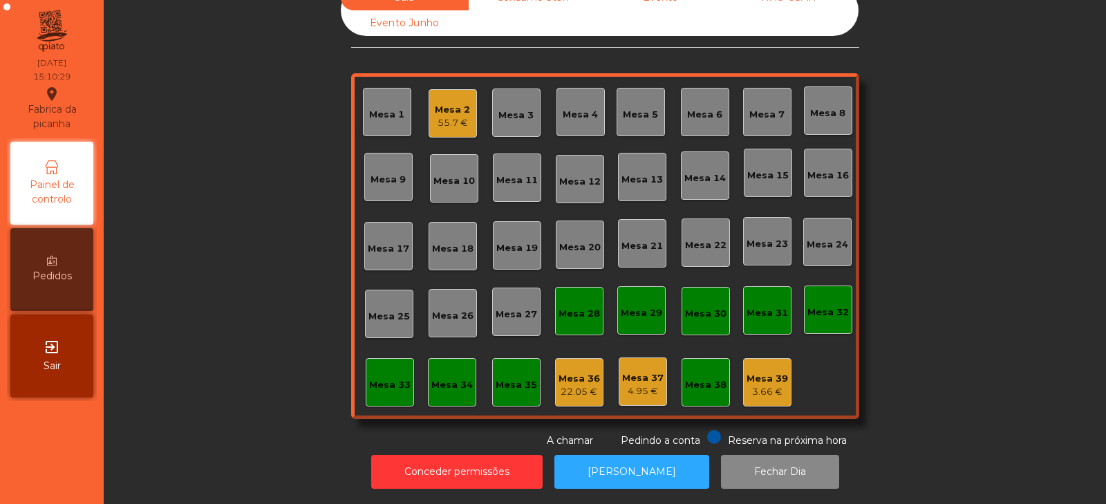
scroll to position [0, 0]
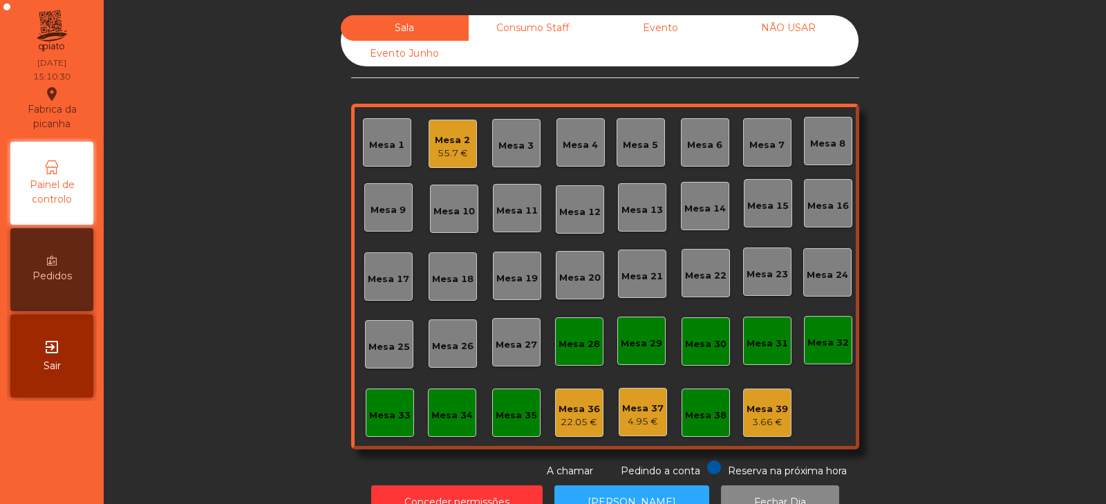
click at [493, 37] on div "Consumo Staff" at bounding box center [533, 28] width 128 height 26
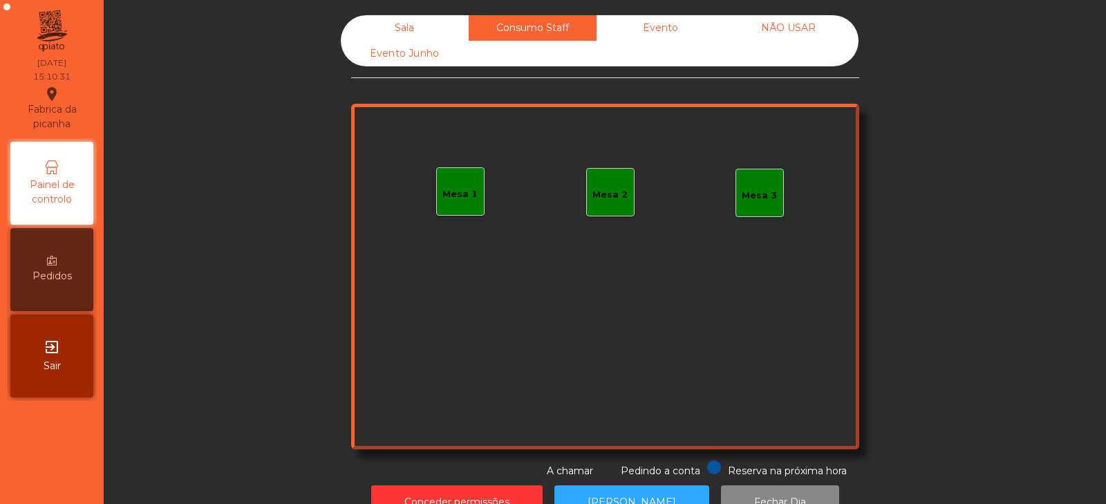
click at [653, 33] on div "Evento" at bounding box center [661, 28] width 128 height 26
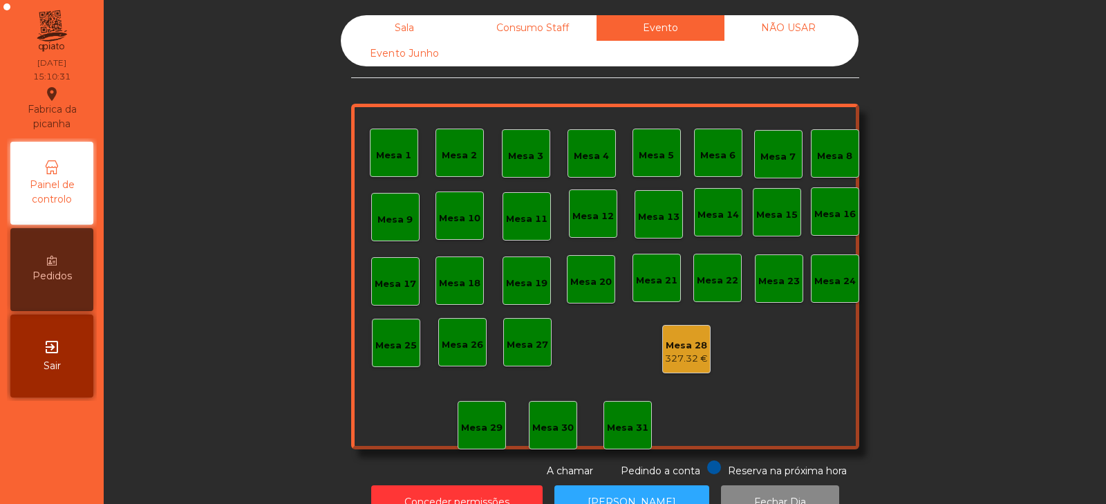
click at [785, 30] on div "NÃO USAR" at bounding box center [788, 28] width 128 height 26
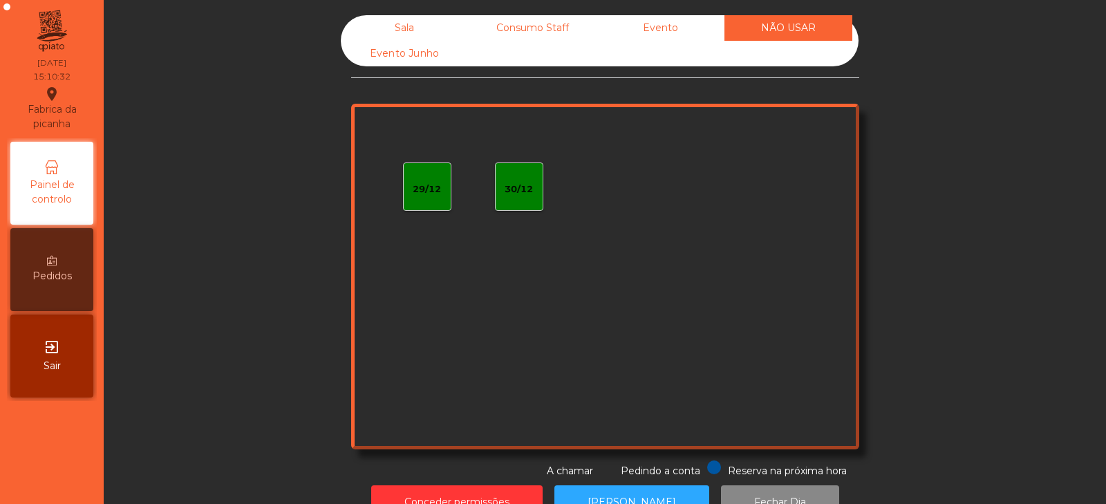
click at [400, 55] on div "Evento Junho" at bounding box center [405, 54] width 128 height 26
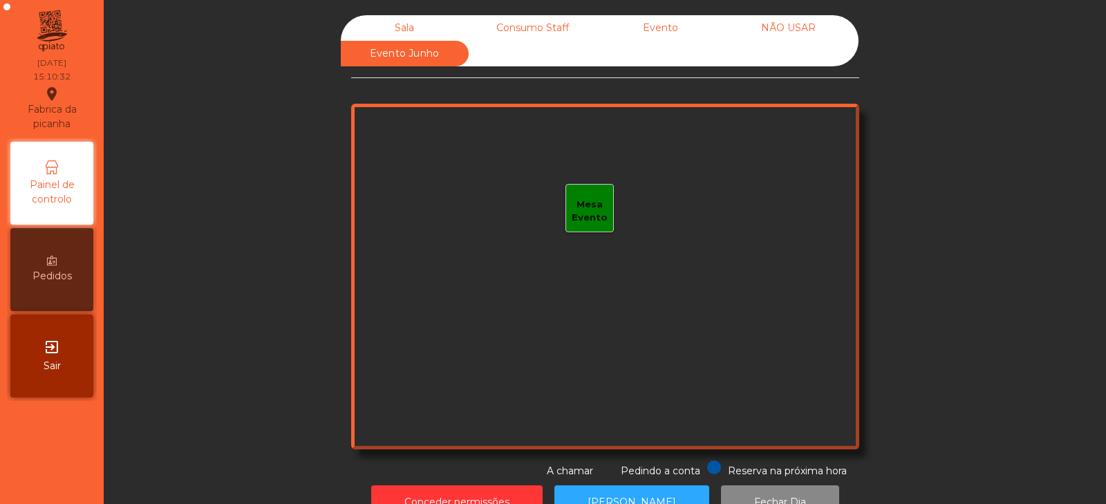
click at [386, 28] on div "Sala" at bounding box center [405, 28] width 128 height 26
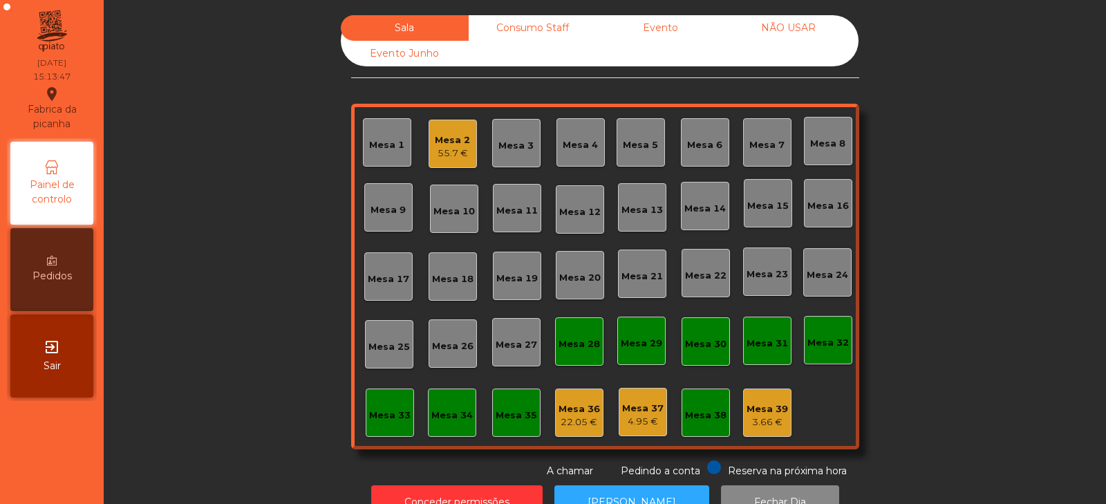
click at [449, 154] on div "55.7 €" at bounding box center [452, 154] width 35 height 14
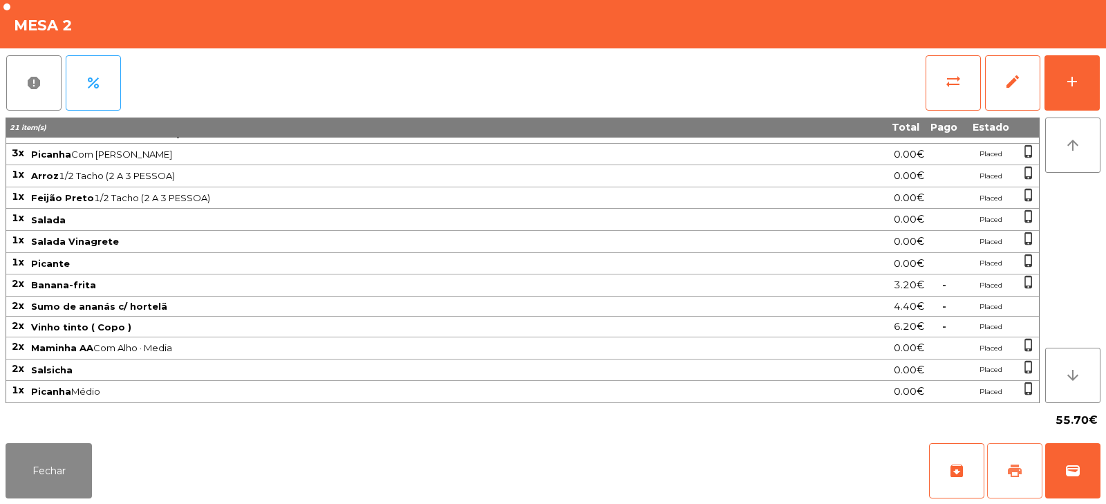
click at [1017, 453] on button "print" at bounding box center [1014, 470] width 55 height 55
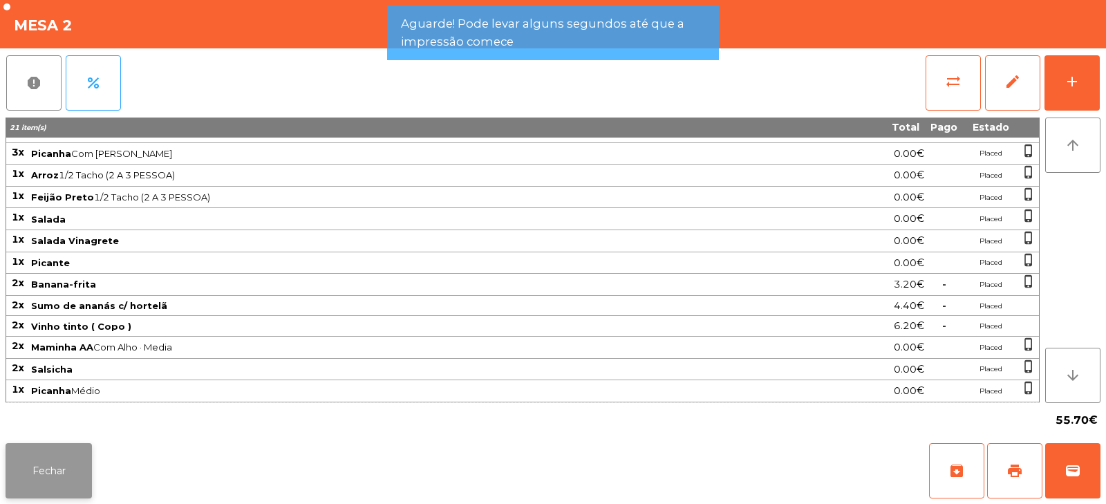
click at [73, 446] on button "Fechar" at bounding box center [49, 470] width 86 height 55
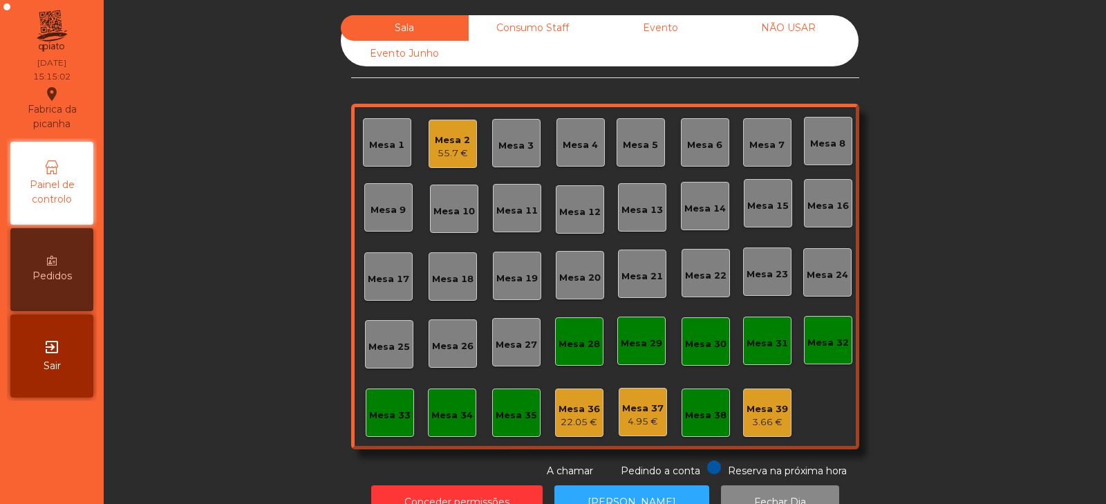
scroll to position [41, 0]
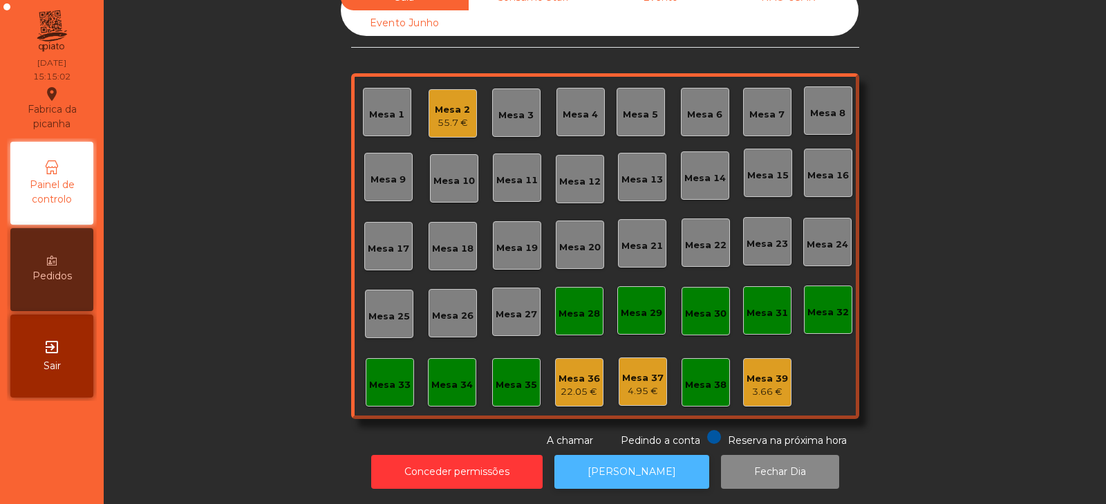
click at [643, 463] on button "[PERSON_NAME]" at bounding box center [631, 472] width 155 height 34
click at [619, 455] on button "[PERSON_NAME]" at bounding box center [631, 472] width 155 height 34
click at [460, 118] on div "55.7 €" at bounding box center [452, 123] width 35 height 14
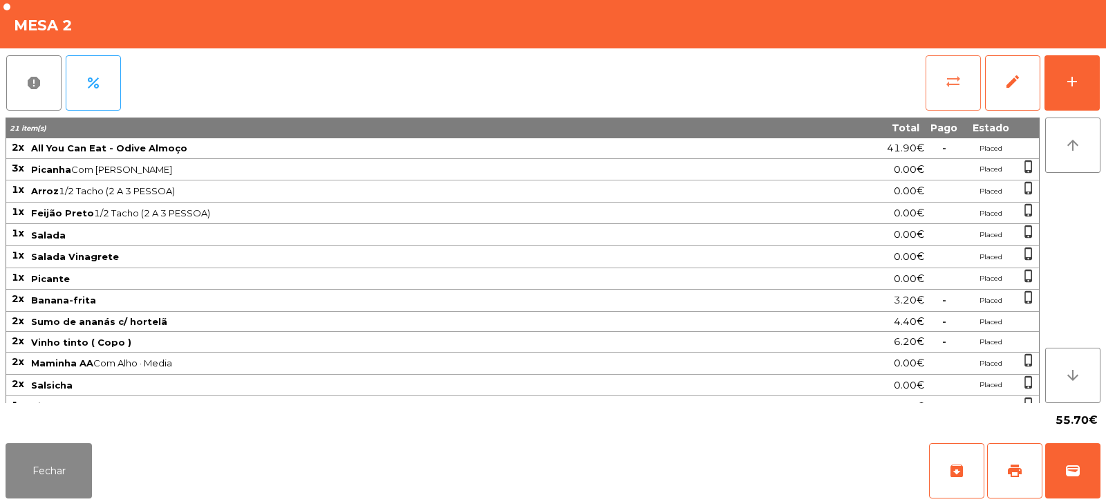
click at [950, 95] on button "sync_alt" at bounding box center [953, 82] width 55 height 55
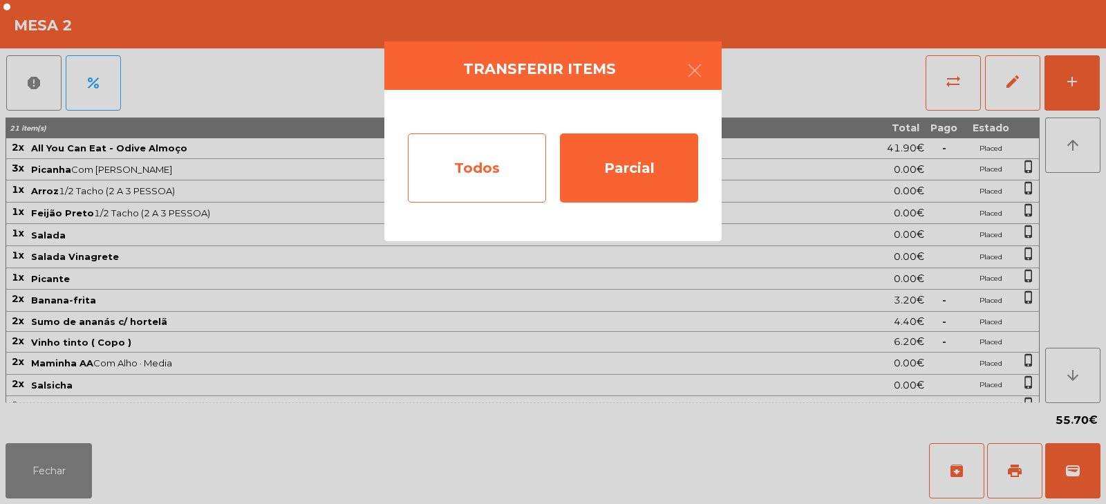
click at [518, 167] on div "Todos" at bounding box center [477, 167] width 138 height 69
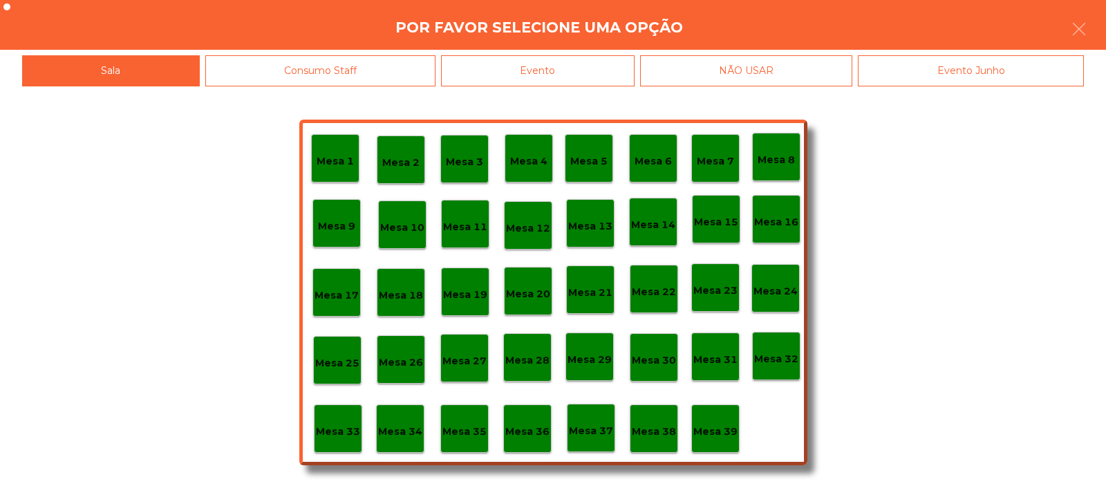
click at [619, 68] on div "Evento" at bounding box center [538, 70] width 194 height 31
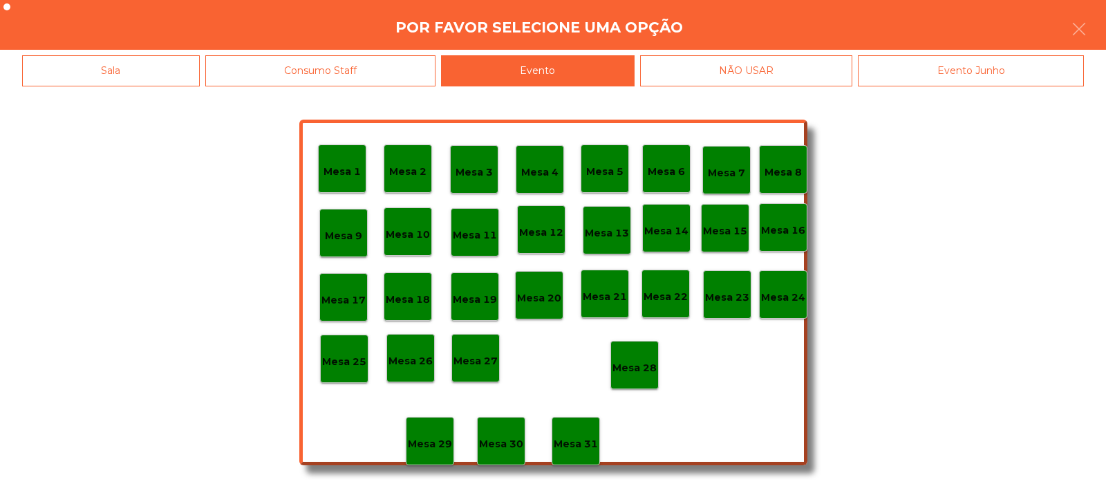
click at [646, 362] on p "Mesa 28" at bounding box center [634, 368] width 44 height 16
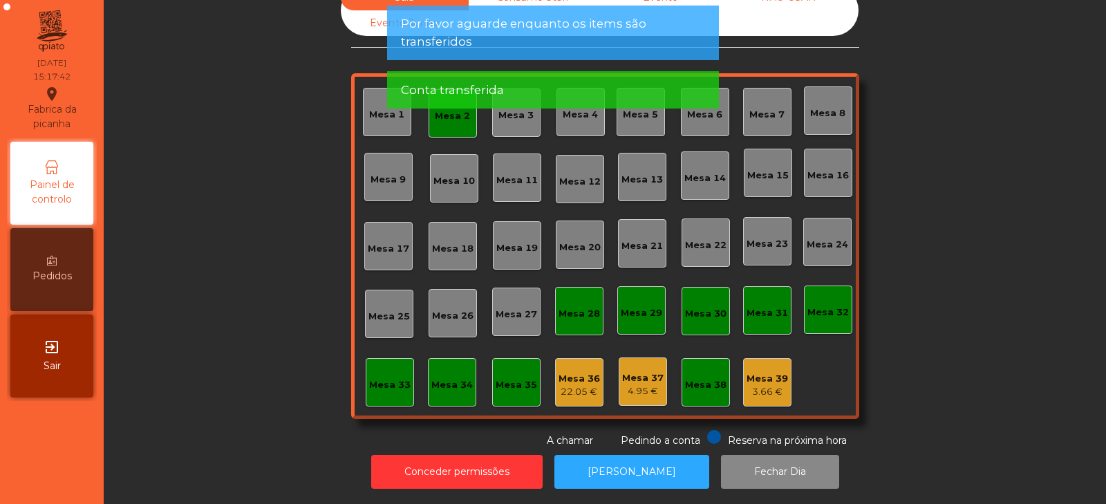
scroll to position [0, 0]
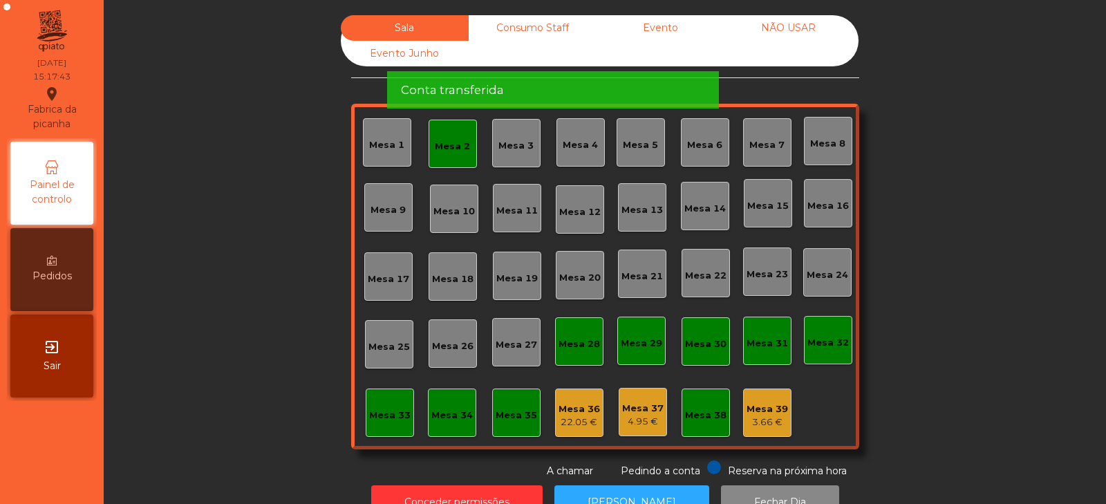
click at [453, 148] on div "Mesa 2" at bounding box center [452, 147] width 35 height 14
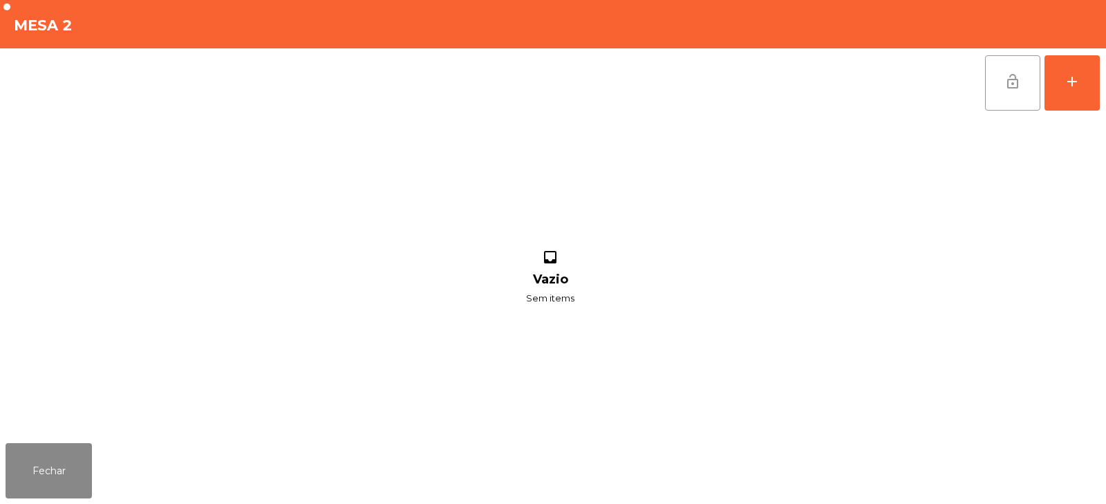
click at [1002, 88] on button "lock_open" at bounding box center [1012, 82] width 55 height 55
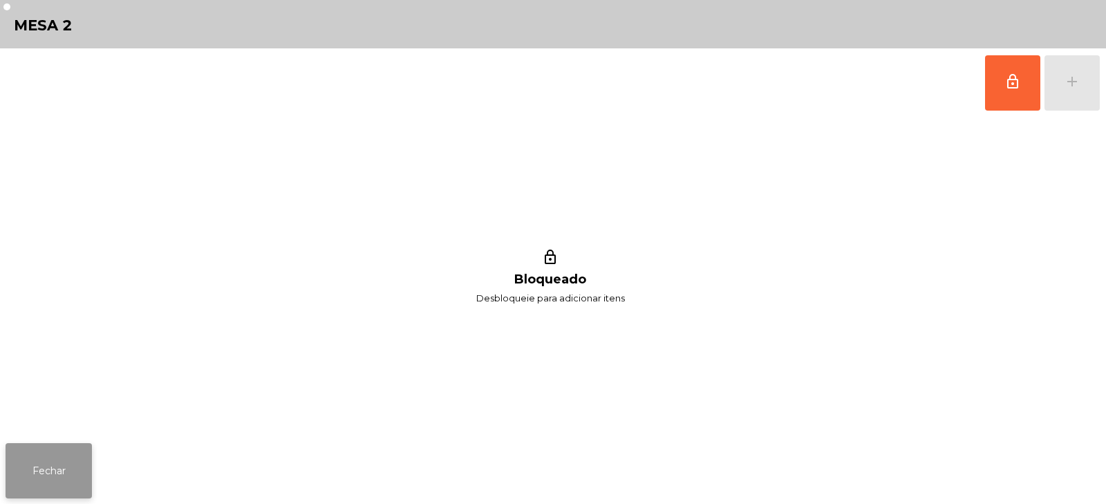
click at [77, 451] on button "Fechar" at bounding box center [49, 470] width 86 height 55
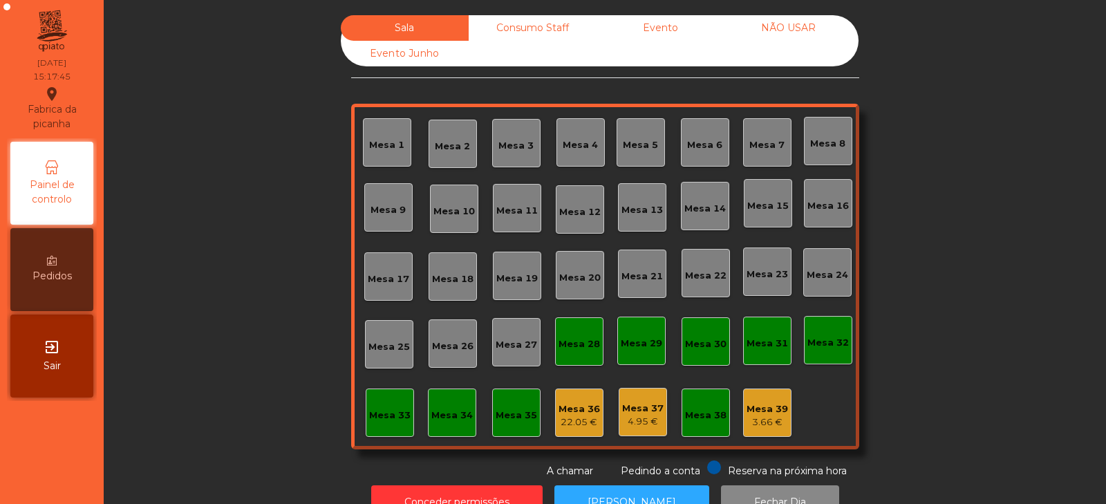
click at [530, 28] on div "Consumo Staff" at bounding box center [533, 28] width 128 height 26
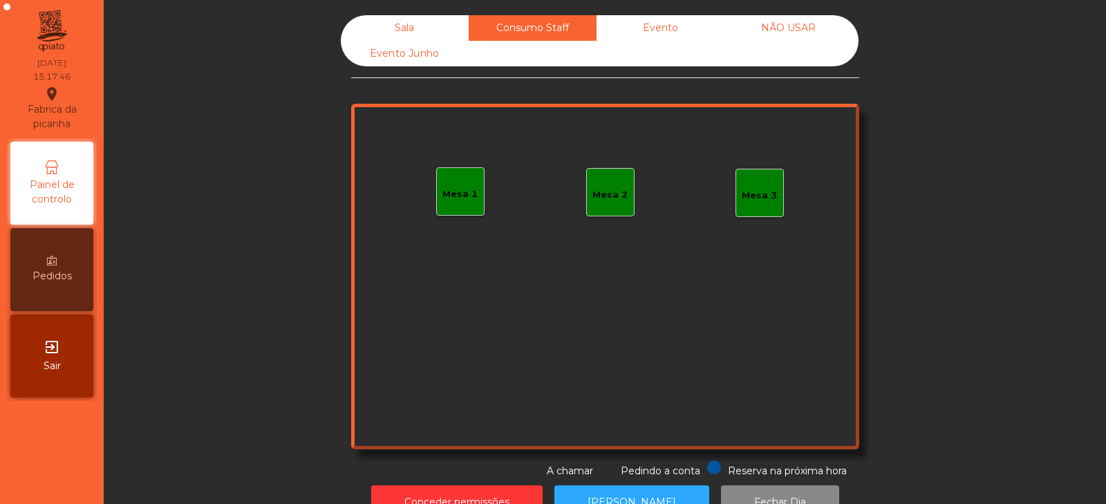
click at [679, 30] on div "Evento" at bounding box center [661, 28] width 128 height 26
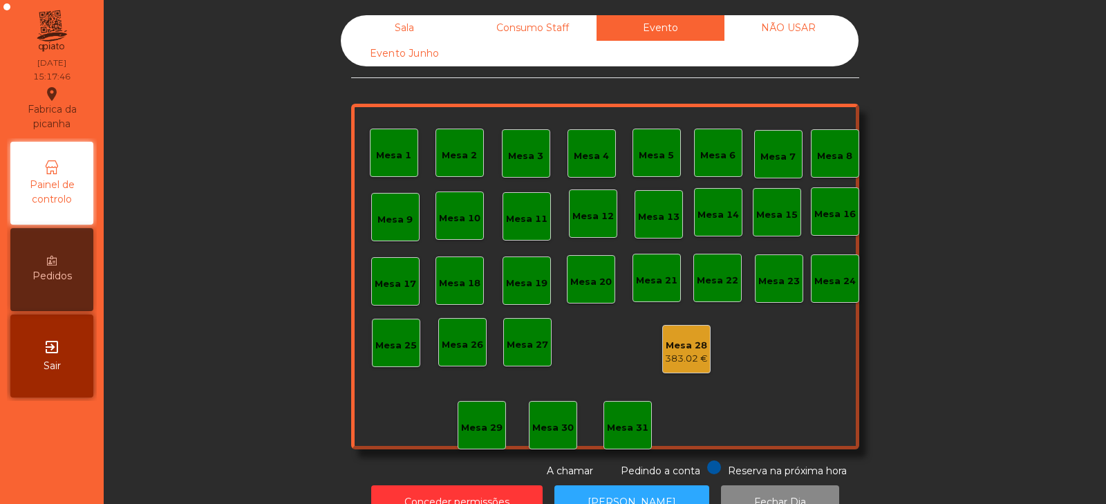
click at [799, 21] on div "NÃO USAR" at bounding box center [788, 28] width 128 height 26
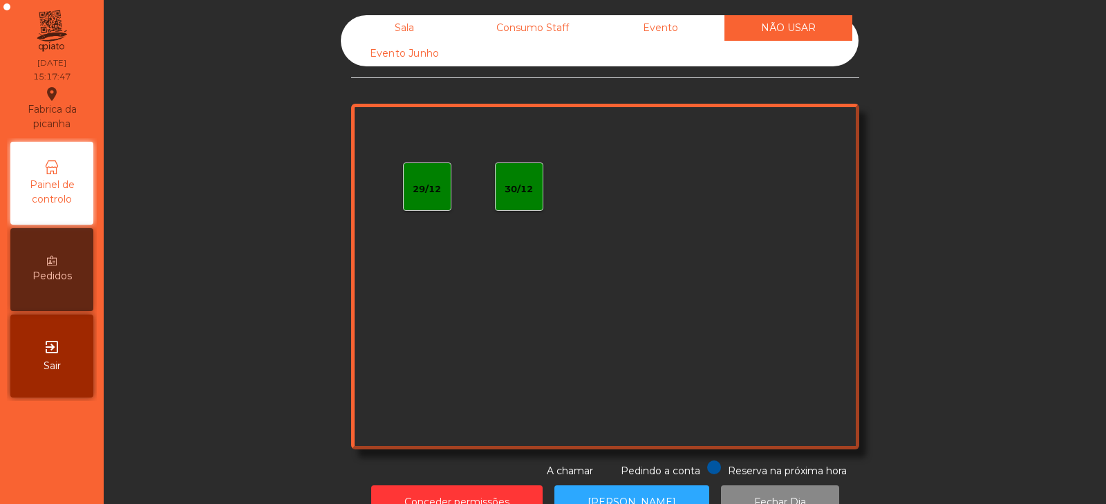
click at [435, 54] on div "Evento Junho" at bounding box center [405, 54] width 128 height 26
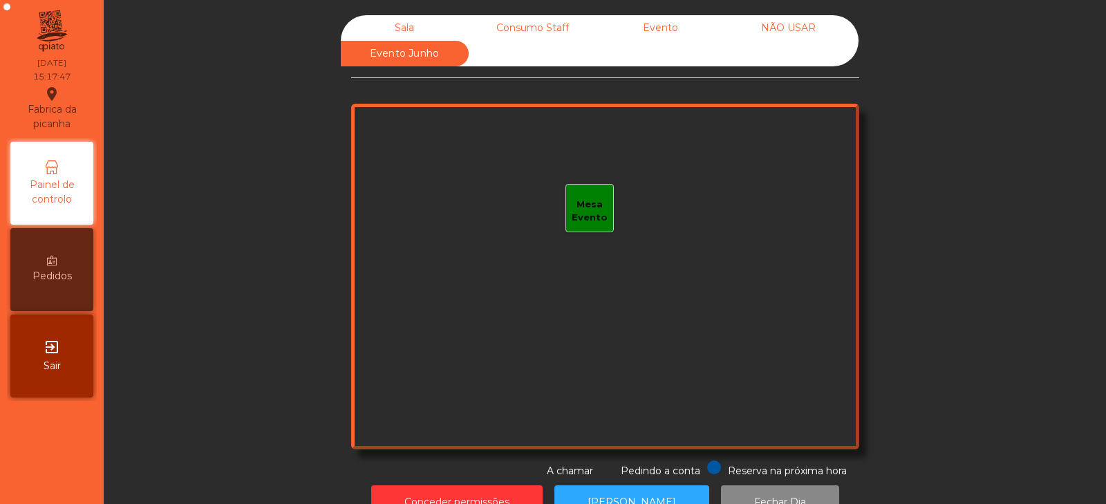
click at [420, 28] on div "Sala" at bounding box center [405, 28] width 128 height 26
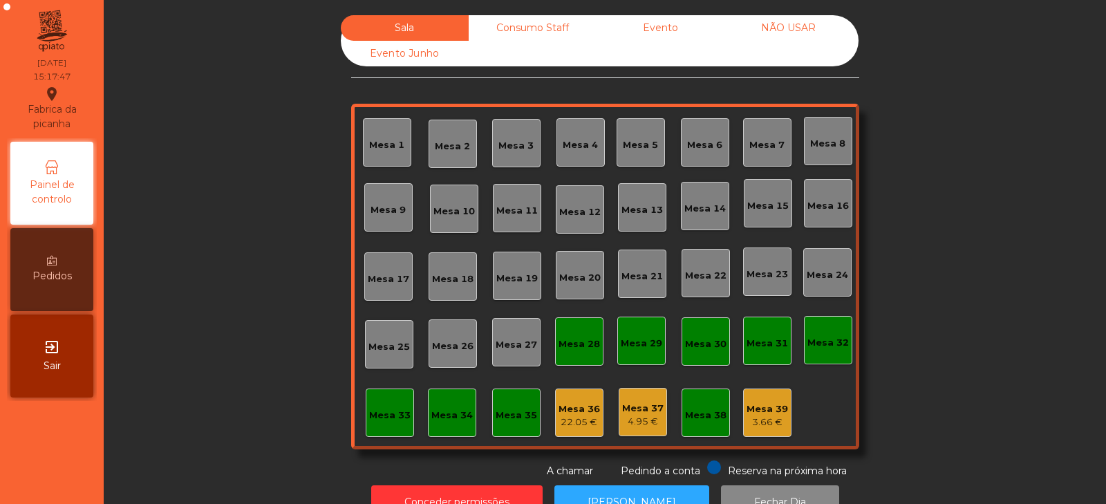
click at [640, 33] on div "Evento" at bounding box center [661, 28] width 128 height 26
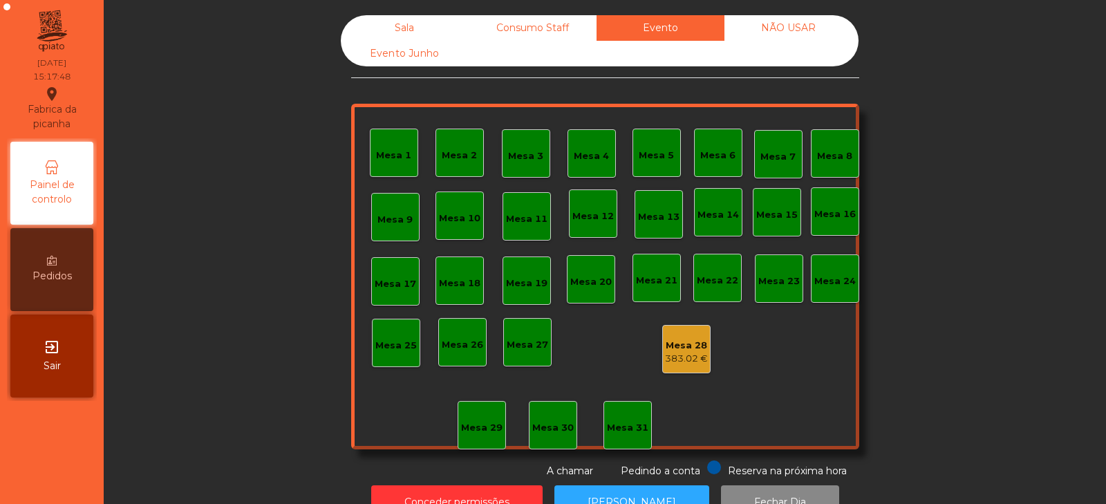
click at [696, 353] on div "383.02 €" at bounding box center [686, 359] width 43 height 14
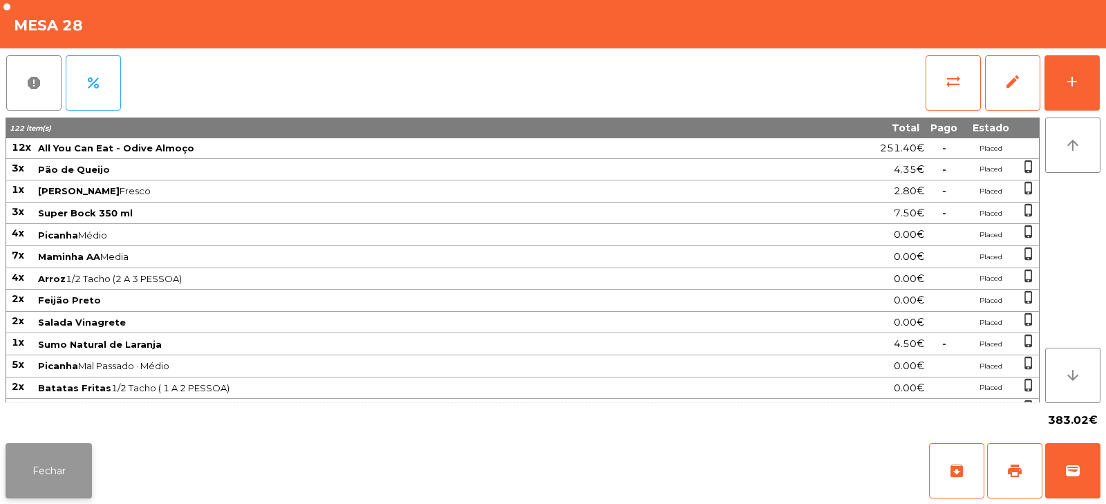
click at [64, 460] on button "Fechar" at bounding box center [49, 470] width 86 height 55
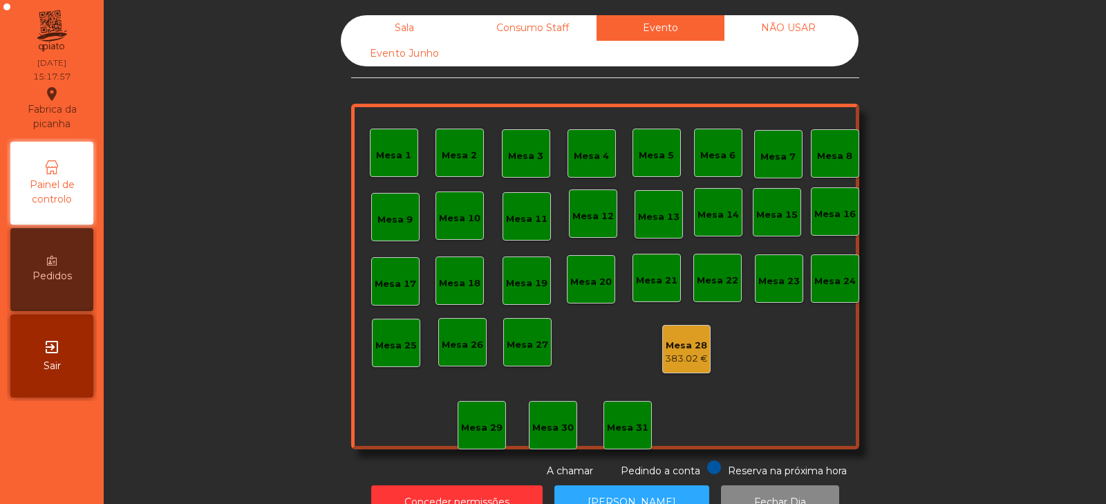
scroll to position [41, 0]
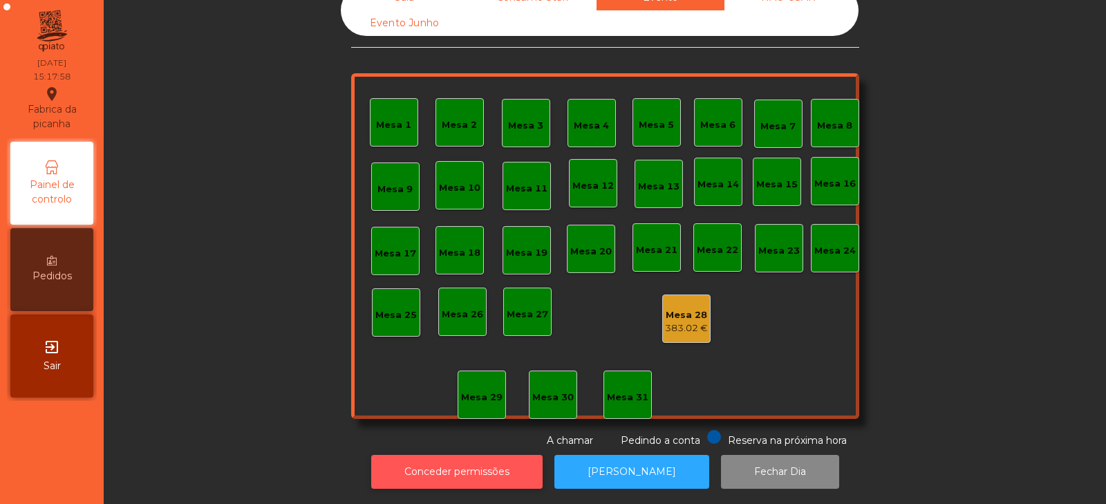
click at [471, 465] on button "Conceder permissões" at bounding box center [456, 472] width 171 height 34
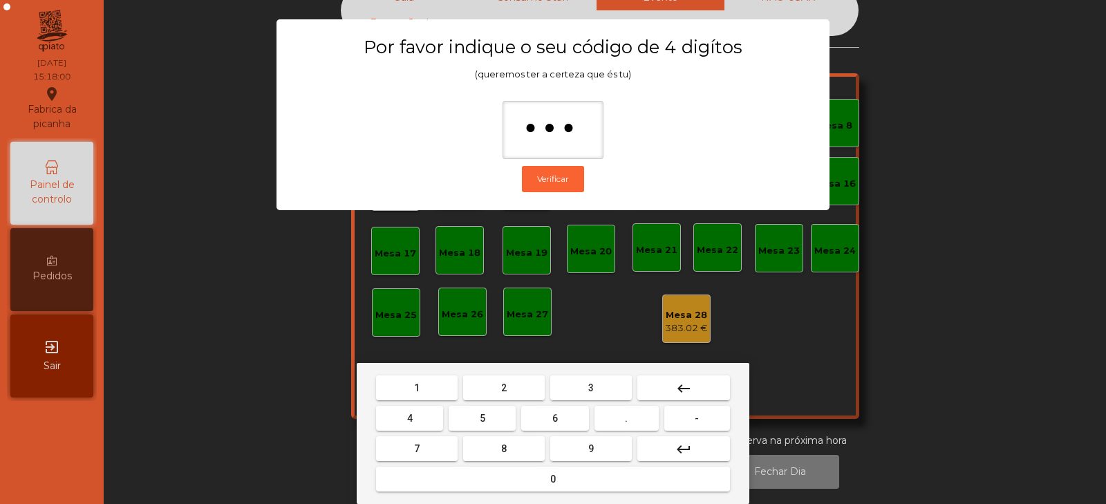
type input "****"
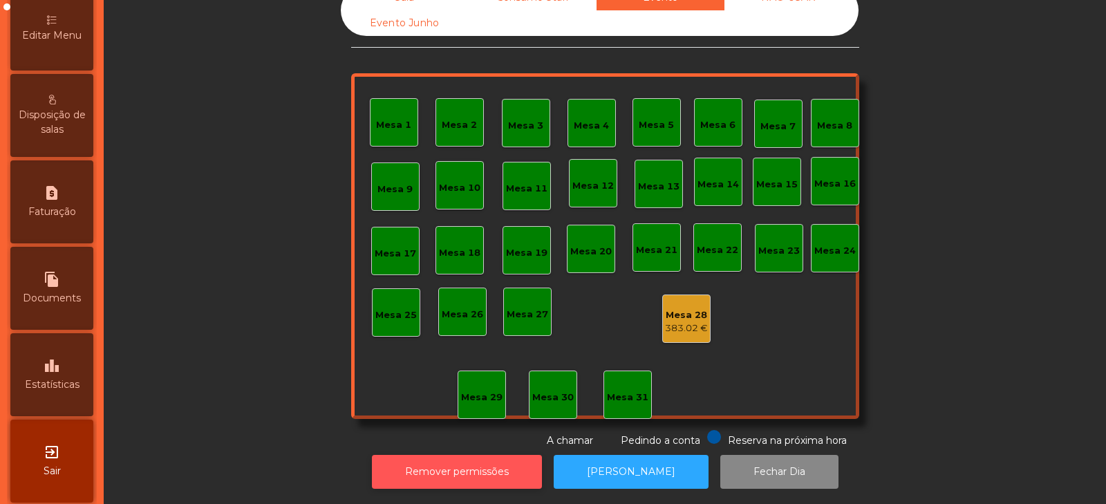
scroll to position [336, 0]
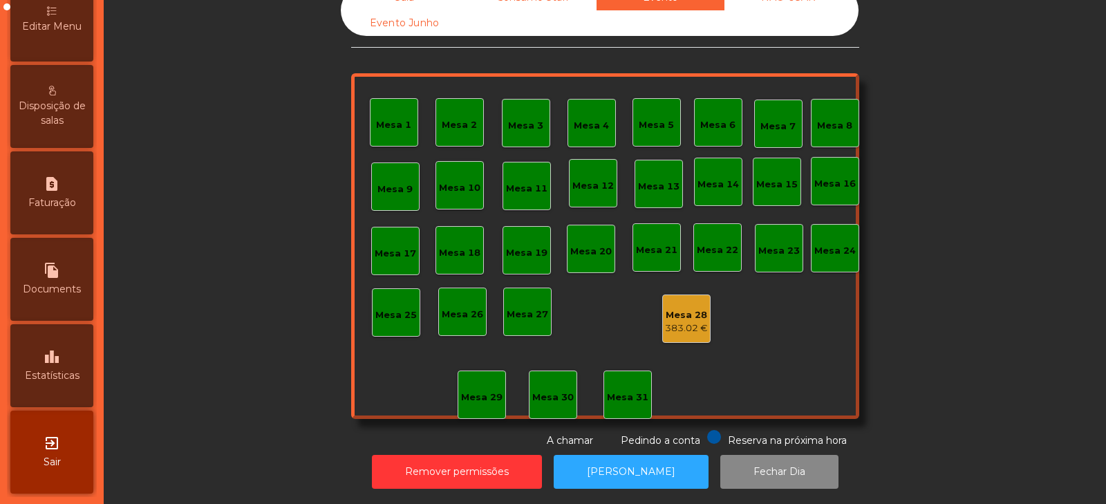
click at [59, 355] on icon "leaderboard" at bounding box center [52, 356] width 17 height 17
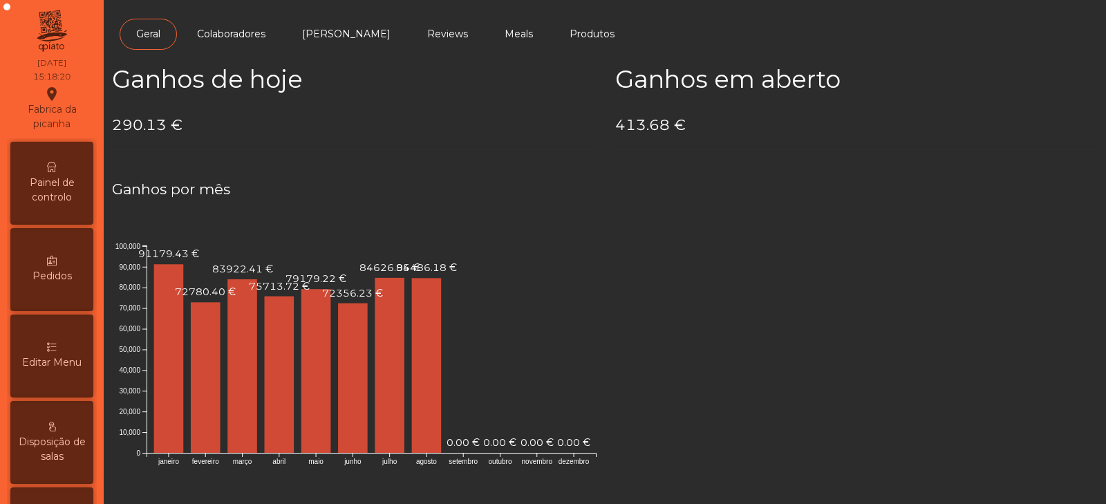
click at [57, 185] on span "Painel de controlo" at bounding box center [52, 190] width 76 height 29
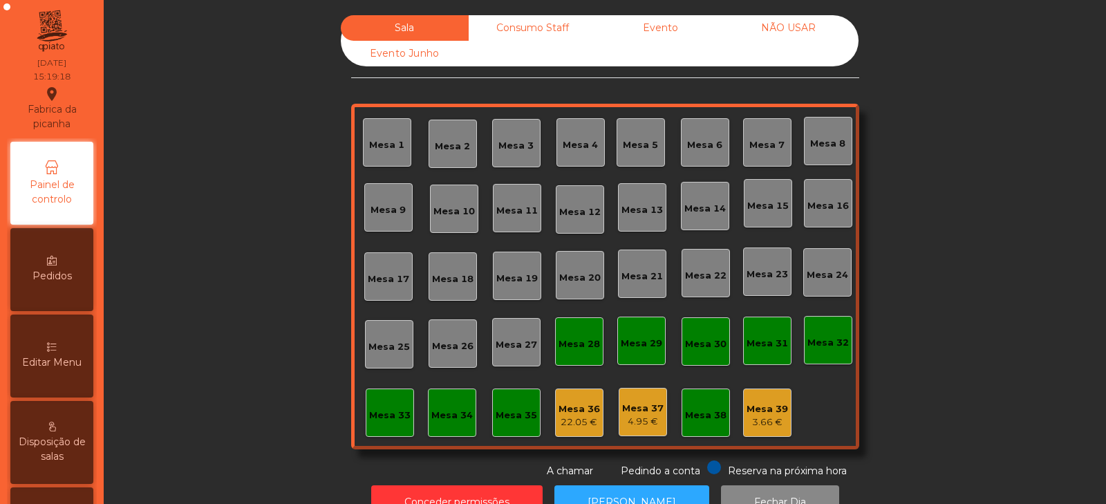
scroll to position [41, 0]
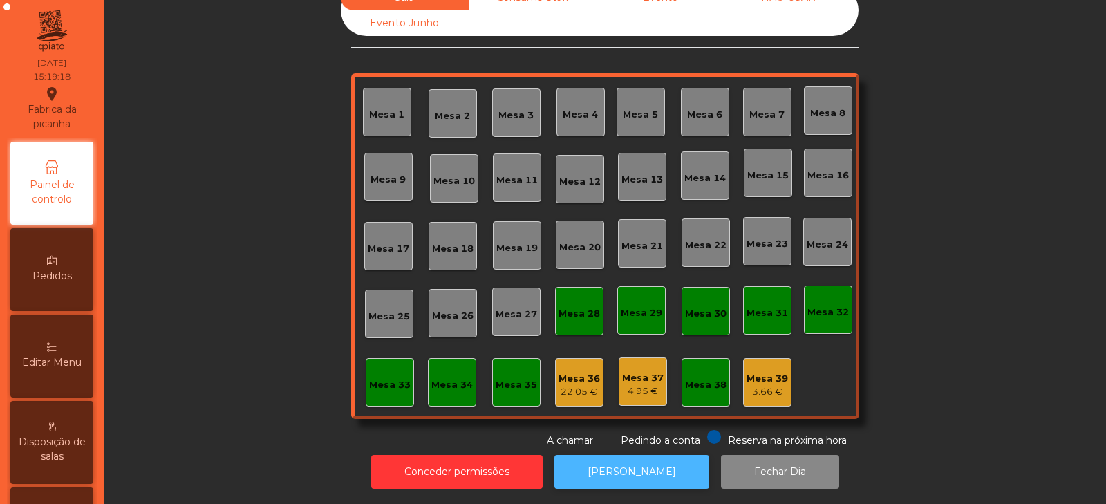
click at [629, 469] on button "[PERSON_NAME]" at bounding box center [631, 472] width 155 height 34
